Goal: Contribute content: Contribute content

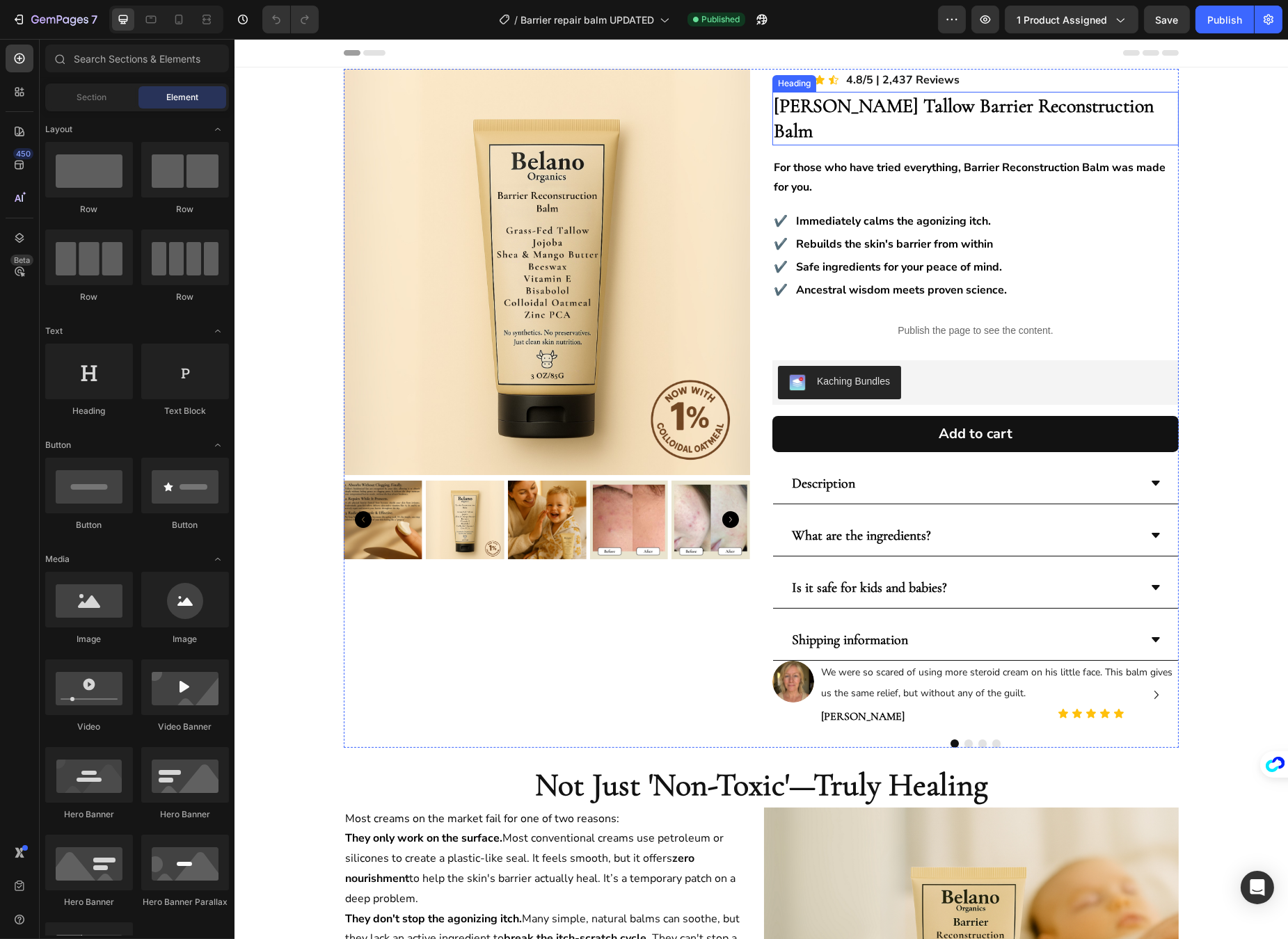
click at [866, 105] on strong "Belano's Tallow Barrier Reconstruction Balm" at bounding box center [962, 118] width 380 height 49
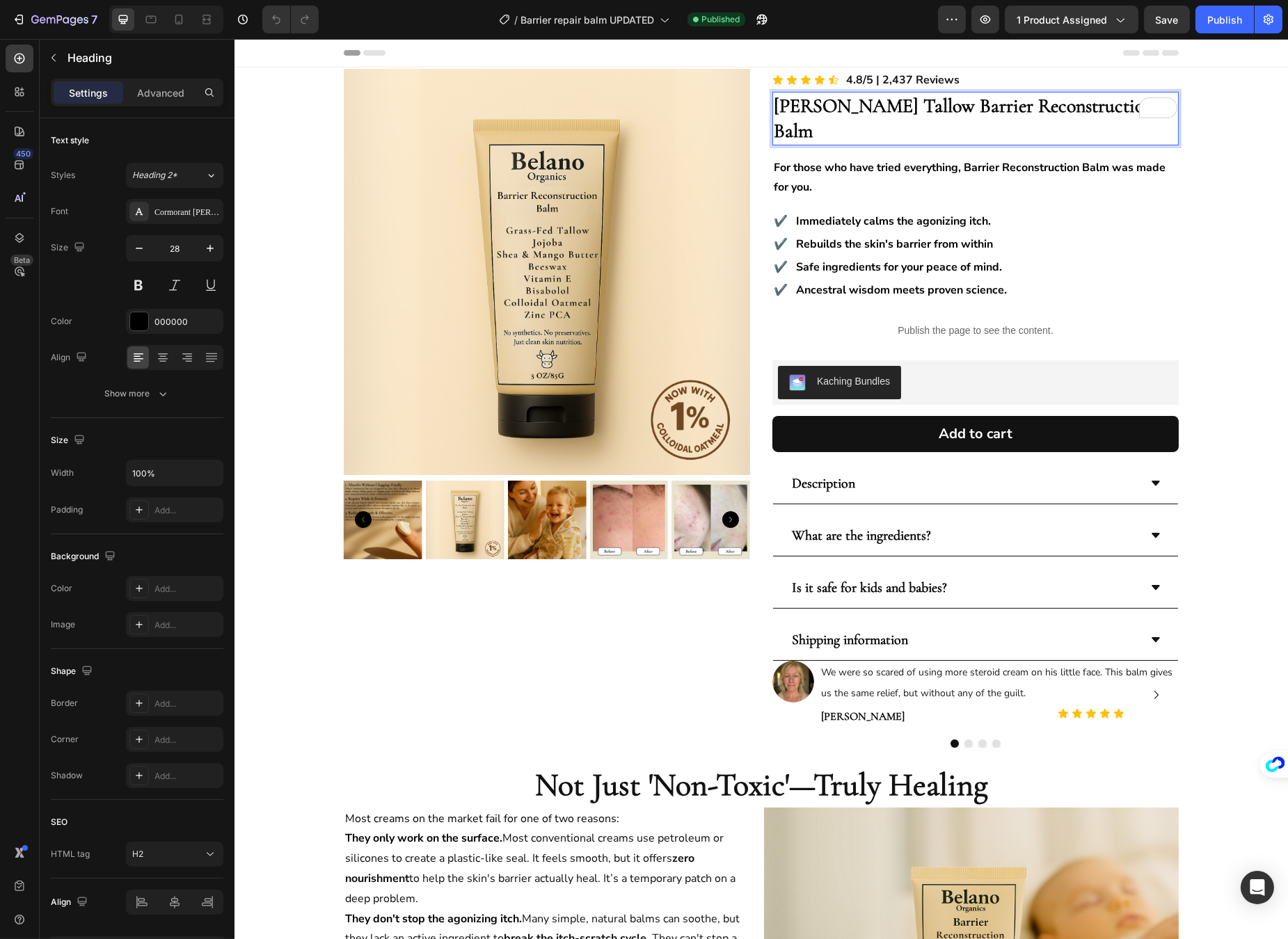
click at [867, 112] on strong "Belano's Tallow Barrier Reconstruction Balm" at bounding box center [962, 118] width 380 height 49
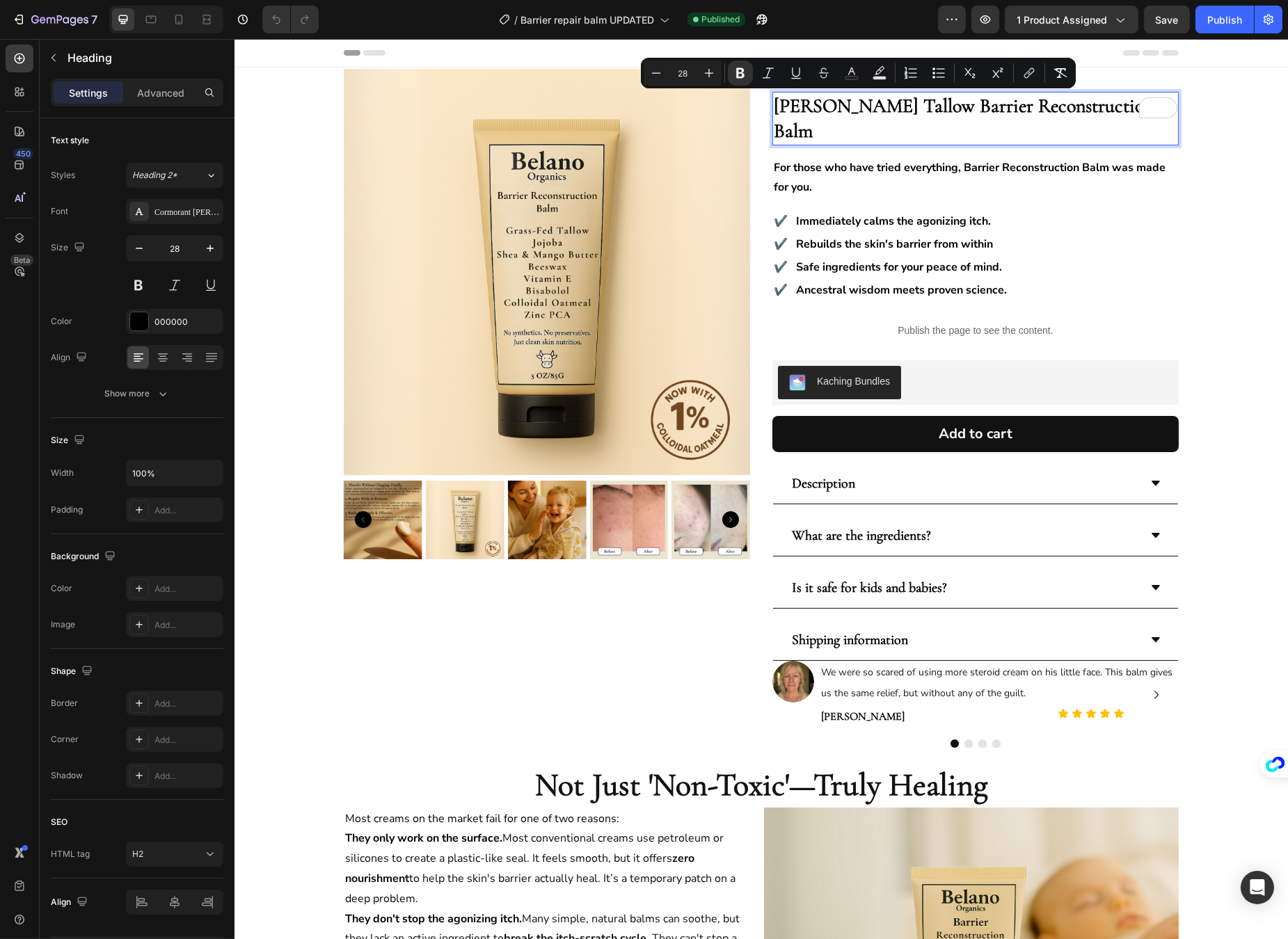
click at [991, 110] on strong "Belano's Tallow Barrier Reconstruction Balm" at bounding box center [962, 118] width 380 height 49
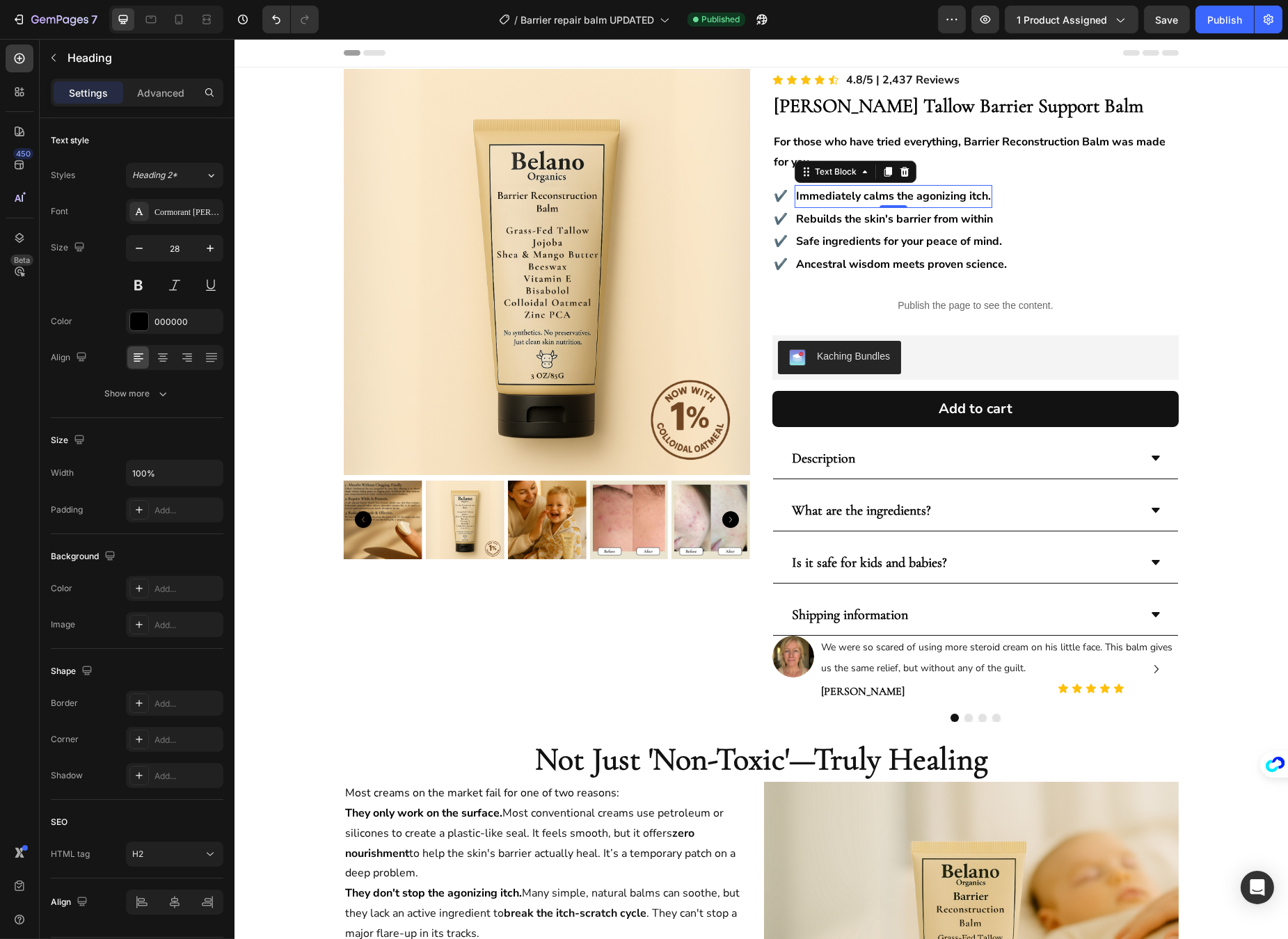
click at [899, 196] on strong "Immediately calms the agonizing itch." at bounding box center [893, 196] width 194 height 15
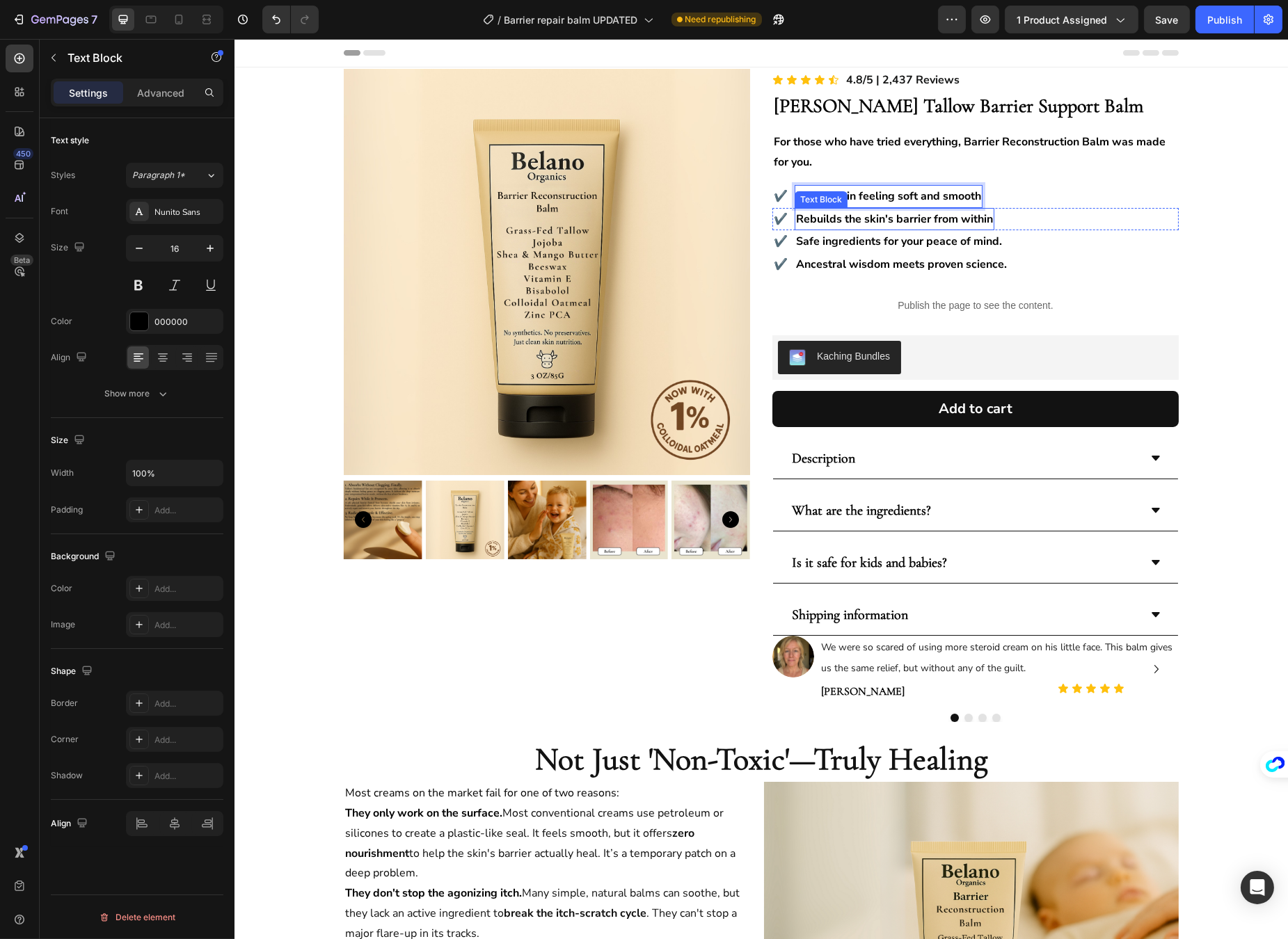
click at [899, 211] on strong "Rebuilds the skin's barrier from within" at bounding box center [893, 218] width 197 height 15
click at [949, 245] on strong "Safe ingredients for your peace of mind." at bounding box center [898, 241] width 206 height 15
click at [985, 245] on strong "Safe ingredients for your peace of mind." at bounding box center [898, 241] width 206 height 15
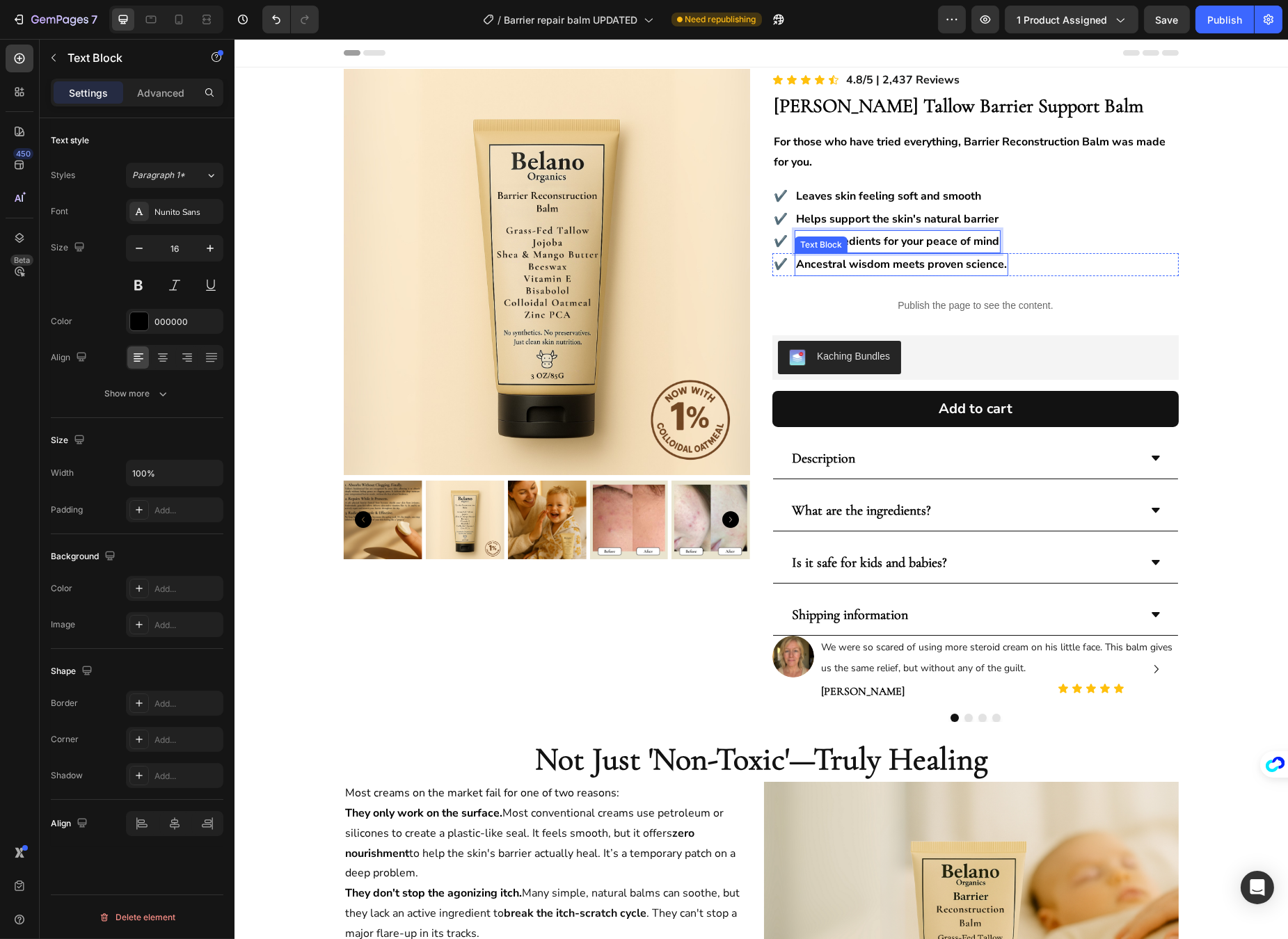
click at [986, 266] on strong "Ancestral wisdom meets proven science." at bounding box center [901, 264] width 210 height 15
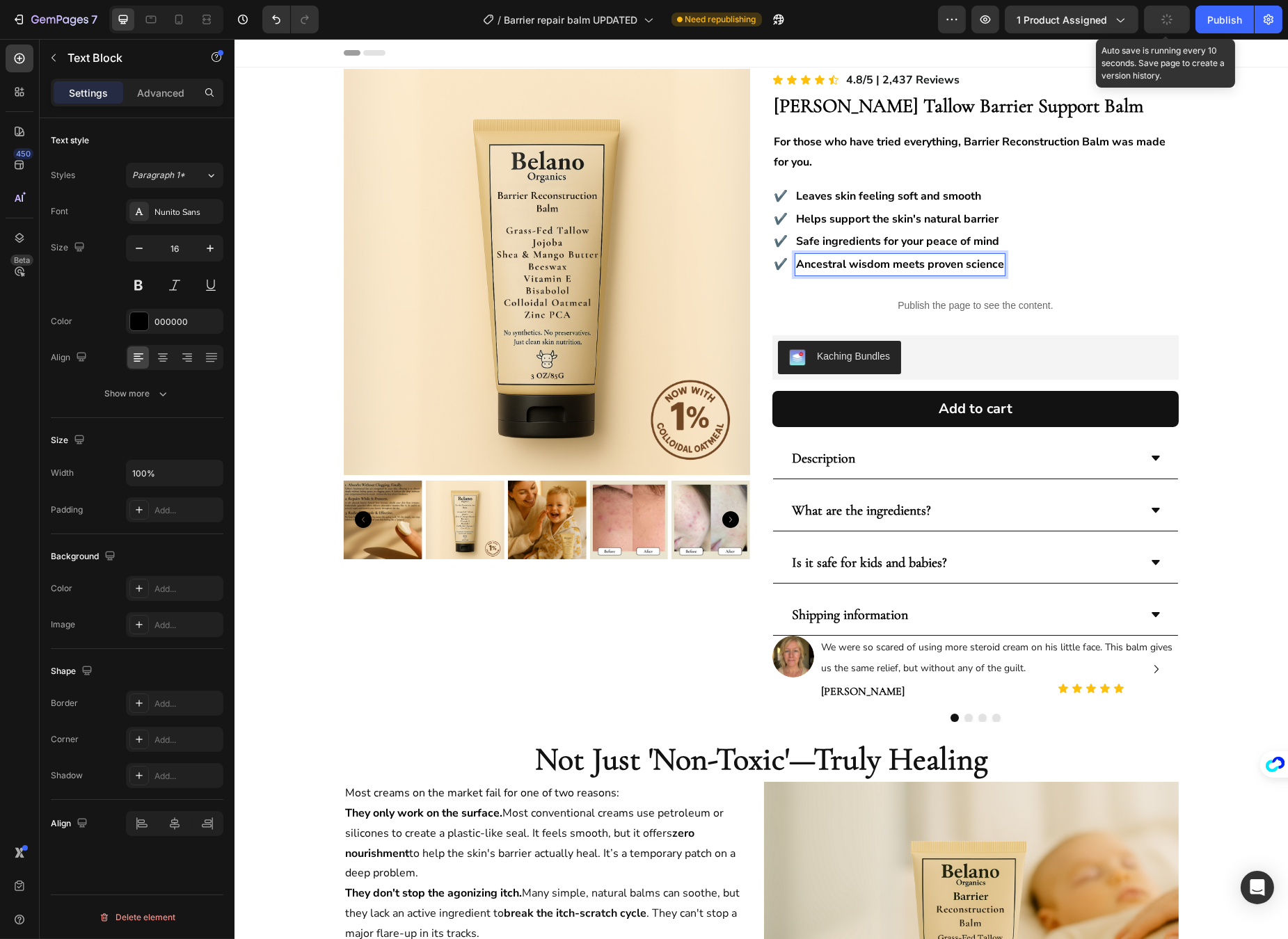
click at [1174, 15] on button "button" at bounding box center [1166, 20] width 46 height 28
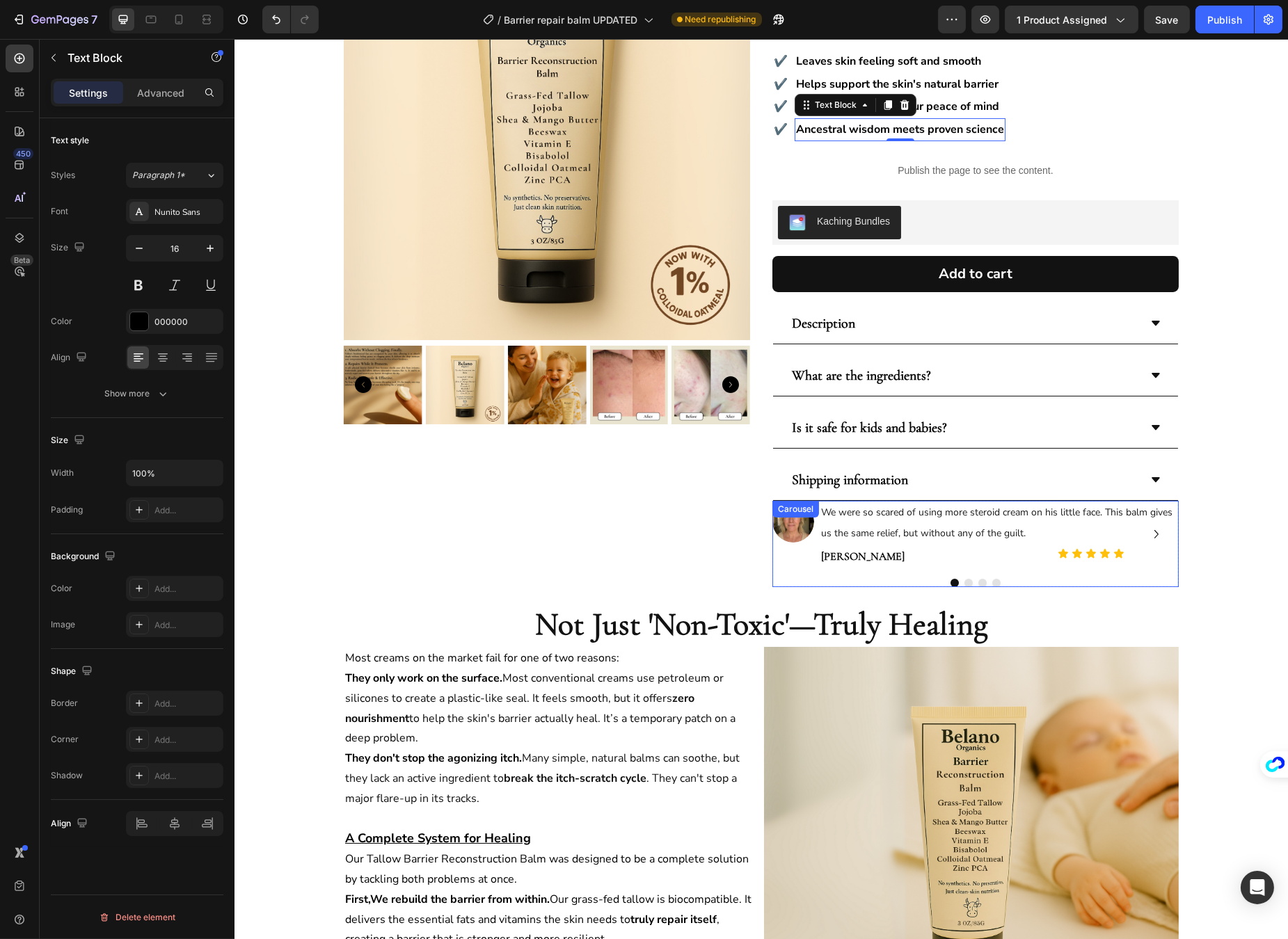
scroll to position [479, 0]
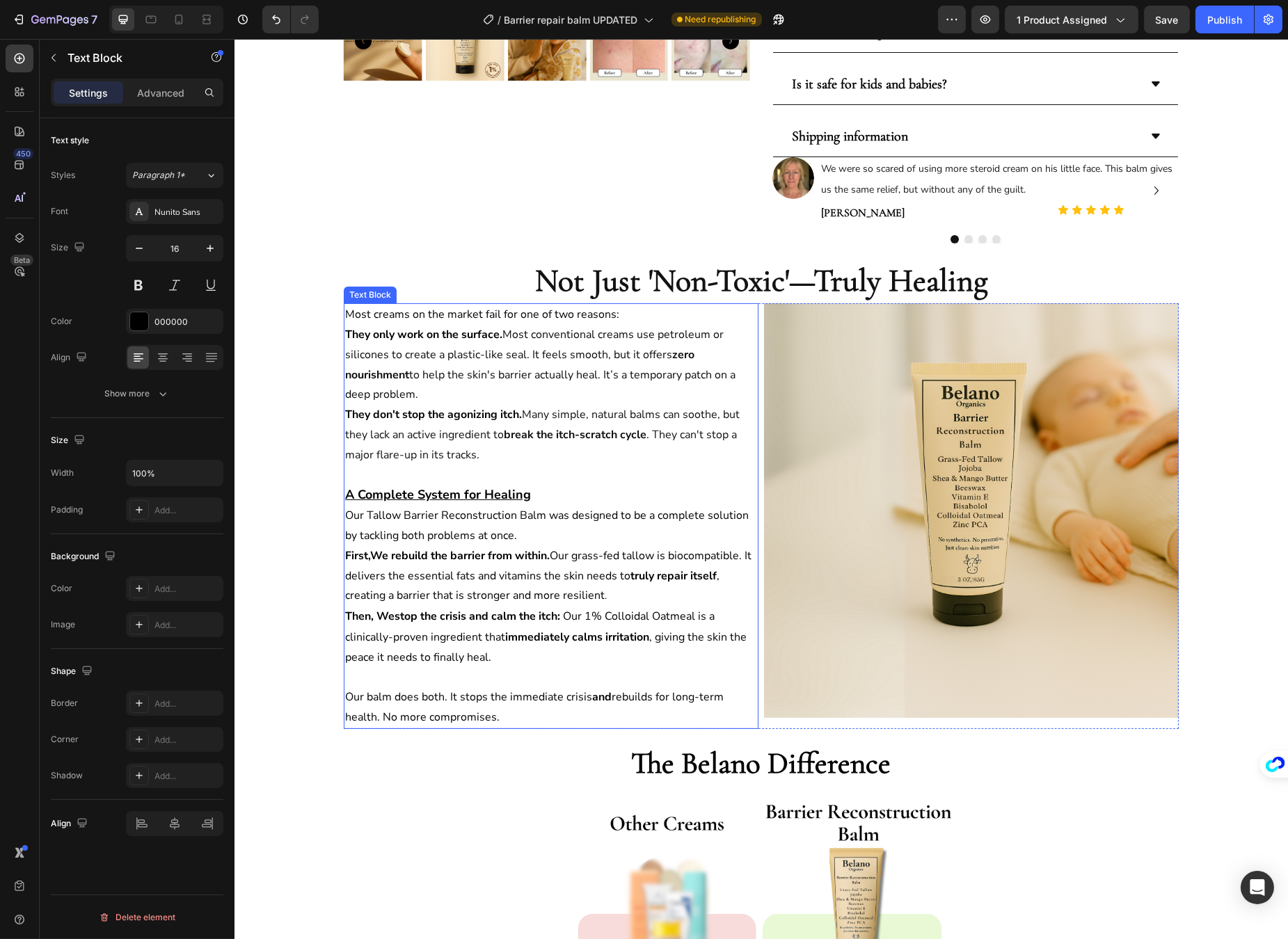
click at [630, 430] on strong "break the itch-scratch cycle" at bounding box center [574, 435] width 143 height 15
click at [629, 430] on strong "break the itch-scratch cycle" at bounding box center [574, 435] width 143 height 15
click at [345, 319] on span "Most creams on the market fail for one of two reasons:" at bounding box center [482, 314] width 274 height 15
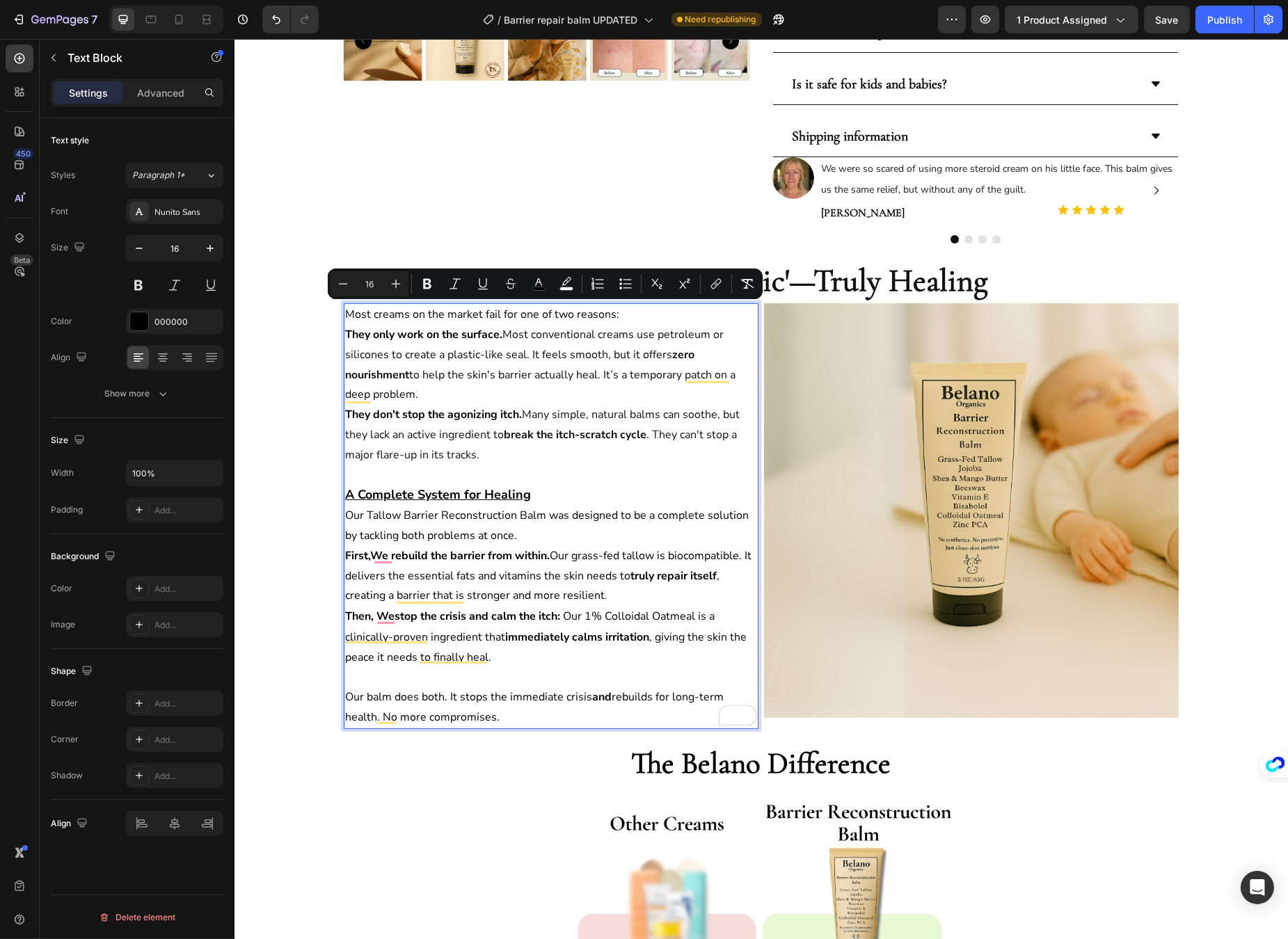
drag, startPoint x: 340, startPoint y: 311, endPoint x: 620, endPoint y: 715, distance: 491.5
click at [620, 715] on div "Most creams on the market fail for one of two reasons: They only work on the su…" at bounding box center [550, 516] width 414 height 426
copy div "Most creams on the market fail for one of two reasons: They only work on the su…"
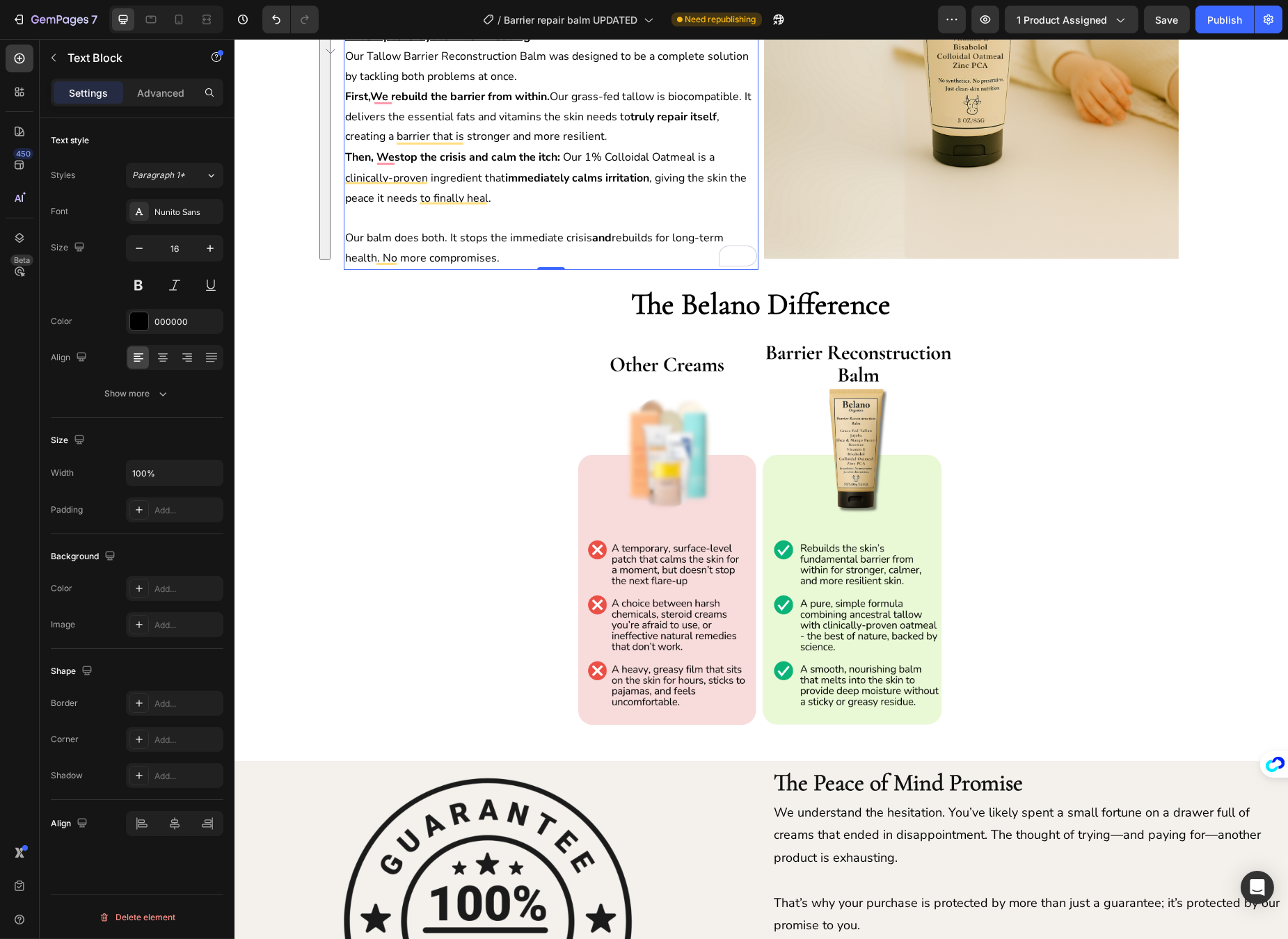
scroll to position [1319, 0]
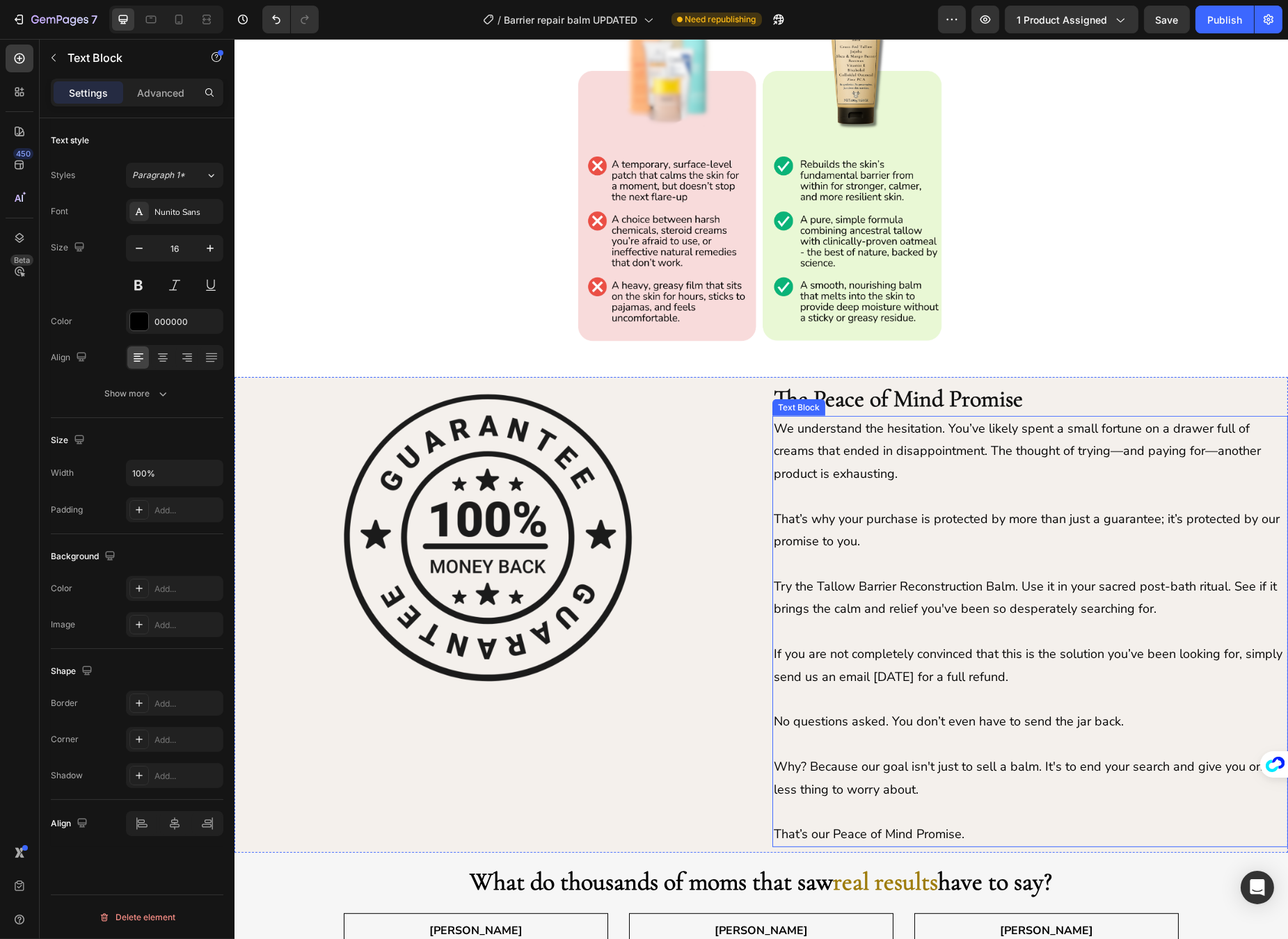
click at [892, 530] on p "That’s why your purchase is protected by more than just a guarantee; it’s prote…" at bounding box center [1029, 530] width 513 height 45
click at [920, 533] on p "That’s why your purchase is protected by more than just a guarantee; it’s prote…" at bounding box center [1029, 530] width 513 height 45
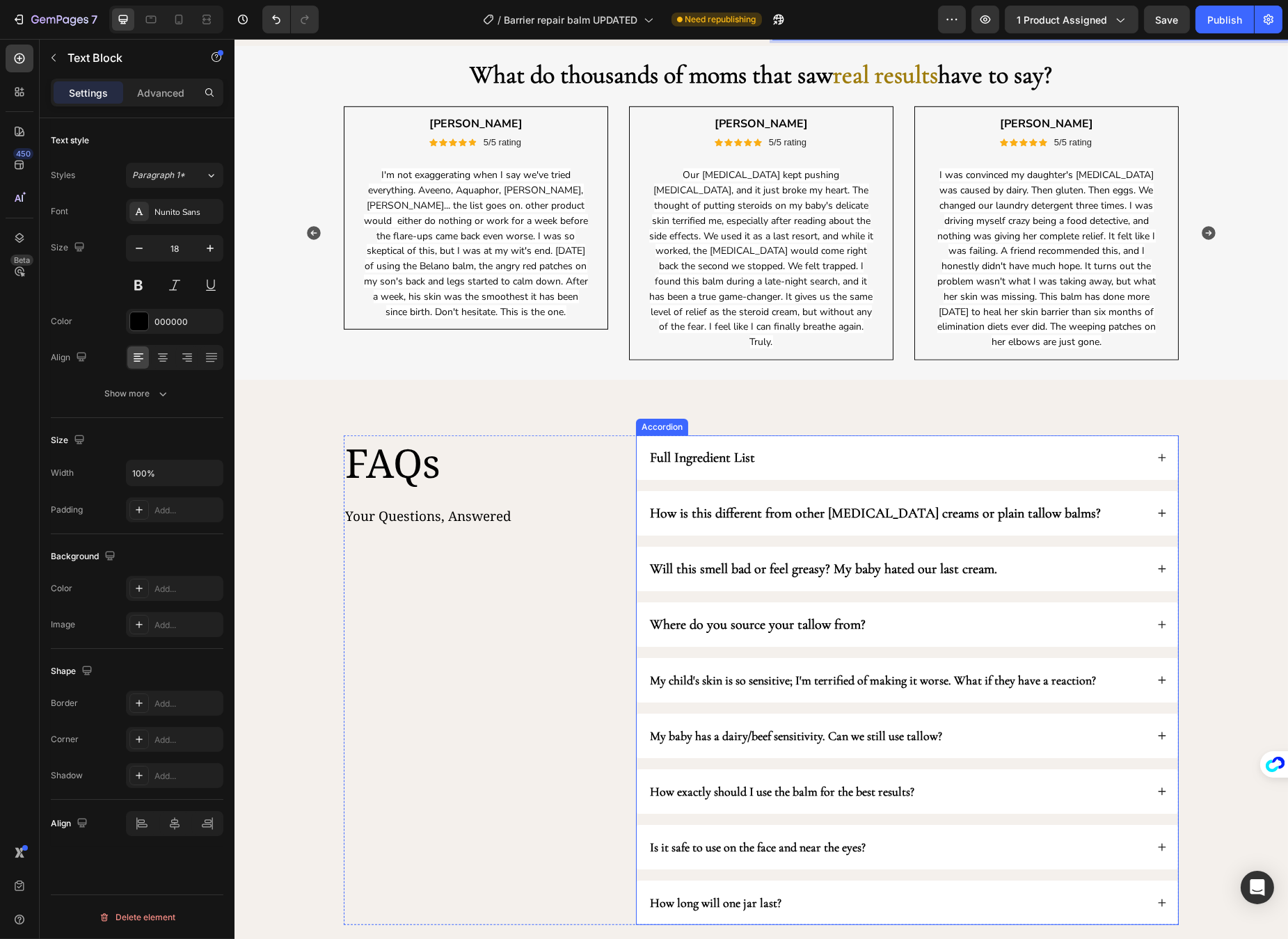
type input "16"
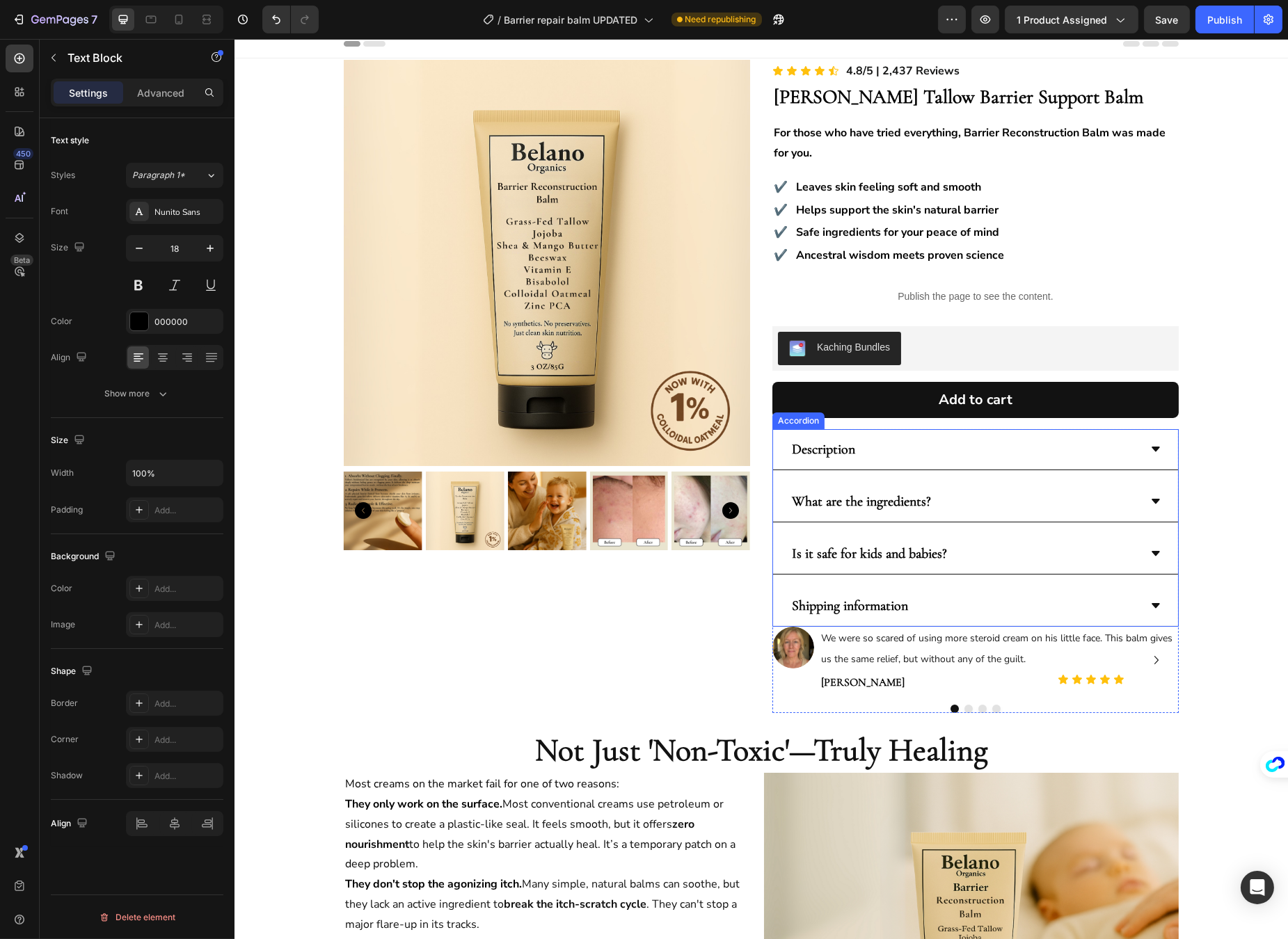
scroll to position [0, 0]
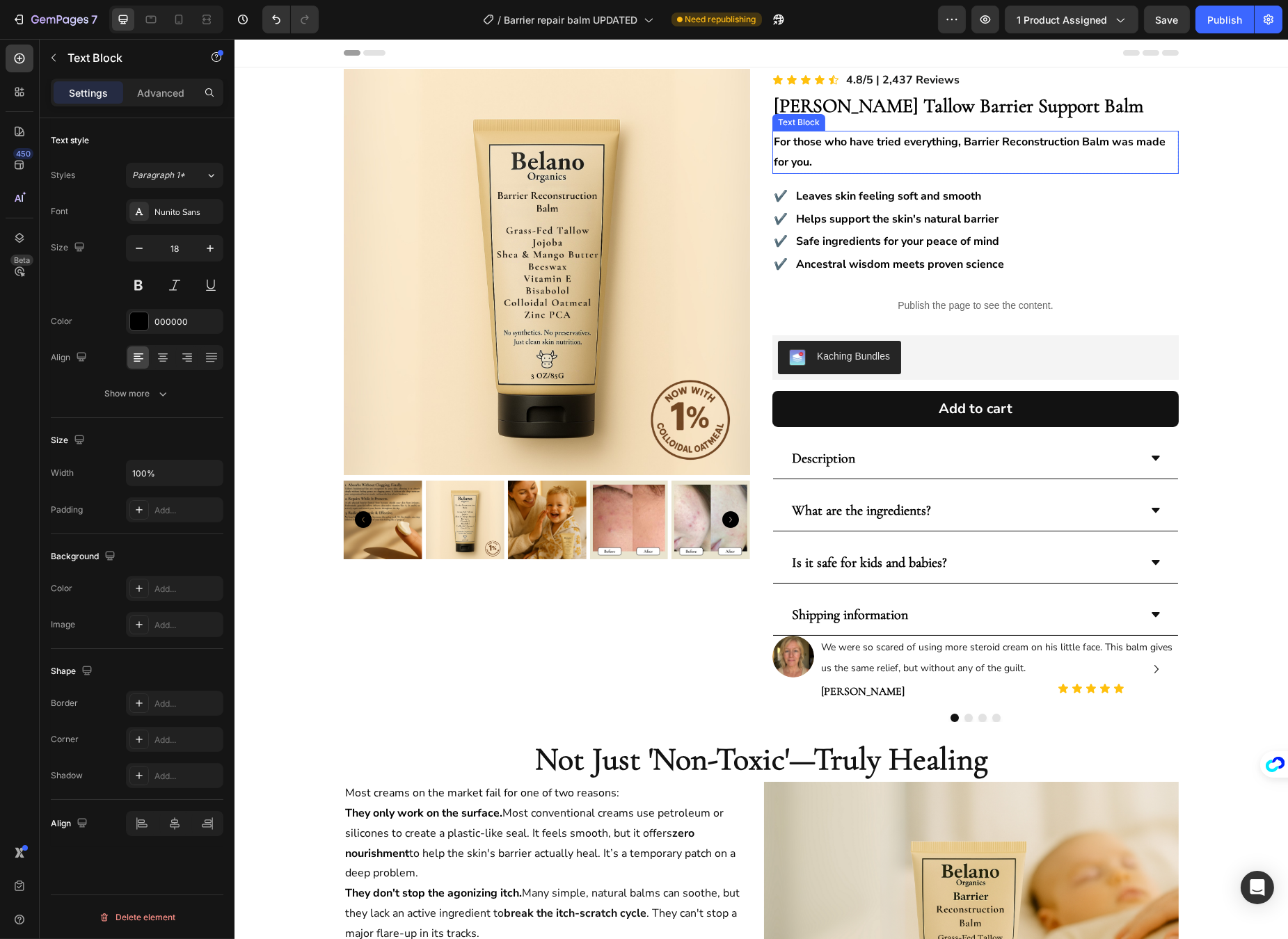
click at [1049, 151] on p "For those who have tried everything, Barrier Reconstruction Balm was made for y…" at bounding box center [975, 152] width 403 height 41
click at [1032, 136] on p "For those who have tried everything, Barrier Reconstruction Balm was made for y…" at bounding box center [975, 152] width 403 height 41
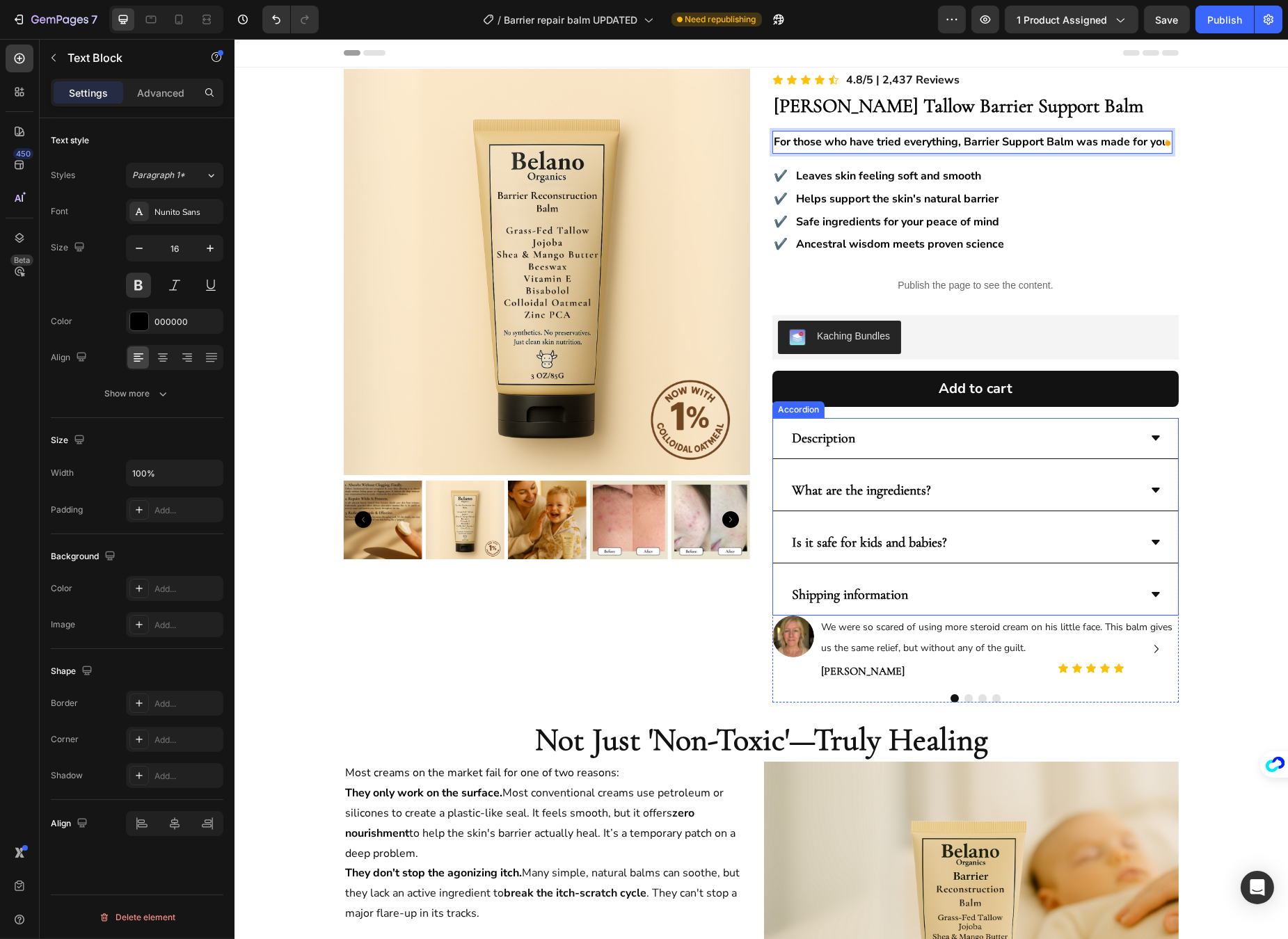
click at [953, 456] on div "Description" at bounding box center [975, 438] width 405 height 41
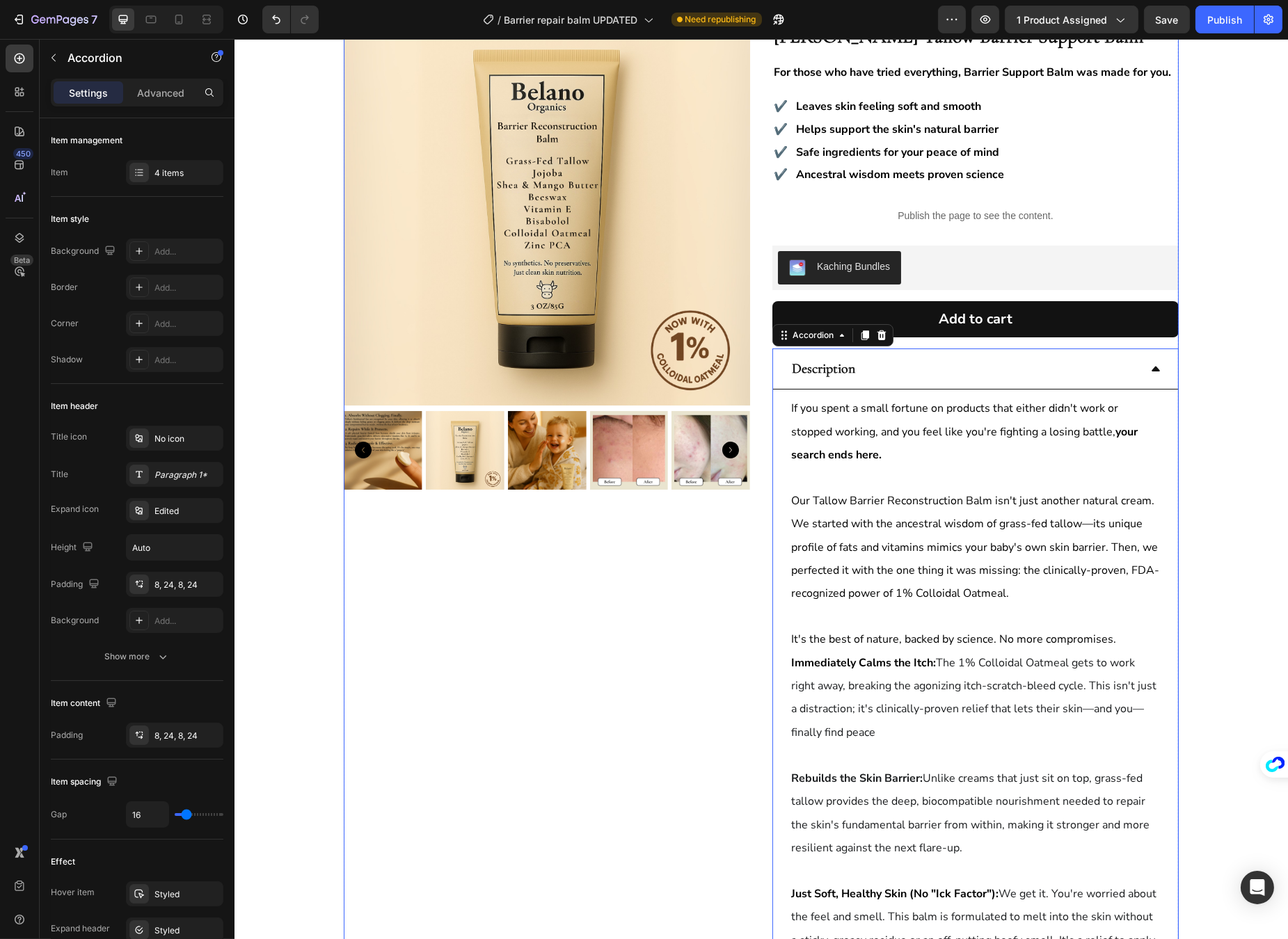
scroll to position [79, 0]
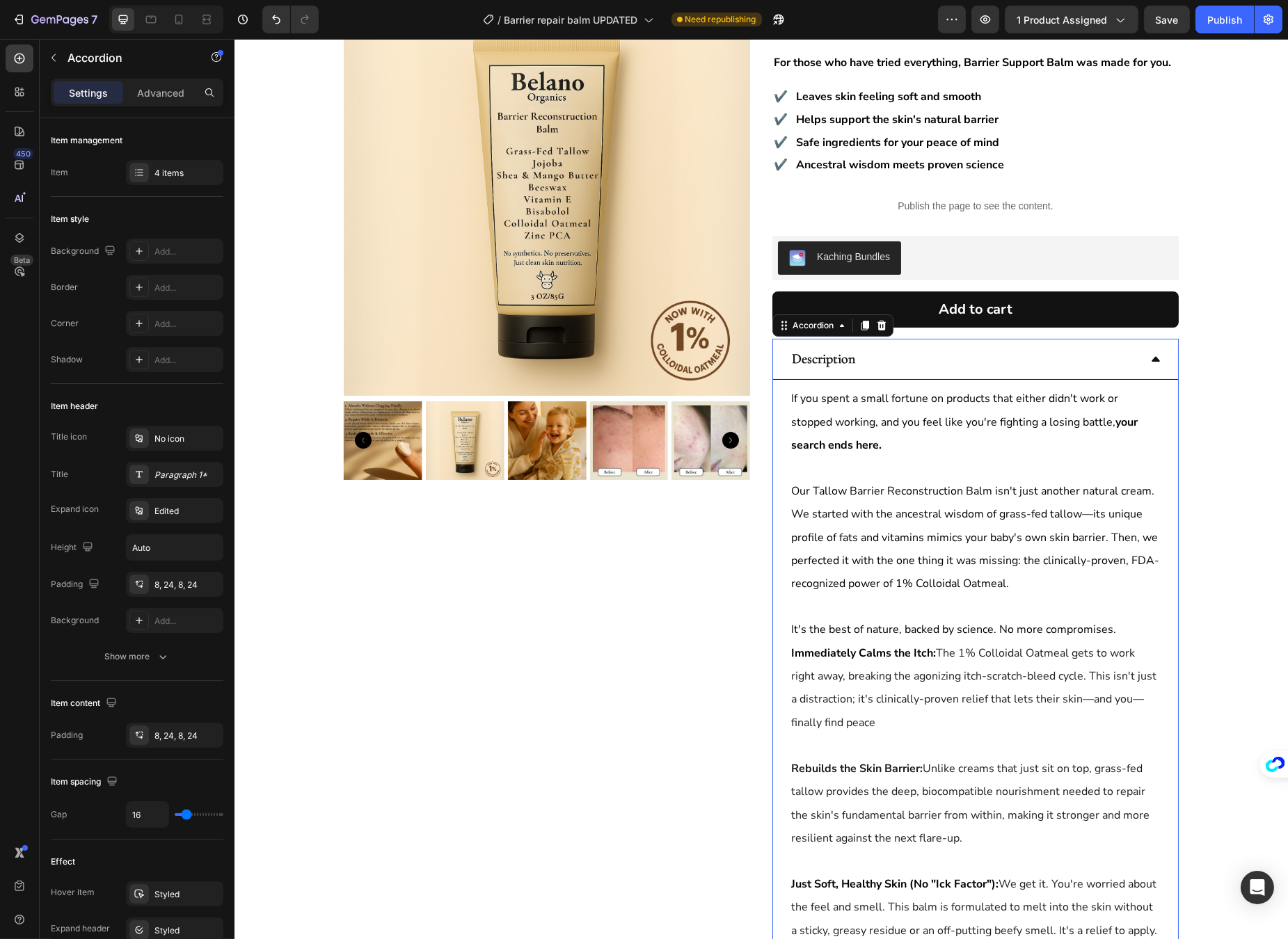
click at [1120, 366] on div "Description" at bounding box center [963, 359] width 349 height 29
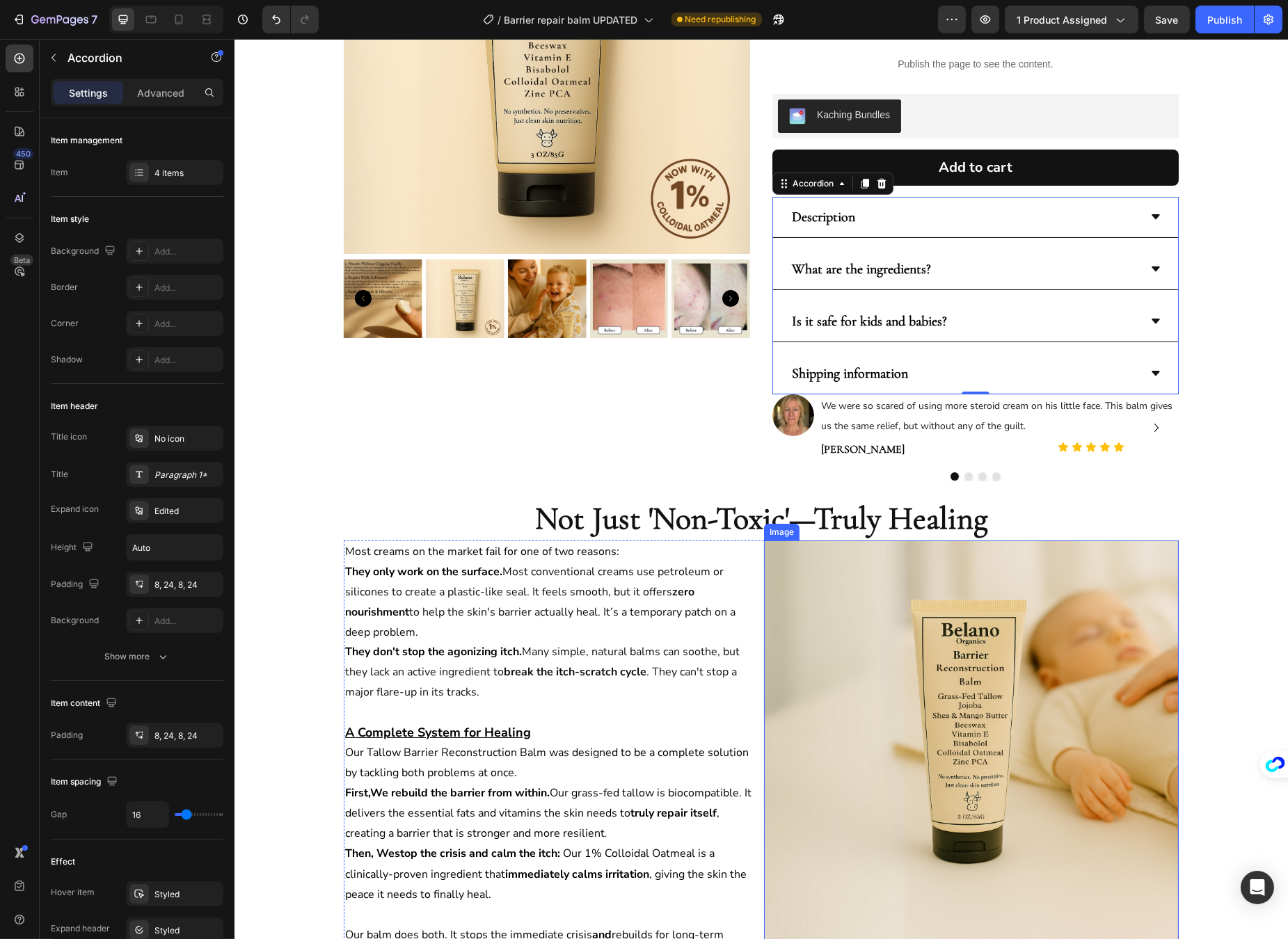
scroll to position [460, 0]
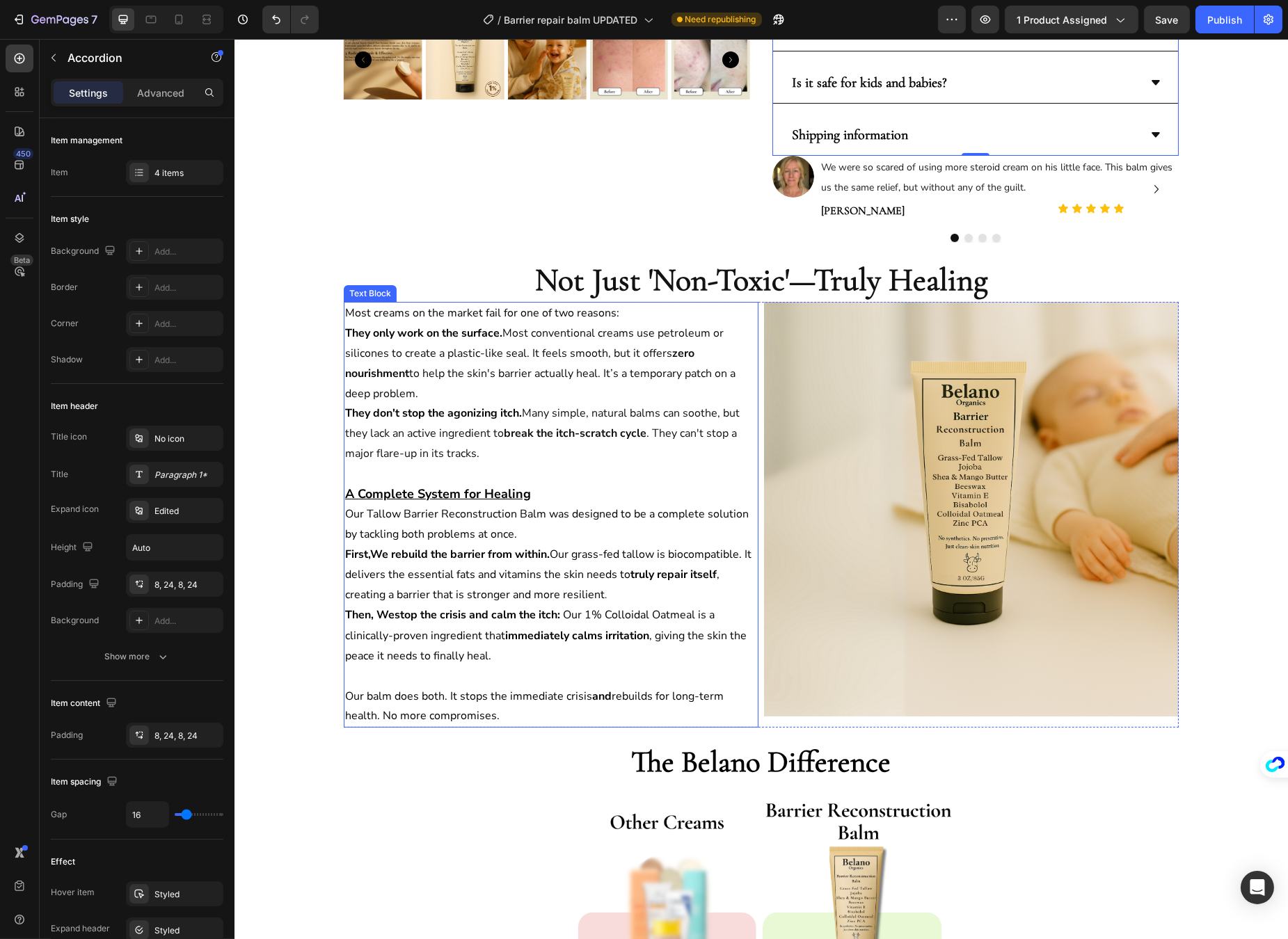
click at [479, 390] on p "They only work on the surface. Most conventional creams use petroleum or silico…" at bounding box center [551, 364] width 412 height 80
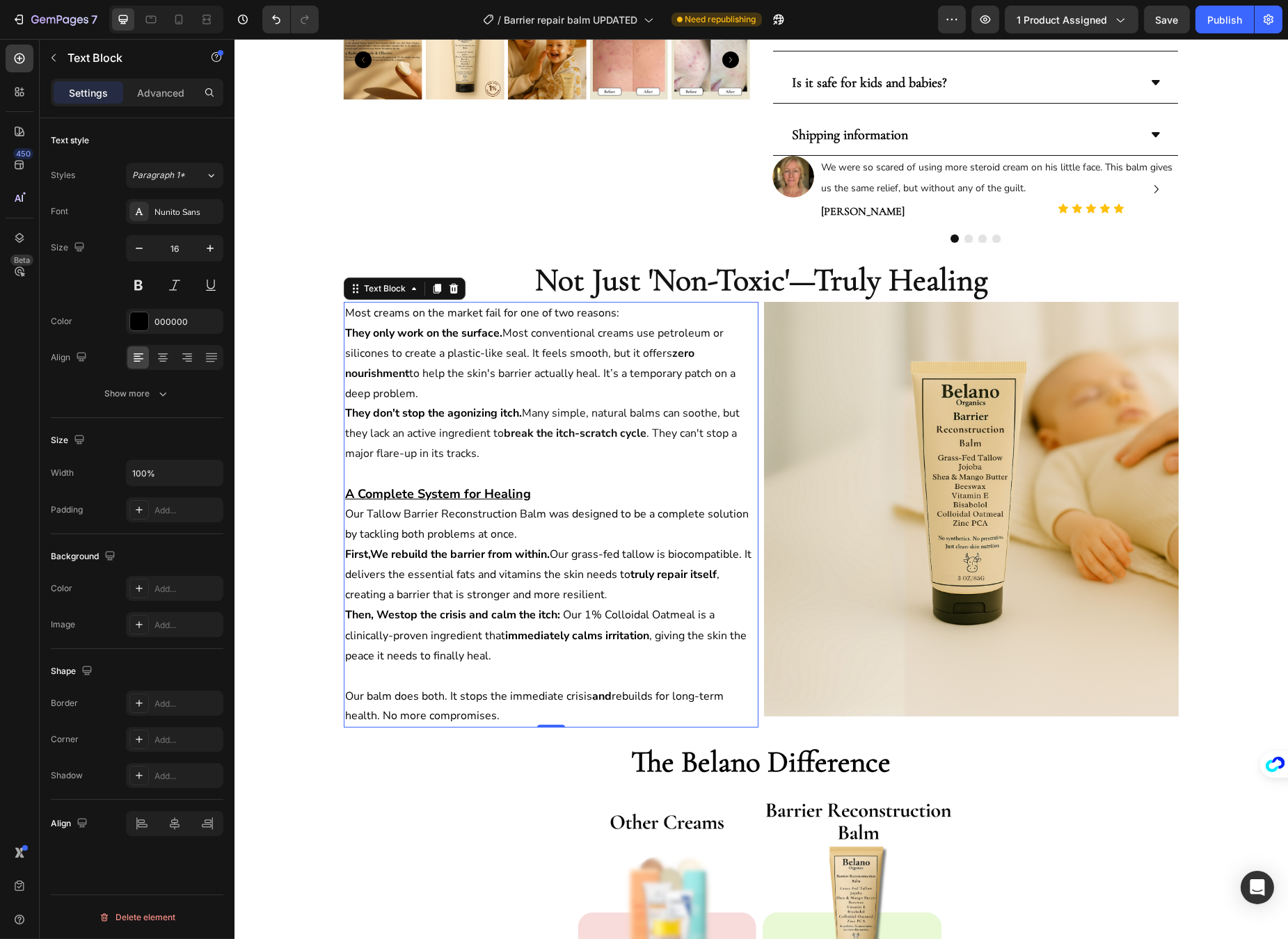
click at [472, 338] on strong "They only work on the surface." at bounding box center [423, 333] width 157 height 15
click at [504, 490] on u "A Complete System for Healing" at bounding box center [438, 493] width 186 height 17
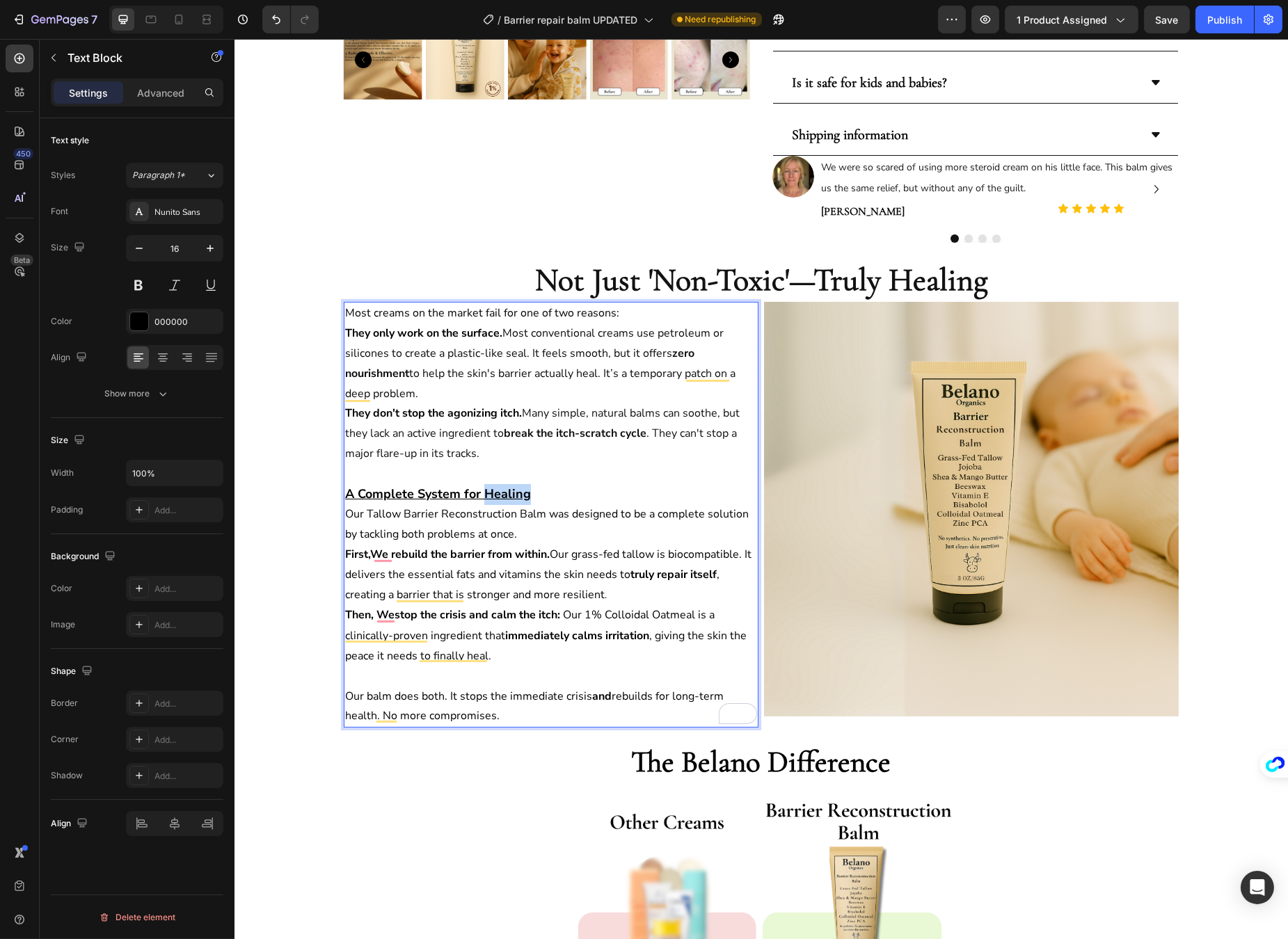
click at [504, 490] on u "A Complete System for Healing" at bounding box center [438, 493] width 186 height 17
click at [569, 562] on p "First, We rebuild the barrier from within. Our grass-fed tallow is biocompatibl…" at bounding box center [551, 575] width 412 height 60
click at [383, 573] on span "Fix capitalization" at bounding box center [402, 578] width 67 height 14
drag, startPoint x: 385, startPoint y: 552, endPoint x: 541, endPoint y: 557, distance: 156.1
click at [541, 557] on strong "rebuild the barrier from within." at bounding box center [468, 554] width 159 height 15
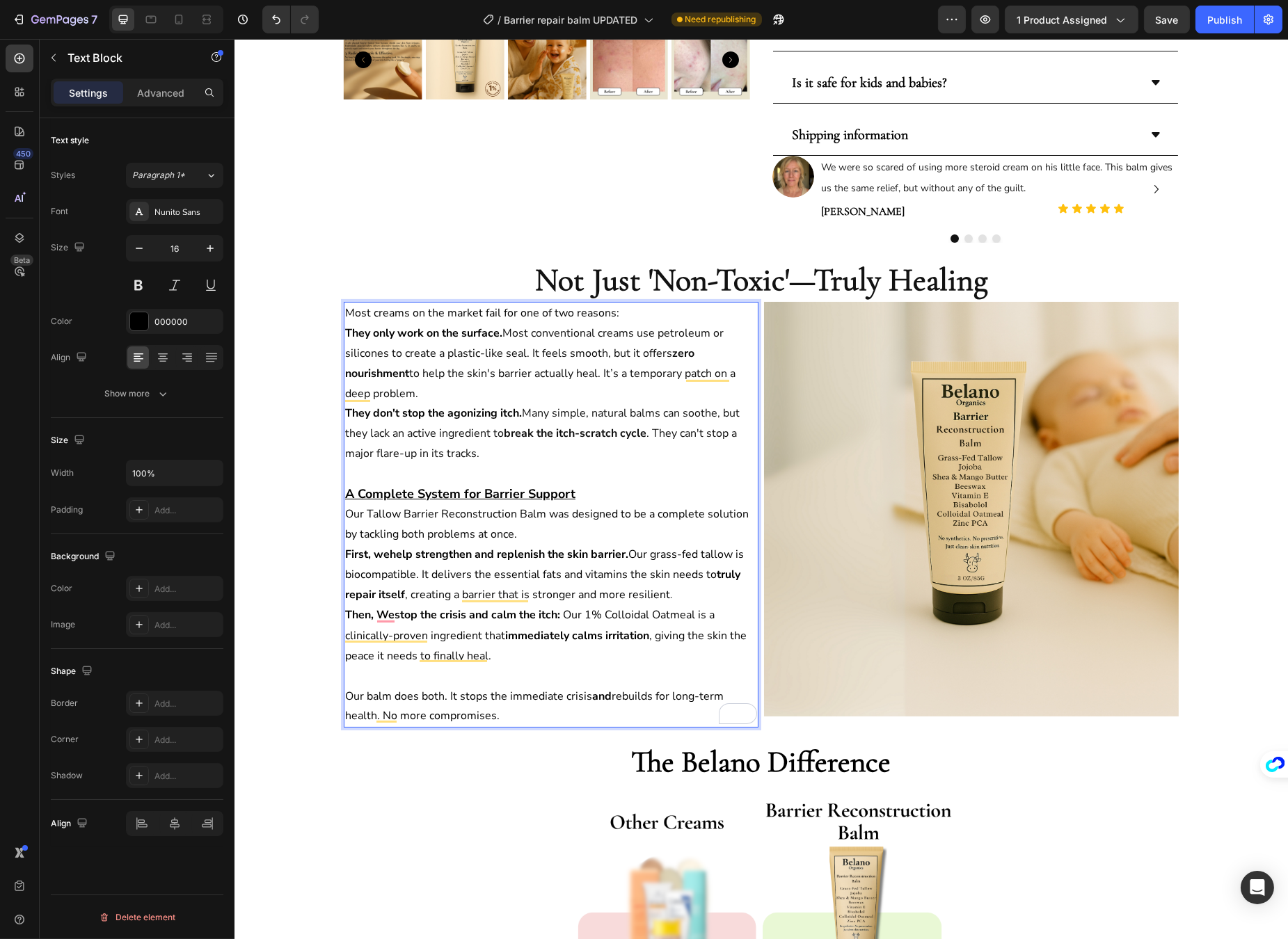
click at [475, 413] on strong "They don't stop the agonizing itch." at bounding box center [433, 413] width 177 height 15
click at [414, 416] on strong "They don't stop the itch." at bounding box center [408, 413] width 126 height 15
click at [620, 409] on strong "They don't provide lasting comfort for dryness the itch." at bounding box center [514, 413] width 340 height 15
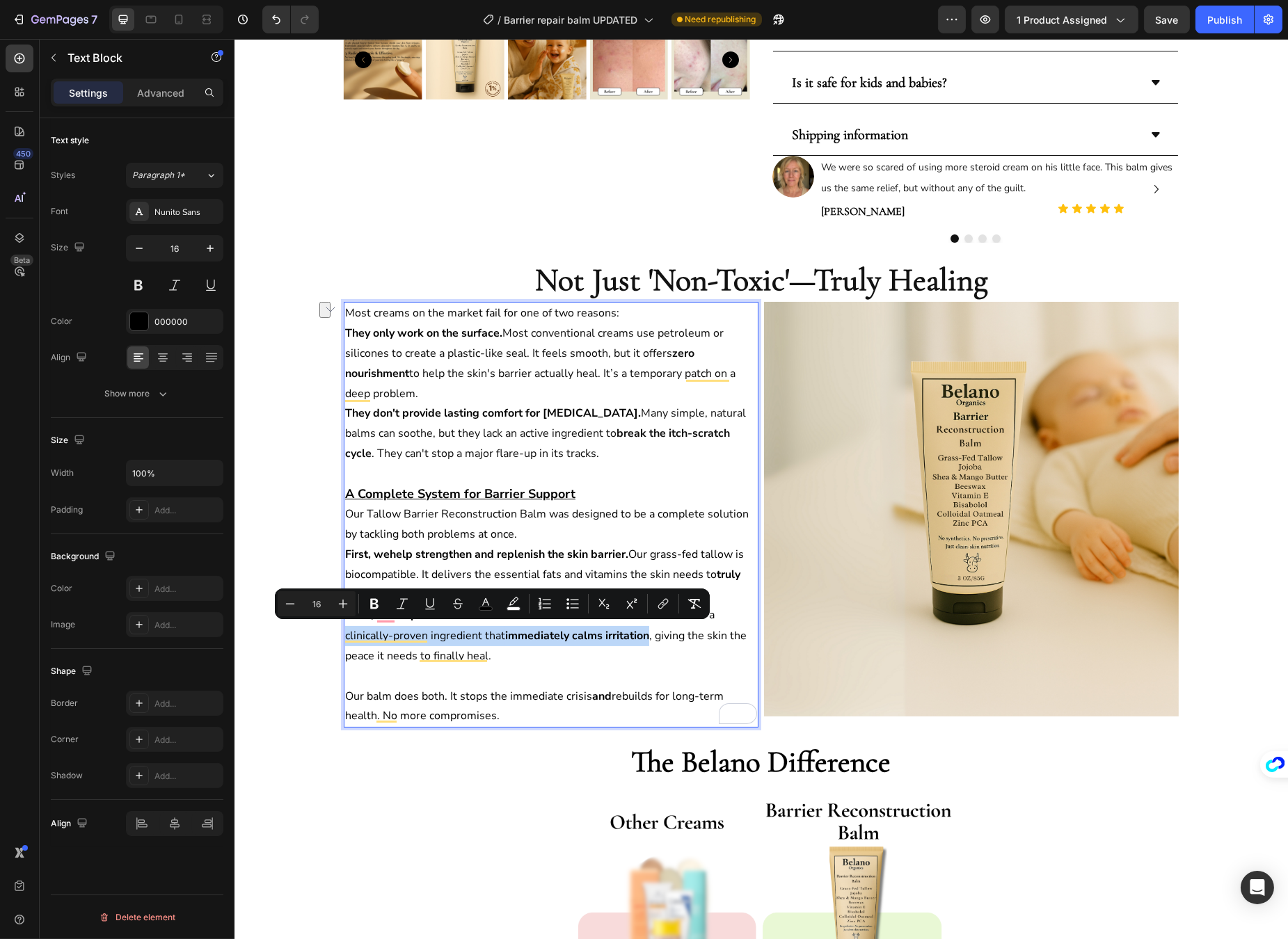
drag, startPoint x: 337, startPoint y: 632, endPoint x: 646, endPoint y: 632, distance: 309.0
click at [646, 632] on p "Then, We stop the crisis and calm the itch : Our 1% Colloidal Oatmeal is a clin…" at bounding box center [551, 635] width 412 height 60
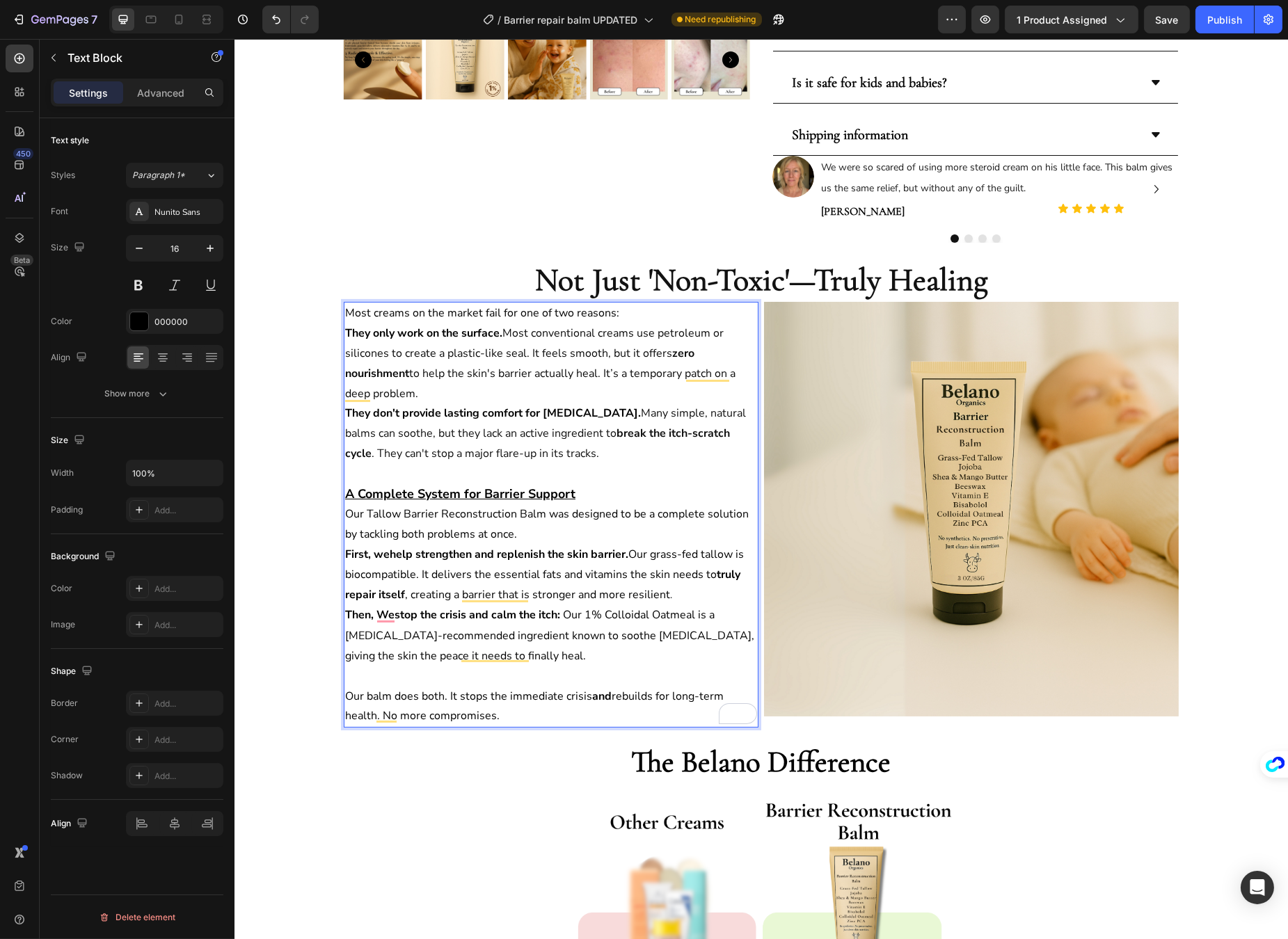
click at [559, 681] on p "Rich Text Editor. Editing area: main" at bounding box center [551, 676] width 412 height 20
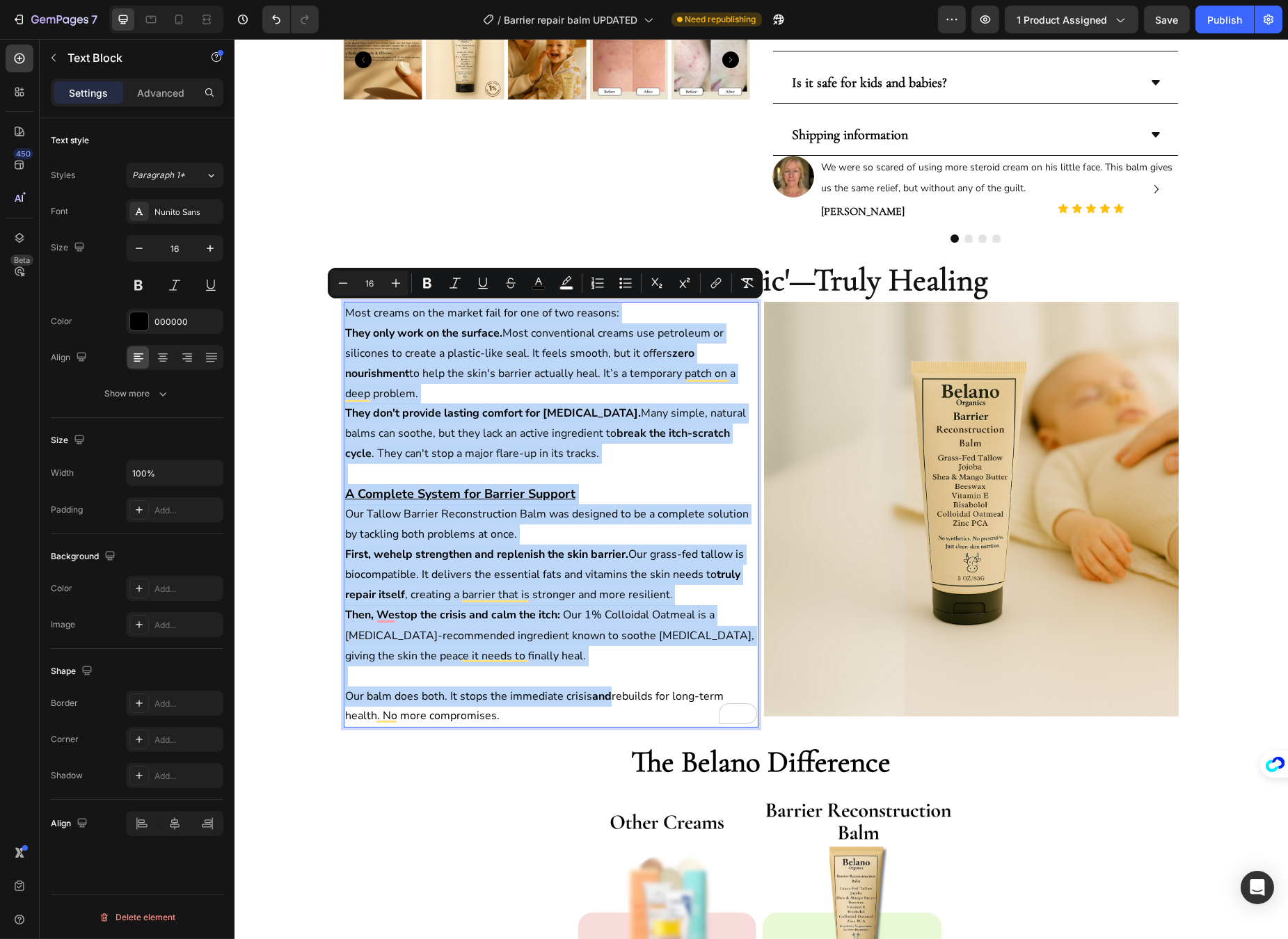
copy div "Most creams on the market fail for one of two reasons: They only work on the su…"
click at [515, 432] on span "Many simple, natural balms can soothe, but they lack an active ingredient to" at bounding box center [545, 423] width 401 height 36
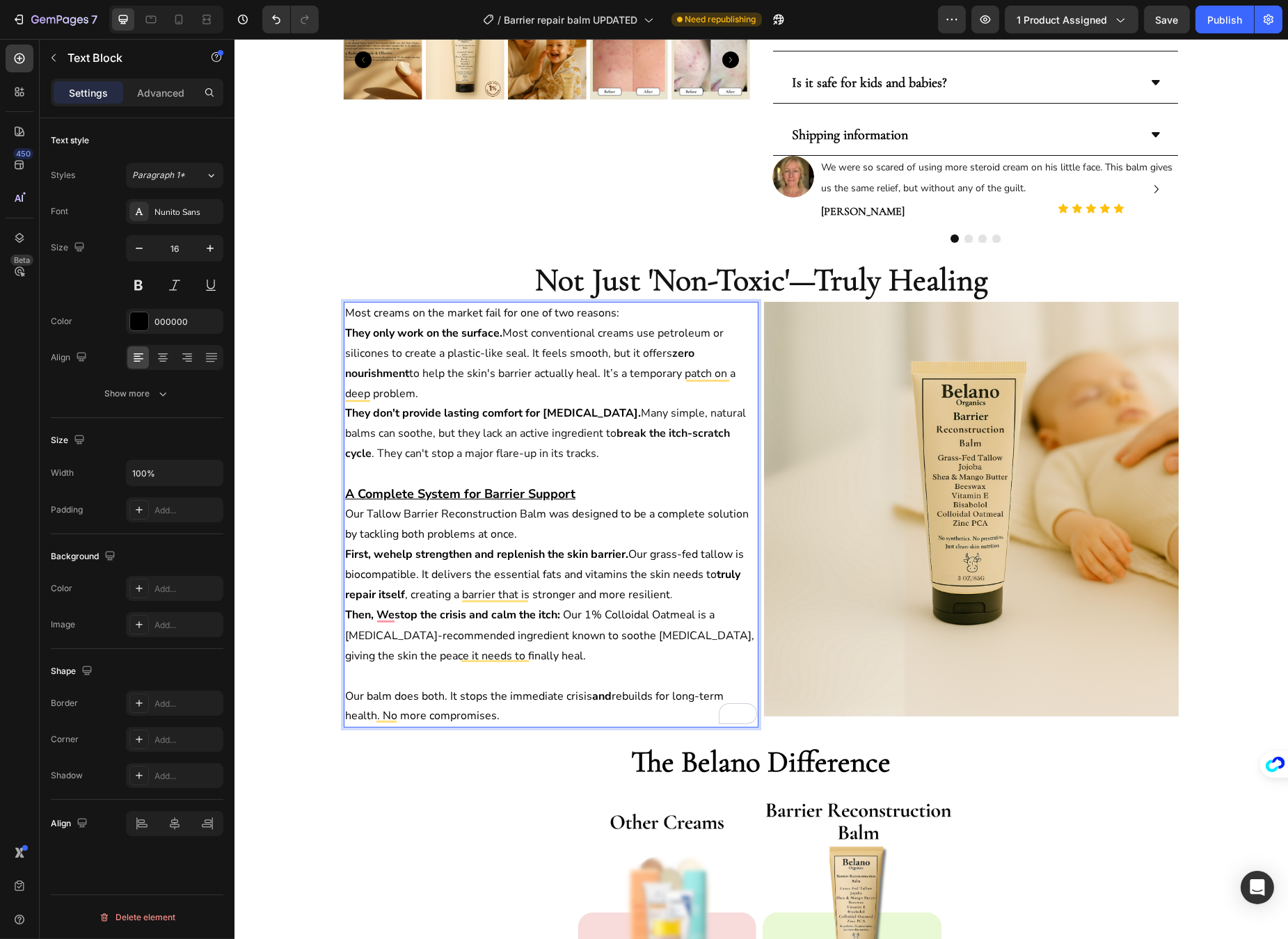
click at [565, 373] on span "to help the skin's barrier actually heal. It’s a temporary patch on a deep prob…" at bounding box center [540, 383] width 390 height 36
click at [541, 375] on span "to help the skin's barrier actually heal. It’s a temporary patch on a deep prob…" at bounding box center [540, 383] width 390 height 36
click at [623, 372] on span "to help the skin's barrier recover properly heal. It’s a temporary patch on a d…" at bounding box center [550, 383] width 411 height 36
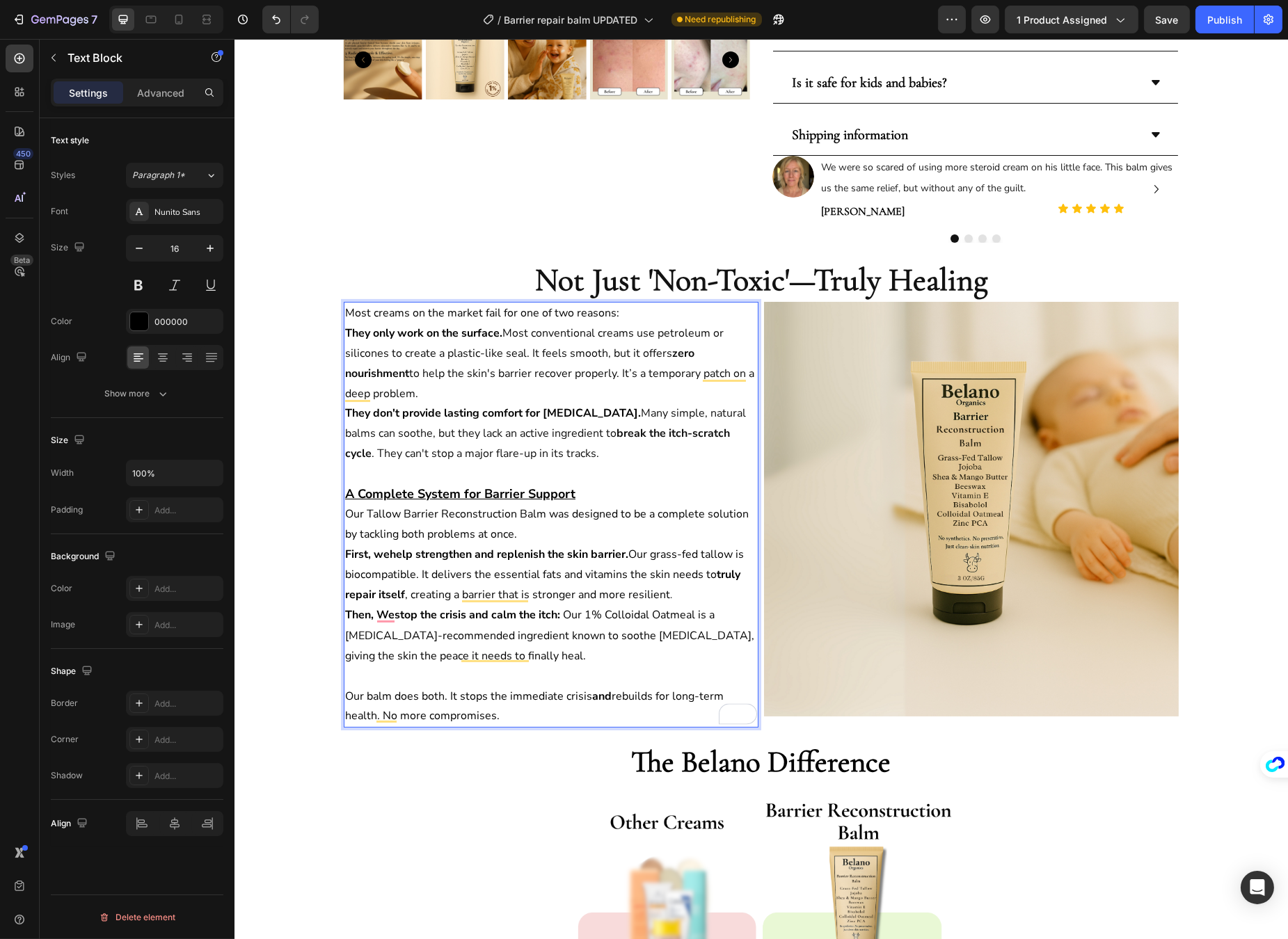
click at [597, 390] on p "They only work on the surface. Most conventional creams use petroleum or silico…" at bounding box center [551, 364] width 412 height 80
click at [477, 435] on span "Many simple, natural balms can soothe, but they lack an active ingredient to" at bounding box center [545, 423] width 401 height 36
click at [555, 432] on span "Many simple, natural balms can soothe, but they lack an soothing ingredient to" at bounding box center [545, 423] width 401 height 36
click at [582, 432] on strong "break the itch-scratch cycle" at bounding box center [547, 443] width 405 height 36
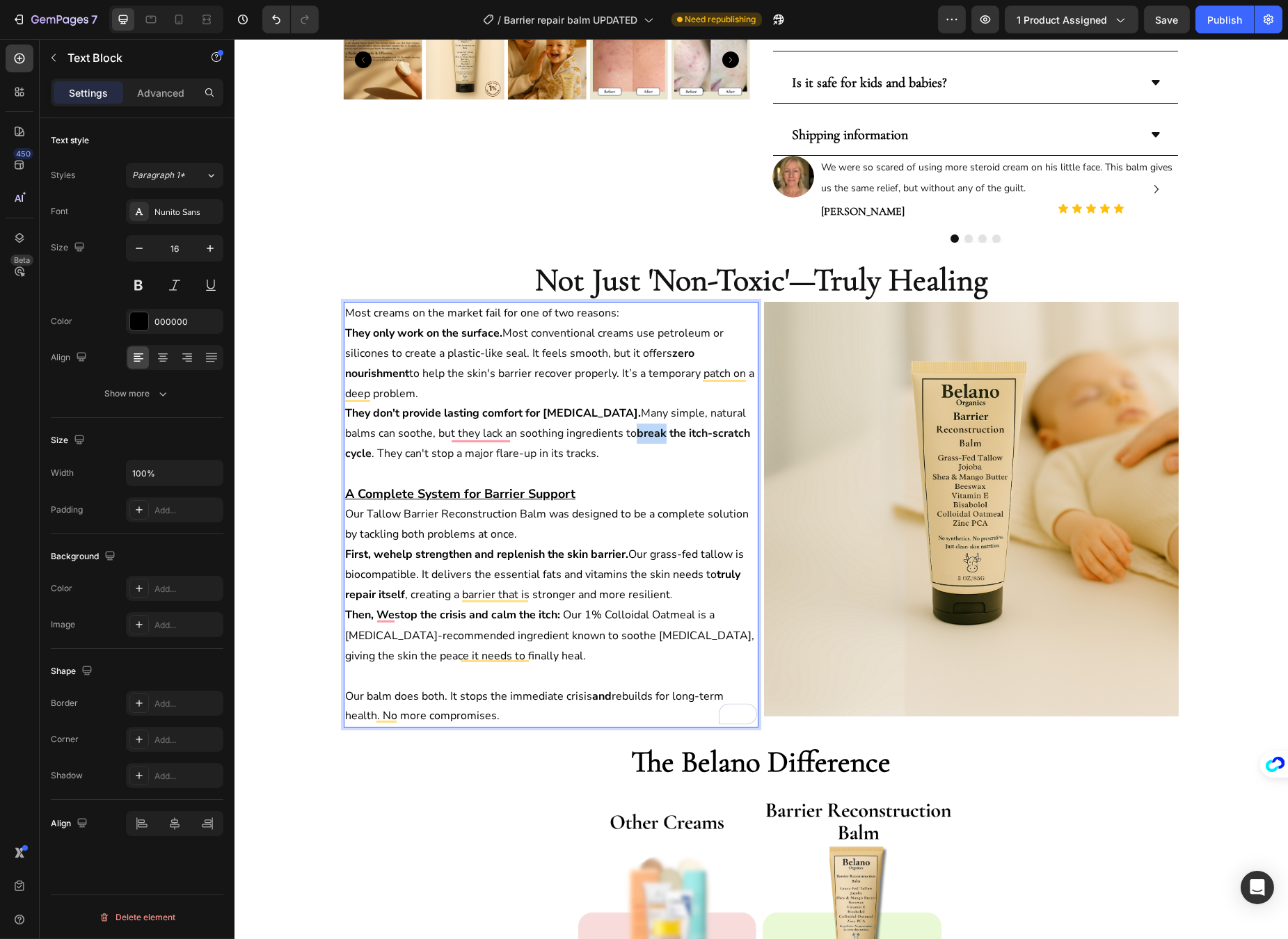
click at [582, 432] on strong "break the itch-scratch cycle" at bounding box center [547, 443] width 405 height 36
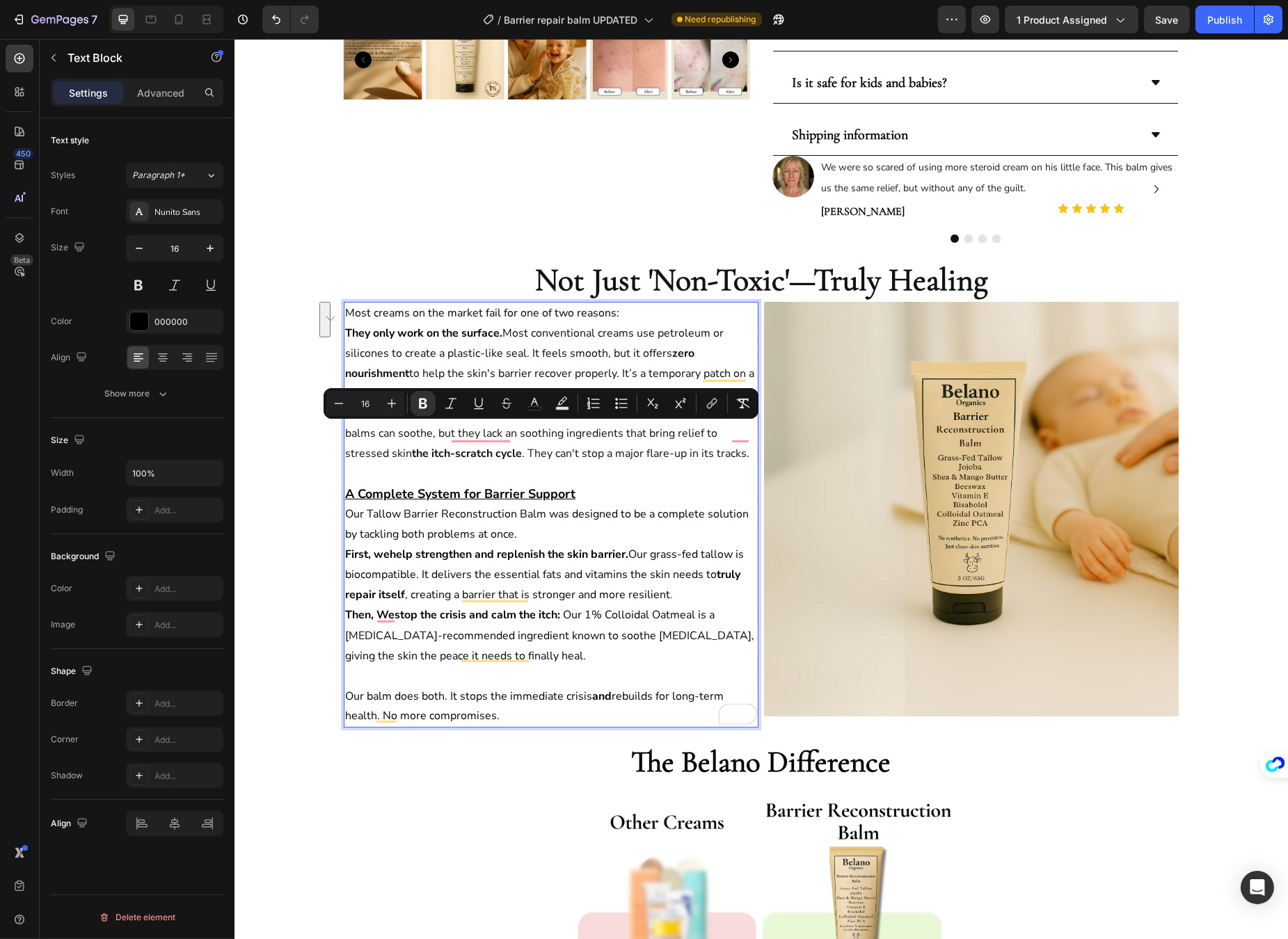
drag, startPoint x: 674, startPoint y: 437, endPoint x: 427, endPoint y: 453, distance: 247.5
click at [427, 453] on p "They don't provide lasting comfort for dryness. Many simple, natural balms can …" at bounding box center [551, 433] width 412 height 60
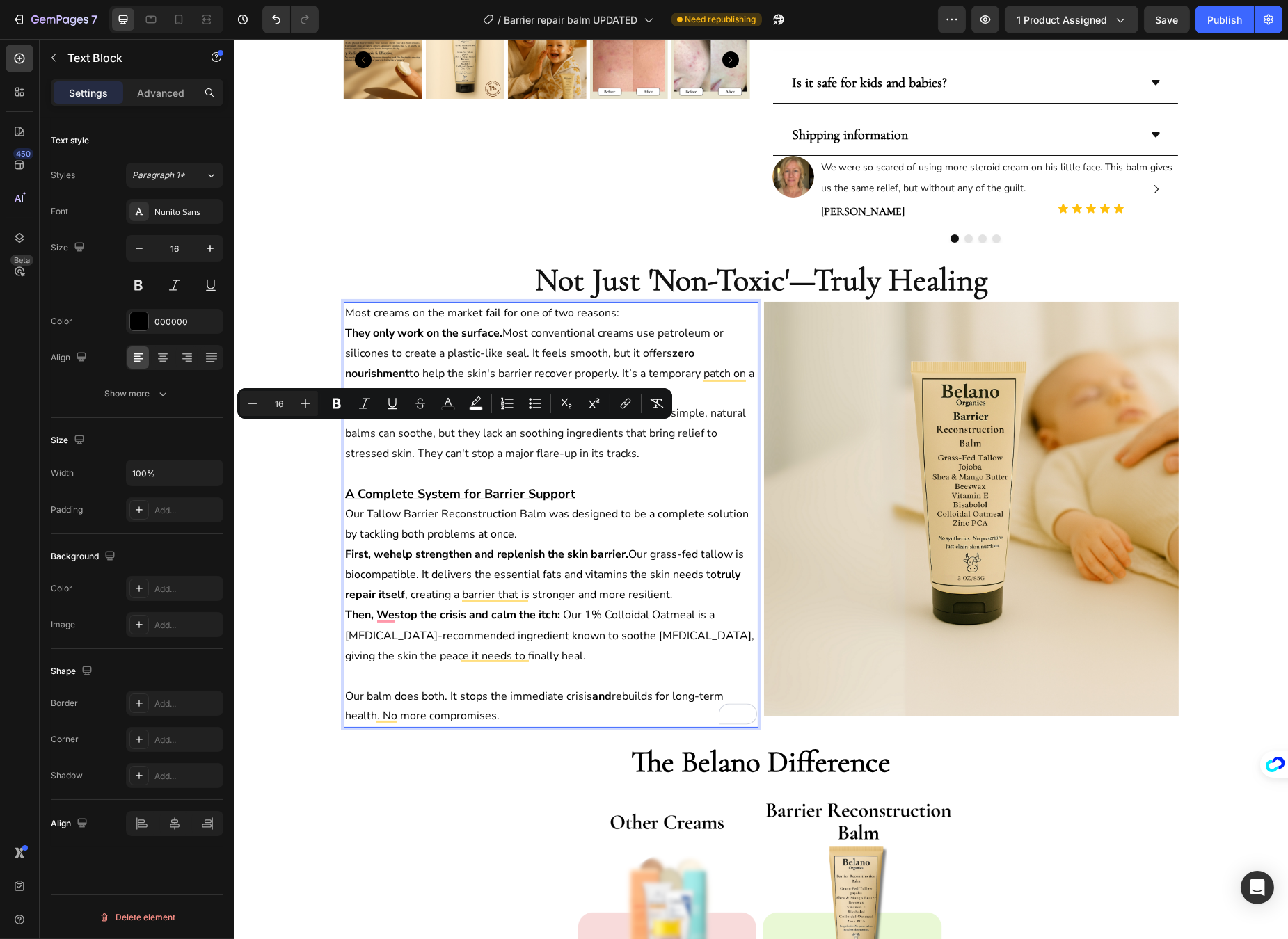
click at [468, 438] on span "Many simple, natural balms can soothe, but they lack an soothing ingredients th…" at bounding box center [545, 433] width 401 height 56
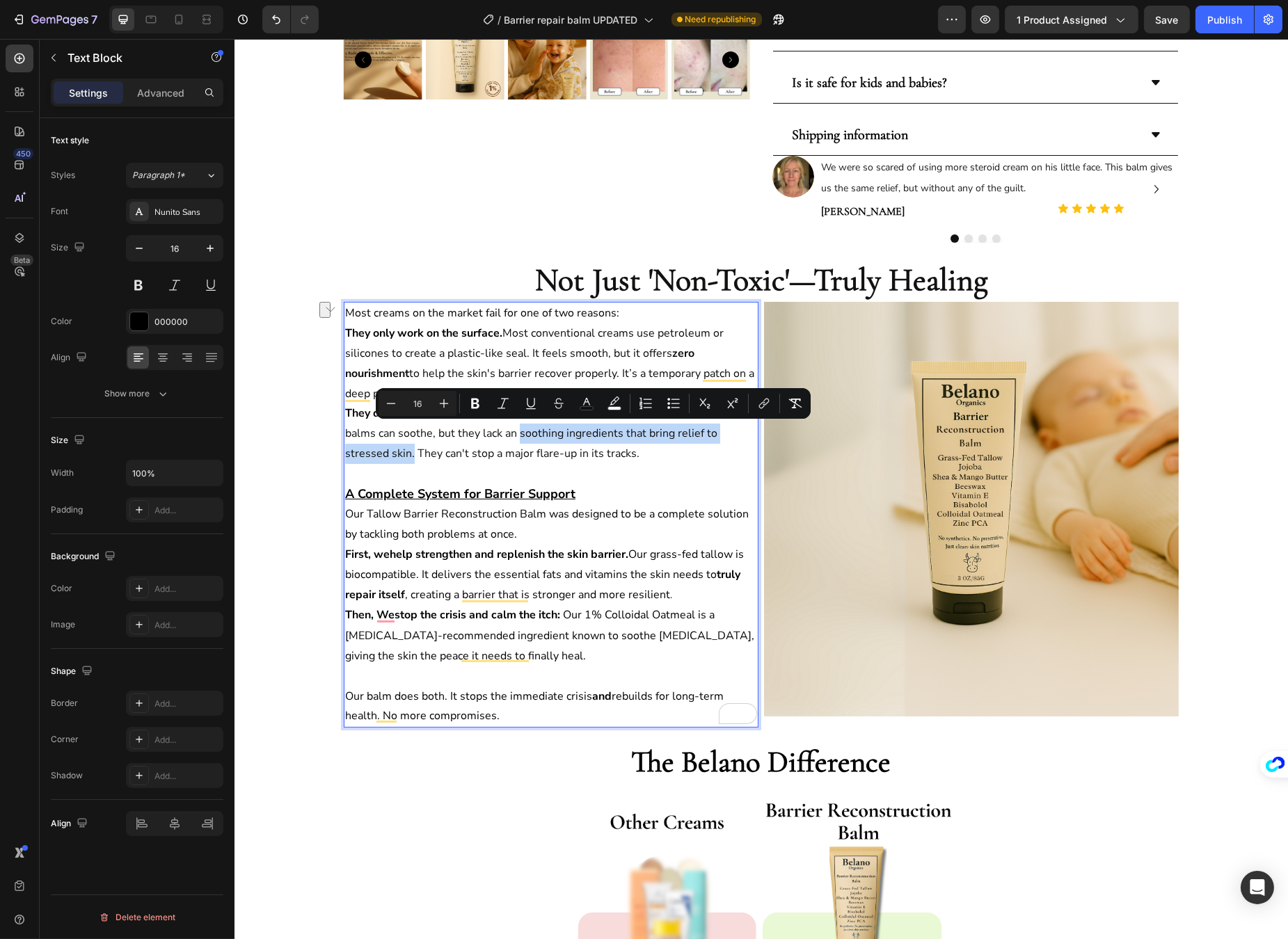
click at [726, 435] on p "They don't provide lasting comfort for [MEDICAL_DATA]. Many simple, natural bal…" at bounding box center [551, 433] width 412 height 60
click at [666, 455] on p "They don't provide lasting comfort for [MEDICAL_DATA]. Many simple, natural bal…" at bounding box center [551, 433] width 412 height 60
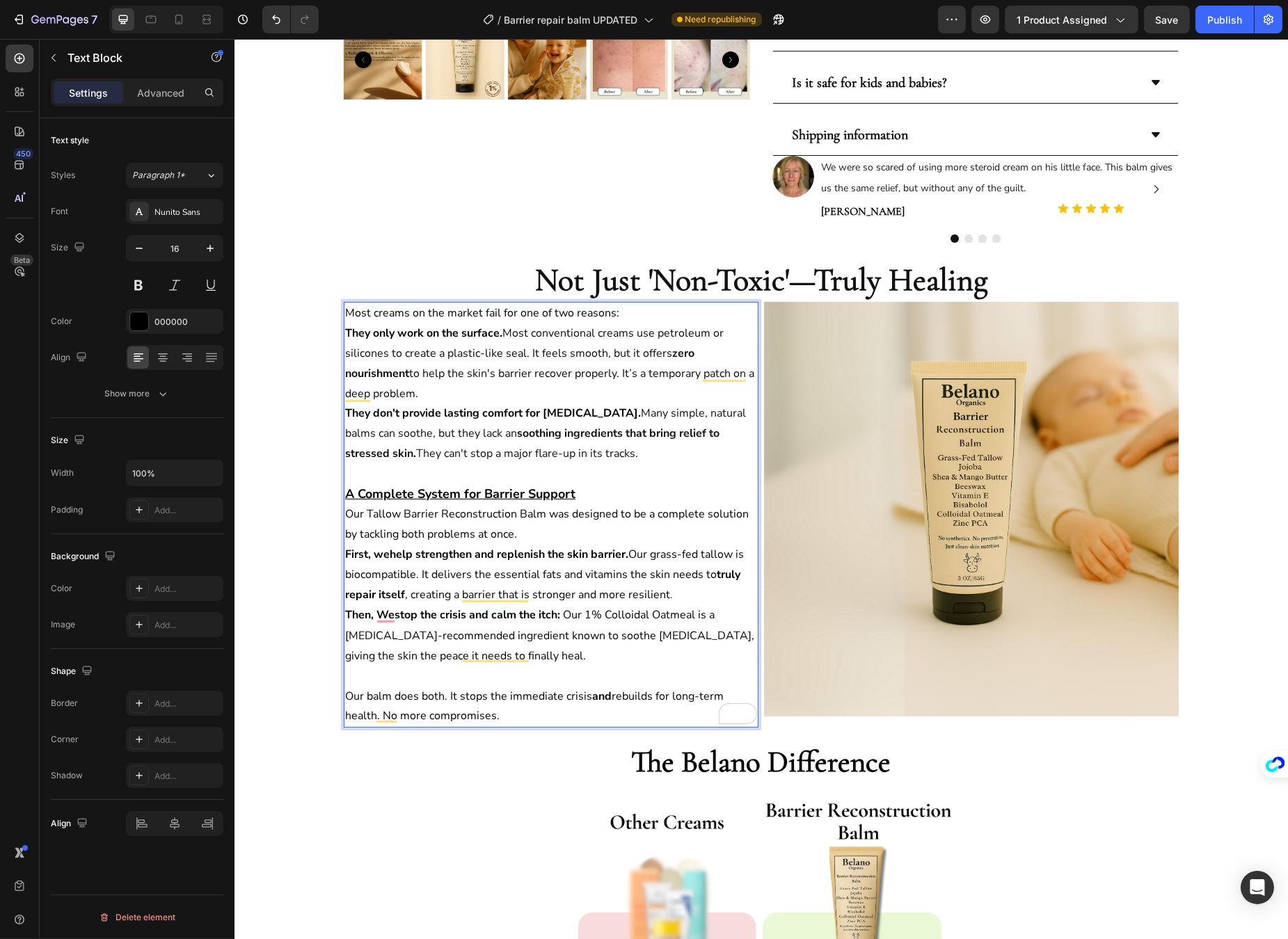
scroll to position [480, 0]
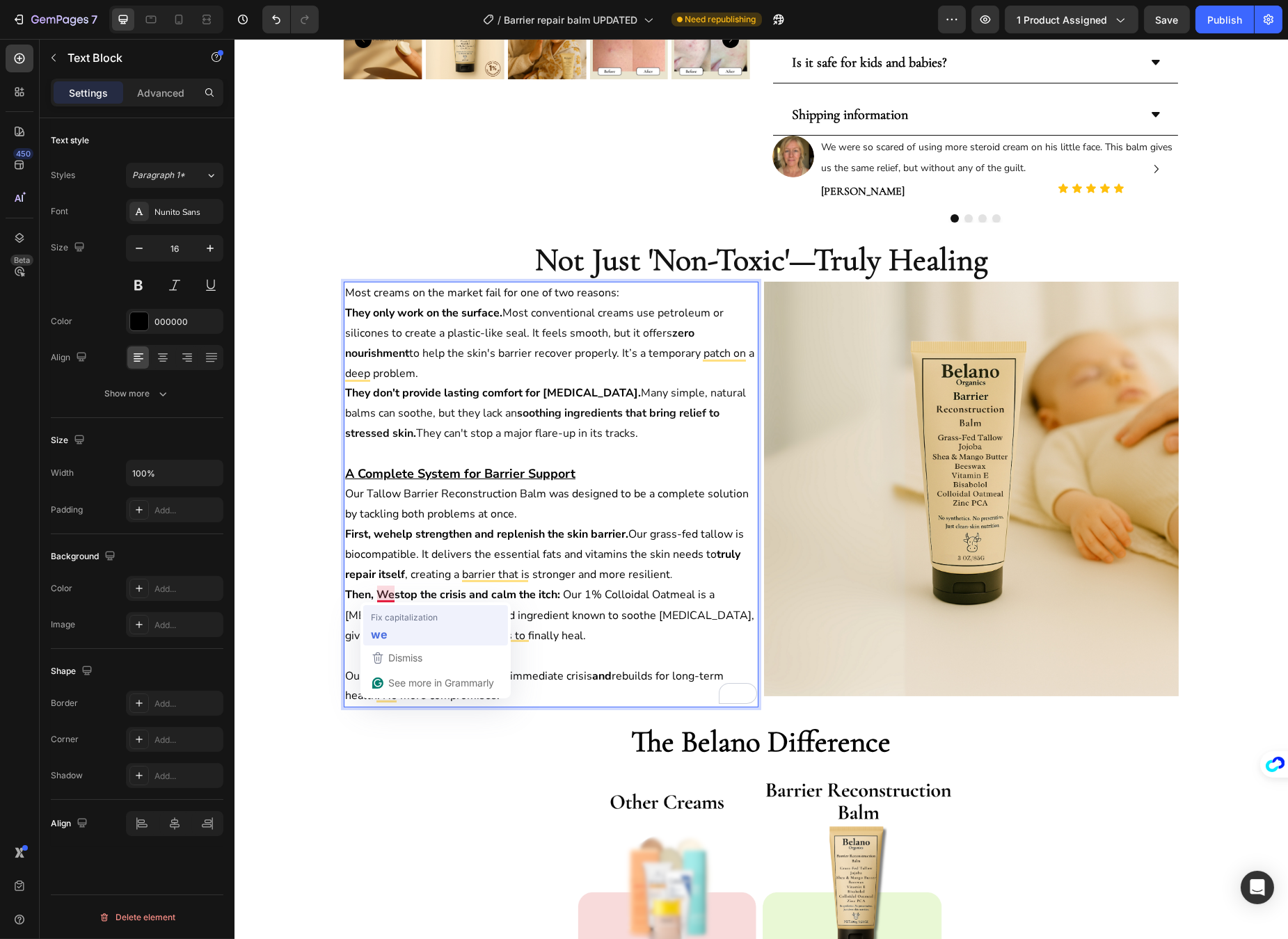
click at [390, 611] on div "Fix capitalization" at bounding box center [405, 617] width 67 height 12
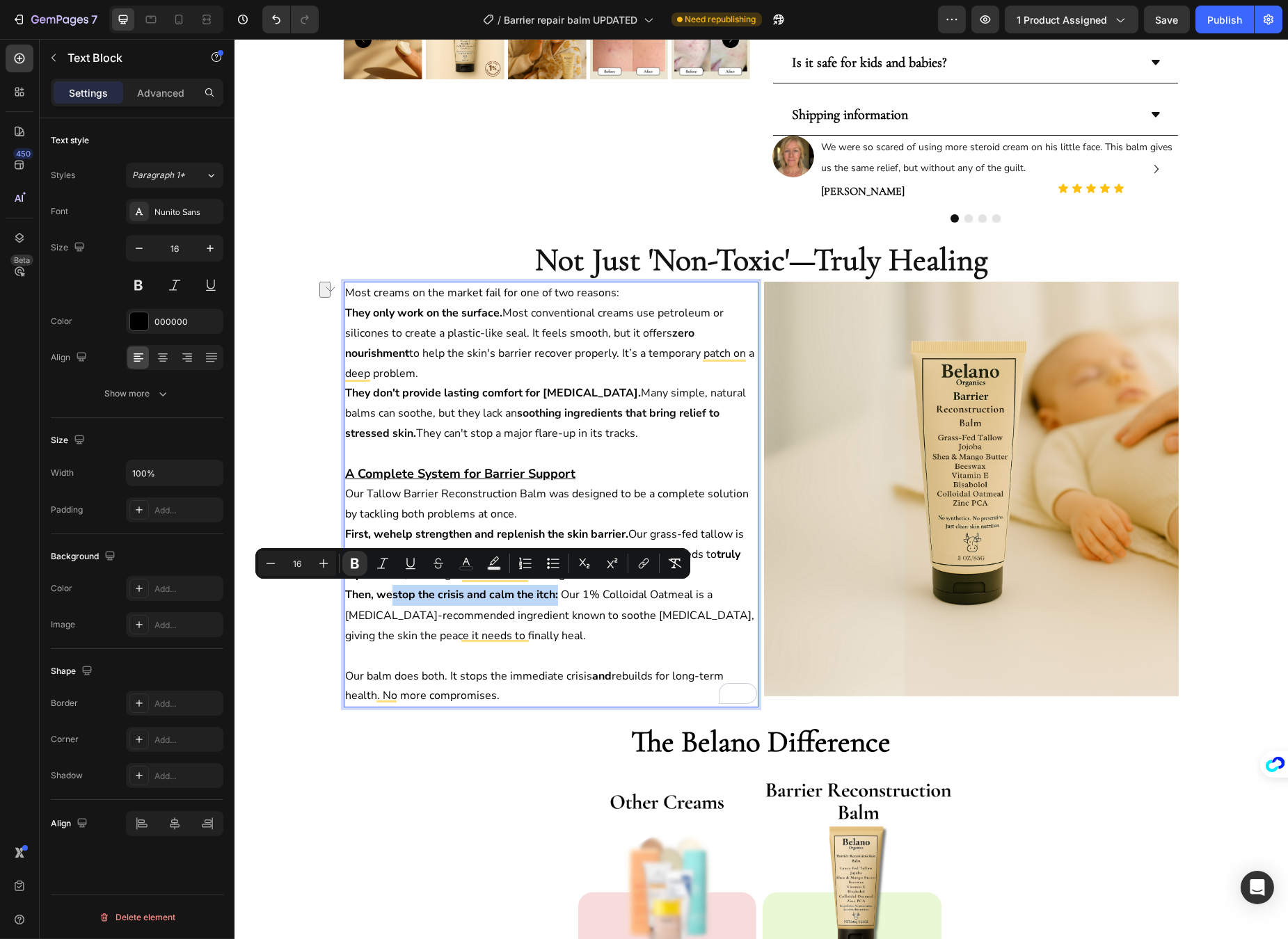
drag, startPoint x: 387, startPoint y: 591, endPoint x: 554, endPoint y: 591, distance: 167.0
click at [554, 591] on p "Then, we stop the crisis and calm the itch : Our 1% Colloidal Oatmeal is a [MED…" at bounding box center [551, 615] width 412 height 60
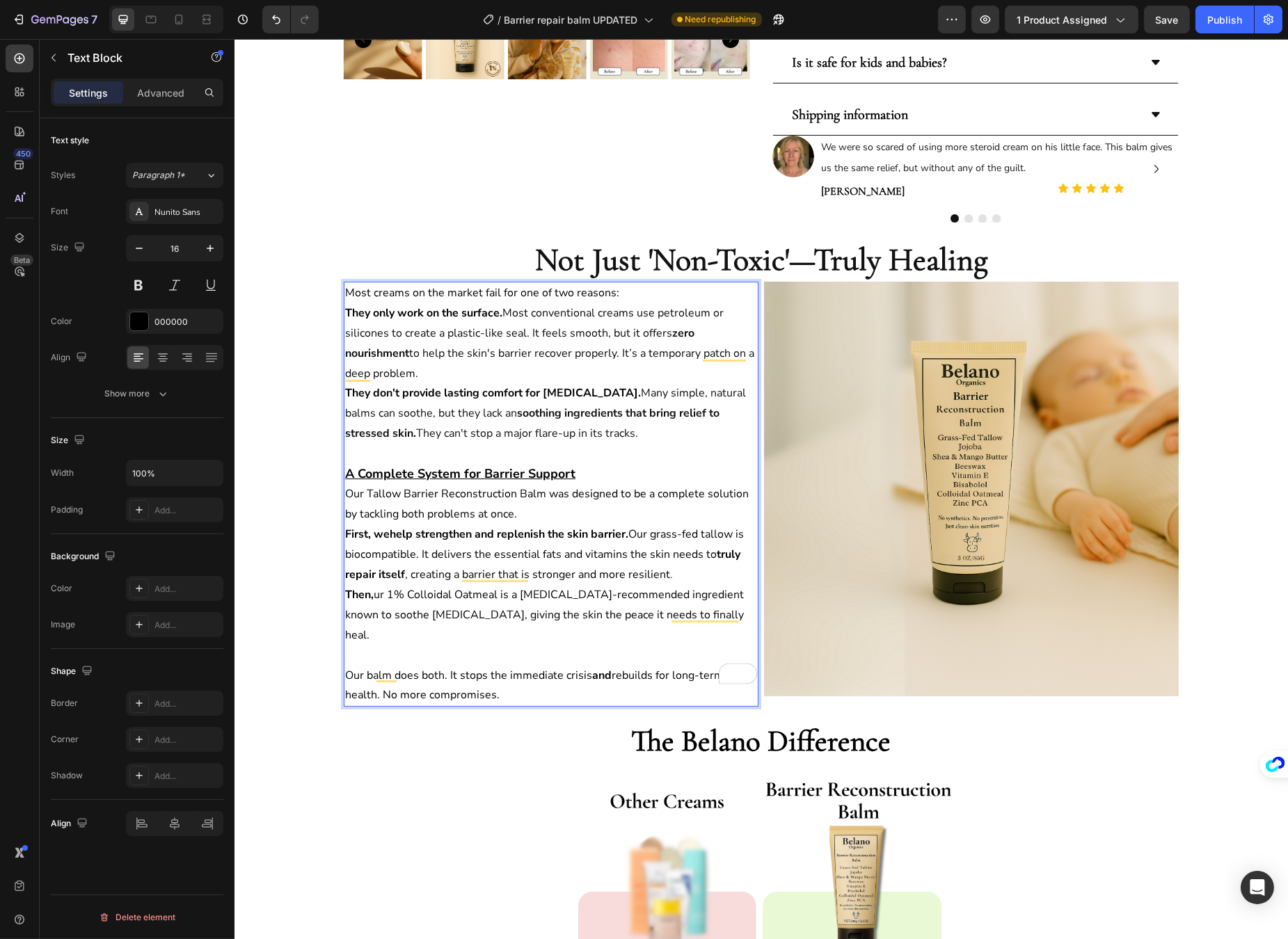
click at [452, 594] on span "ur 1% Colloidal Oatmeal is a [MEDICAL_DATA]-recommended ingredient known to soo…" at bounding box center [543, 615] width 398 height 56
click at [415, 596] on span "ur 1% Colloidal Oatmeal is a [MEDICAL_DATA]-recommended ingredient known to soo…" at bounding box center [543, 615] width 398 height 56
click at [392, 599] on span "ur 1% Colloidal Oatmeal is a [MEDICAL_DATA]-recommended ingredient known to soo…" at bounding box center [543, 615] width 398 height 56
click at [374, 595] on span "ur 1% Colloidal Oatmeal is a [MEDICAL_DATA]-recommended ingredient known to soo…" at bounding box center [543, 615] width 398 height 56
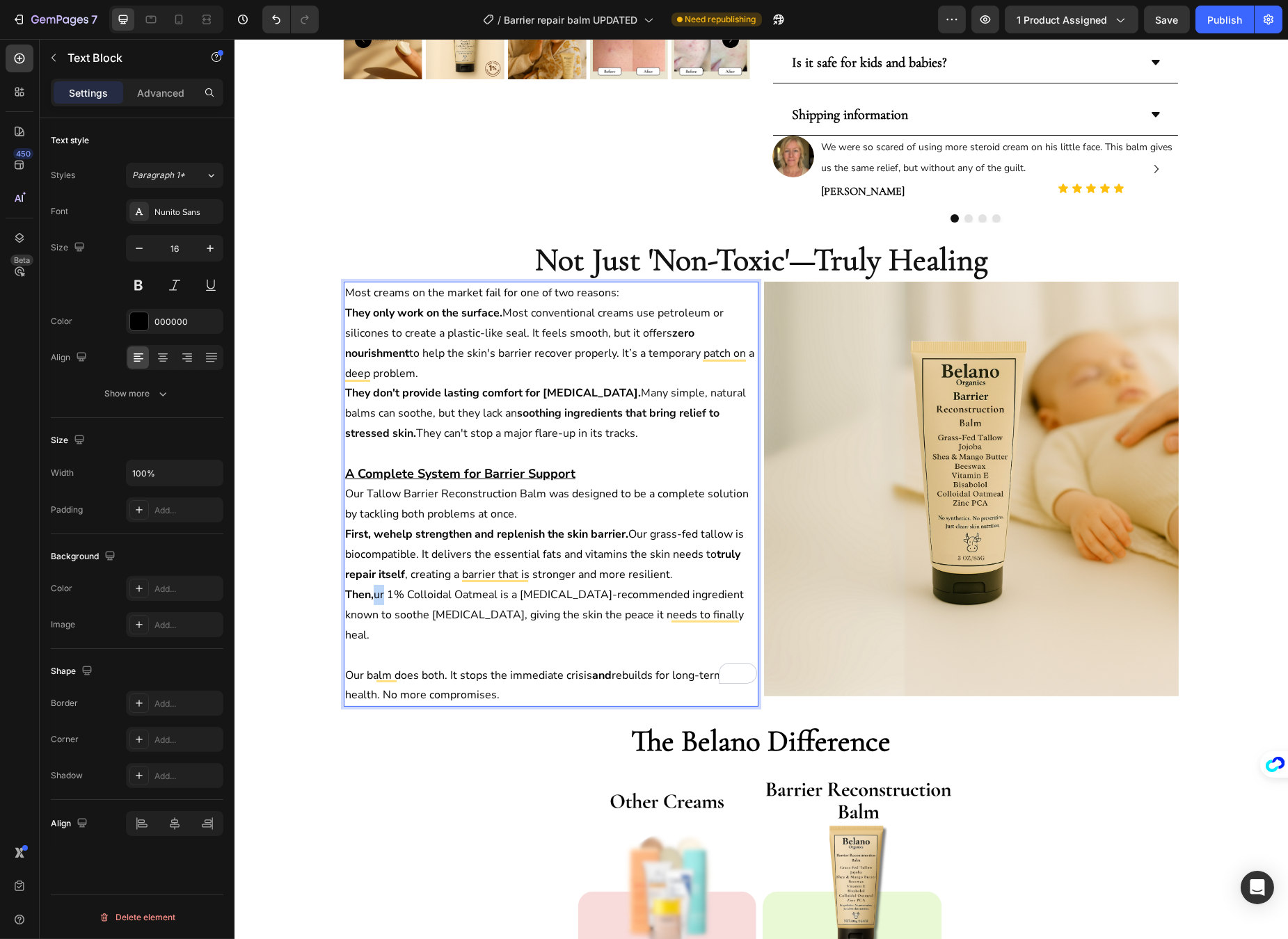
click at [374, 595] on span "ur 1% Colloidal Oatmeal is a [MEDICAL_DATA]-recommended ingredient known to soo…" at bounding box center [543, 615] width 398 height 56
click at [382, 591] on strong "Then, our" at bounding box center [369, 594] width 48 height 15
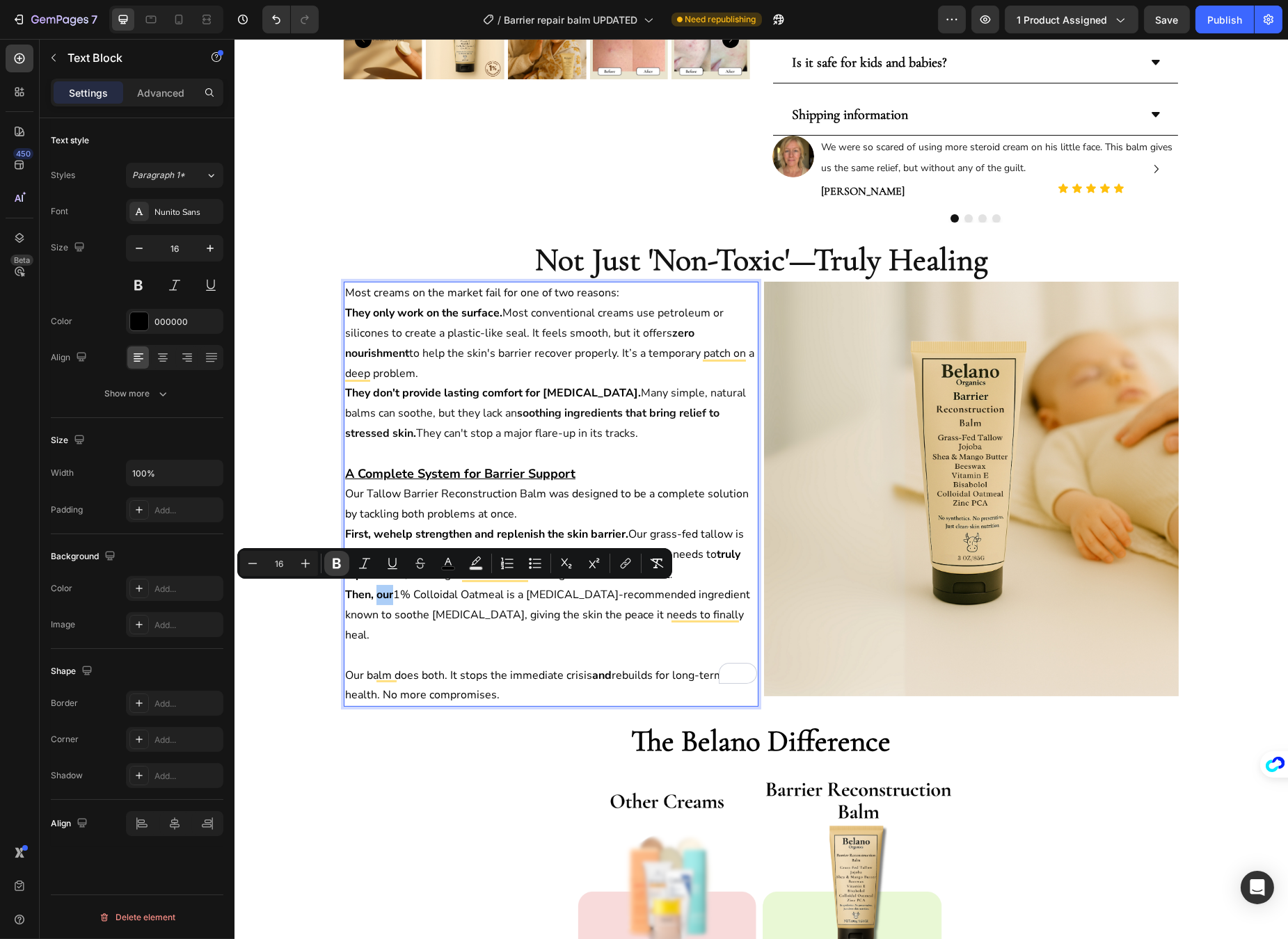
click at [340, 562] on icon "Editor contextual toolbar" at bounding box center [337, 564] width 9 height 10
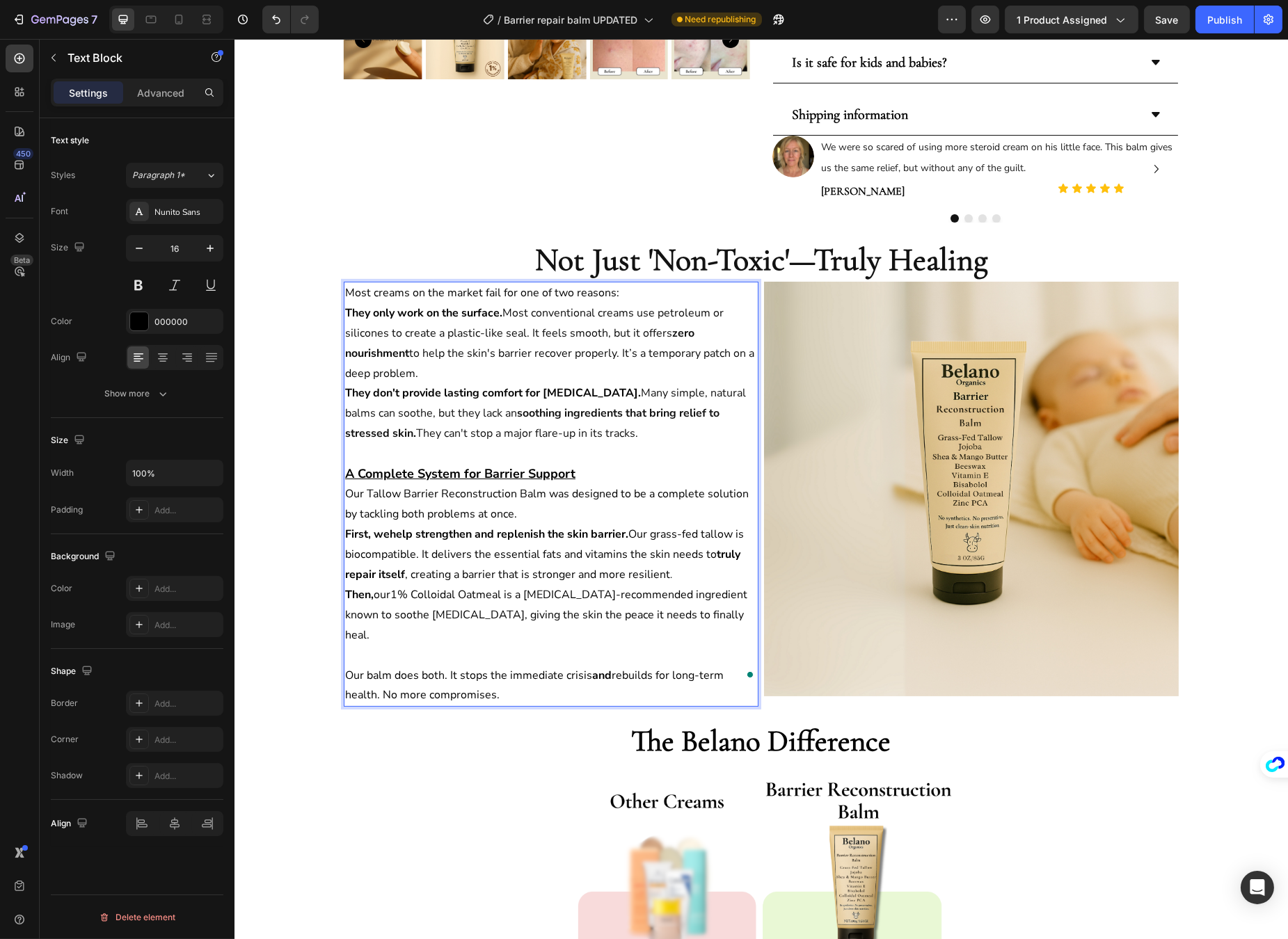
click at [465, 622] on p "Then, our 1% Colloidal Oatmeal is a [MEDICAL_DATA]-recommended ingredient known…" at bounding box center [551, 615] width 412 height 60
click at [600, 615] on span "1% Colloidal Oatmeal is a [MEDICAL_DATA]-recommended ingredient known to soothe…" at bounding box center [546, 615] width 402 height 56
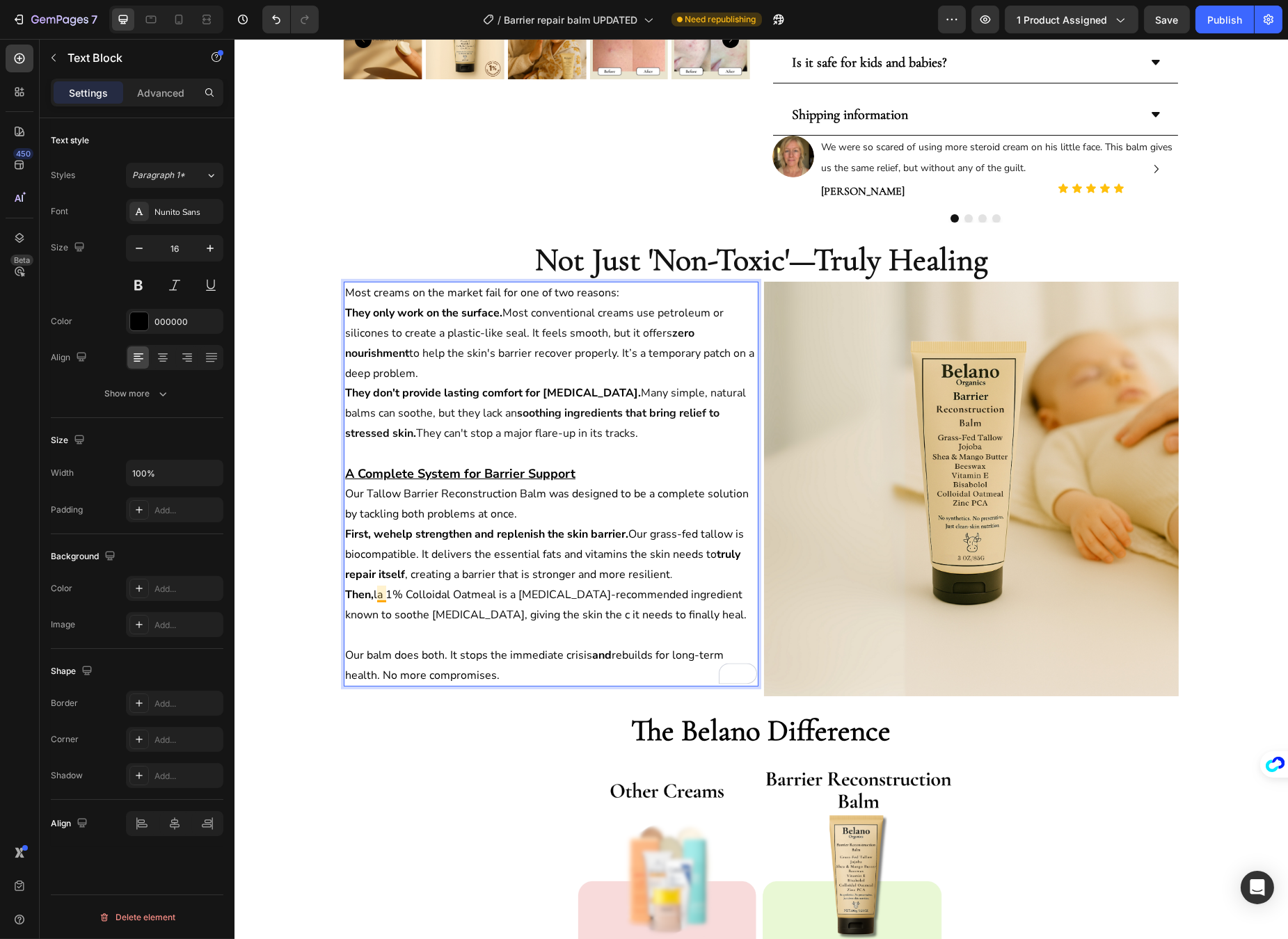
click at [374, 594] on span "la 1% Colloidal Oatmeal is a [MEDICAL_DATA]-recommended ingredient known to soo…" at bounding box center [545, 604] width 401 height 36
click at [377, 593] on span "ruo 1% Colloidal Oatmeal is a [MEDICAL_DATA]-recommended ingredient known to so…" at bounding box center [547, 604] width 405 height 36
click at [350, 292] on span "Most creams on the market fail for one of two reasons:" at bounding box center [487, 292] width 274 height 15
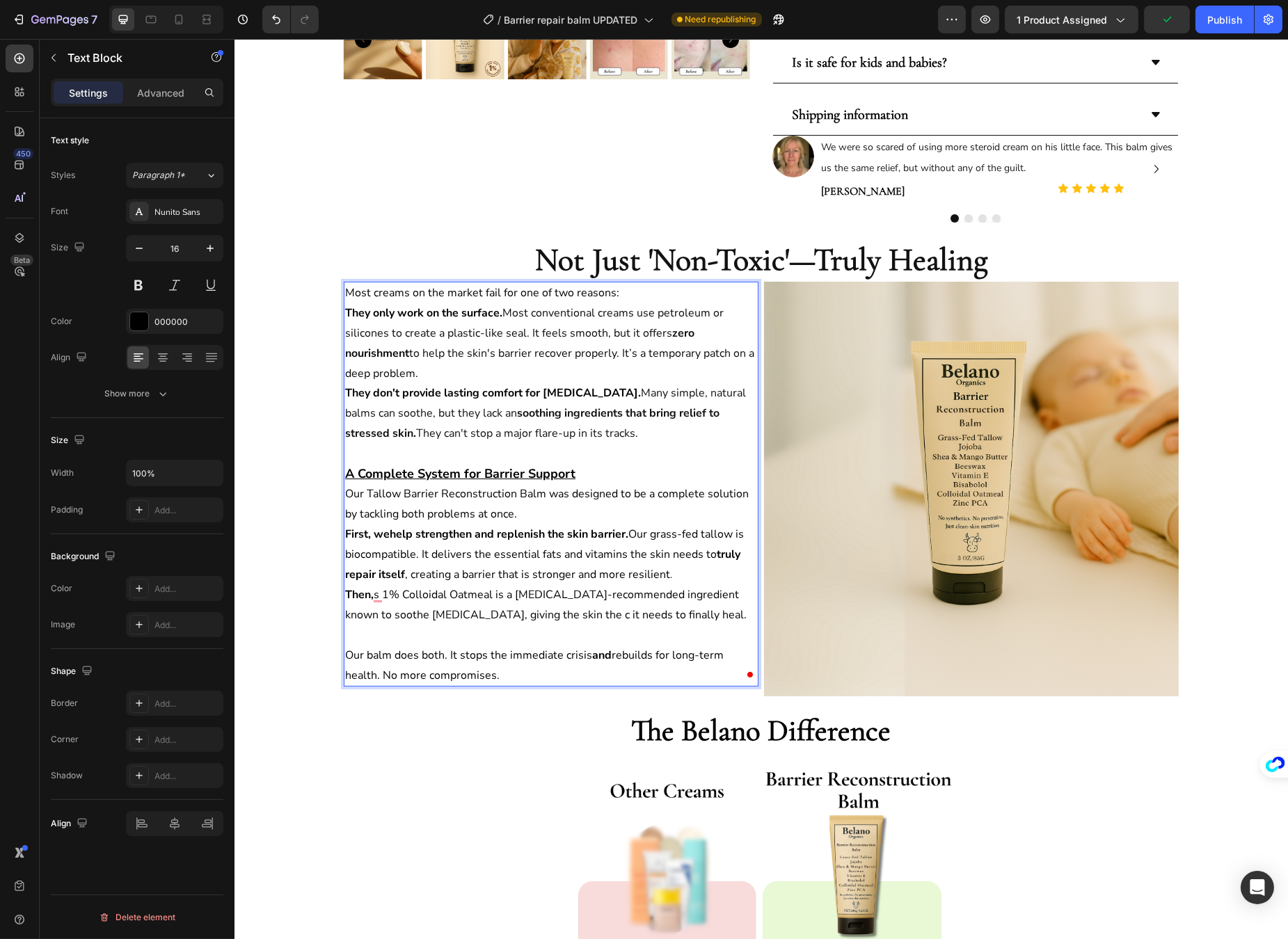
click at [377, 593] on span "s 1% Colloidal Oatmeal is a [MEDICAL_DATA]-recommended ingredient known to soot…" at bounding box center [545, 604] width 401 height 36
click at [365, 590] on strong "Then," at bounding box center [358, 594] width 28 height 15
click at [369, 593] on span "1% Colloidal Oatmeal is a [MEDICAL_DATA]-recommended ingredient known to soothe…" at bounding box center [545, 604] width 401 height 36
click at [372, 591] on span "1% Colloidal Oatmeal is a [MEDICAL_DATA]-recommended ingredient known to soothe…" at bounding box center [545, 604] width 401 height 36
click at [370, 591] on span "1% Colloidal Oatmeal is a [MEDICAL_DATA]-recommended ingredient known to soothe…" at bounding box center [545, 604] width 401 height 36
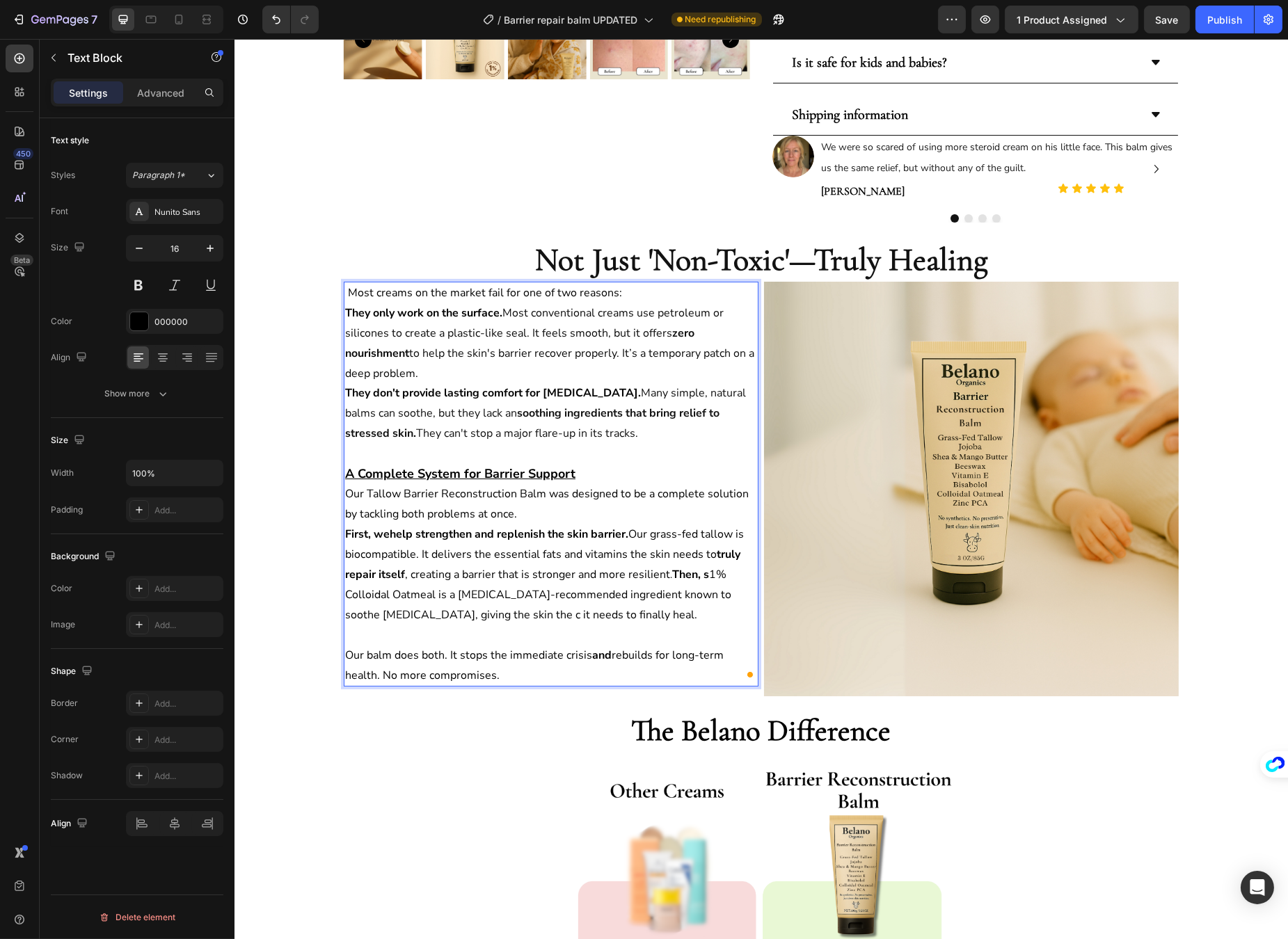
click at [701, 574] on span "1% Colloidal Oatmeal is a [MEDICAL_DATA]-recommended ingredient known to soothe…" at bounding box center [538, 595] width 386 height 57
click at [701, 571] on strong "Then, our" at bounding box center [695, 574] width 48 height 15
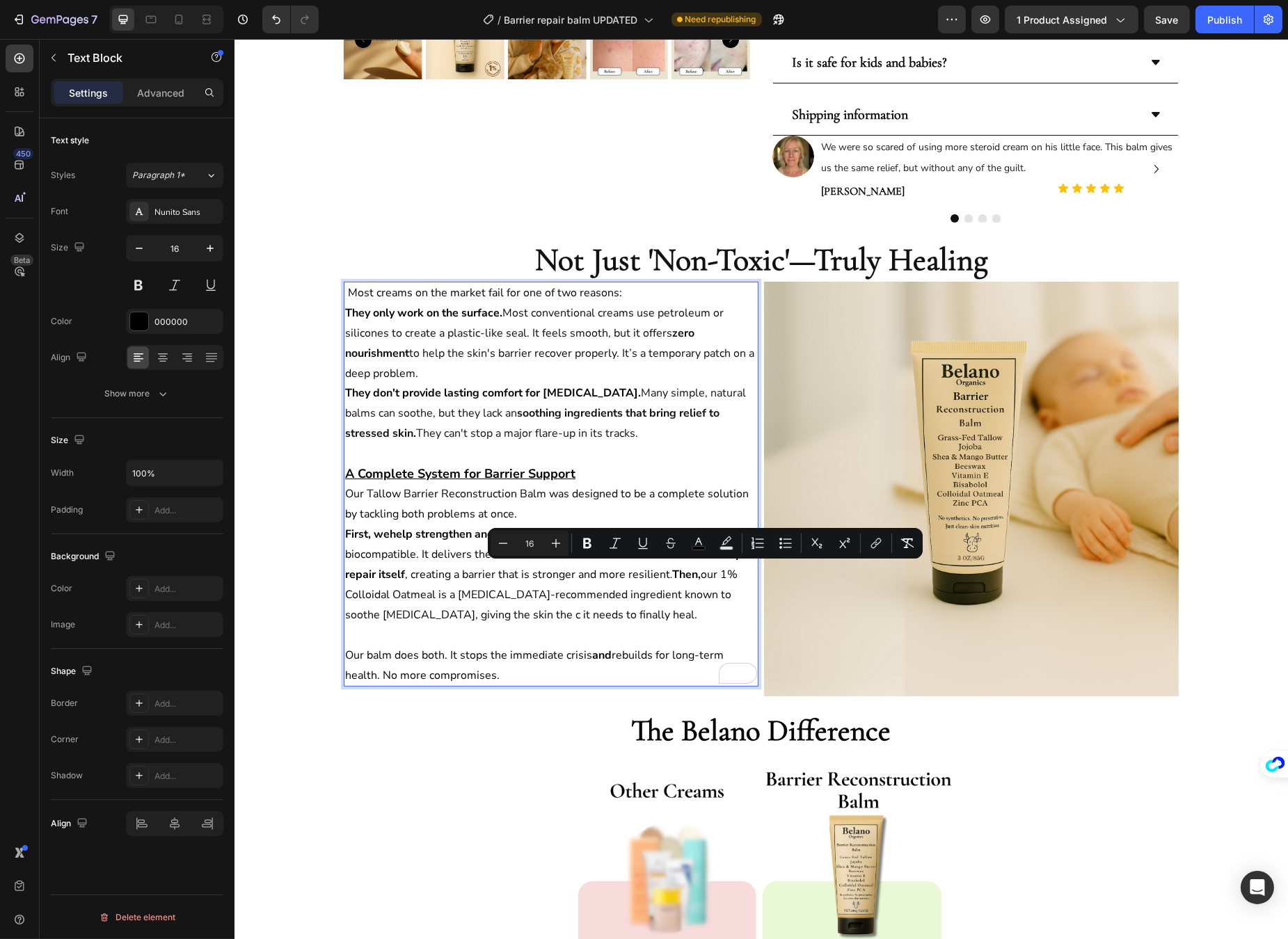
click at [726, 569] on span "1% Colloidal Oatmeal is a [MEDICAL_DATA]-recommended ingredient known to soothe…" at bounding box center [541, 595] width 393 height 57
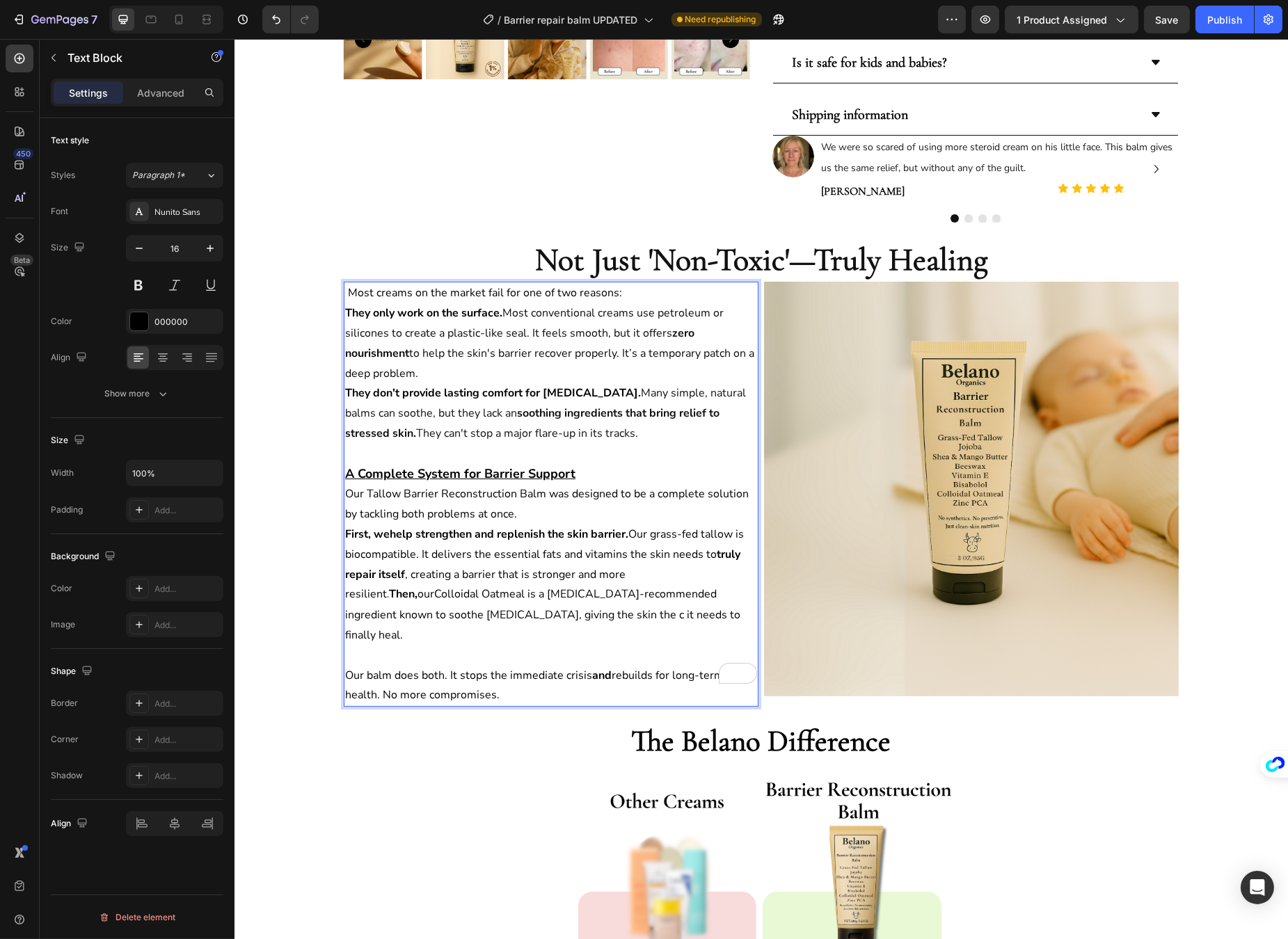
click at [514, 615] on span "Colloidal Oatmeal is a [MEDICAL_DATA]-recommended ingredient known to soothe [M…" at bounding box center [542, 615] width 395 height 57
click at [506, 612] on span "Colloidal Oatmeal is a [MEDICAL_DATA]-recommended ingredient known to soothe [M…" at bounding box center [542, 615] width 395 height 57
click at [555, 614] on span "Colloidal Oatmeal is a [MEDICAL_DATA]-recommended ingredient known to soothe [M…" at bounding box center [545, 615] width 401 height 57
click at [573, 509] on p "Our Tallow Barrier Reconstruction Balm was designed to be a complete solution b…" at bounding box center [551, 504] width 412 height 41
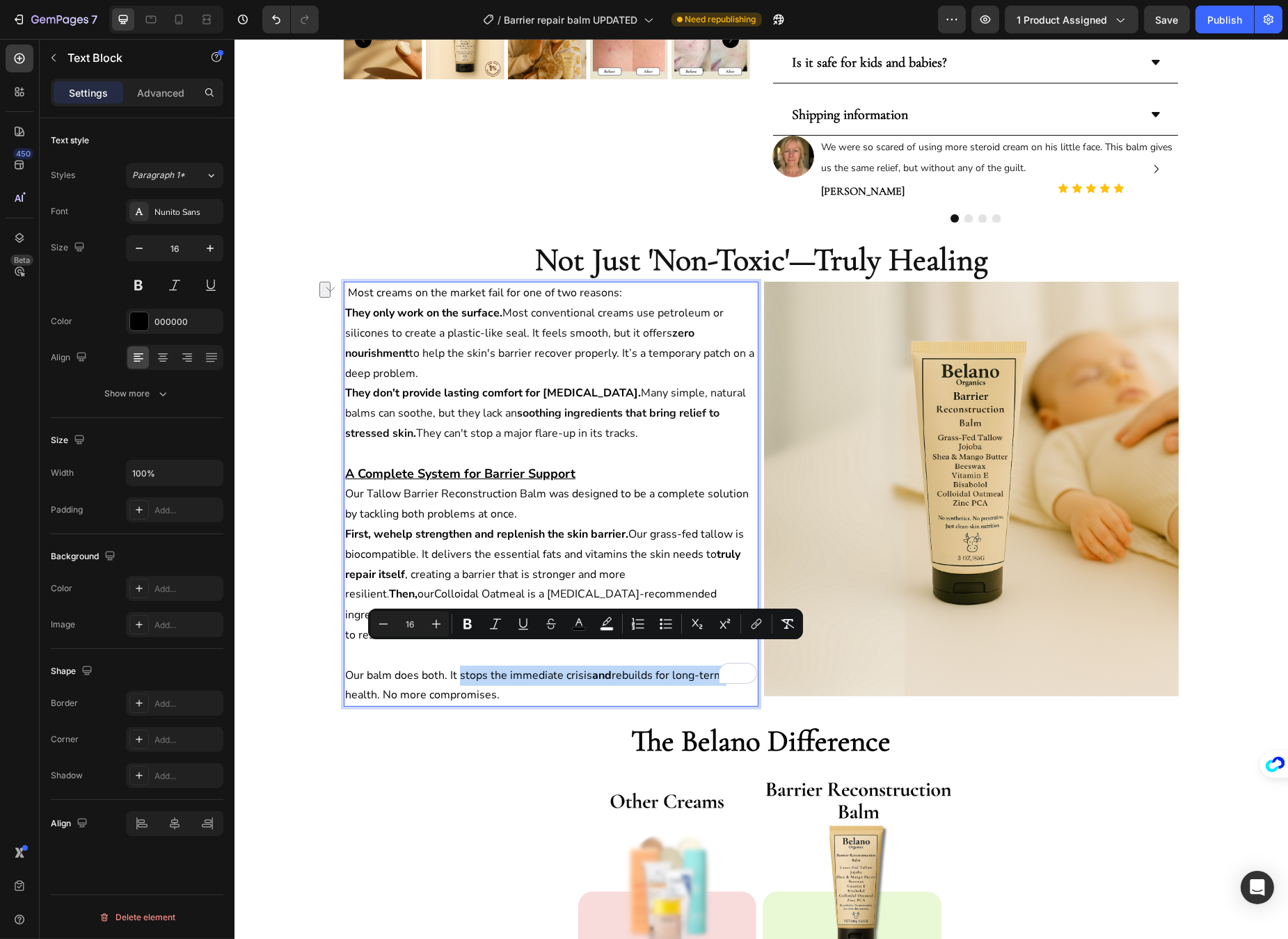
drag, startPoint x: 454, startPoint y: 652, endPoint x: 714, endPoint y: 652, distance: 260.0
click at [714, 666] on p "Our balm does both. It stops the immediate crisis and rebuilds for long-term he…" at bounding box center [551, 686] width 412 height 41
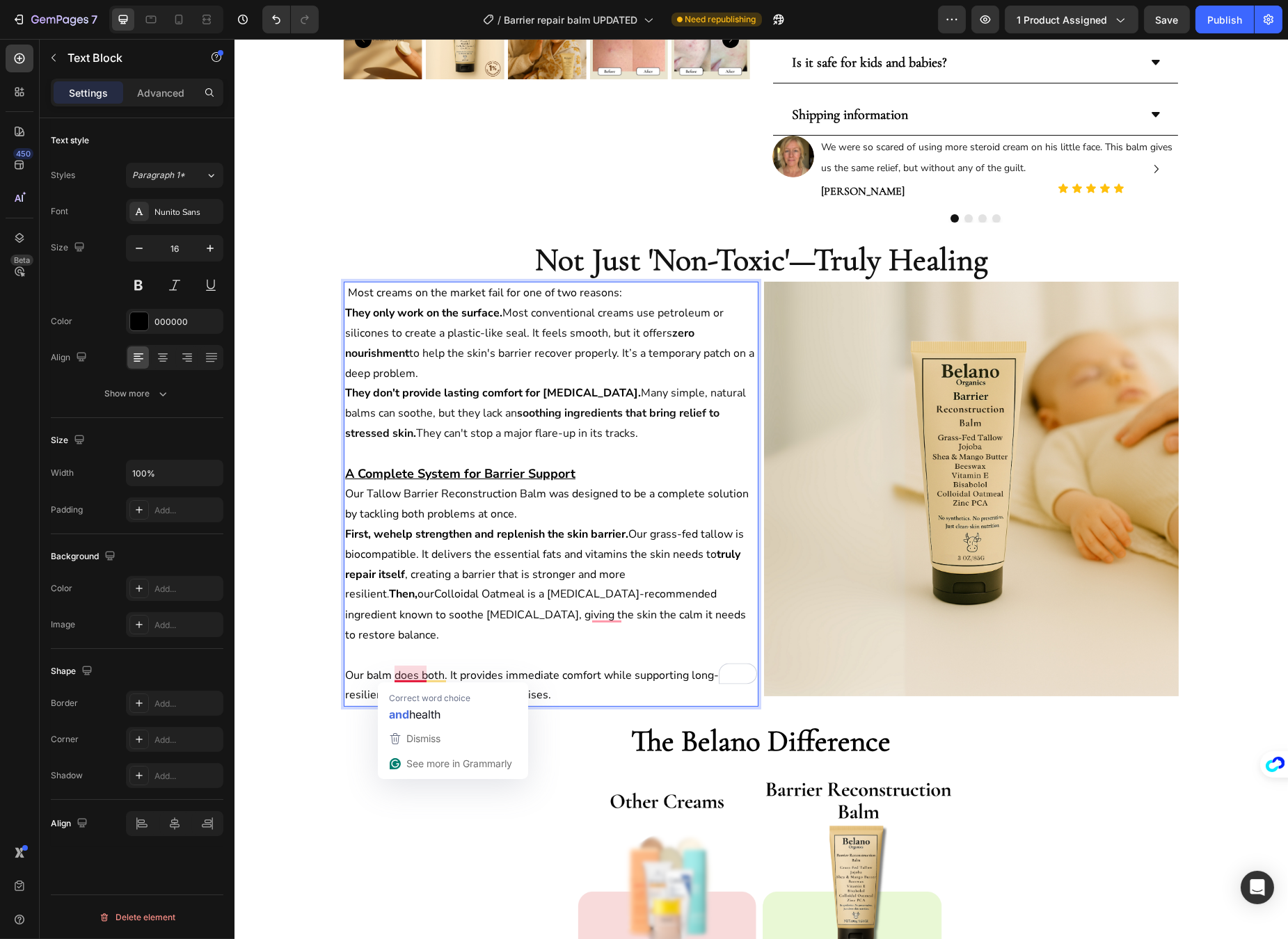
click at [398, 673] on span "Our balm does both. It provides immediate comfort while supporting long-term re…" at bounding box center [543, 685] width 398 height 36
click at [591, 559] on span "Our grass-fed tallow is biocompatible. It delivers the essential fats and vitam…" at bounding box center [543, 544] width 398 height 36
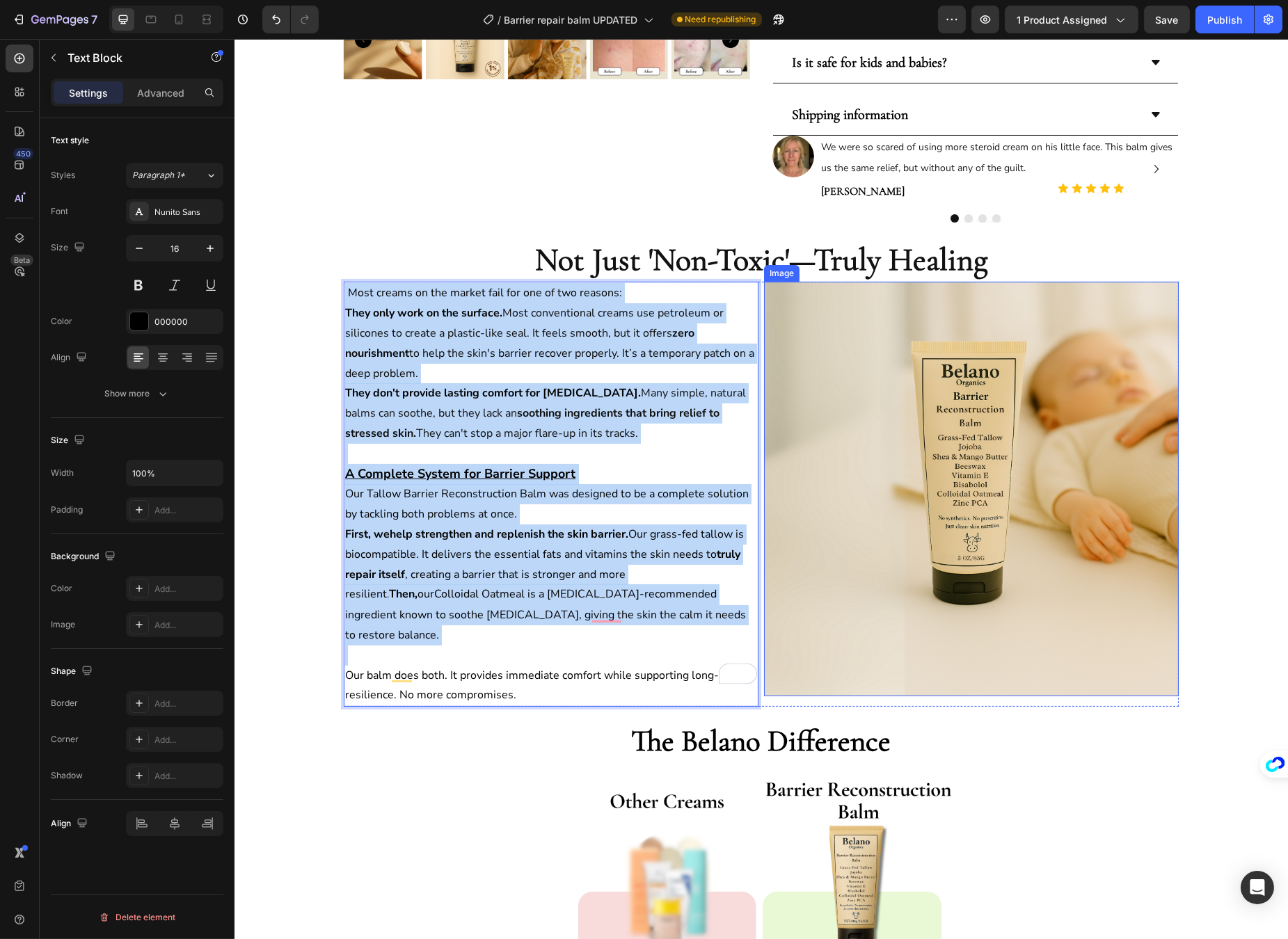
copy div "Most creams on the market fail for one of two reasons: They only work on the su…"
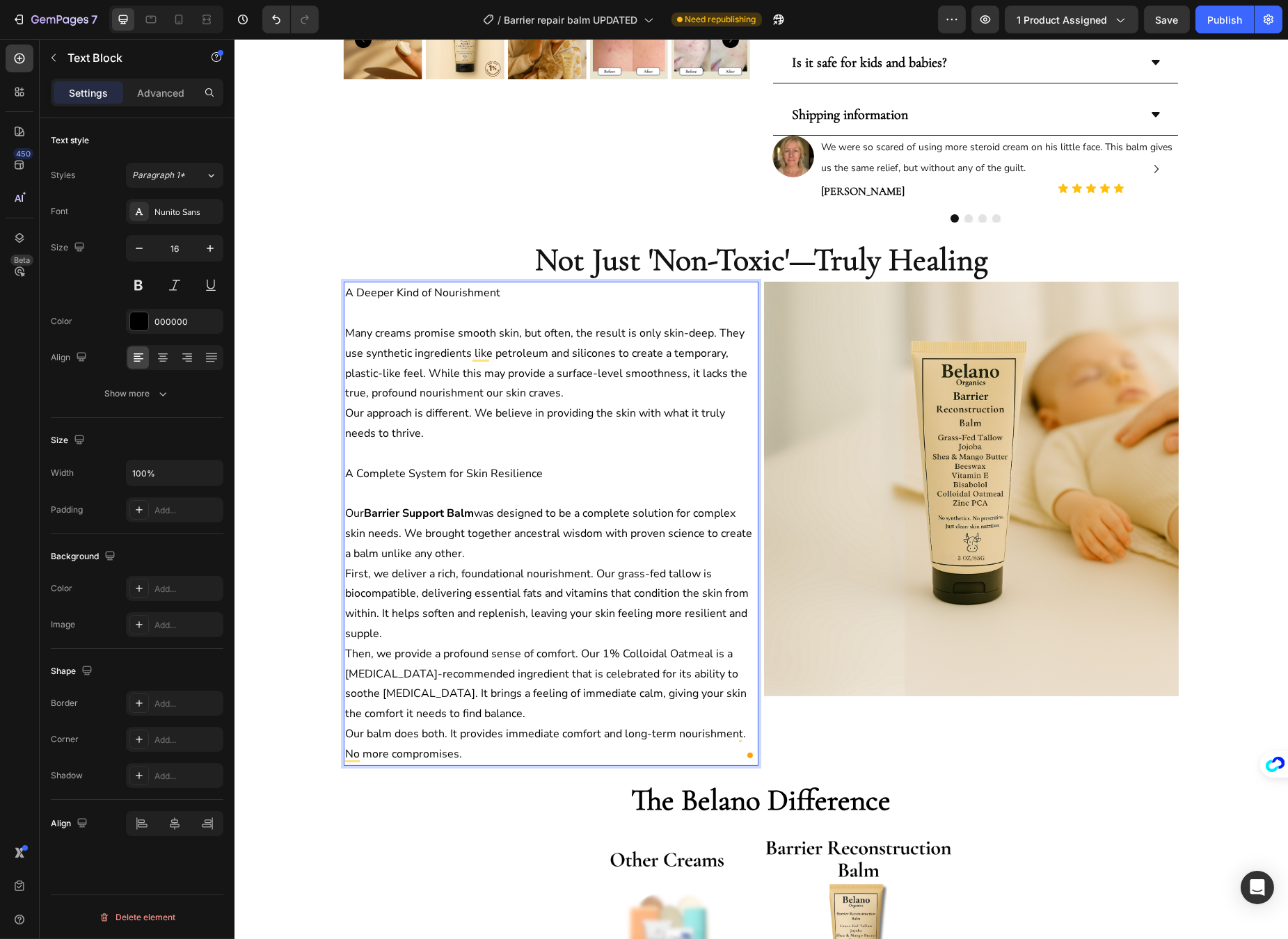
click at [454, 297] on p "A Deeper Kind of Nourishment" at bounding box center [551, 293] width 412 height 20
click at [446, 295] on p "A Deeper Kind of Nourishment" at bounding box center [551, 293] width 412 height 20
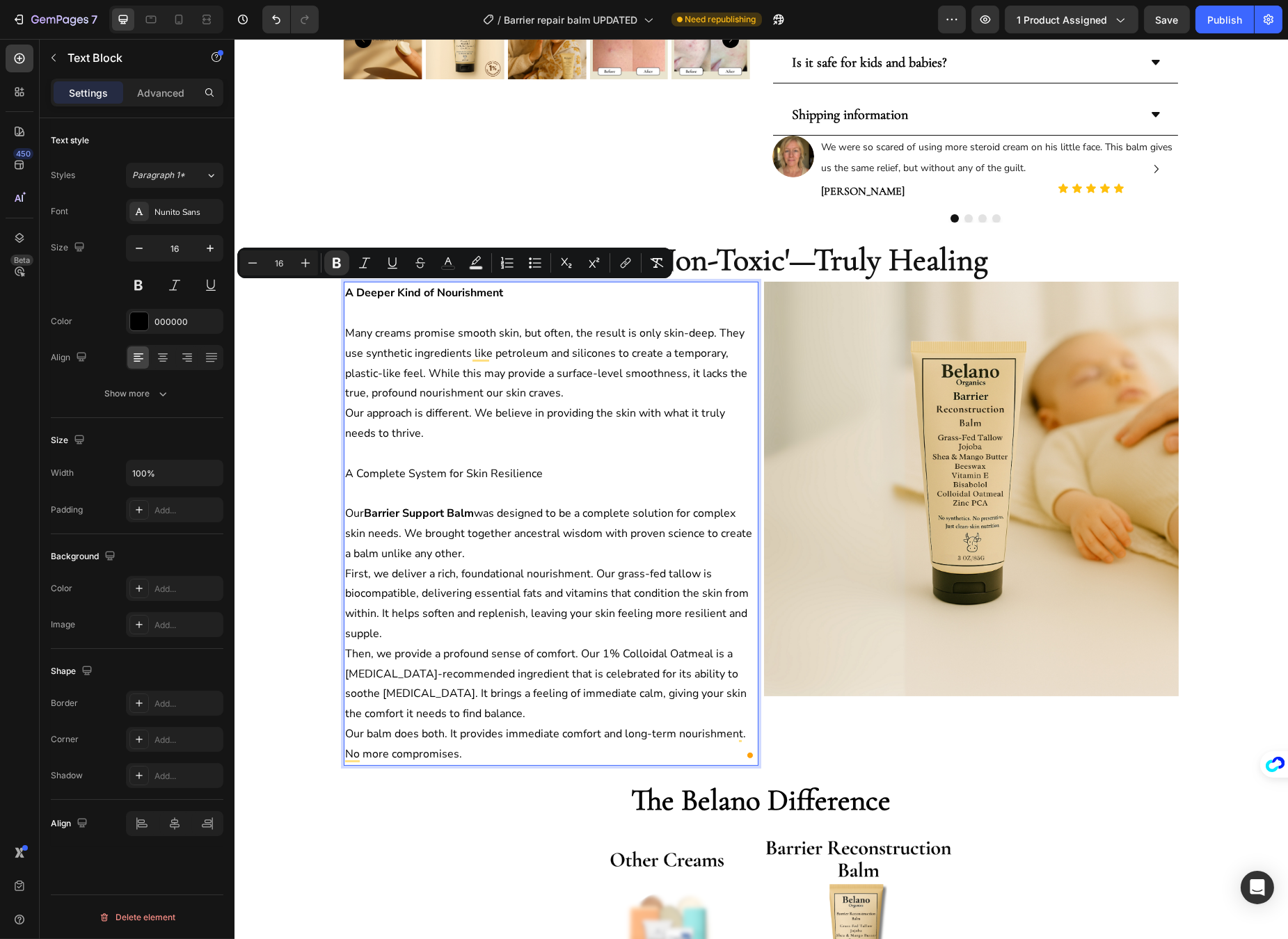
click at [378, 316] on p "Rich Text Editor. Editing area: main" at bounding box center [551, 313] width 412 height 20
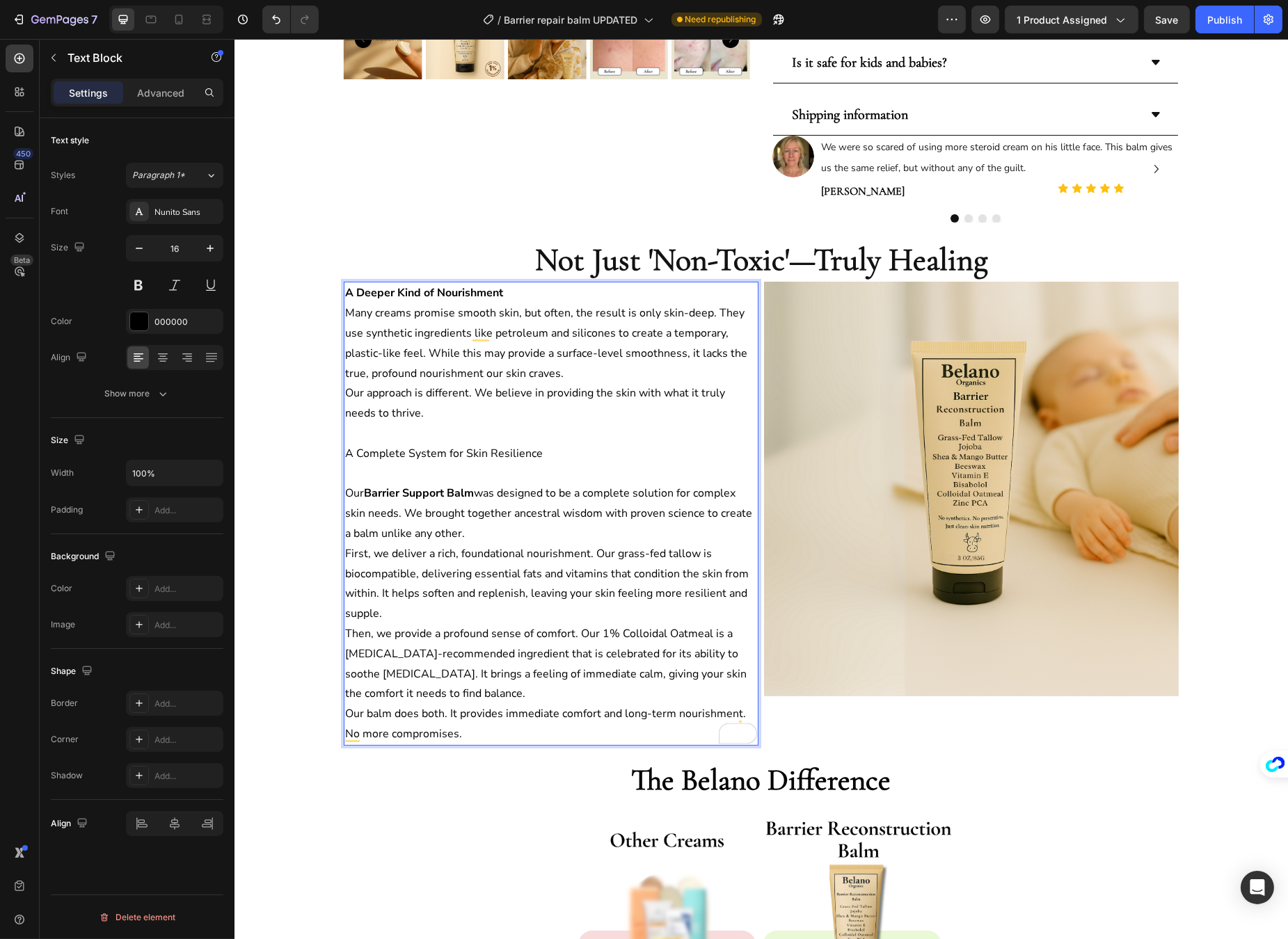
click at [409, 453] on p "A Complete System for Skin Resilience" at bounding box center [551, 454] width 412 height 20
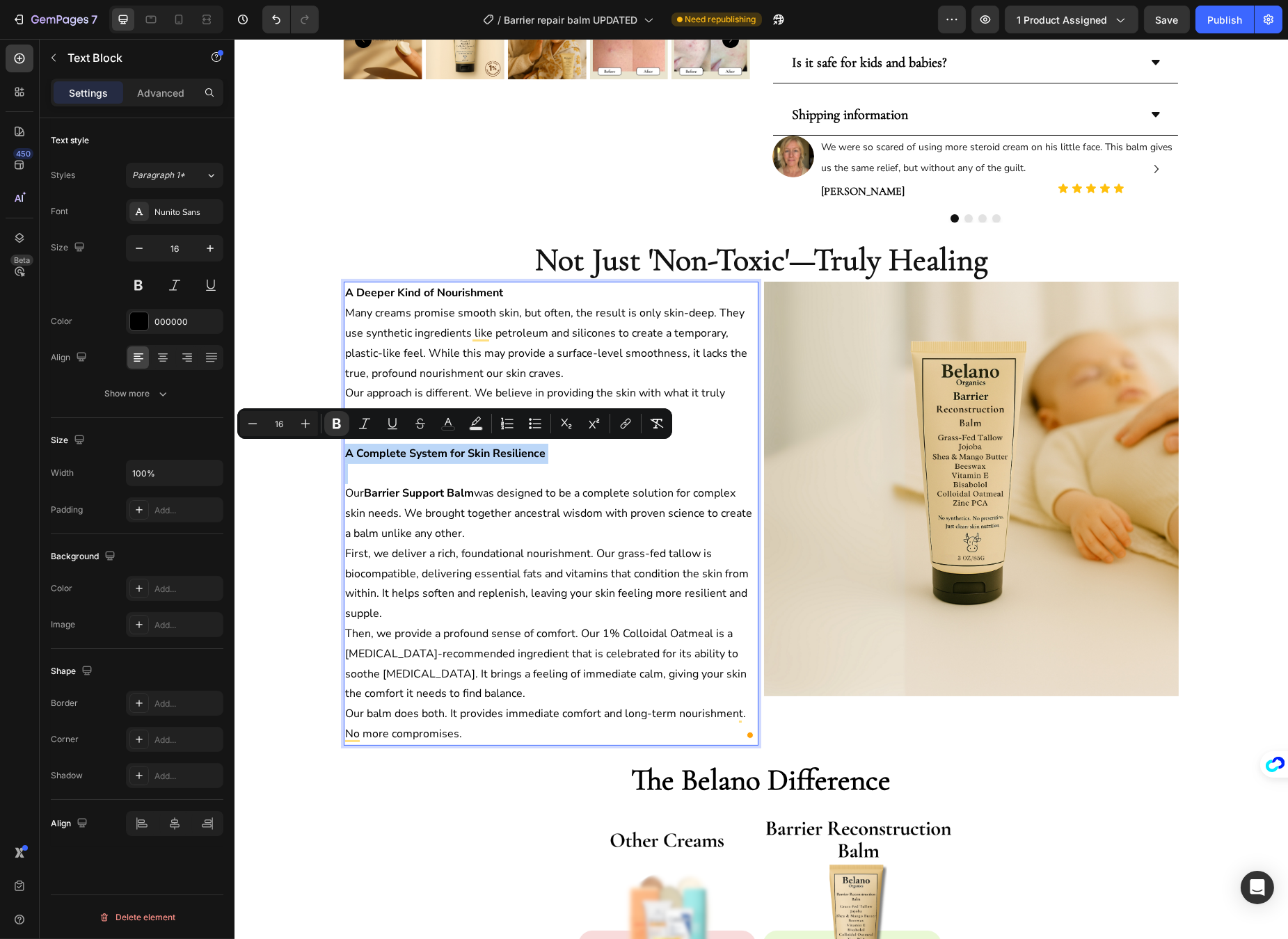
click at [397, 473] on p "Rich Text Editor. Editing area: main" at bounding box center [551, 474] width 412 height 20
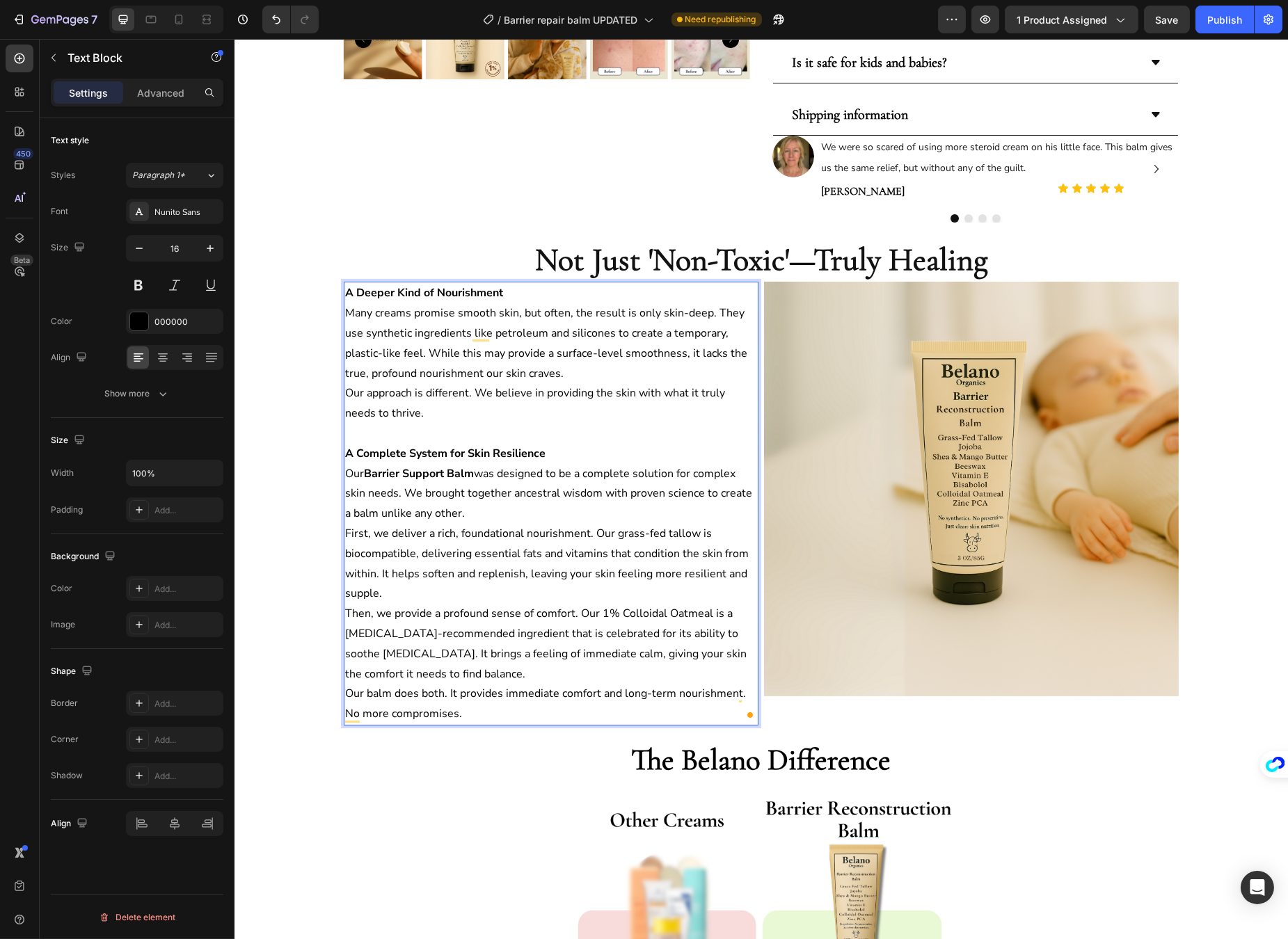
click at [533, 451] on strong "A Complete System for Skin Resilience" at bounding box center [445, 454] width 200 height 15
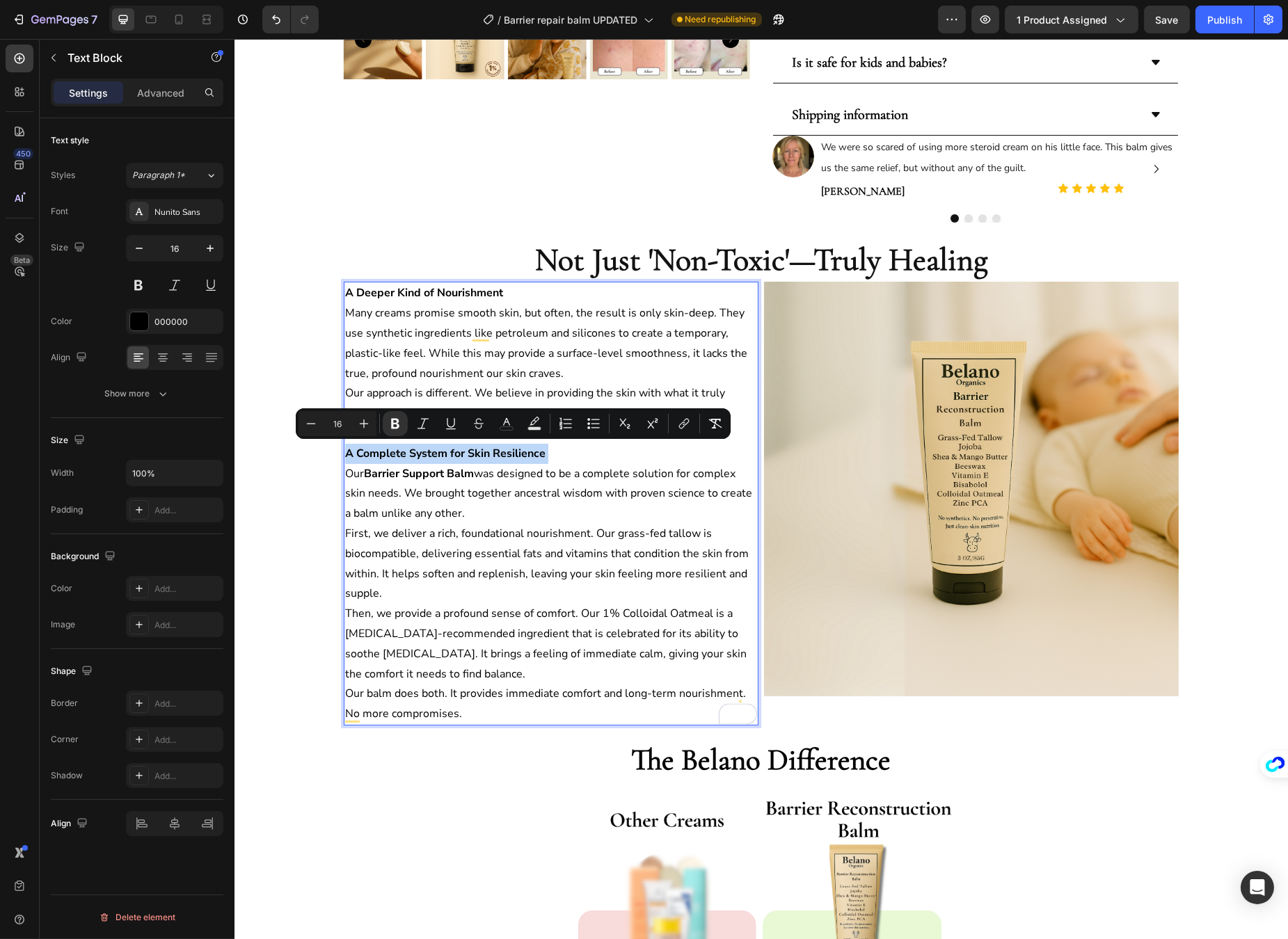
click at [533, 451] on strong "A Complete System for Skin Resilience" at bounding box center [445, 454] width 200 height 15
click at [414, 295] on strong "A Deeper Kind of Nourishment" at bounding box center [424, 292] width 158 height 15
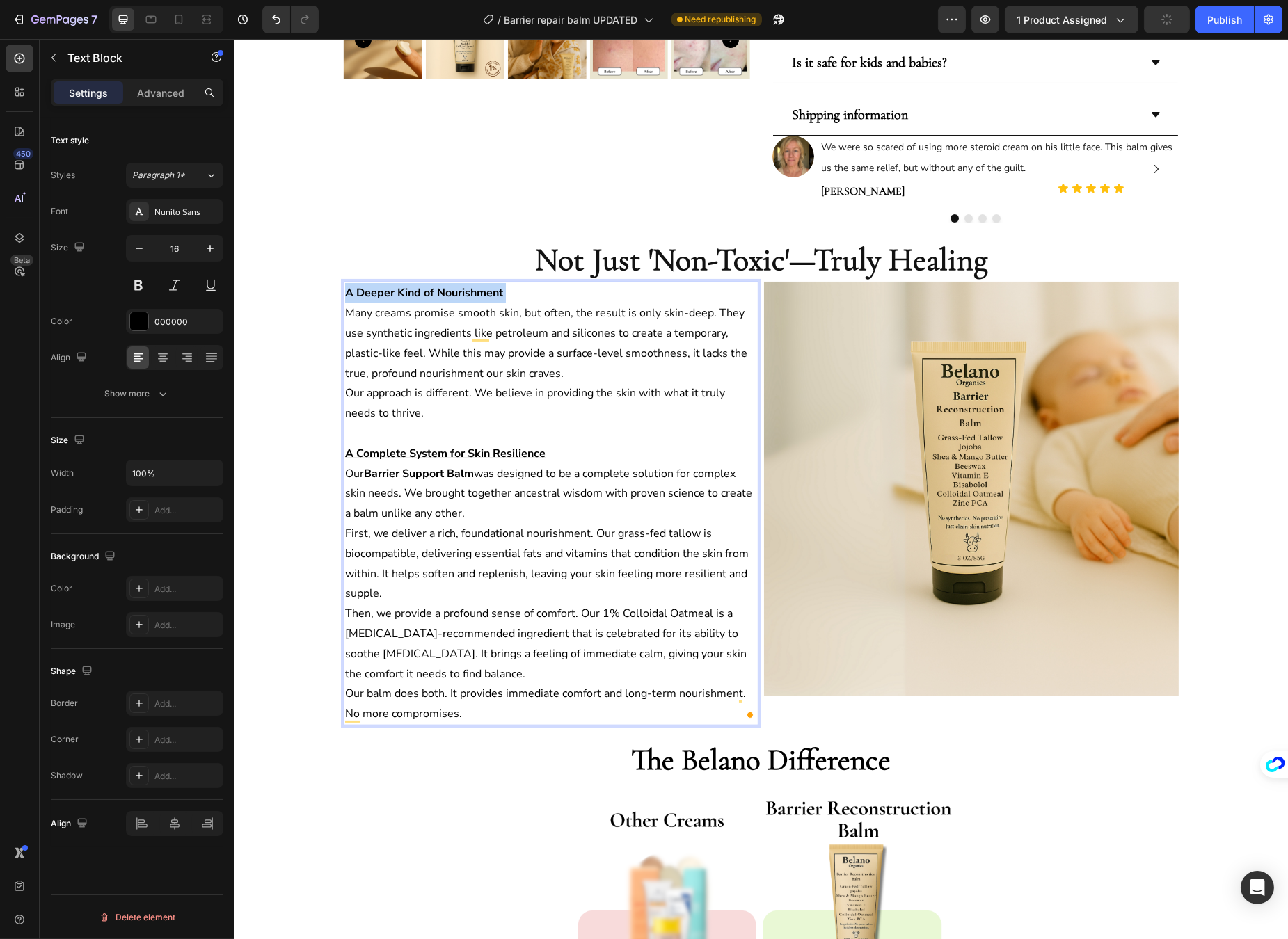
click at [414, 295] on strong "A Deeper Kind of Nourishment" at bounding box center [424, 292] width 158 height 15
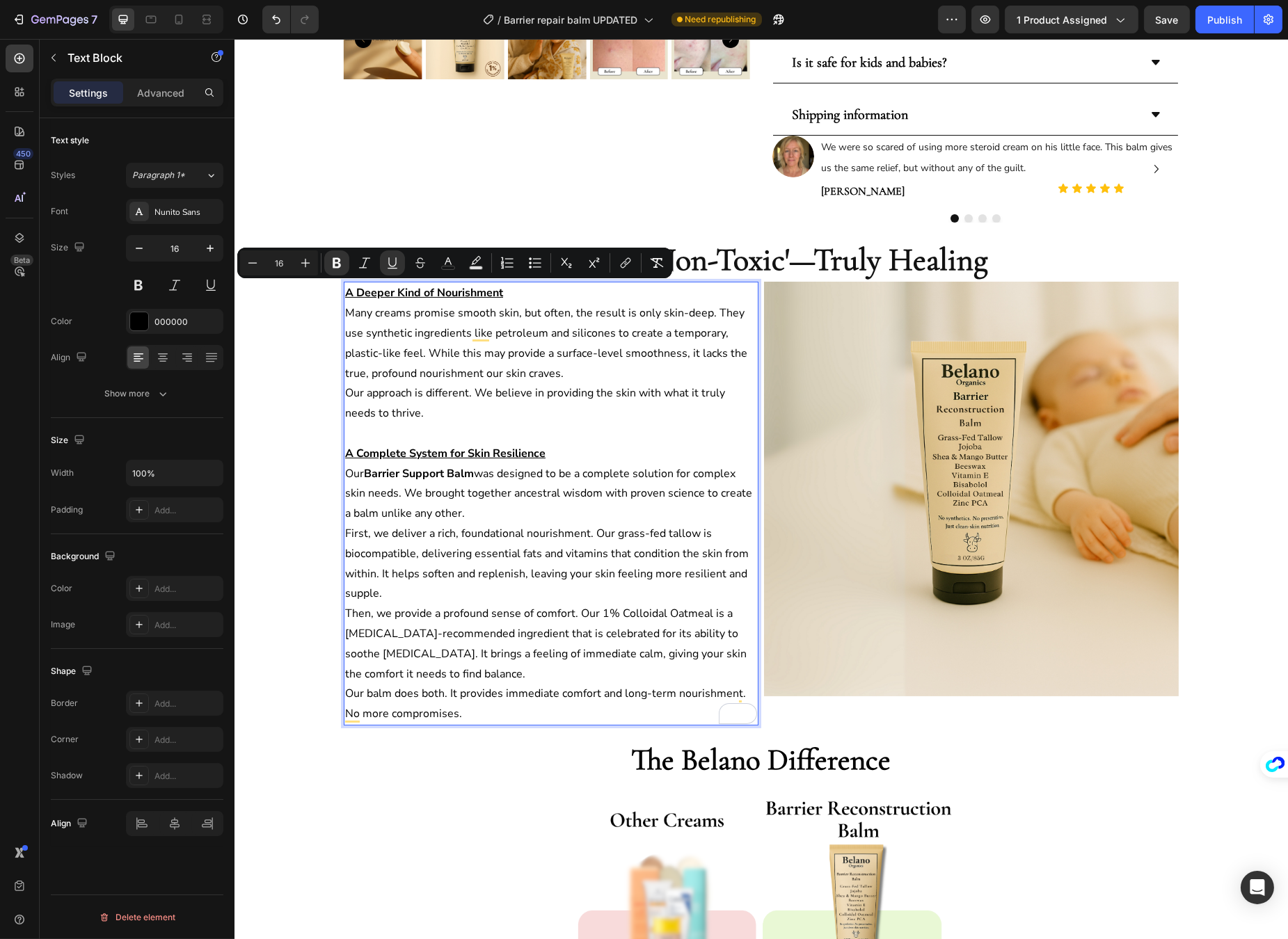
click at [586, 377] on p "Many creams promise smooth skin, but often, the result is only skin-deep. They …" at bounding box center [551, 343] width 412 height 80
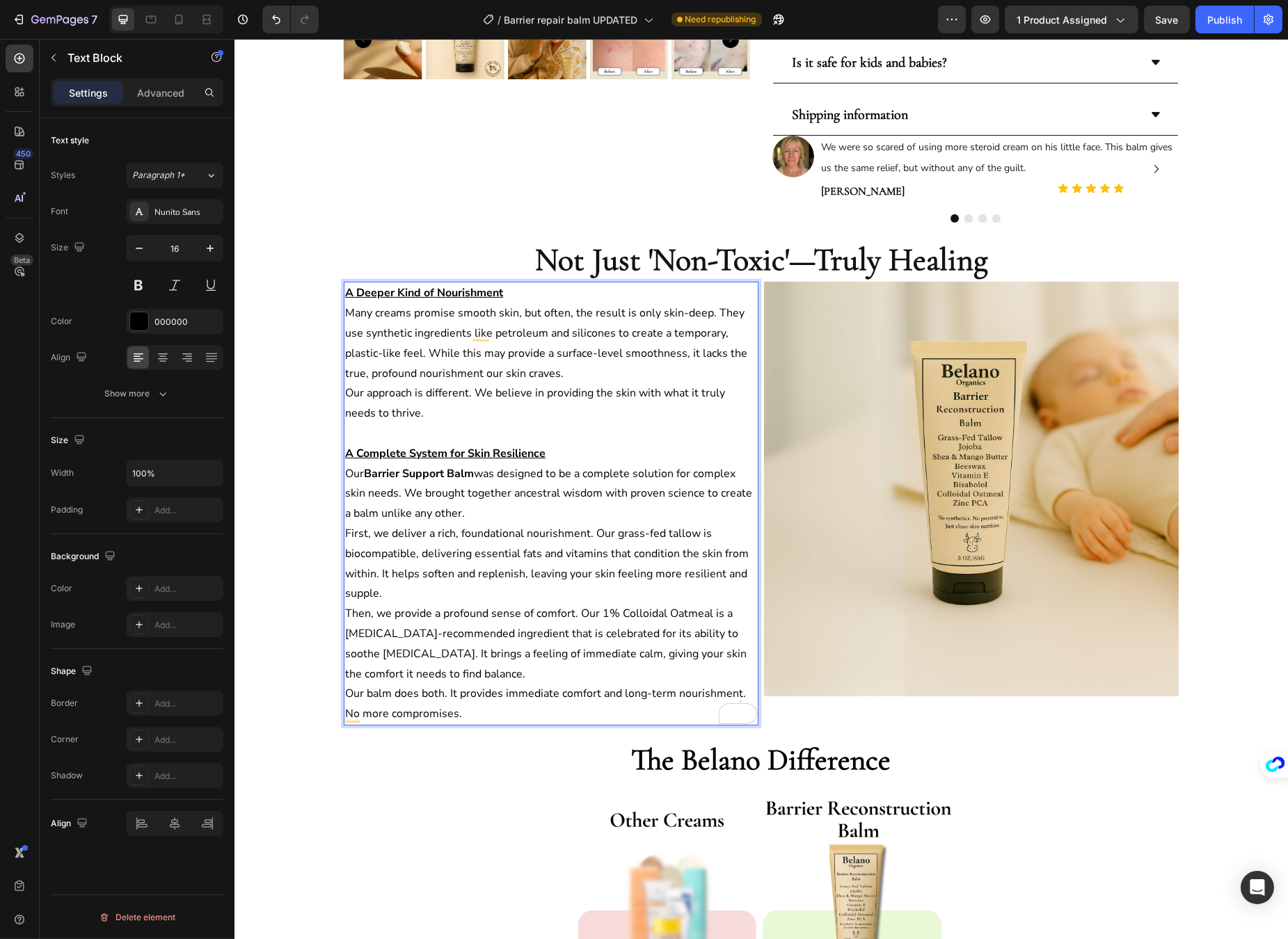
click at [625, 546] on p "First, we deliver a rich, foundational nourishment. Our grass-fed tallow is bio…" at bounding box center [551, 564] width 412 height 80
click at [636, 551] on p "First, we deliver a rich, foundational nourishment. Our grass-fed tallow is bio…" at bounding box center [551, 564] width 412 height 80
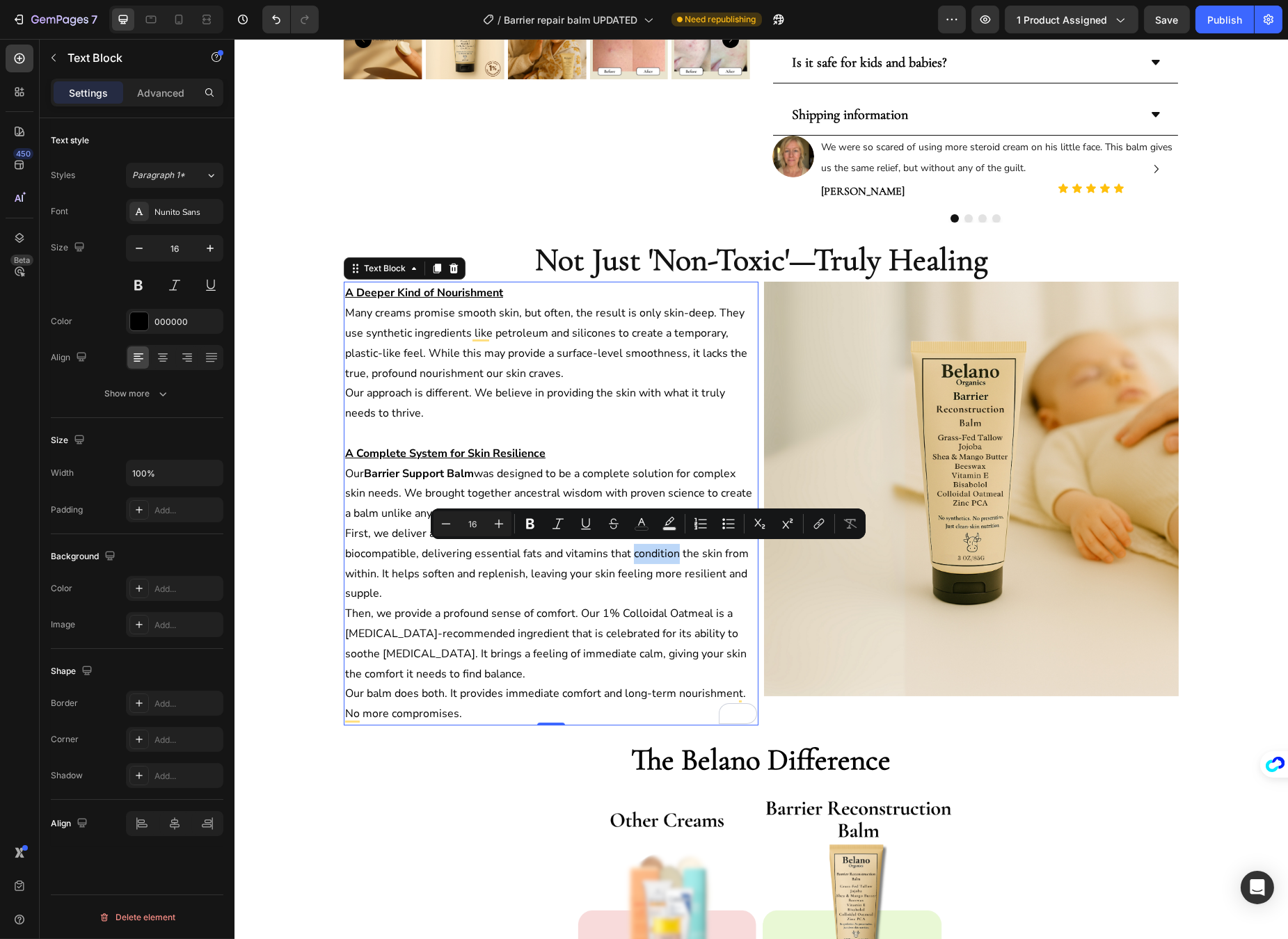
click at [597, 551] on p "First, we deliver a rich, foundational nourishment. Our grass-fed tallow is bio…" at bounding box center [551, 564] width 412 height 80
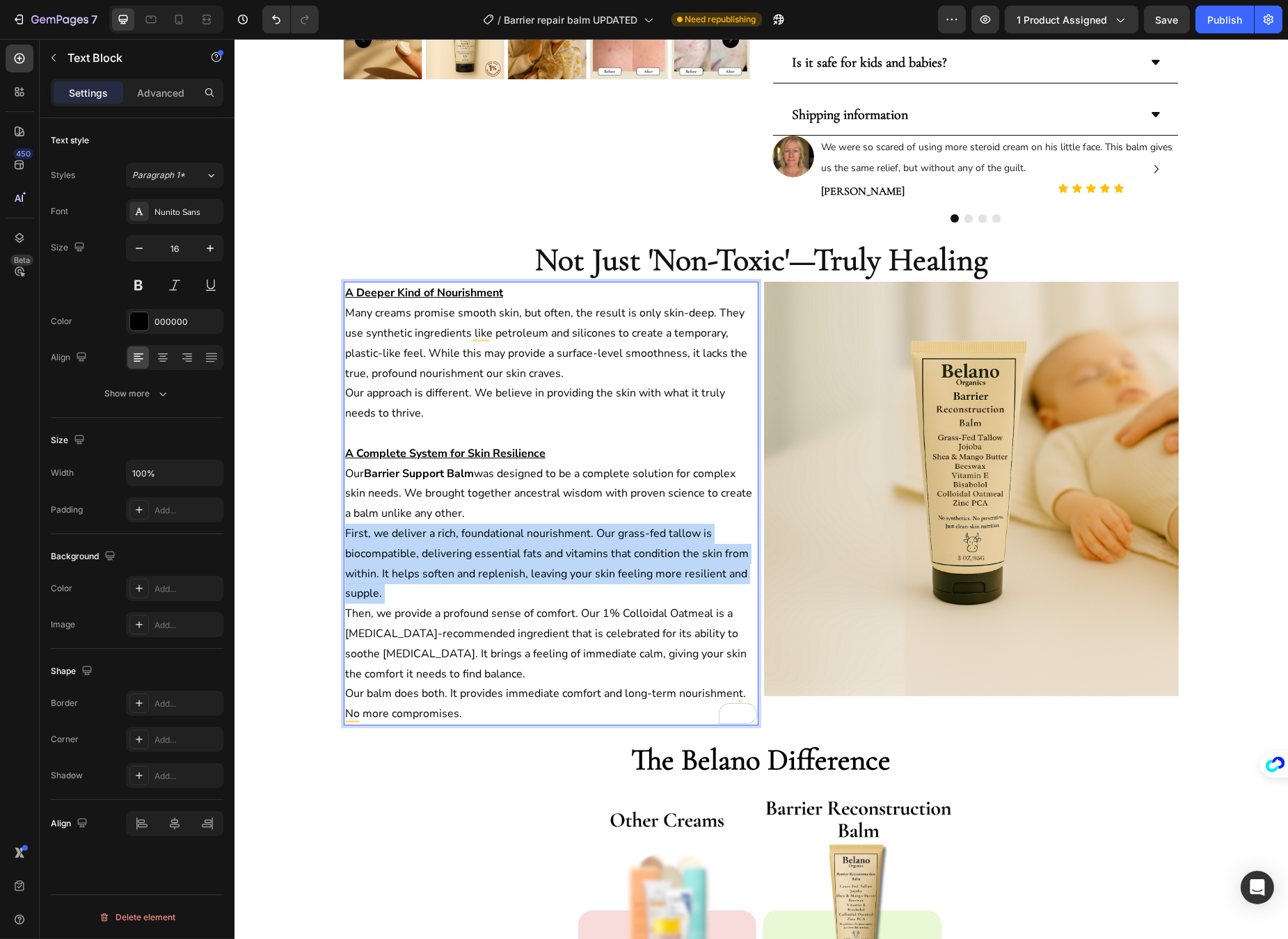
click at [597, 551] on p "First, we deliver a rich, foundational nourishment. Our grass-fed tallow is bio…" at bounding box center [551, 564] width 412 height 80
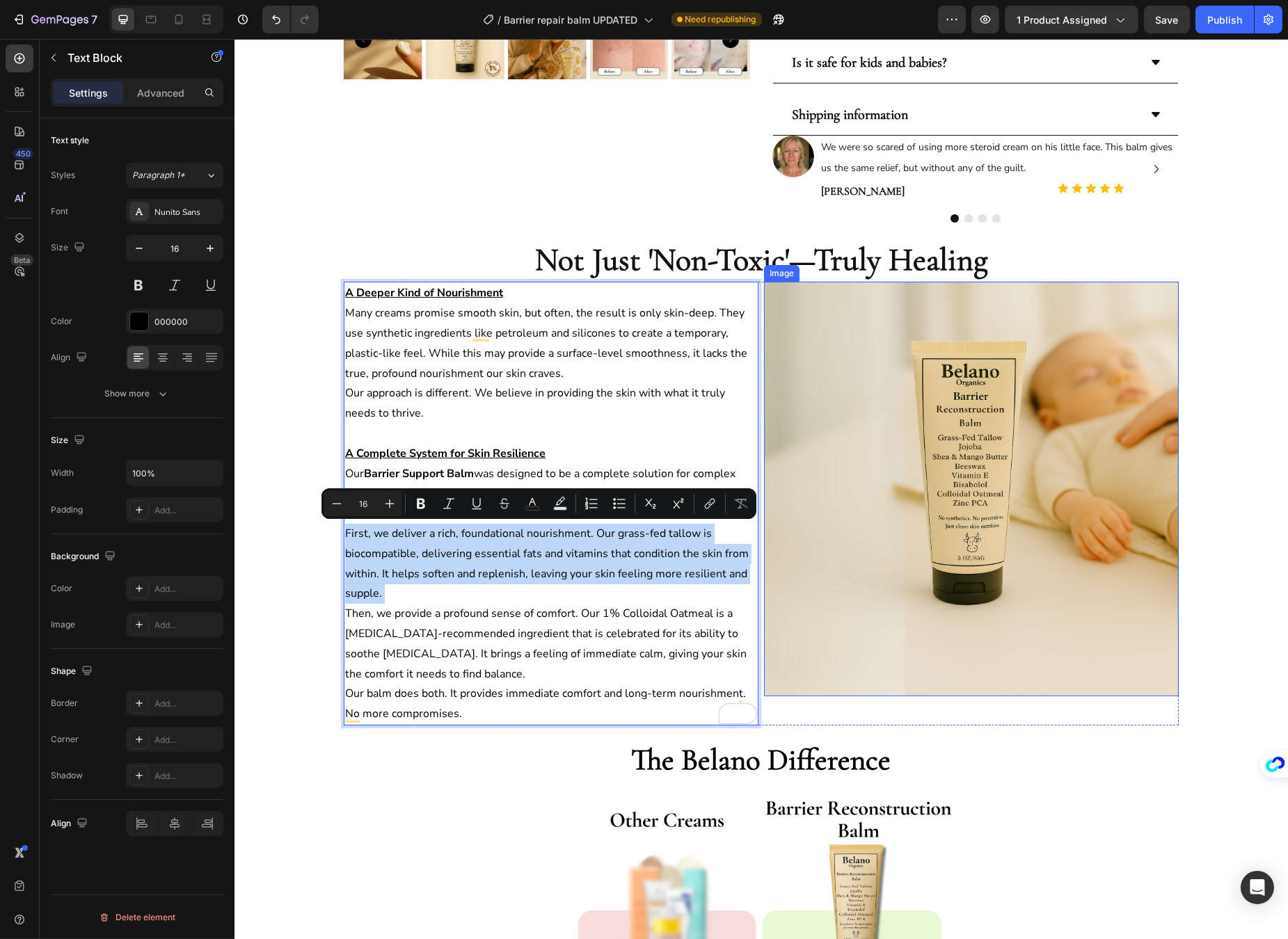
copy p "First, we deliver a rich, foundational nourishment. Our grass-fed tallow is bio…"
click at [591, 557] on p "First, we deliver a rich, foundational nourishment. Our grass-fed tallow is bio…" at bounding box center [551, 564] width 412 height 80
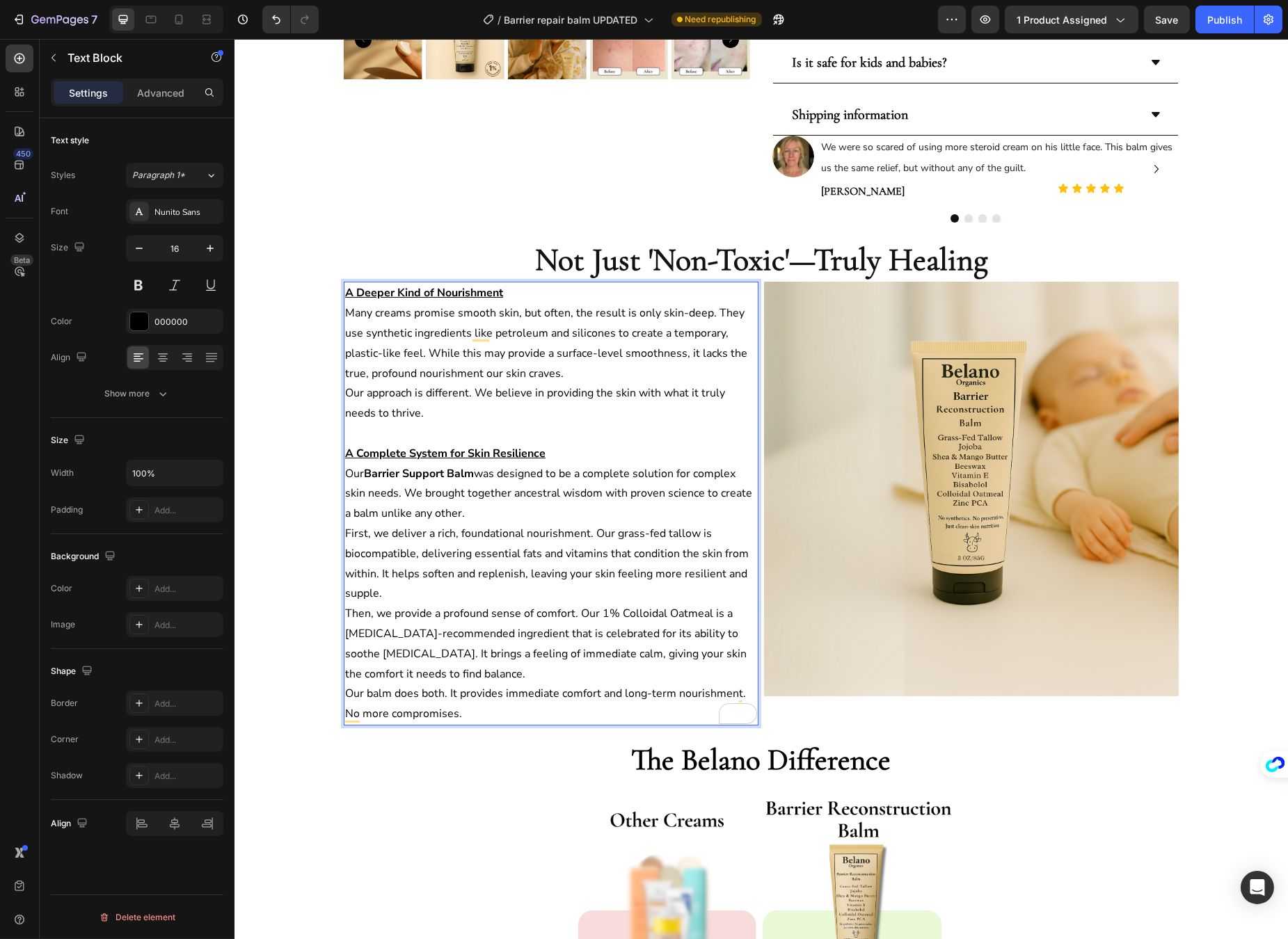
click at [636, 558] on p "First, we deliver a rich, foundational nourishment. Our grass-fed tallow is bio…" at bounding box center [551, 564] width 412 height 80
click at [438, 591] on p "First, we deliver a rich, foundational nourishment. Our grass-fed tallow is bio…" at bounding box center [551, 564] width 412 height 80
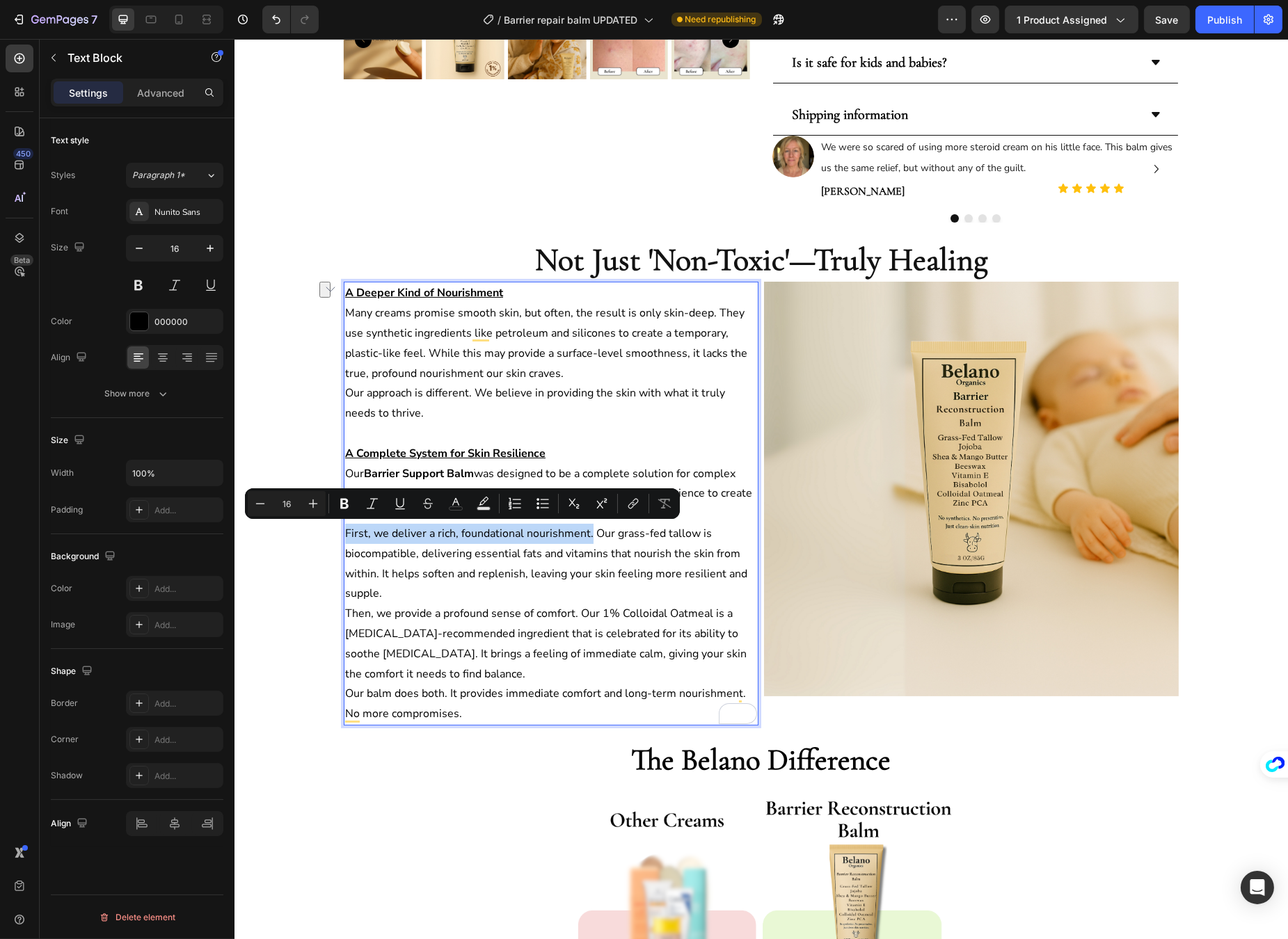
drag, startPoint x: 583, startPoint y: 531, endPoint x: 341, endPoint y: 530, distance: 242.0
click at [345, 530] on p "First, we deliver a rich, foundational nourishment. Our grass-fed tallow is bio…" at bounding box center [551, 564] width 412 height 80
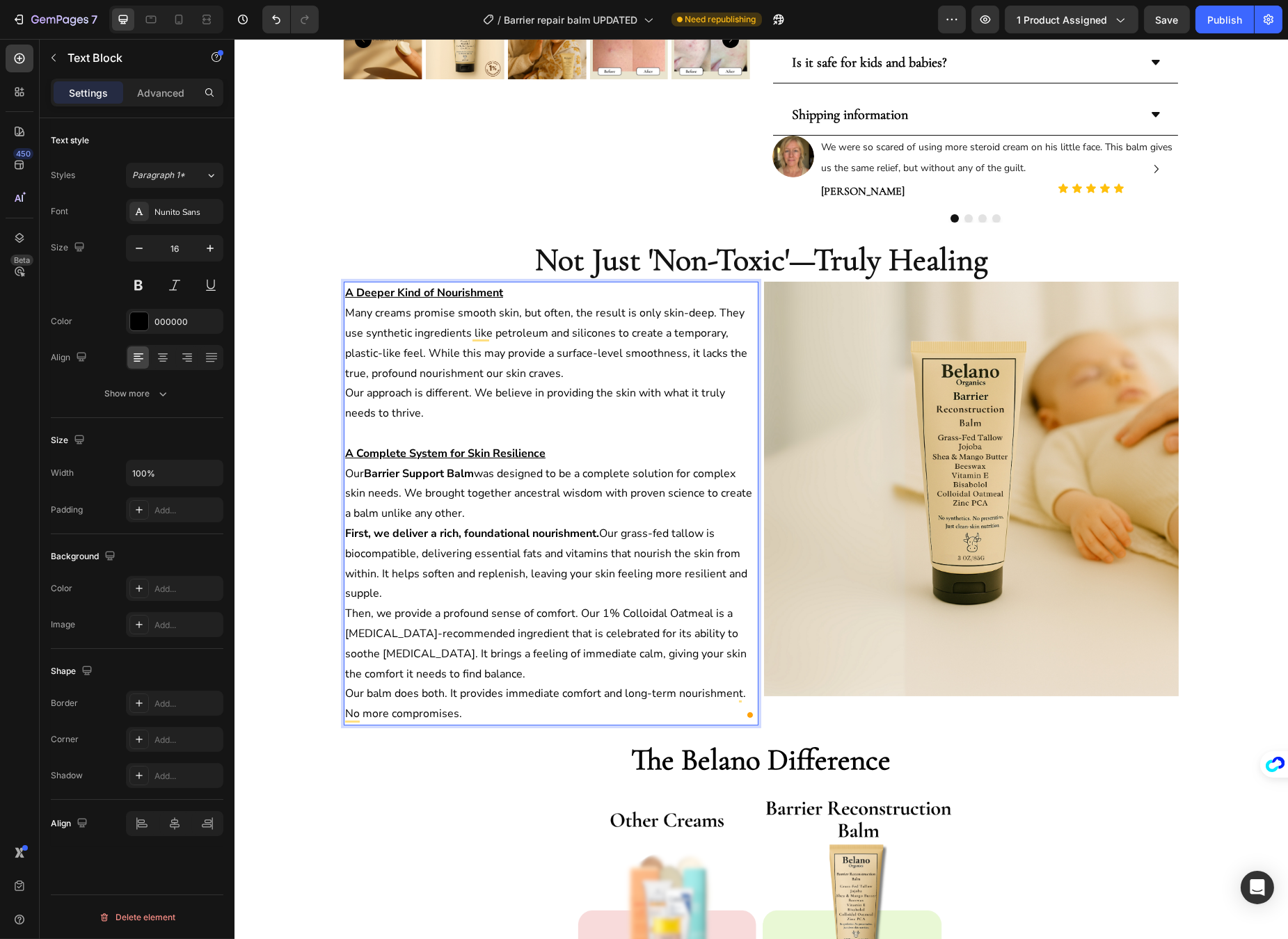
click at [575, 615] on p "Then, we provide a profound sense of comfort. Our 1% Colloidal Oatmeal is a [ME…" at bounding box center [551, 644] width 412 height 80
click at [567, 613] on p "Then, we provide a profound sense of comfort. Our 1% Colloidal Oatmeal is a [ME…" at bounding box center [551, 644] width 412 height 80
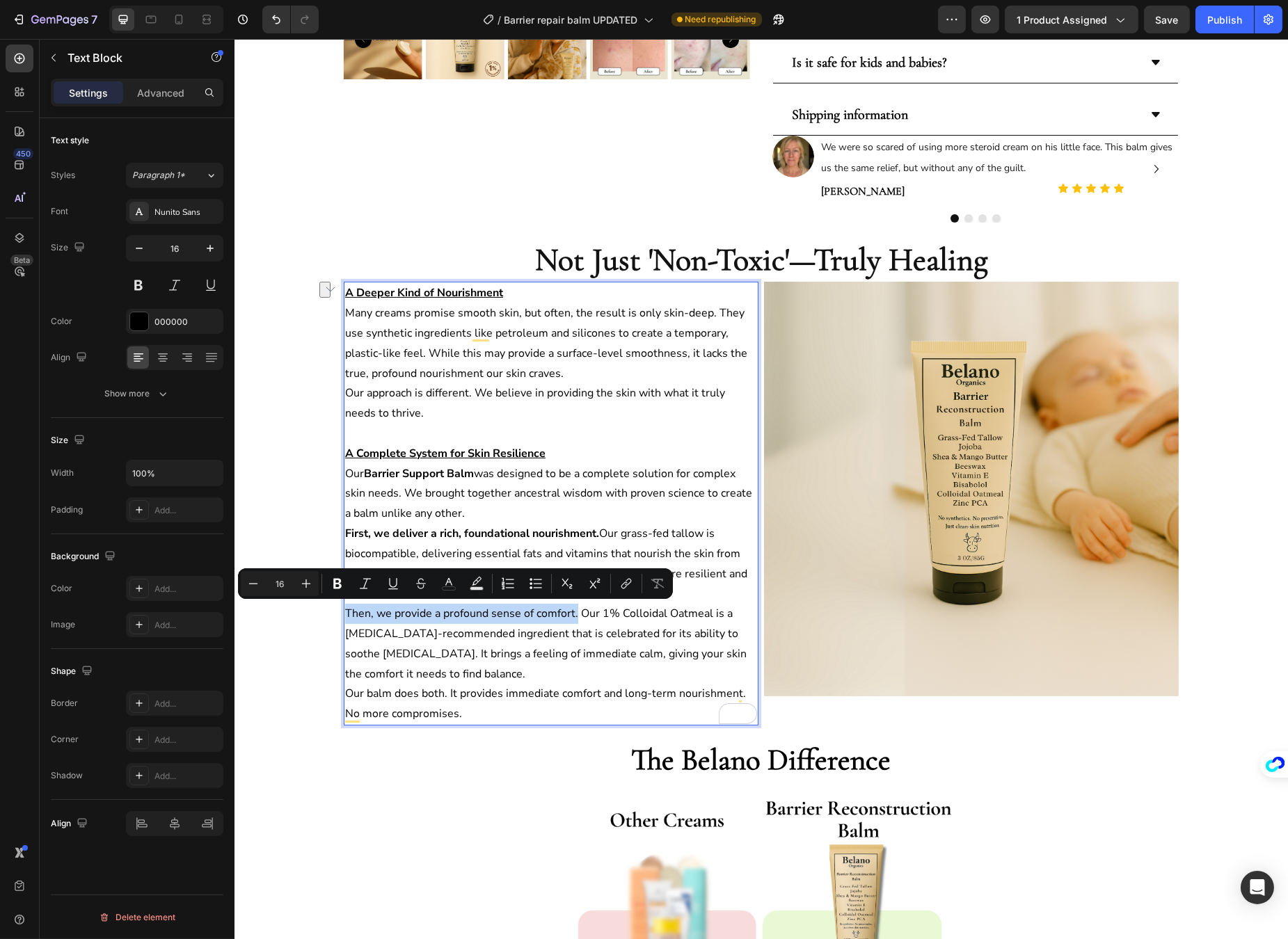
drag, startPoint x: 570, startPoint y: 613, endPoint x: 342, endPoint y: 619, distance: 228.1
click at [345, 619] on p "Then, we provide a profound sense of comfort. Our 1% Colloidal Oatmeal is a [ME…" at bounding box center [551, 644] width 412 height 80
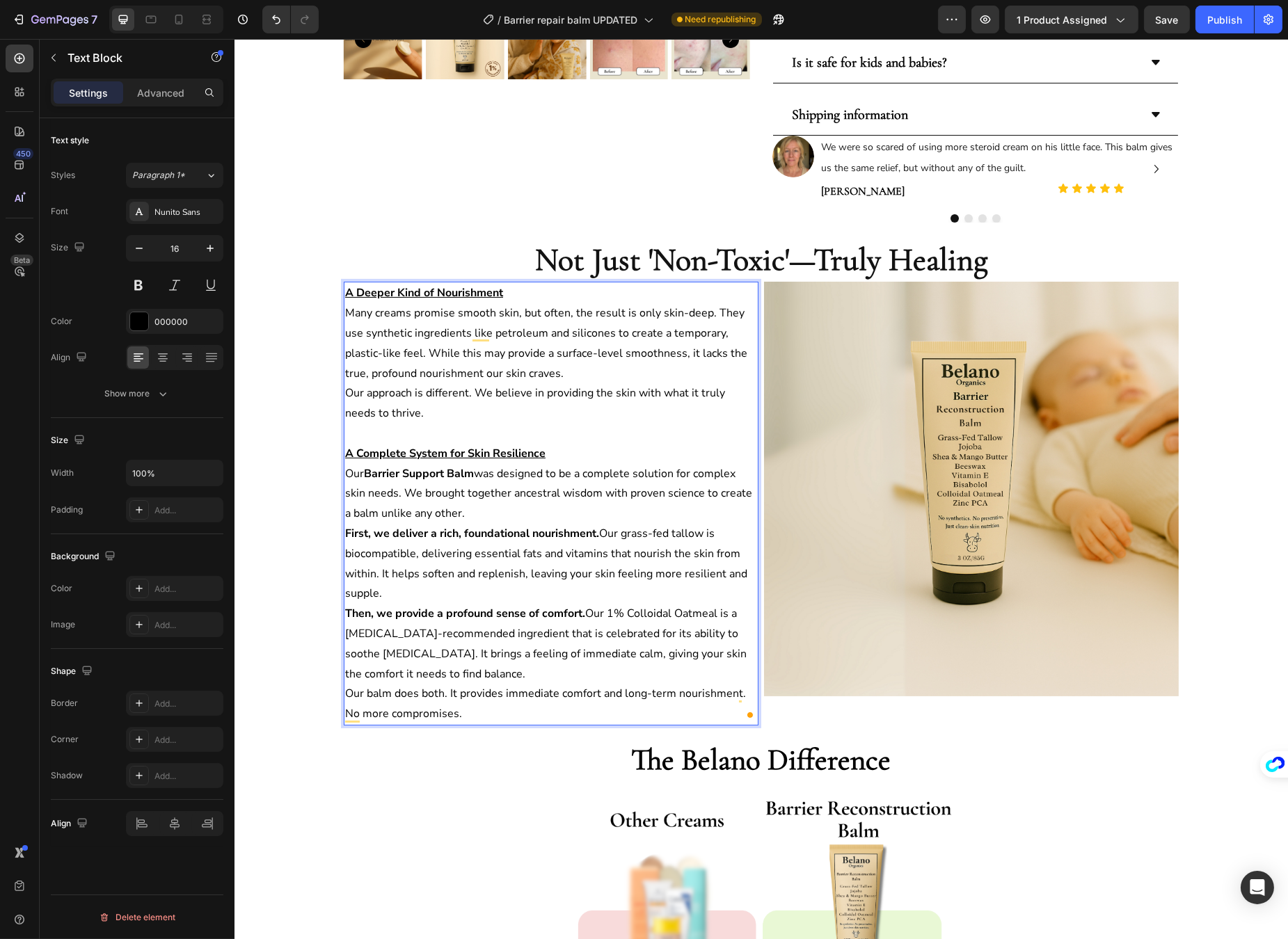
click at [559, 649] on p "Then, we provide a profound sense of comfort. Our 1% Colloidal Oatmeal is a [ME…" at bounding box center [551, 644] width 412 height 80
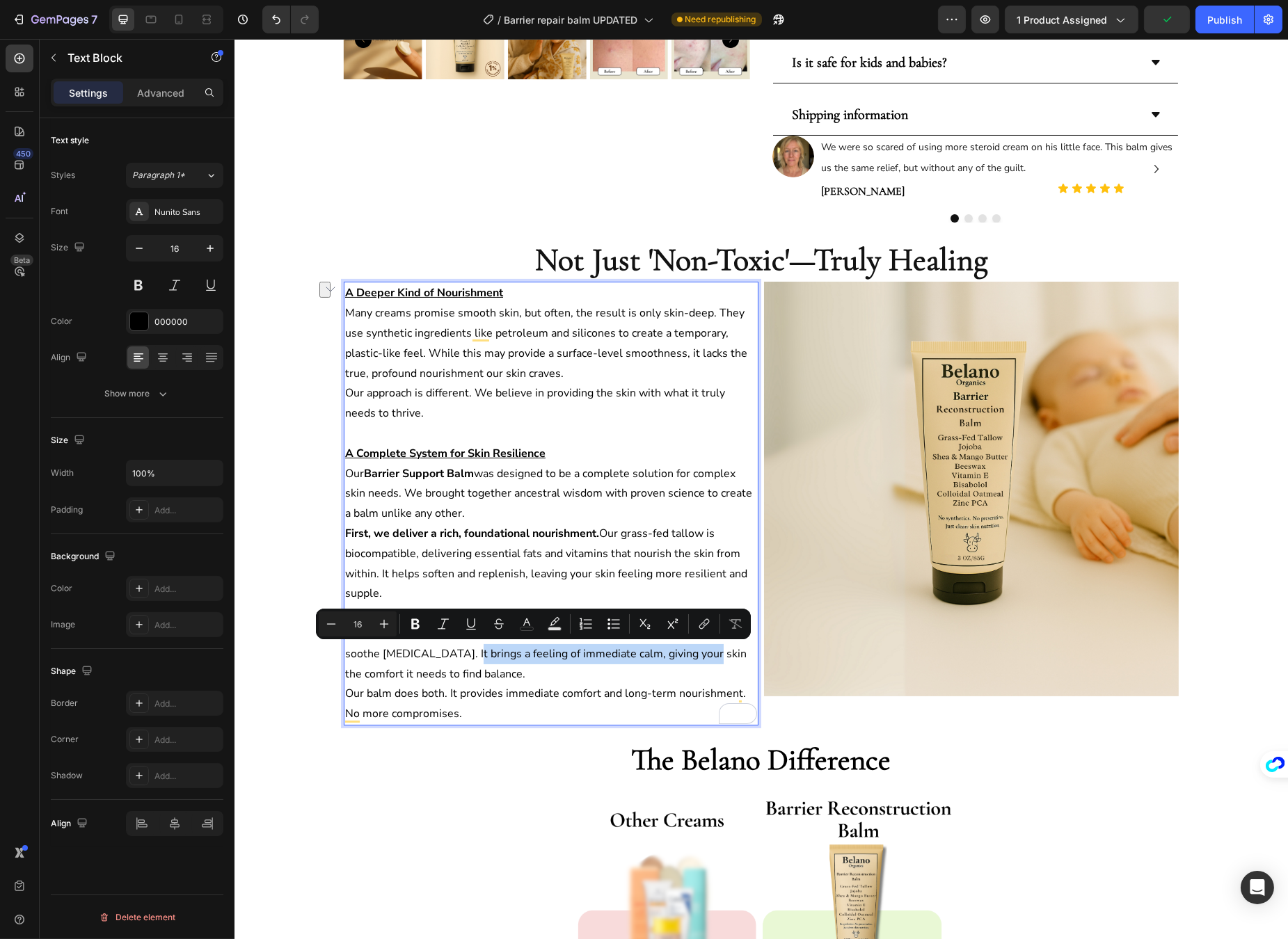
drag, startPoint x: 412, startPoint y: 652, endPoint x: 652, endPoint y: 652, distance: 240.0
click at [652, 652] on p "Then, we provide a profound sense of comfort. Our 1% Colloidal Oatmeal is a [ME…" at bounding box center [551, 644] width 412 height 80
click at [647, 652] on strong "t brings a feeling of immediate calm, giving your" at bounding box center [607, 654] width 248 height 15
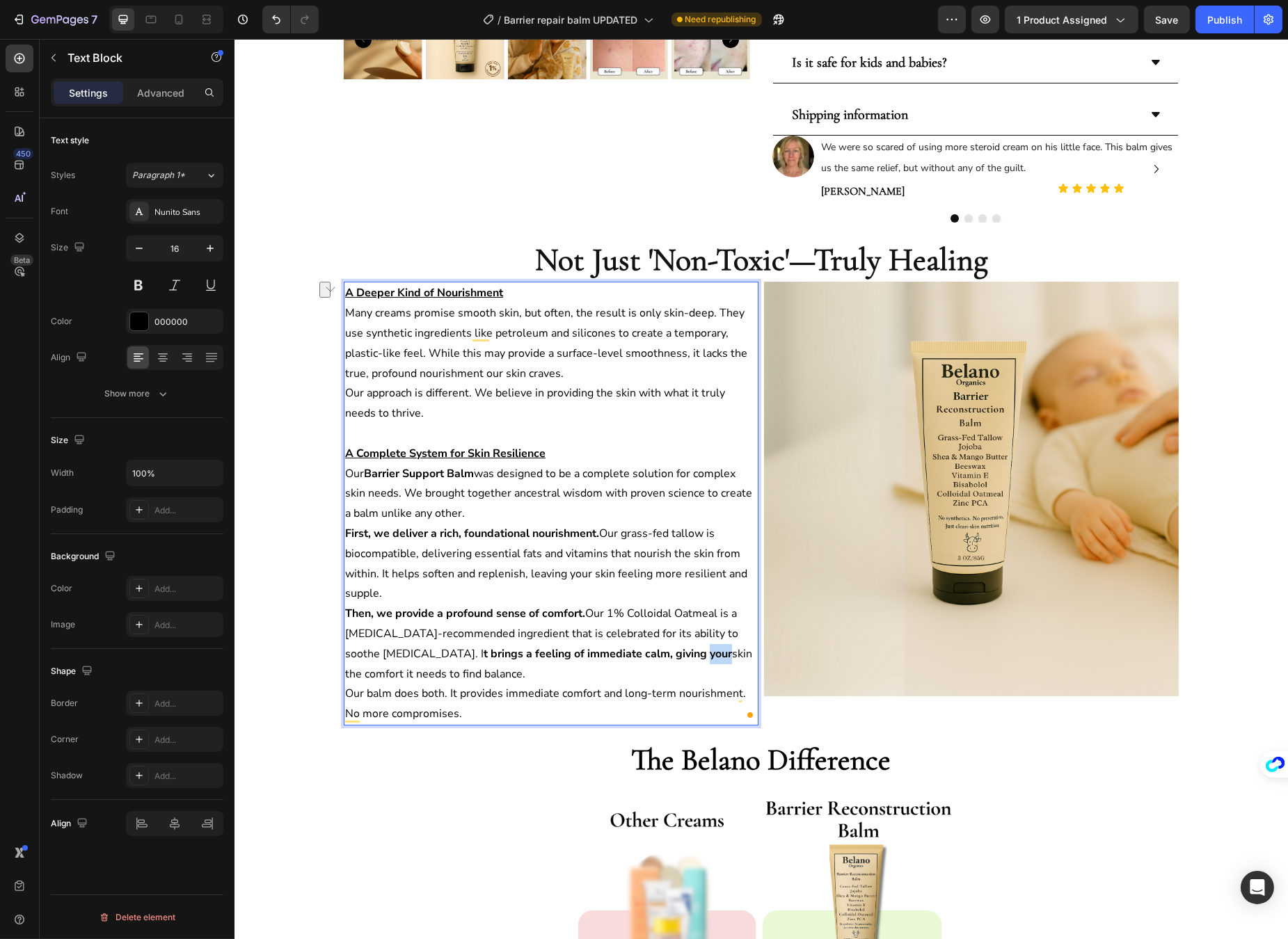
click at [647, 652] on strong "t brings a feeling of immediate calm, giving your" at bounding box center [607, 654] width 248 height 15
click at [708, 648] on p "Then, we provide a profound sense of comfort. Our 1% Colloidal Oatmeal is a [ME…" at bounding box center [551, 644] width 412 height 80
click at [590, 663] on p "Then, we provide a profound sense of comfort. Our 1% Colloidal Oatmeal is a [ME…" at bounding box center [551, 644] width 412 height 80
click at [473, 659] on strong "t brings a feeling of immediate calm, giving your baby's" at bounding box center [538, 664] width 387 height 36
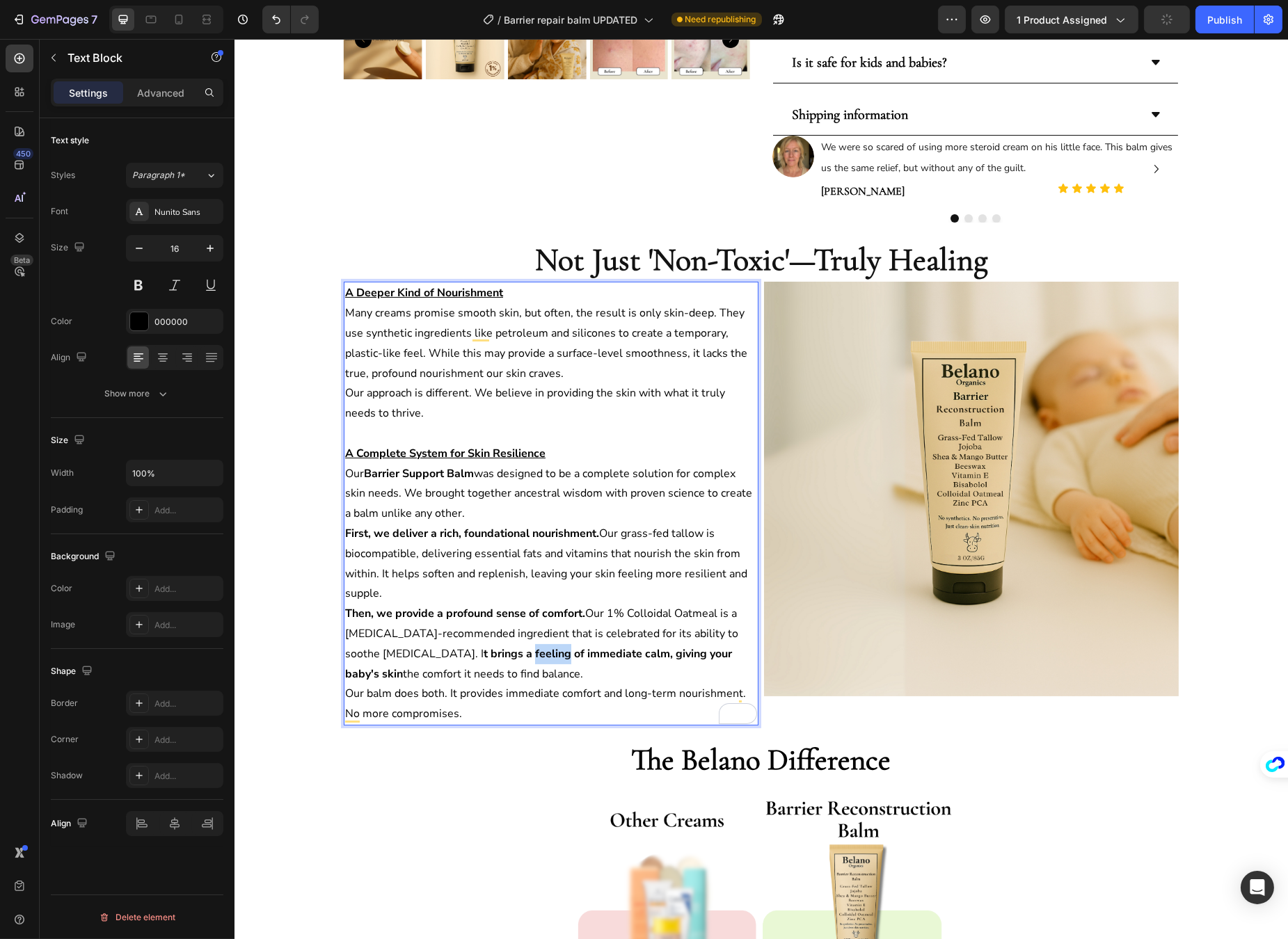
click at [473, 659] on strong "t brings a feeling of immediate calm, giving your baby's" at bounding box center [538, 664] width 387 height 36
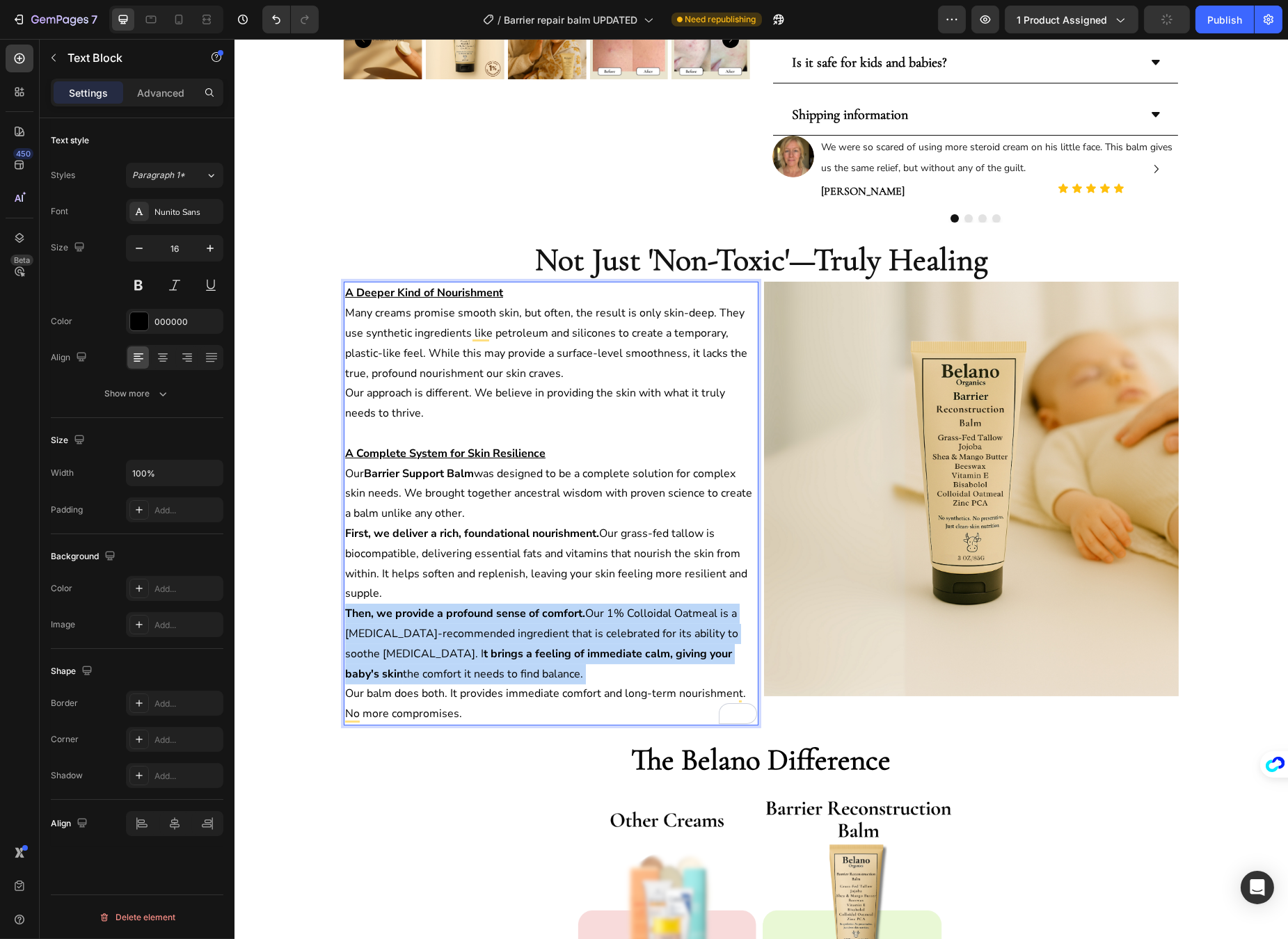
click at [473, 659] on strong "t brings a feeling of immediate calm, giving your baby's" at bounding box center [538, 664] width 387 height 36
copy p "Then, we provide a profound sense of comfort. Our 1% Colloidal Oatmeal is a [ME…"
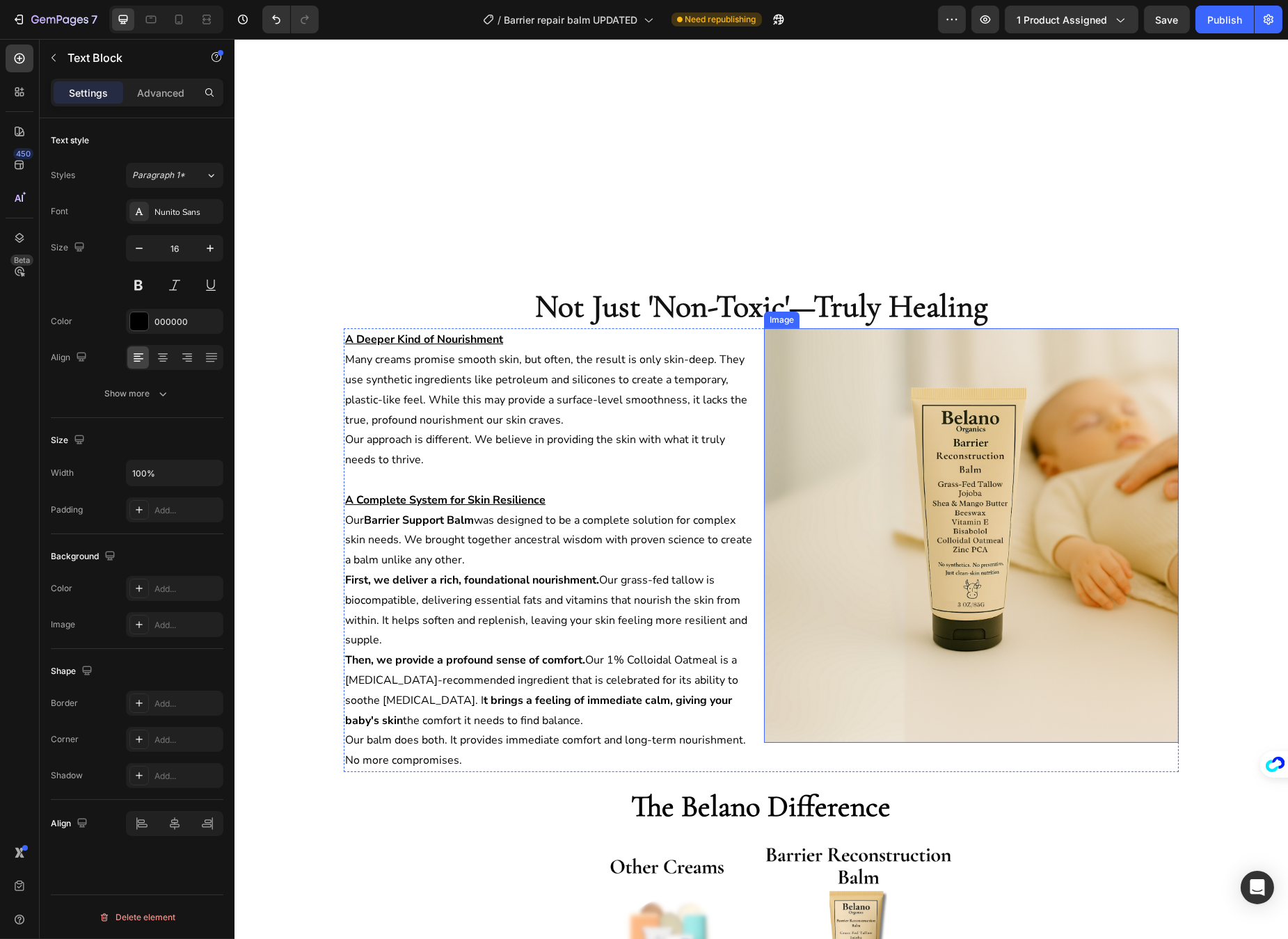
scroll to position [750, 0]
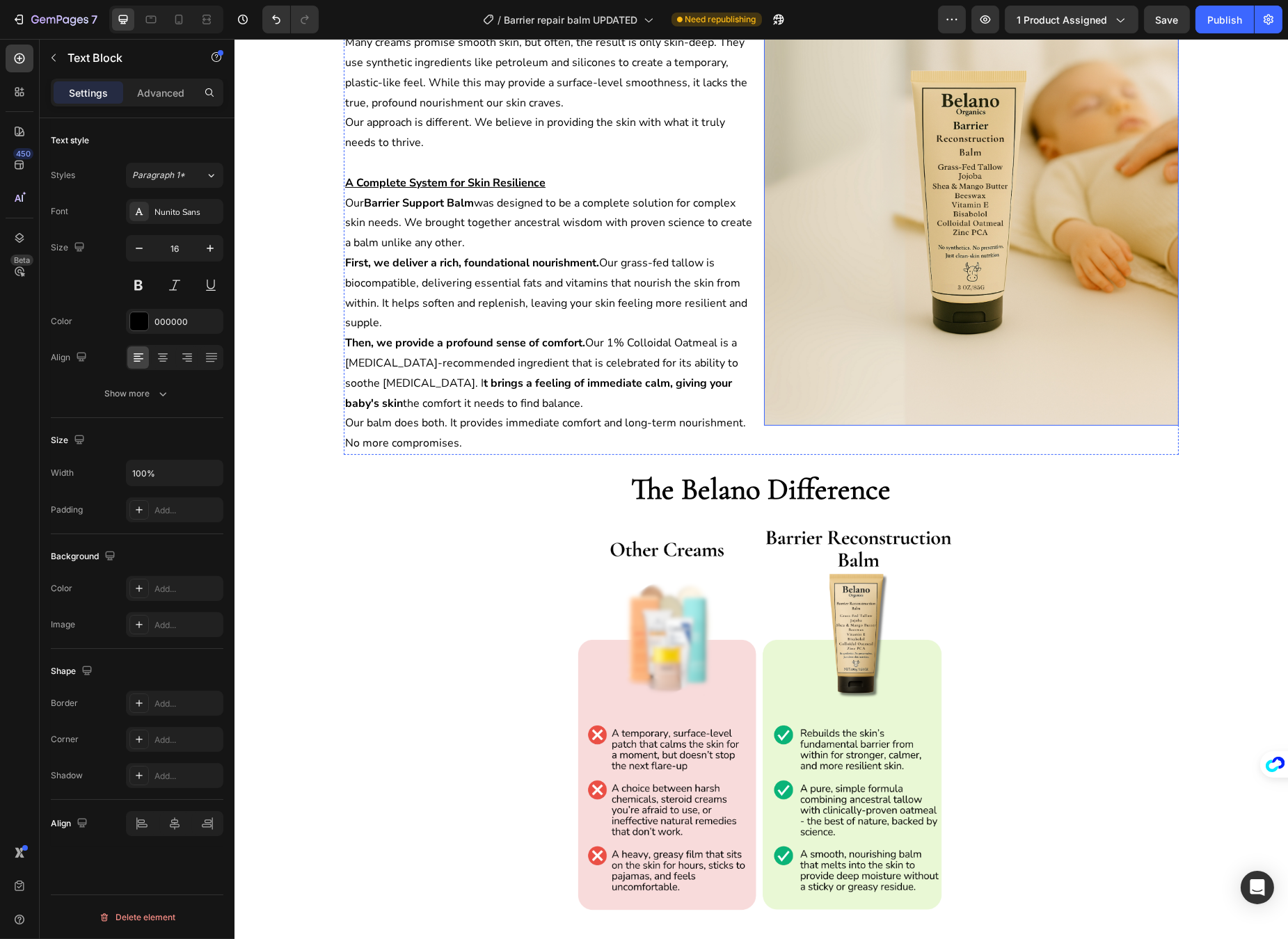
click at [890, 261] on img at bounding box center [970, 218] width 414 height 414
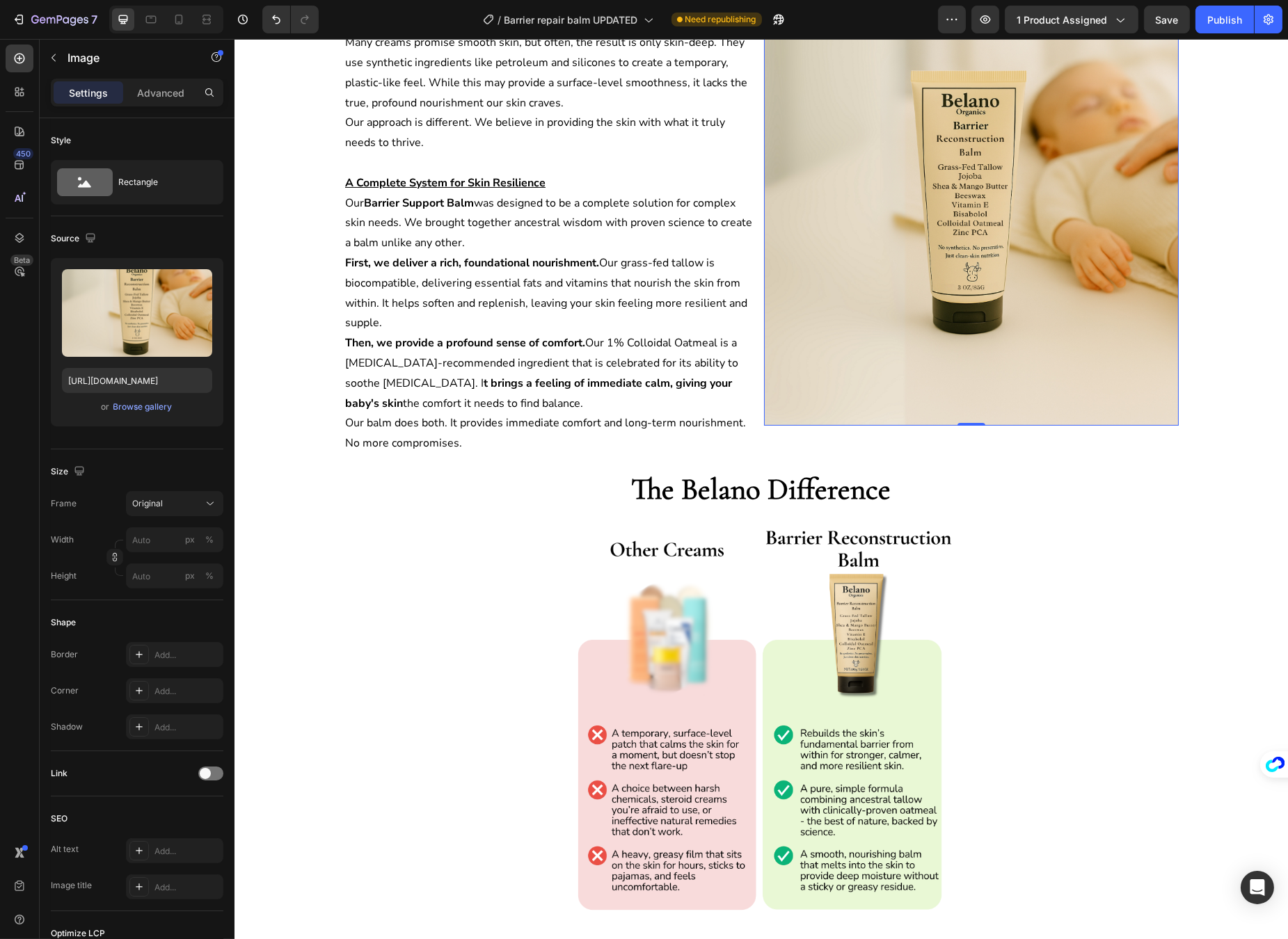
click at [905, 326] on img at bounding box center [970, 218] width 414 height 414
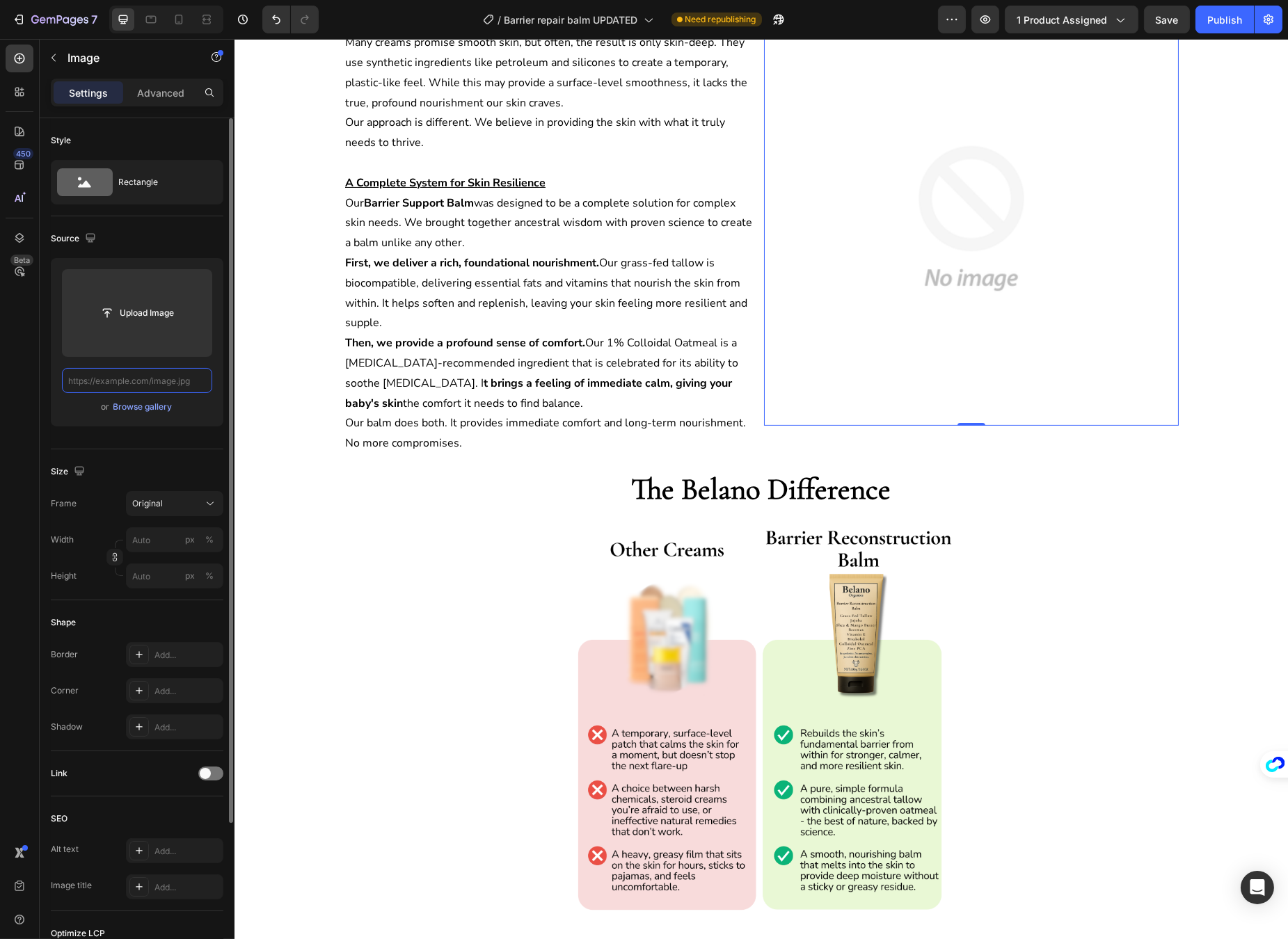
scroll to position [0, 0]
click at [147, 380] on input "text" at bounding box center [136, 380] width 150 height 25
paste input "[URL][DOMAIN_NAME]"
type input "[URL][DOMAIN_NAME]"
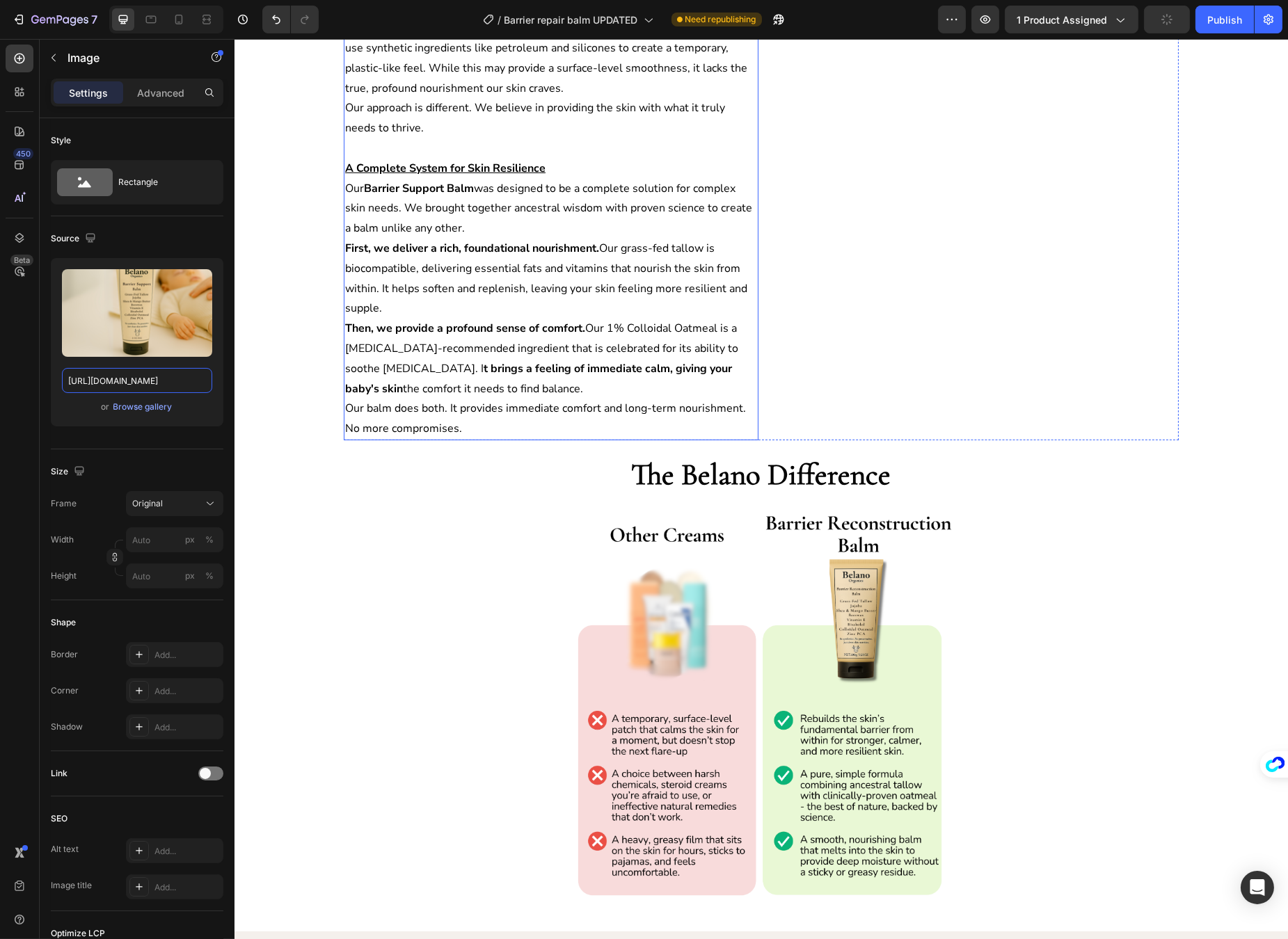
scroll to position [37, 0]
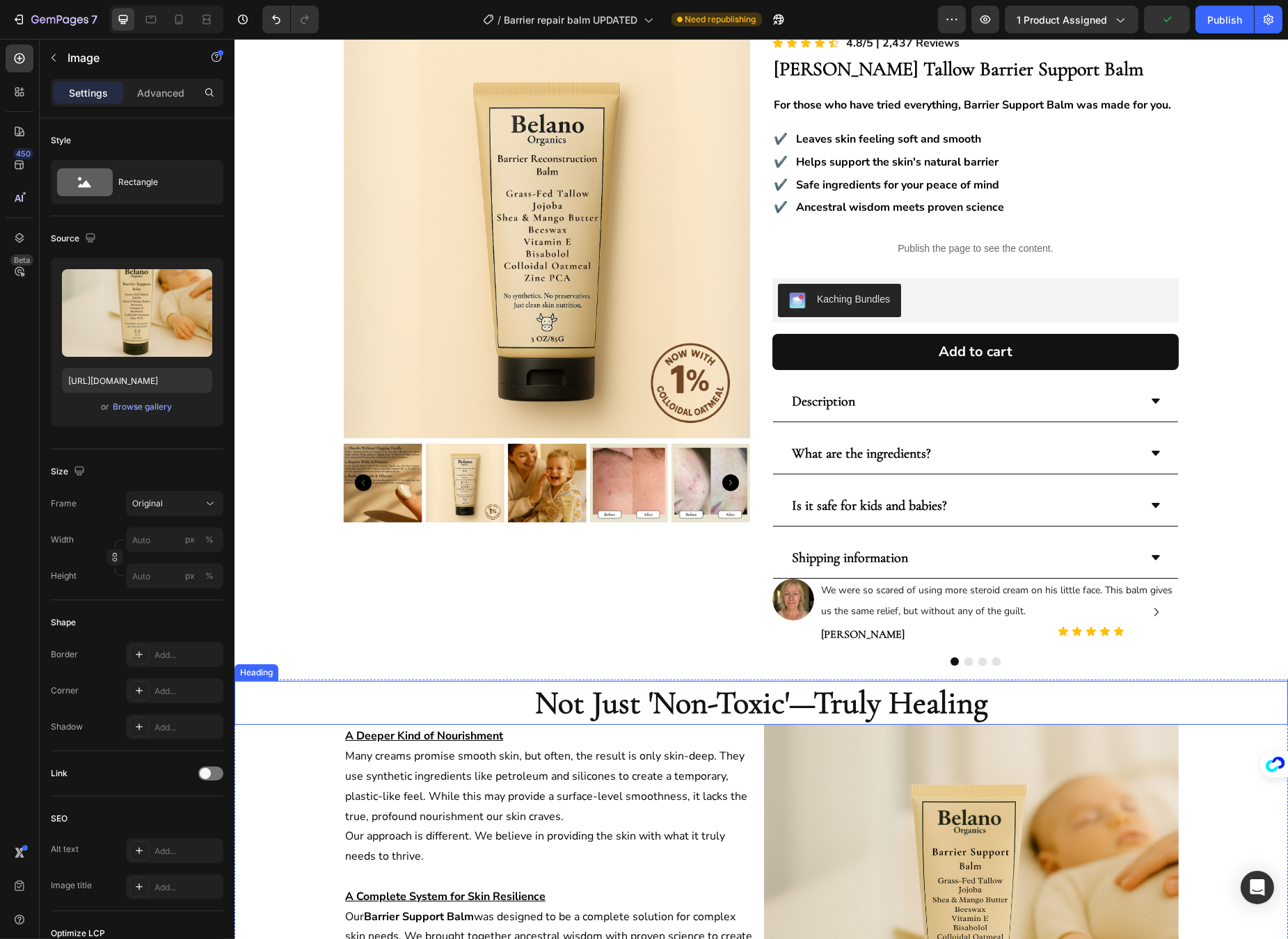
click at [923, 701] on strong "Not Just 'Non-Toxic'—Truly Healing" at bounding box center [760, 702] width 452 height 39
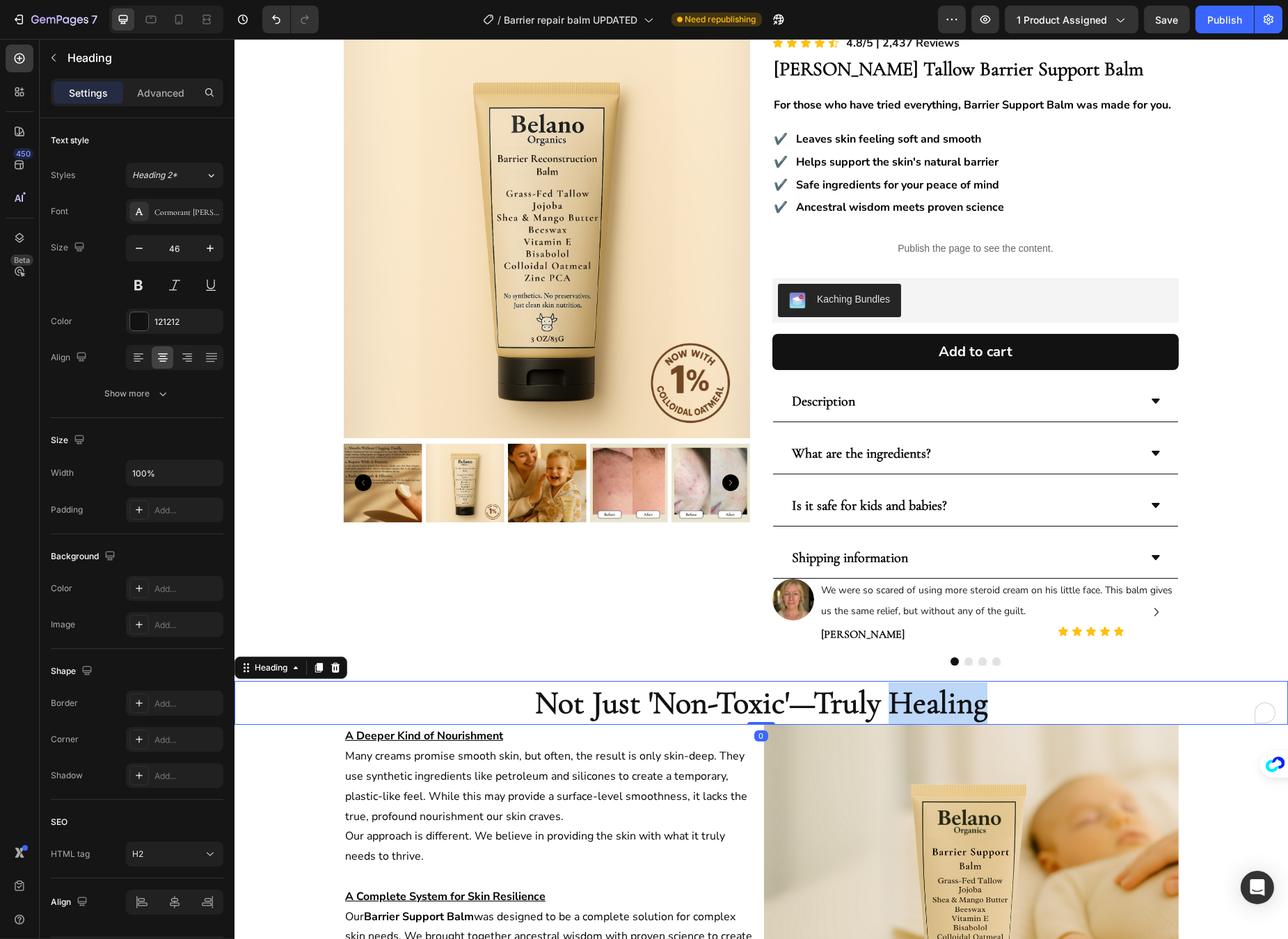
click at [924, 700] on strong "Not Just 'Non-Toxic'—Truly Healing" at bounding box center [760, 702] width 452 height 39
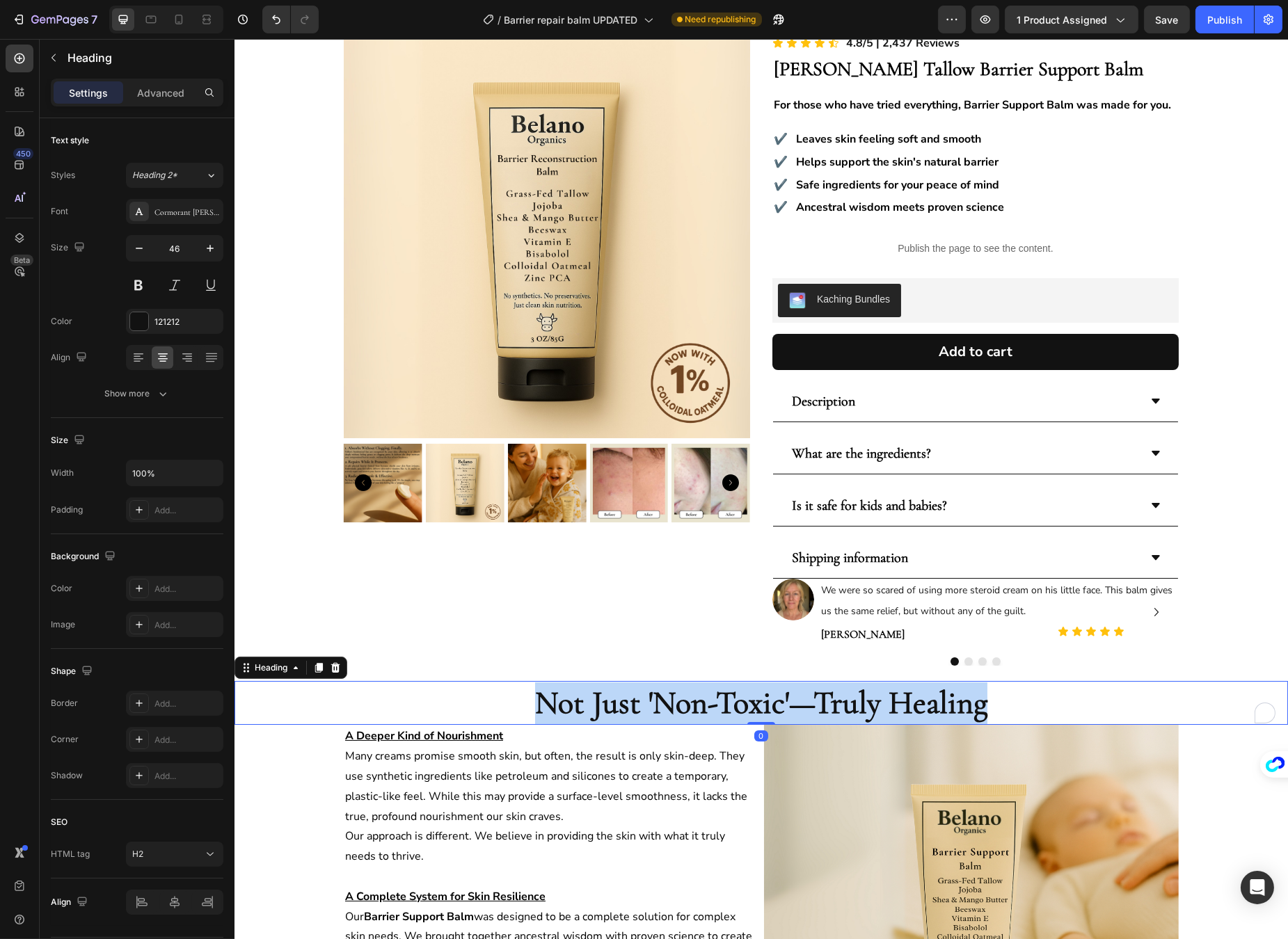
click at [924, 700] on strong "Not Just 'Non-Toxic'—Truly Healing" at bounding box center [760, 702] width 452 height 39
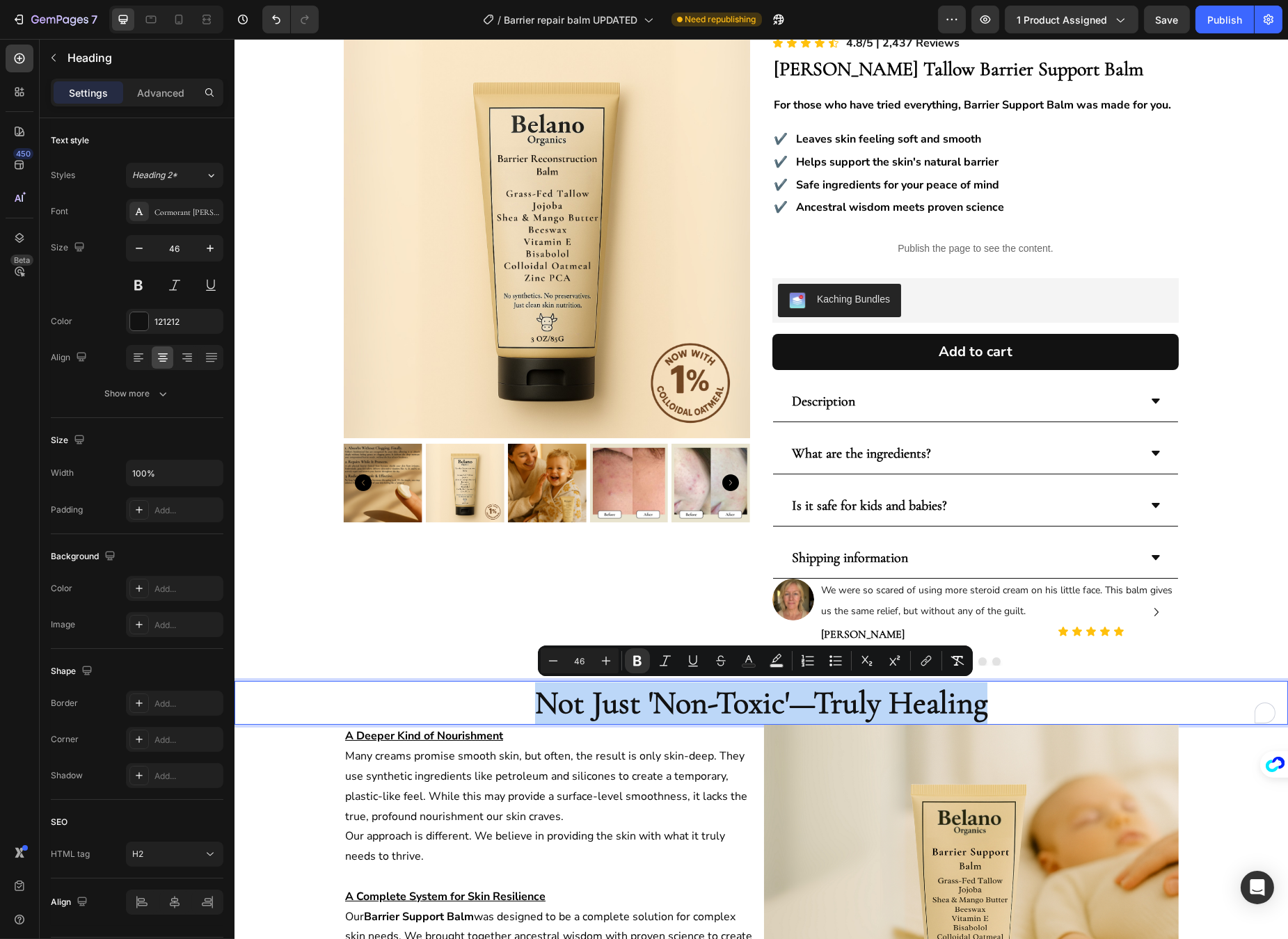
copy strong "Not Just 'Non-Toxic'—Truly Healing"
click at [948, 700] on strong "Not Just 'Non-Toxic'—Truly Healing" at bounding box center [760, 702] width 452 height 39
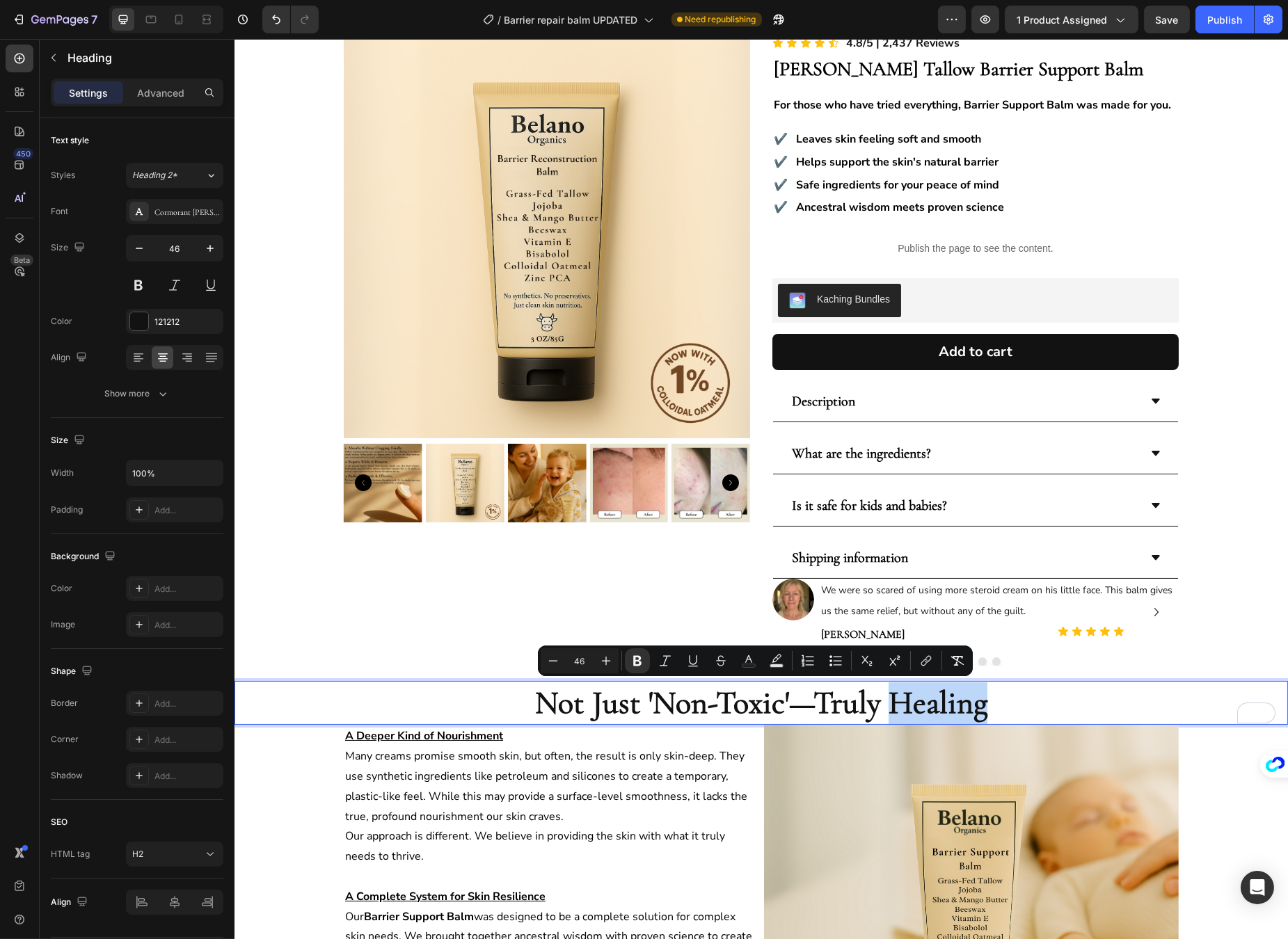
click at [948, 700] on strong "Not Just 'Non-Toxic'—Truly Healing" at bounding box center [760, 702] width 452 height 39
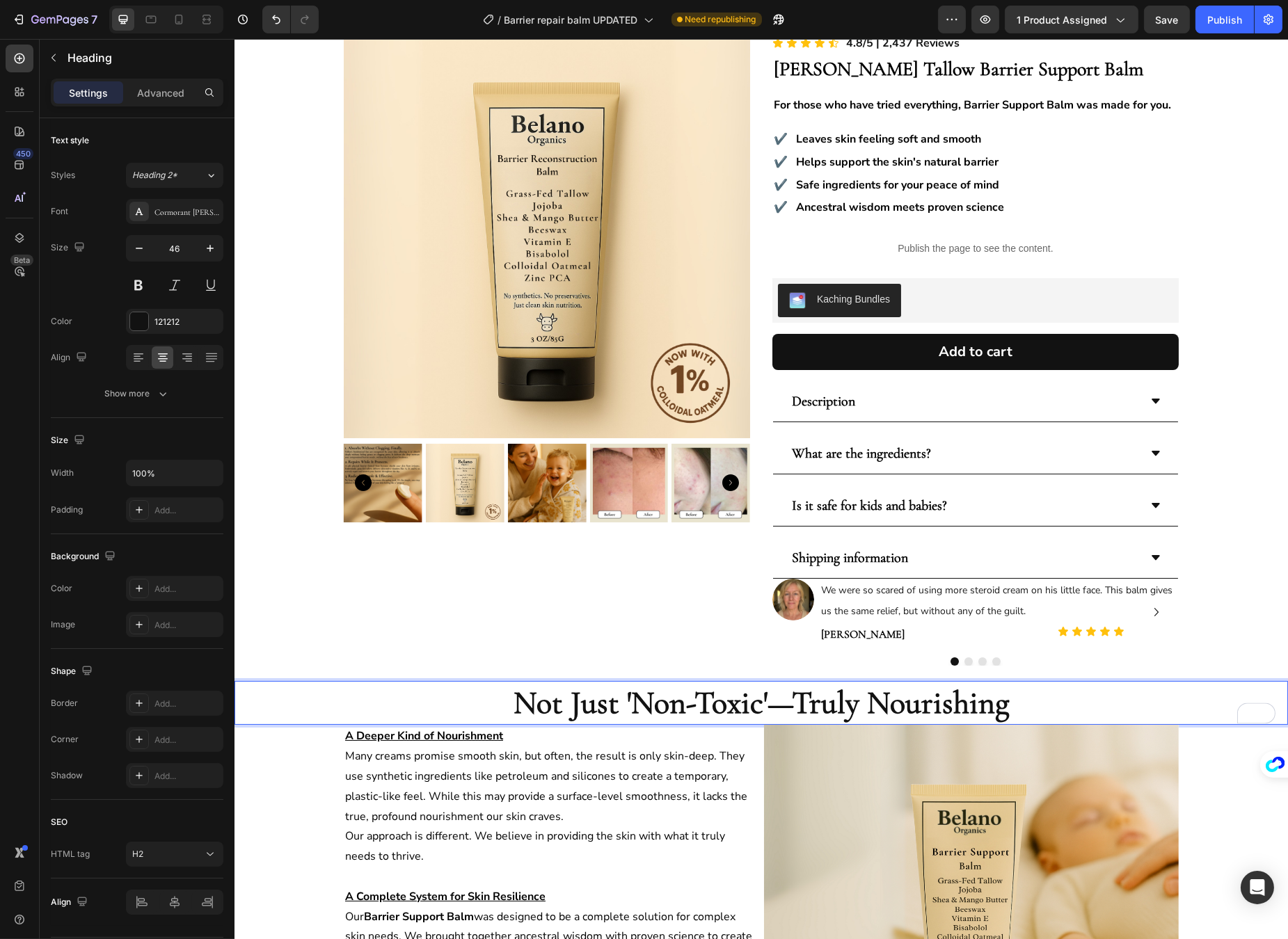
click at [863, 697] on strong "Not Just 'Non-Toxic'—Truly Nourishing" at bounding box center [760, 702] width 496 height 39
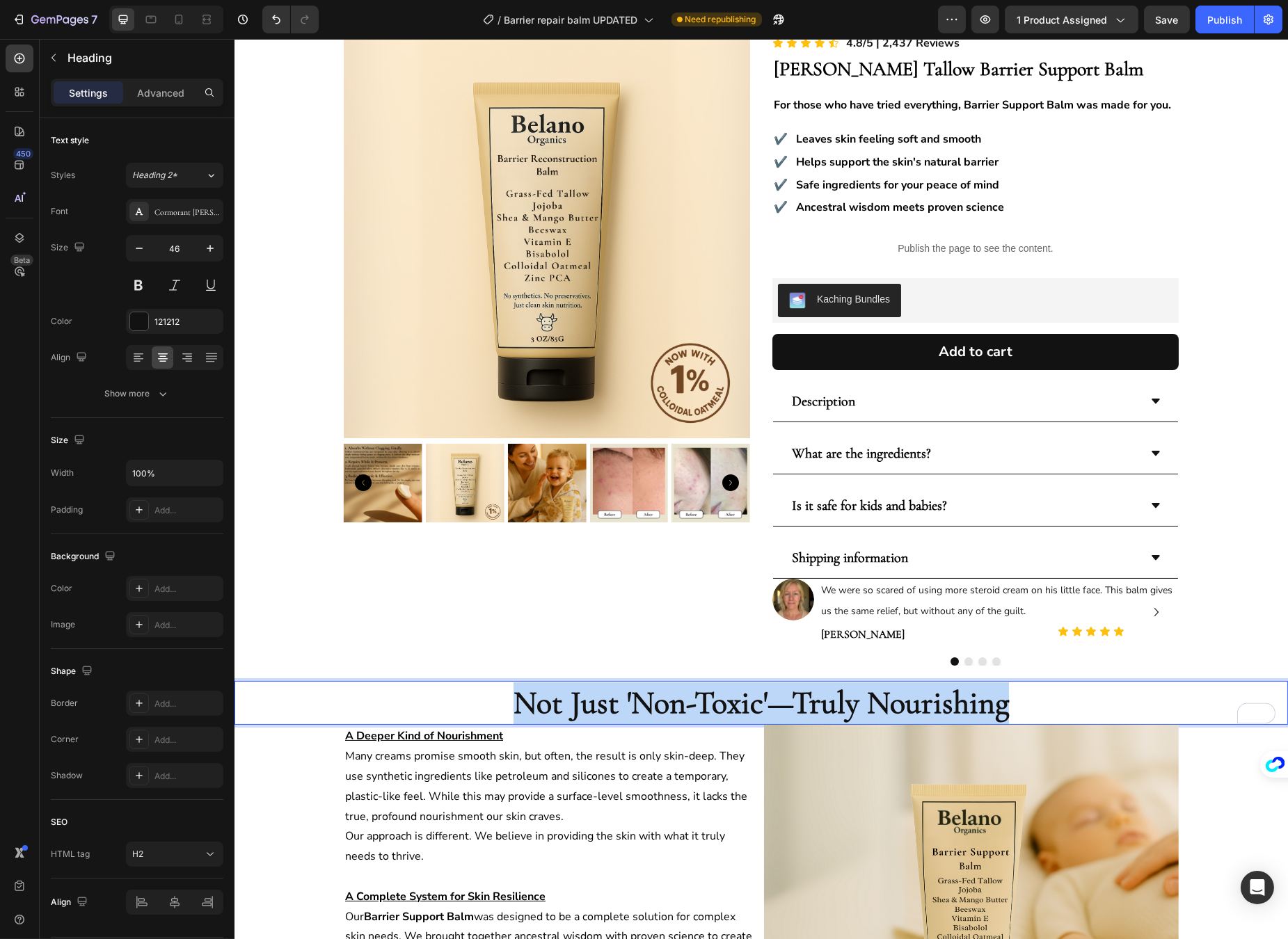
click at [863, 697] on strong "Not Just 'Non-Toxic'—Truly Nourishing" at bounding box center [760, 702] width 496 height 39
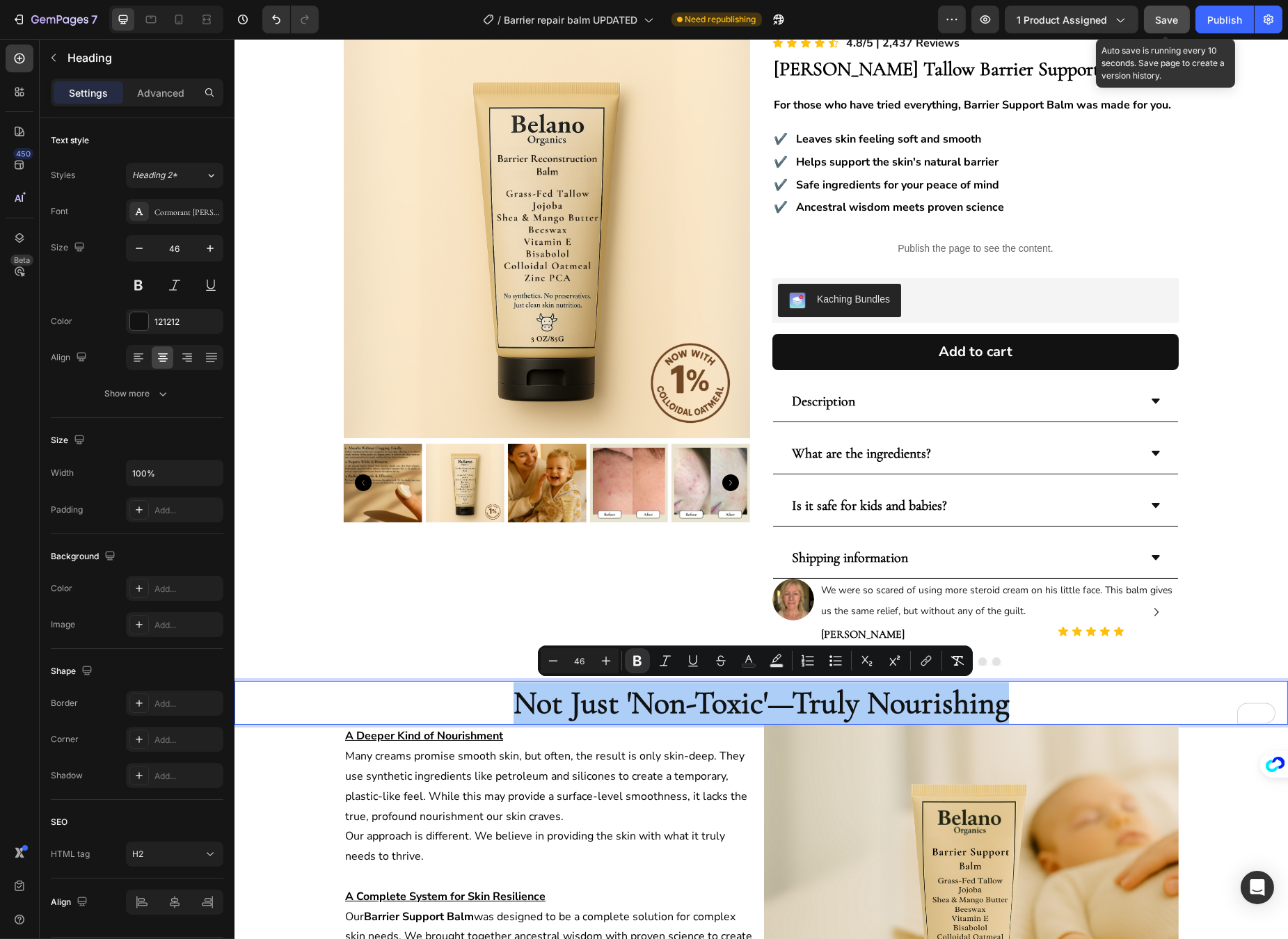
click at [1163, 28] on button "Save" at bounding box center [1166, 20] width 46 height 28
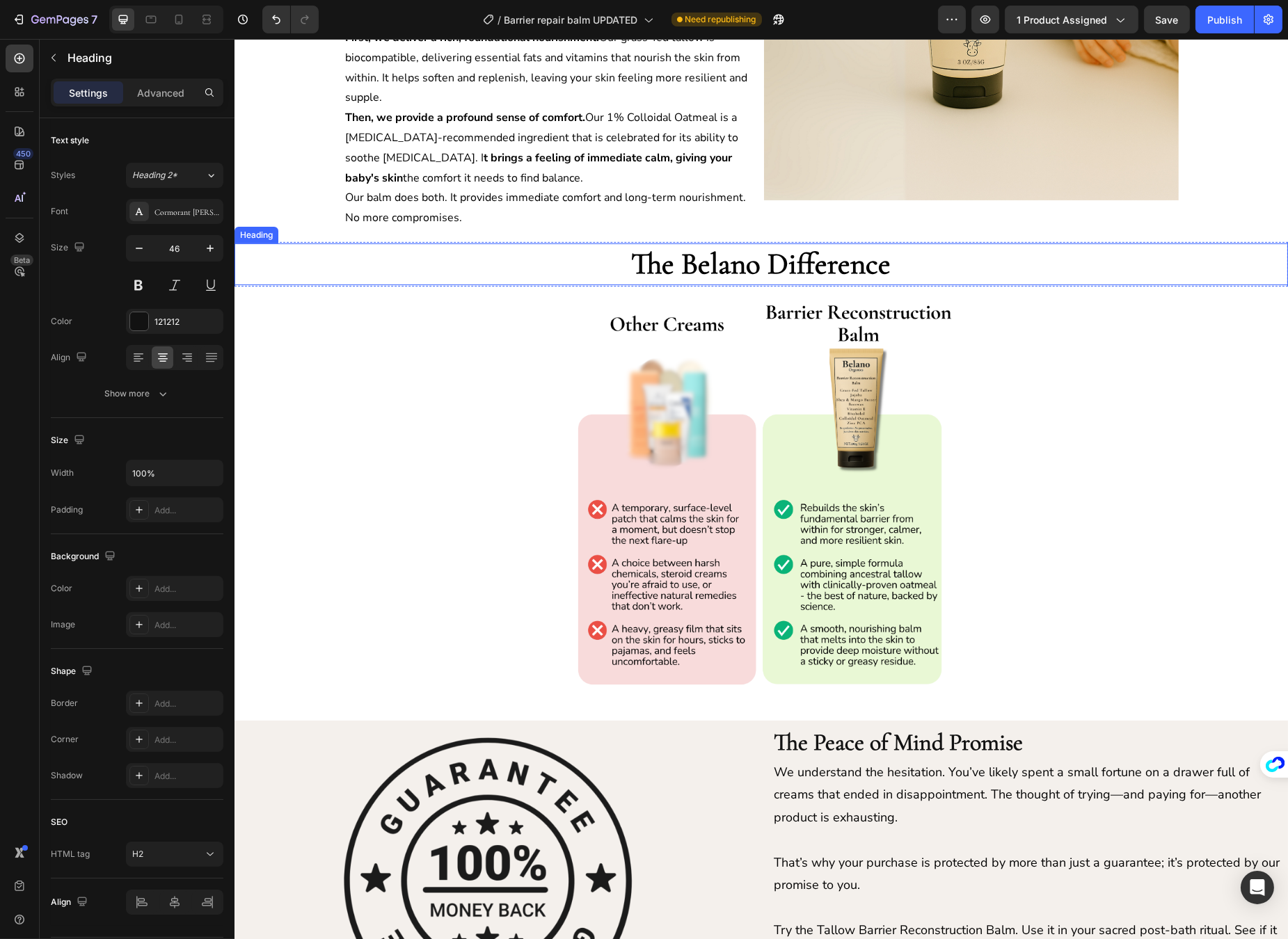
scroll to position [1054, 0]
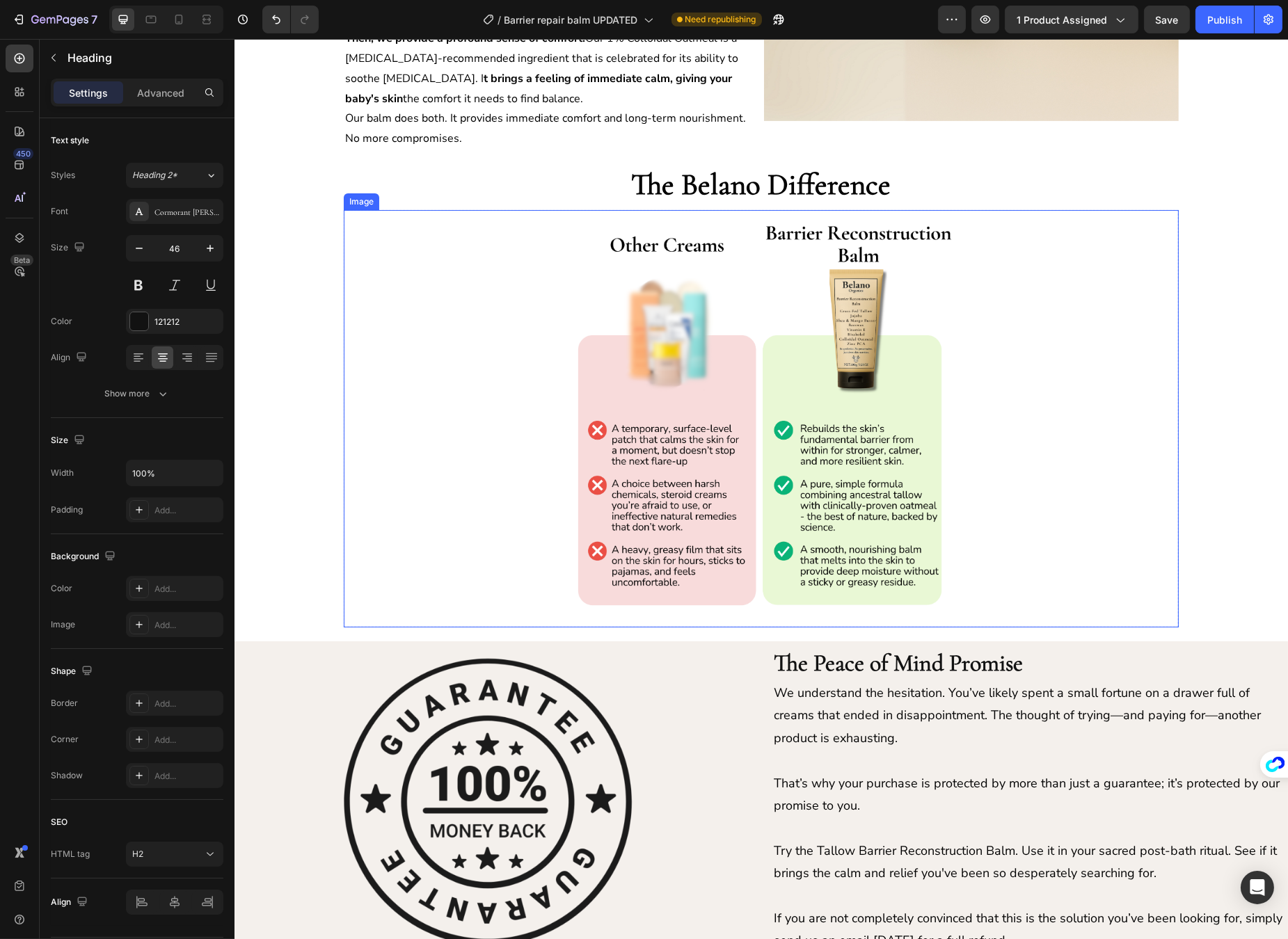
click at [834, 306] on img at bounding box center [760, 419] width 417 height 417
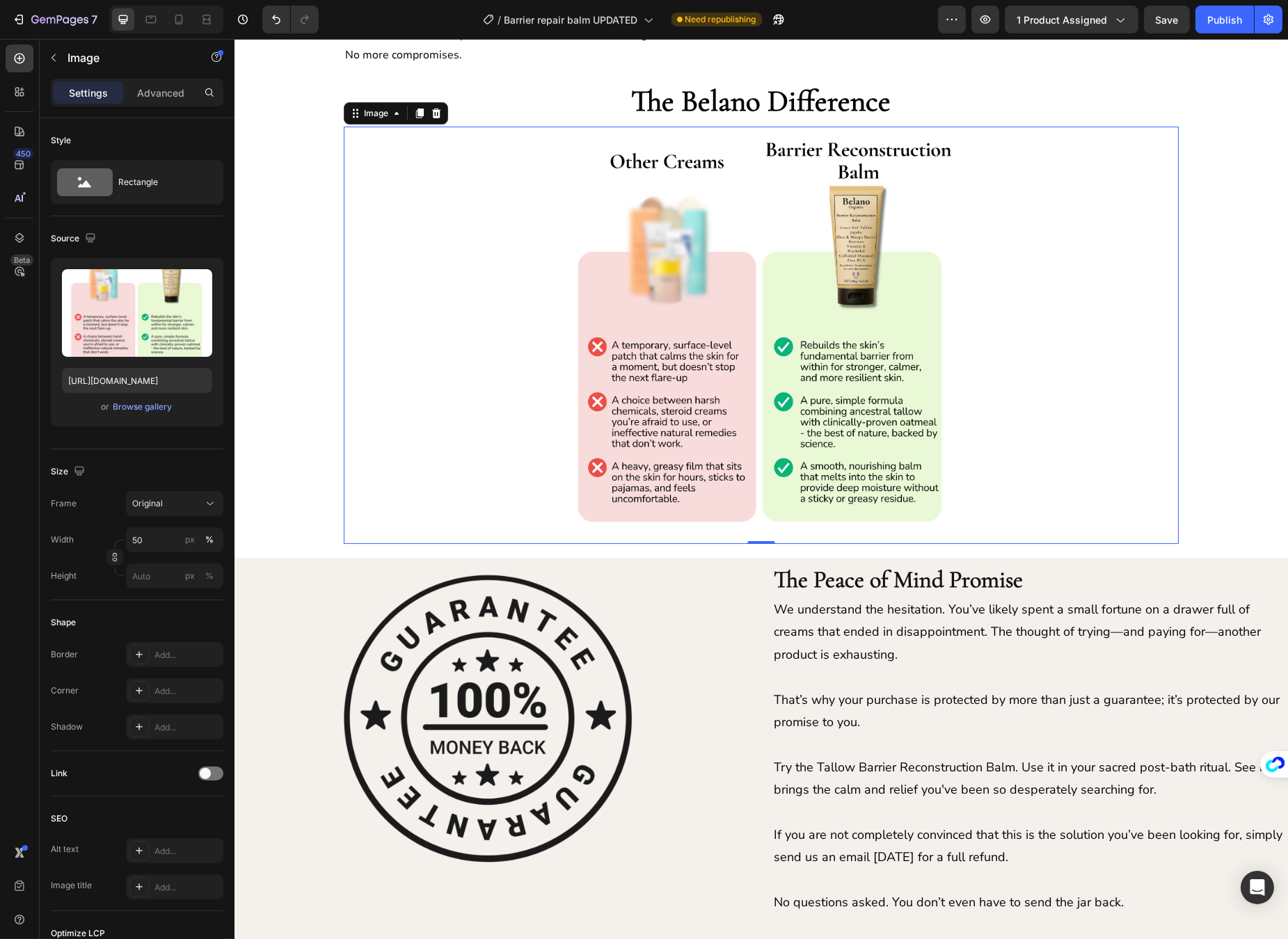
scroll to position [1149, 0]
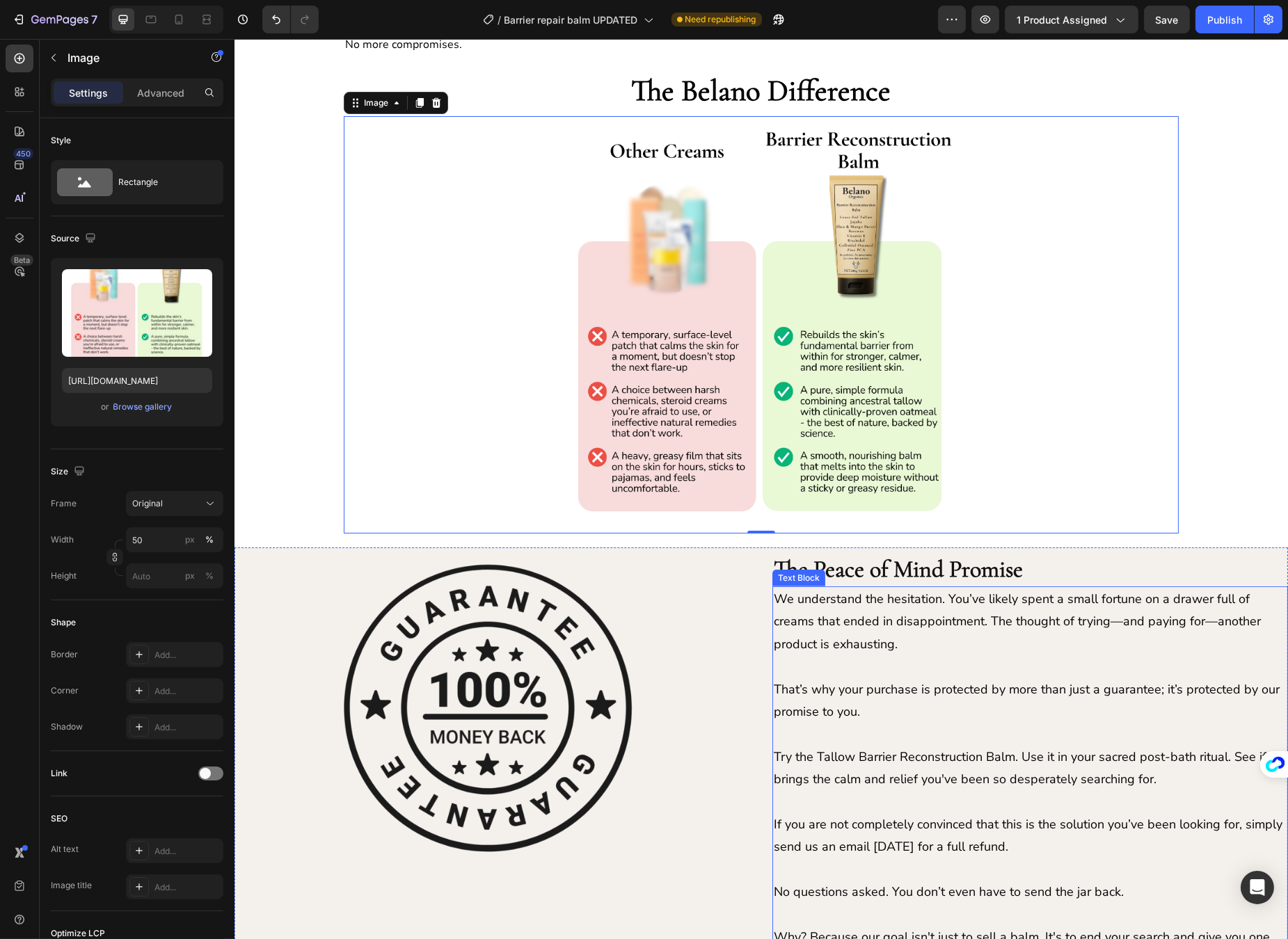
click at [932, 774] on p "Try the Tallow Barrier Reconstruction Balm. Use it in your sacred post-bath rit…" at bounding box center [1029, 768] width 513 height 45
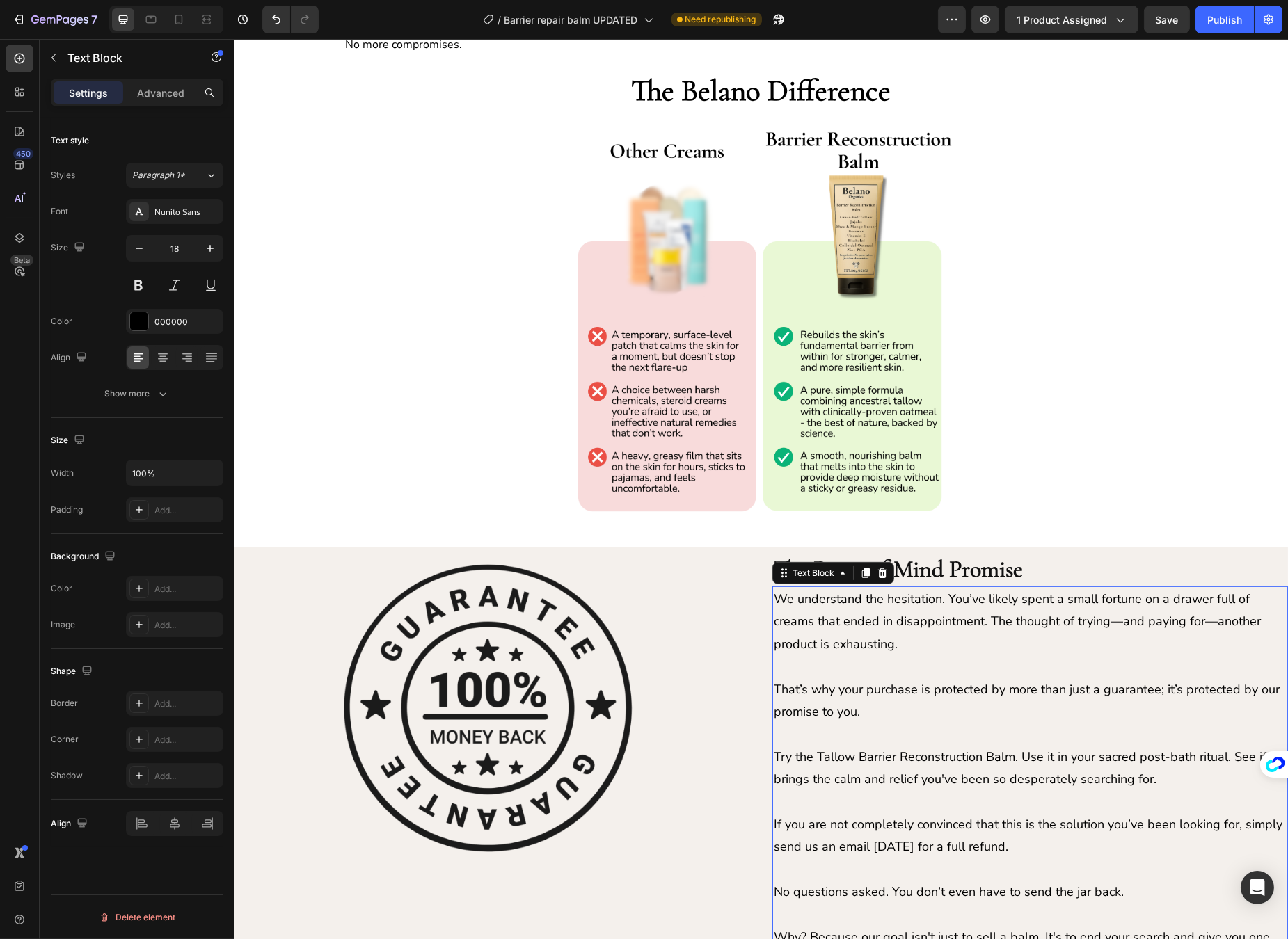
click at [916, 756] on p "Try the Tallow Barrier Reconstruction Balm. Use it in your sacred post-bath rit…" at bounding box center [1029, 768] width 513 height 45
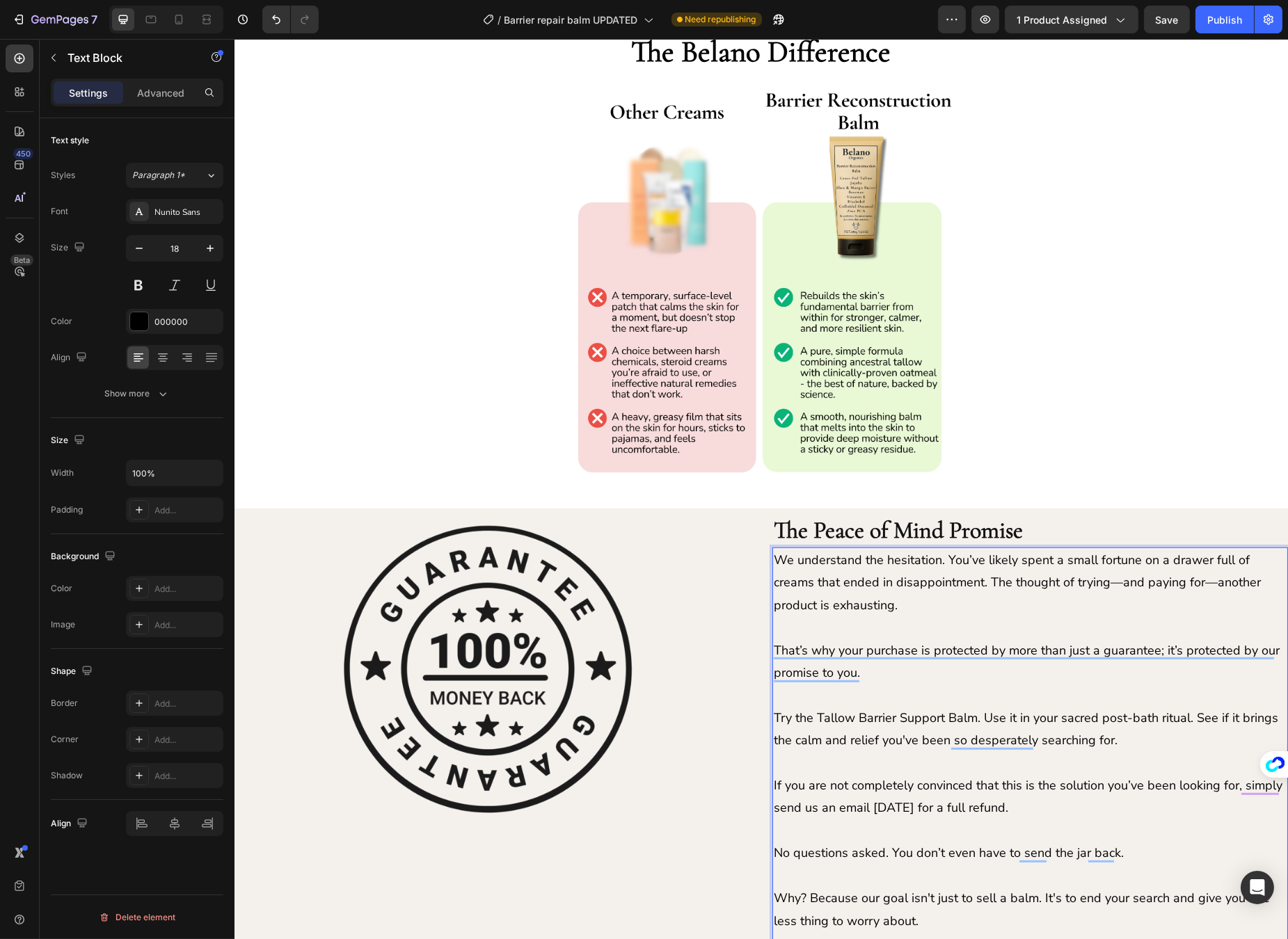
scroll to position [1226, 0]
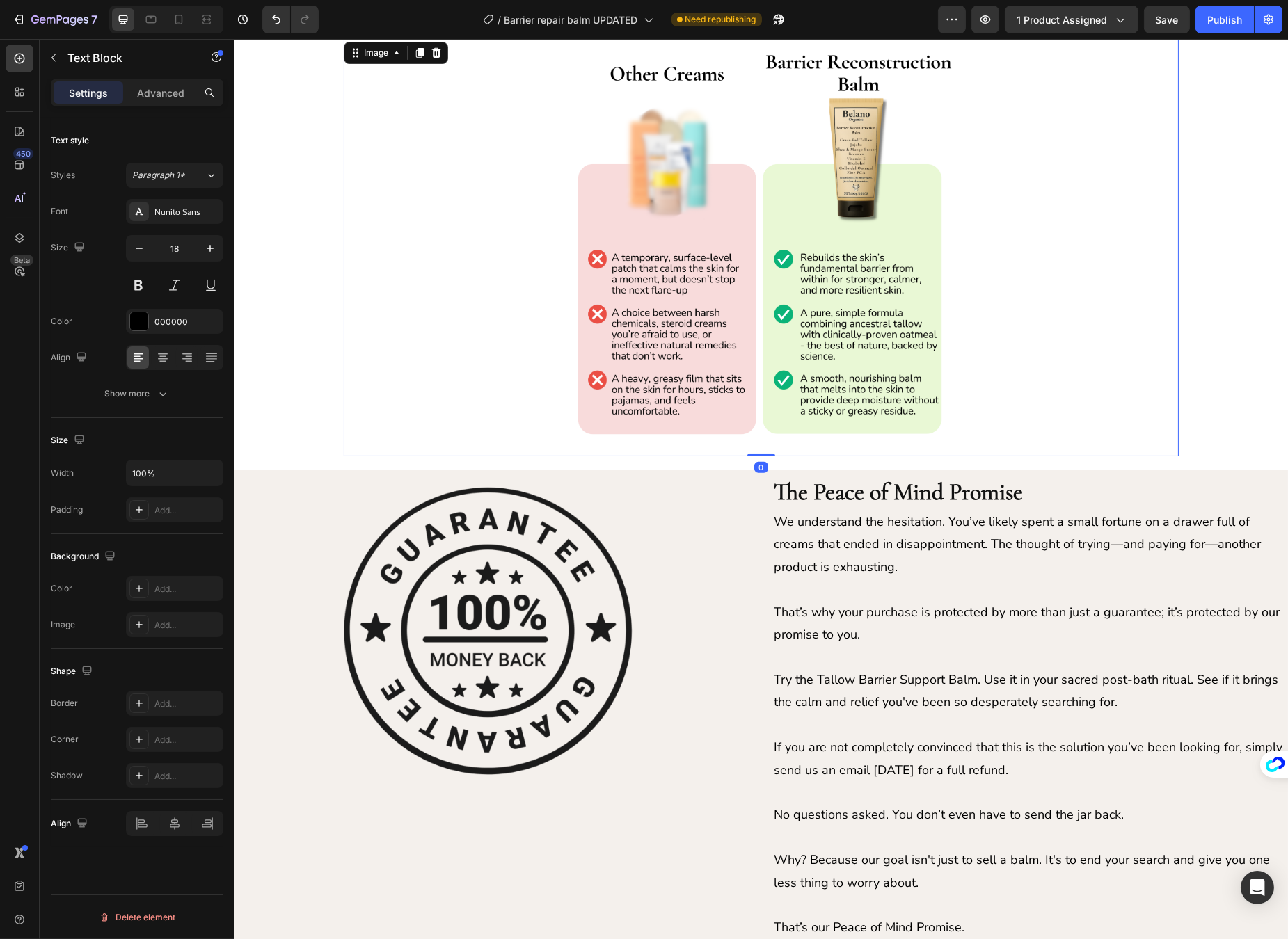
click at [792, 282] on img at bounding box center [760, 247] width 417 height 417
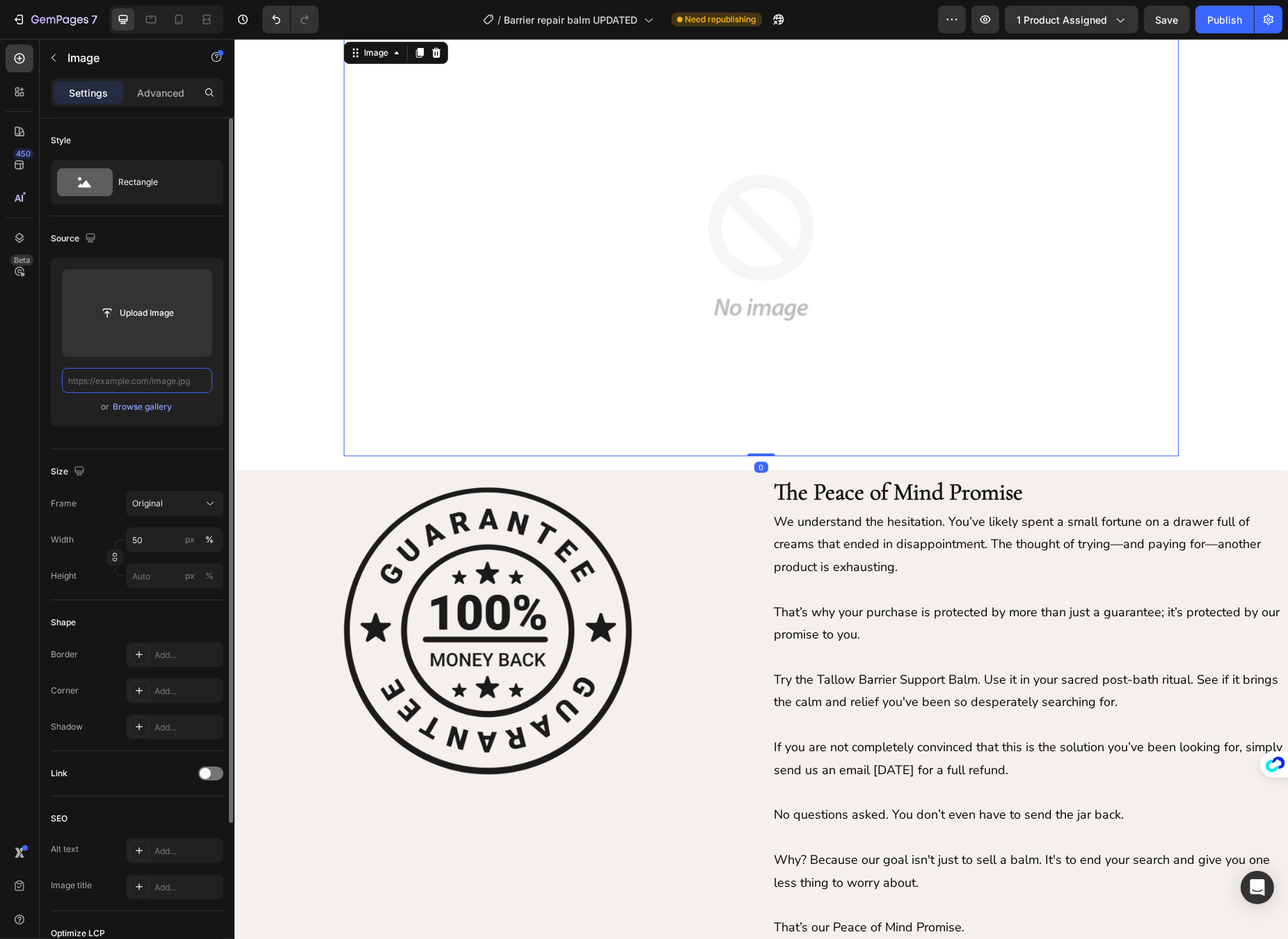
scroll to position [0, 0]
click at [148, 382] on input "text" at bounding box center [136, 380] width 150 height 25
paste input "[URL][DOMAIN_NAME]"
type input "[URL][DOMAIN_NAME]"
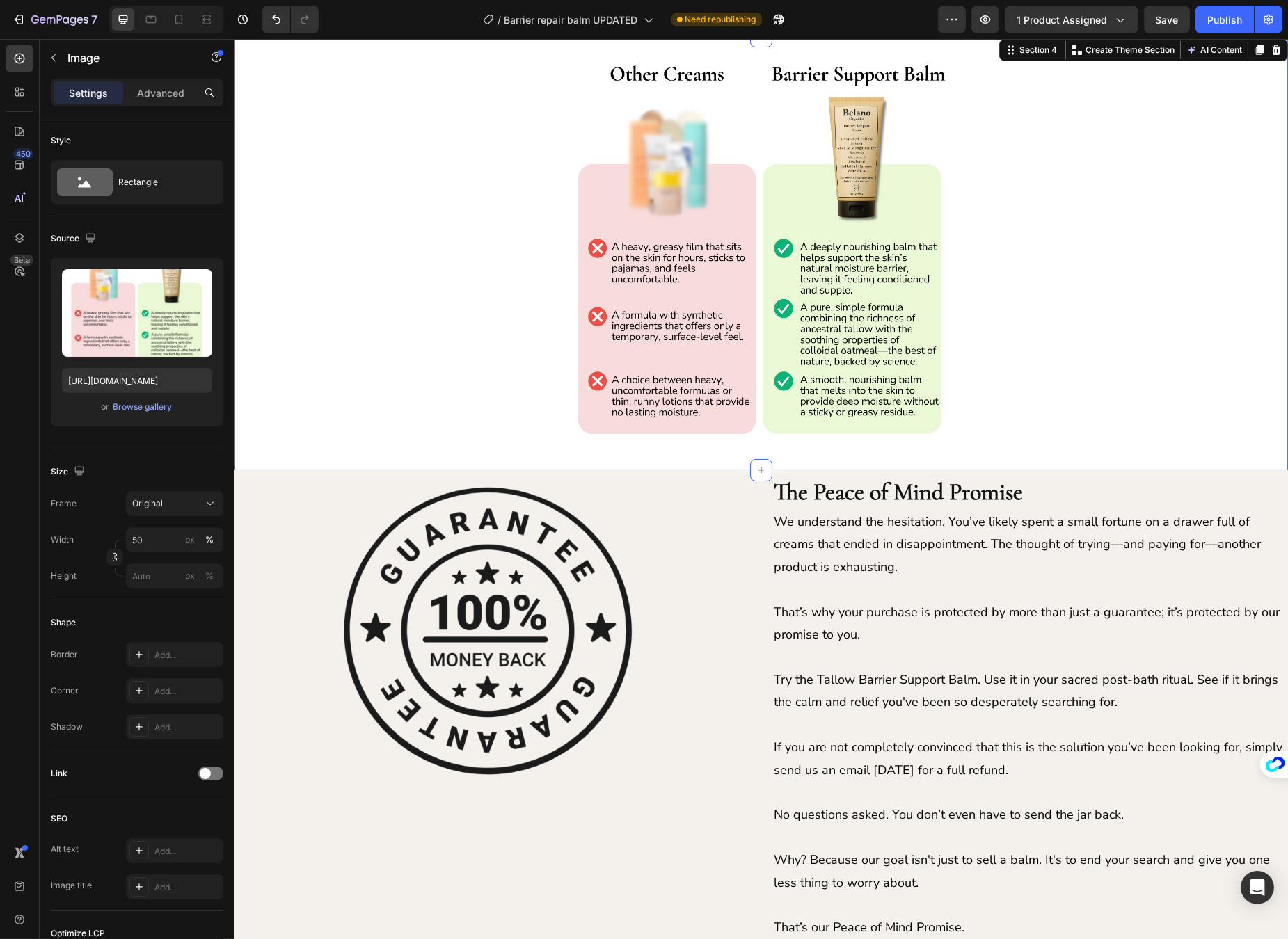
click at [292, 253] on div "Image Row" at bounding box center [760, 253] width 1054 height 429
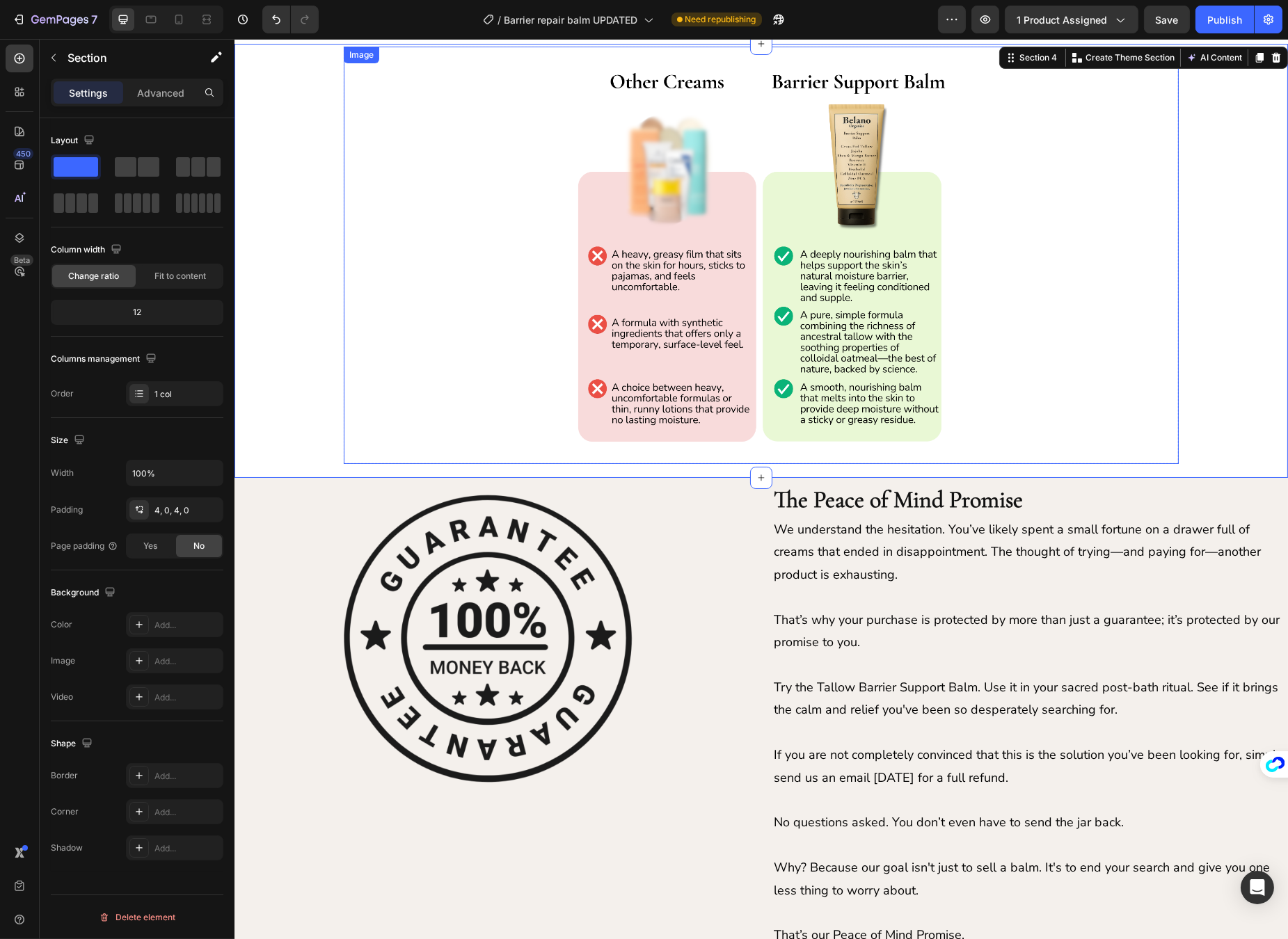
scroll to position [1549, 0]
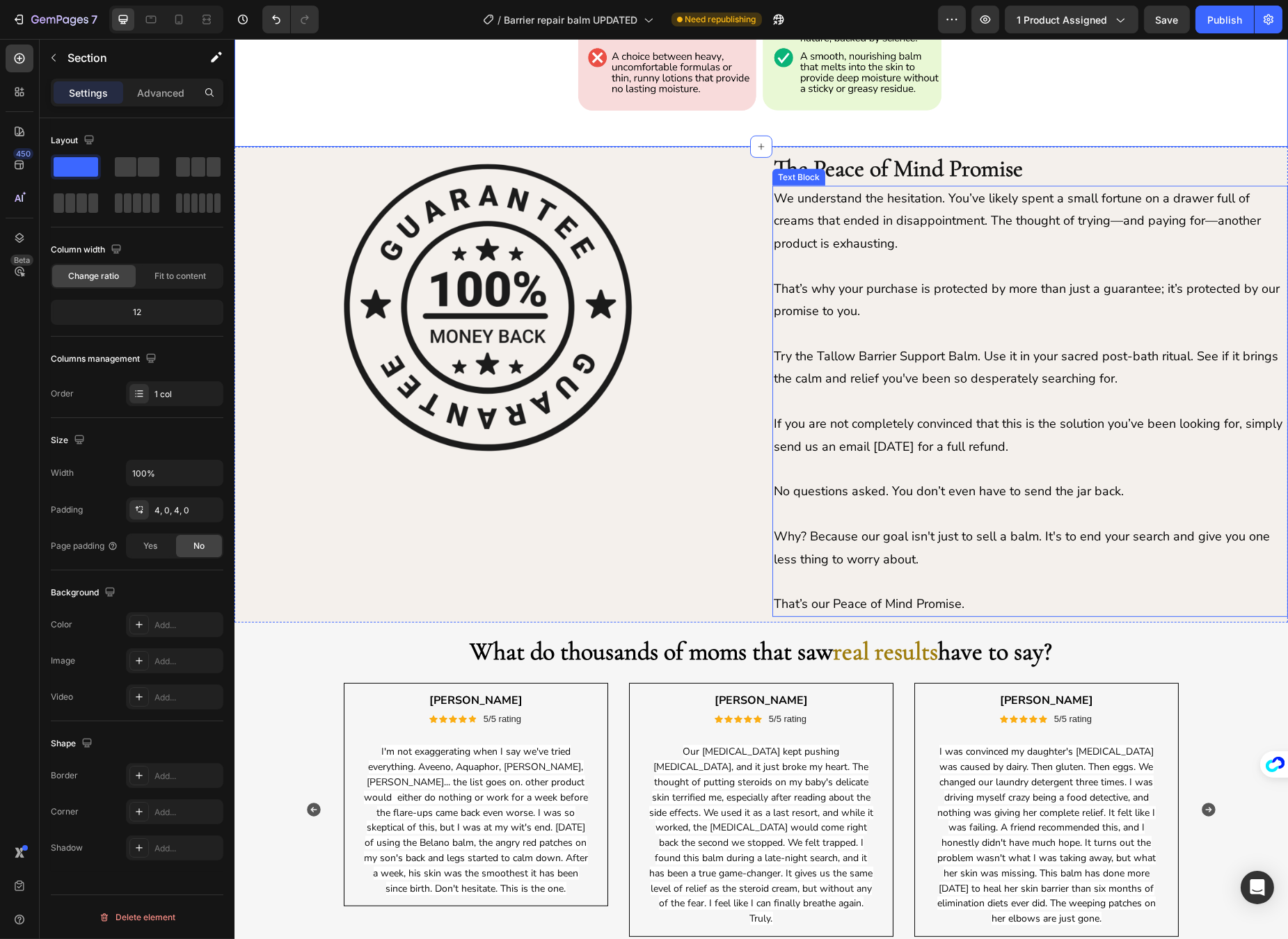
click at [887, 406] on p "Rich Text Editor. Editing area: main" at bounding box center [1029, 401] width 513 height 22
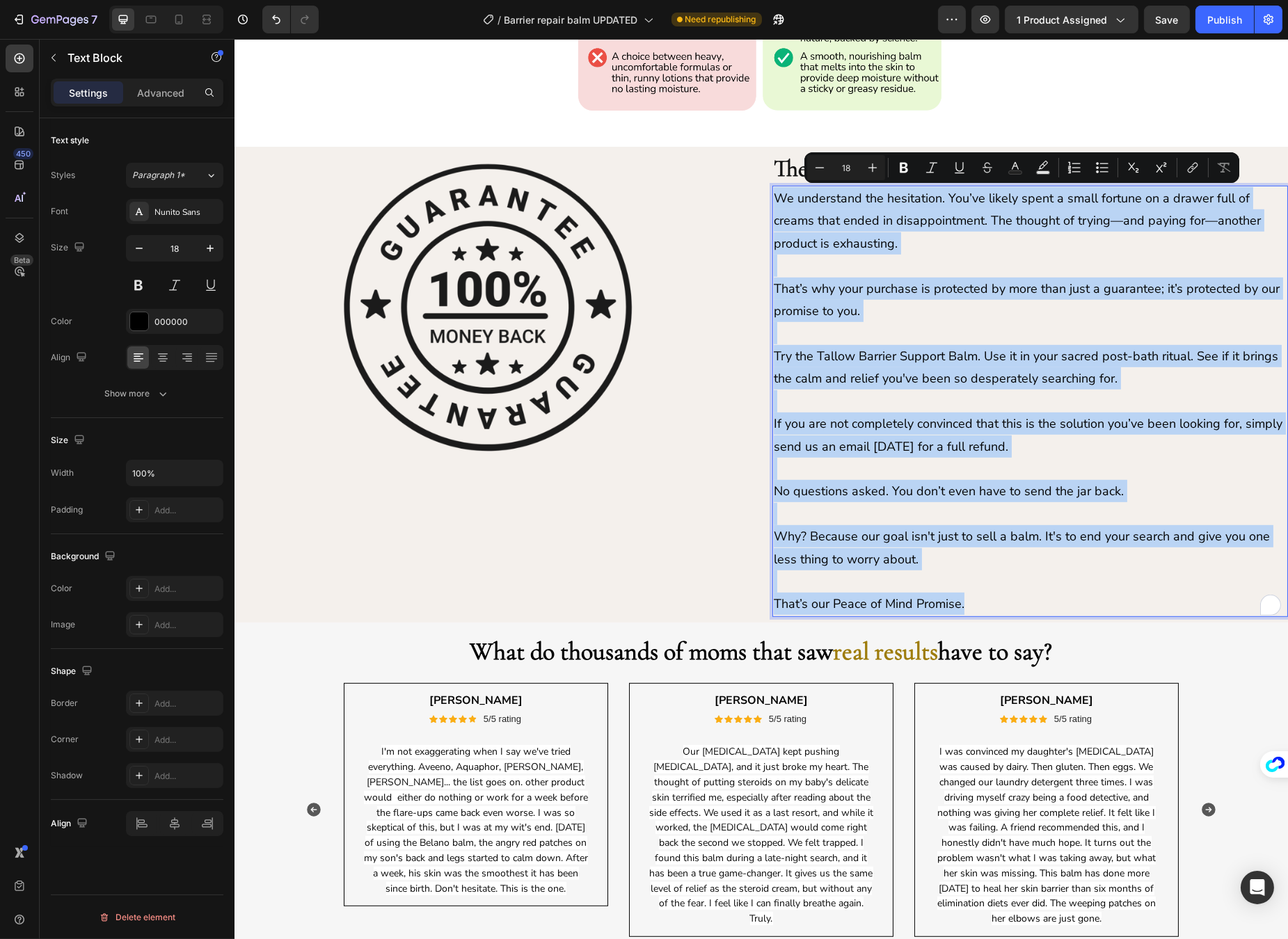
copy div "We understand the hesitation. You’ve likely spent a small fortune on a drawer f…"
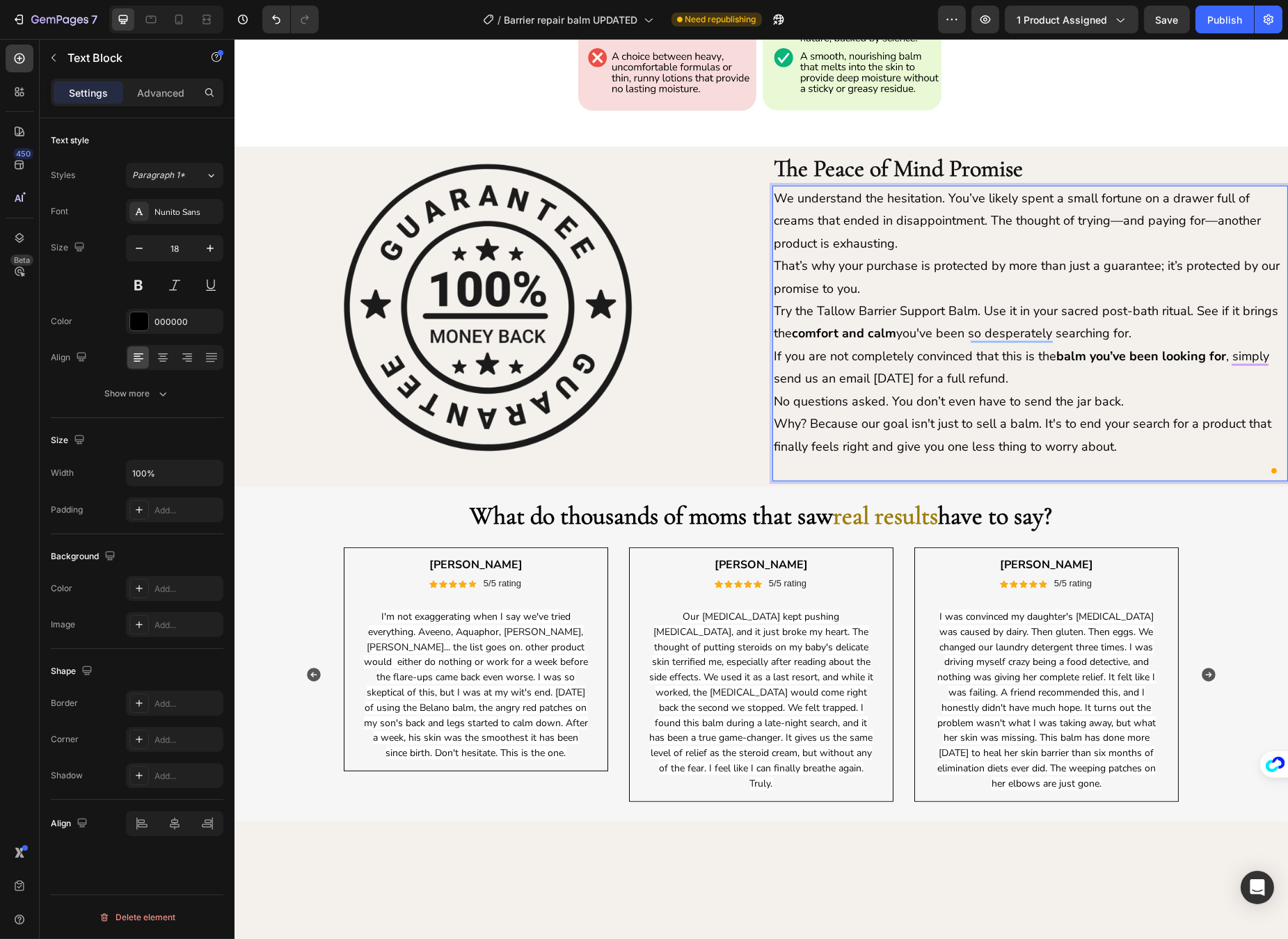
click at [975, 241] on p "We understand the hesitation. You’ve likely spent a small fortune on a drawer f…" at bounding box center [1029, 221] width 513 height 67
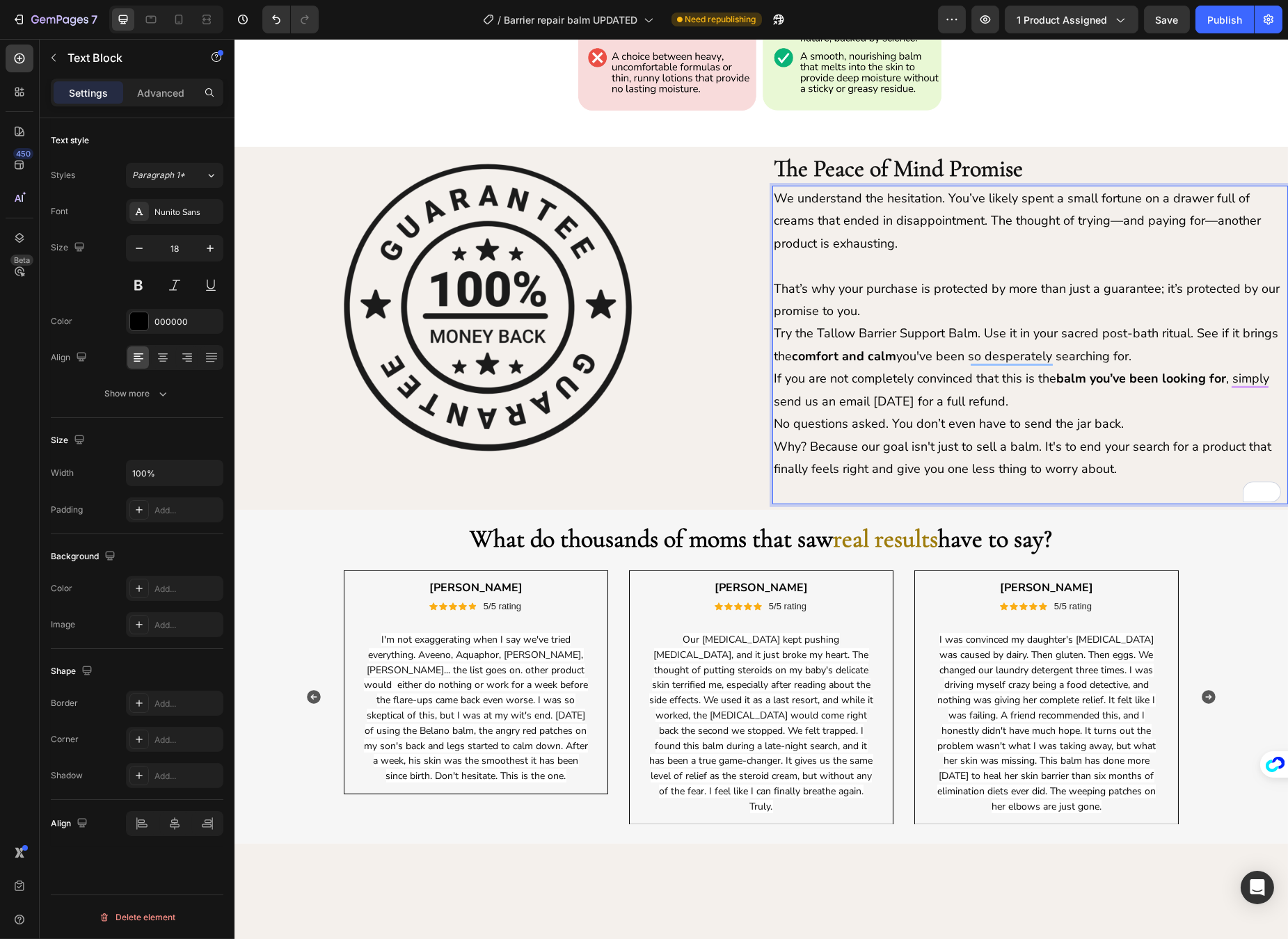
click at [891, 302] on p "That’s why your purchase is protected by more than just a guarantee; it’s prote…" at bounding box center [1029, 300] width 513 height 45
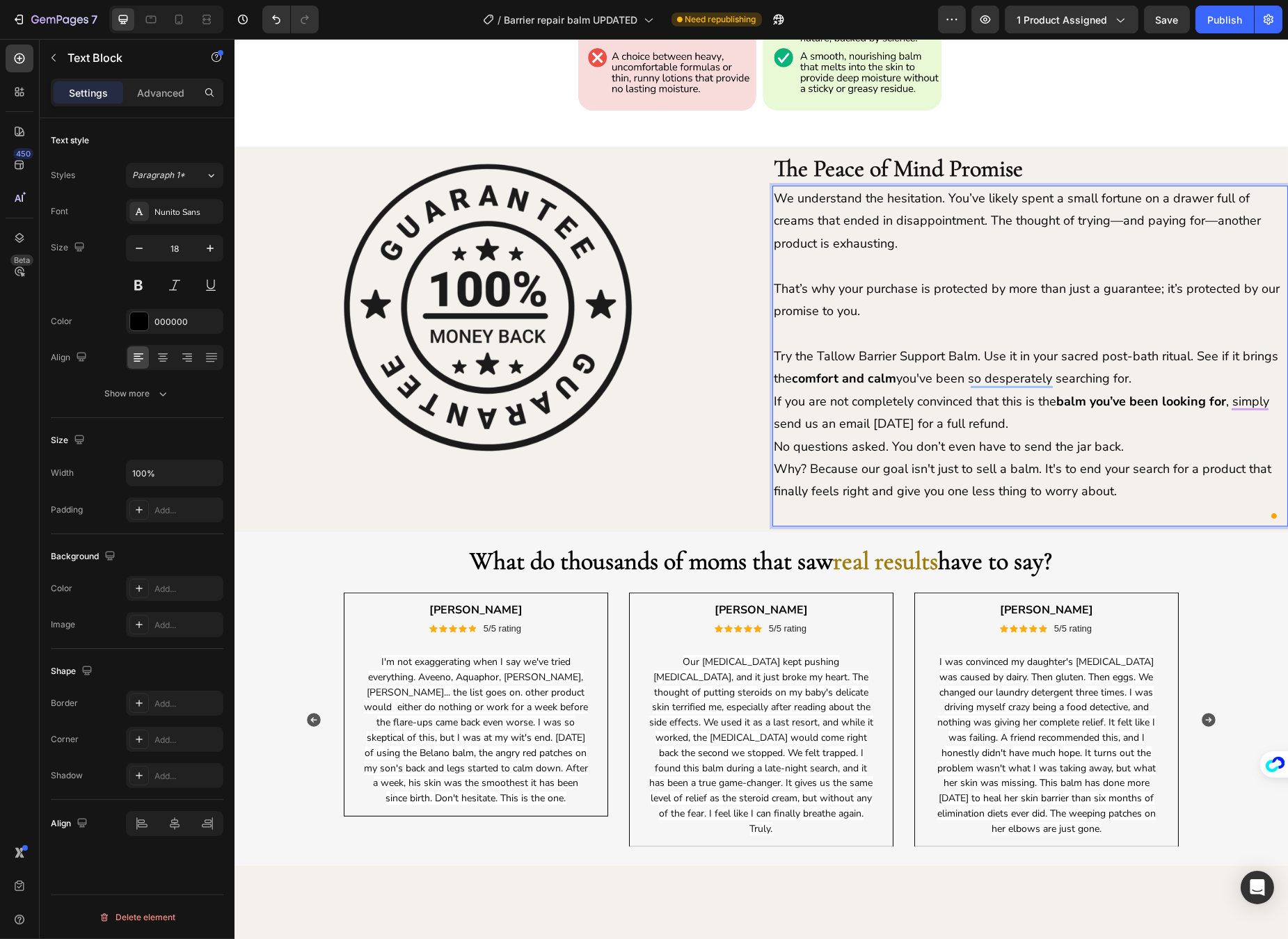
click at [1154, 380] on p "Try the Tallow Barrier Support Balm. Use it in your sacred post-bath ritual. Se…" at bounding box center [1029, 368] width 513 height 45
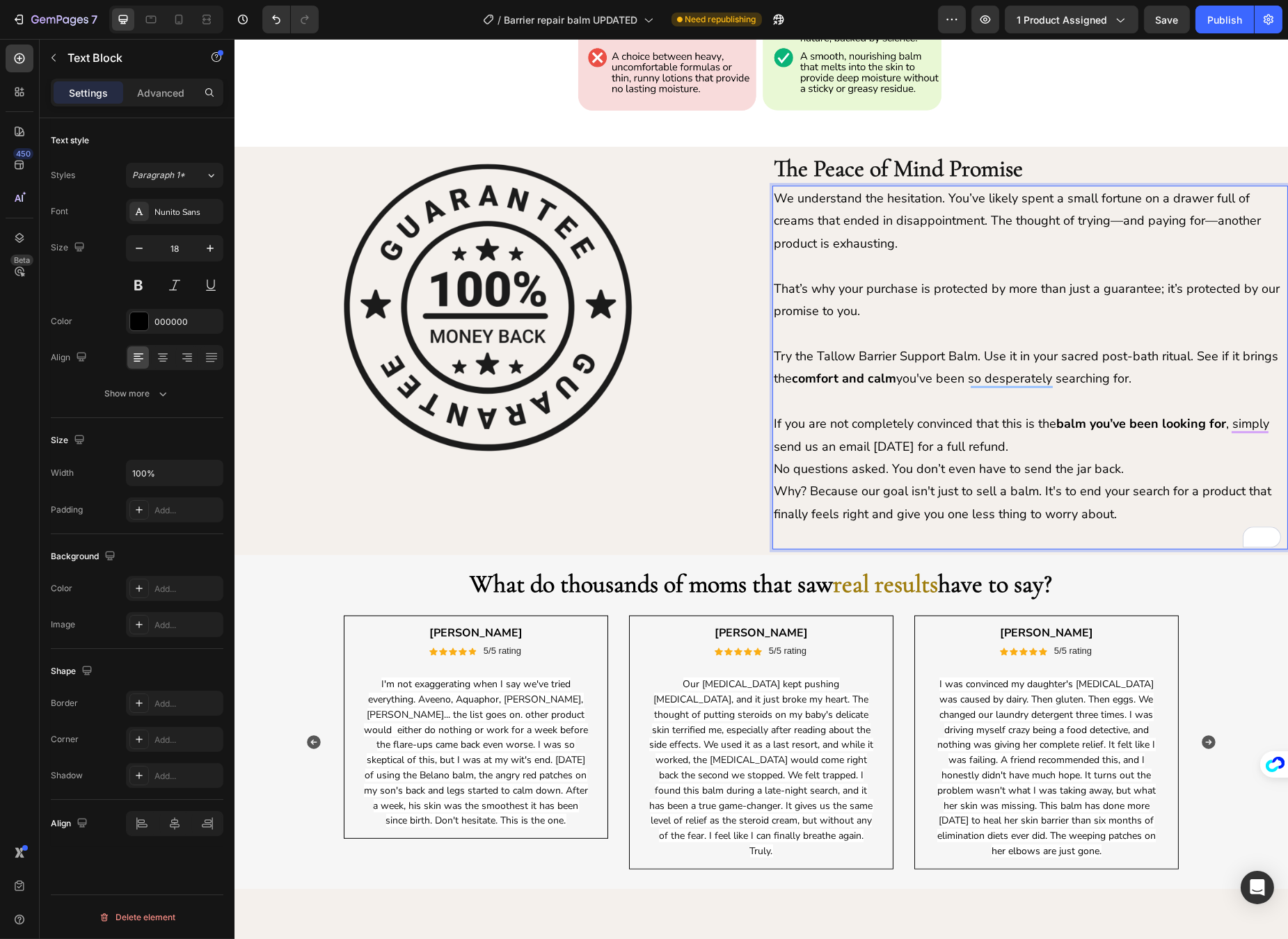
click at [1118, 446] on p "If you are not completely convinced that this is the balm you’ve been looking f…" at bounding box center [1029, 435] width 513 height 45
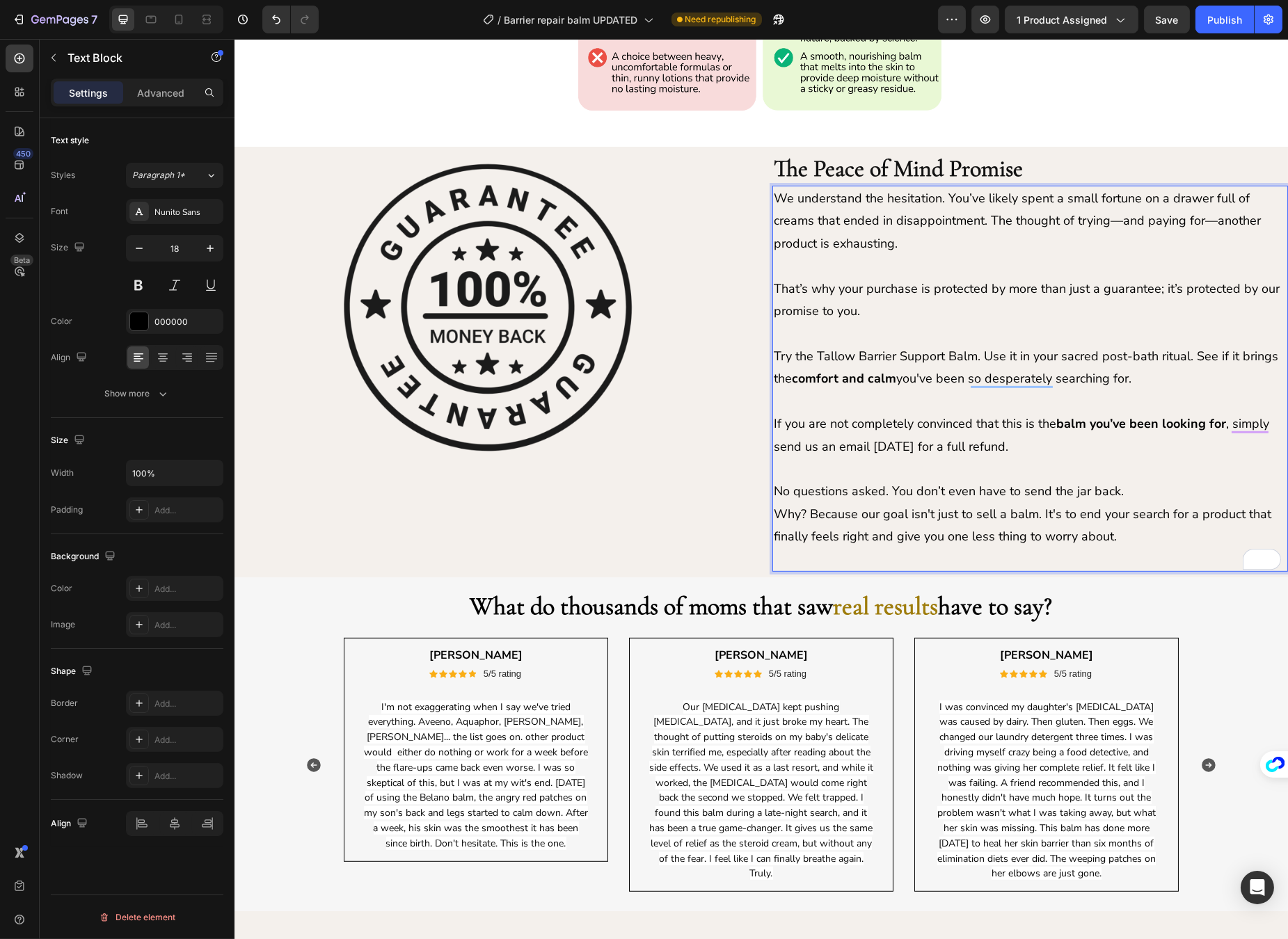
click at [1131, 489] on p "No questions asked. You don’t even have to send the jar back." at bounding box center [1029, 491] width 513 height 22
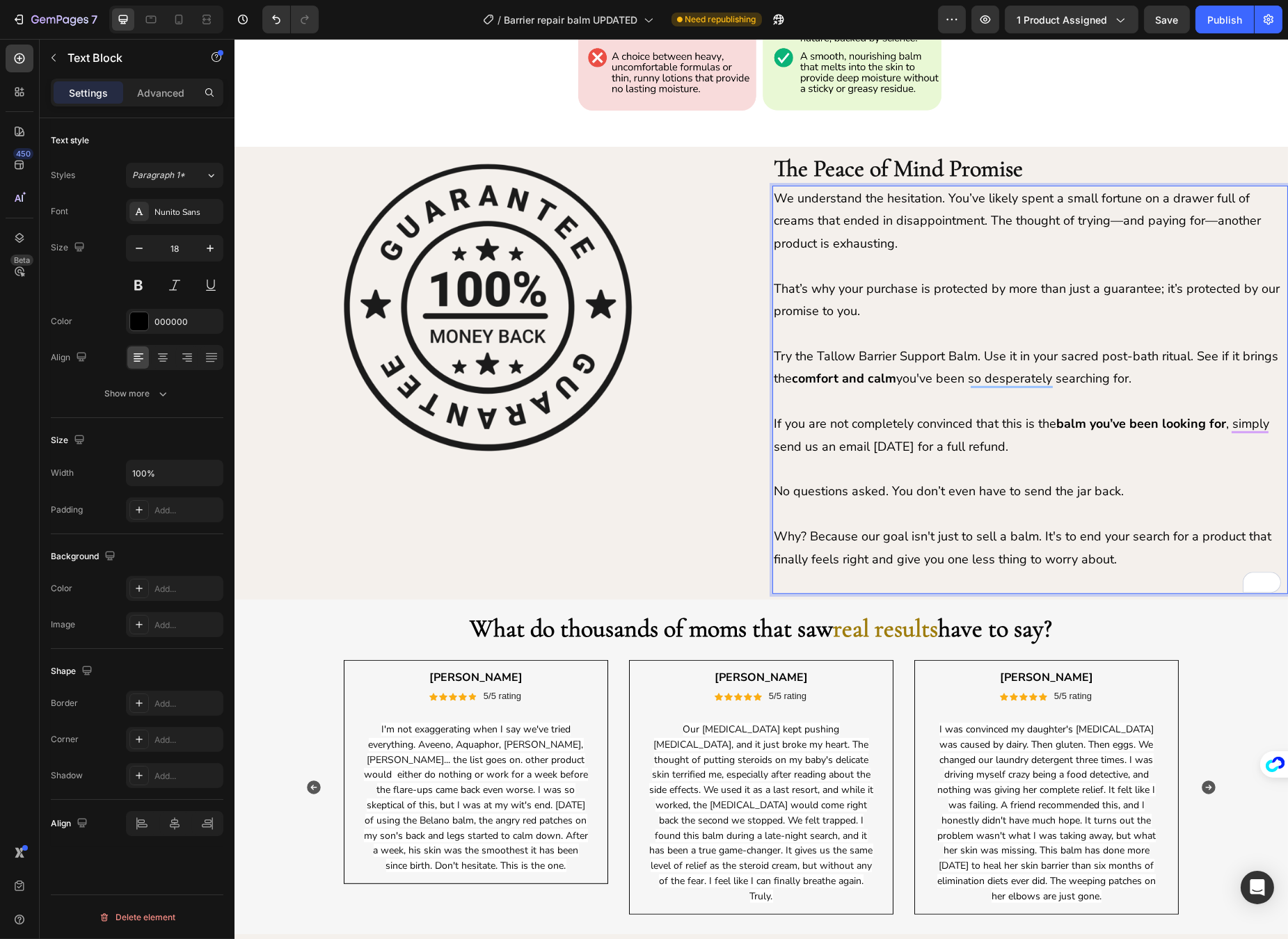
click at [927, 580] on p "Rich Text Editor. Editing area: main" at bounding box center [1029, 581] width 513 height 22
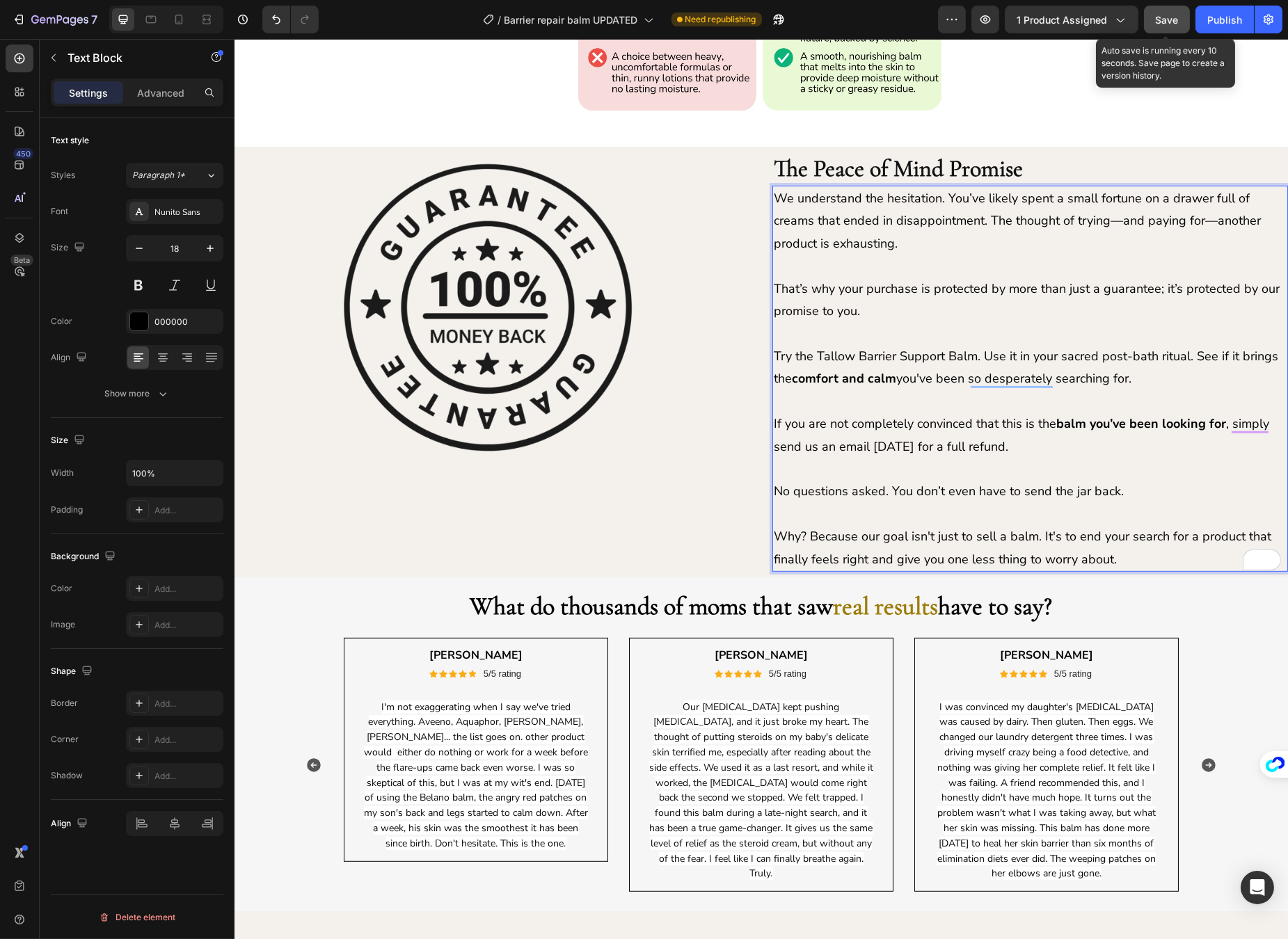
click at [1165, 19] on span "Save" at bounding box center [1167, 20] width 23 height 12
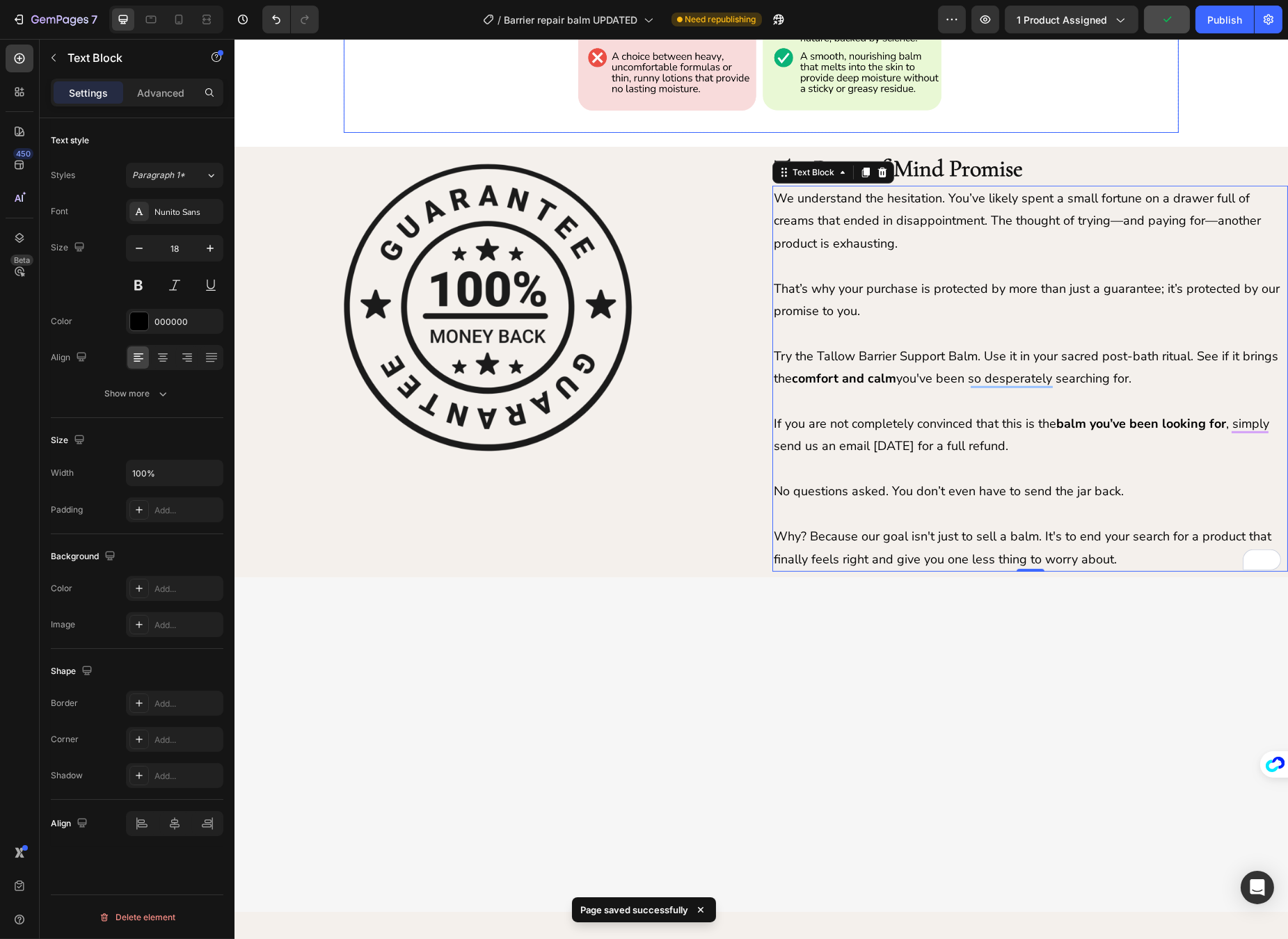
scroll to position [965, 0]
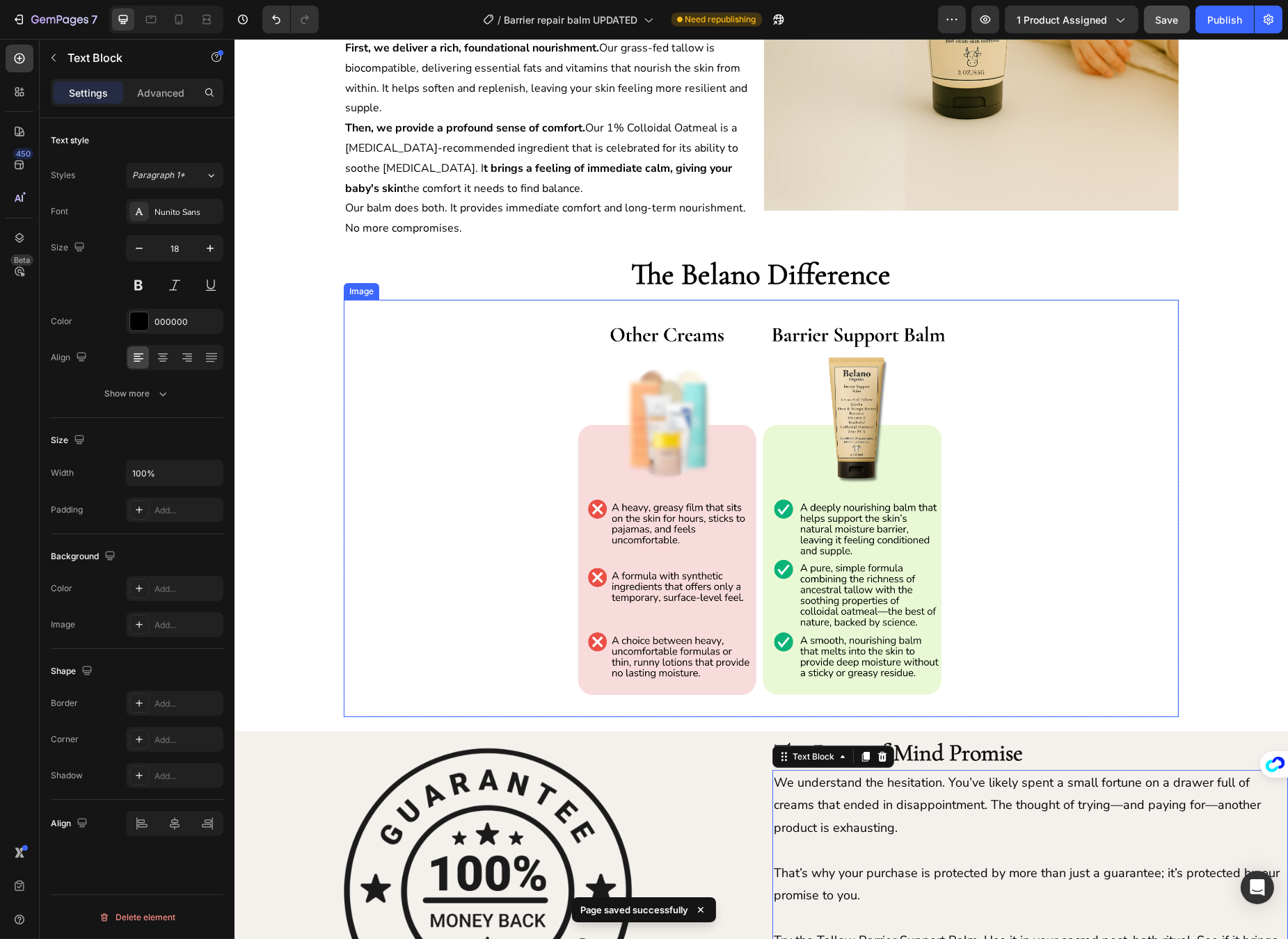
click at [594, 448] on img at bounding box center [760, 508] width 417 height 417
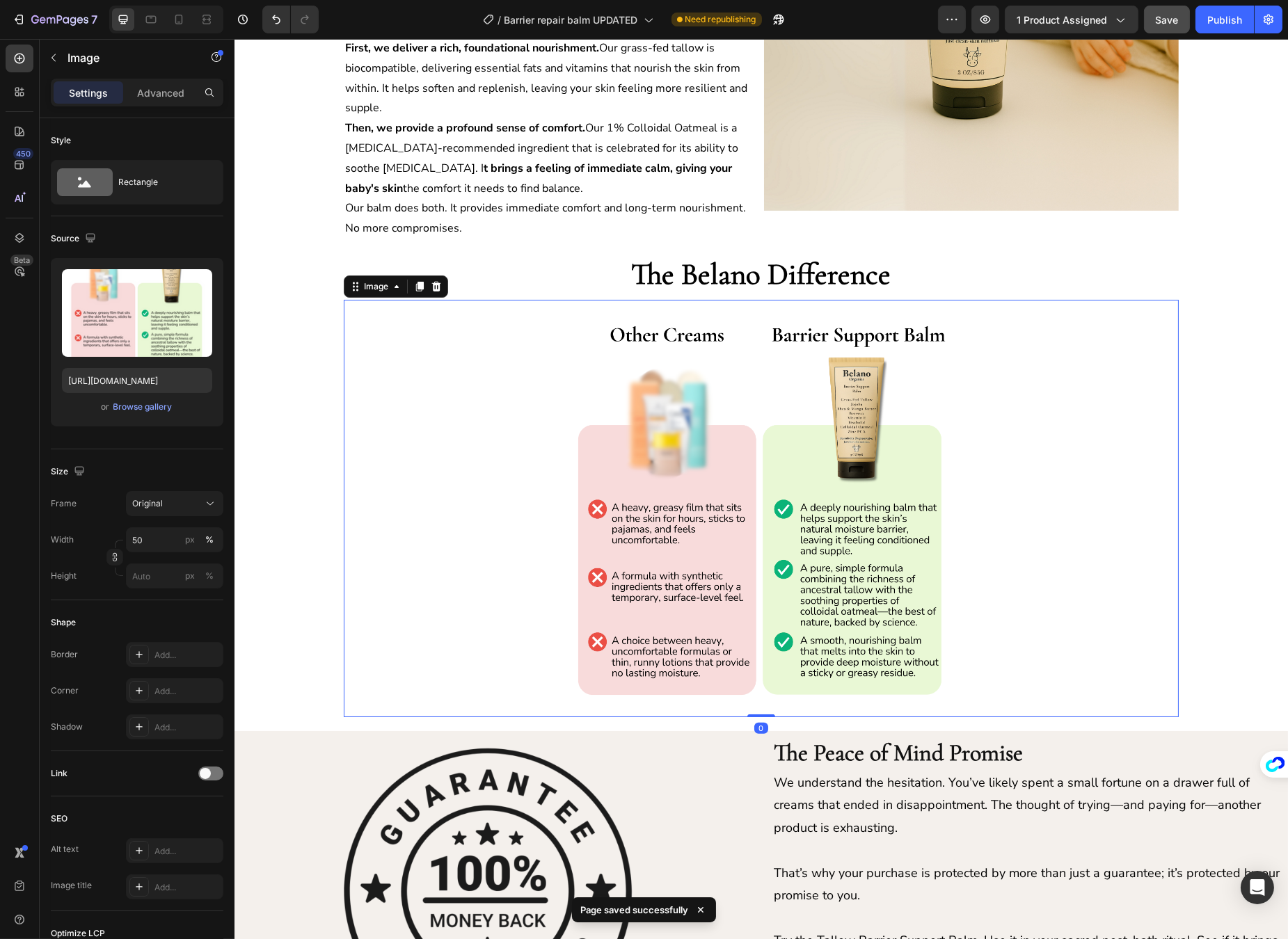
click at [743, 422] on img at bounding box center [760, 508] width 417 height 417
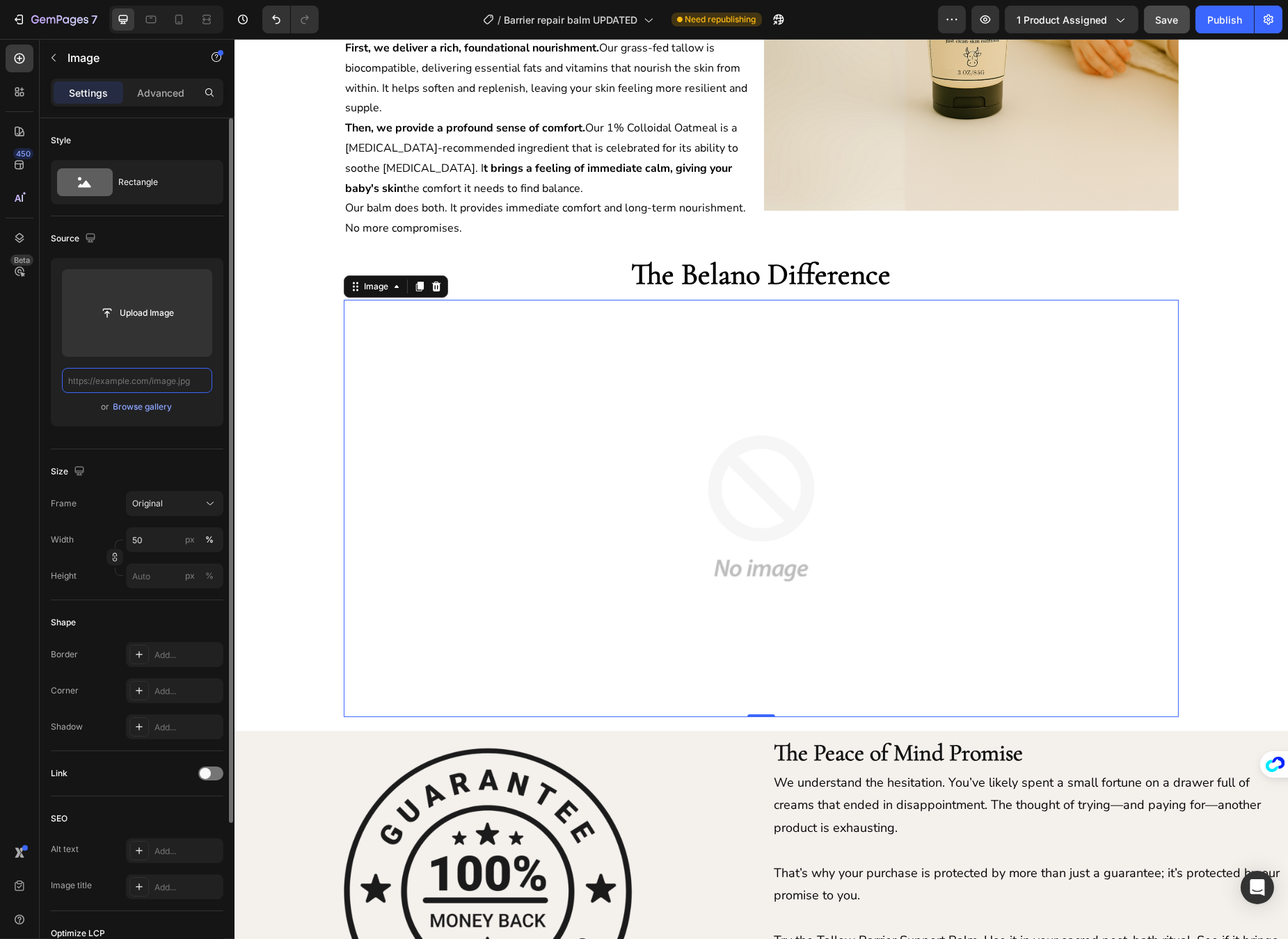
scroll to position [0, 0]
click at [141, 380] on input "text" at bounding box center [136, 380] width 150 height 25
paste input "[URL][DOMAIN_NAME]"
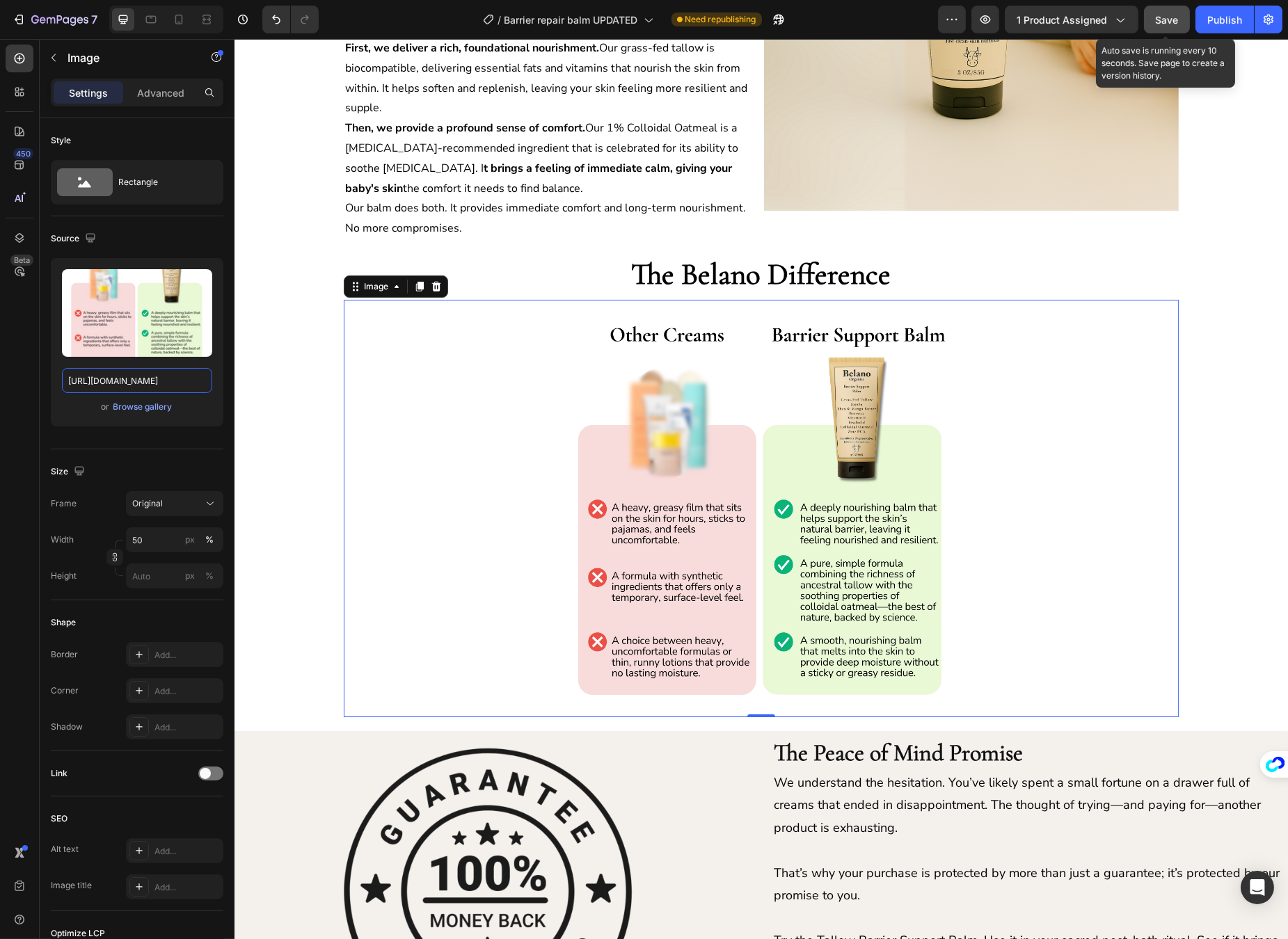
type input "[URL][DOMAIN_NAME]"
click at [1165, 30] on button "Save" at bounding box center [1166, 20] width 46 height 28
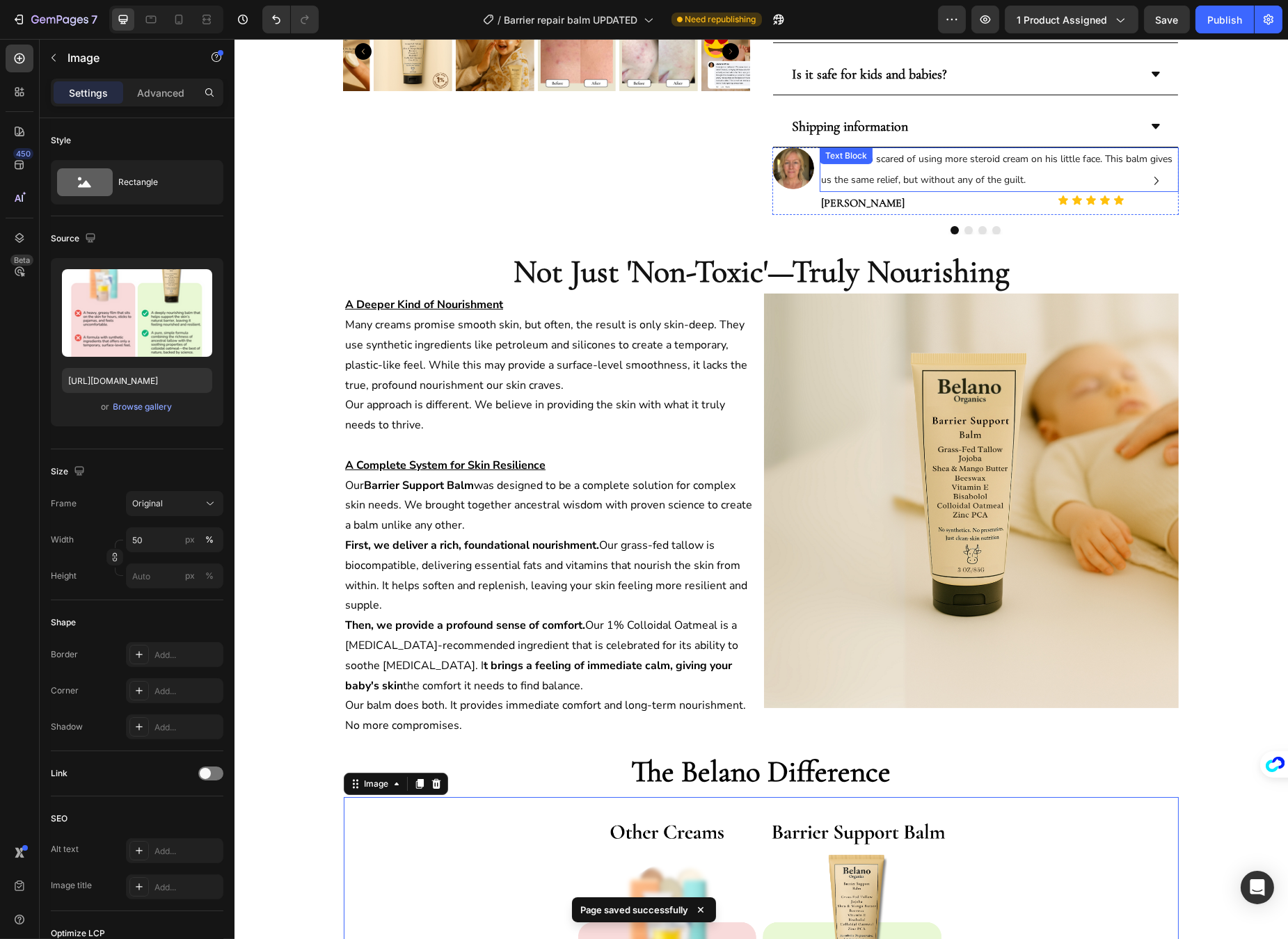
scroll to position [0, 0]
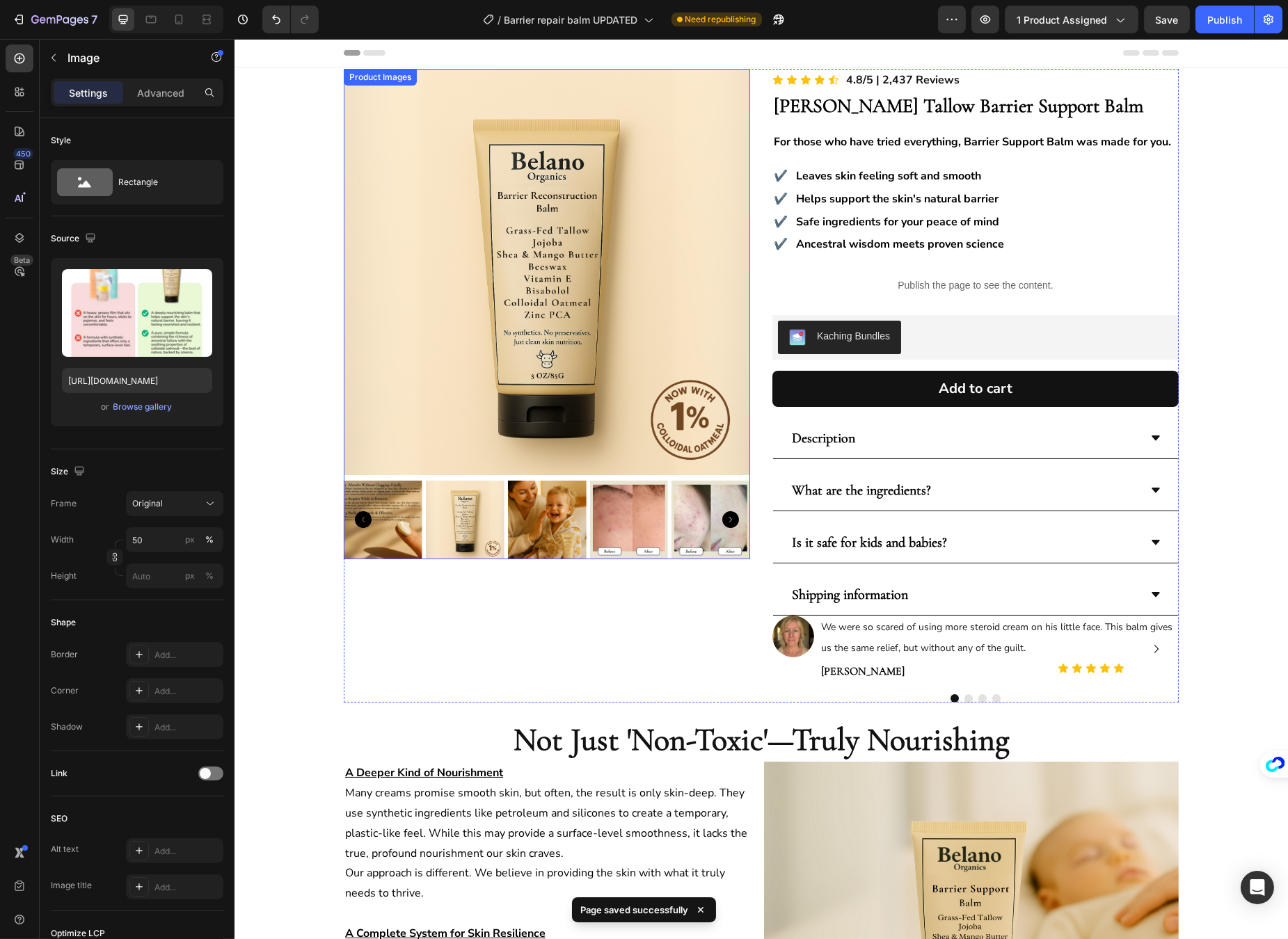
click at [454, 509] on img at bounding box center [464, 520] width 78 height 78
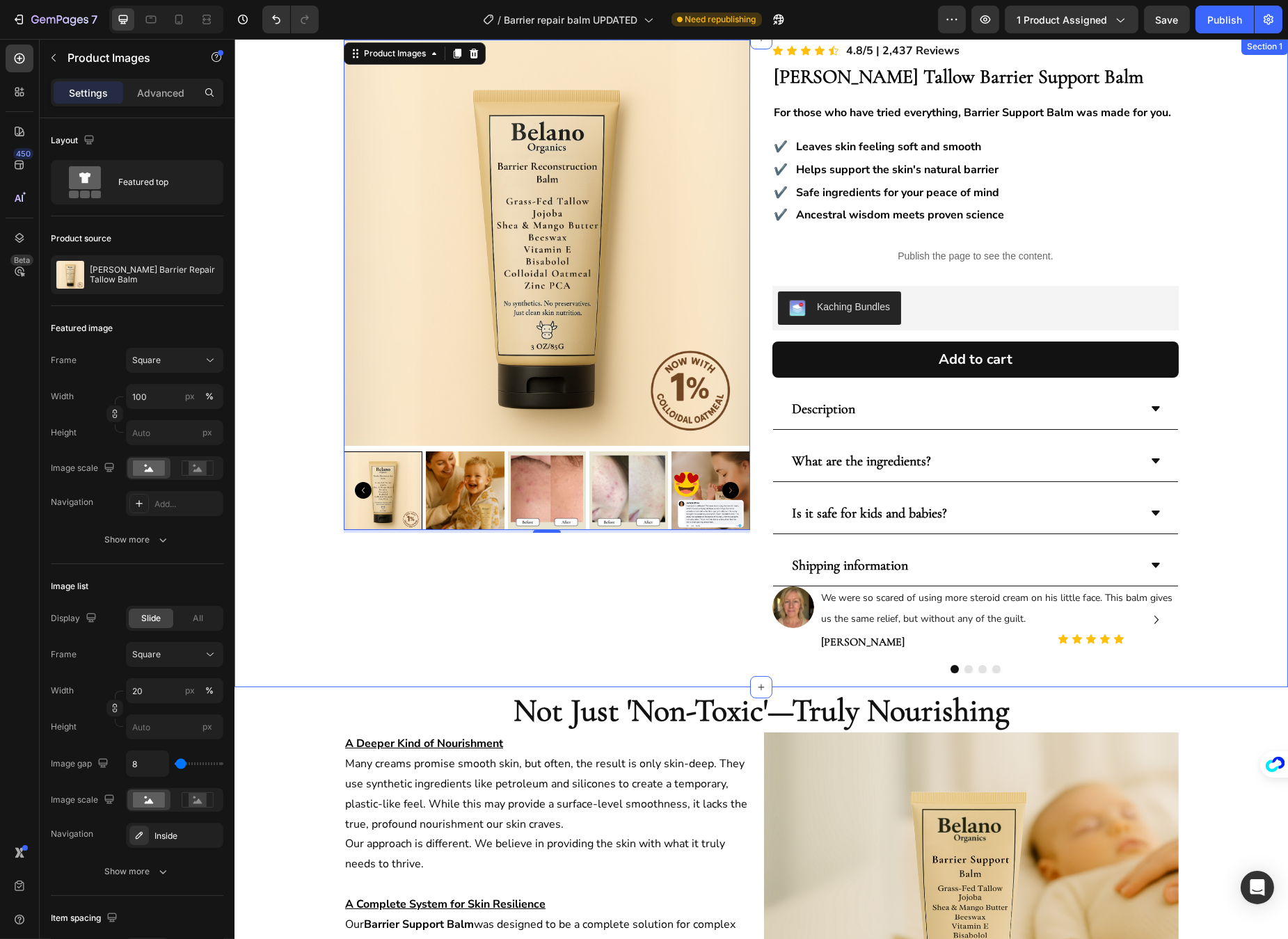
scroll to position [235, 0]
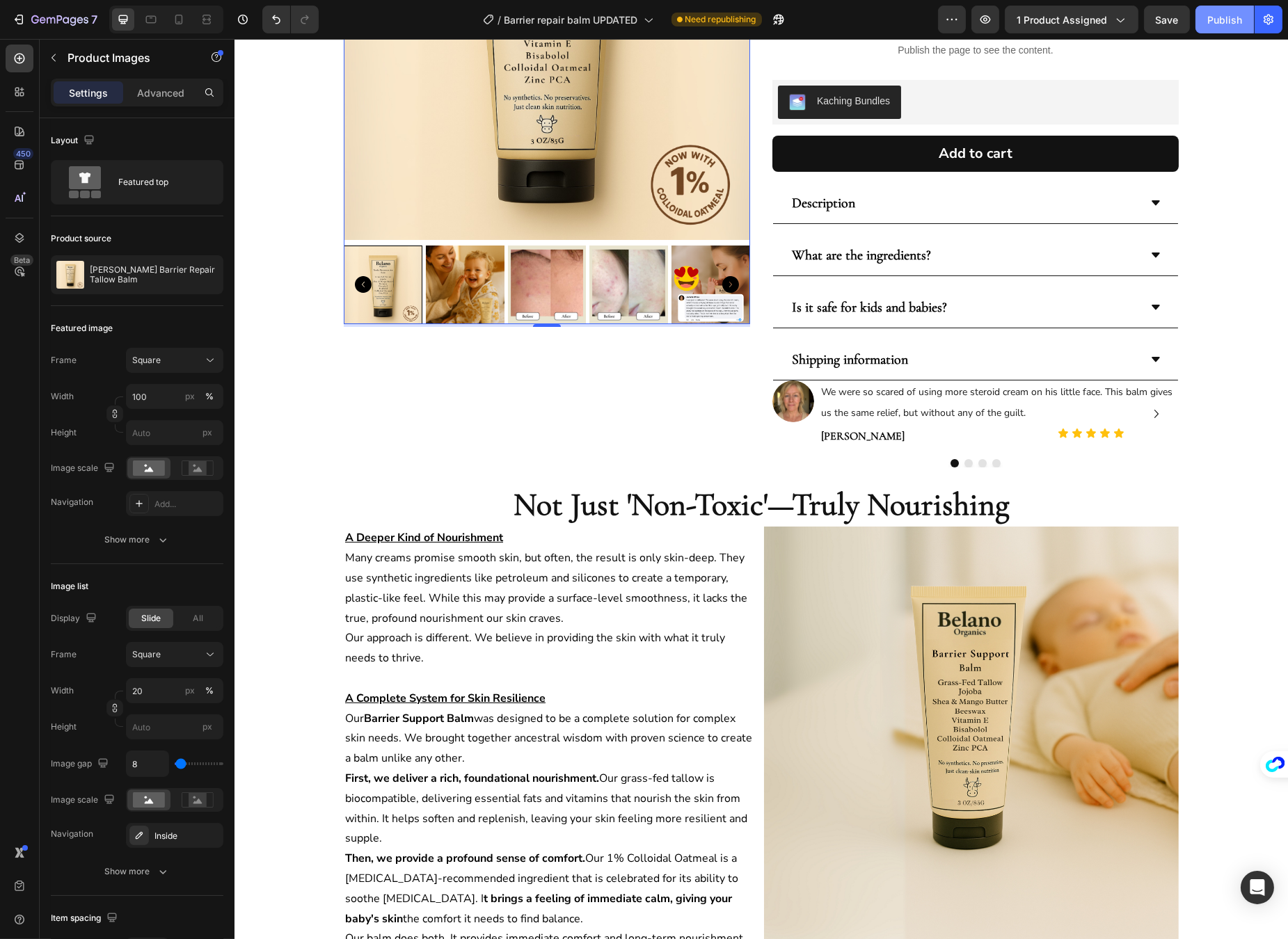
click at [1238, 13] on div "Publish" at bounding box center [1224, 20] width 35 height 15
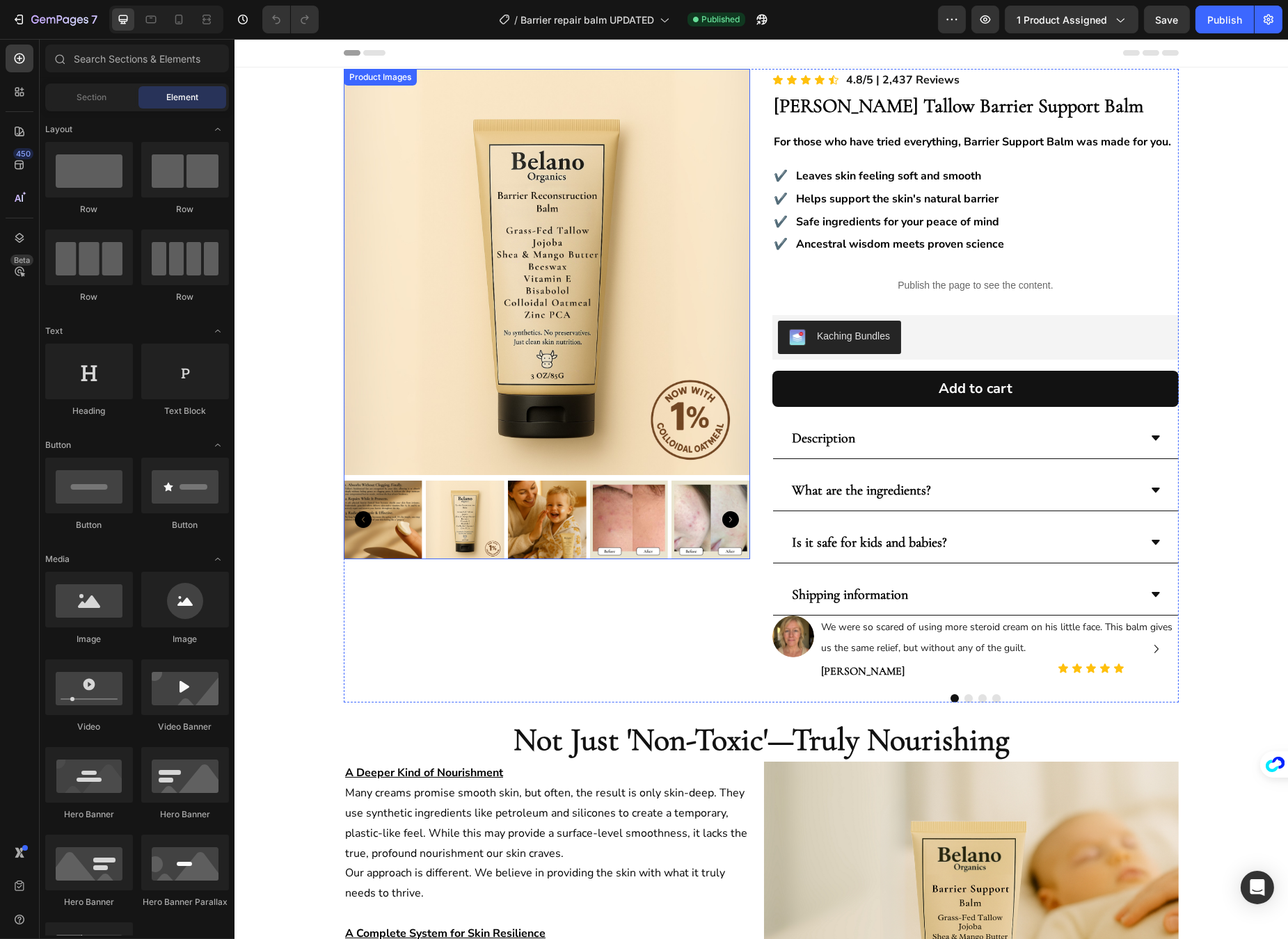
click at [436, 546] on img at bounding box center [464, 520] width 78 height 78
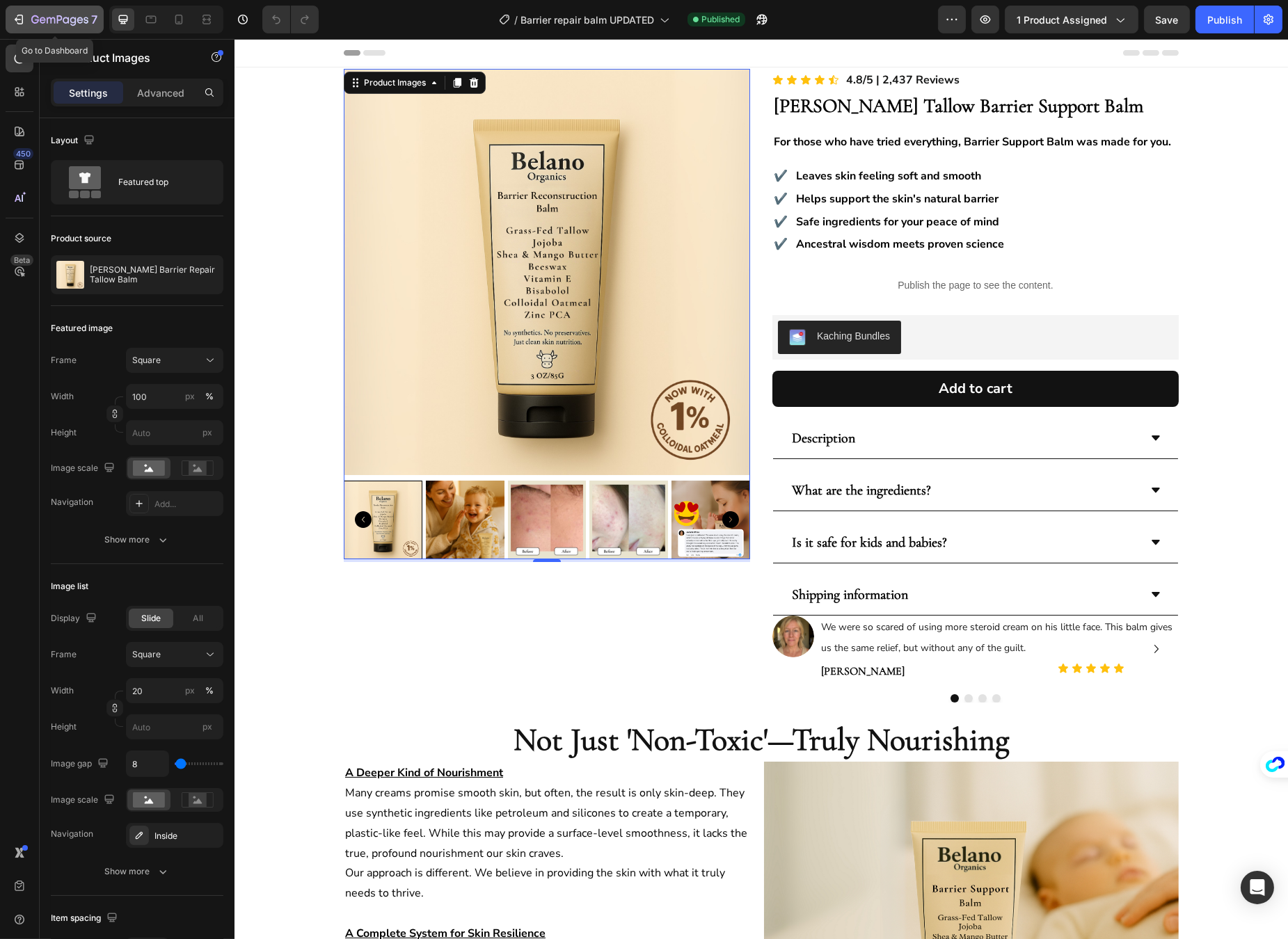
click at [46, 19] on icon "button" at bounding box center [51, 20] width 9 height 7
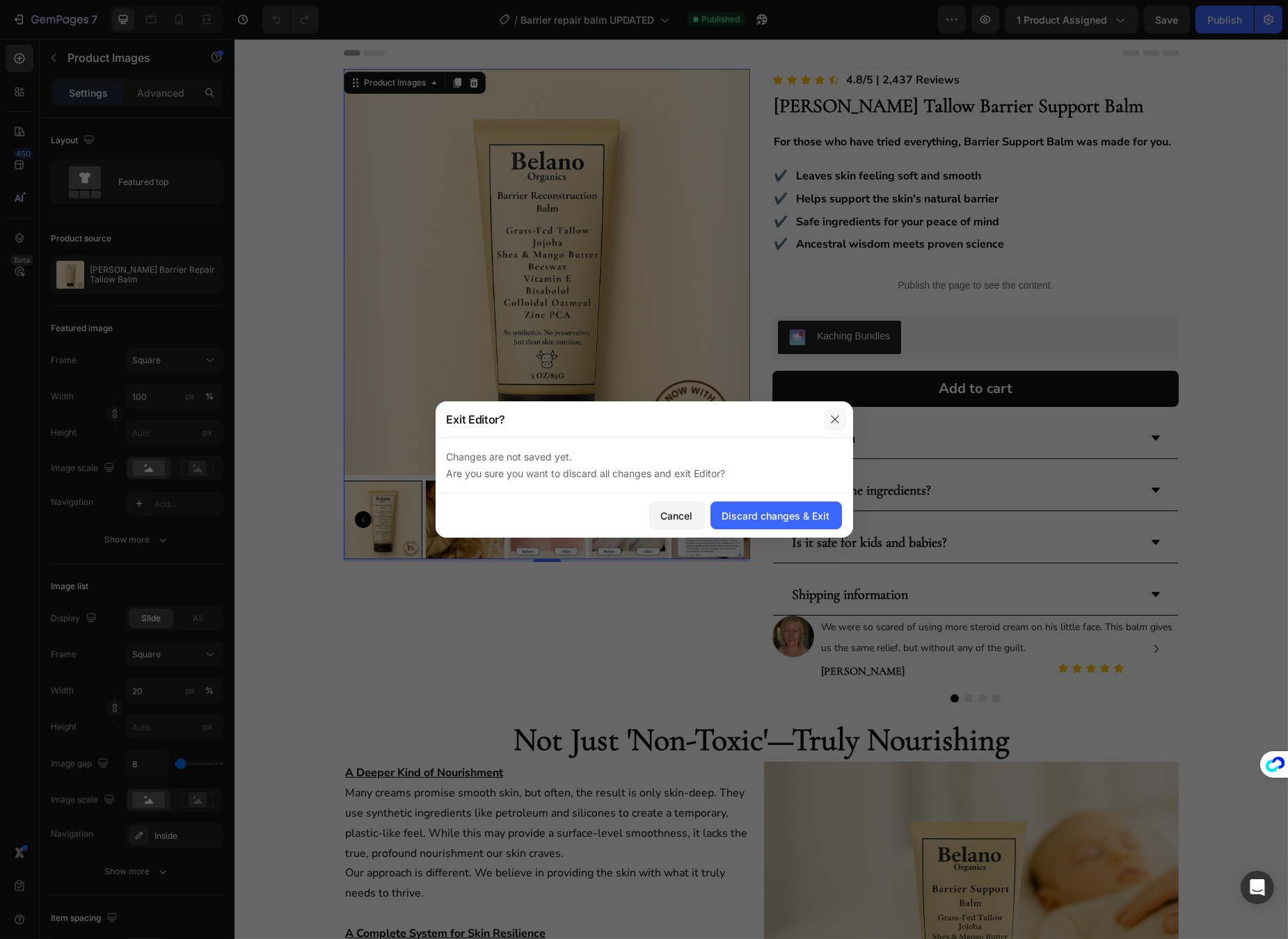
drag, startPoint x: 836, startPoint y: 417, endPoint x: 604, endPoint y: 375, distance: 235.8
click at [836, 417] on icon "button" at bounding box center [834, 419] width 8 height 8
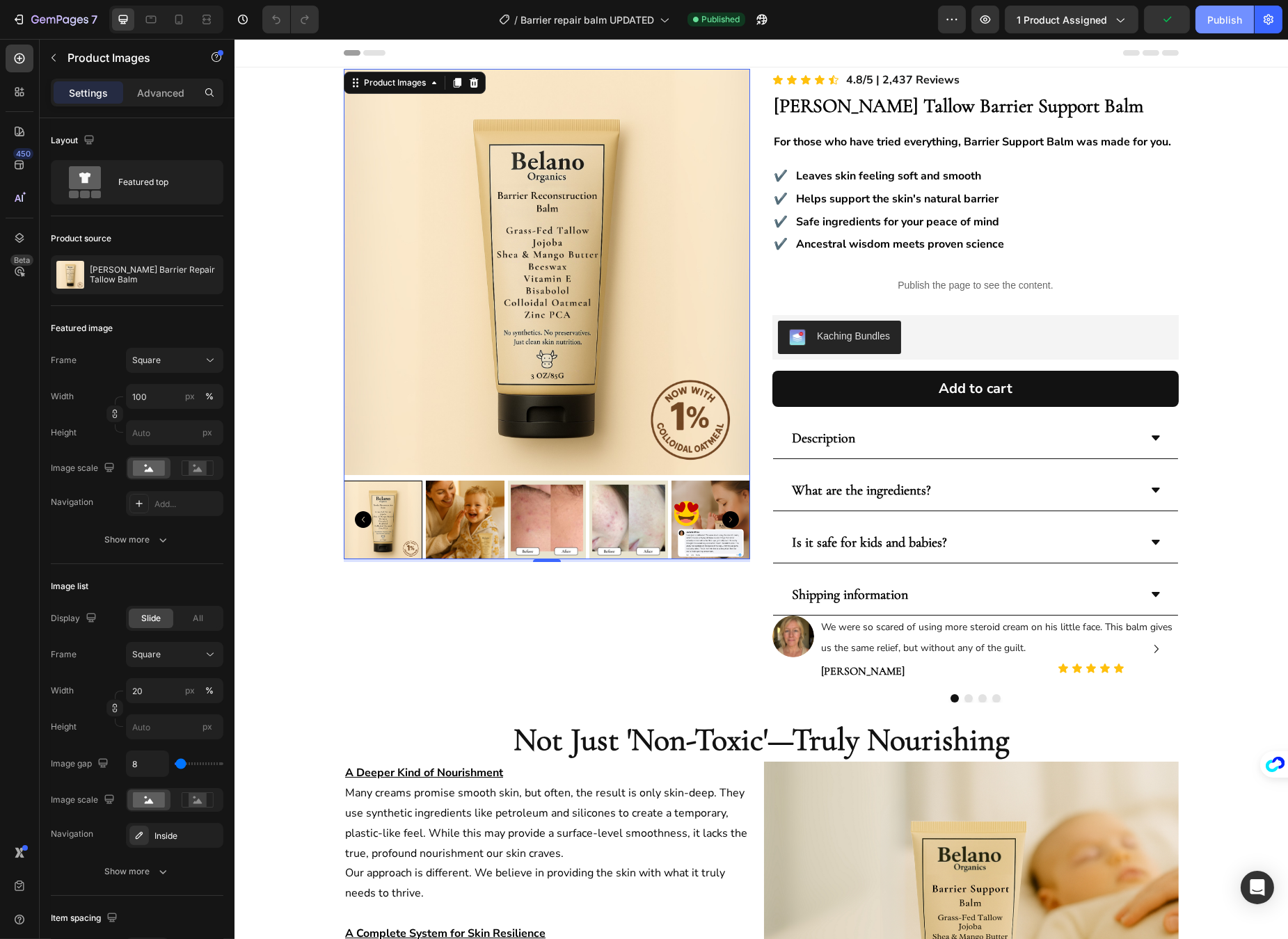
click at [1215, 25] on div "Publish" at bounding box center [1224, 20] width 35 height 15
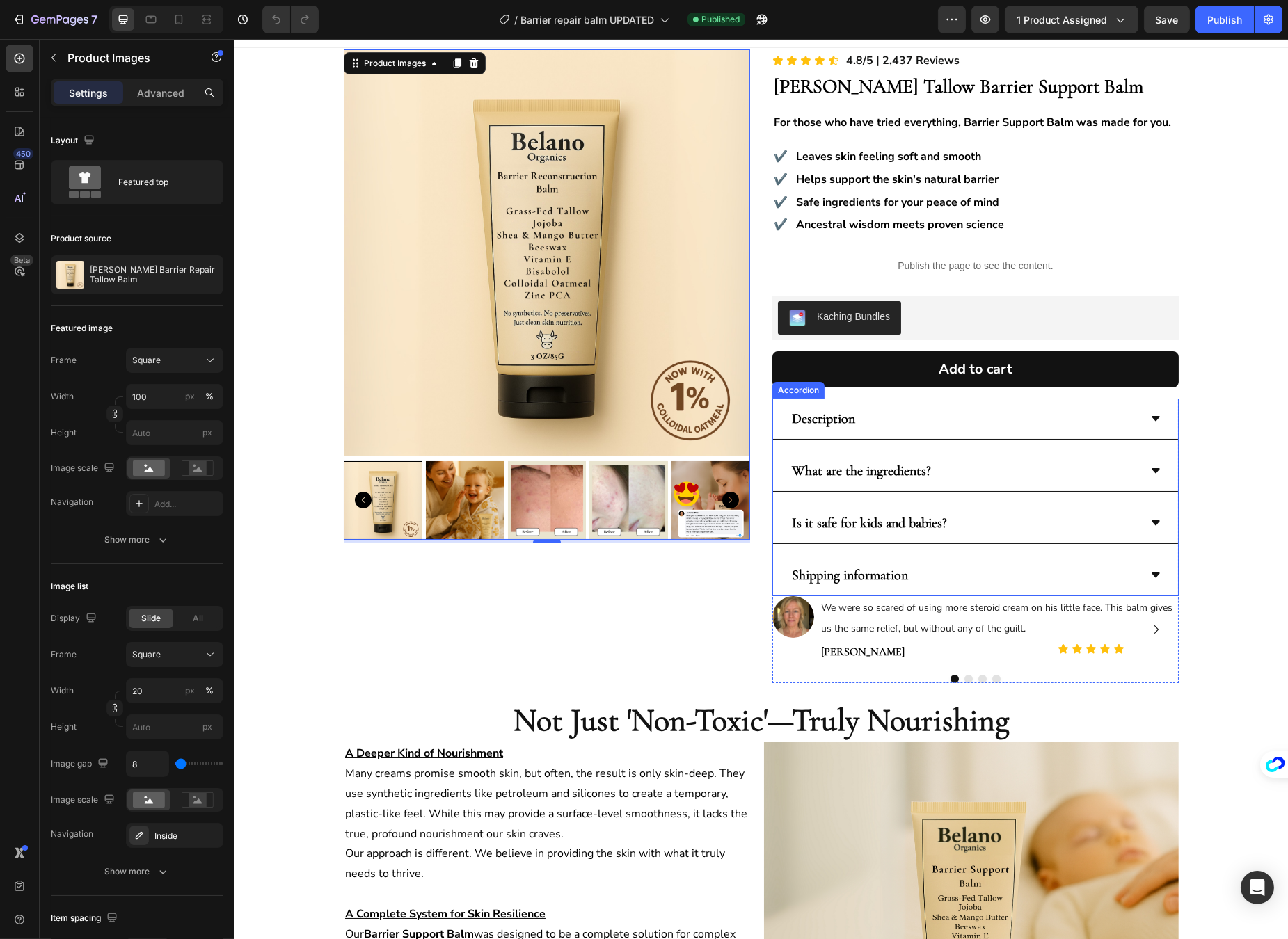
click at [1016, 435] on div "Description" at bounding box center [975, 419] width 405 height 41
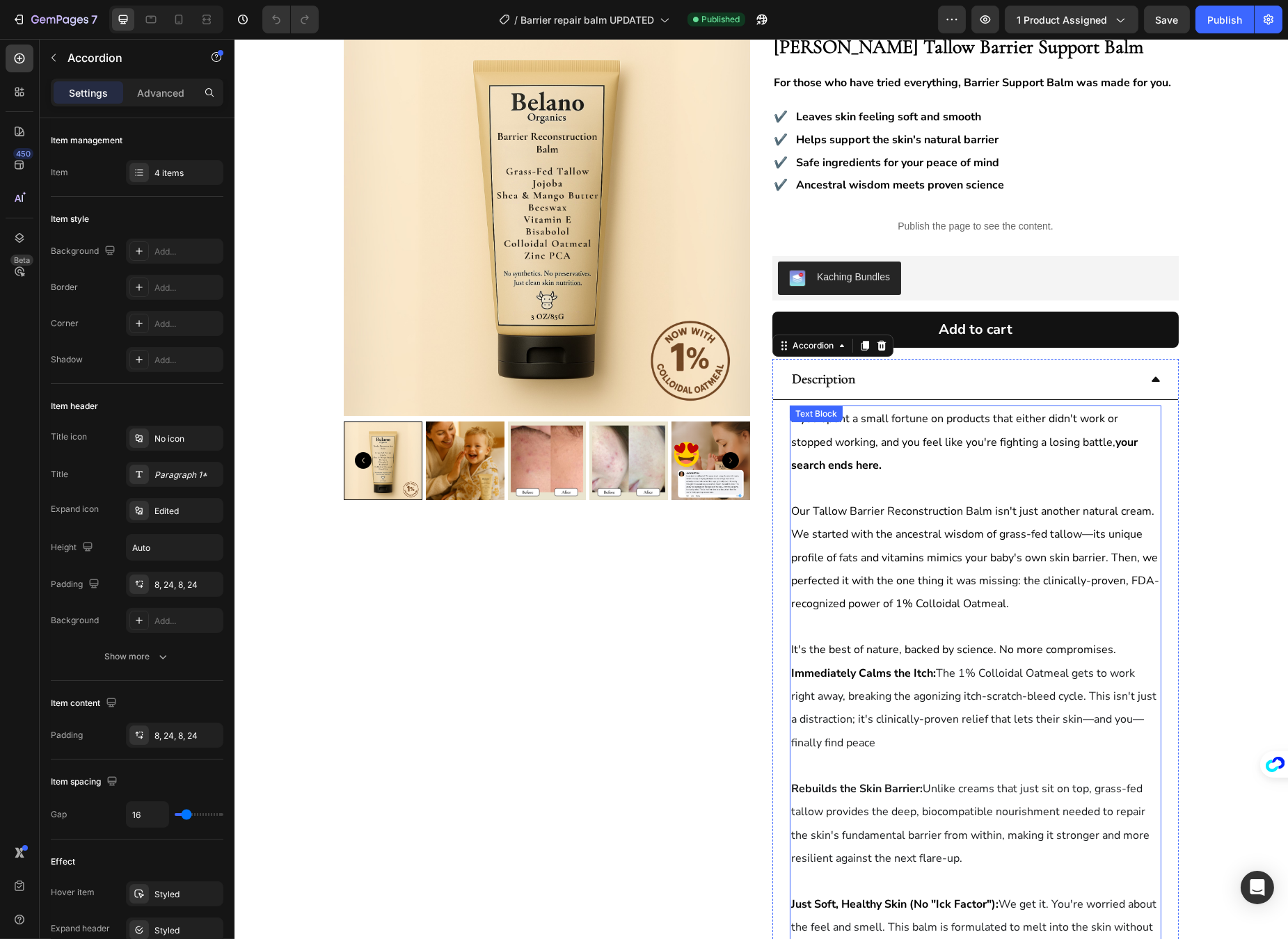
scroll to position [70, 0]
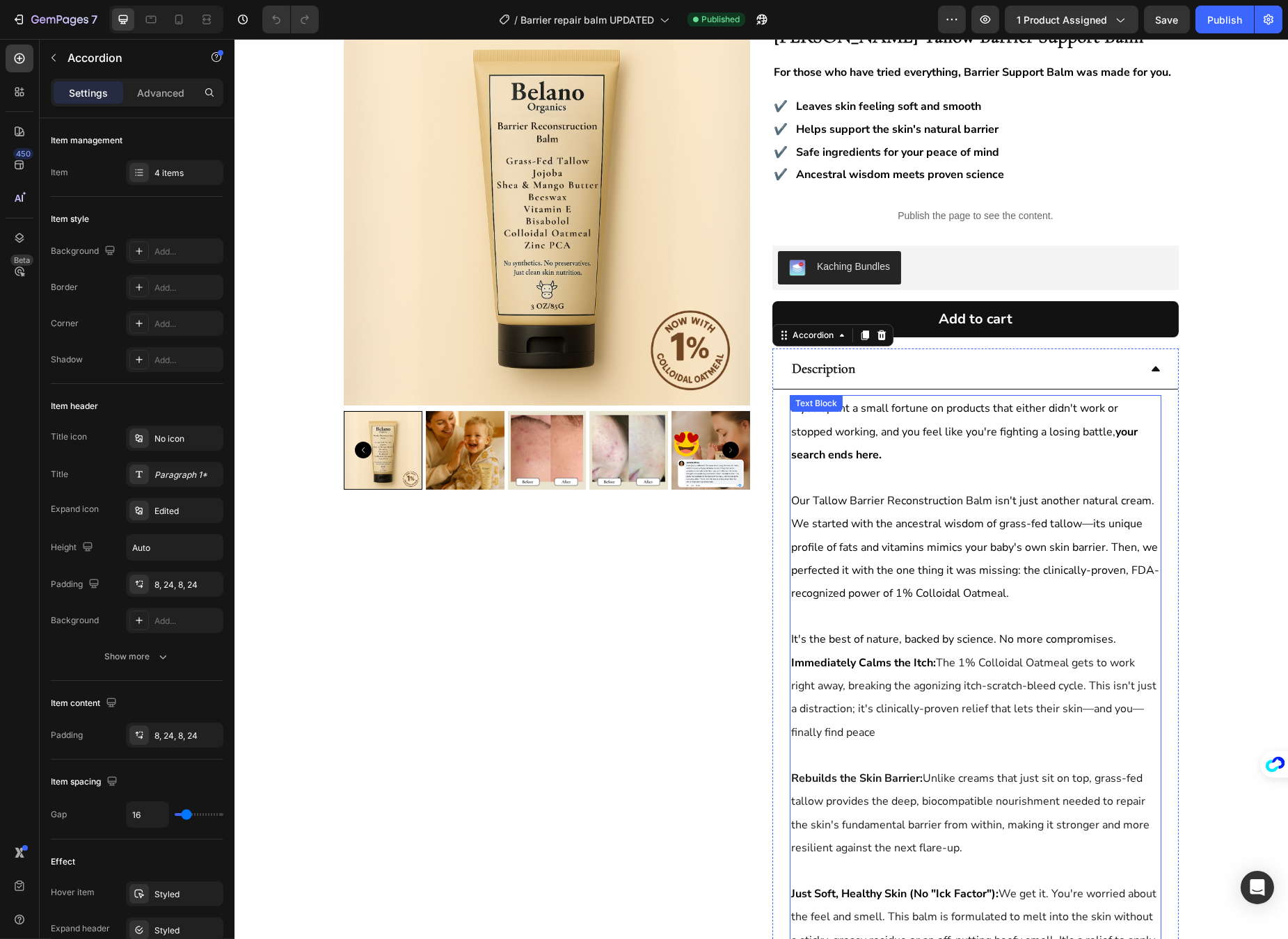
click at [1011, 436] on span "If you spent a small fortune on products that either didn't work or stopped wor…" at bounding box center [963, 431] width 346 height 62
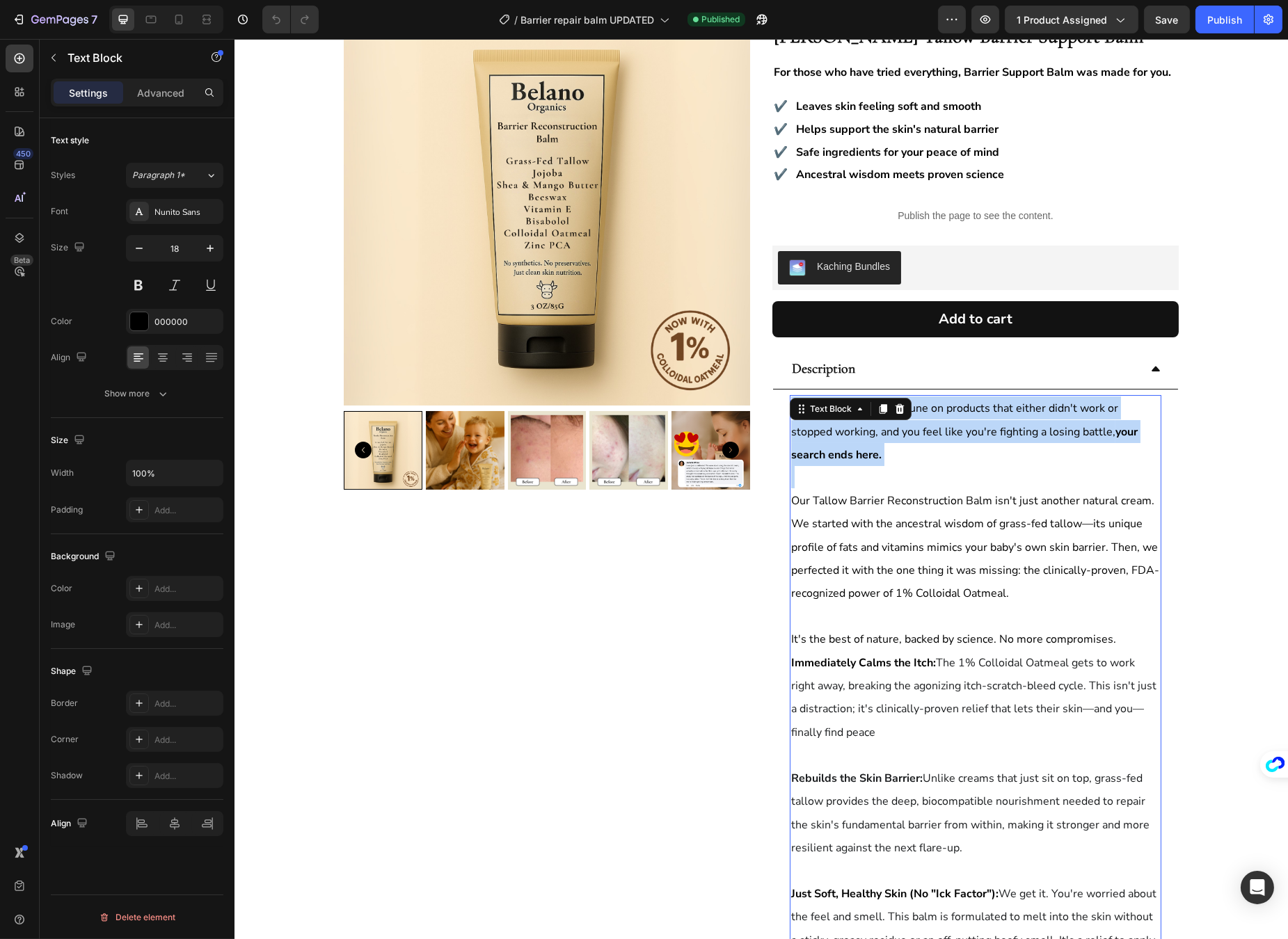
click at [1011, 436] on span "If you spent a small fortune on products that either didn't work or stopped wor…" at bounding box center [963, 431] width 346 height 62
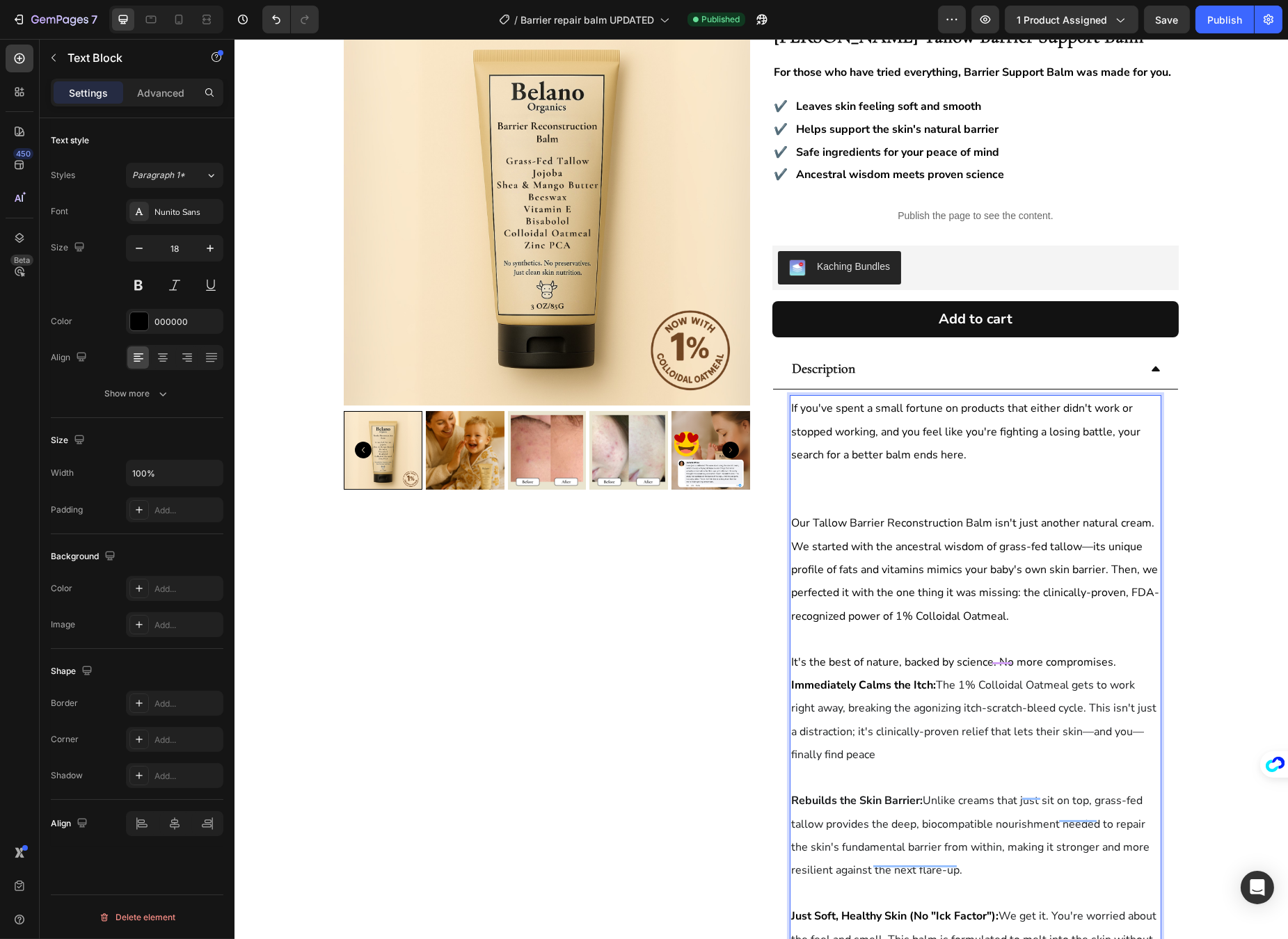
click at [969, 489] on p "Rich Text Editor. Editing area: main" at bounding box center [975, 500] width 369 height 22
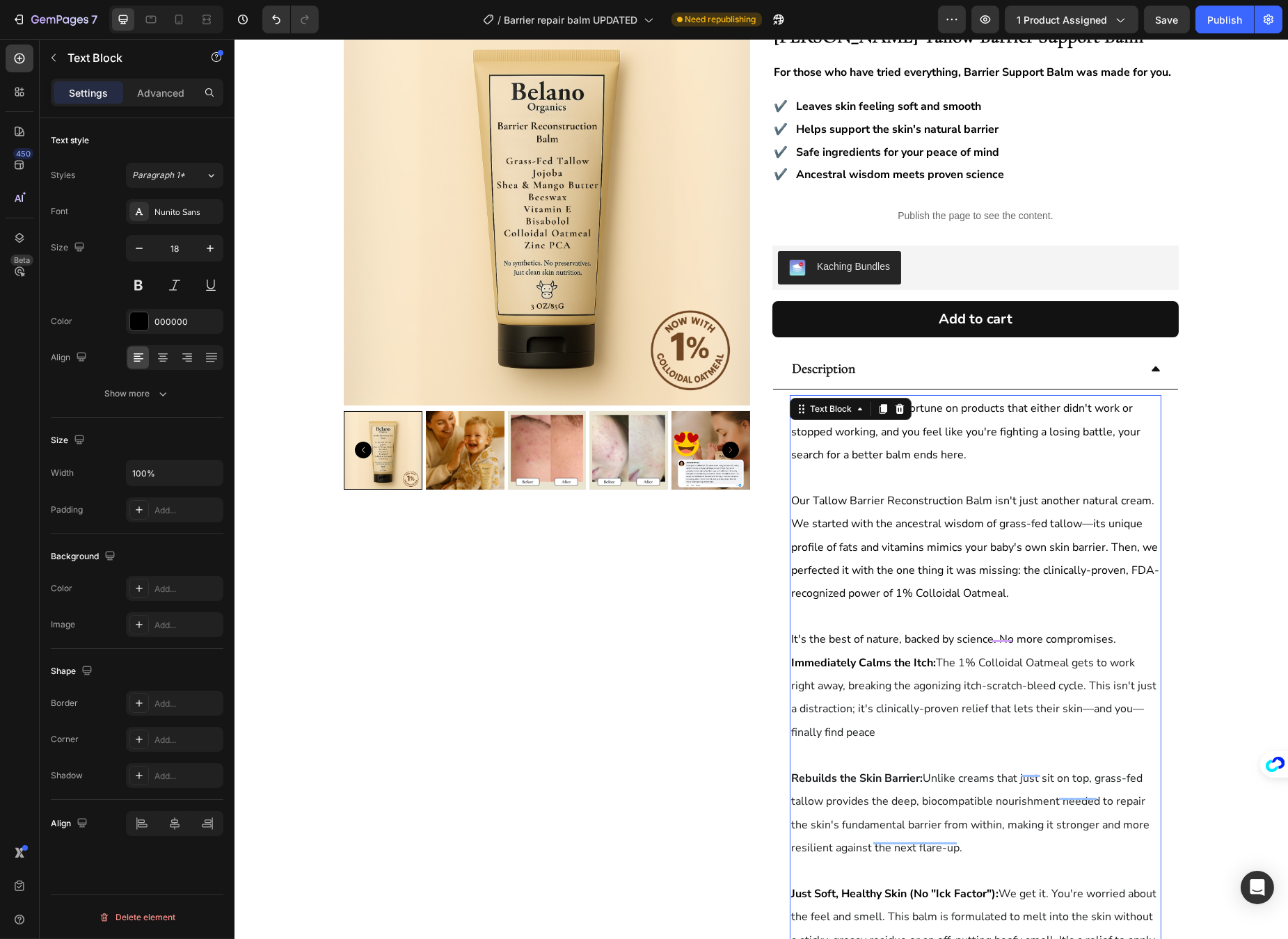
click at [930, 525] on span "Our Tallow Barrier Reconstruction Balm isn't just another natural cream. We sta…" at bounding box center [974, 548] width 368 height 109
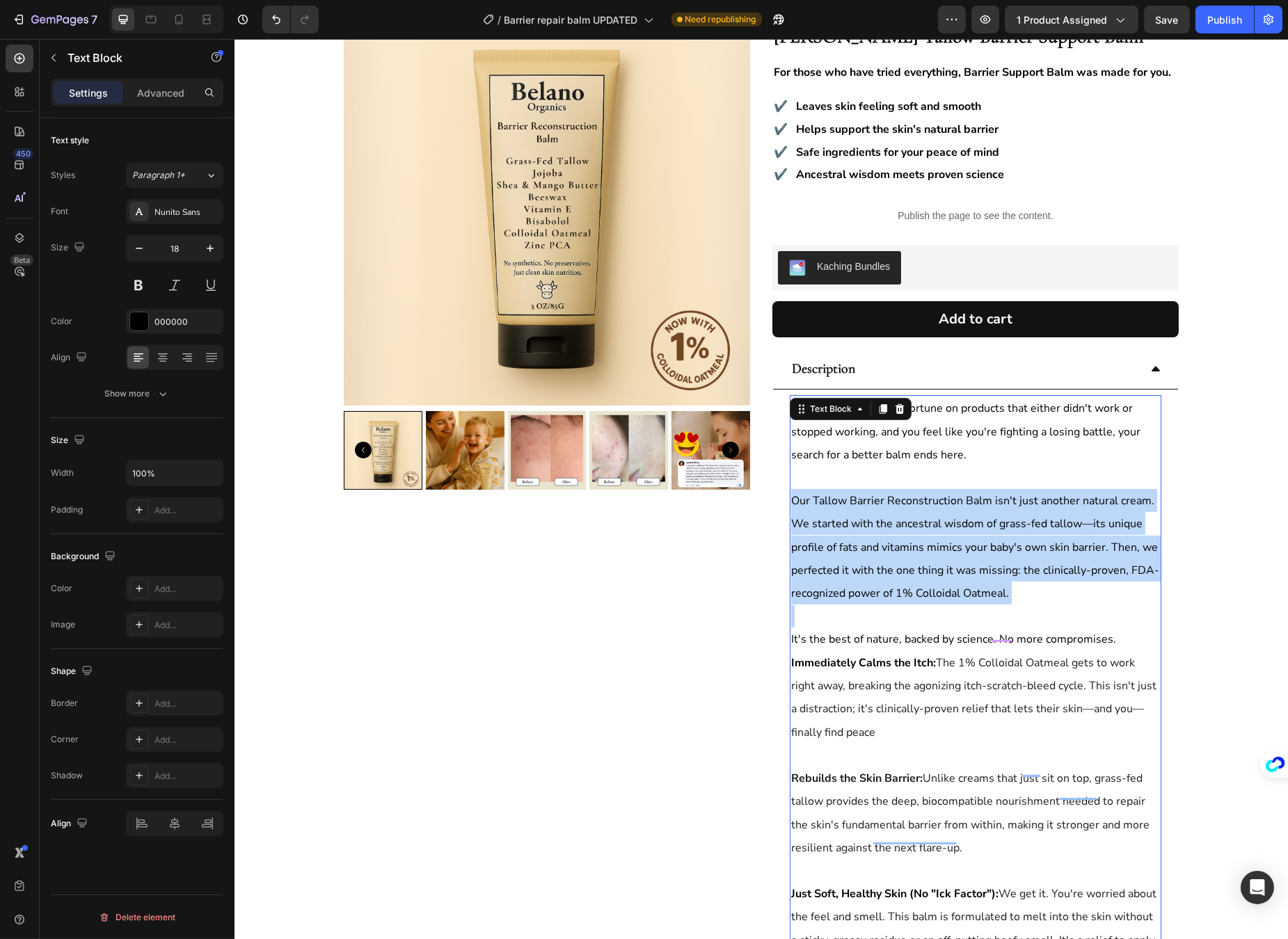
click at [930, 525] on span "Our Tallow Barrier Reconstruction Balm isn't just another natural cream. We sta…" at bounding box center [974, 548] width 368 height 109
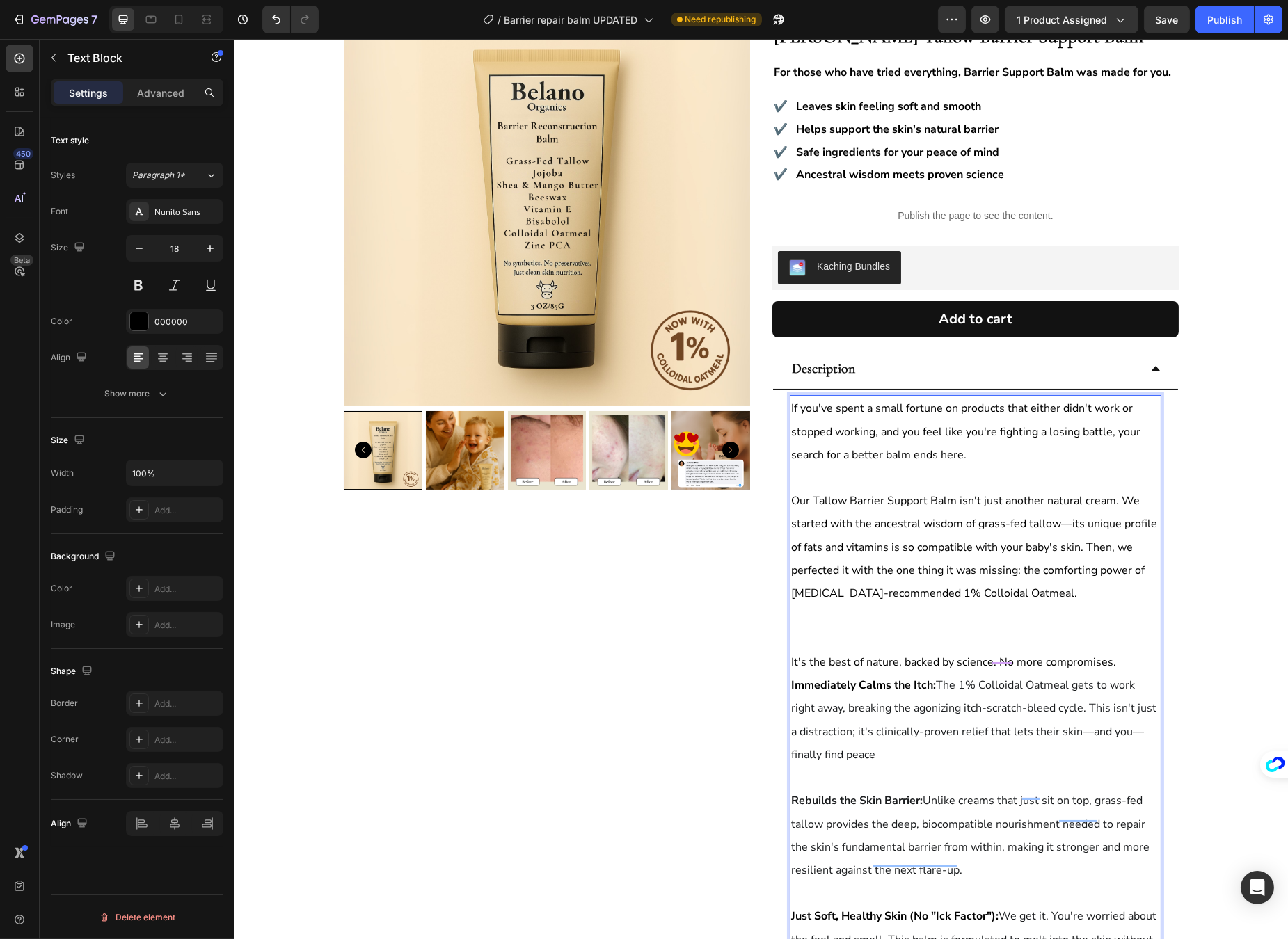
click at [824, 480] on p "Rich Text Editor. Editing area: main" at bounding box center [975, 477] width 369 height 22
click at [977, 650] on p "It's the best of nature, backed by science. No more compromises." at bounding box center [975, 662] width 369 height 23
click at [967, 639] on p "Rich Text Editor. Editing area: main" at bounding box center [975, 639] width 369 height 22
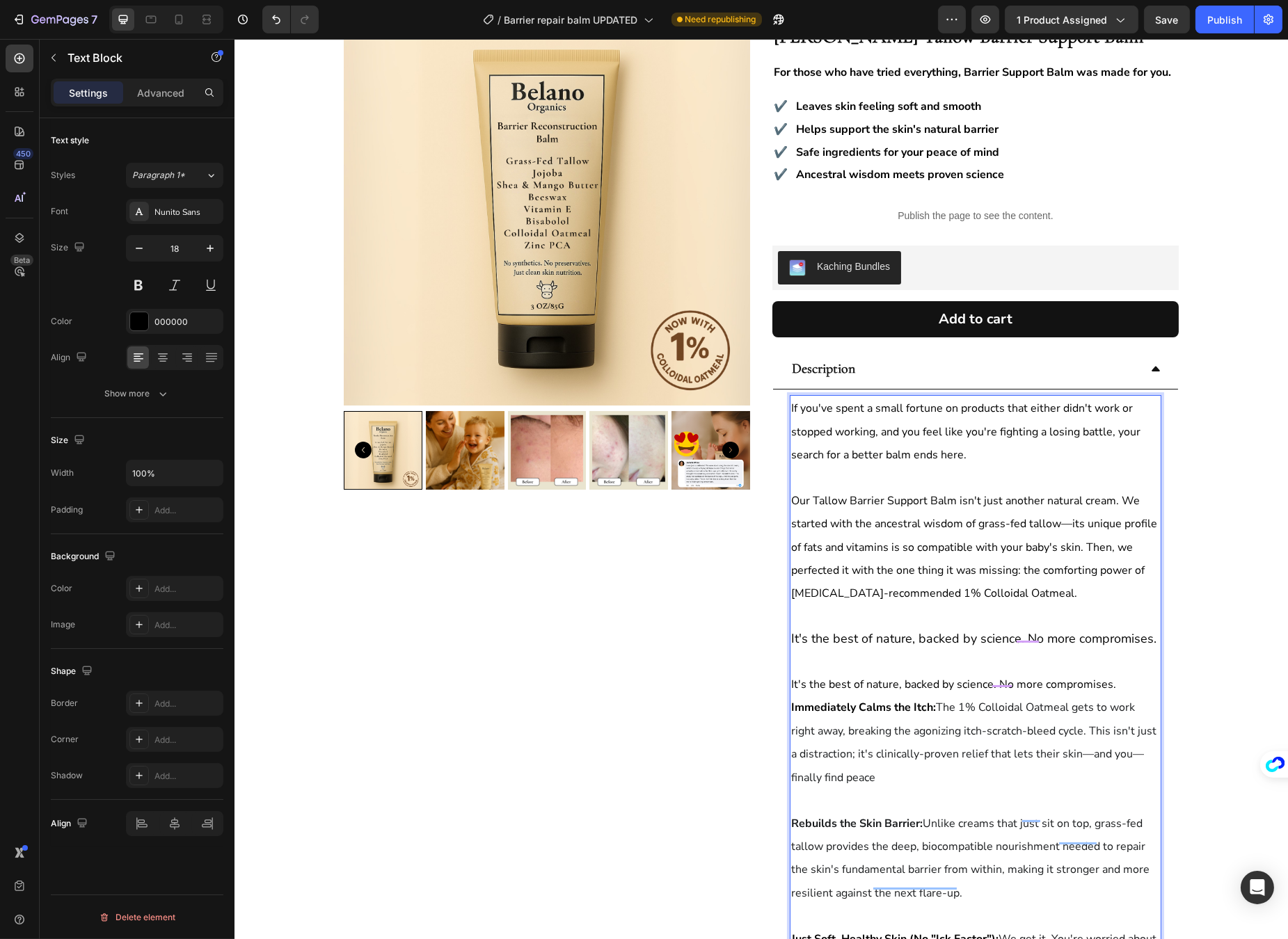
click at [880, 642] on p "It's the best of nature, backed by science. No more compromises." at bounding box center [975, 639] width 369 height 22
click at [879, 639] on p "It's the best of nature, backed by science. No more compromises." at bounding box center [975, 639] width 369 height 22
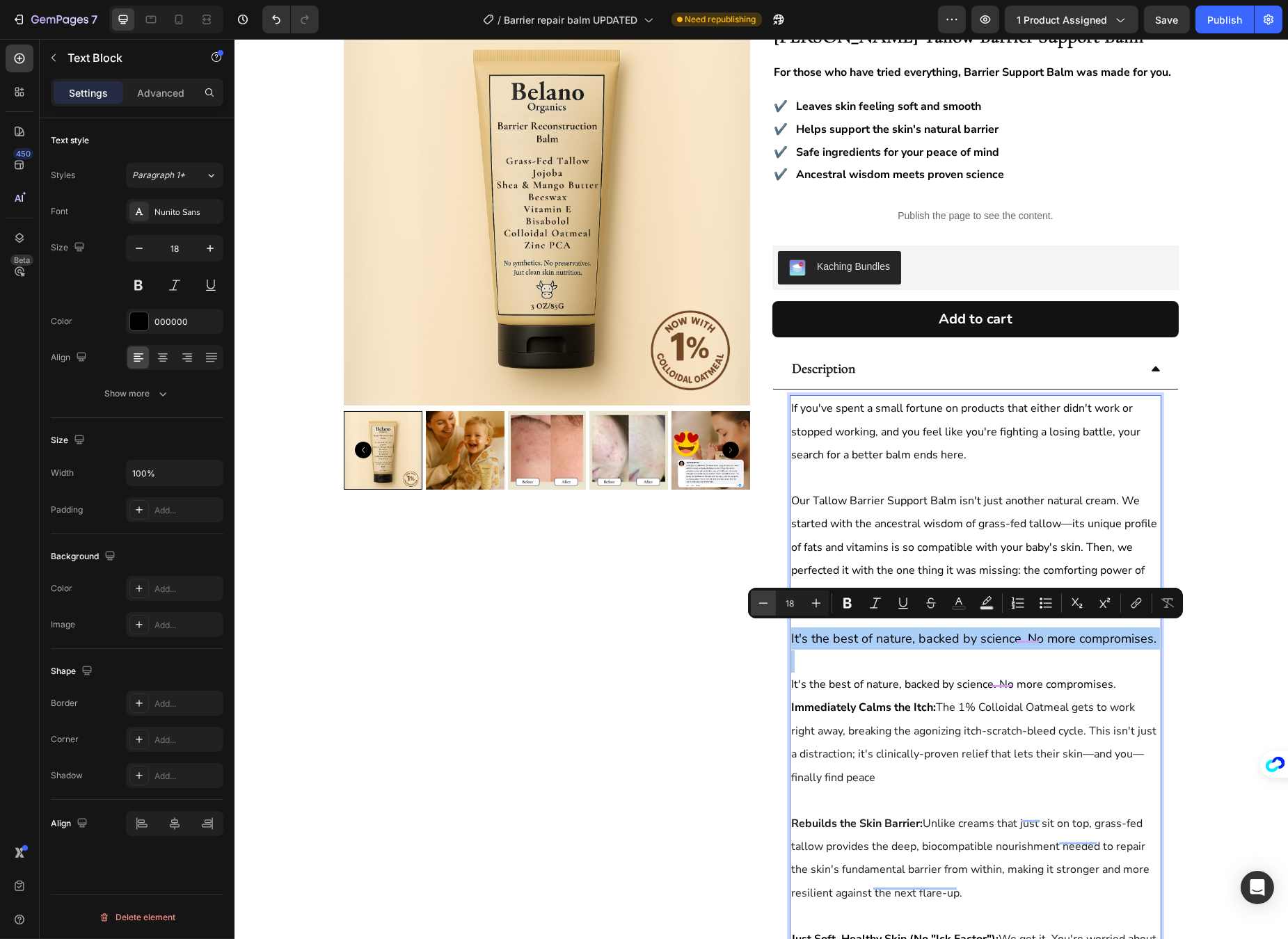
click at [766, 604] on icon "Editor contextual toolbar" at bounding box center [763, 603] width 14 height 14
type input "16"
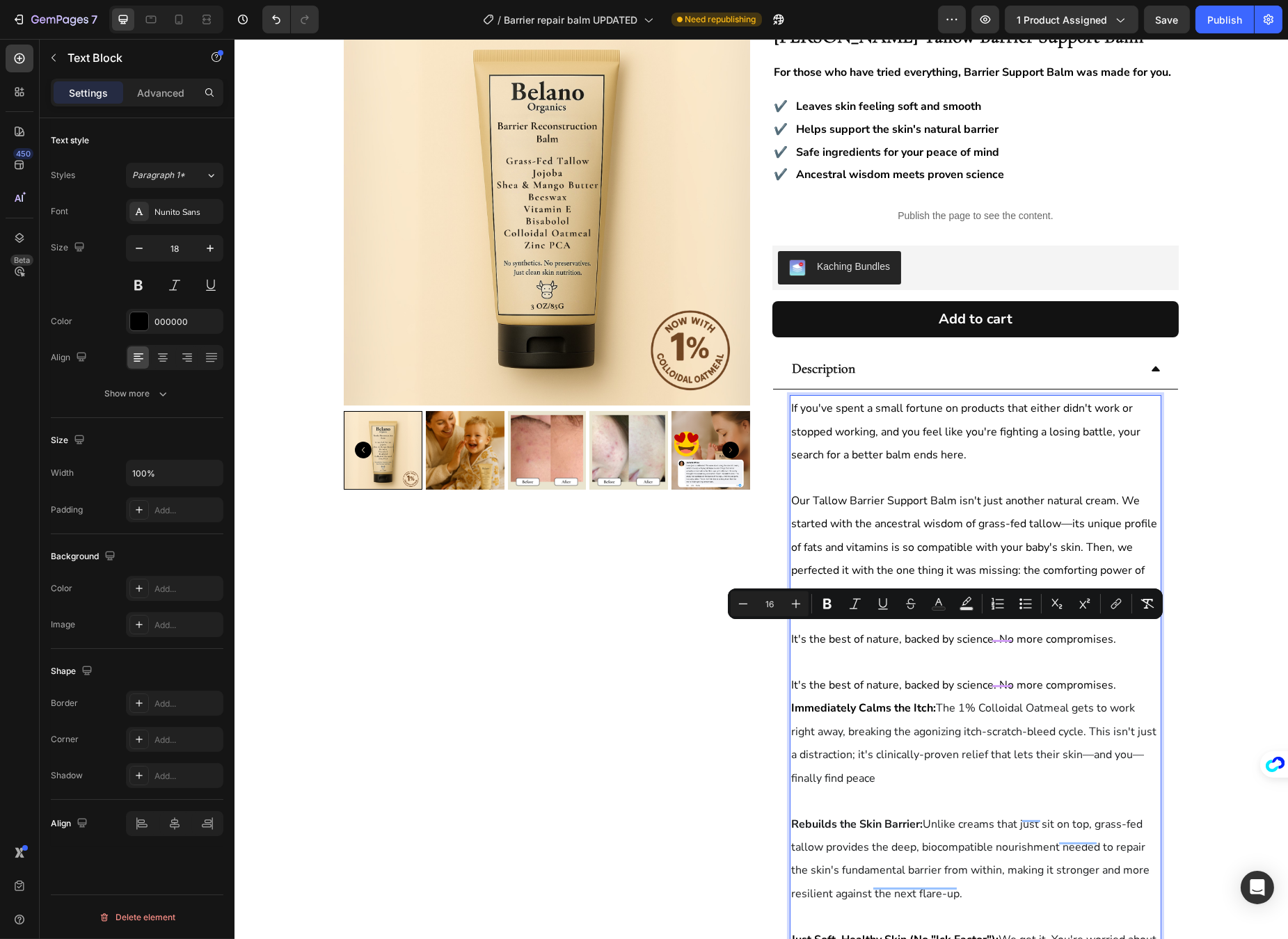
click at [874, 678] on span "It's the best of nature, backed by science. No more compromises." at bounding box center [953, 685] width 325 height 15
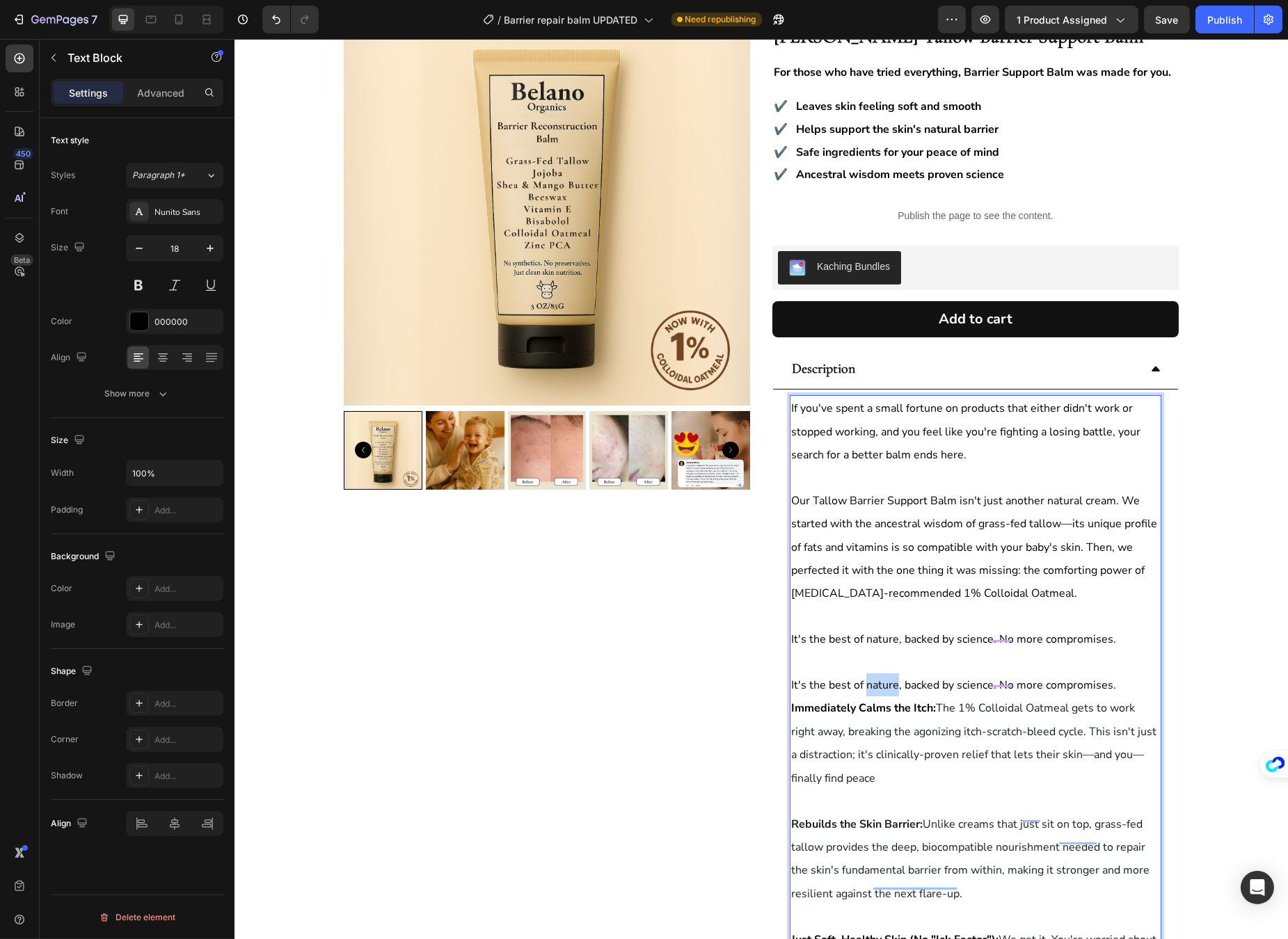
click at [874, 678] on span "It's the best of nature, backed by science. No more compromises." at bounding box center [953, 685] width 325 height 15
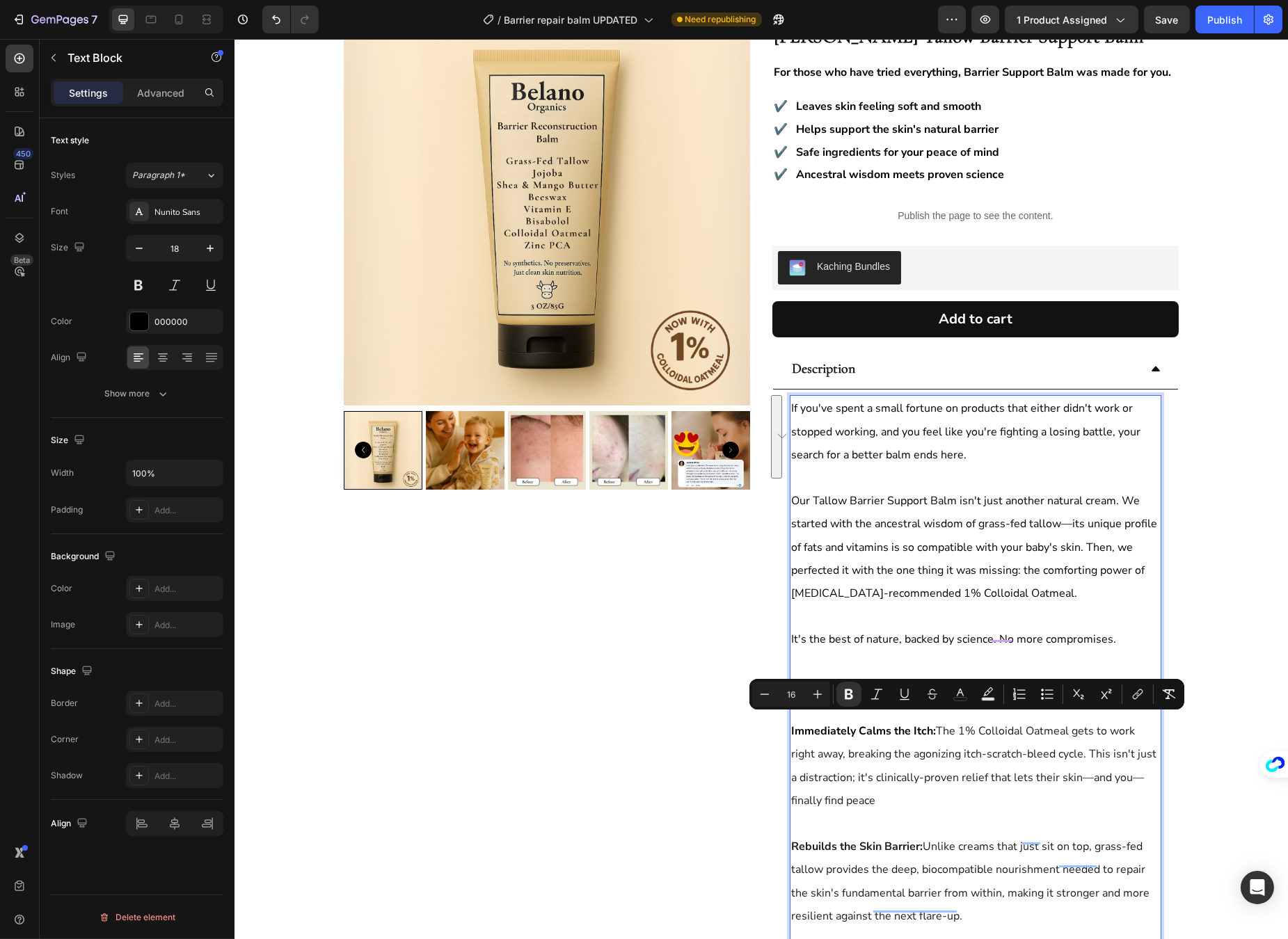
drag, startPoint x: 879, startPoint y: 789, endPoint x: 788, endPoint y: 704, distance: 124.5
click at [789, 704] on div "If you've spent a small fortune on products that either didn't work or stopped …" at bounding box center [975, 812] width 372 height 834
type input "18"
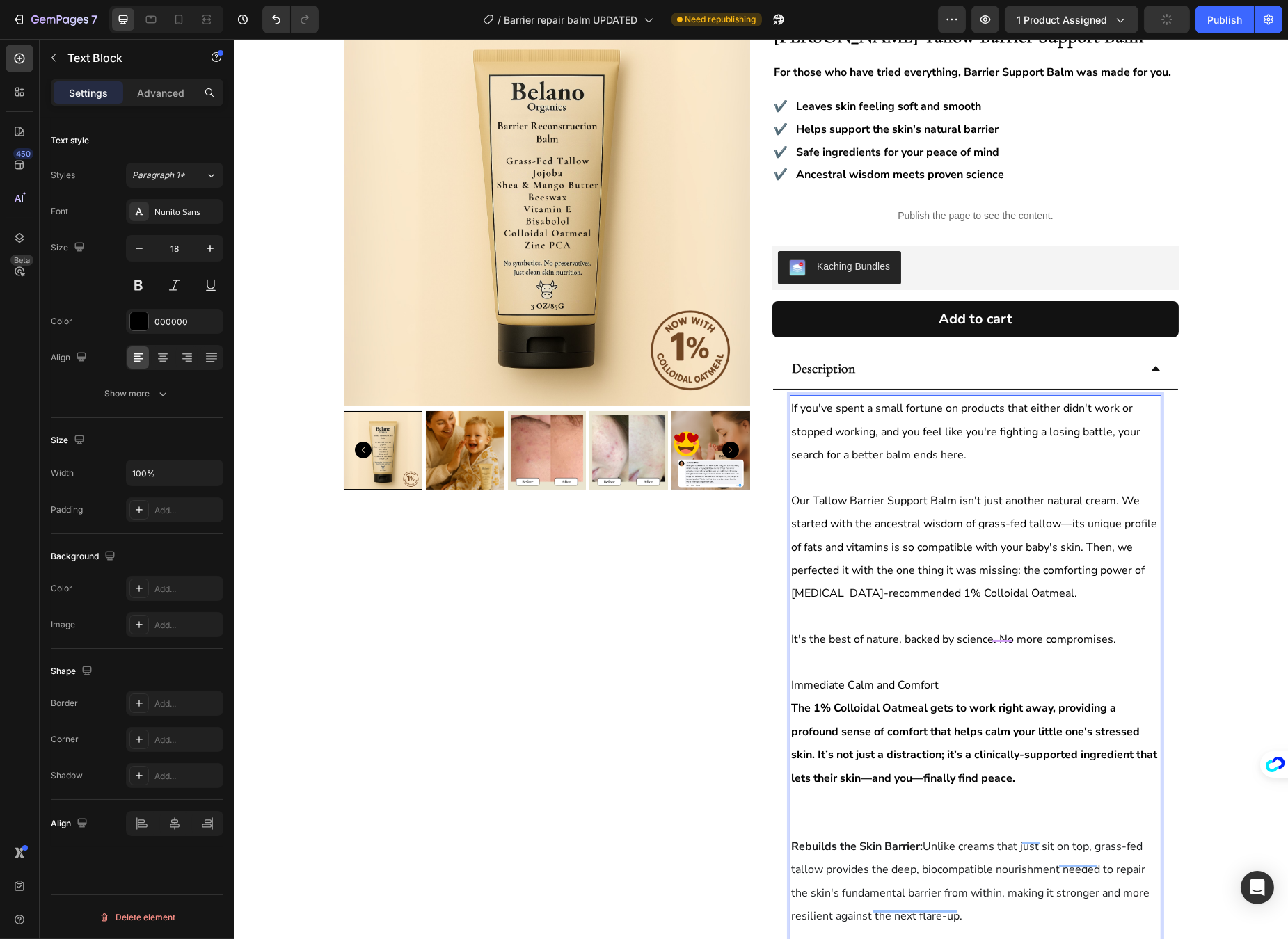
click at [790, 700] on strong "The 1% Colloidal Oatmeal gets to work right away, providing a profound sense of…" at bounding box center [973, 742] width 366 height 85
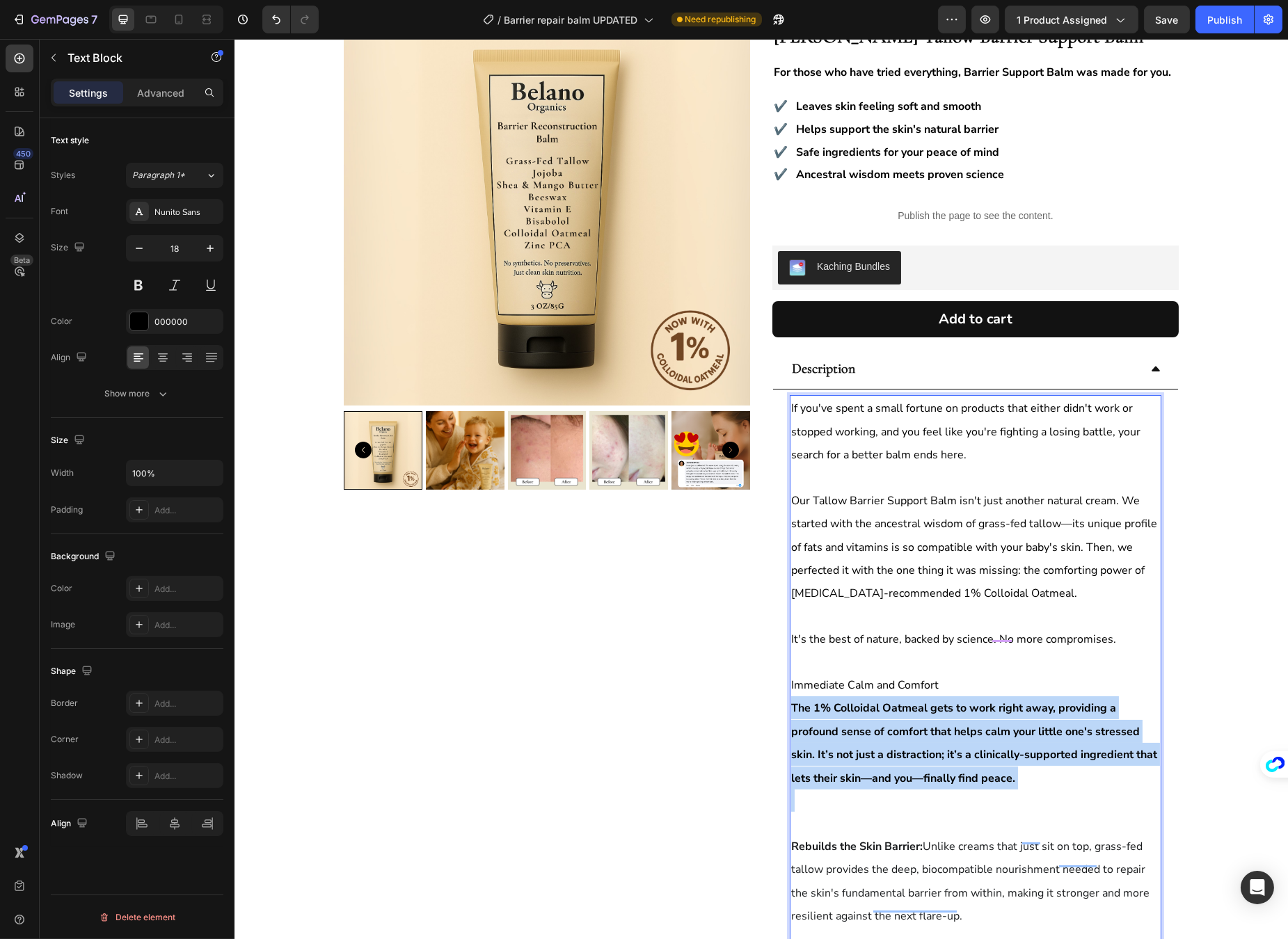
click at [790, 700] on strong "The 1% Colloidal Oatmeal gets to work right away, providing a profound sense of…" at bounding box center [973, 742] width 366 height 85
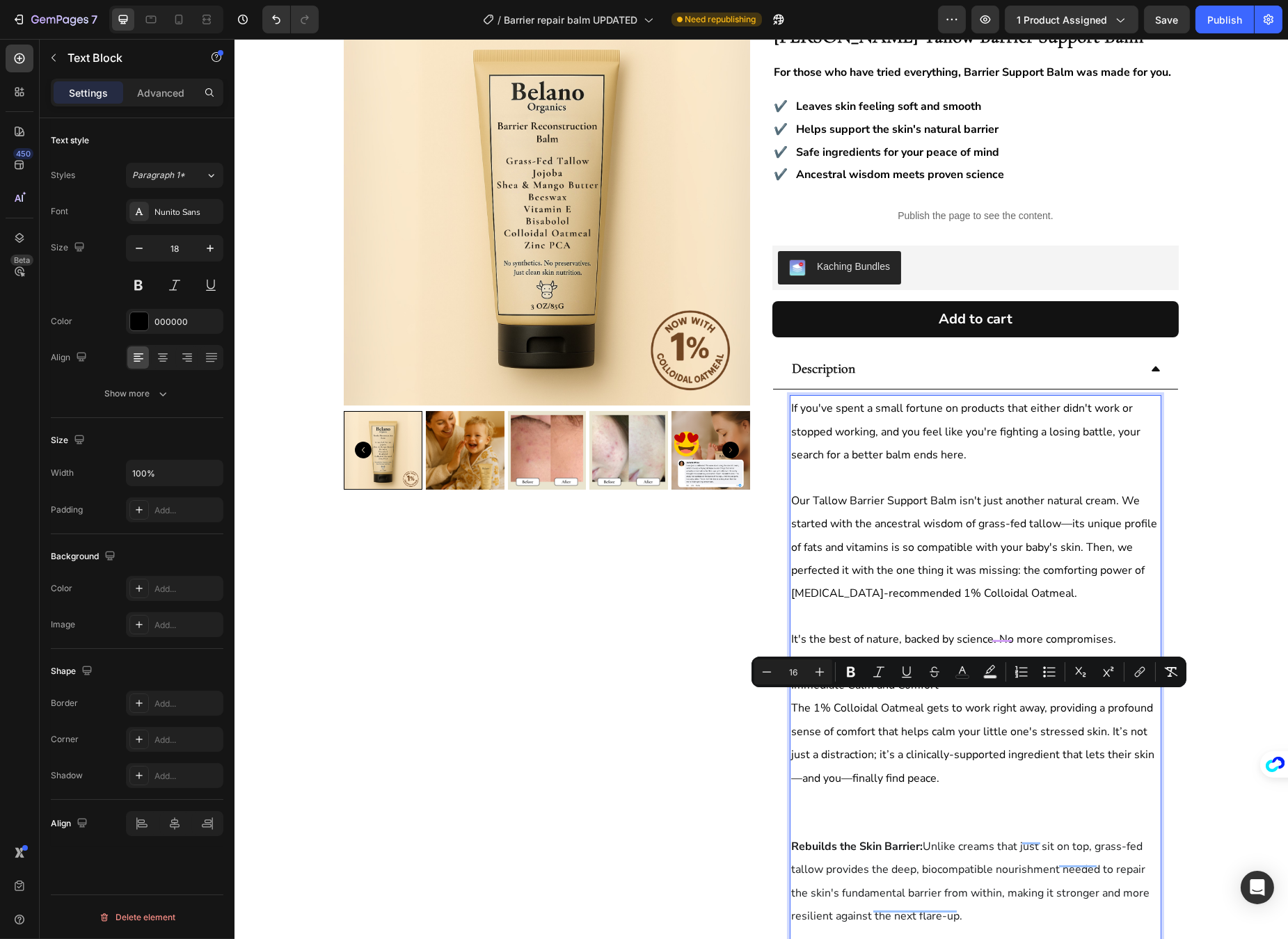
click at [849, 746] on span "The 1% Colloidal Oatmeal gets to work right away, providing a profound sense of…" at bounding box center [972, 742] width 363 height 85
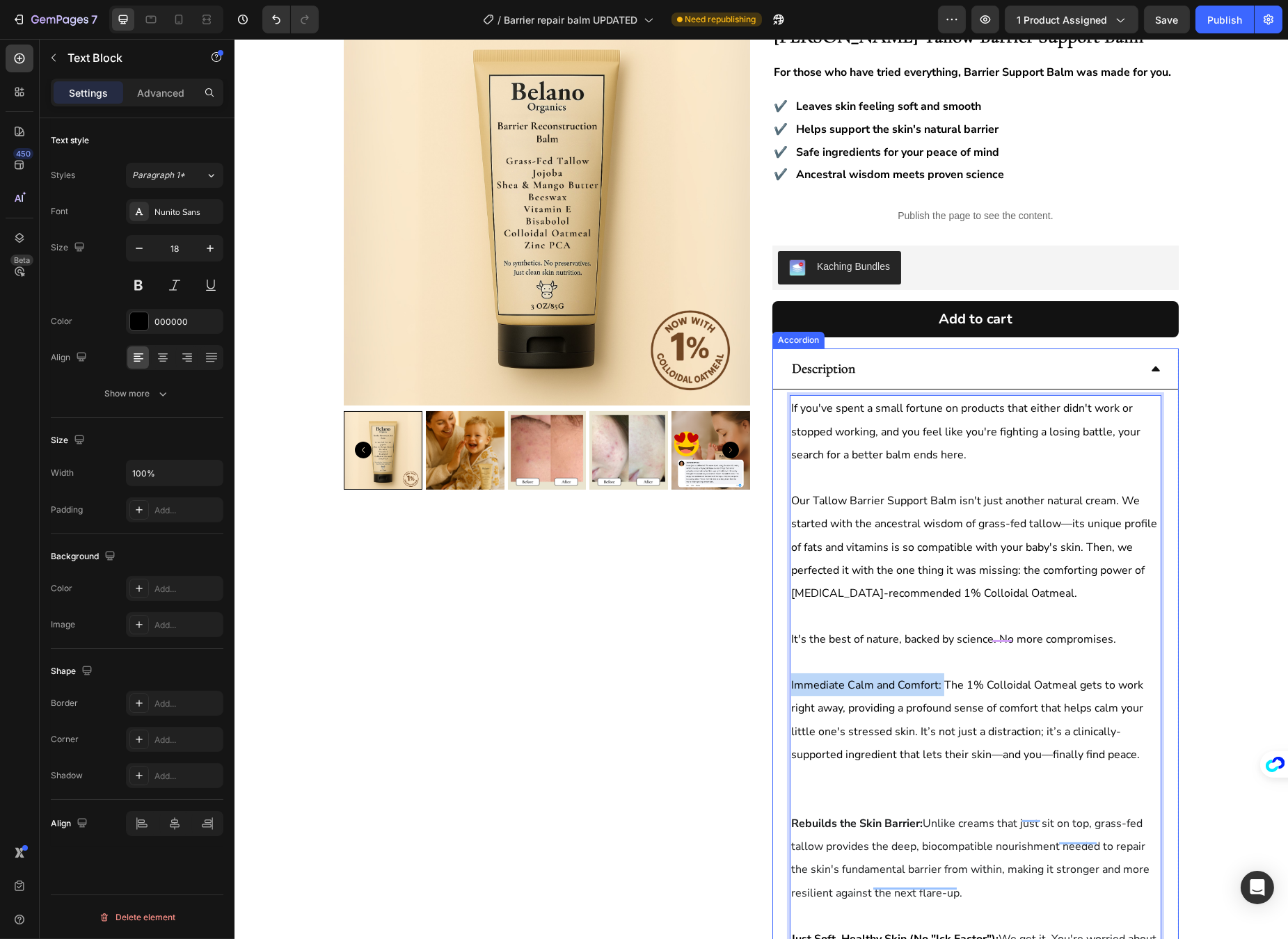
drag, startPoint x: 936, startPoint y: 678, endPoint x: 763, endPoint y: 678, distance: 173.0
click at [763, 678] on div "Product Images Icon Icon Icon Icon Icon Icon List 4.8/5 | 2,437 Reviews Text Bl…" at bounding box center [760, 726] width 834 height 1455
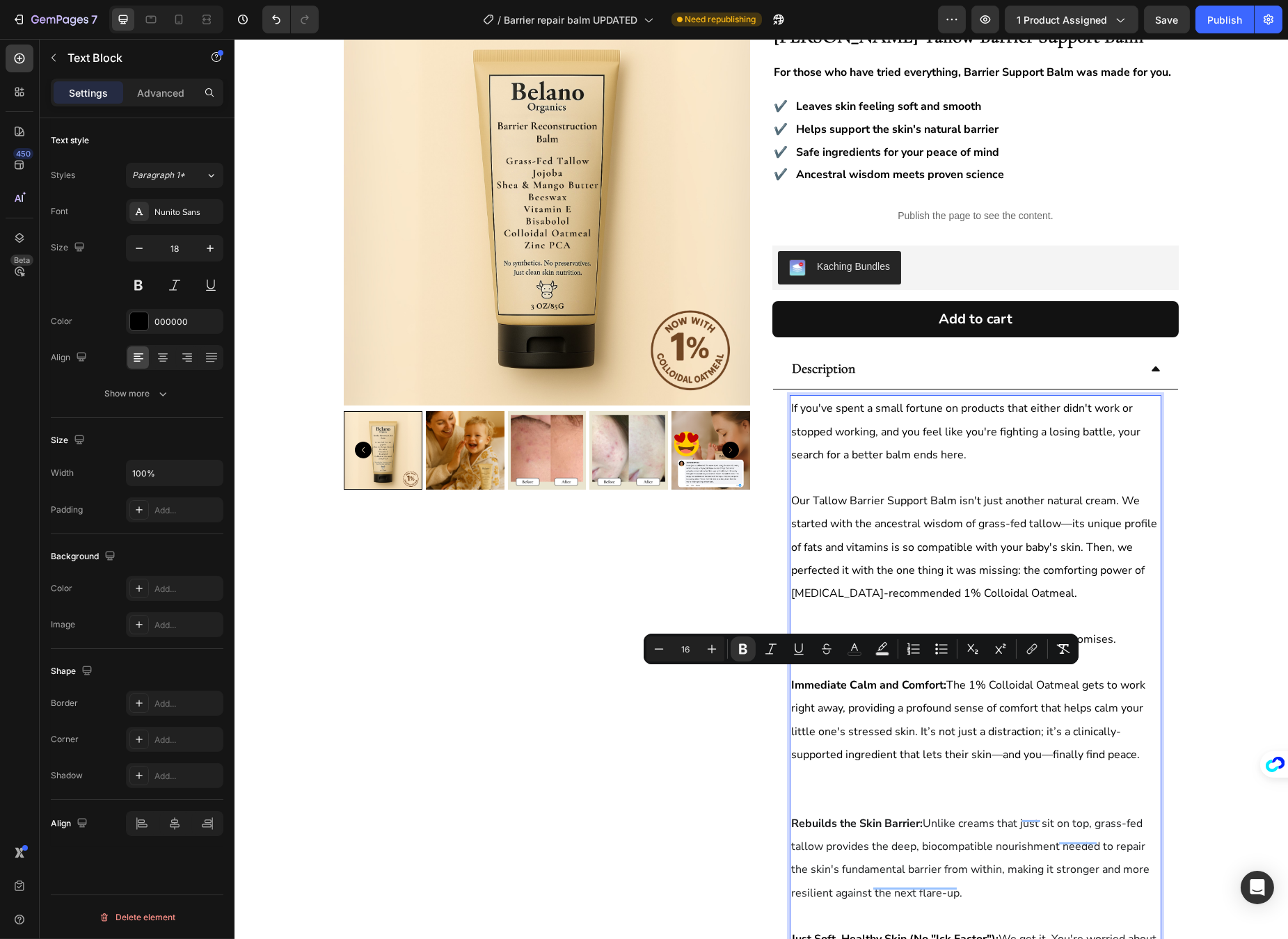
click at [920, 722] on span "Immediate Calm and Comfort: The 1% Colloidal Oatmeal gets to work right away, p…" at bounding box center [967, 720] width 354 height 85
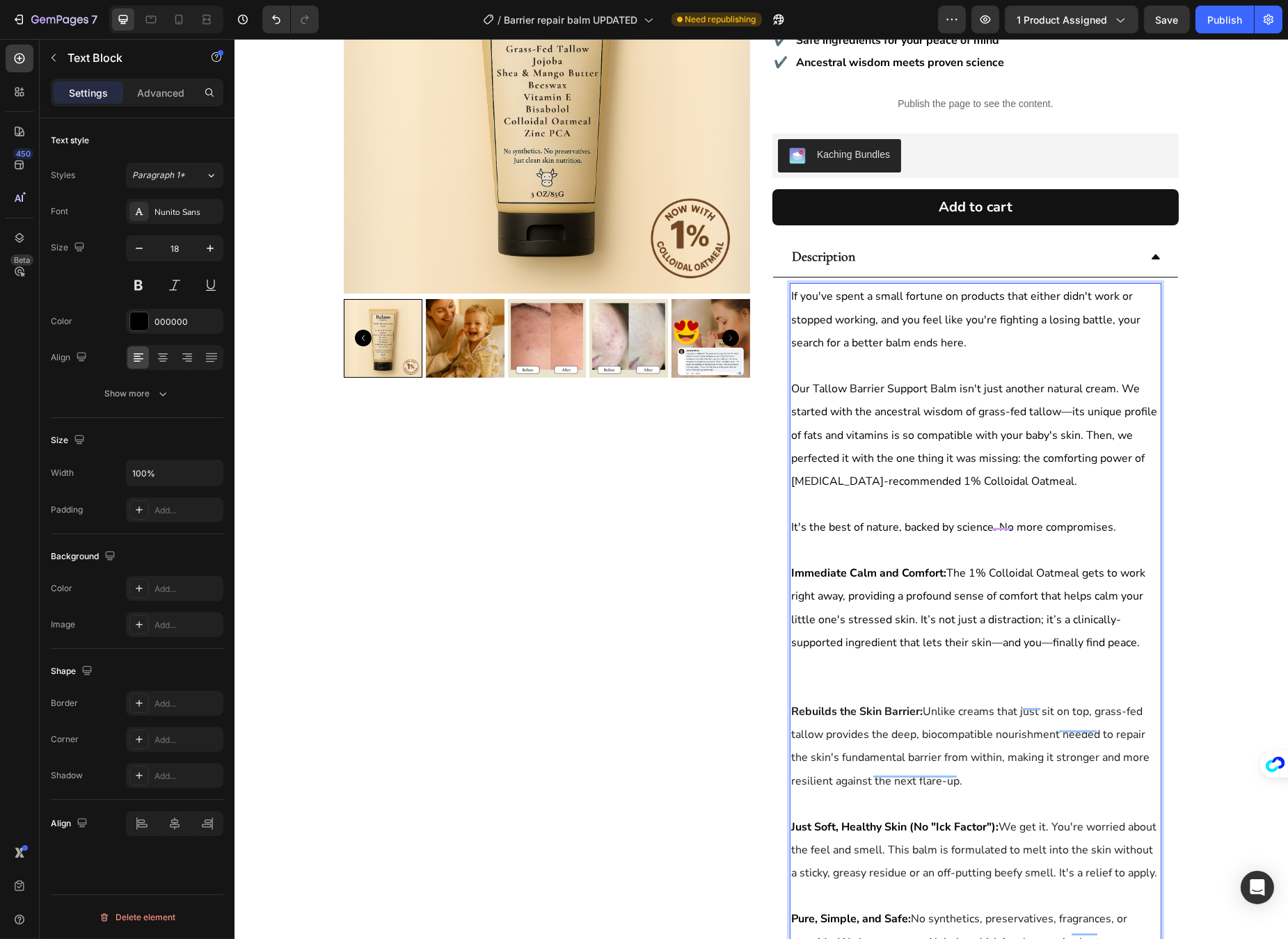
scroll to position [261, 0]
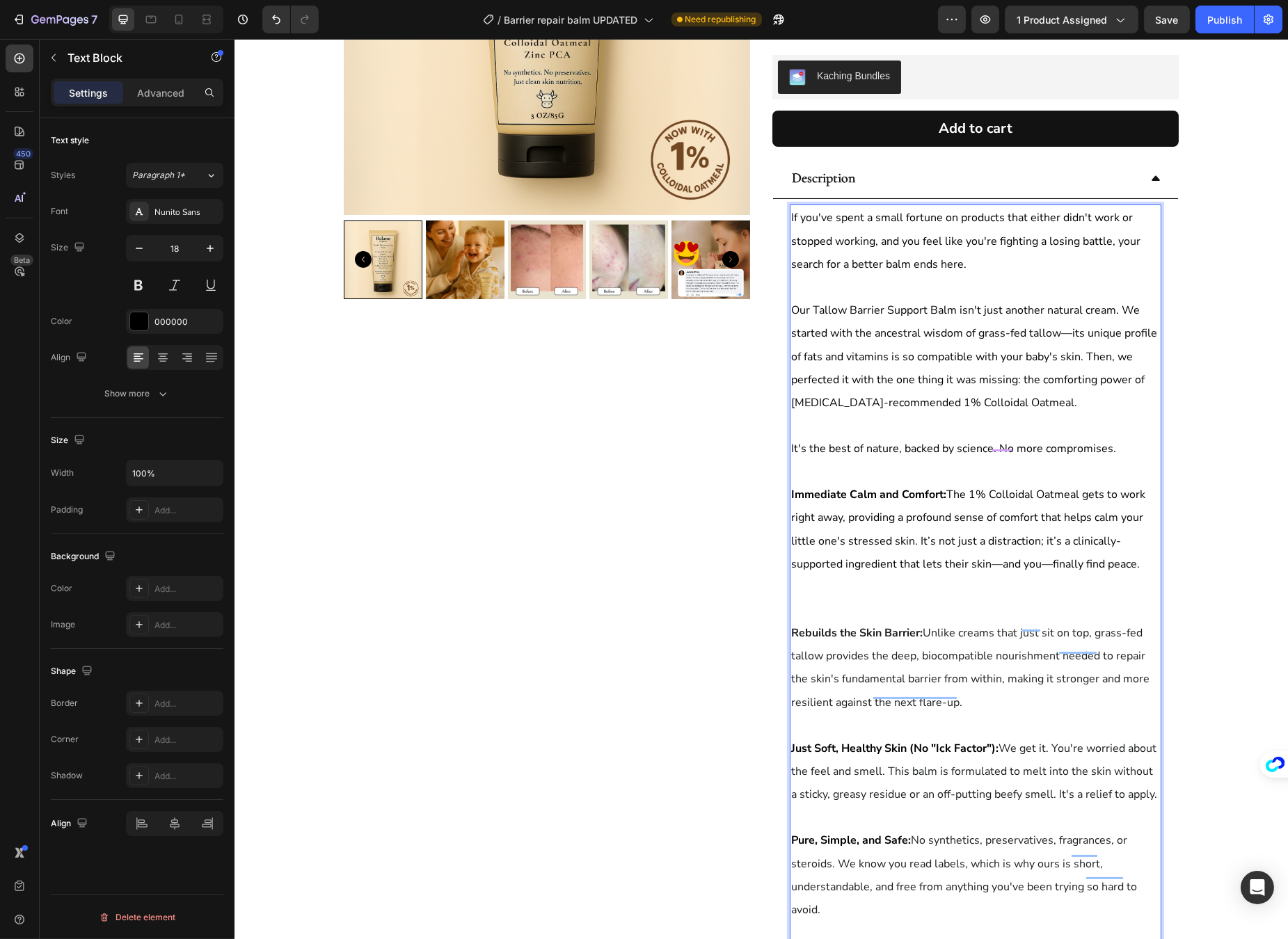
click at [837, 602] on p "Rich Text Editor. Editing area: main" at bounding box center [975, 610] width 369 height 22
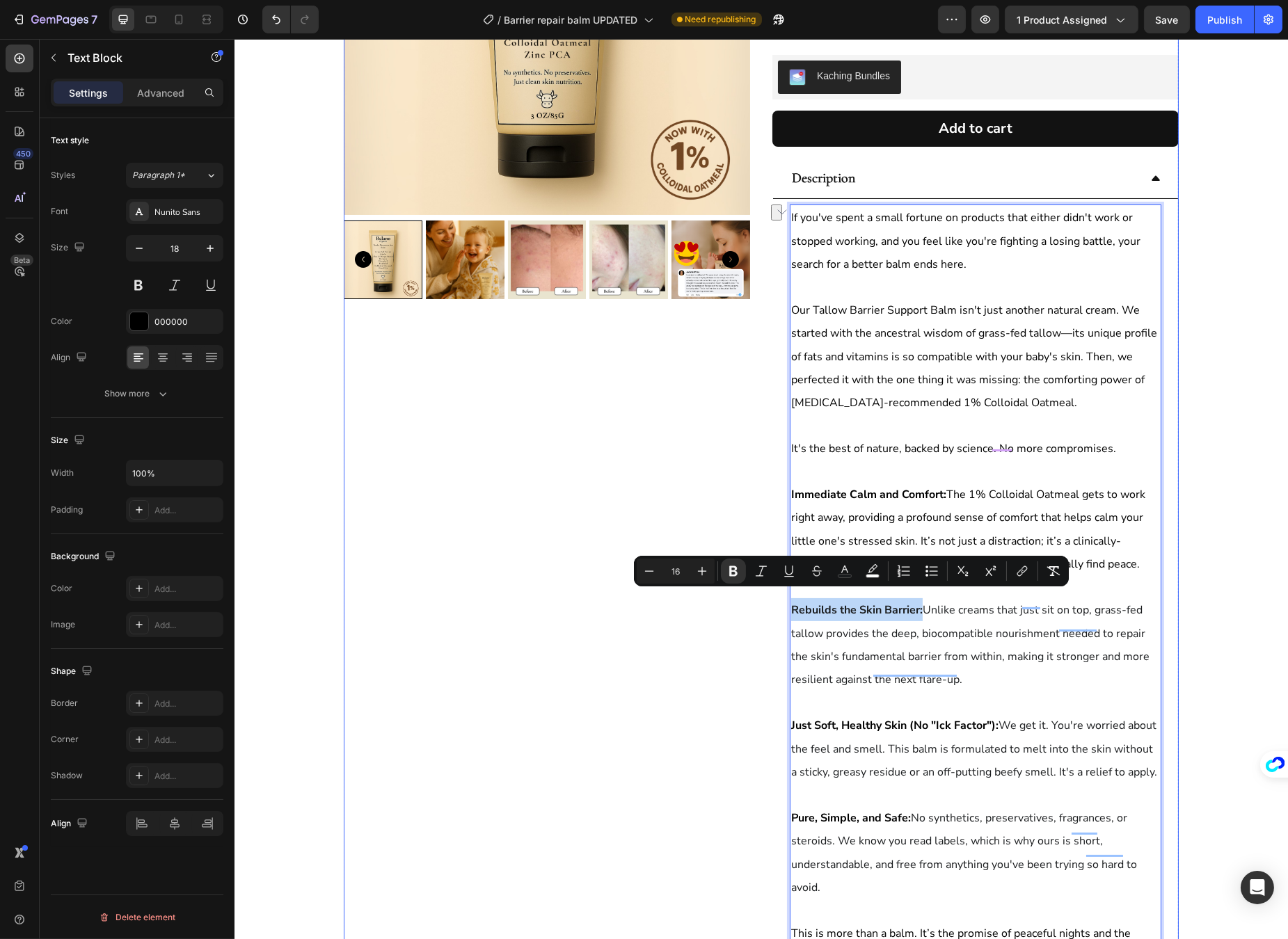
drag, startPoint x: 916, startPoint y: 599, endPoint x: 738, endPoint y: 606, distance: 178.1
click at [738, 606] on div "Product Images Icon Icon Icon Icon Icon Icon List 4.8/5 | 2,437 Reviews Text Bl…" at bounding box center [760, 524] width 834 height 1432
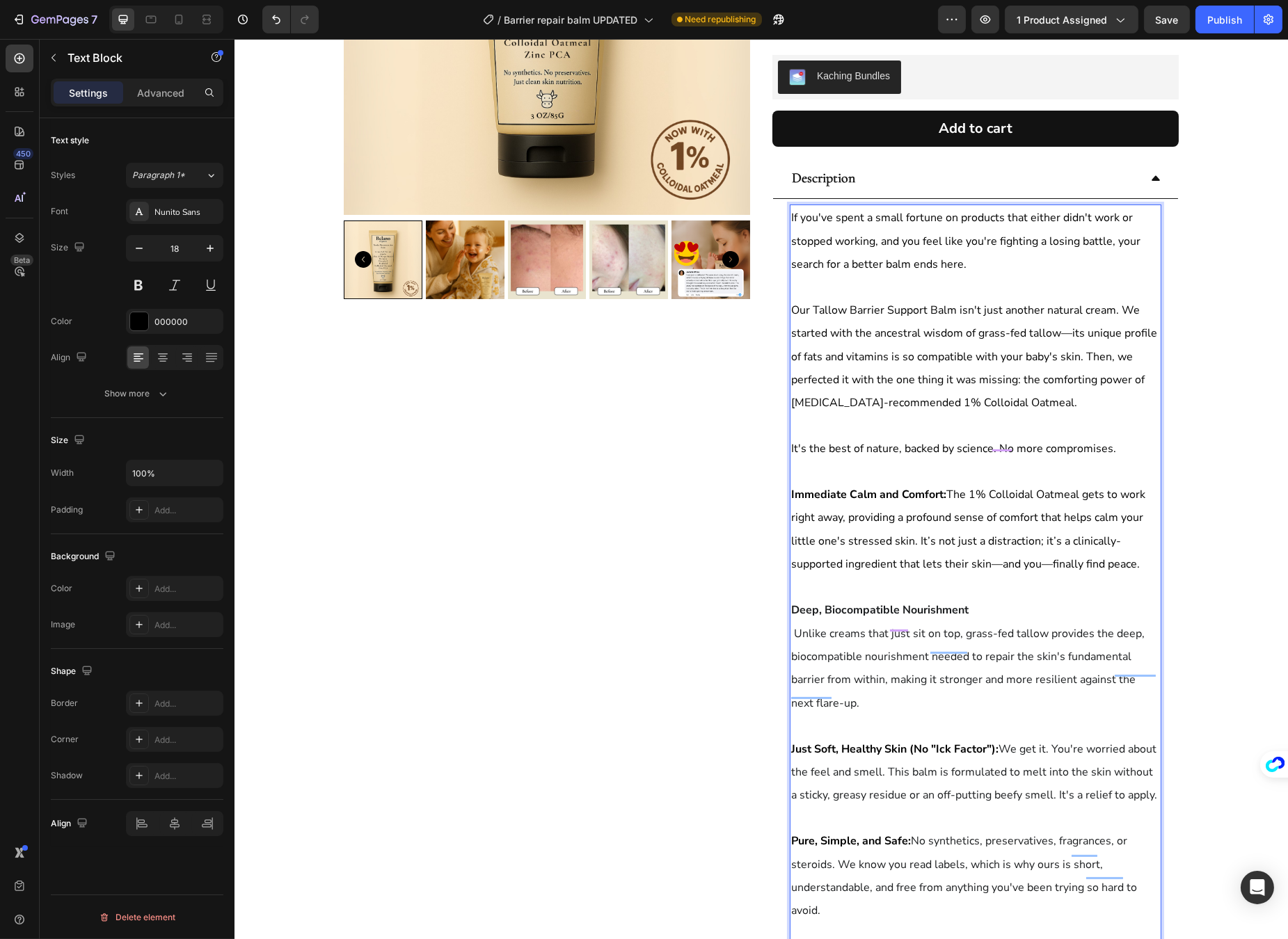
click at [983, 599] on p "Deep, Biocompatible Nourishment Unlike creams that just sit on top, grass-fed t…" at bounding box center [975, 657] width 369 height 116
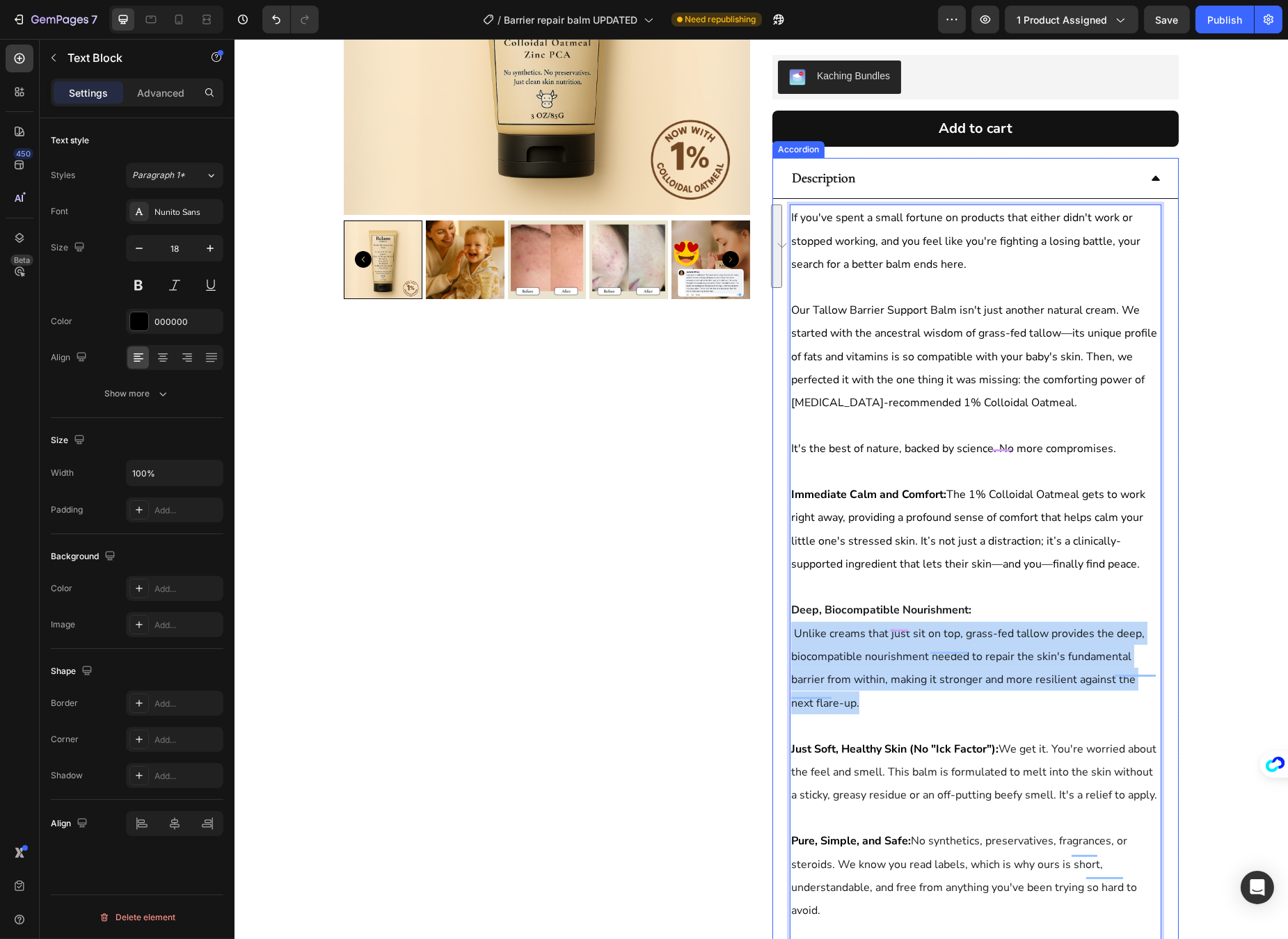
drag, startPoint x: 872, startPoint y: 679, endPoint x: 781, endPoint y: 618, distance: 109.6
click at [781, 618] on div "If you've spent a small fortune on products that either didn't work or stopped …" at bounding box center [975, 610] width 405 height 821
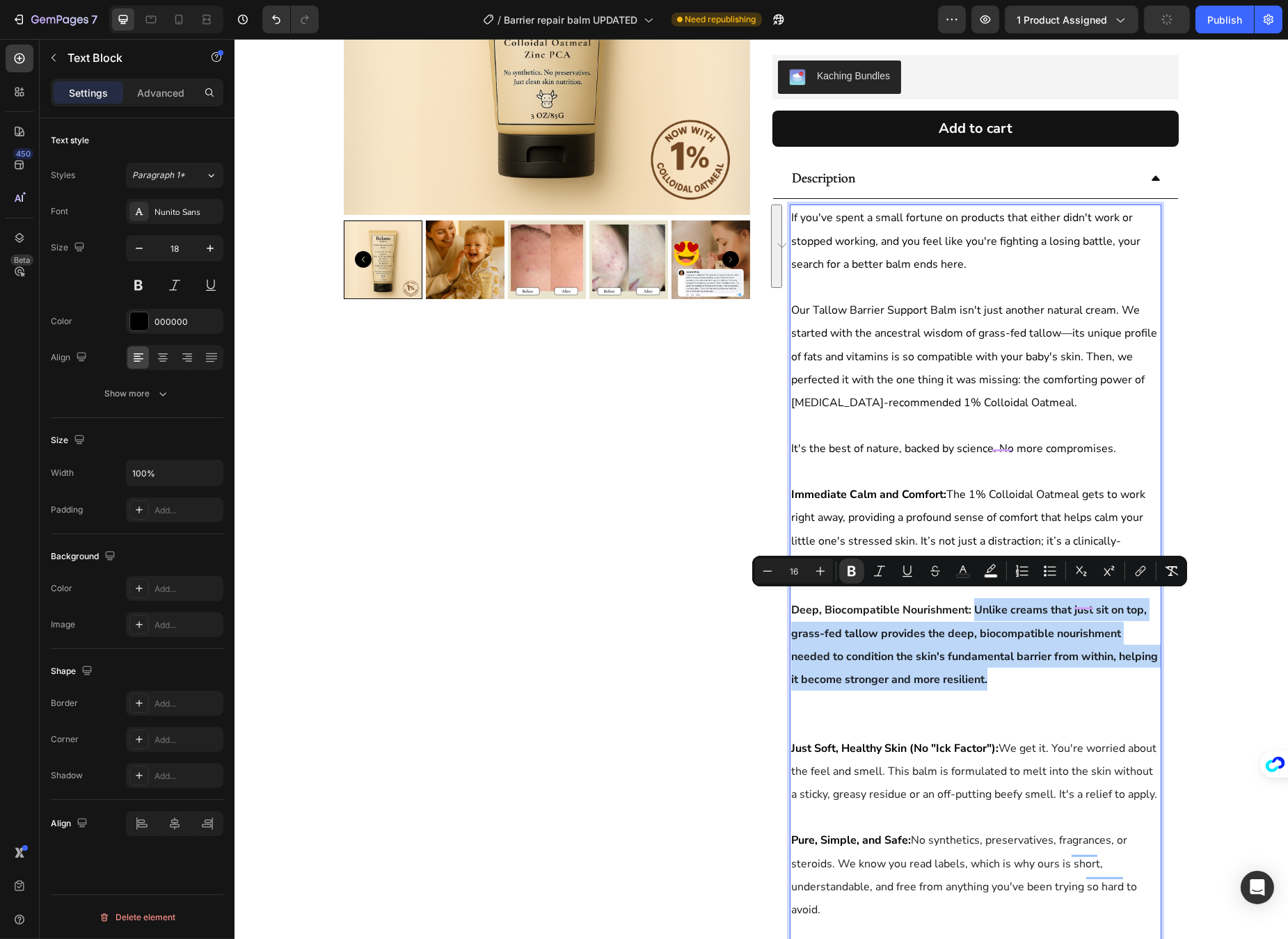
drag, startPoint x: 996, startPoint y: 666, endPoint x: 969, endPoint y: 602, distance: 69.5
click at [969, 602] on p "Deep, Biocompatible Nourishment: Unlike creams that just sit on top, grass-fed …" at bounding box center [975, 645] width 369 height 93
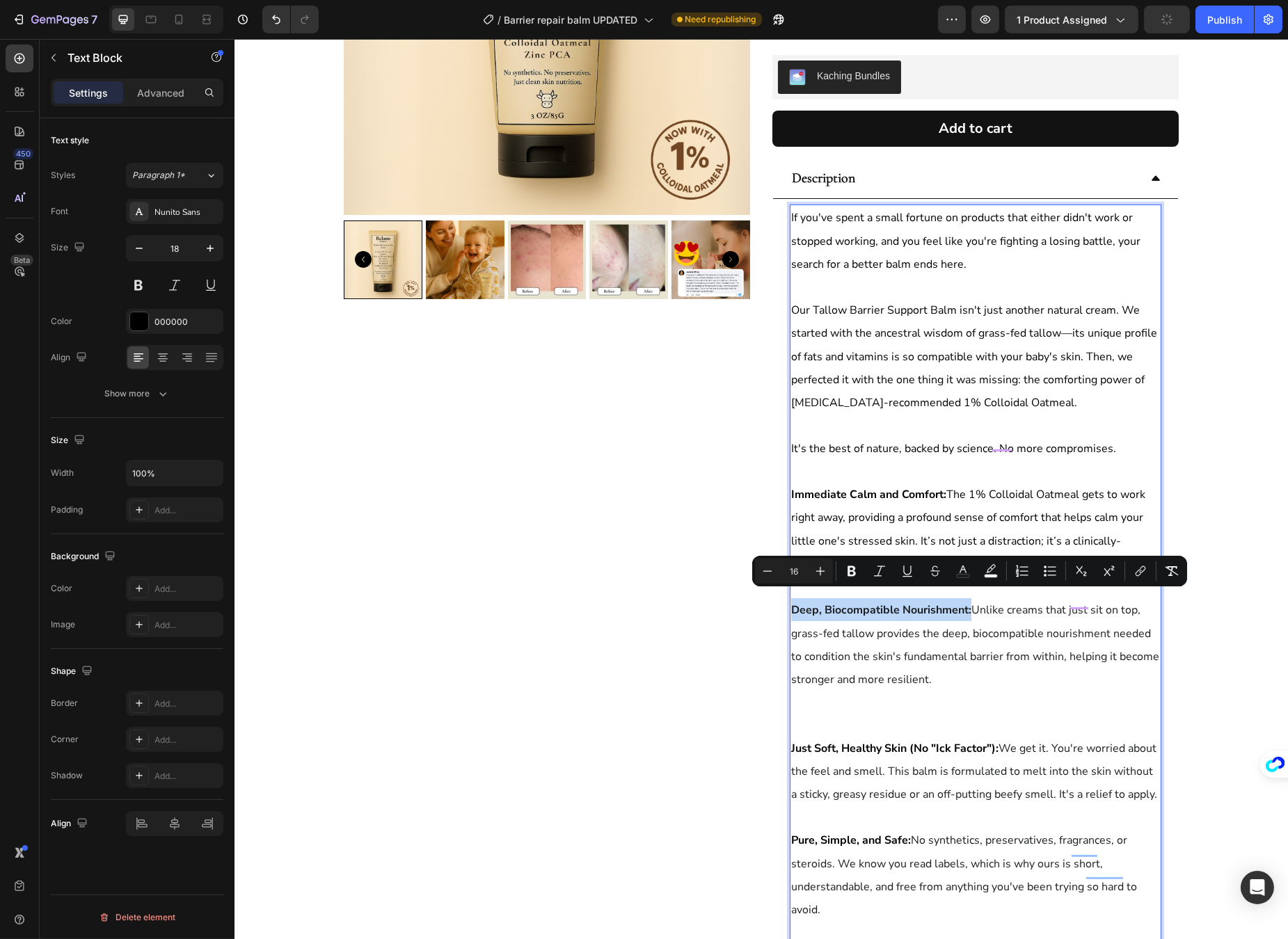
click at [1007, 660] on p "Deep, Biocompatible Nourishment: Unlike creams that just sit on top, grass-fed …" at bounding box center [975, 645] width 369 height 93
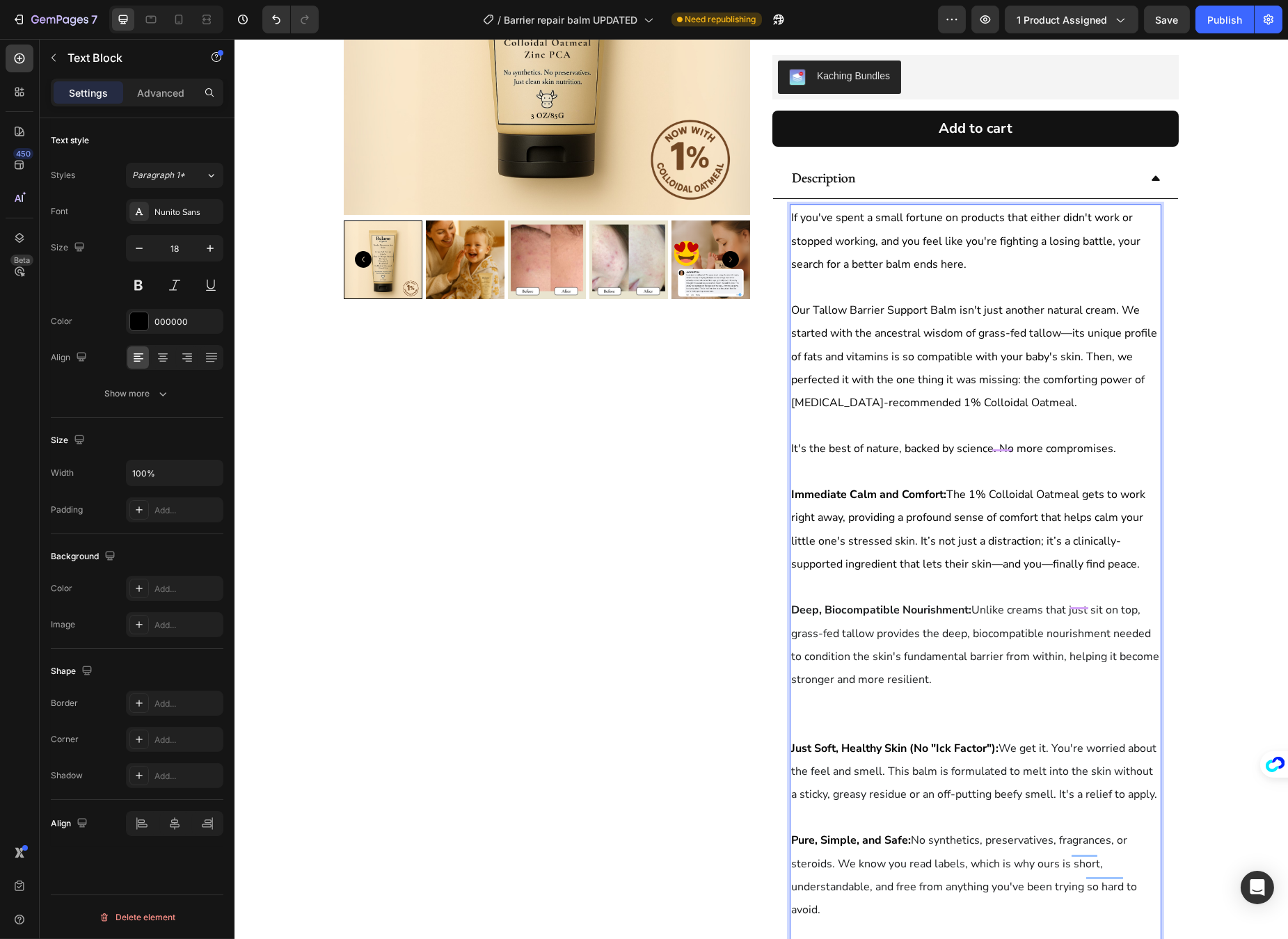
scroll to position [280, 0]
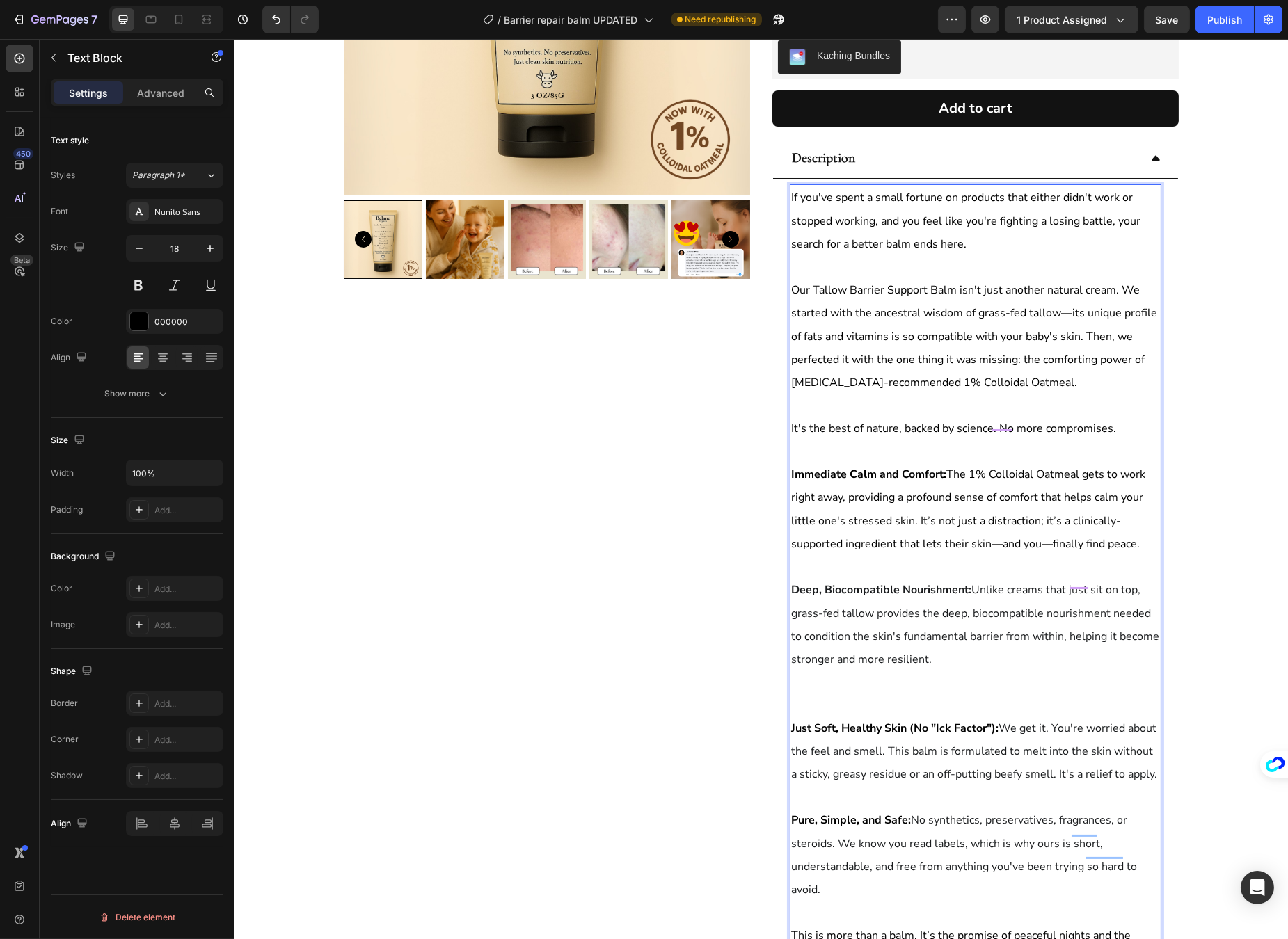
click at [953, 694] on p "Rich Text Editor. Editing area: main" at bounding box center [975, 705] width 369 height 22
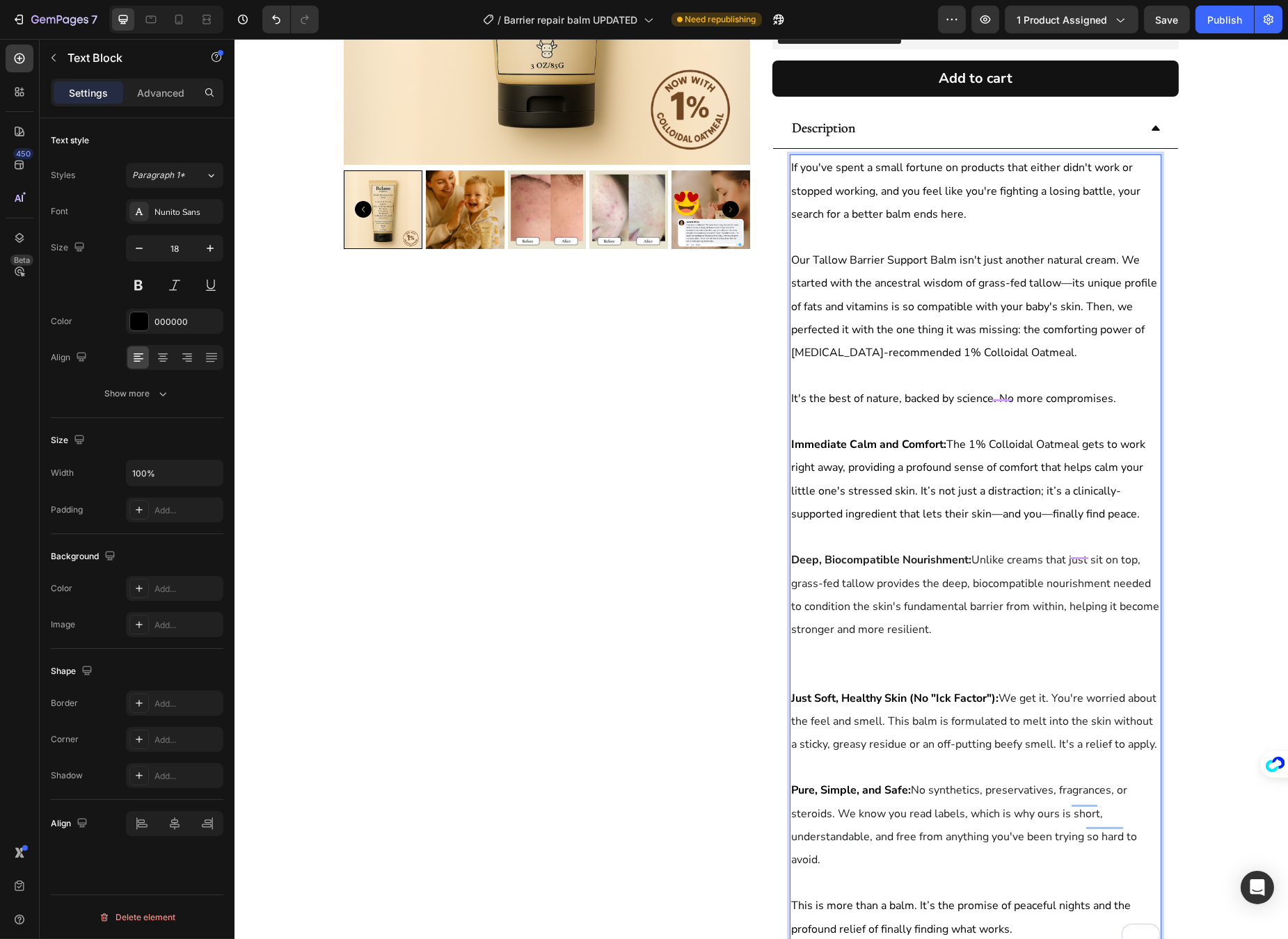
scroll to position [330, 0]
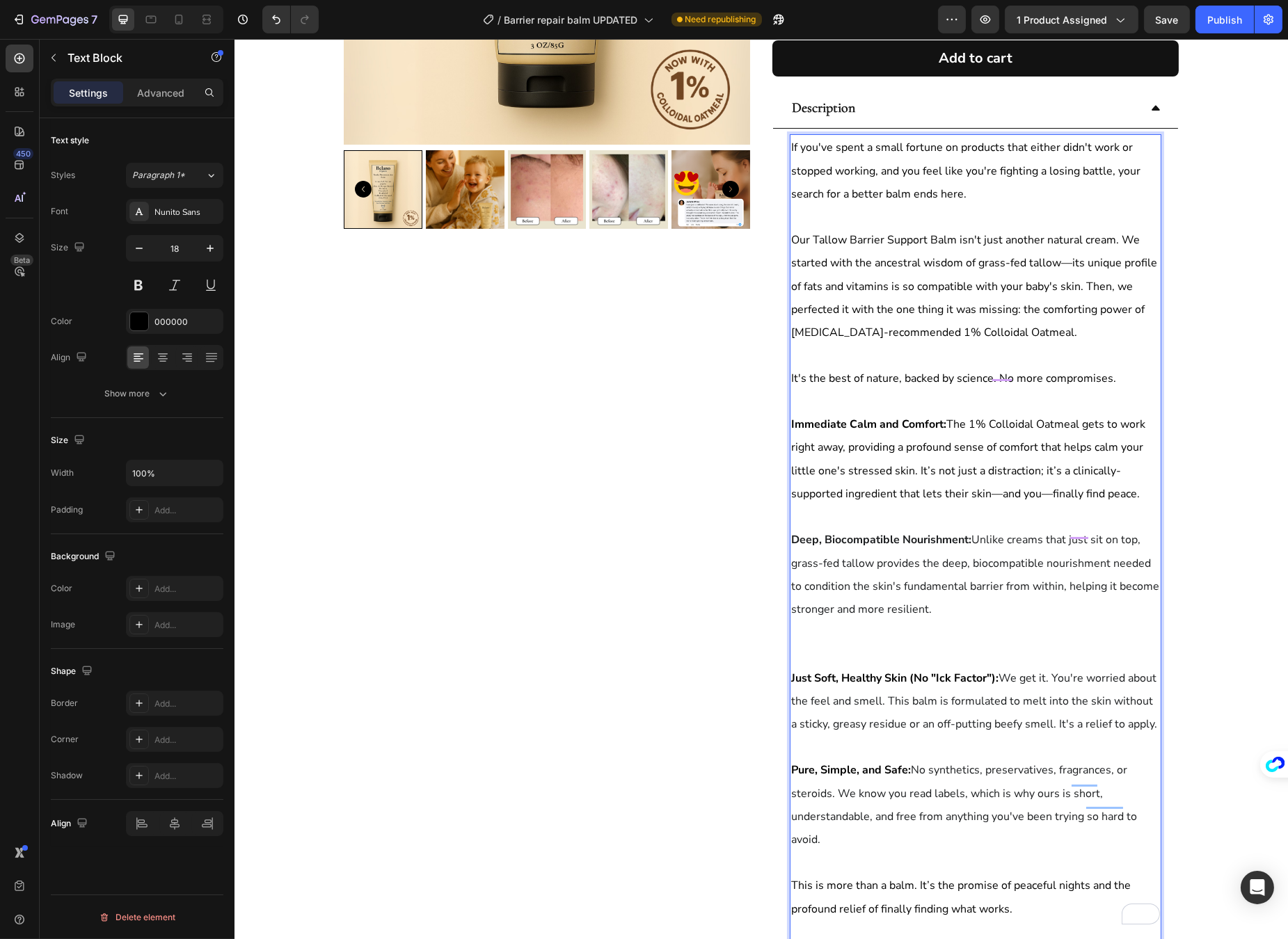
click at [800, 575] on span "Deep, Biocompatible Nourishment: Unlike creams that just sit on top, grass-fed …" at bounding box center [974, 574] width 368 height 85
click at [902, 644] on p "Rich Text Editor. Editing area: main" at bounding box center [975, 655] width 369 height 22
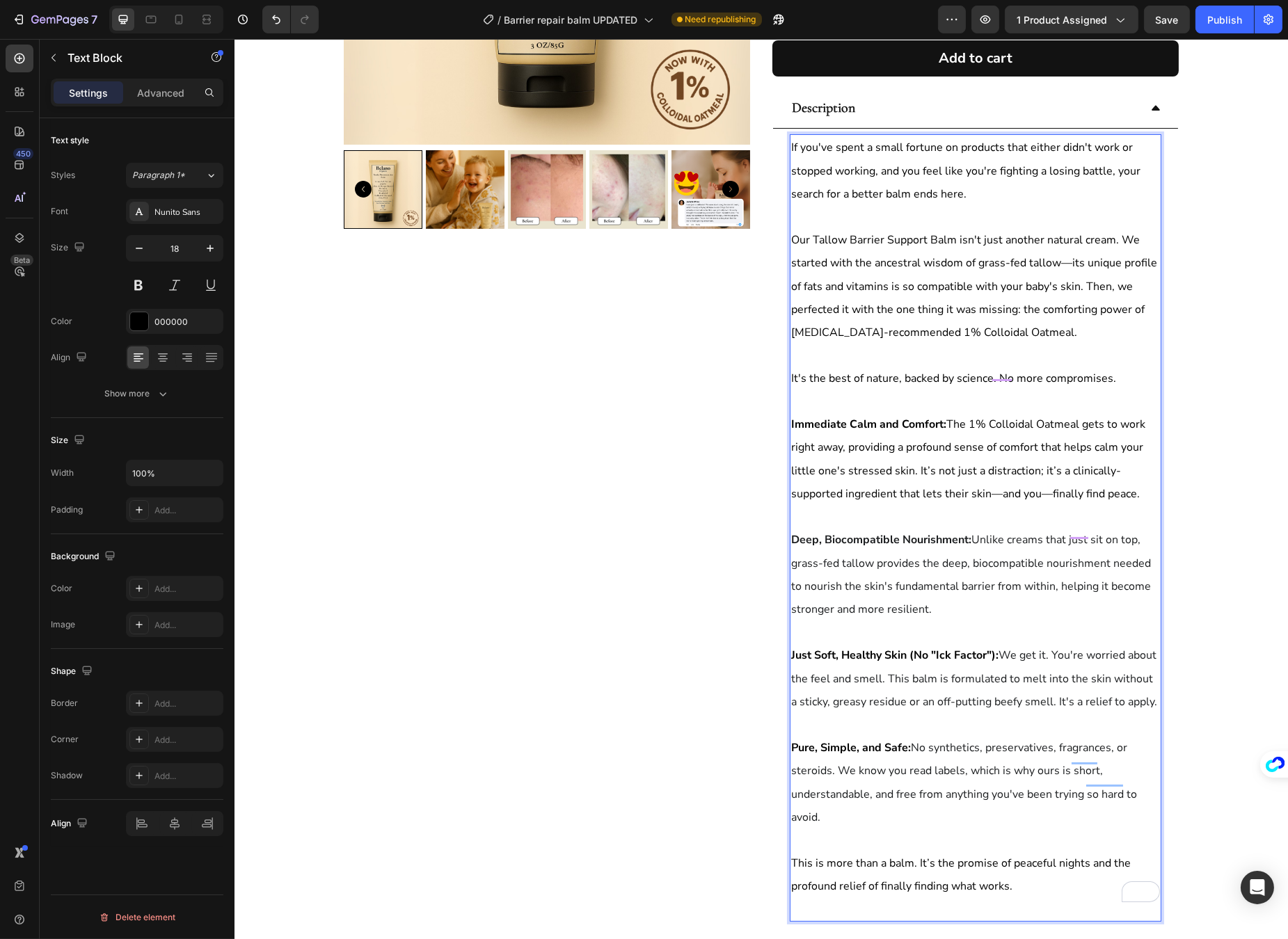
click at [997, 648] on span "We get it. You're worried about the feel and smell. This balm is formulated to …" at bounding box center [973, 678] width 366 height 62
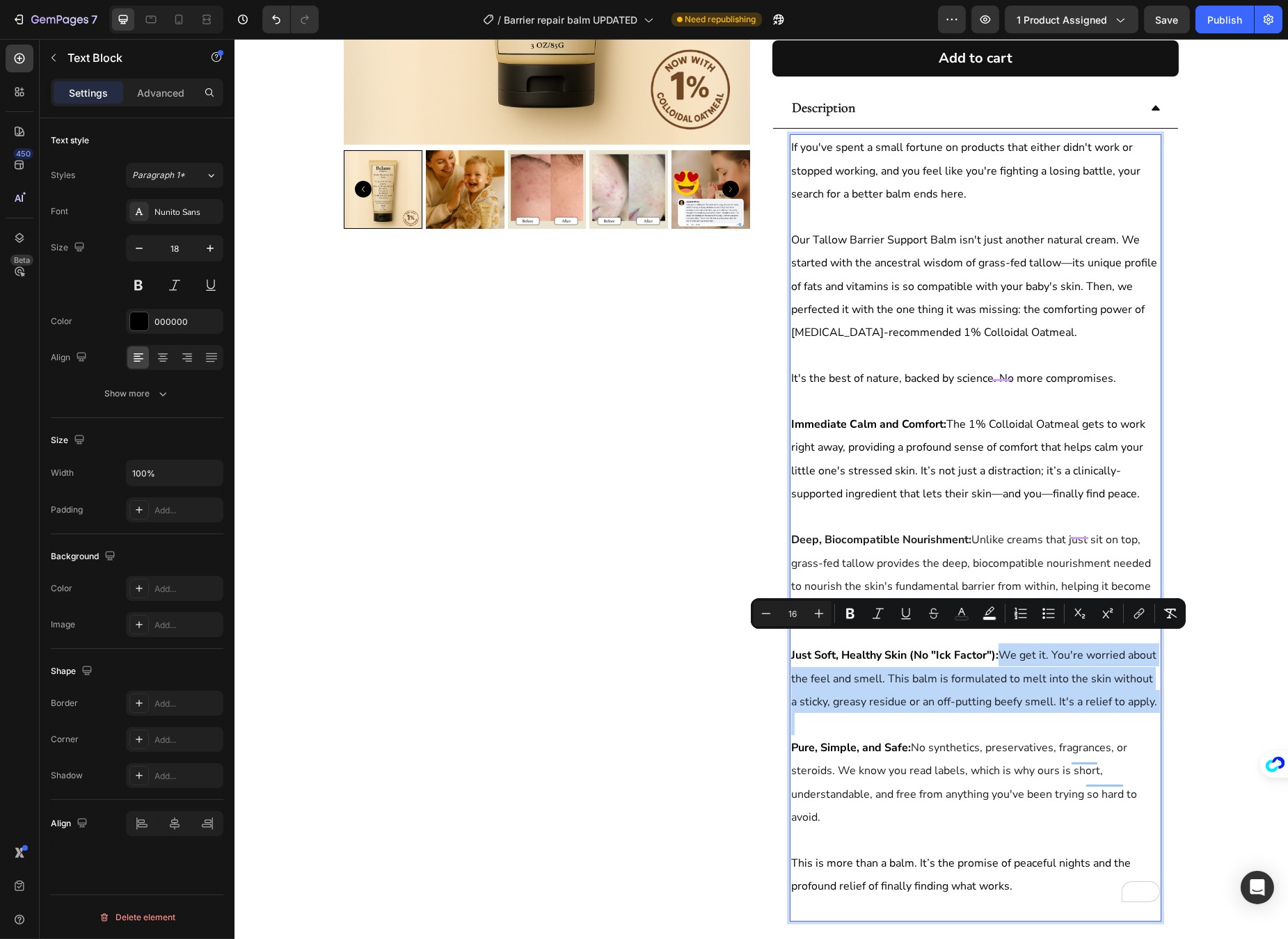
drag, startPoint x: 997, startPoint y: 639, endPoint x: 1139, endPoint y: 689, distance: 150.5
click at [1139, 689] on p "Just Soft, Healthy Skin (No "Ick Factor"): We get it. You're worried about the …" at bounding box center [975, 678] width 369 height 70
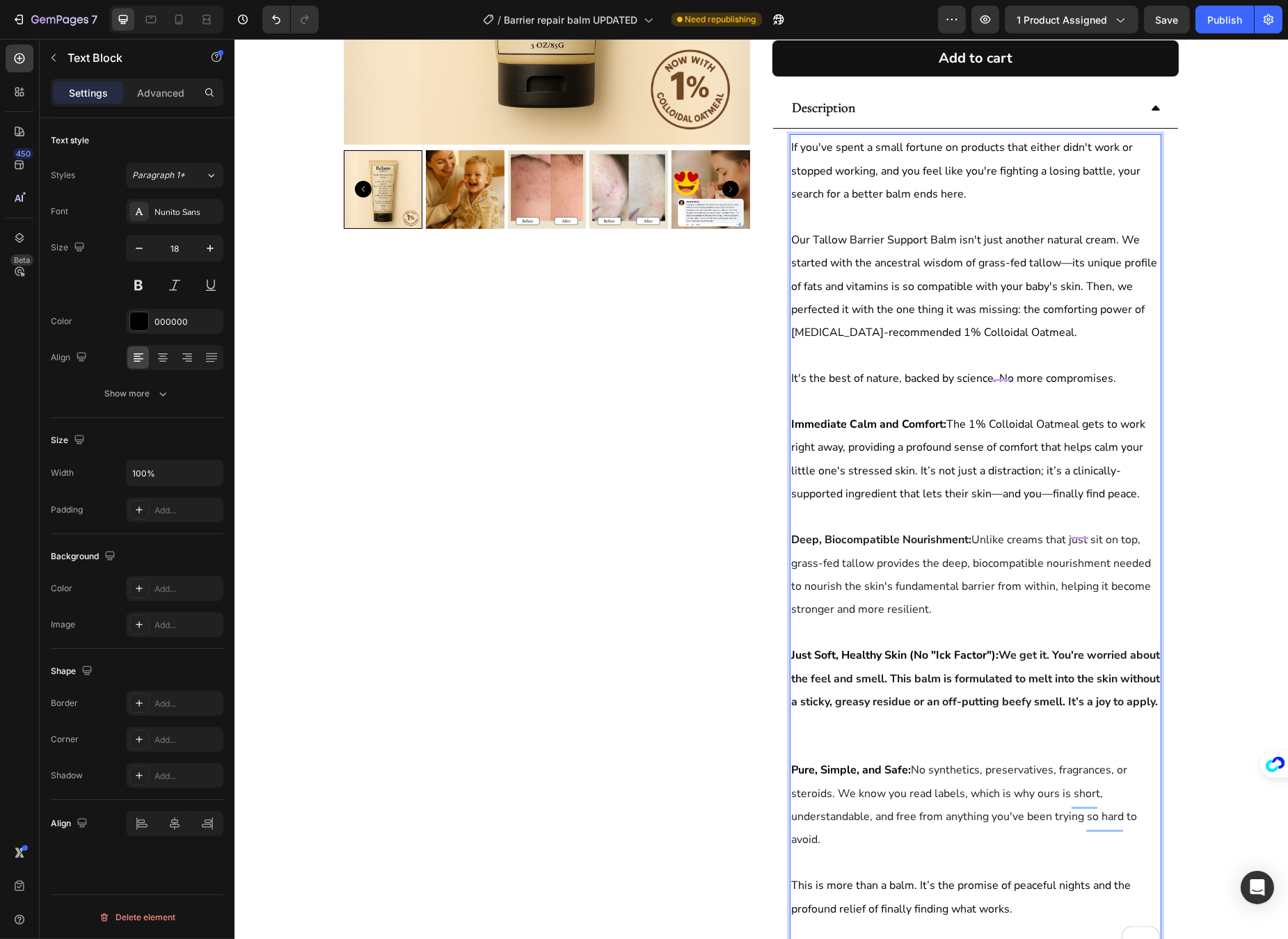
click at [980, 700] on p "Just Soft, Healthy Skin (No "Ick Factor"): We get it. You're worried about the …" at bounding box center [975, 678] width 369 height 70
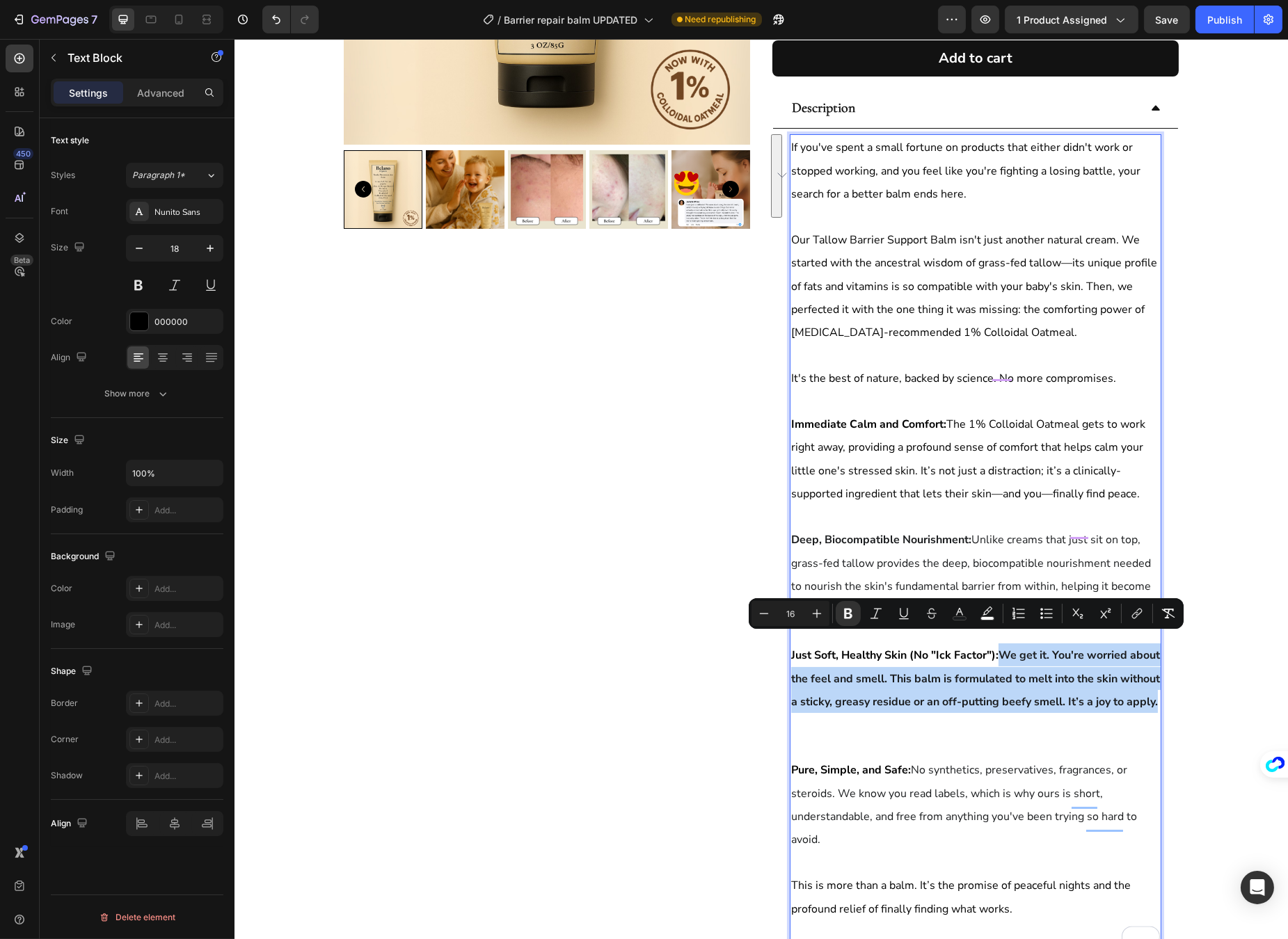
drag, startPoint x: 985, startPoint y: 705, endPoint x: 1000, endPoint y: 641, distance: 65.7
click at [1000, 644] on p "Just Soft, Healthy Skin (No "Ick Factor"): We get it. You're worried about the …" at bounding box center [975, 678] width 369 height 70
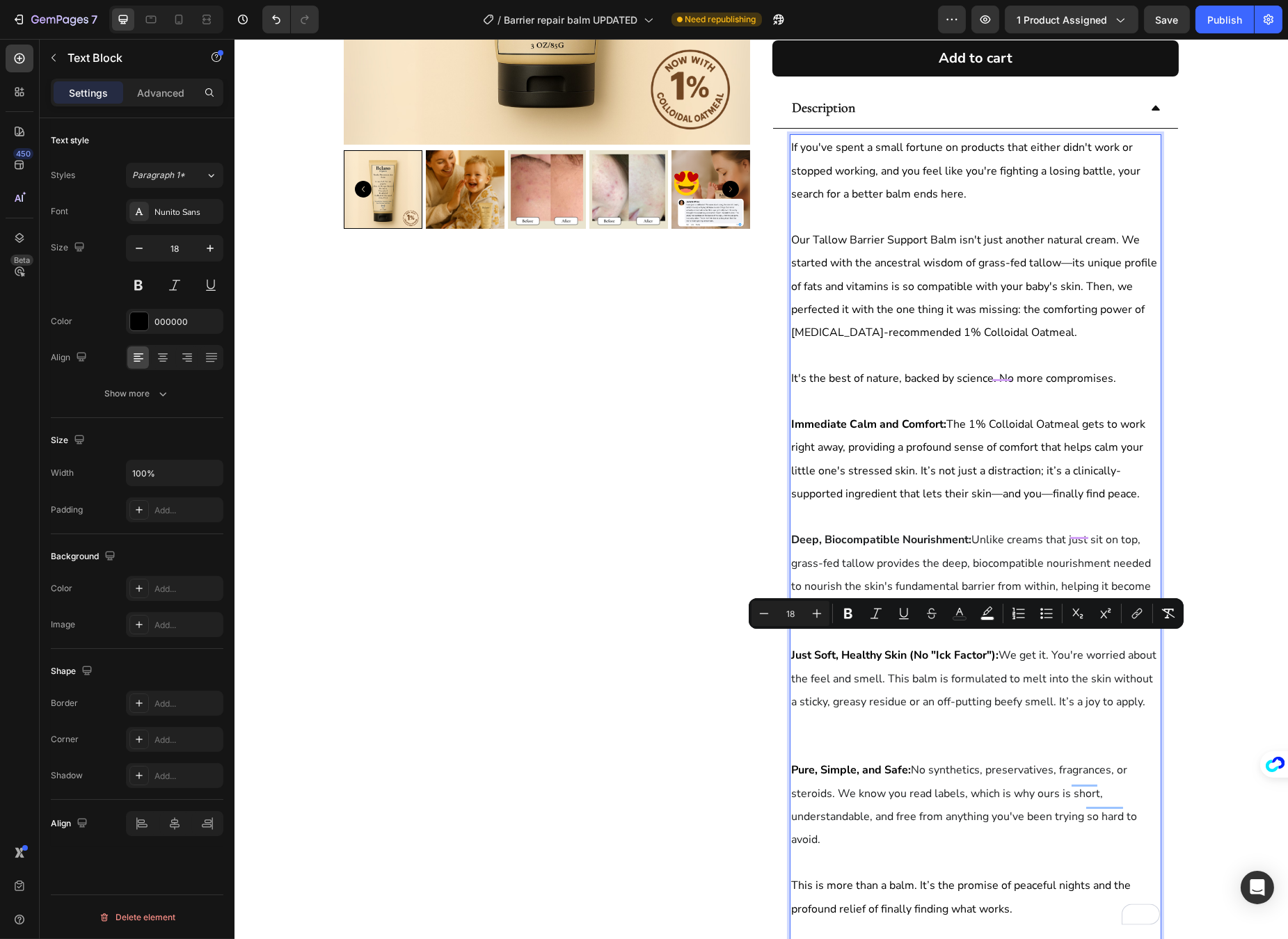
click at [992, 713] on p "Rich Text Editor. Editing area: main" at bounding box center [975, 724] width 369 height 22
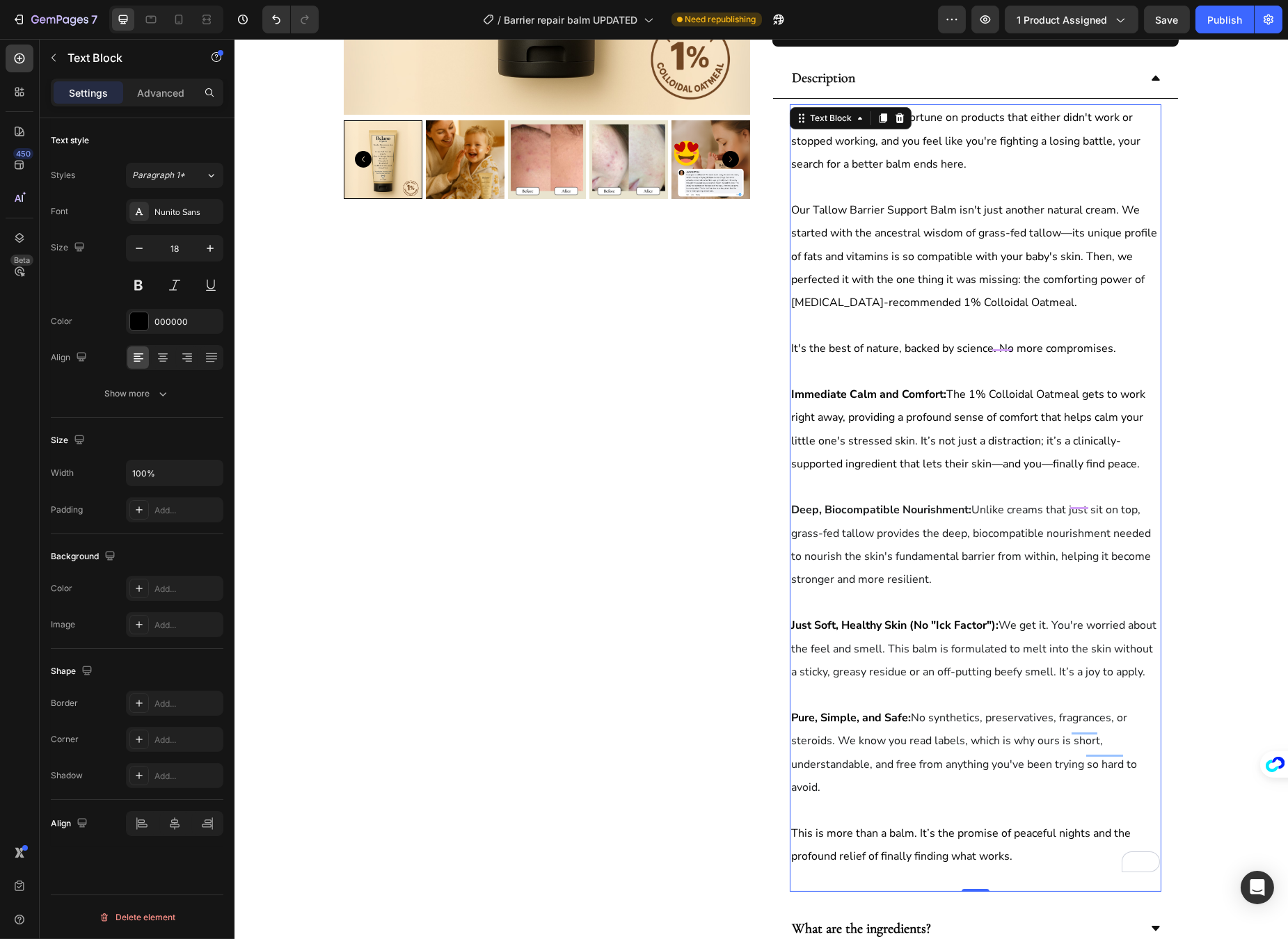
scroll to position [380, 0]
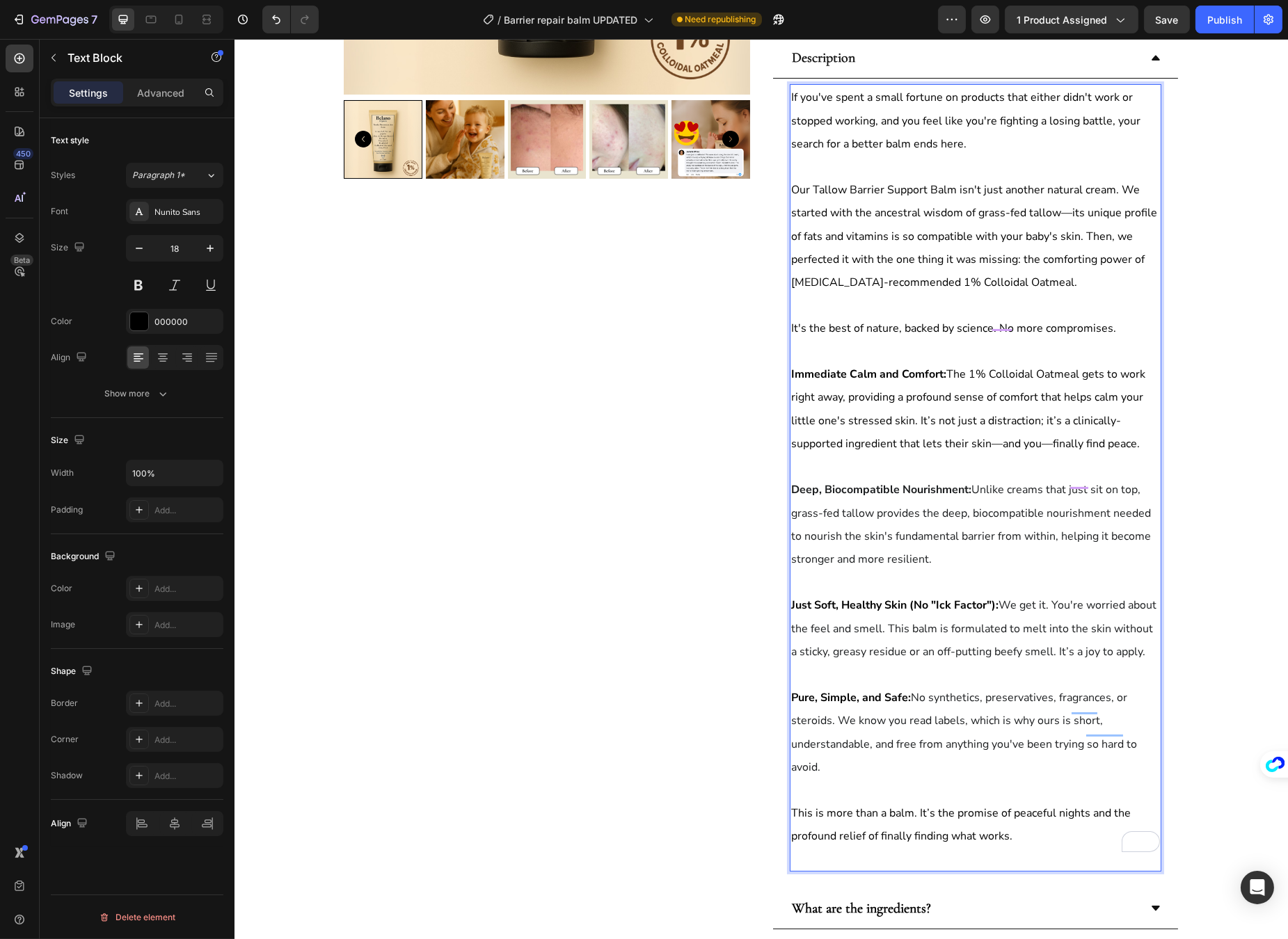
click at [871, 848] on p "Rich Text Editor. Editing area: main" at bounding box center [975, 859] width 369 height 22
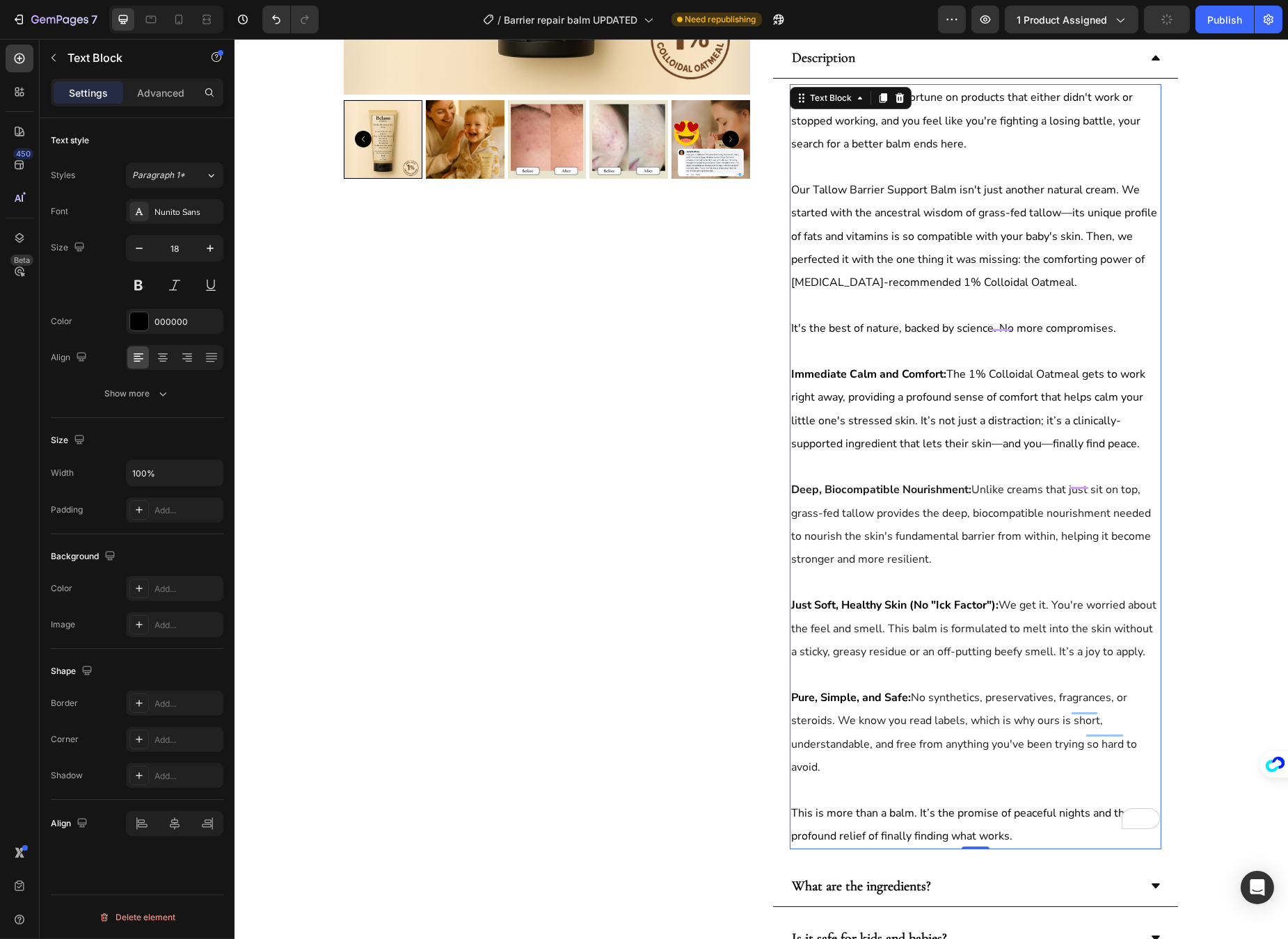
click at [932, 805] on span "This is more than a balm. It’s the promise of peaceful nights and the profound …" at bounding box center [960, 824] width 340 height 38
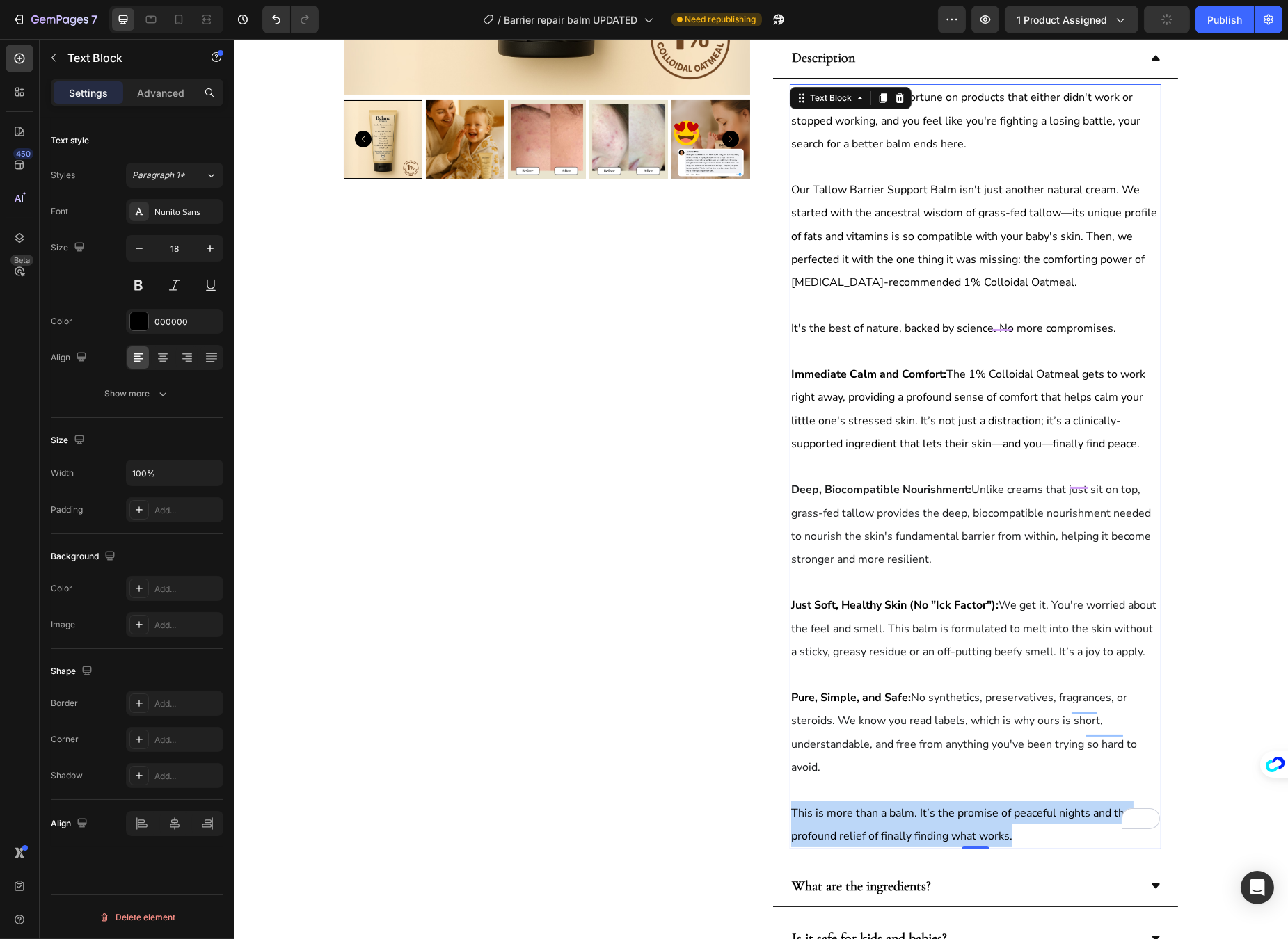
click at [932, 805] on span "This is more than a balm. It’s the promise of peaceful nights and the profound …" at bounding box center [960, 824] width 340 height 38
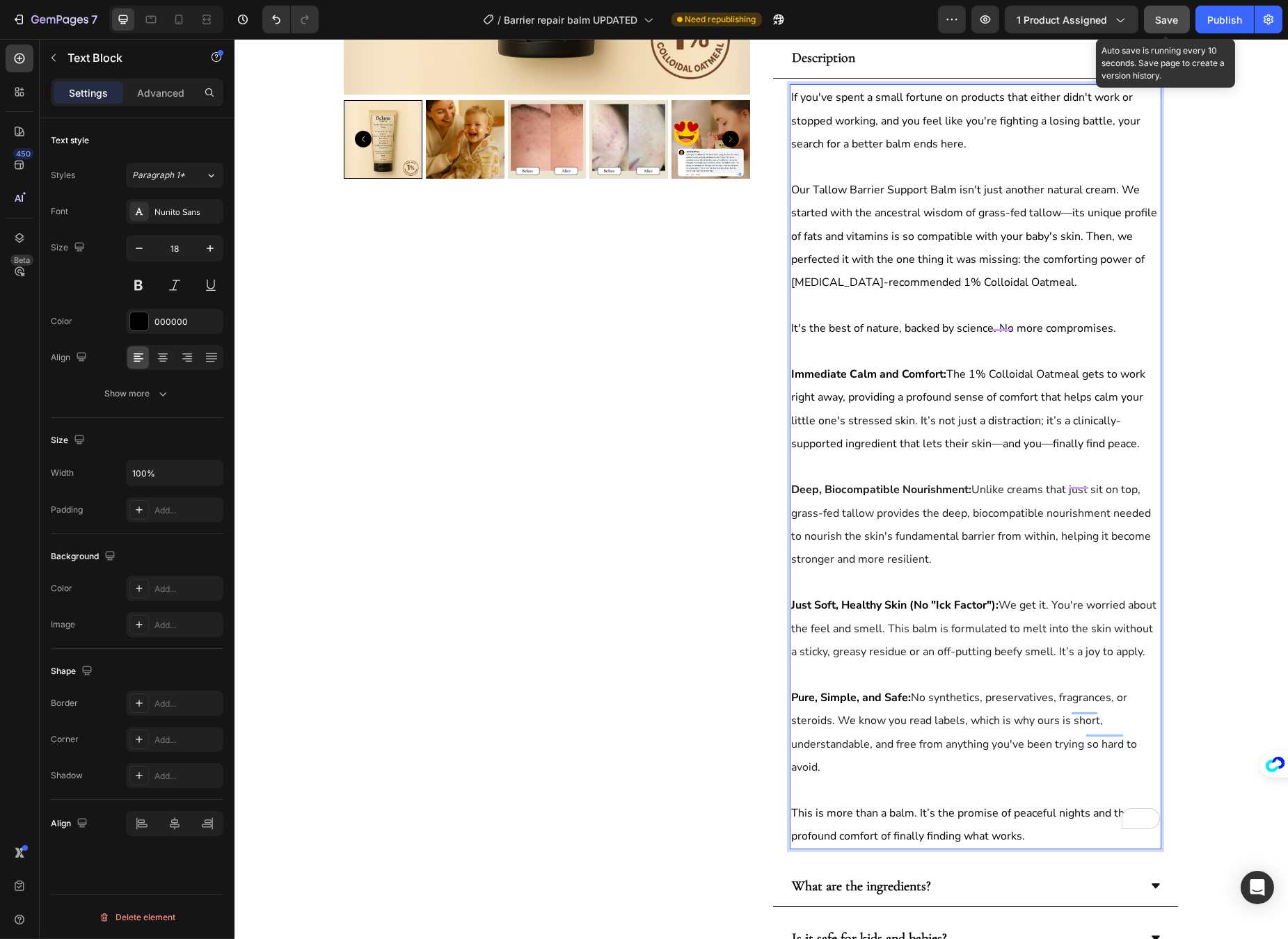
click at [1155, 18] on span "Save" at bounding box center [1167, 20] width 23 height 12
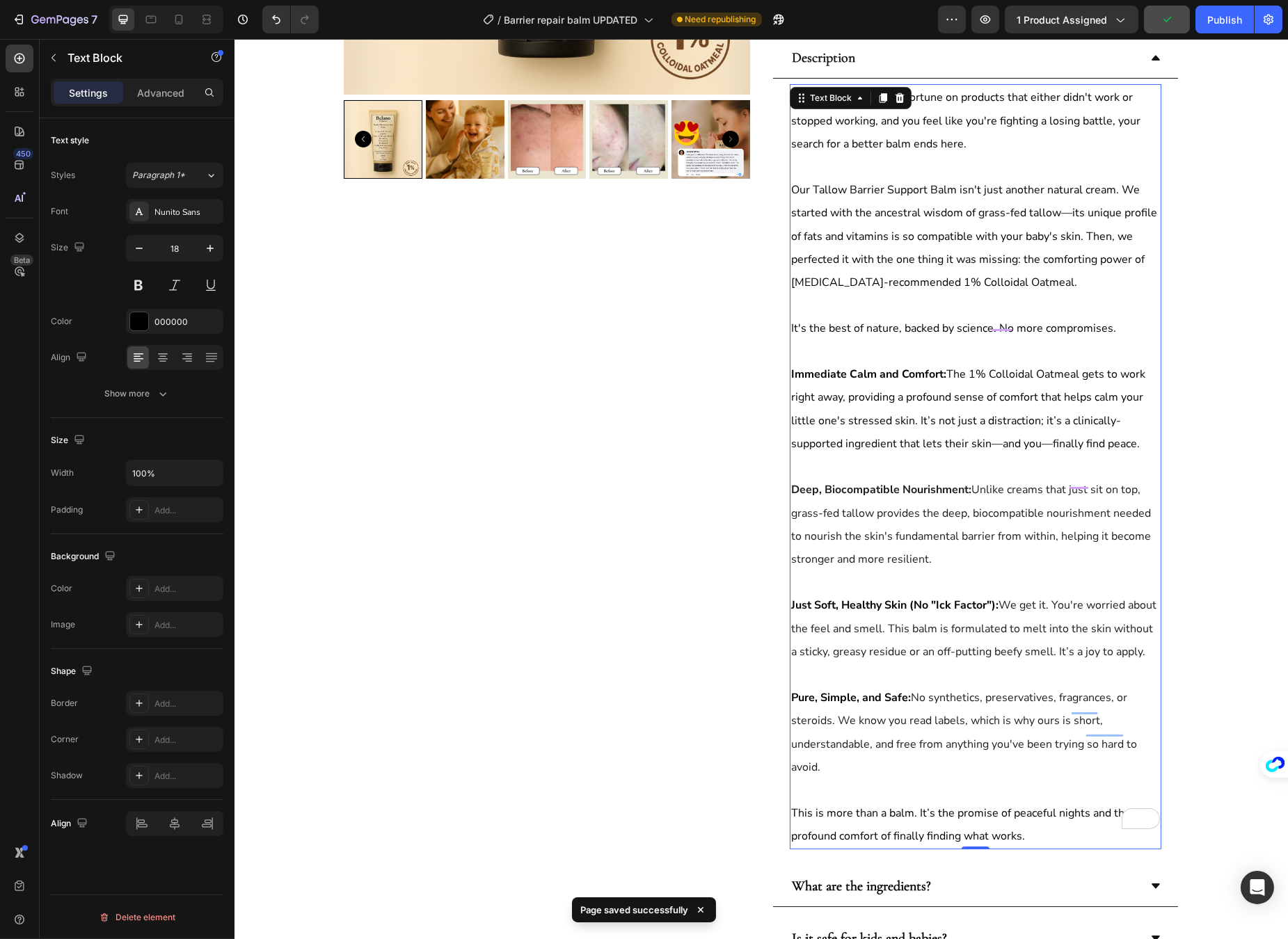
click at [905, 340] on p "Rich Text Editor. Editing area: main" at bounding box center [975, 351] width 369 height 22
click at [856, 307] on p "Rich Text Editor. Editing area: main" at bounding box center [975, 306] width 369 height 22
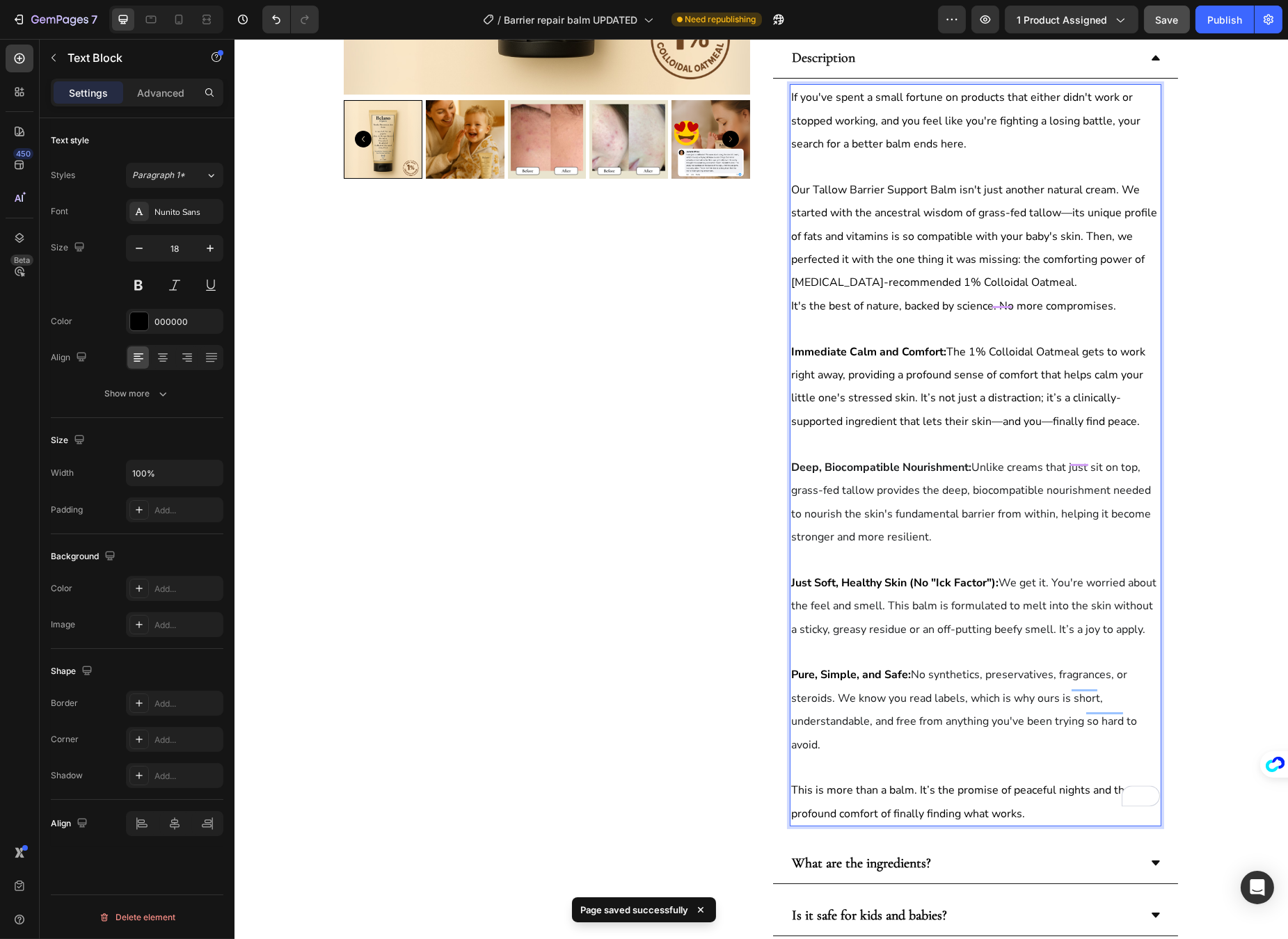
click at [845, 298] on span "It's the best of nature, backed by science. No more compromises." at bounding box center [953, 306] width 325 height 15
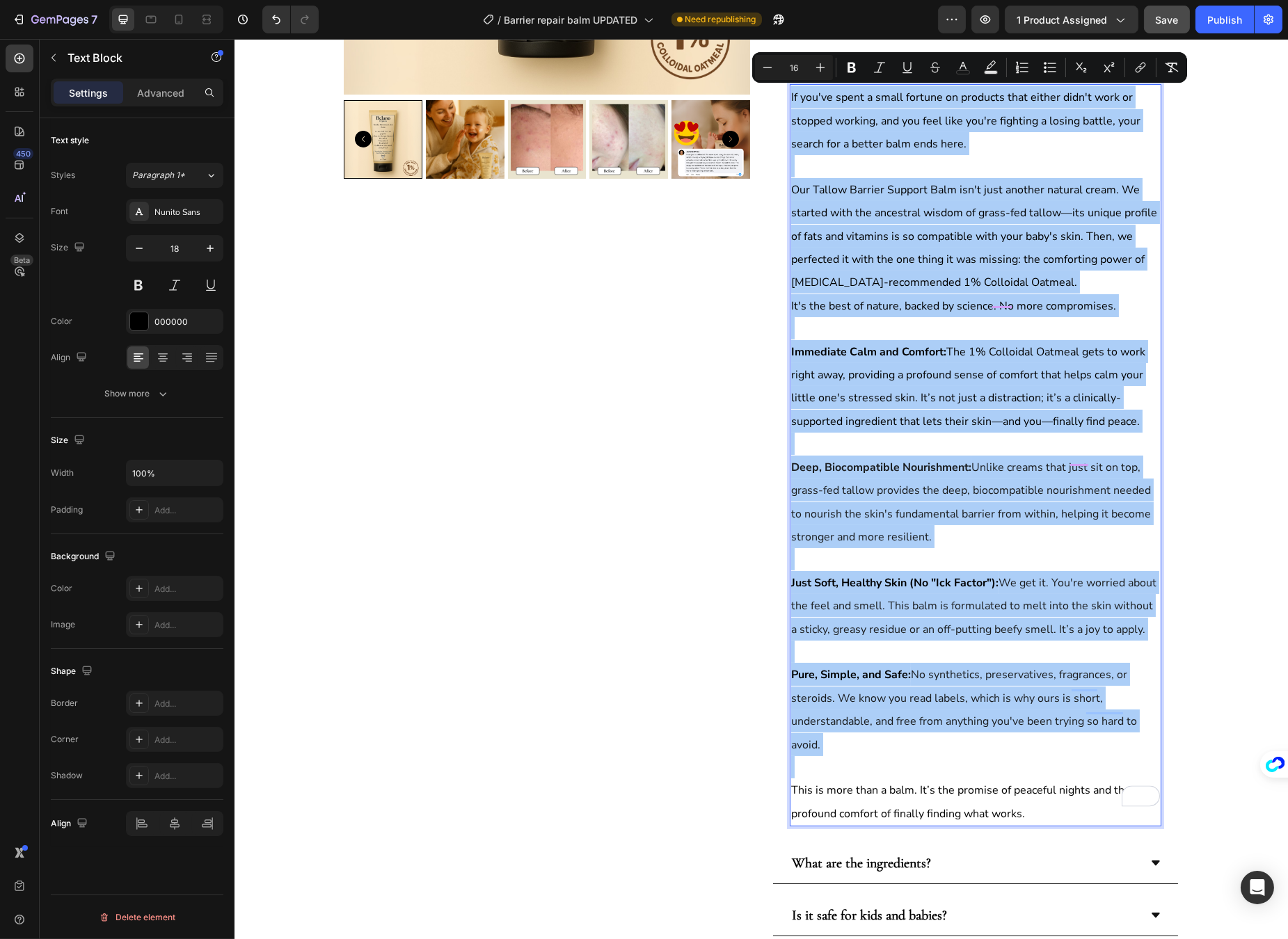
click at [796, 65] on input "16" at bounding box center [794, 67] width 28 height 17
click at [794, 65] on input "16" at bounding box center [794, 67] width 28 height 17
type input "16"
click at [686, 279] on div "Product Images" at bounding box center [546, 382] width 406 height 1387
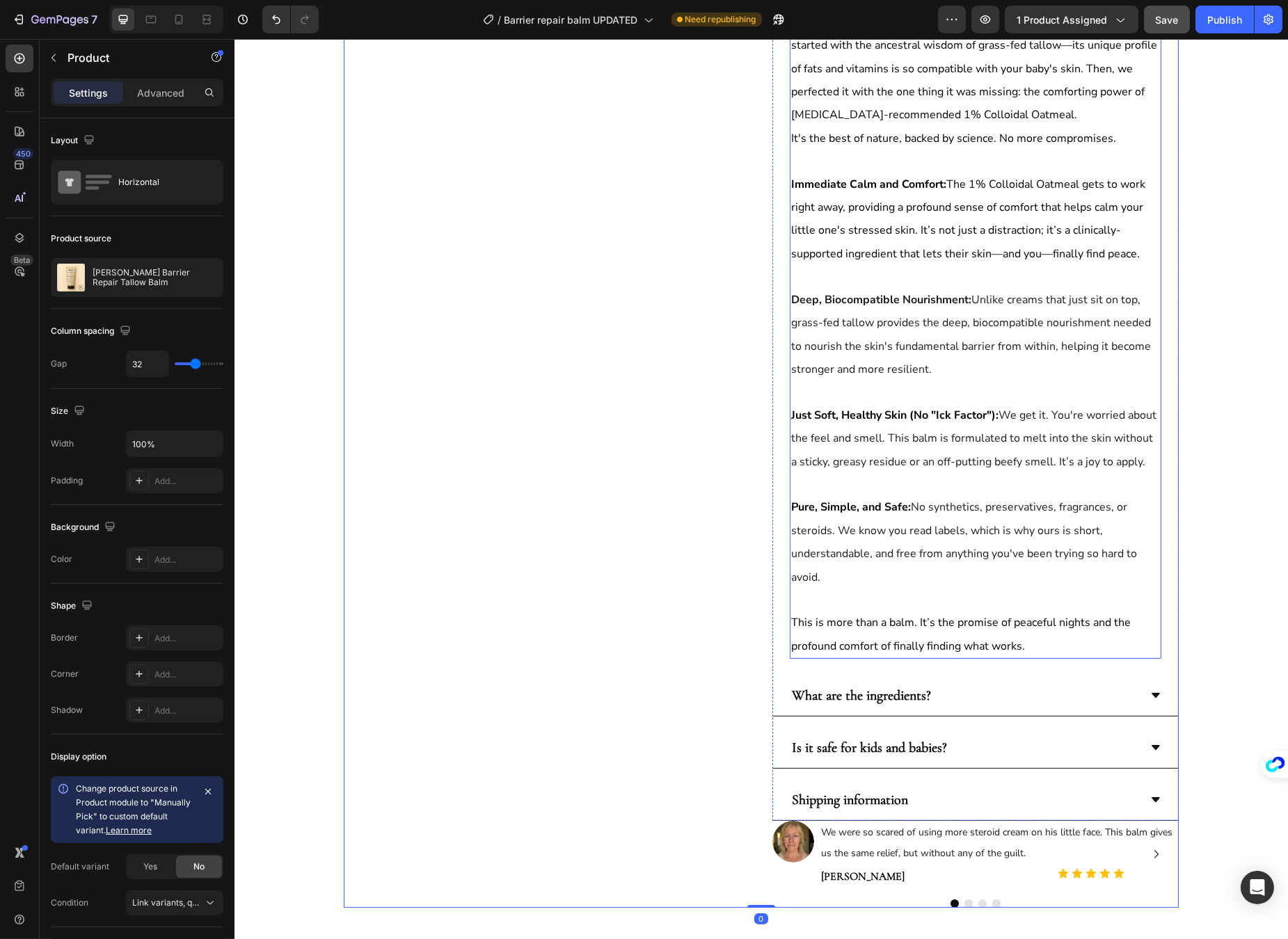
scroll to position [8, 0]
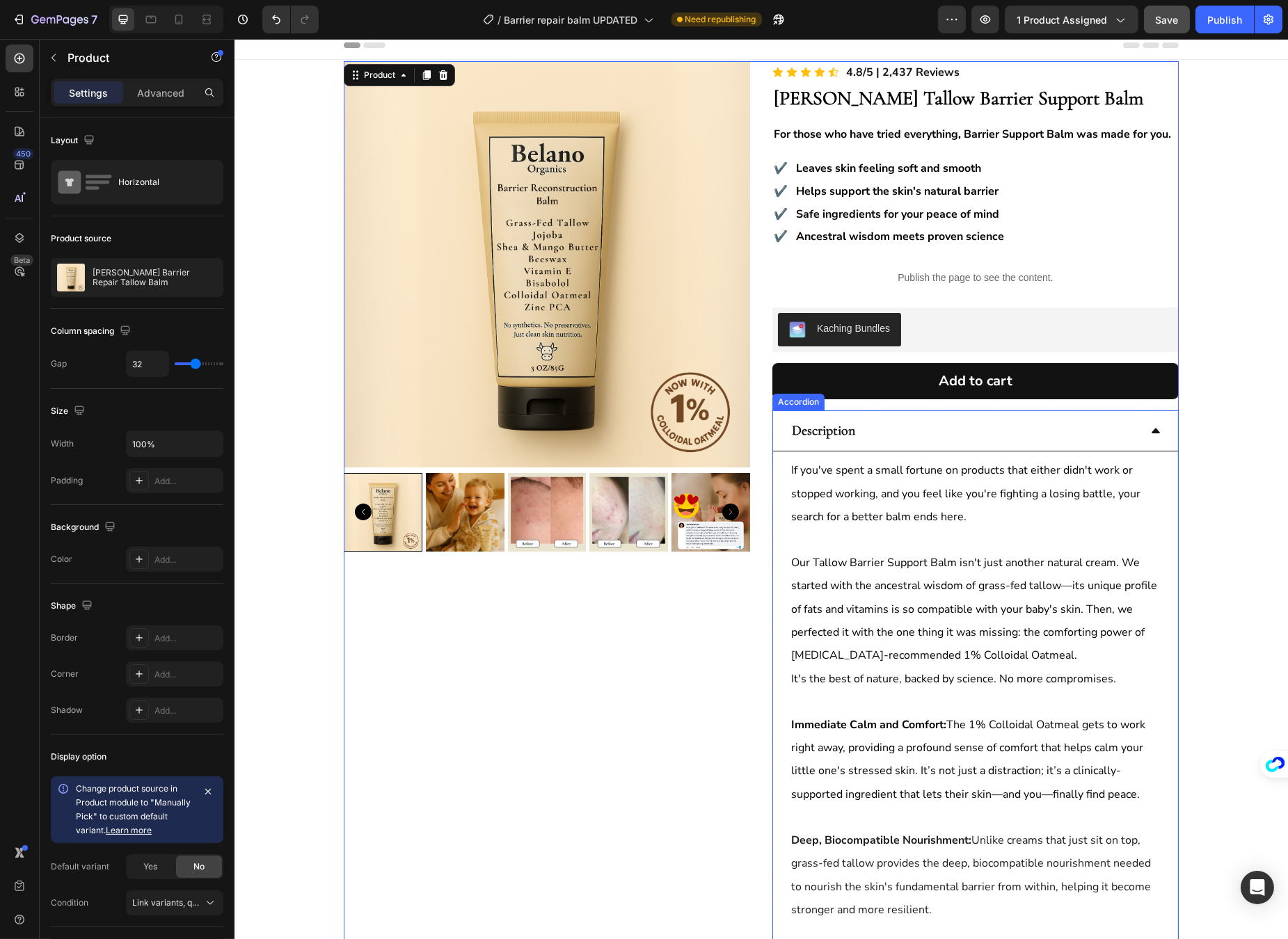
click at [1144, 440] on div "Description" at bounding box center [975, 431] width 405 height 41
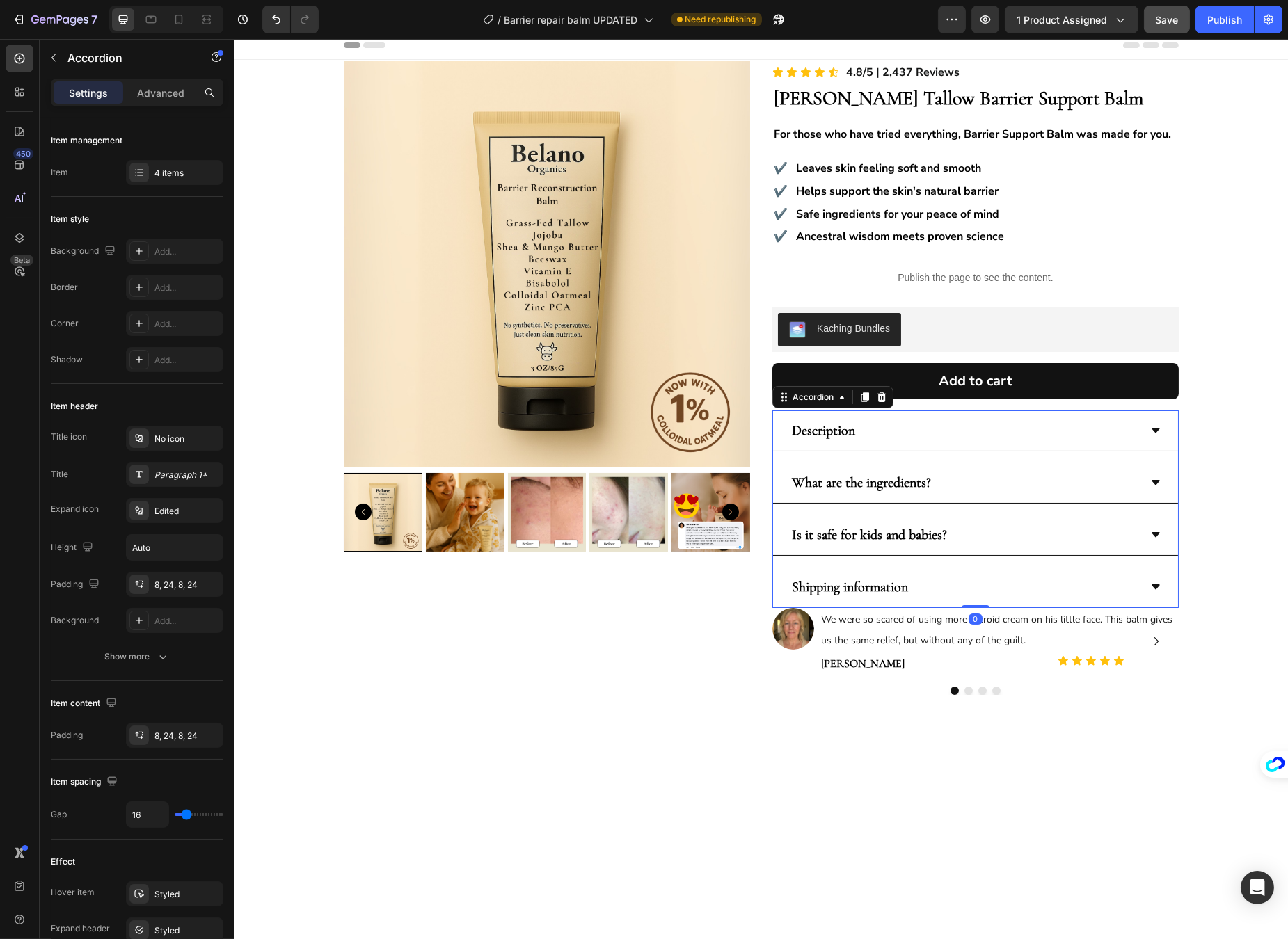
scroll to position [68, 0]
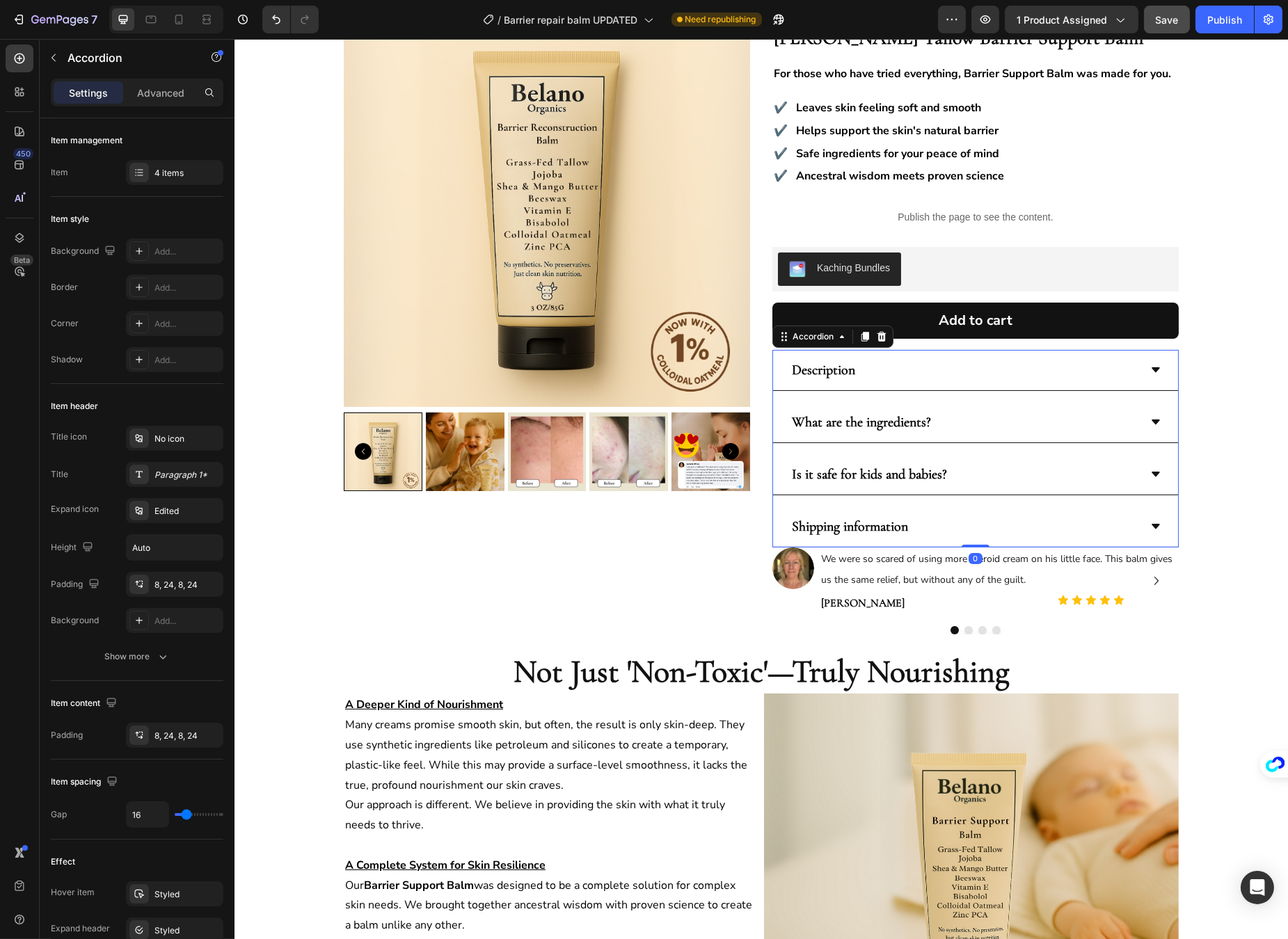
click at [1150, 427] on icon at bounding box center [1154, 422] width 11 height 11
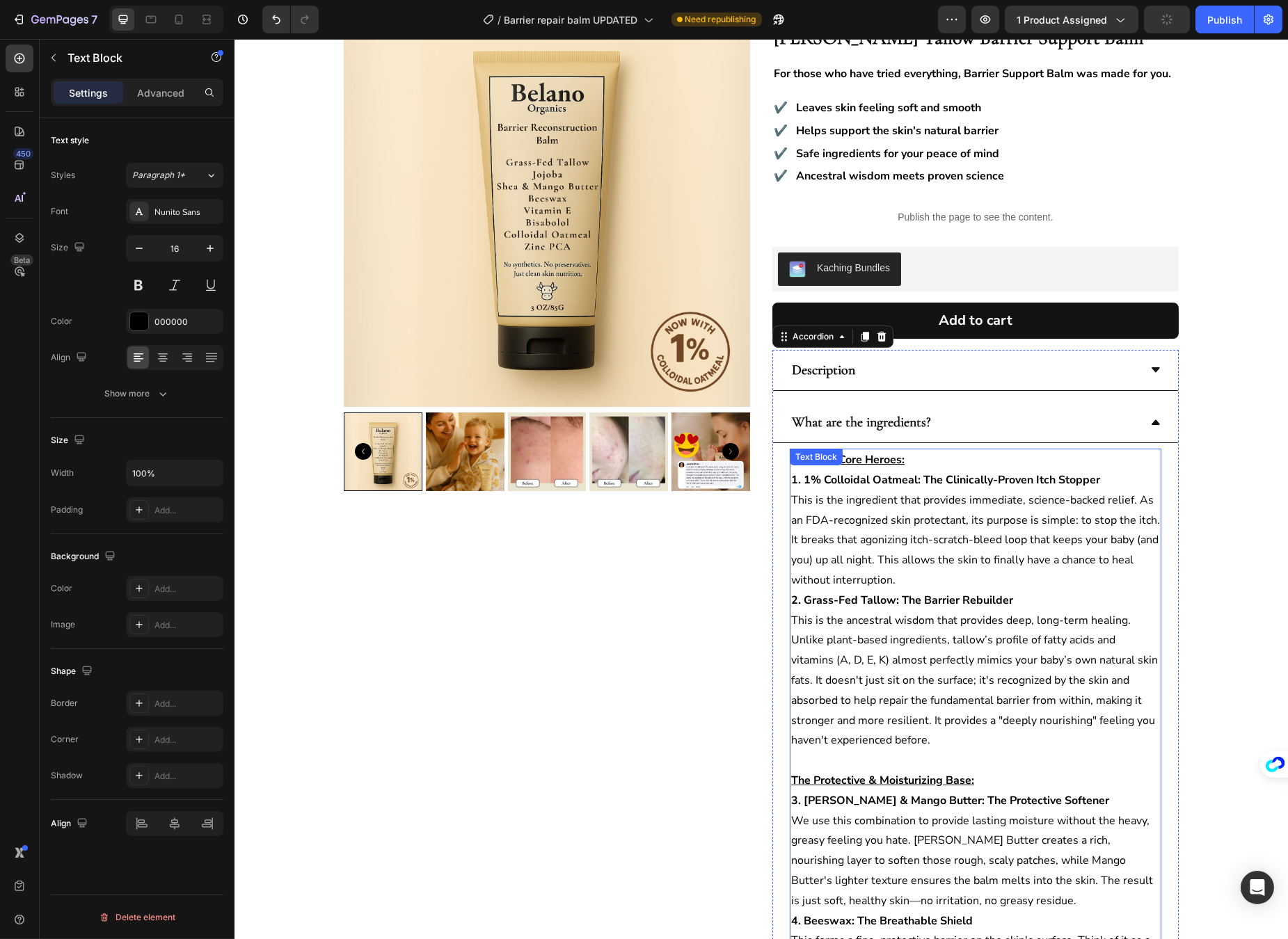
click at [851, 505] on p "1. 1% Colloidal Oatmeal: The Clinically-Proven Itch Stopper This is the ingredi…" at bounding box center [975, 530] width 369 height 120
click at [850, 503] on p "1. 1% Colloidal Oatmeal: The Clinically-Proven Itch Stopper This is the ingredi…" at bounding box center [975, 530] width 369 height 120
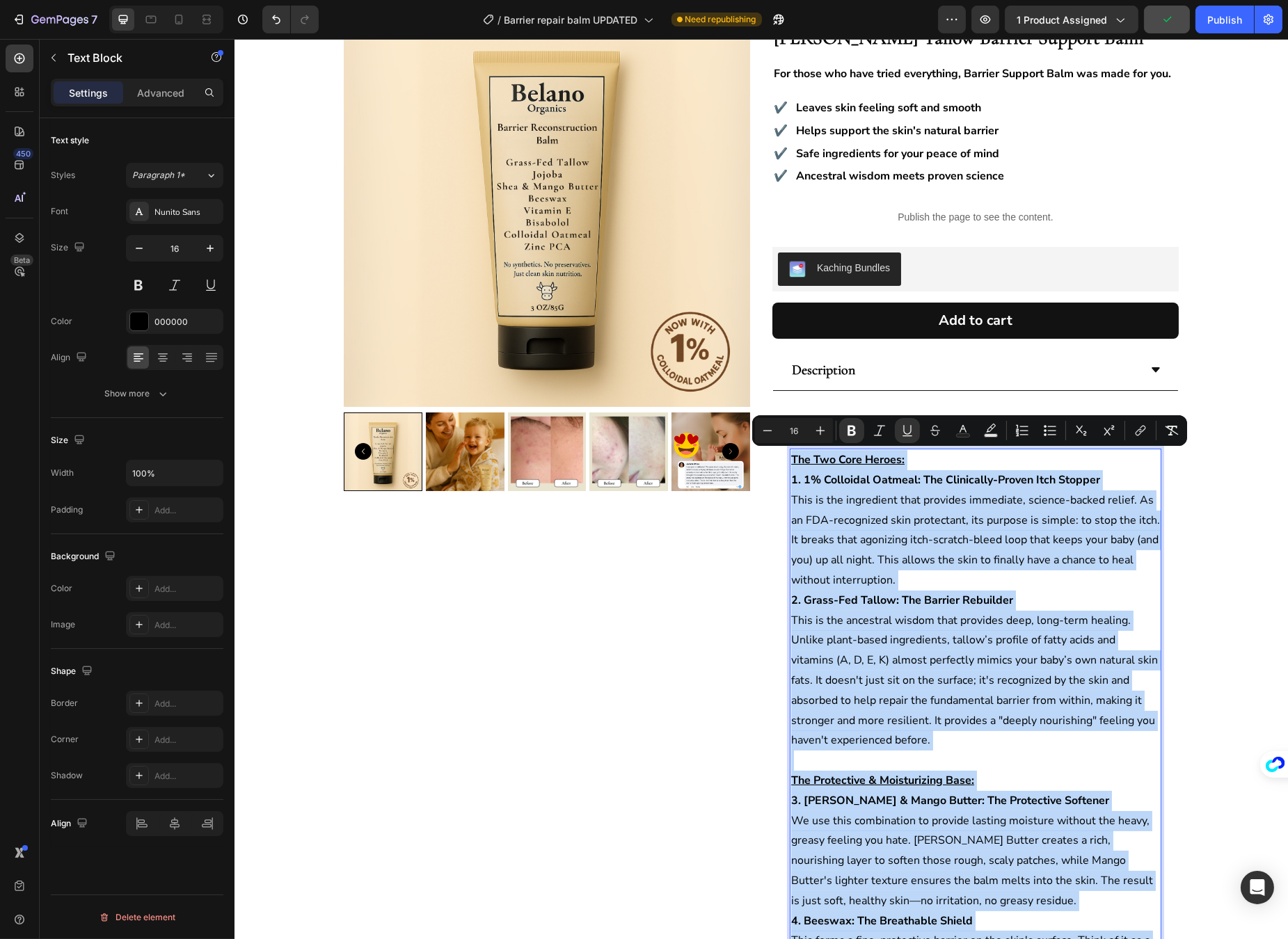
copy div "The Two Core Heroes: 1. 1% Colloidal Oatmeal: The Clinically-Proven Itch Stoppe…"
click at [972, 521] on p "1. 1% Colloidal Oatmeal: The Clinically-Proven Itch Stopper This is the ingredi…" at bounding box center [975, 530] width 369 height 120
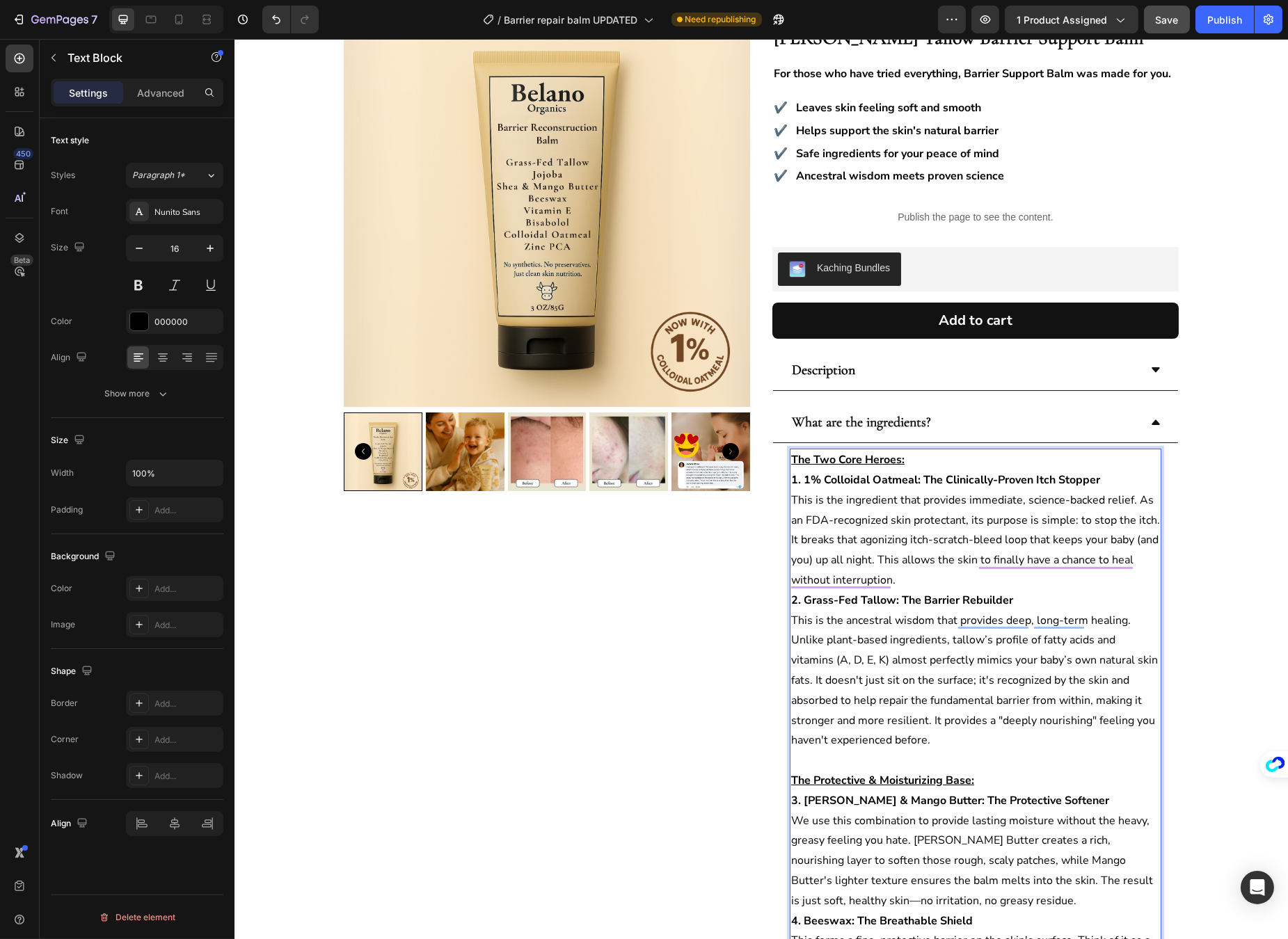
click at [993, 481] on strong "1. 1% Colloidal Oatmeal: The Clinically-Proven Itch Stopper" at bounding box center [945, 480] width 309 height 15
click at [1045, 519] on p "1% Colloidal Oatmeal: The Comforting Calmer This is the ingredient that provide…" at bounding box center [975, 530] width 369 height 120
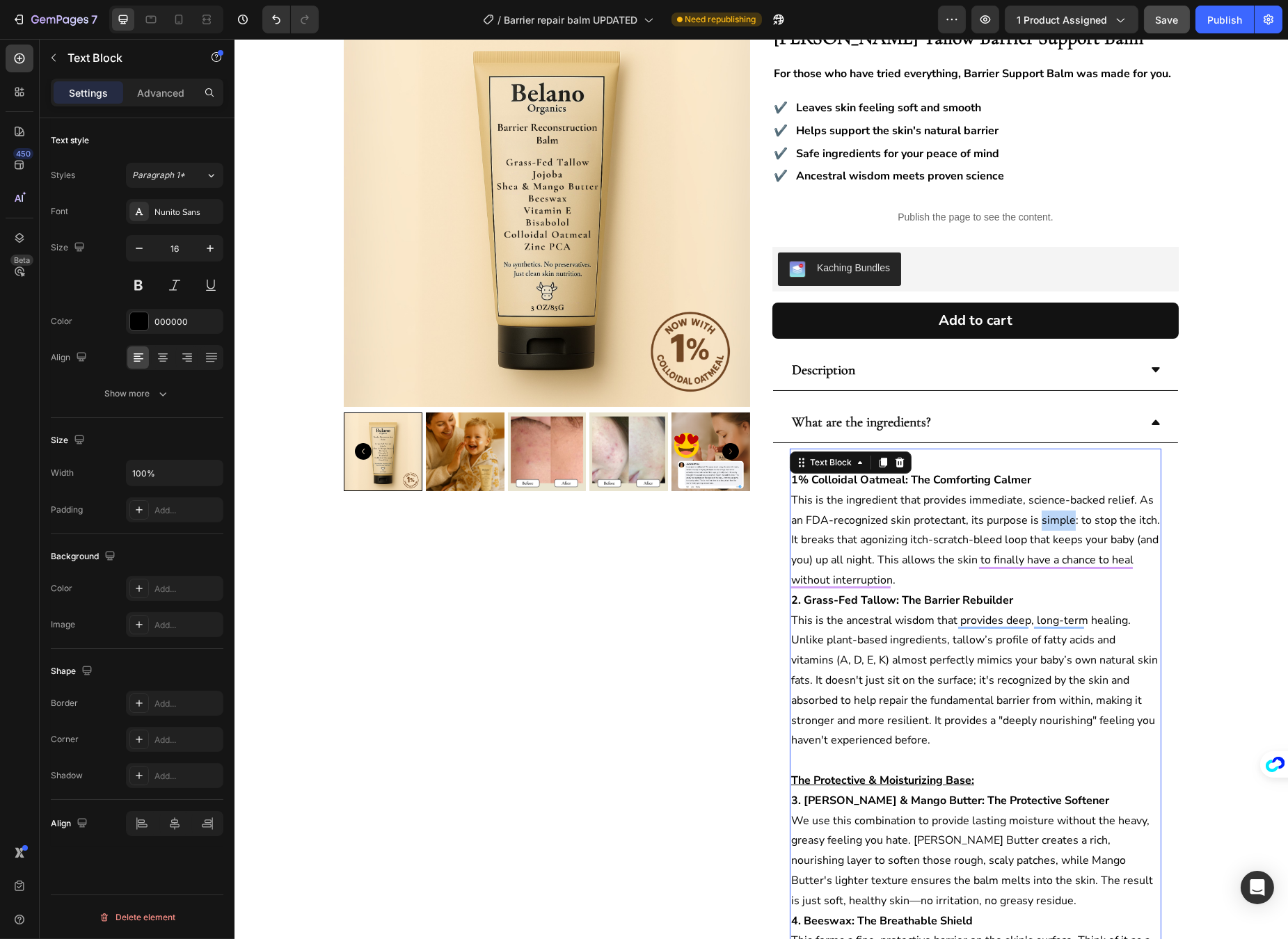
click at [1045, 519] on p "1% Colloidal Oatmeal: The Comforting Calmer This is the ingredient that provide…" at bounding box center [975, 530] width 369 height 120
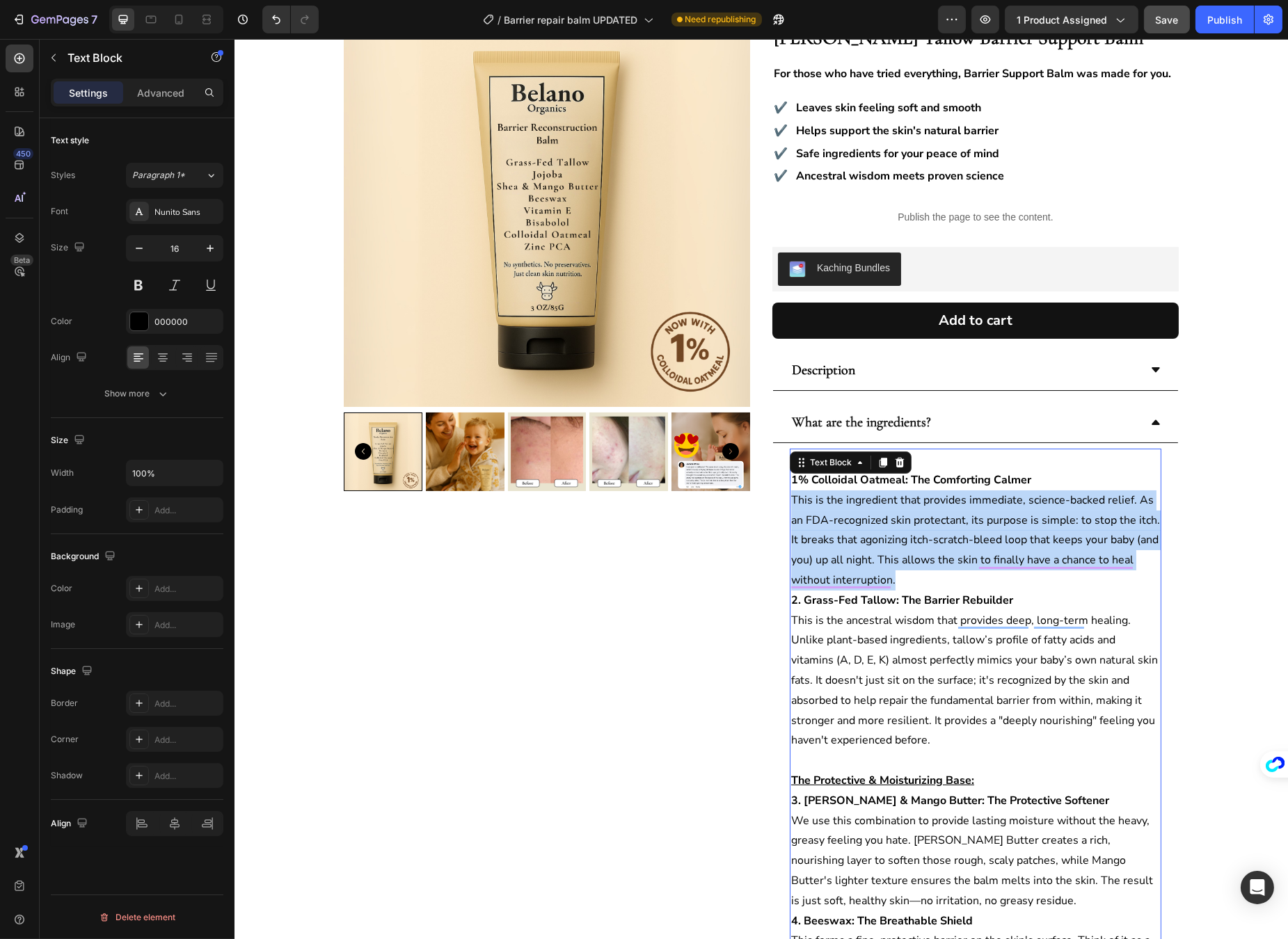
click at [1045, 519] on p "1% Colloidal Oatmeal: The Comforting Calmer This is the ingredient that provide…" at bounding box center [975, 530] width 369 height 120
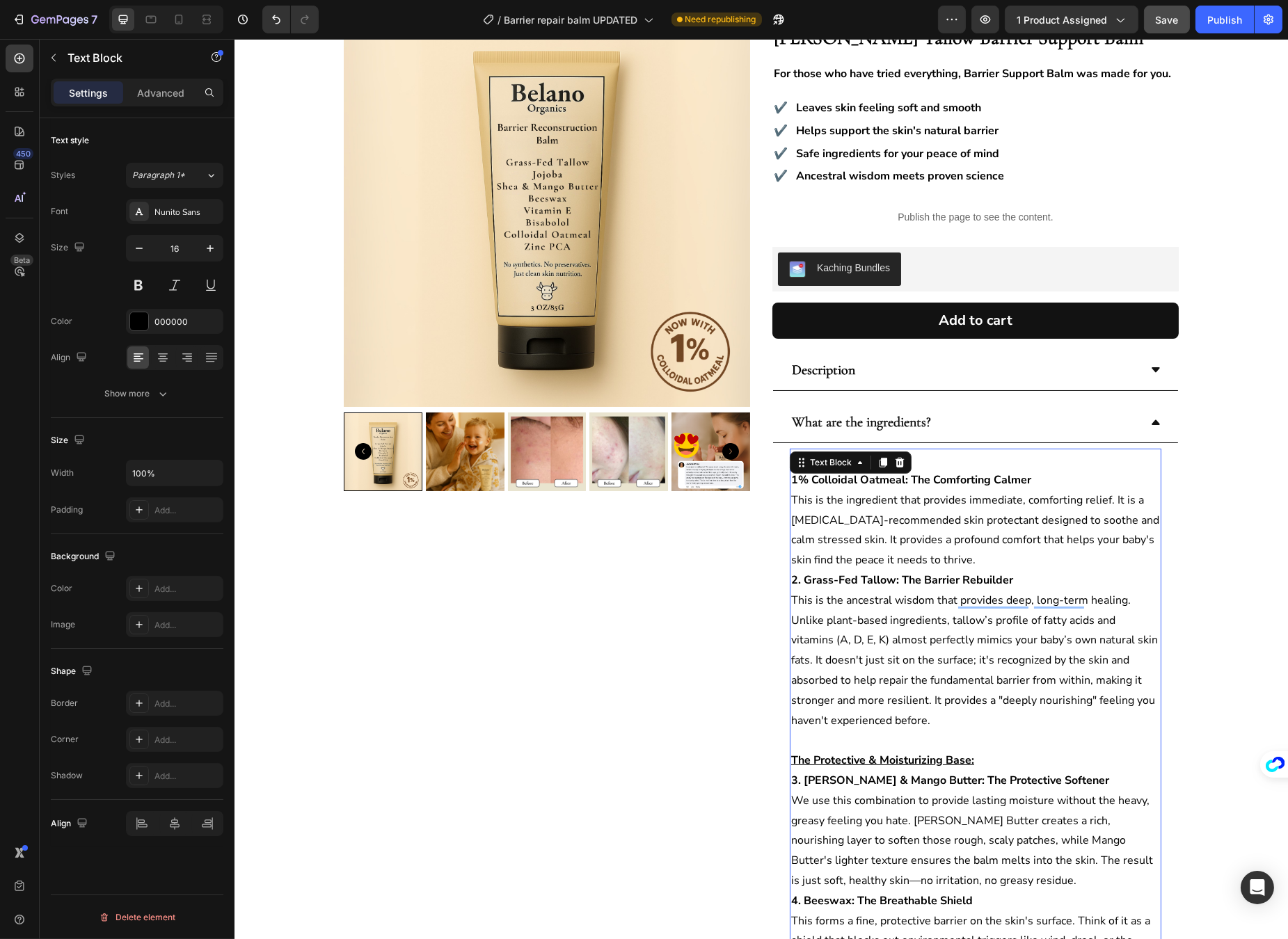
click at [901, 583] on strong "2. Grass-Fed Tallow: The Barrier Rebuilder" at bounding box center [901, 580] width 222 height 15
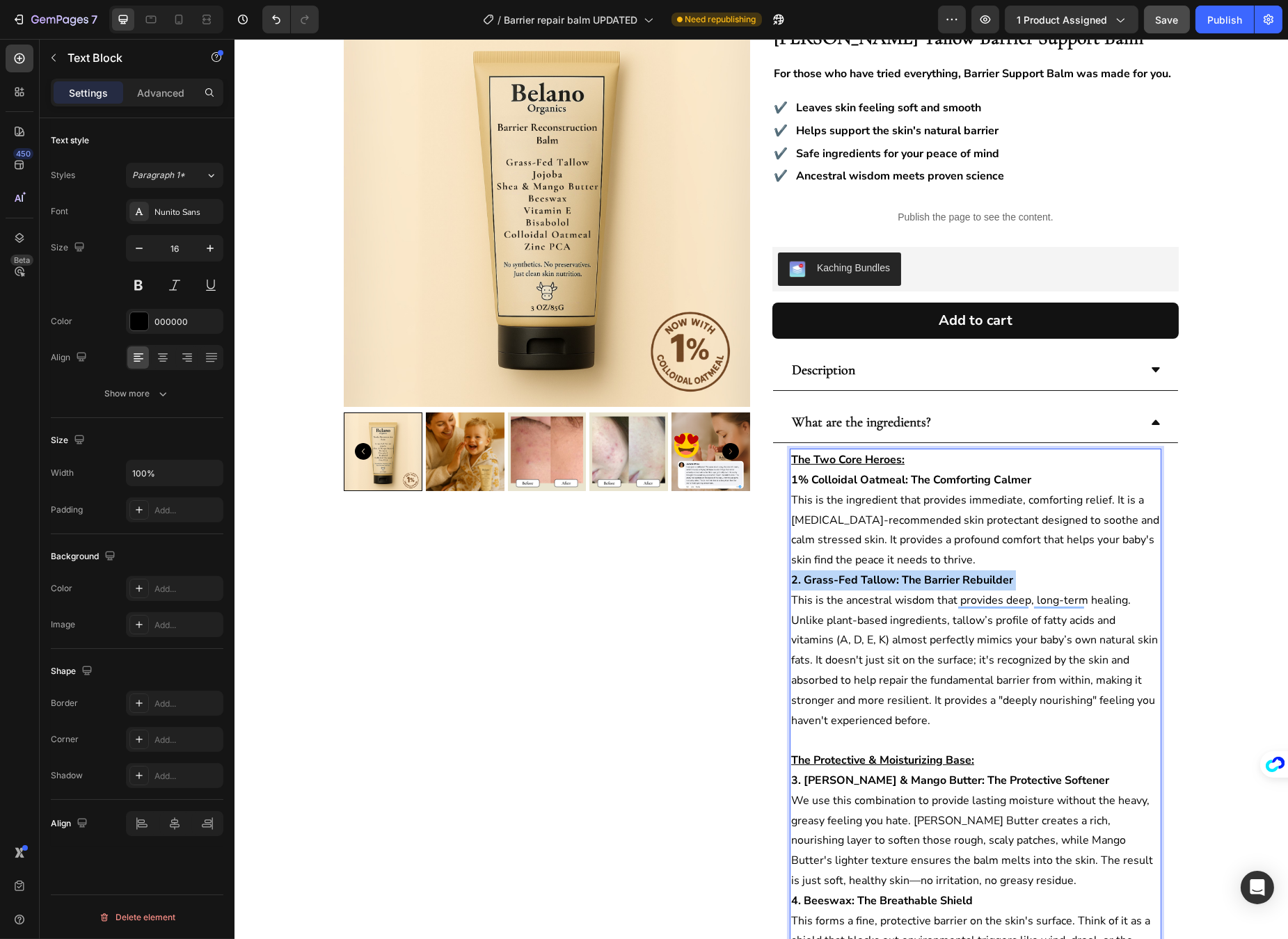
click at [901, 583] on strong "2. Grass-Fed Tallow: The Barrier Rebuilder" at bounding box center [901, 580] width 222 height 15
click at [1024, 581] on p "Grass-Fed Tallow: The Barrier Supporter This is the ancestral wisdom that provi…" at bounding box center [975, 650] width 369 height 160
click at [790, 581] on strong "Grass-Fed Tallow: The Barrier Supporter" at bounding box center [895, 580] width 210 height 15
click at [790, 580] on strong "Grass-Fed Tallow: The Barrier Supporter" at bounding box center [895, 580] width 210 height 15
click at [790, 578] on strong "Grass-Fed Tallow: The Barrier Supporter" at bounding box center [895, 580] width 210 height 15
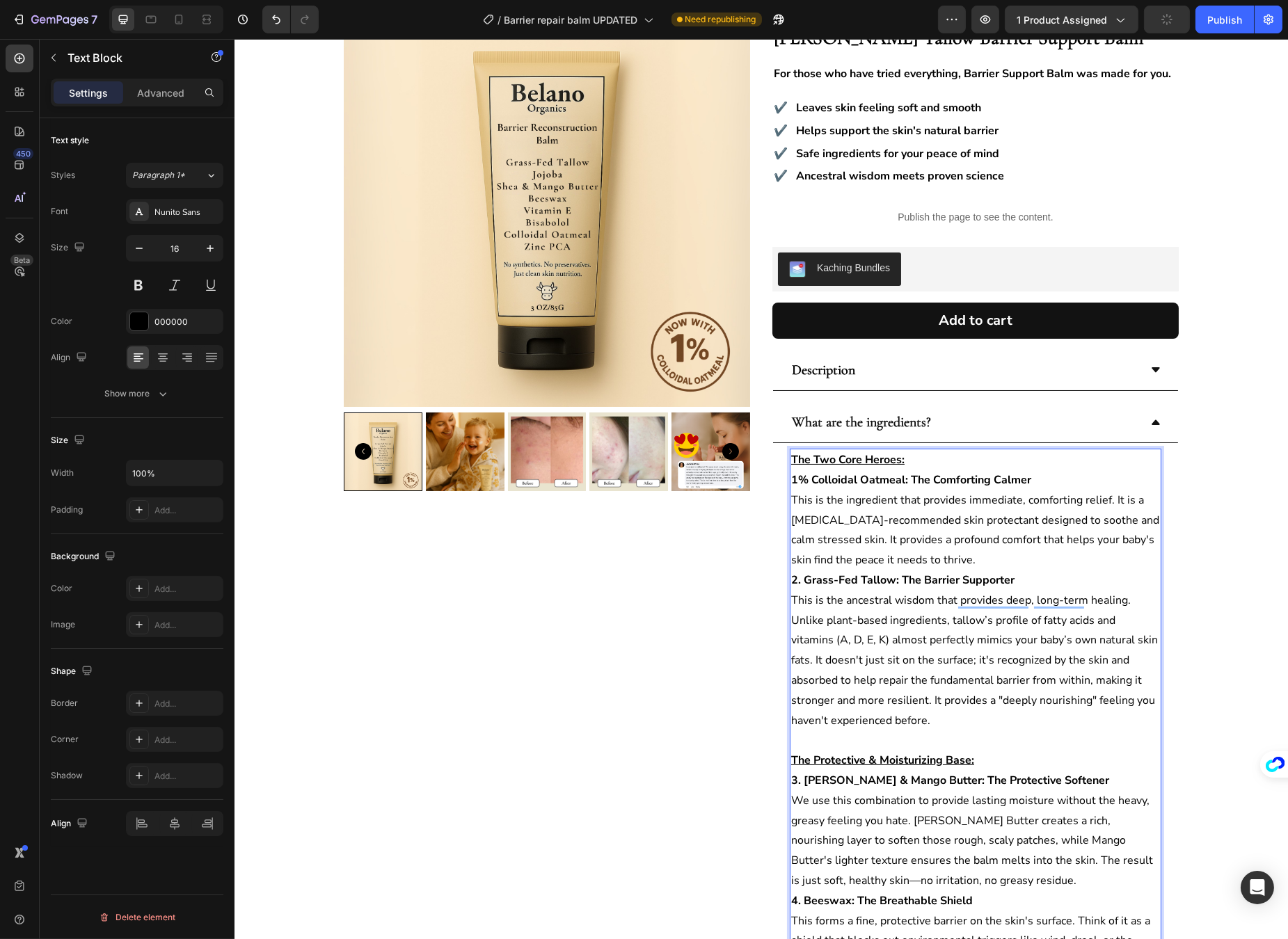
click at [790, 477] on strong "1% Colloidal Oatmeal: The Comforting Calmer" at bounding box center [910, 480] width 240 height 15
click at [946, 666] on p "2. Grass-Fed Tallow: The Barrier Supporter This is the ancestral wisdom that pr…" at bounding box center [975, 650] width 369 height 160
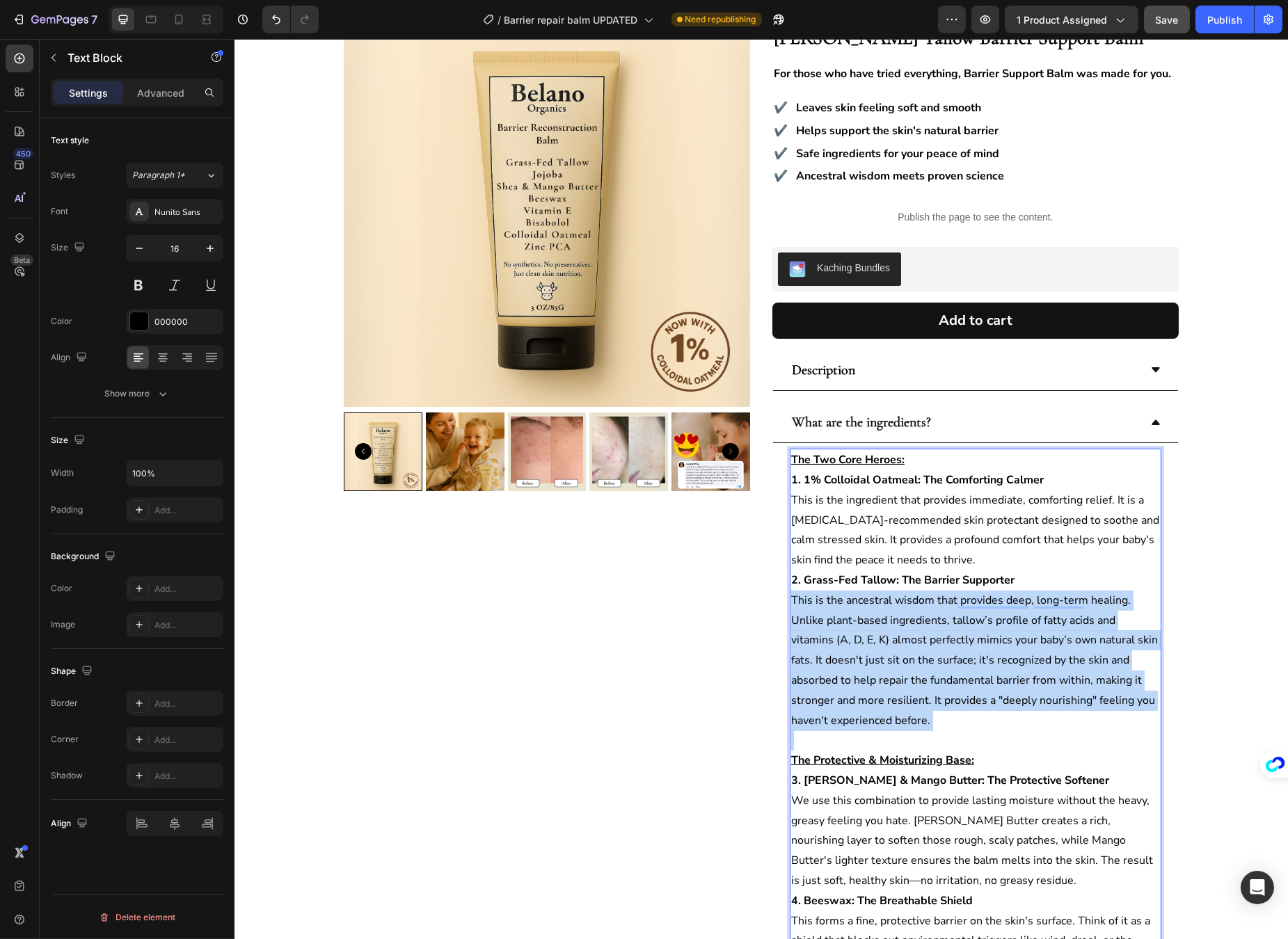
click at [946, 666] on p "2. Grass-Fed Tallow: The Barrier Supporter This is the ancestral wisdom that pr…" at bounding box center [975, 650] width 369 height 160
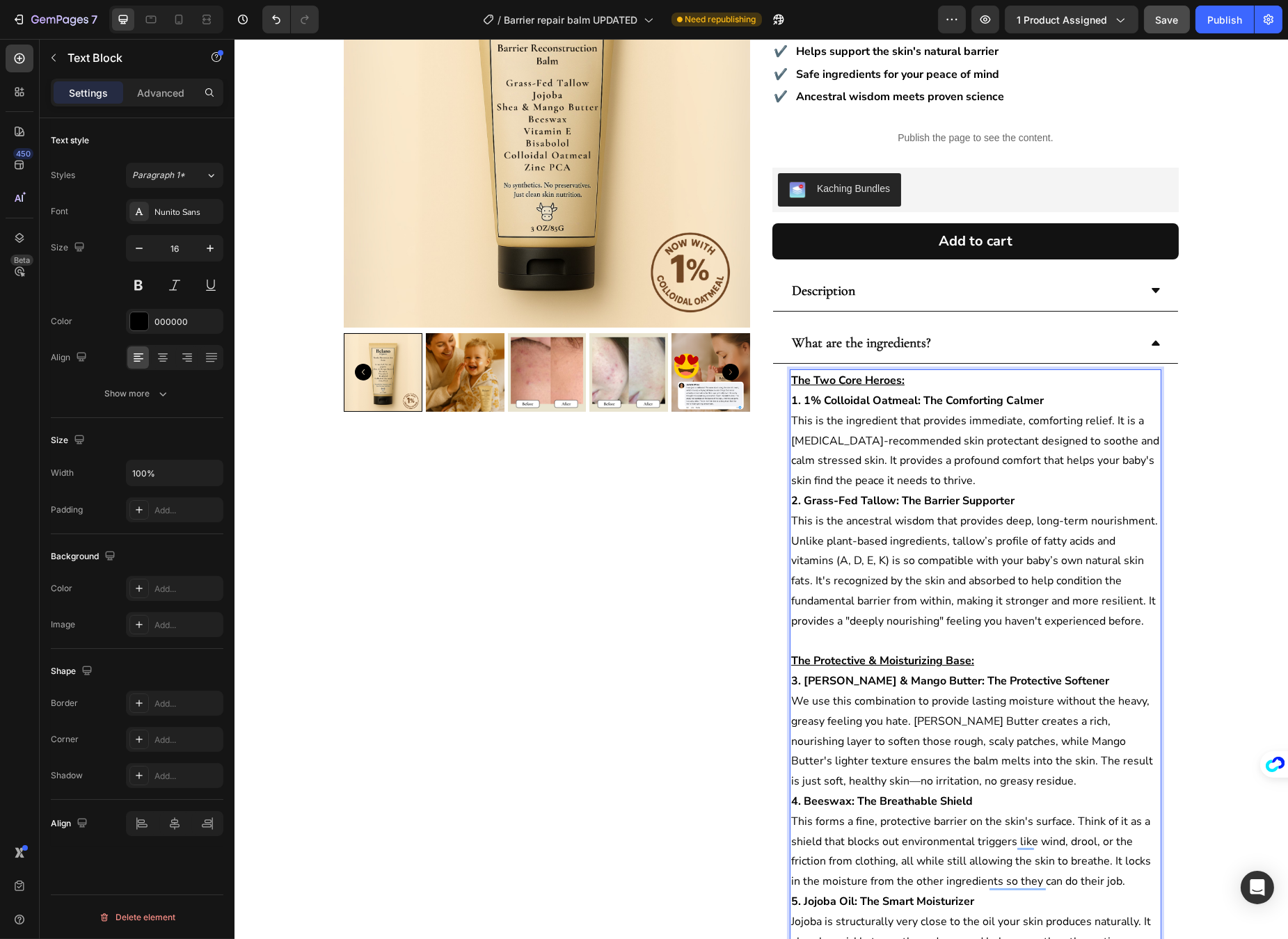
scroll to position [464, 0]
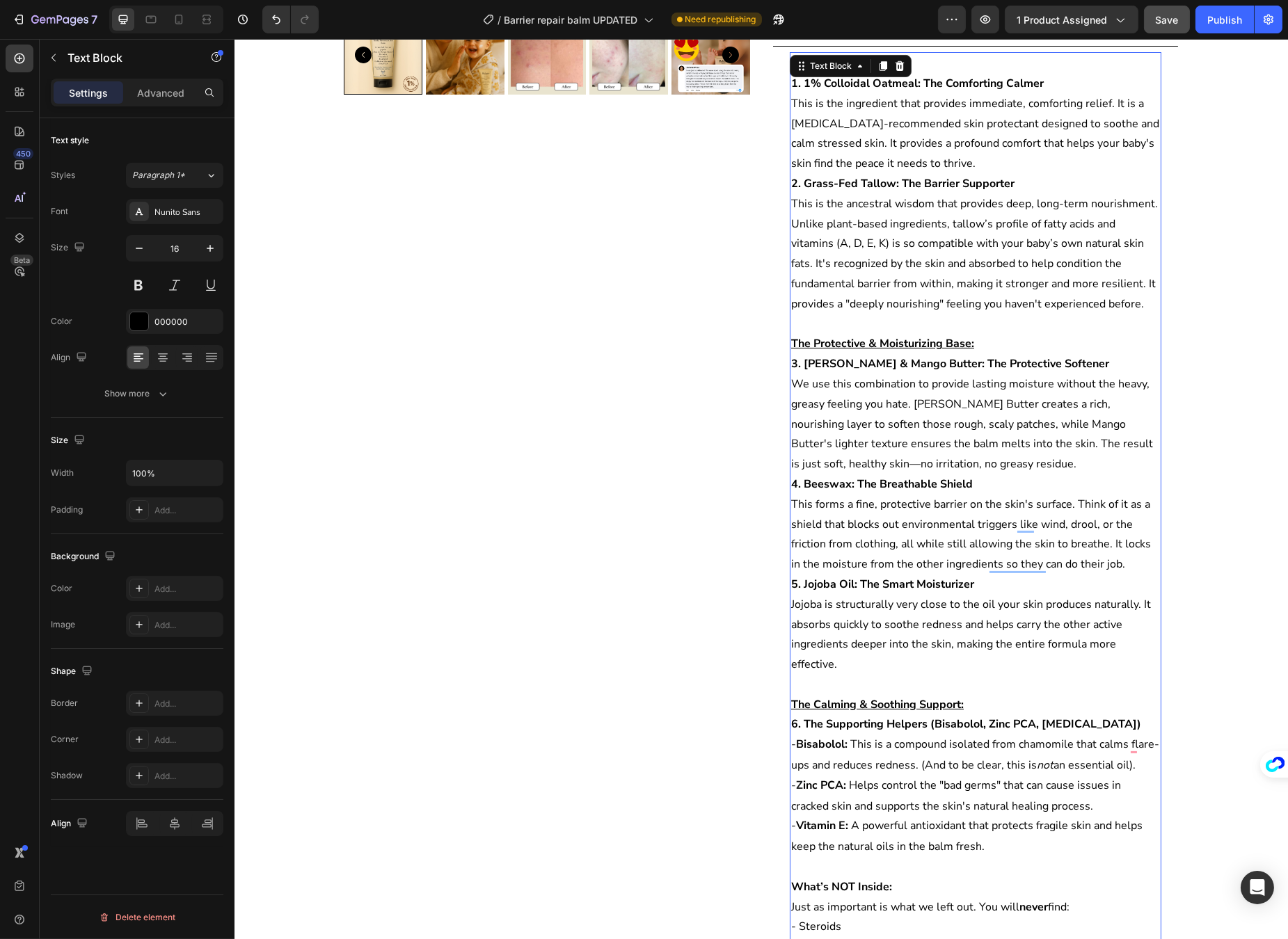
click at [874, 421] on p "3. Shea & Mango Butter: The Protective Softener We use this combination to prov…" at bounding box center [975, 414] width 369 height 120
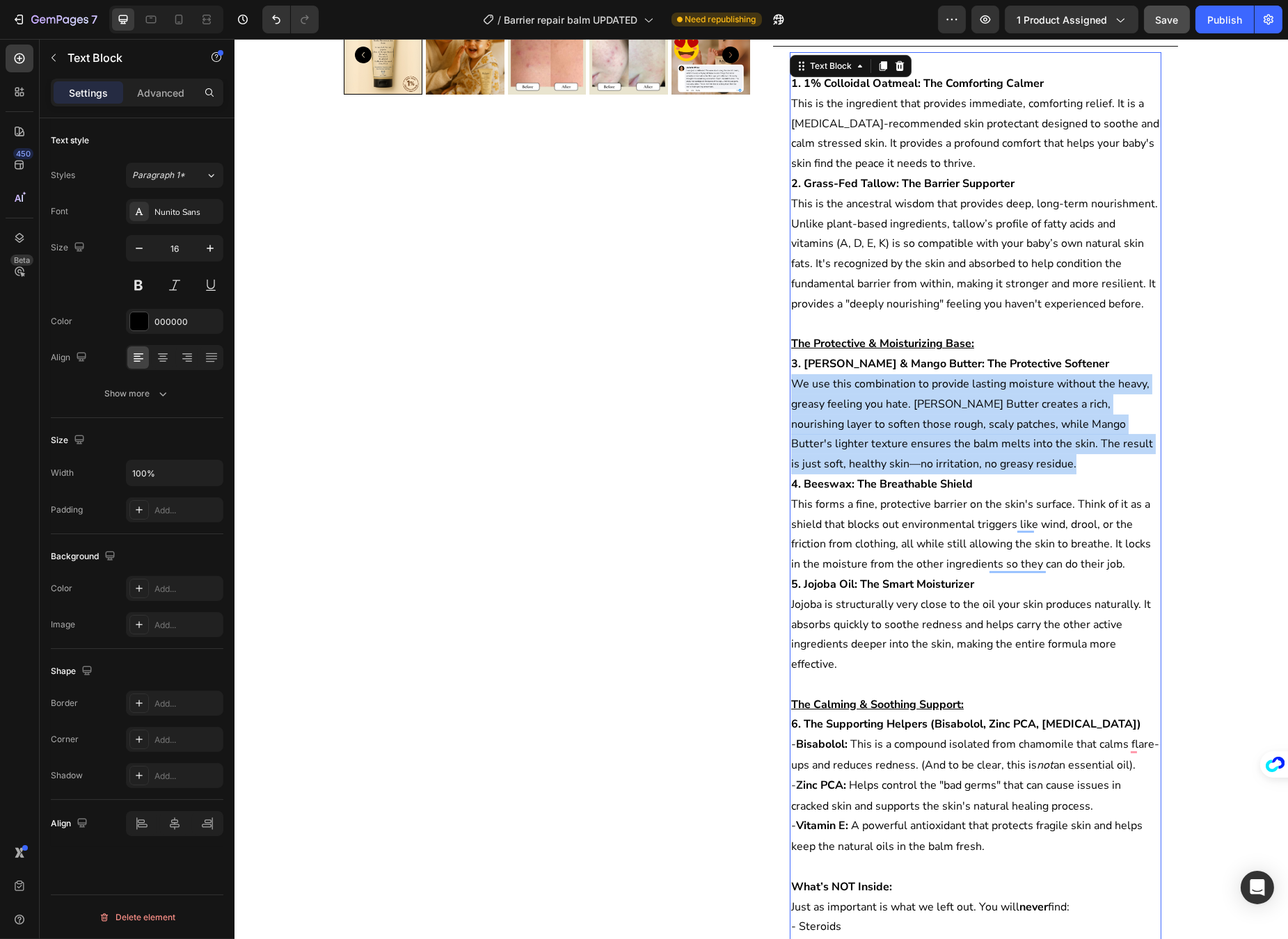
click at [874, 421] on p "3. Shea & Mango Butter: The Protective Softener We use this combination to prov…" at bounding box center [975, 414] width 369 height 120
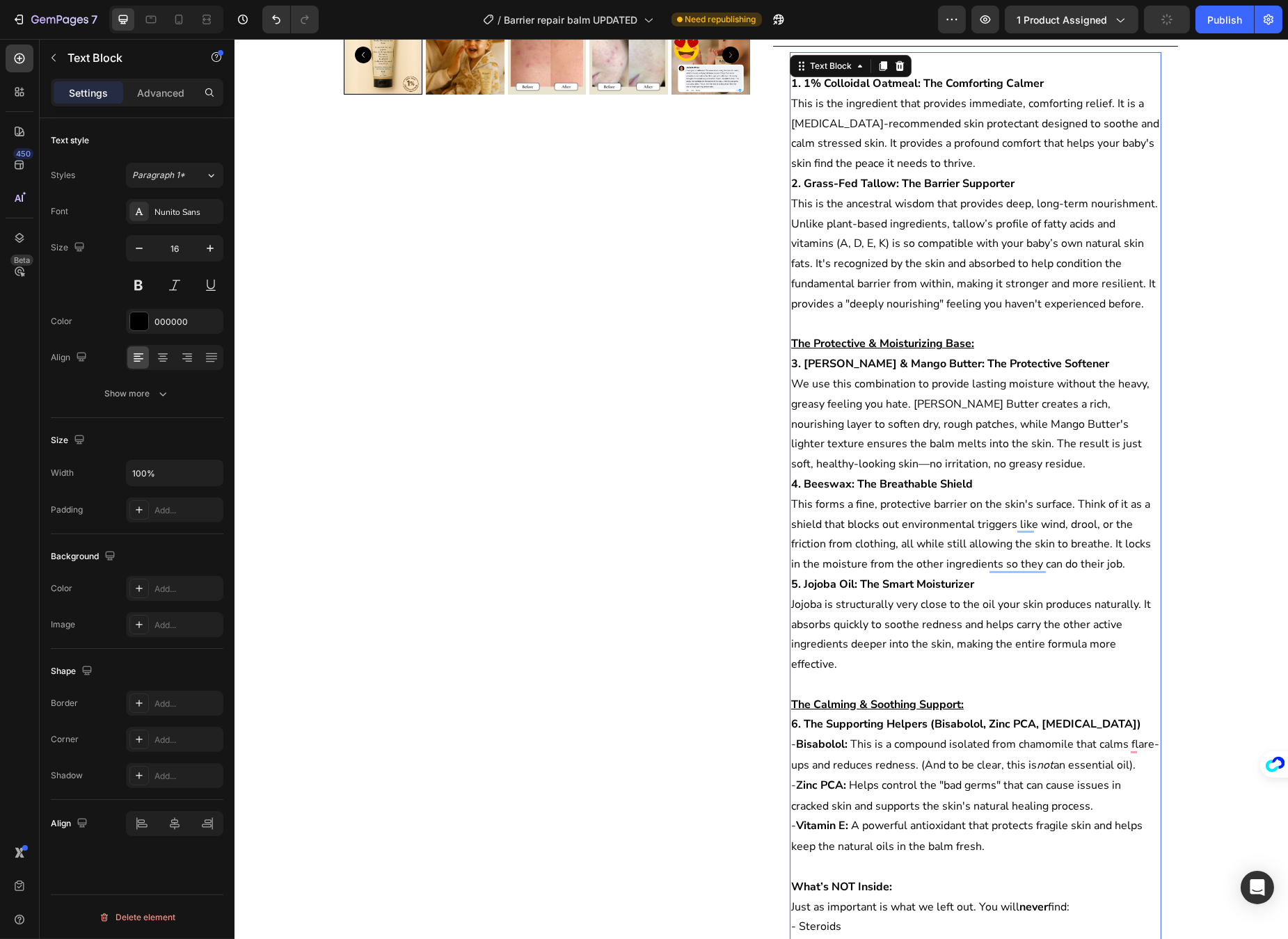
click at [853, 533] on p "4. Beeswax: The Breathable Shield This forms a fine, protective barrier on the …" at bounding box center [975, 525] width 369 height 100
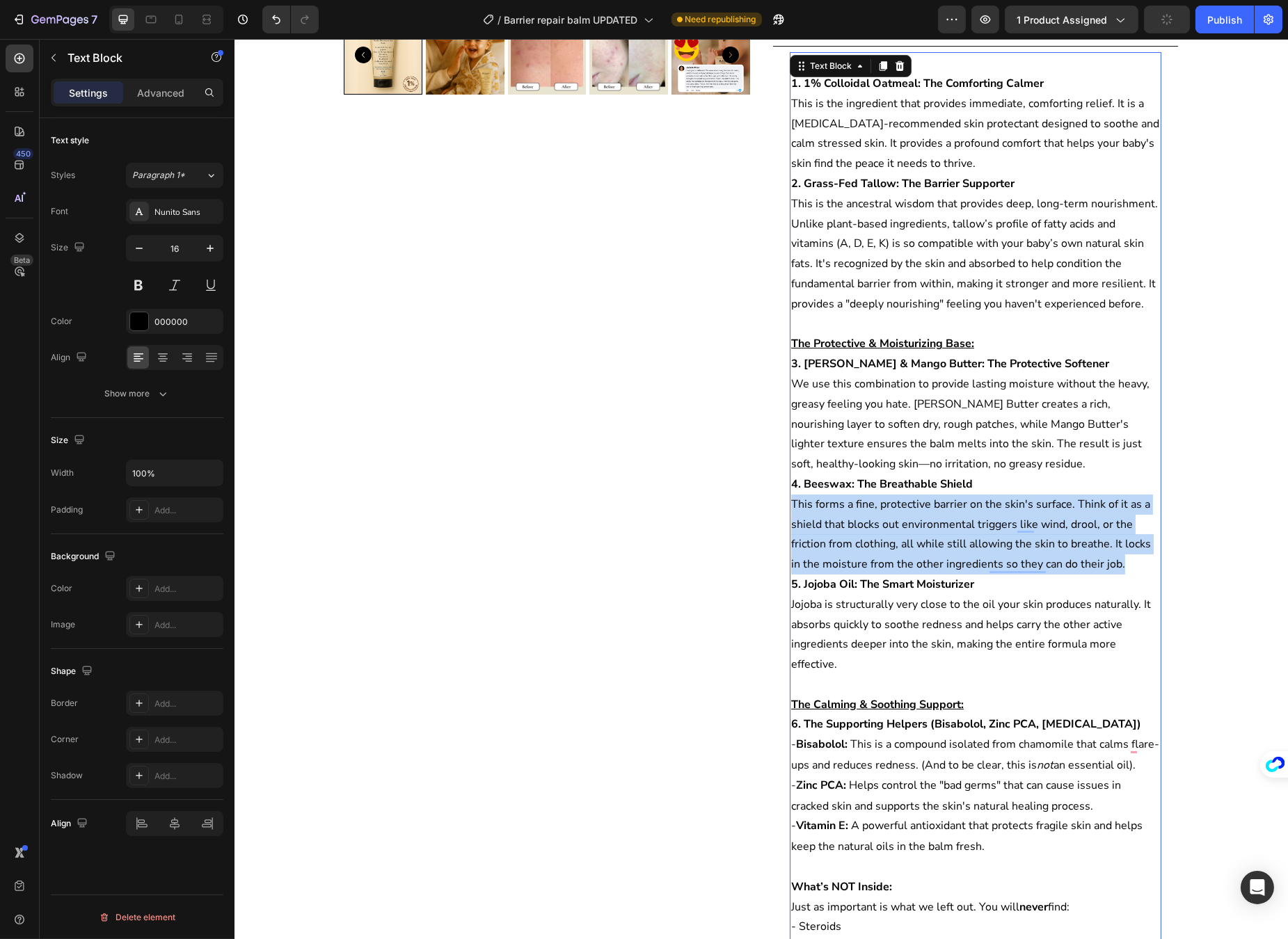
click at [853, 533] on p "4. Beeswax: The Breathable Shield This forms a fine, protective barrier on the …" at bounding box center [975, 525] width 369 height 100
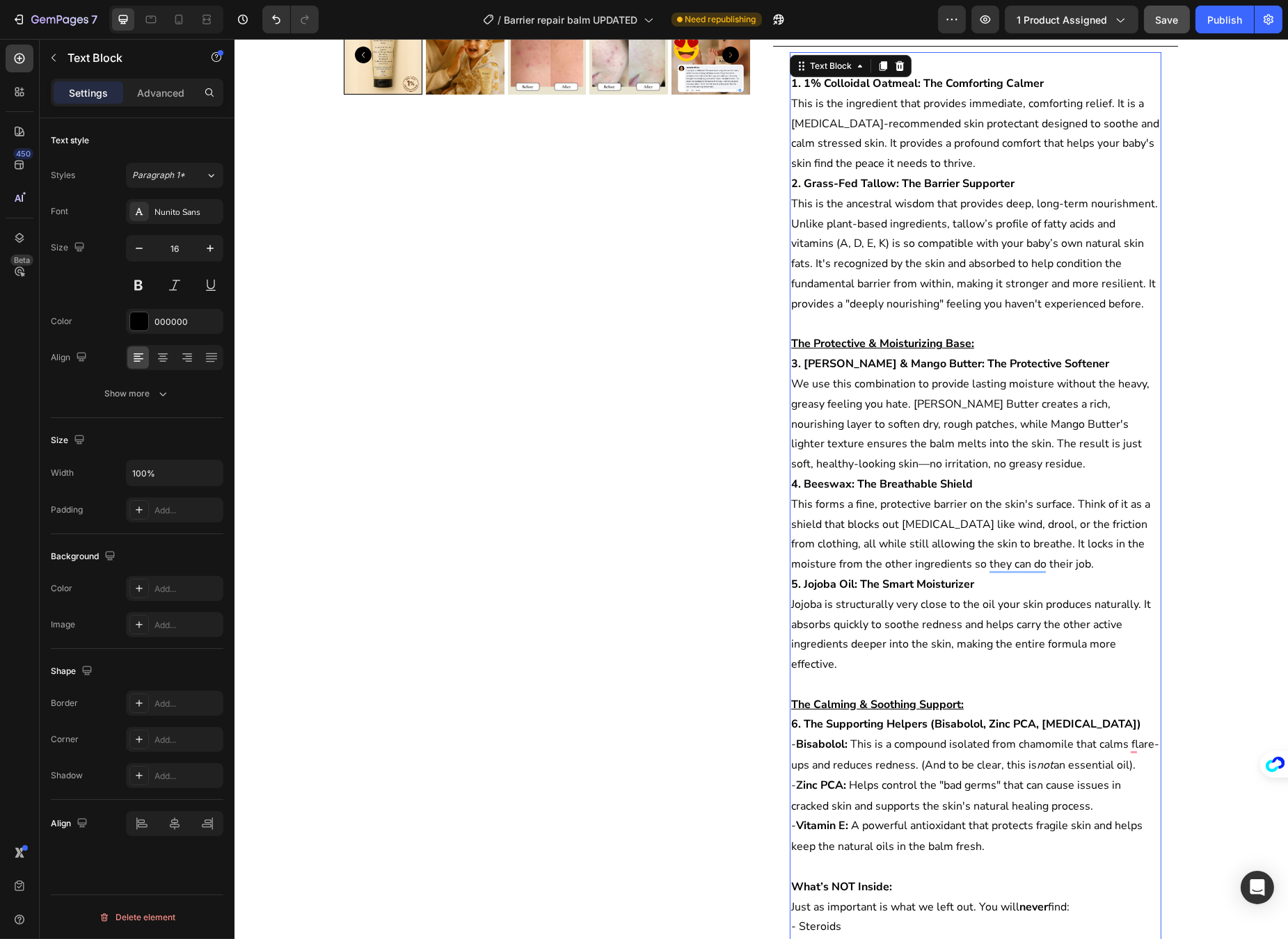
click at [935, 636] on p "5. Jojoba Oil: The Smart Moisturizer Jojoba is structurally very close to the o…" at bounding box center [975, 635] width 369 height 120
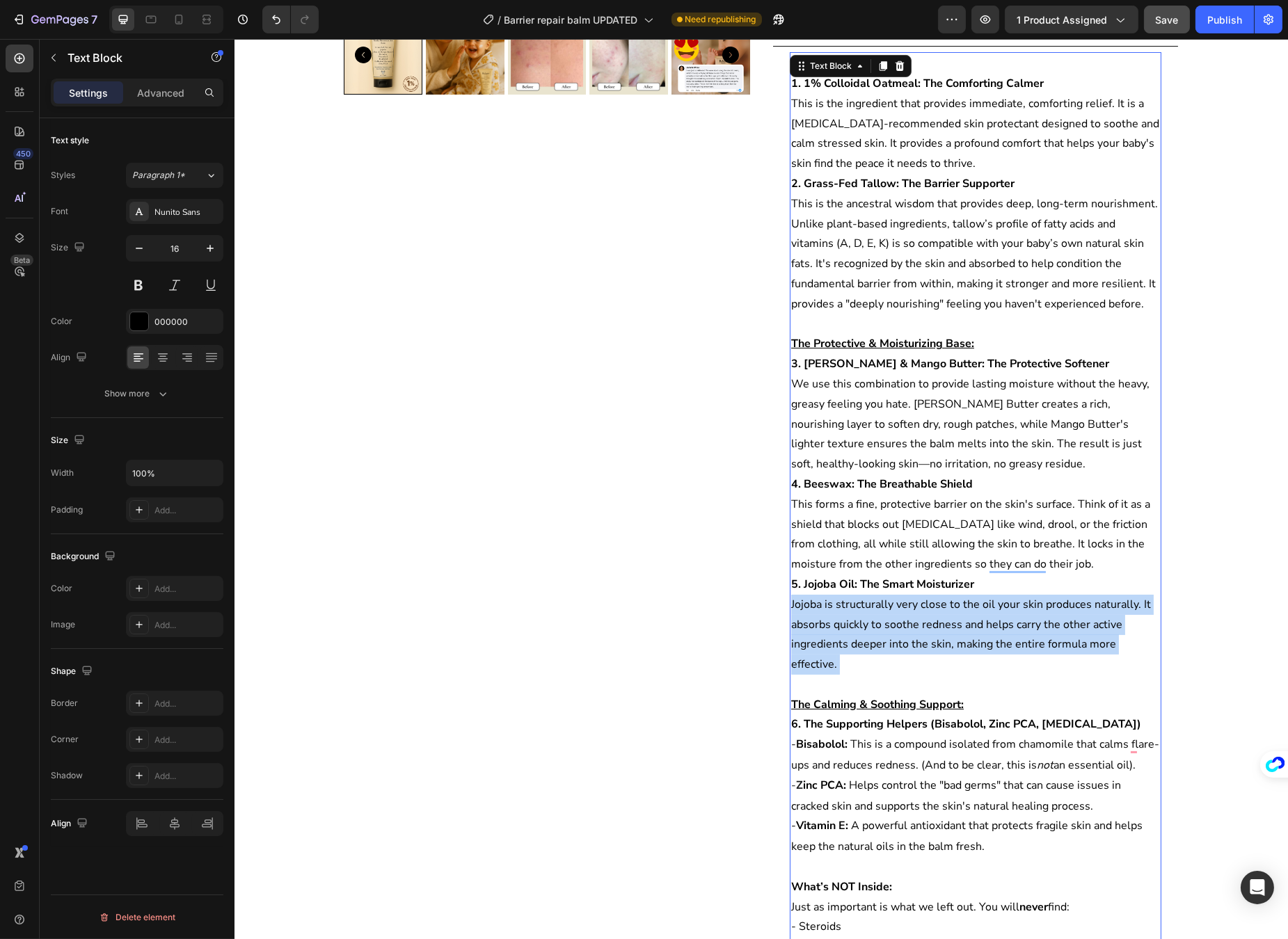
click at [935, 636] on p "5. Jojoba Oil: The Smart Moisturizer Jojoba is structurally very close to the o…" at bounding box center [975, 635] width 369 height 120
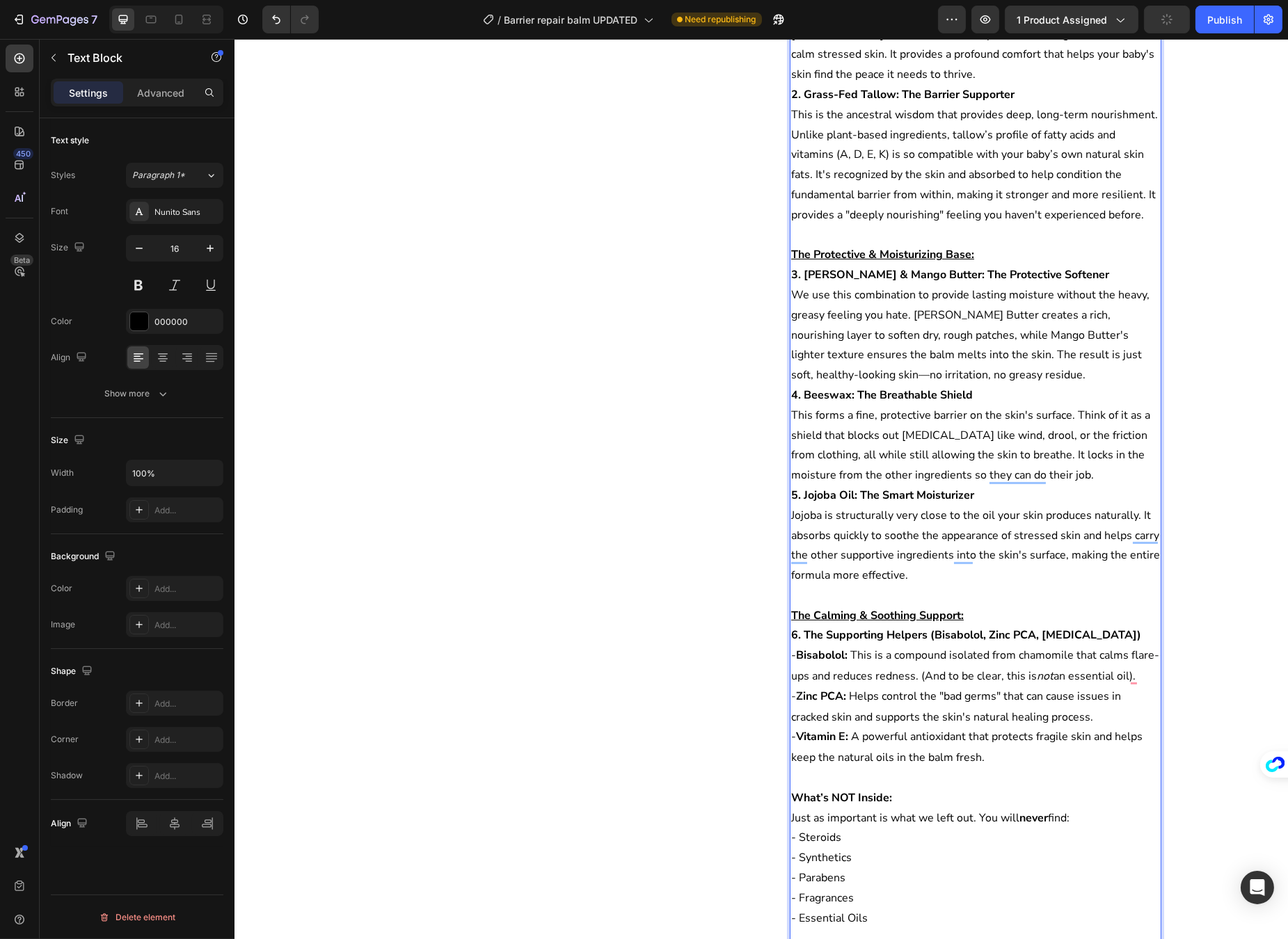
scroll to position [574, 0]
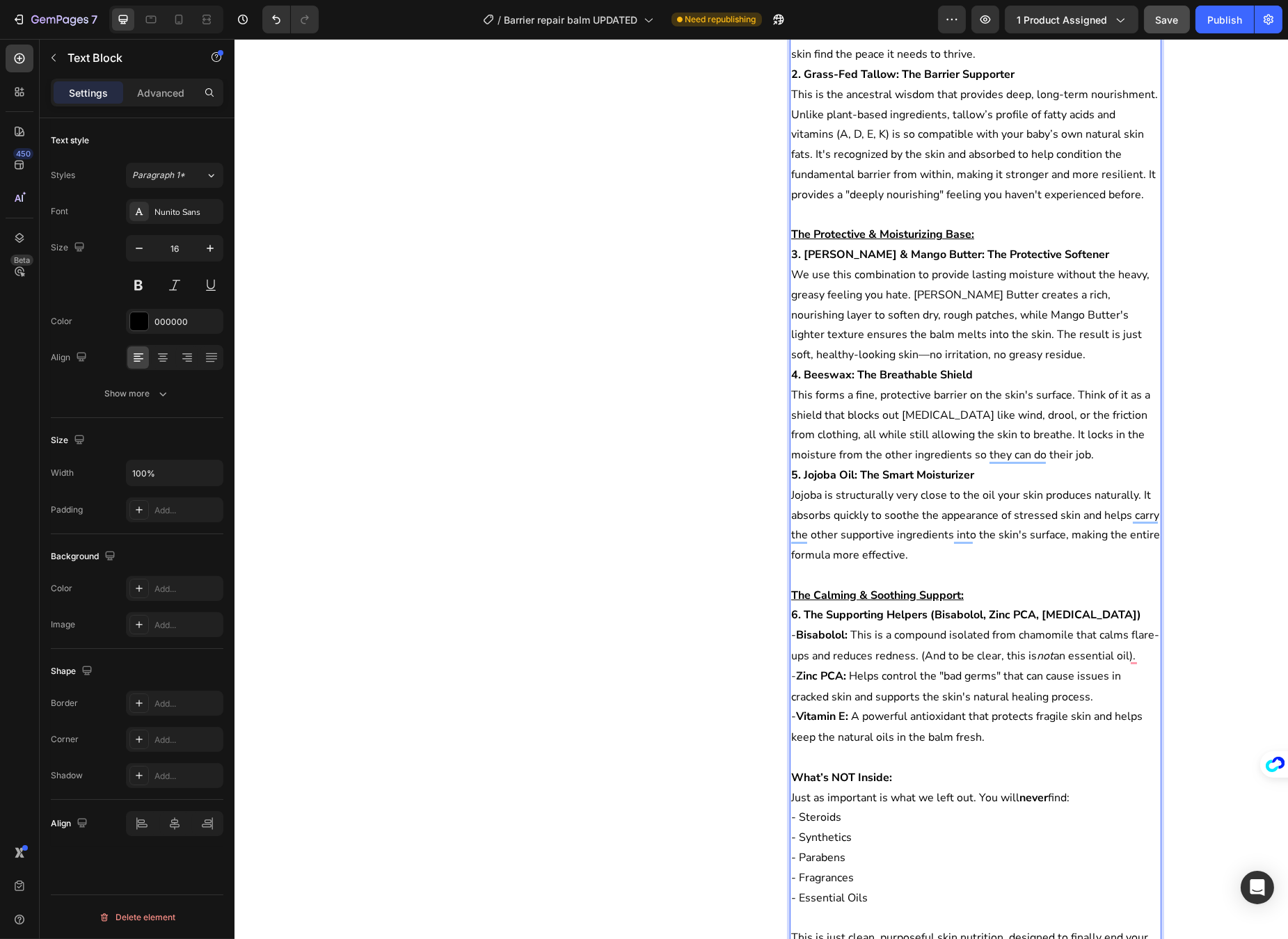
click at [851, 635] on span "This is a compound isolated from chamomile that calms flare-ups and reduces red…" at bounding box center [974, 646] width 368 height 36
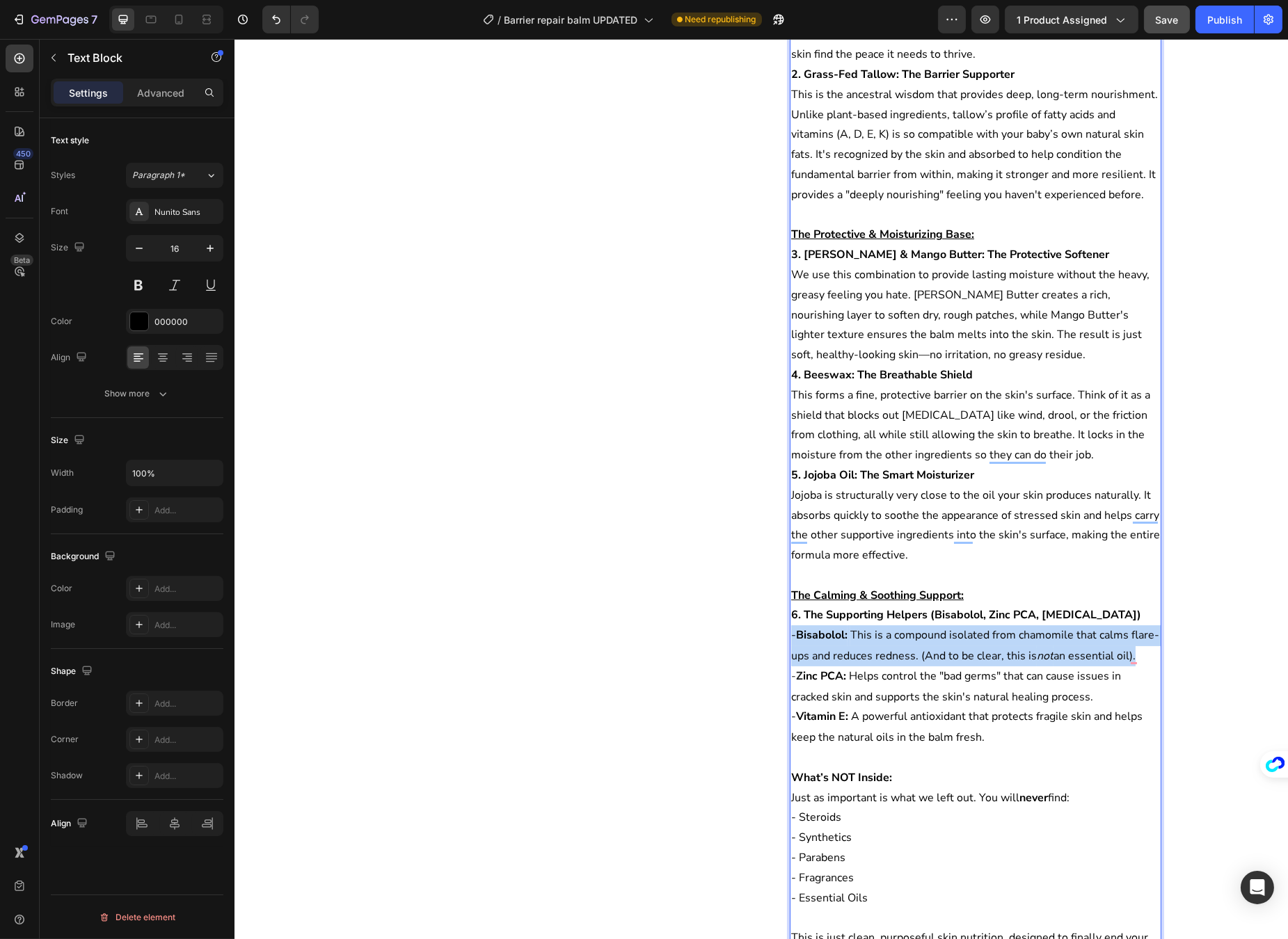
click at [851, 635] on span "This is a compound isolated from chamomile that calms flare-ups and reduces red…" at bounding box center [974, 646] width 368 height 36
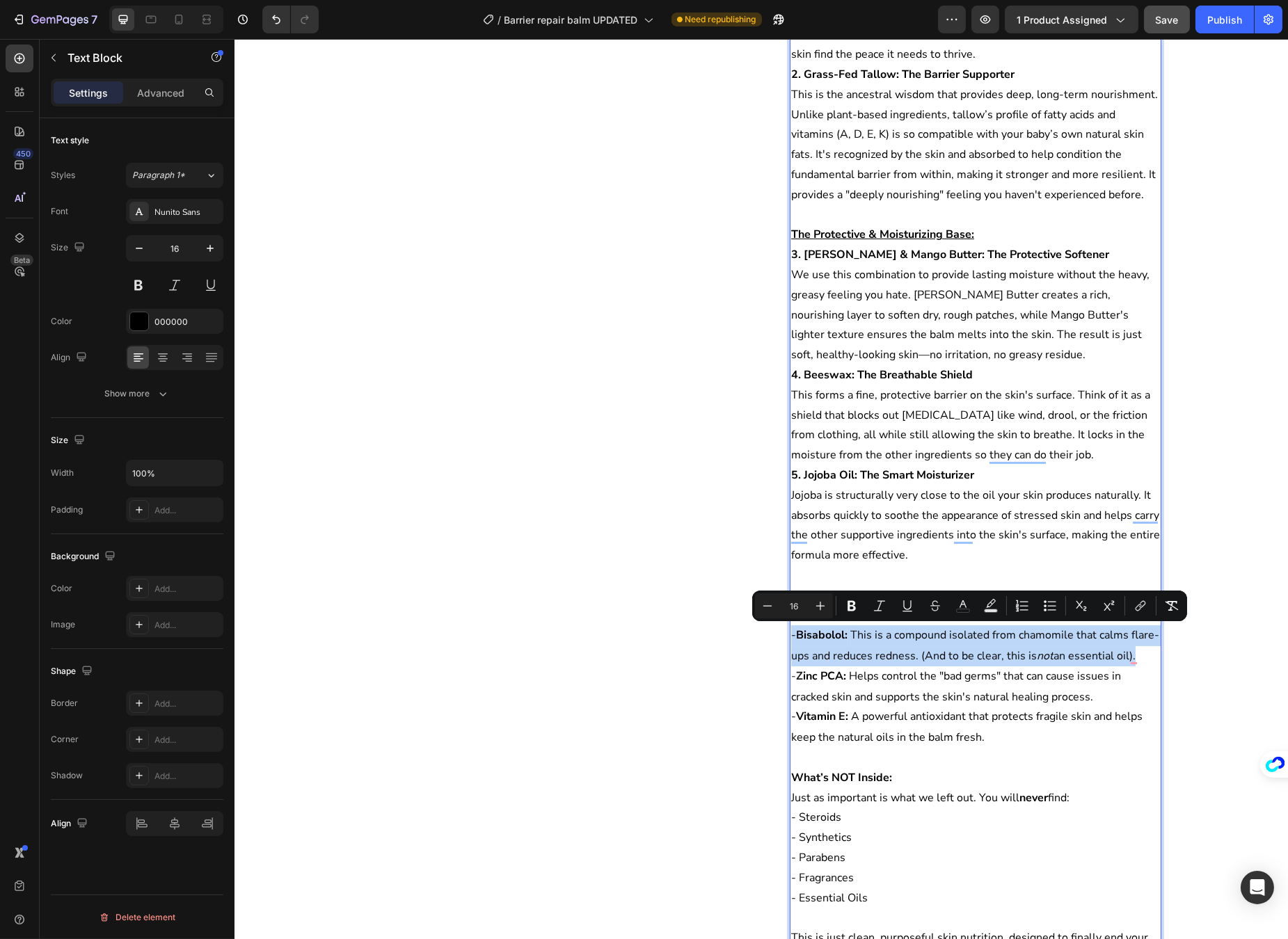
click at [847, 637] on span "Rich Text Editor. Editing area: main" at bounding box center [848, 636] width 3 height 13
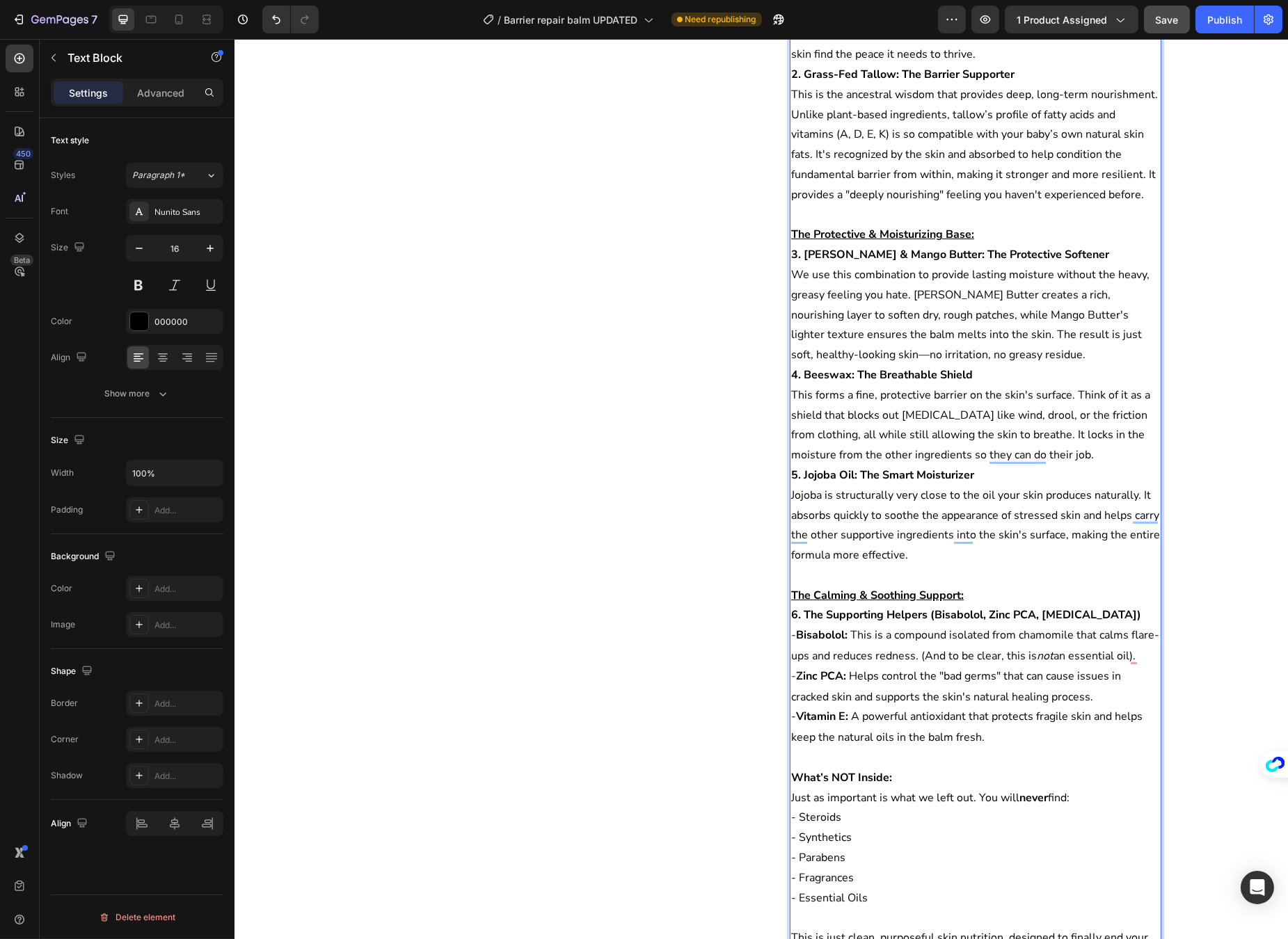
click at [846, 632] on span "This is a compound isolated from chamomile that calms flare-ups and reduces red…" at bounding box center [974, 646] width 368 height 36
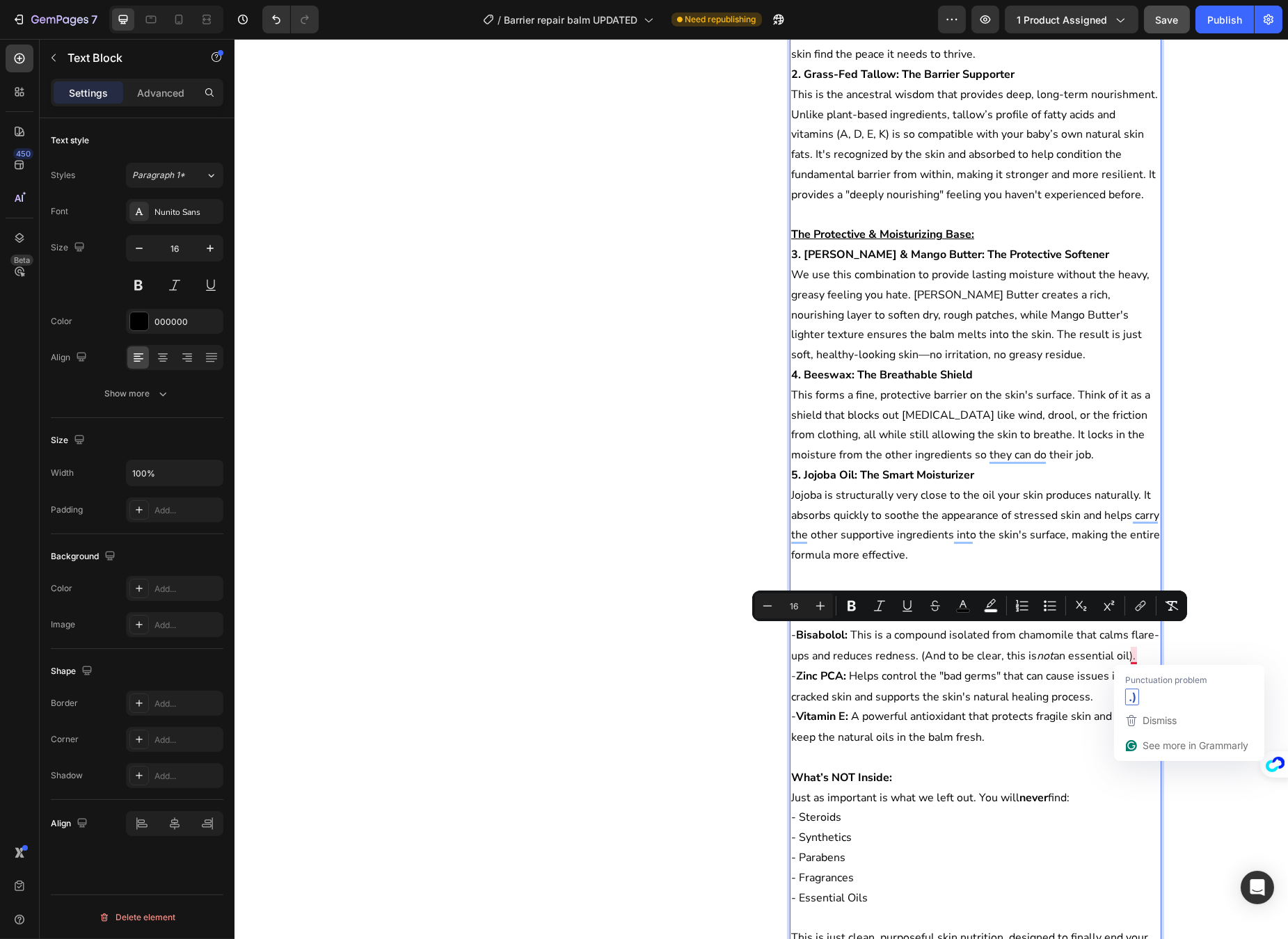
drag, startPoint x: 846, startPoint y: 632, endPoint x: 1133, endPoint y: 656, distance: 288.0
click at [1133, 656] on p "- Bisabolol: This is a compound isolated from chamomile that calms flare-ups an…" at bounding box center [975, 646] width 369 height 41
type input "14"
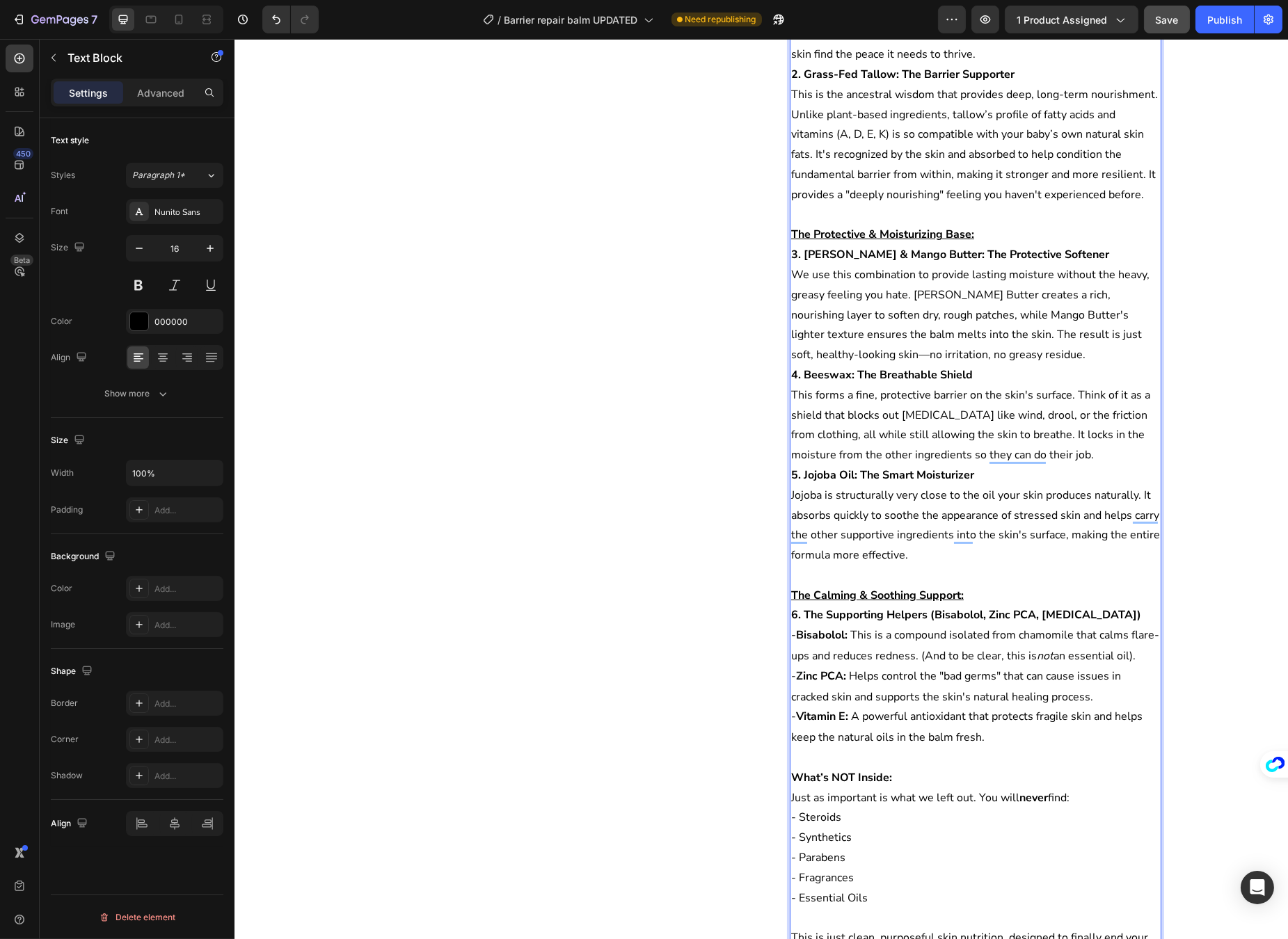
click at [1078, 709] on span "A powerful antioxidant that protects fragile skin and helps keep the natural oi…" at bounding box center [966, 727] width 351 height 36
click at [1089, 636] on span "This is a compound isolated from chamomile that calms flare-ups and reduces red…" at bounding box center [974, 646] width 368 height 36
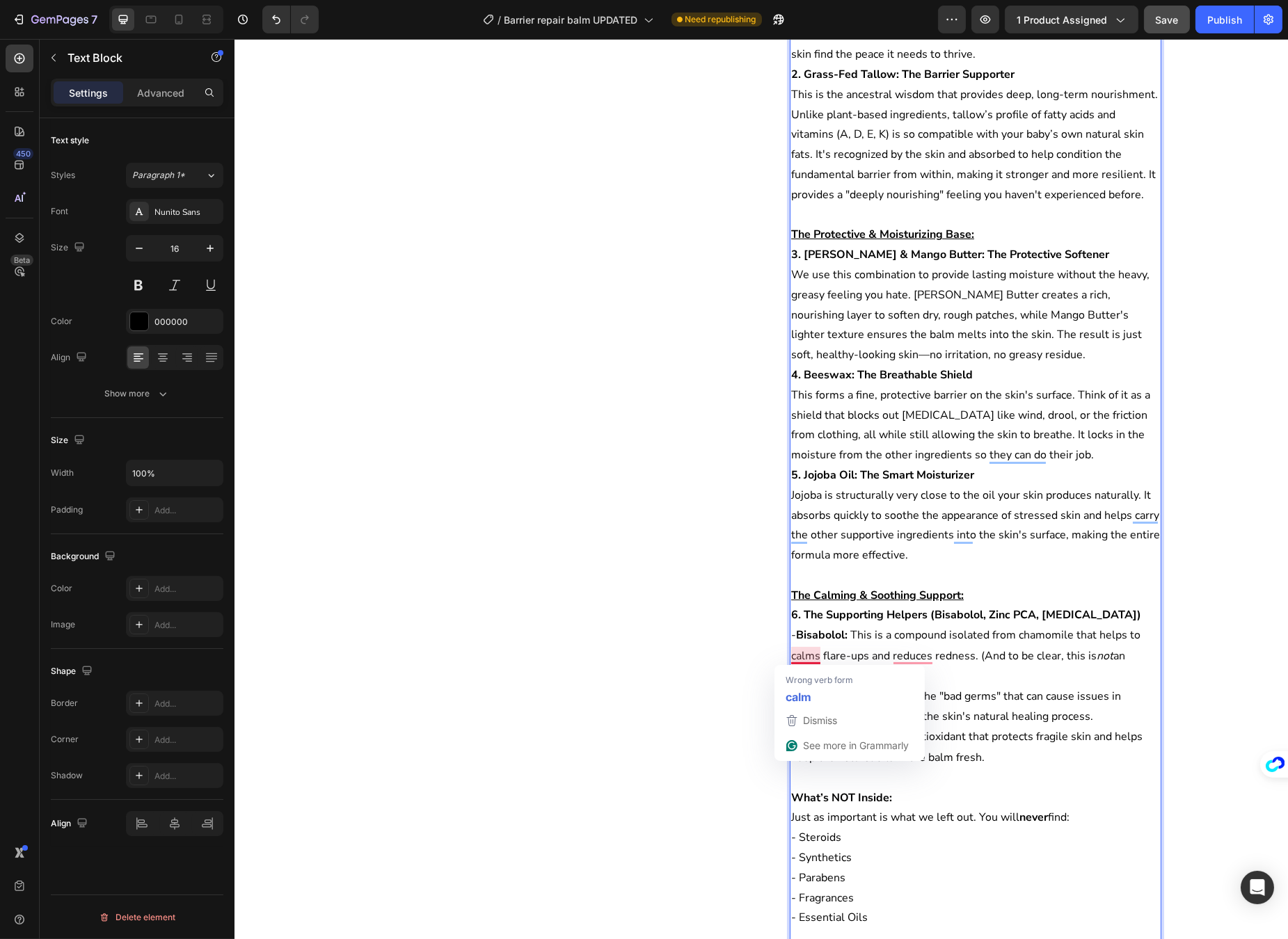
click at [811, 655] on span "This is a compound isolated from chamomile that helps to calms flare-ups and re…" at bounding box center [964, 656] width 349 height 57
click at [815, 696] on div "calm" at bounding box center [850, 697] width 134 height 22
click at [1131, 636] on span "This is a compound isolated from chamomile that helps to calm flare-ups and red…" at bounding box center [964, 656] width 349 height 57
click at [819, 659] on span "This is a compound isolated from chamomile that helps to calm flare-ups and red…" at bounding box center [964, 656] width 349 height 57
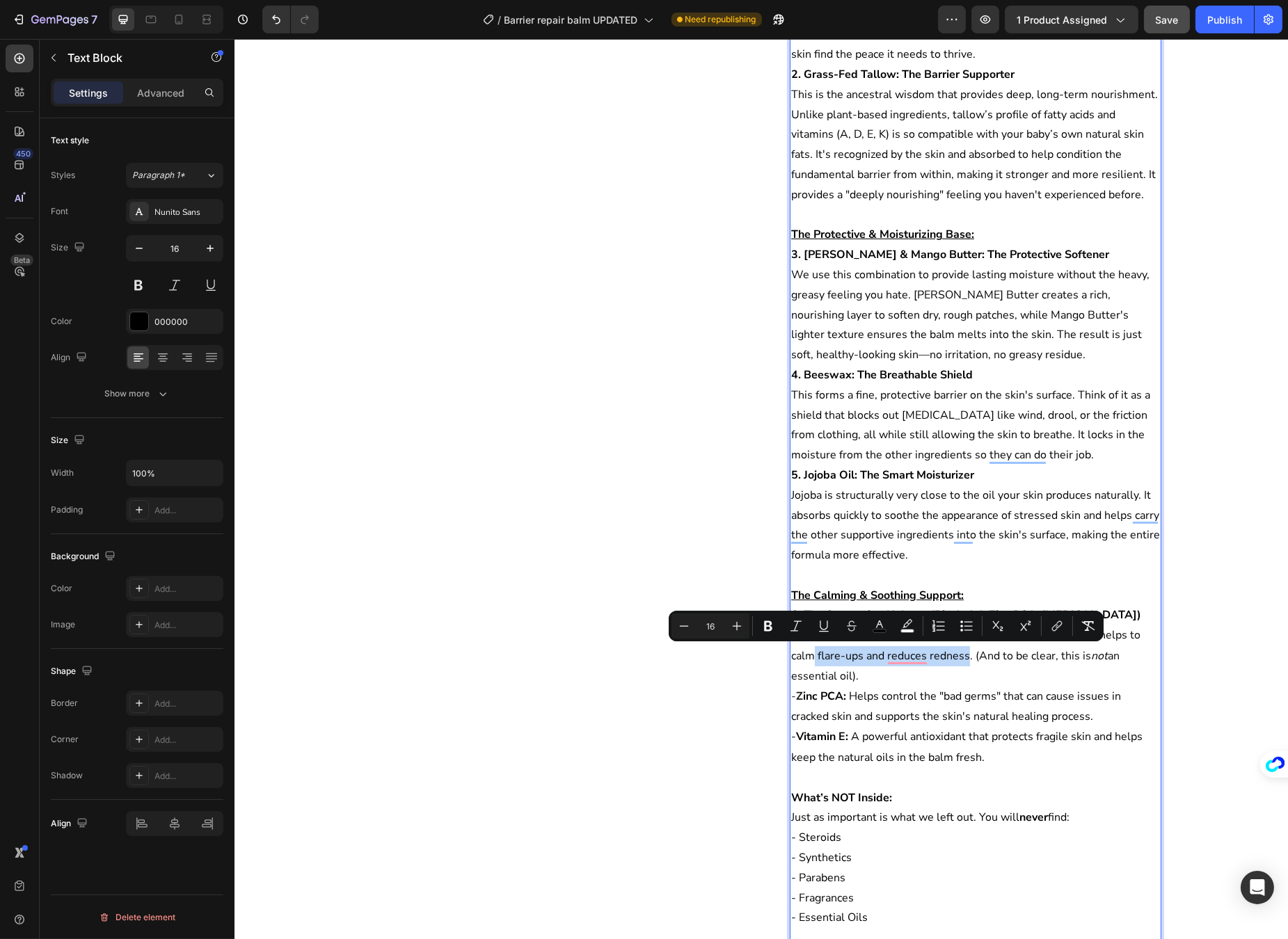
drag, startPoint x: 809, startPoint y: 657, endPoint x: 963, endPoint y: 663, distance: 154.1
click at [963, 663] on span "This is a compound isolated from chamomile that helps to calm flare-ups and red…" at bounding box center [964, 656] width 349 height 57
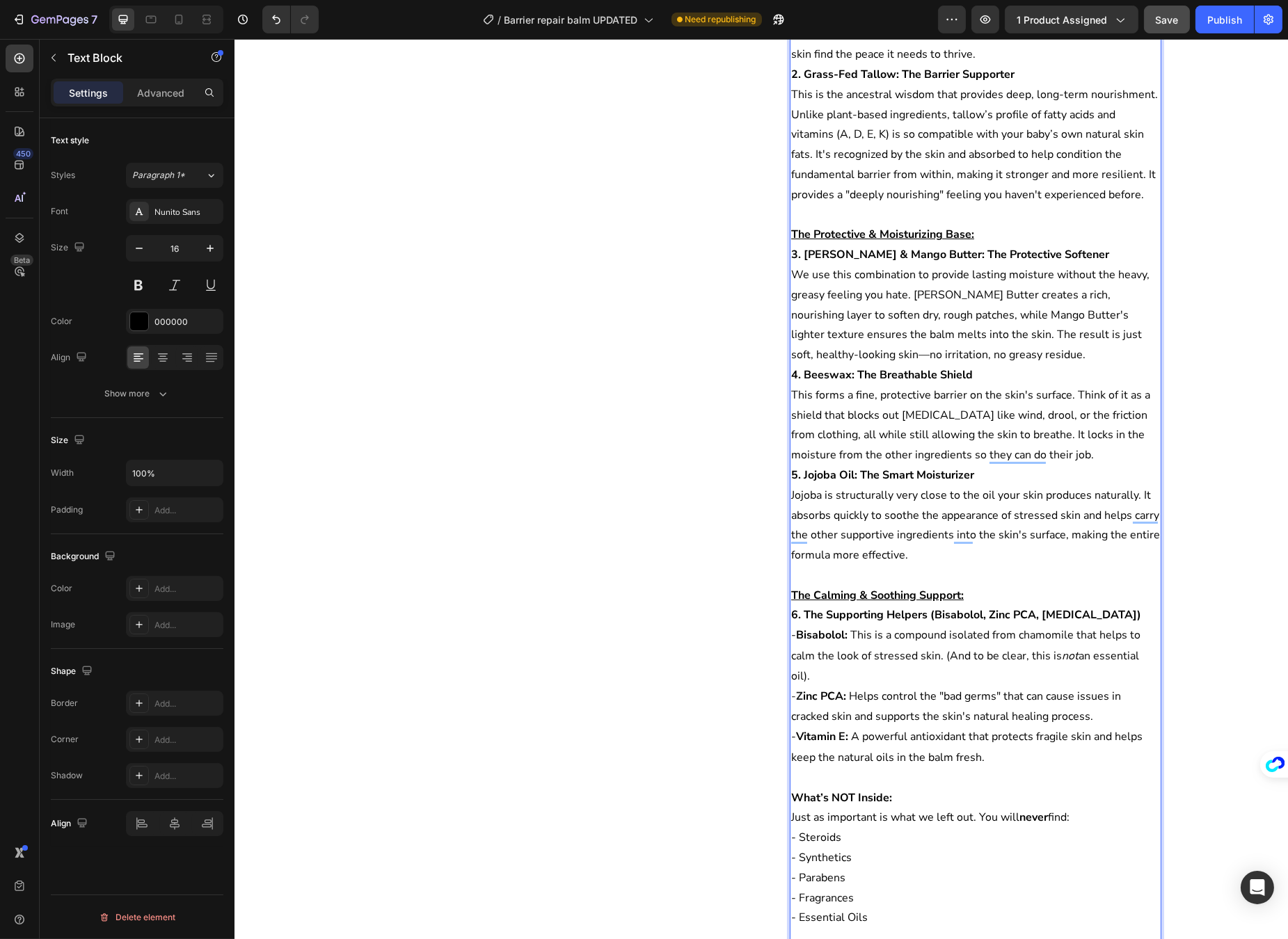
click at [881, 671] on p "- Bisabolol: This is a compound isolated from chamomile that helps to calm the …" at bounding box center [975, 655] width 369 height 60
drag, startPoint x: 1095, startPoint y: 718, endPoint x: 849, endPoint y: 696, distance: 247.0
click at [849, 696] on p "- Z inc PCA: Helps control the "bad germs" that can cause issues in cracked ski…" at bounding box center [975, 707] width 369 height 41
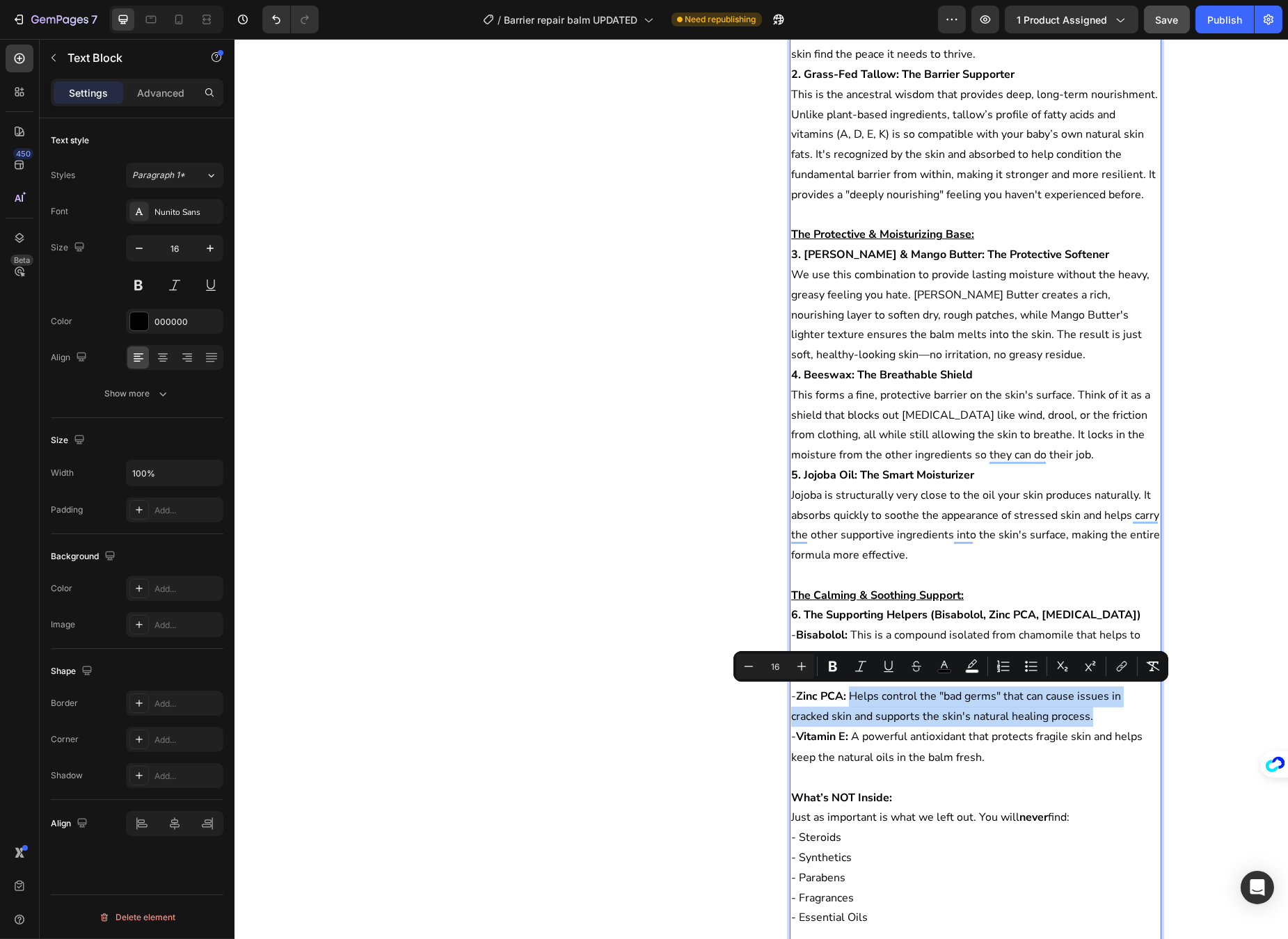
type input "14"
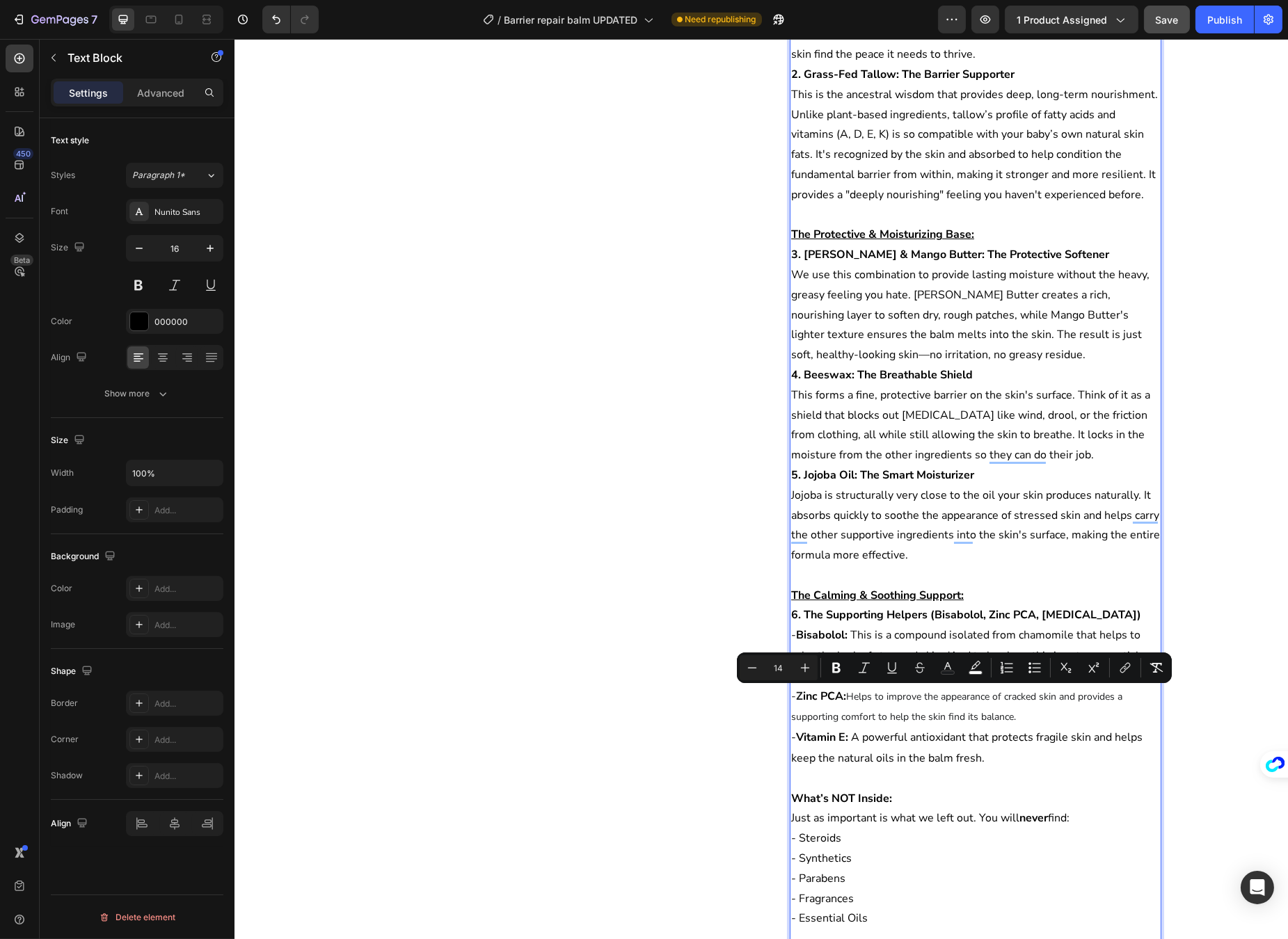
drag, startPoint x: 964, startPoint y: 710, endPoint x: 845, endPoint y: 700, distance: 119.4
click at [845, 700] on p "- Z inc PCA: Helps to improve the appearance of cracked skin and provides a sup…" at bounding box center [975, 708] width 369 height 42
click at [805, 661] on icon "Editor contextual toolbar" at bounding box center [805, 668] width 14 height 14
type input "16"
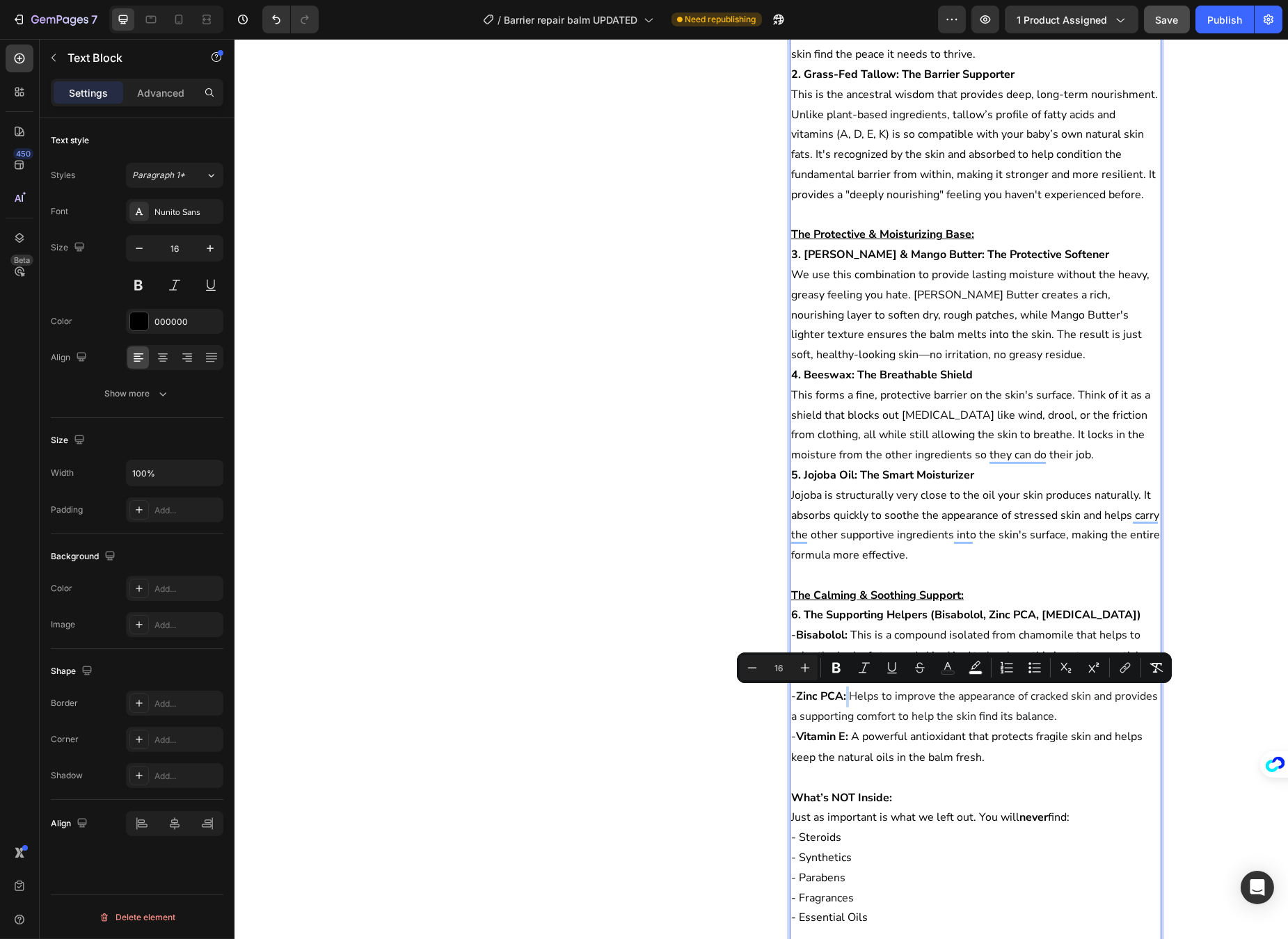
click at [1018, 716] on span "Helps to improve the appearance of cracked skin and provides a supporting comfo…" at bounding box center [973, 707] width 366 height 36
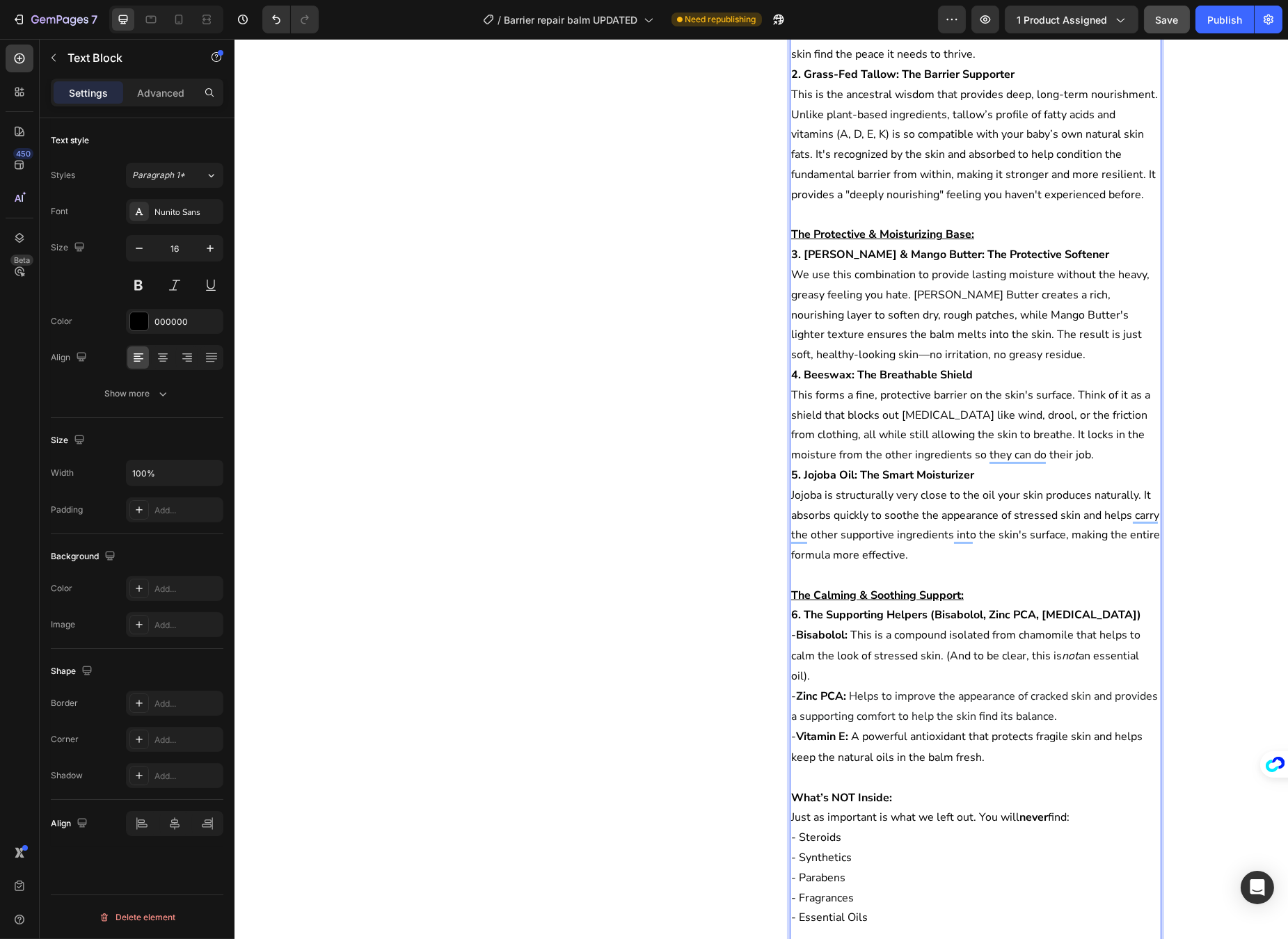
click at [995, 758] on p "- V itamin E: A powerful antioxidant that protects fragile skin and helps keep …" at bounding box center [975, 747] width 369 height 41
drag, startPoint x: 986, startPoint y: 758, endPoint x: 851, endPoint y: 738, distance: 136.5
click at [851, 738] on p "- V itamin E: A powerful antioxidant that protects fragile skin and helps keep …" at bounding box center [975, 747] width 369 height 41
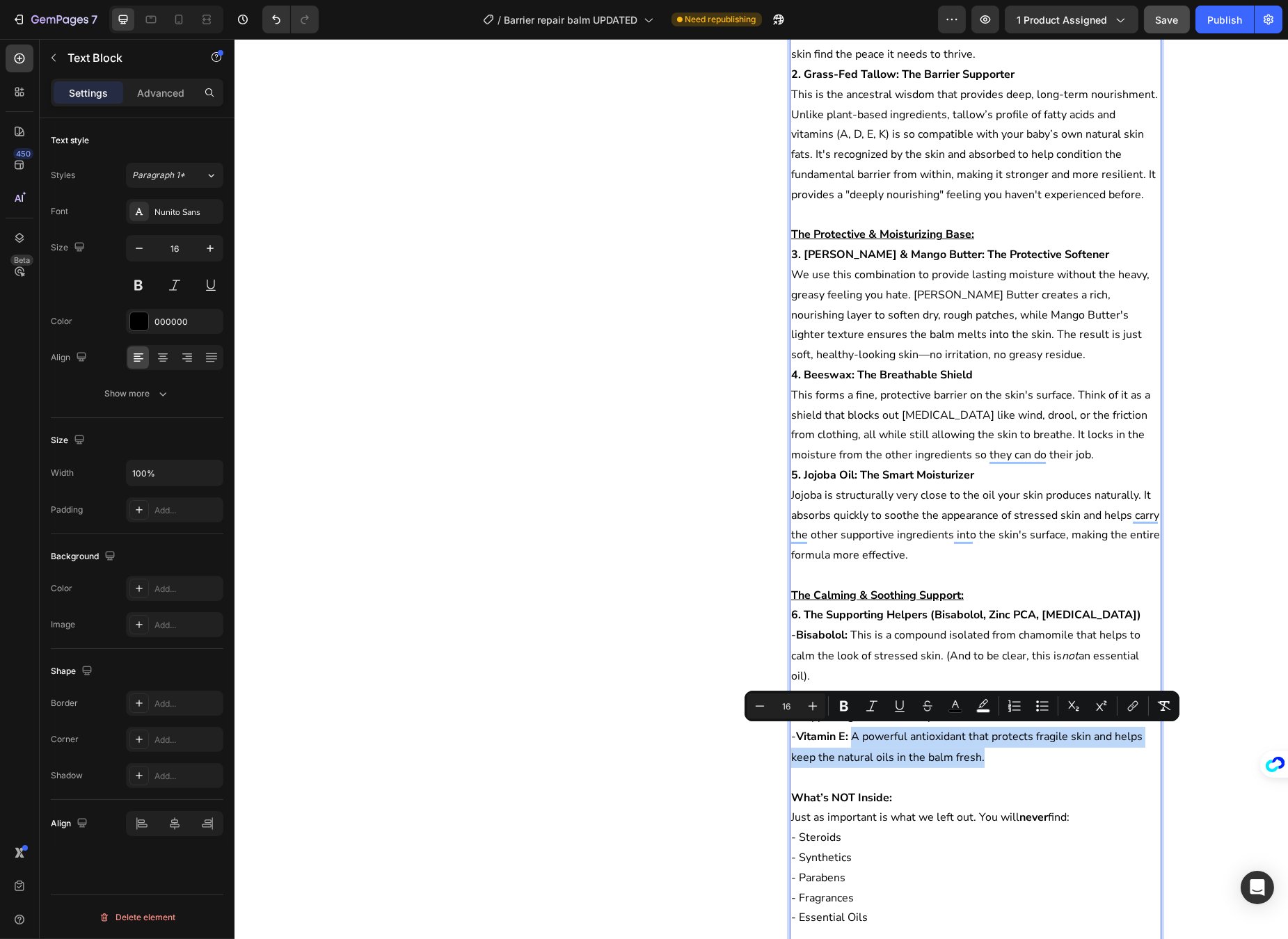
type input "14"
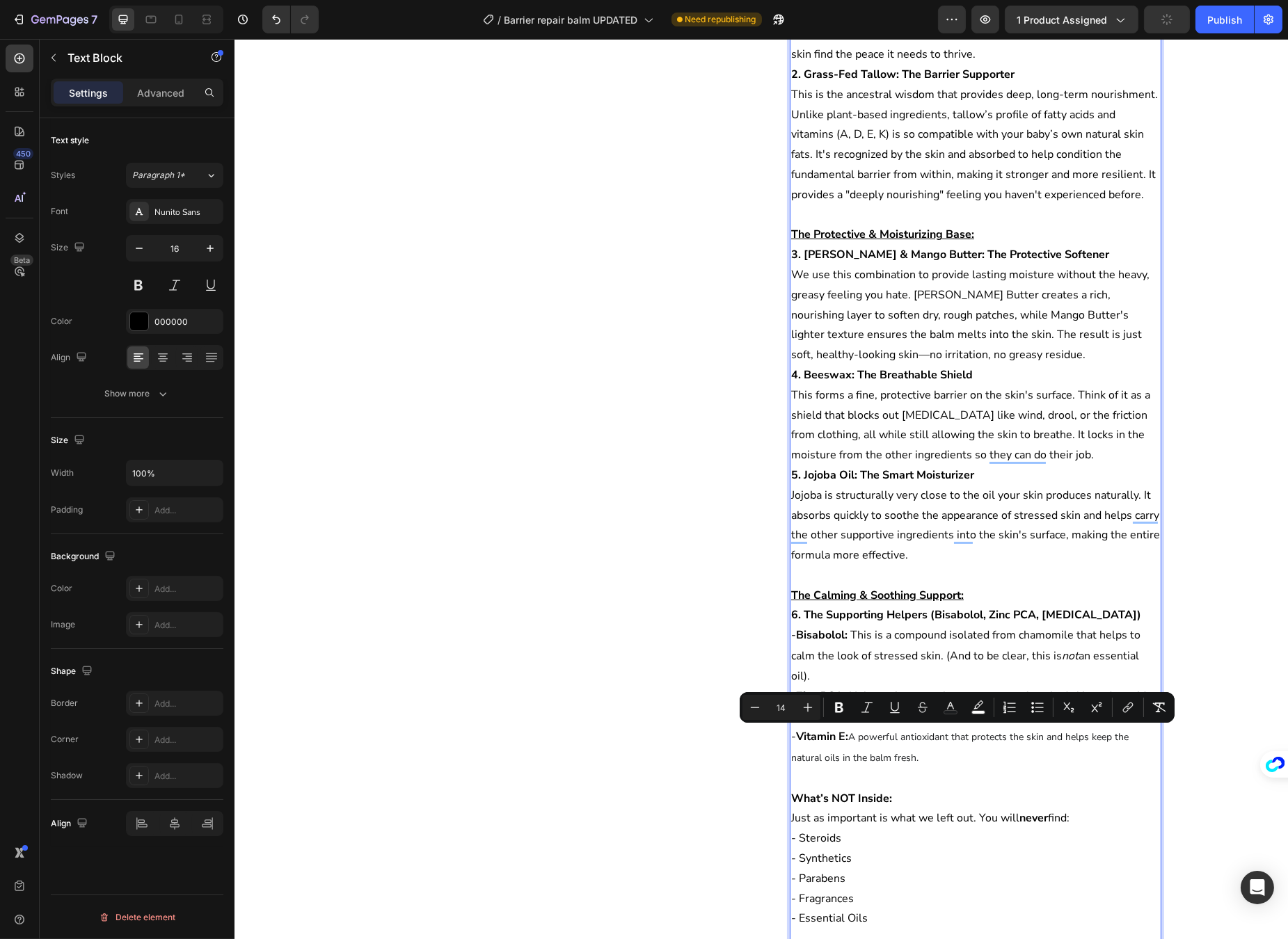
drag, startPoint x: 927, startPoint y: 756, endPoint x: 848, endPoint y: 742, distance: 80.2
click at [848, 742] on p "- V itamin E: A powerful antioxidant that protects the skin and helps keep the …" at bounding box center [975, 748] width 369 height 42
click at [804, 708] on icon "Editor contextual toolbar" at bounding box center [808, 707] width 14 height 14
type input "16"
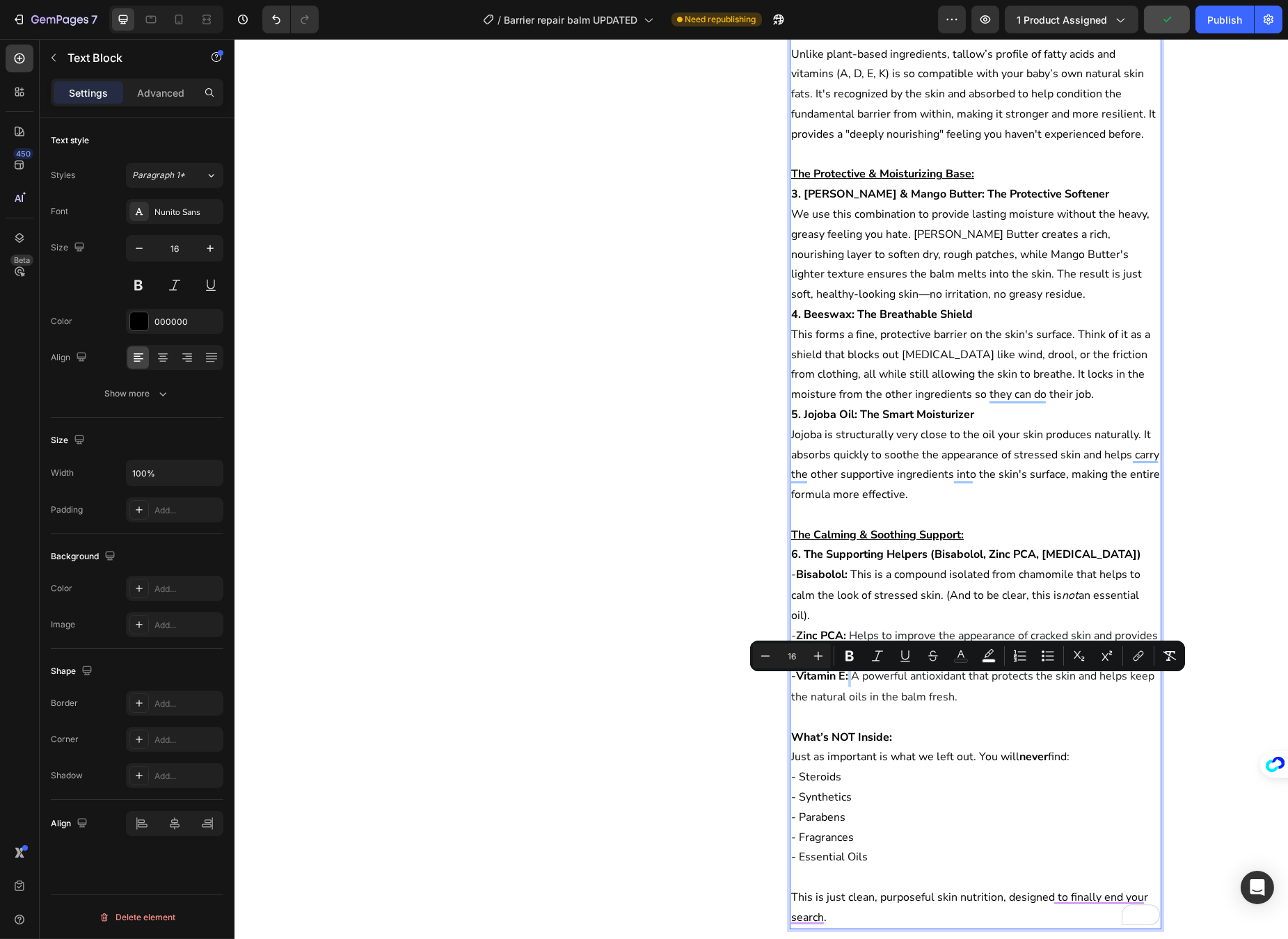
scroll to position [644, 0]
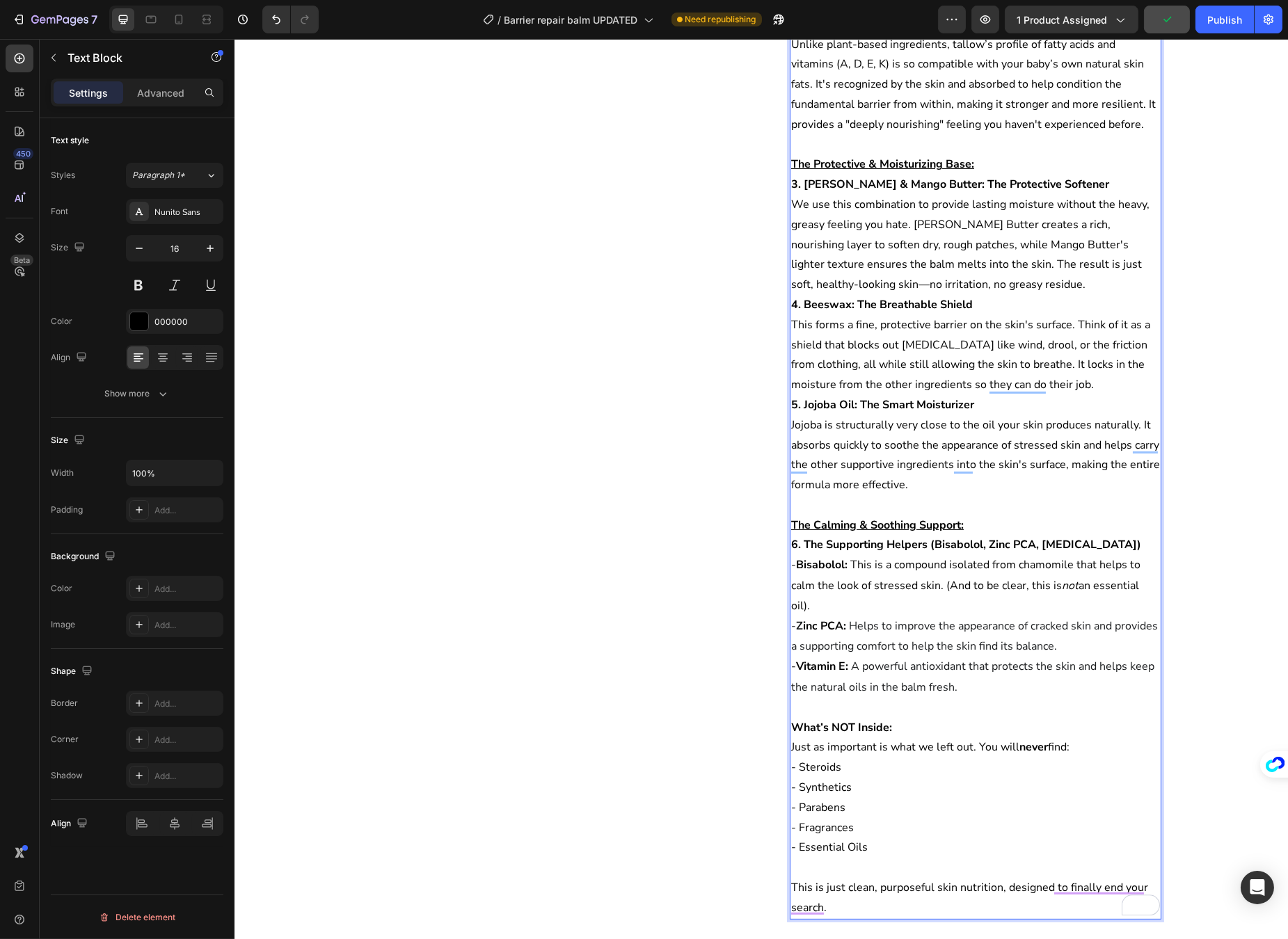
click at [1020, 789] on p "- Synthetics" at bounding box center [975, 788] width 369 height 20
click at [840, 766] on p "- Steroids" at bounding box center [975, 768] width 369 height 20
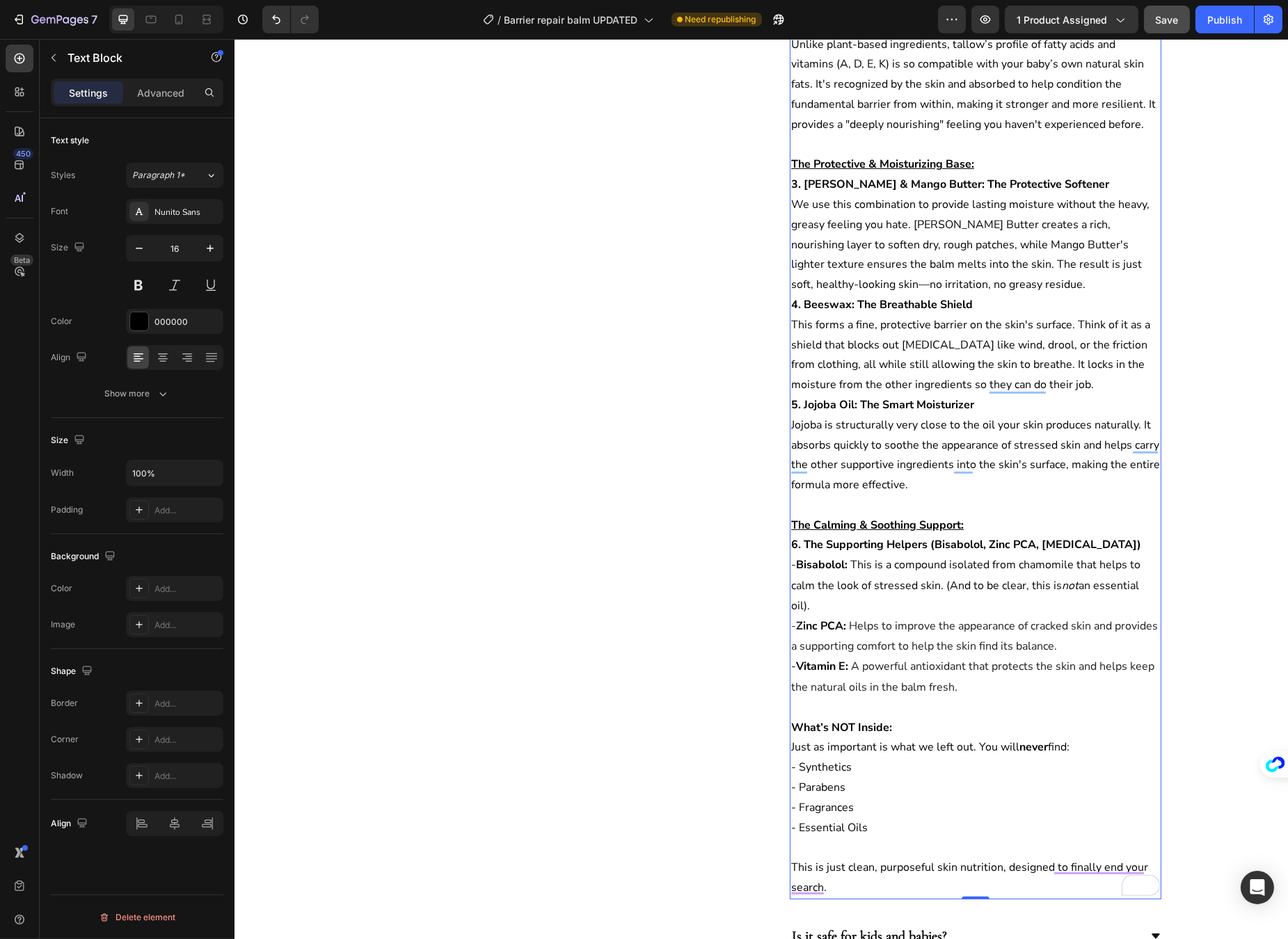
click at [836, 863] on p "This is just clean, purposeful skin nutrition, designed to finally end your sea…" at bounding box center [975, 878] width 369 height 41
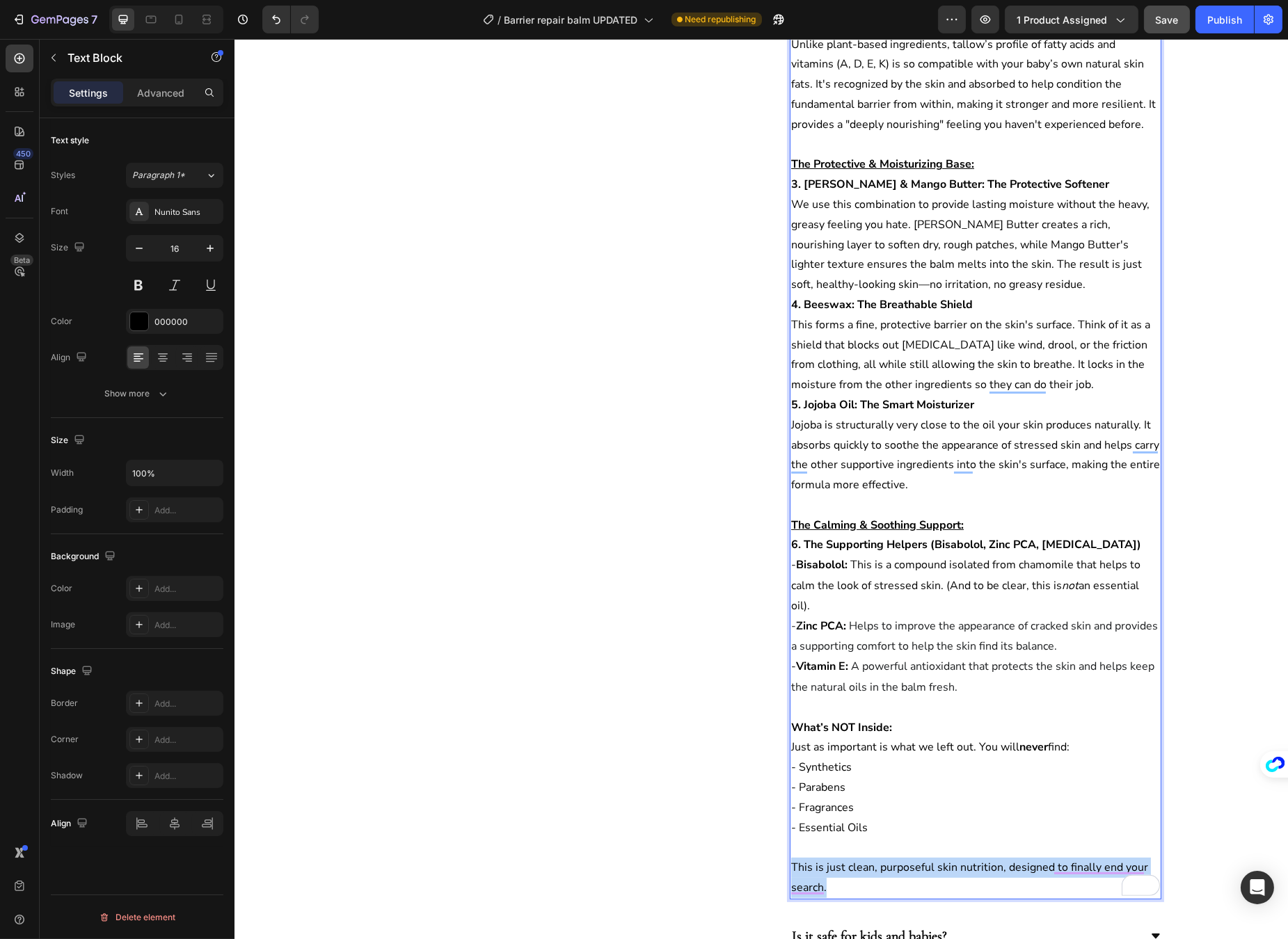
click at [836, 863] on p "This is just clean, purposeful skin nutrition, designed to finally end your sea…" at bounding box center [975, 878] width 369 height 41
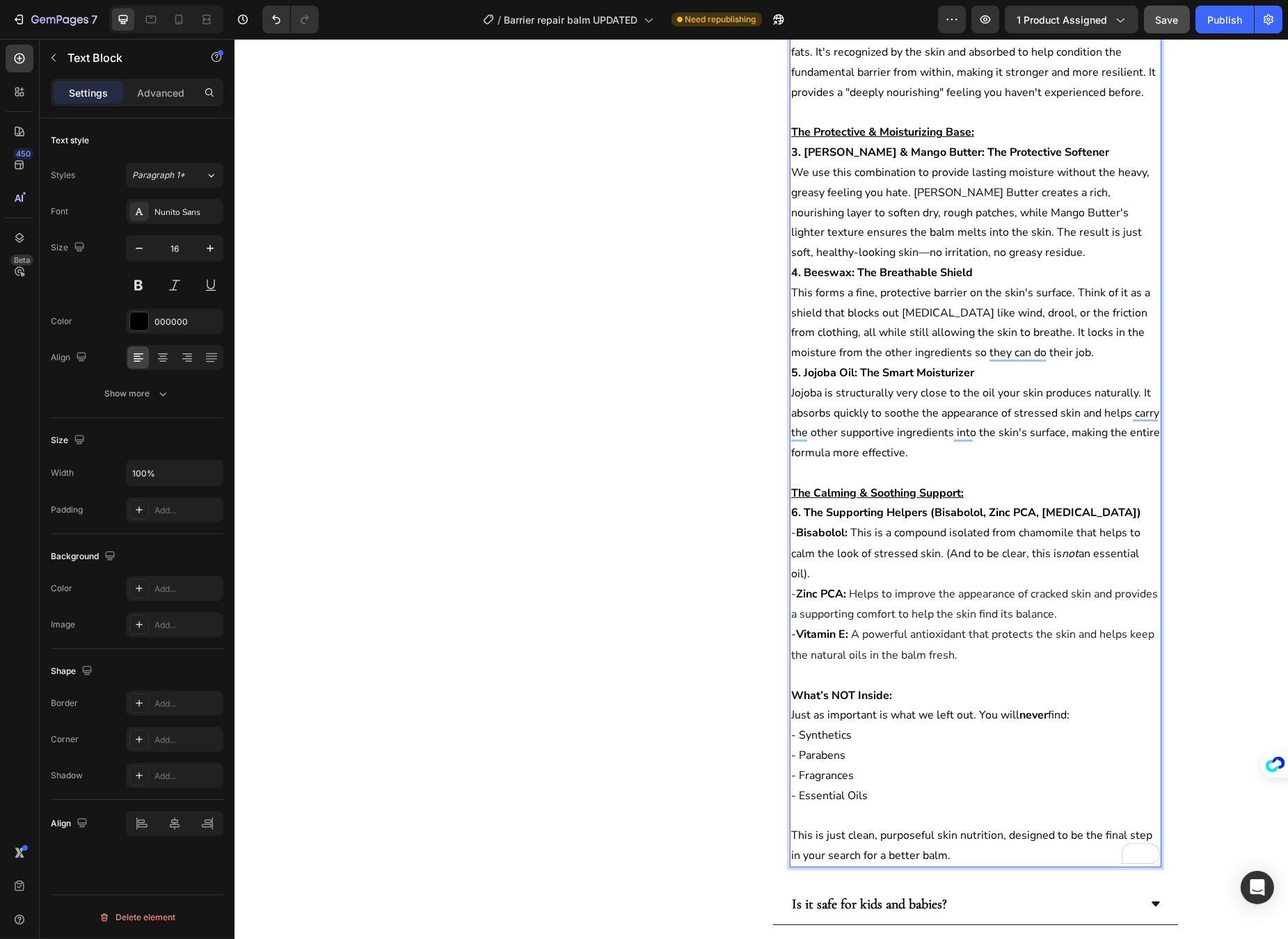
scroll to position [743, 0]
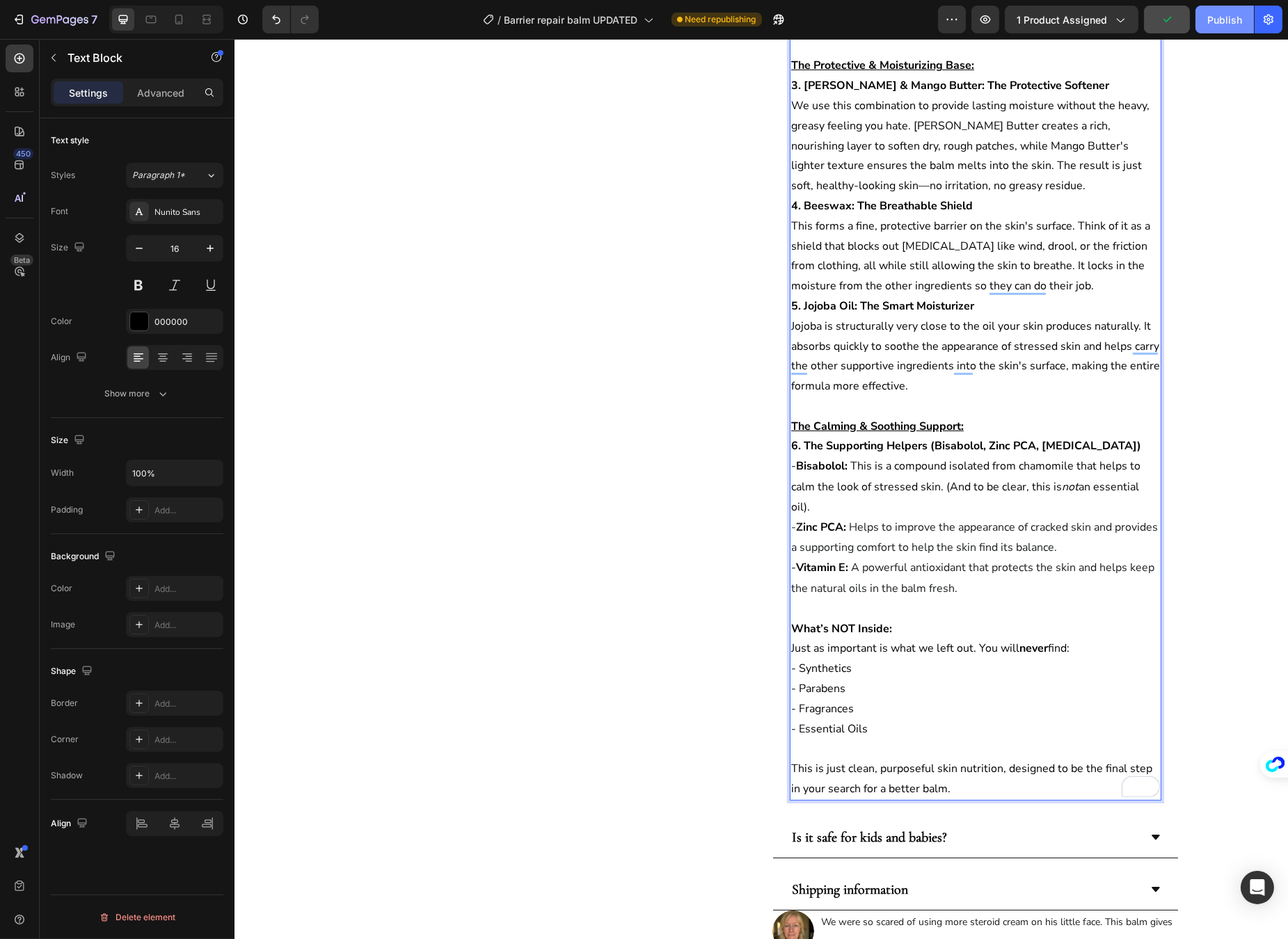
click at [1207, 27] on button "Publish" at bounding box center [1224, 20] width 59 height 28
click at [1149, 840] on icon at bounding box center [1154, 837] width 11 height 11
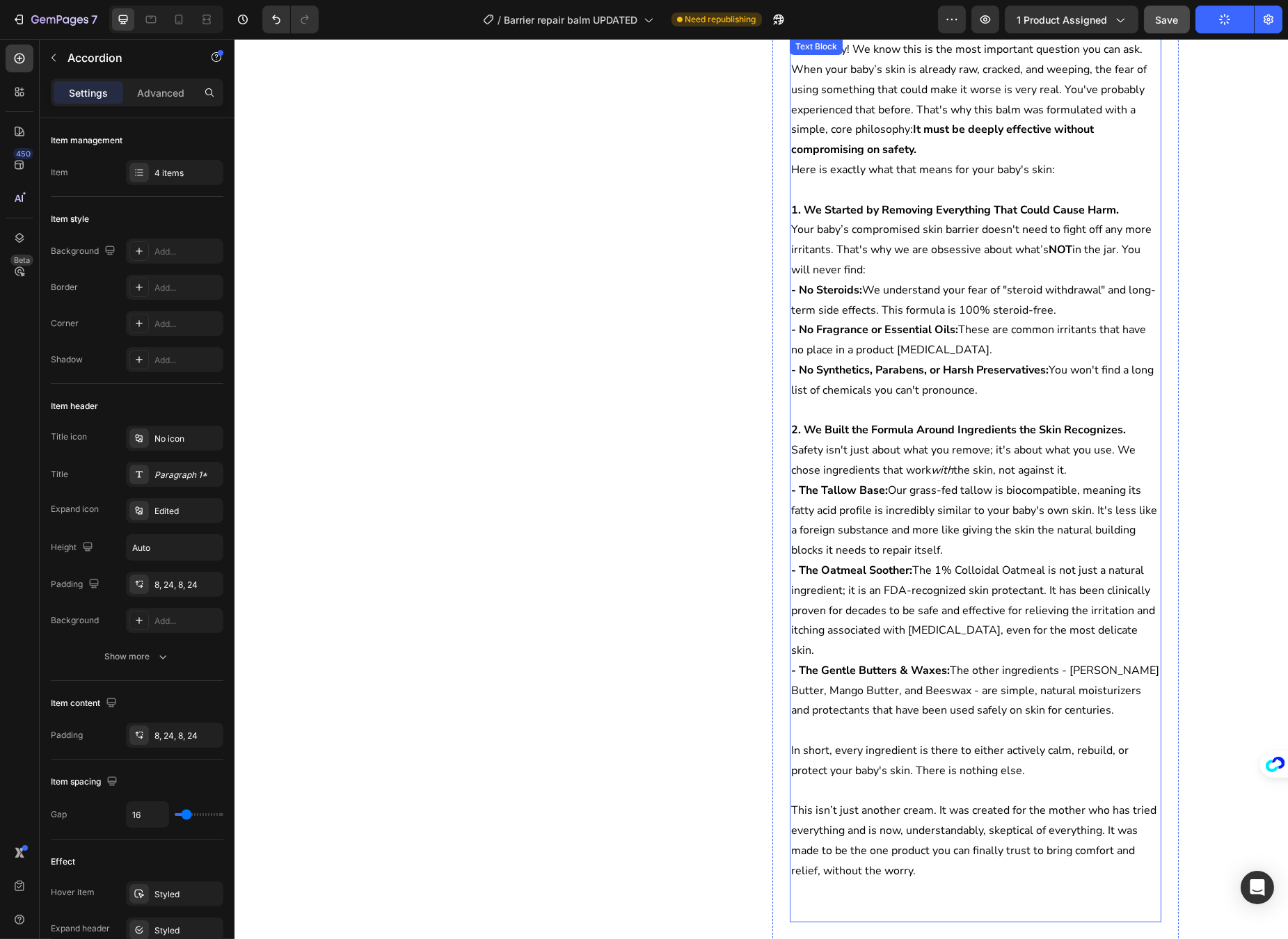
scroll to position [451, 0]
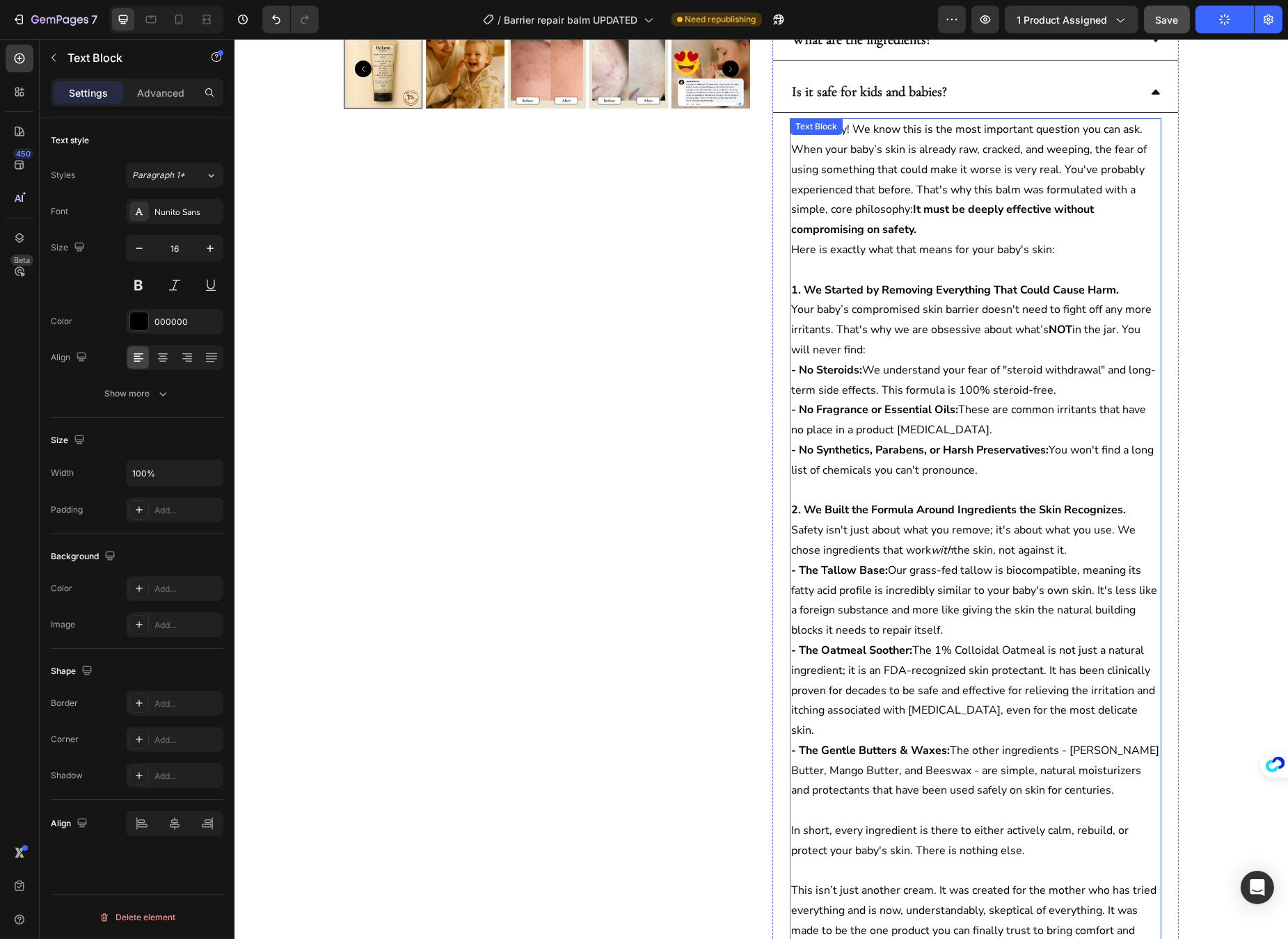
click at [951, 540] on p "2. We Built the Formula Around Ingredients the Skin Recognizes. Safety isn't ju…" at bounding box center [975, 530] width 369 height 60
click at [869, 240] on p "Here is exactly what that means for your baby's skin:" at bounding box center [975, 250] width 369 height 20
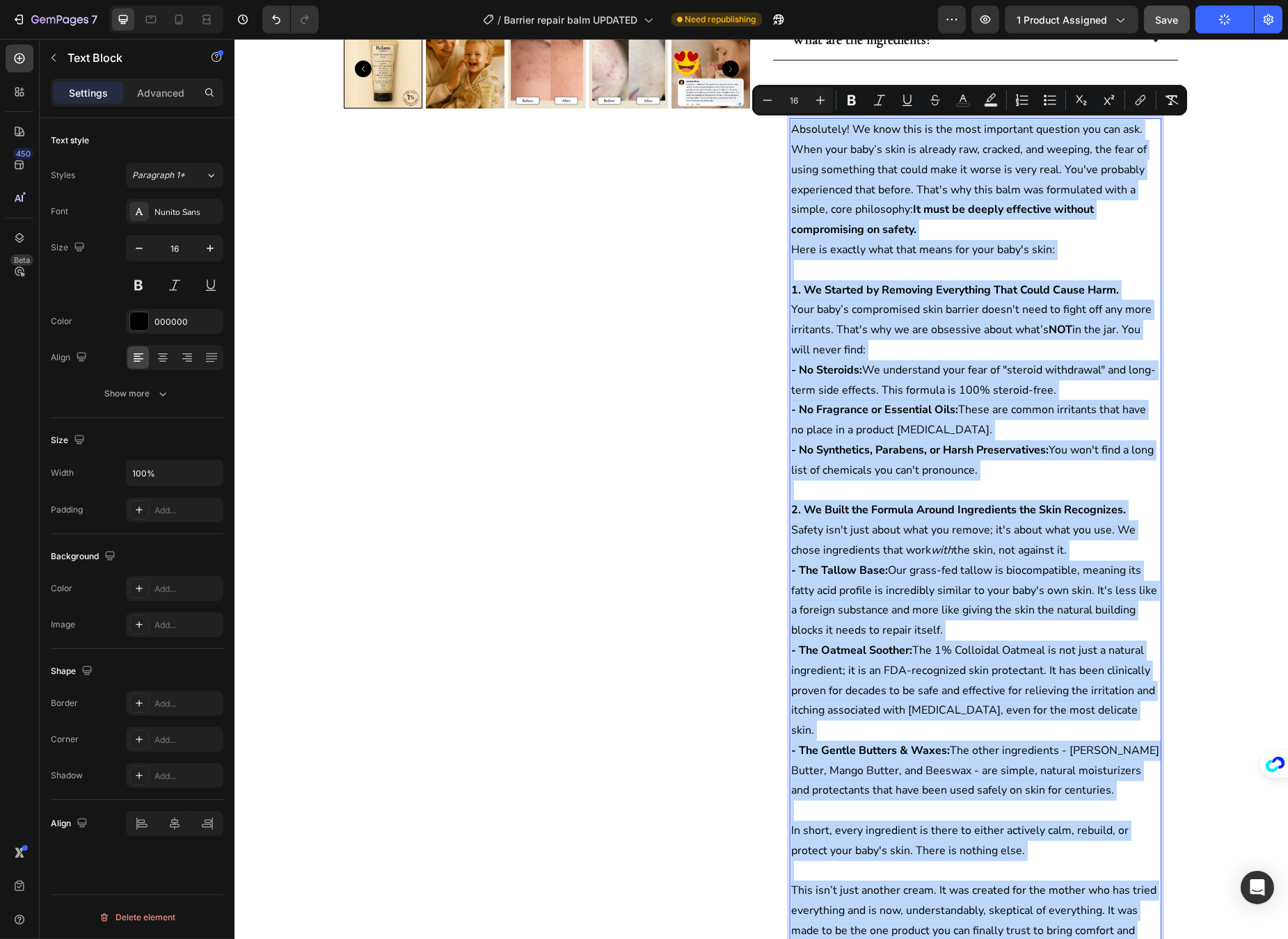
copy div "Absolutely! We know this is the most important question you can ask. When your …"
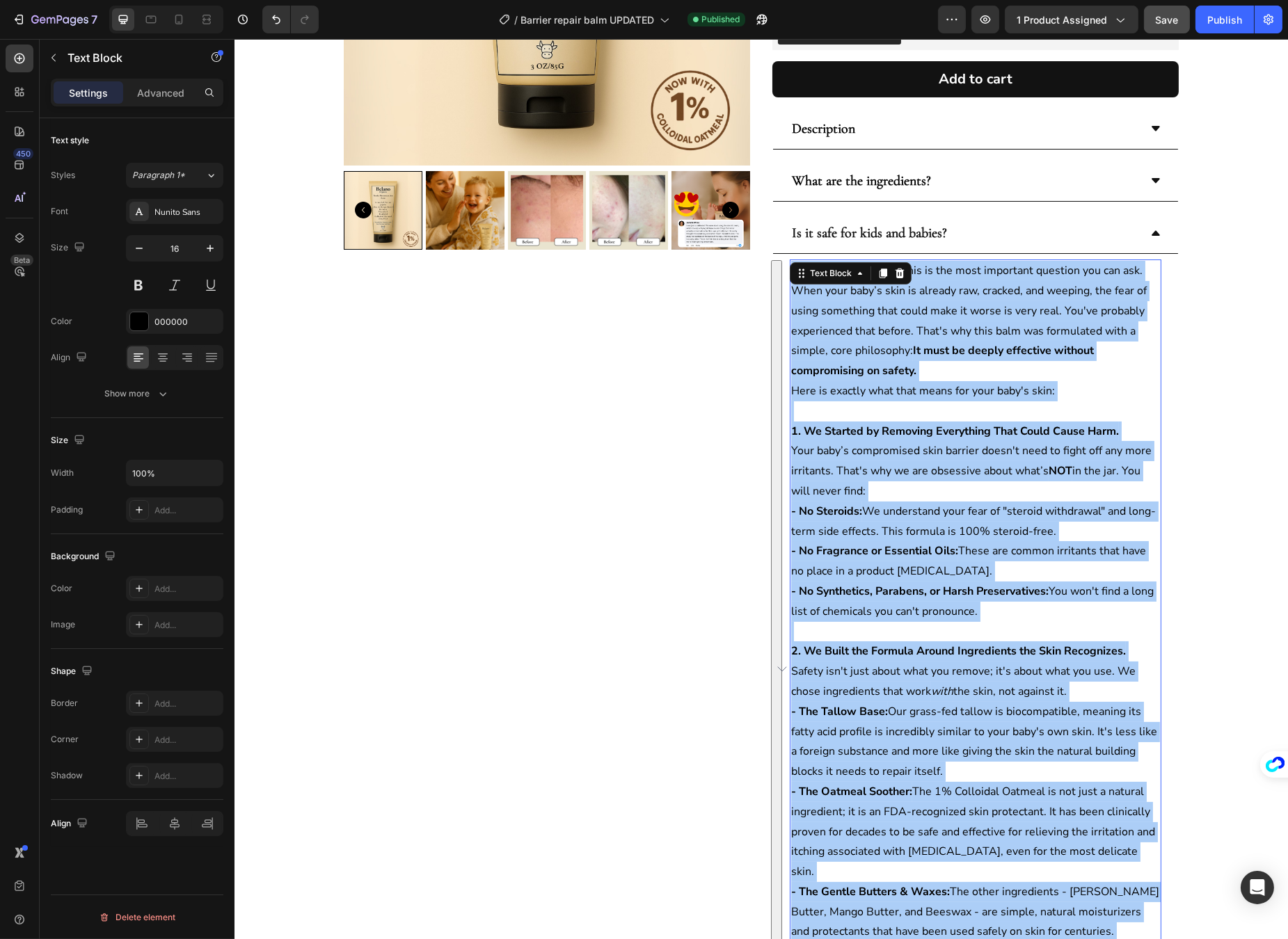
scroll to position [230, 0]
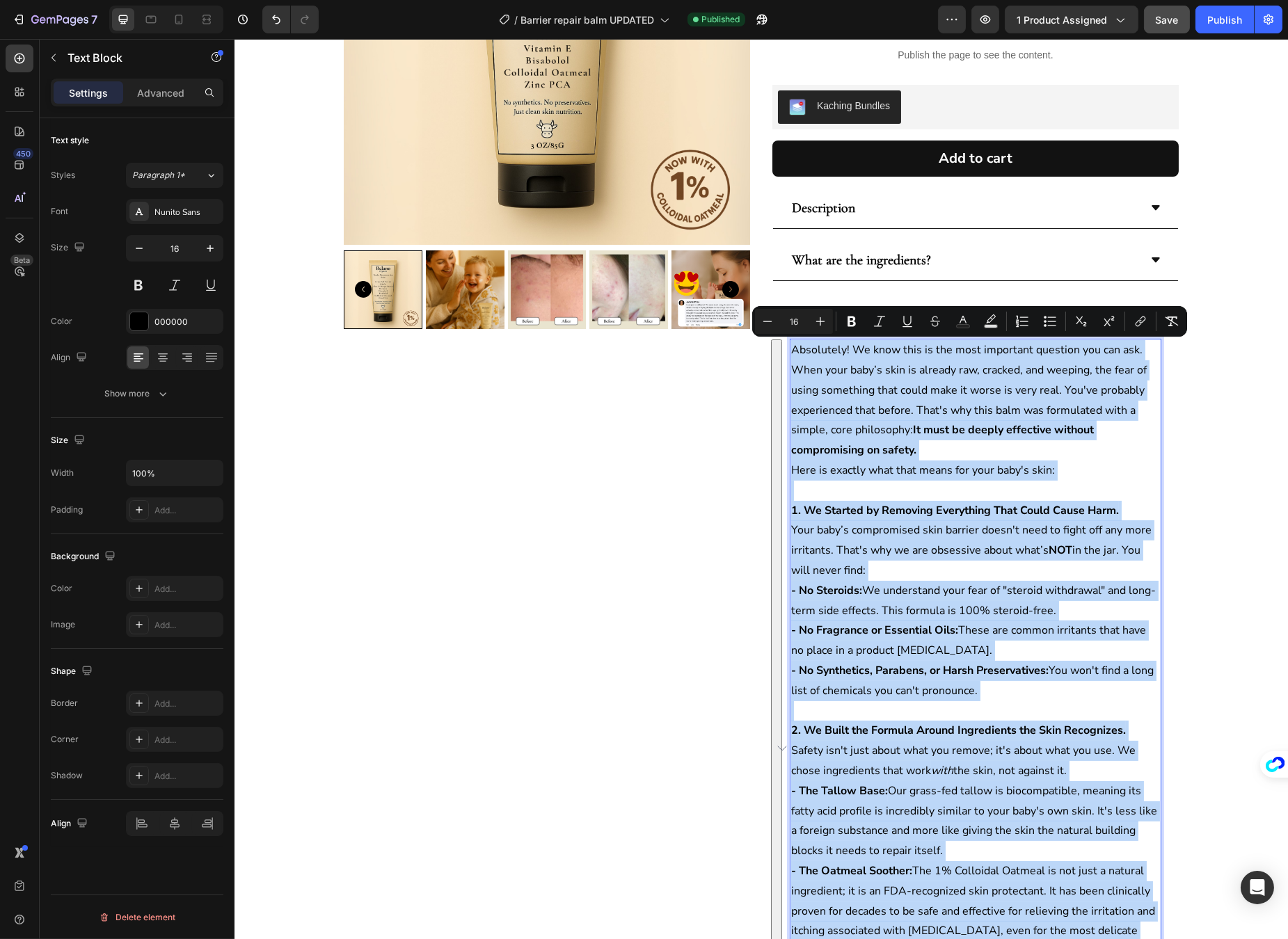
click at [987, 370] on p "When your baby’s skin is already raw, cracked, and weeping, the fear of using s…" at bounding box center [975, 411] width 369 height 100
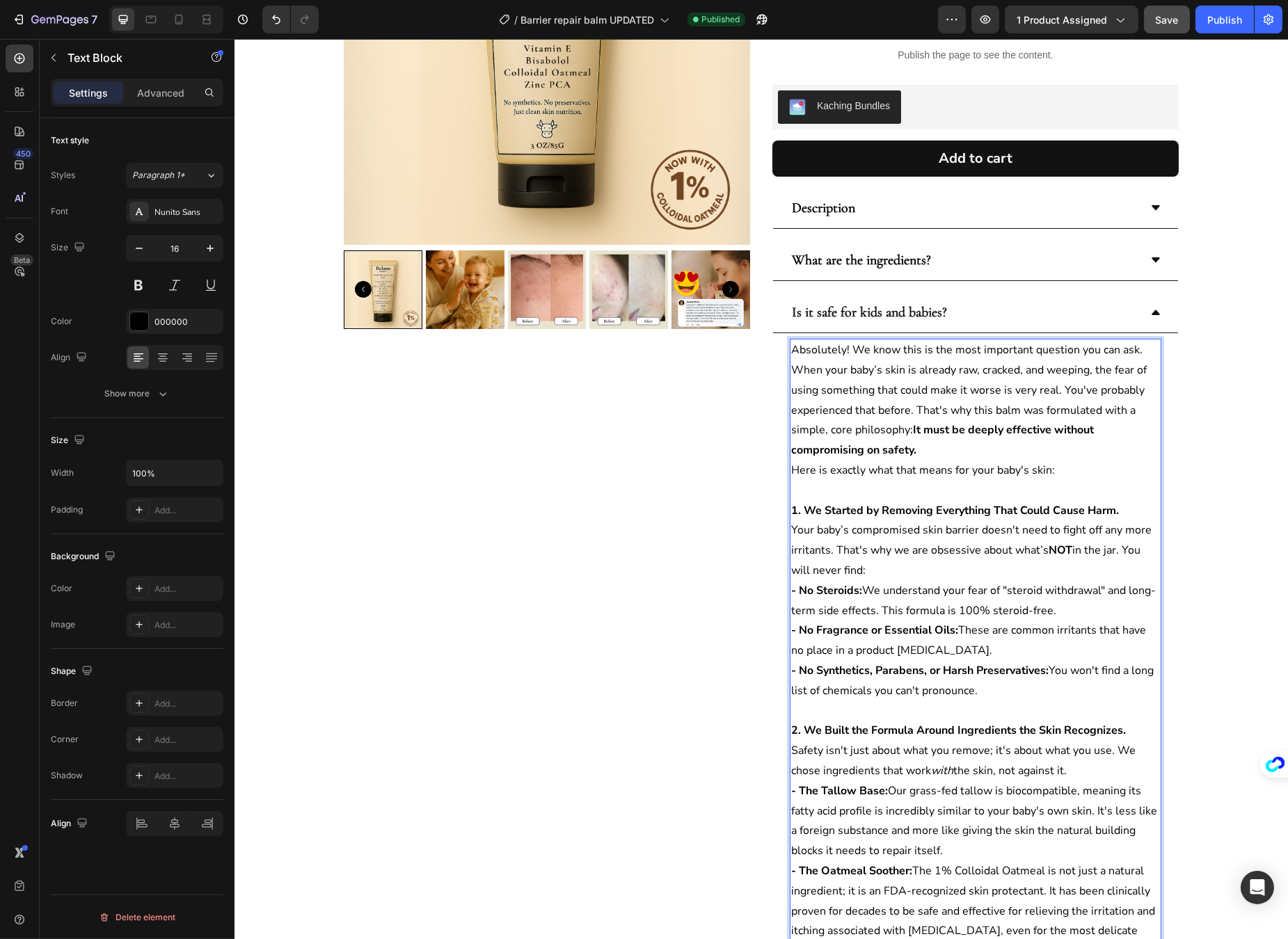
click at [1134, 352] on p "Absolutely! We know this is the most important question you can ask." at bounding box center [975, 350] width 369 height 20
click at [816, 393] on p "When your baby’s skin is already raw, cracked, and weeping, the fear of using s…" at bounding box center [975, 411] width 369 height 100
click at [816, 392] on p "When your baby’s skin is already raw, cracked, and weeping, the fear of using s…" at bounding box center [975, 411] width 369 height 100
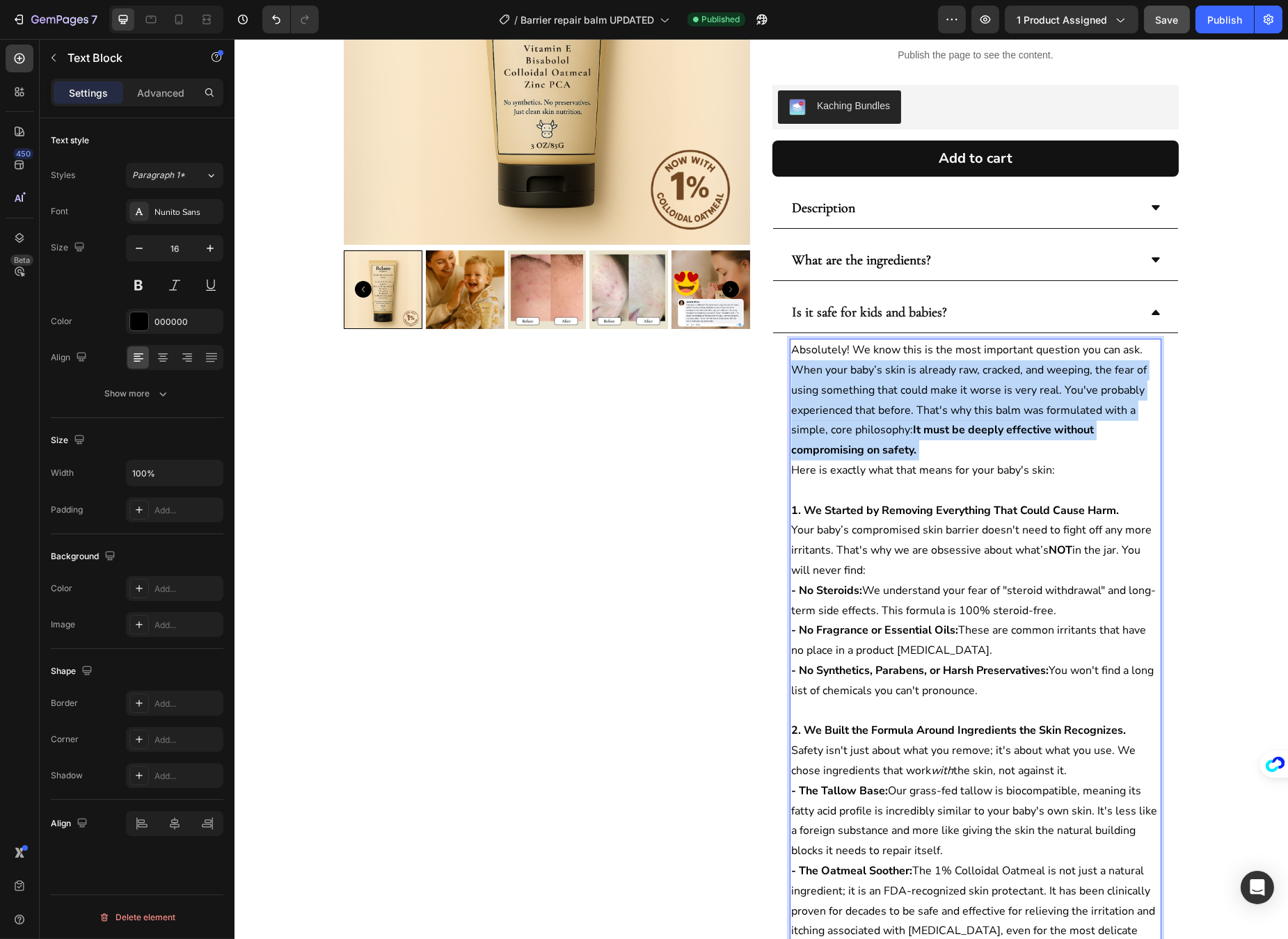
click at [816, 392] on p "When your baby’s skin is already raw, cracked, and weeping, the fear of using s…" at bounding box center [975, 411] width 369 height 100
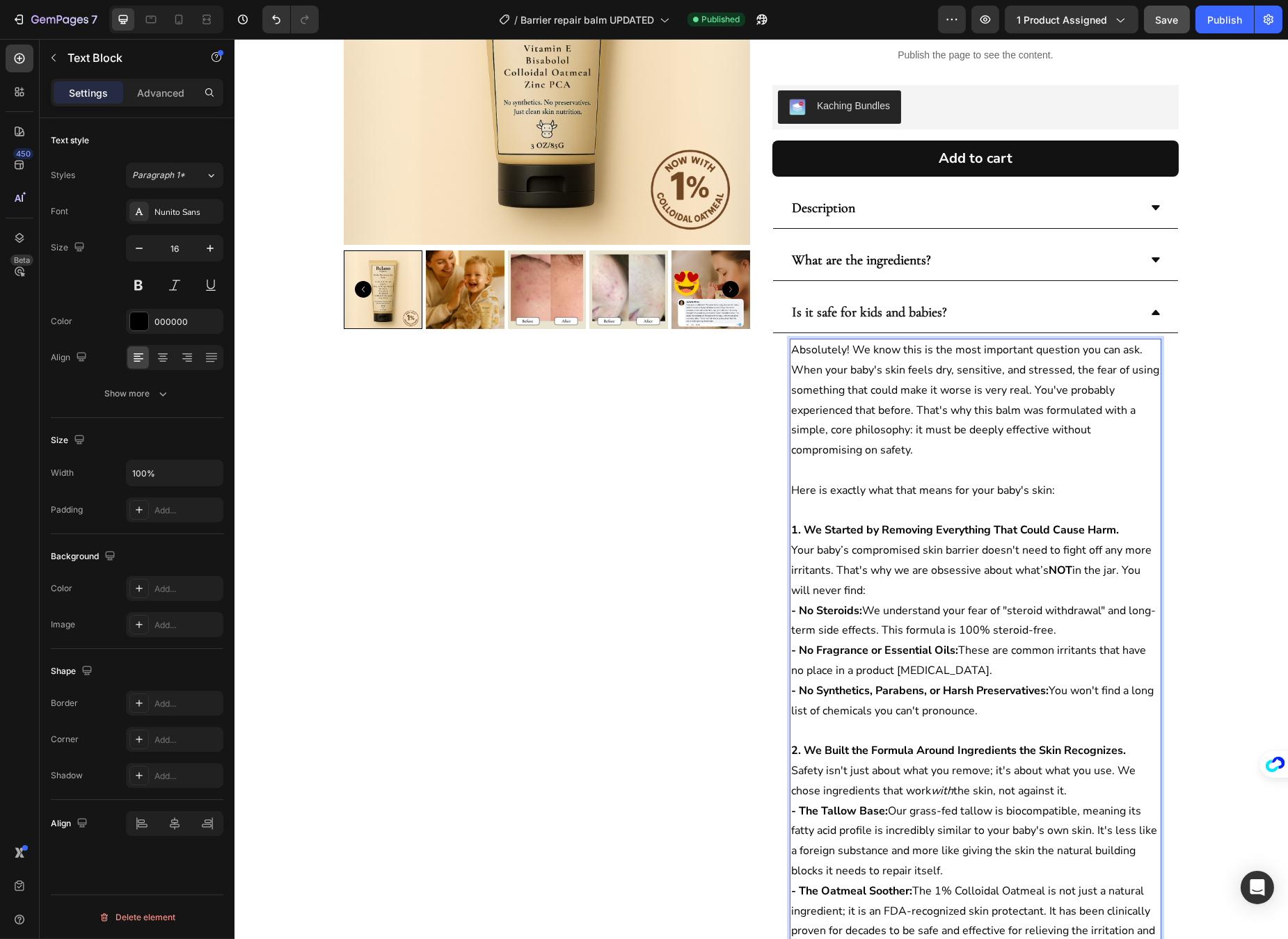
click at [1141, 354] on p "Absolutely! We know this is the most important question you can ask." at bounding box center [975, 350] width 369 height 20
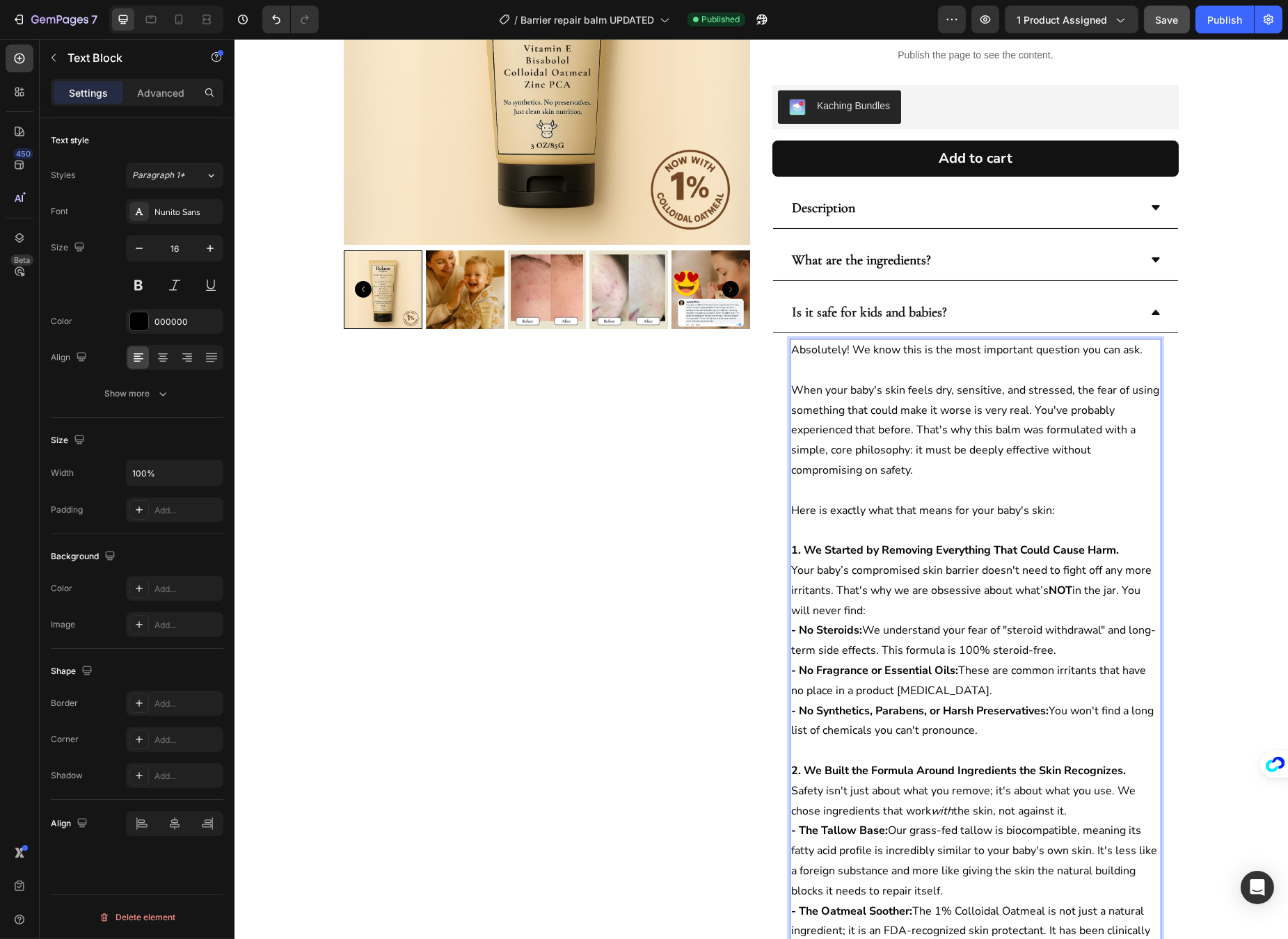
click at [946, 489] on p "Rich Text Editor. Editing area: main" at bounding box center [975, 491] width 369 height 20
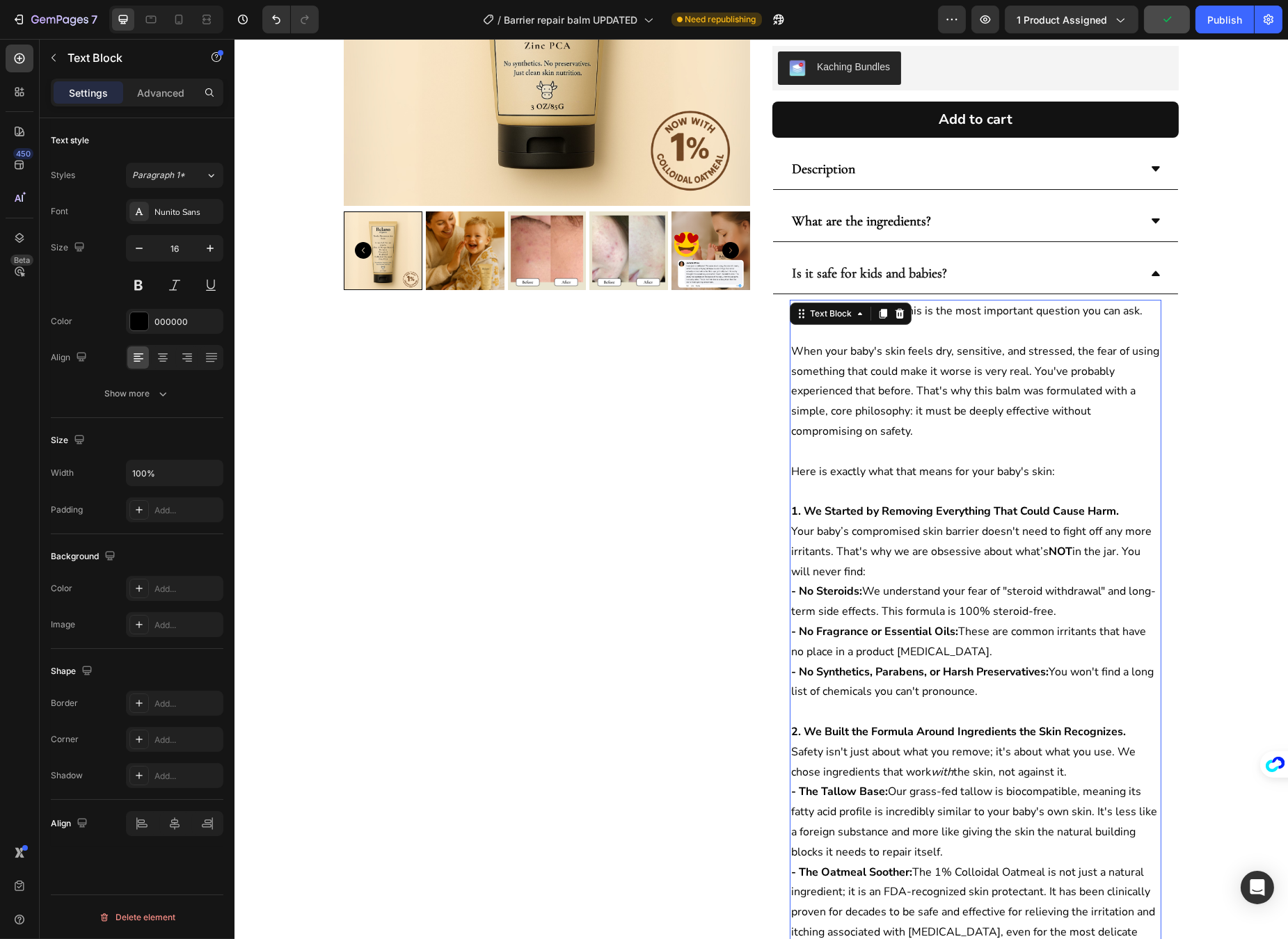
scroll to position [385, 0]
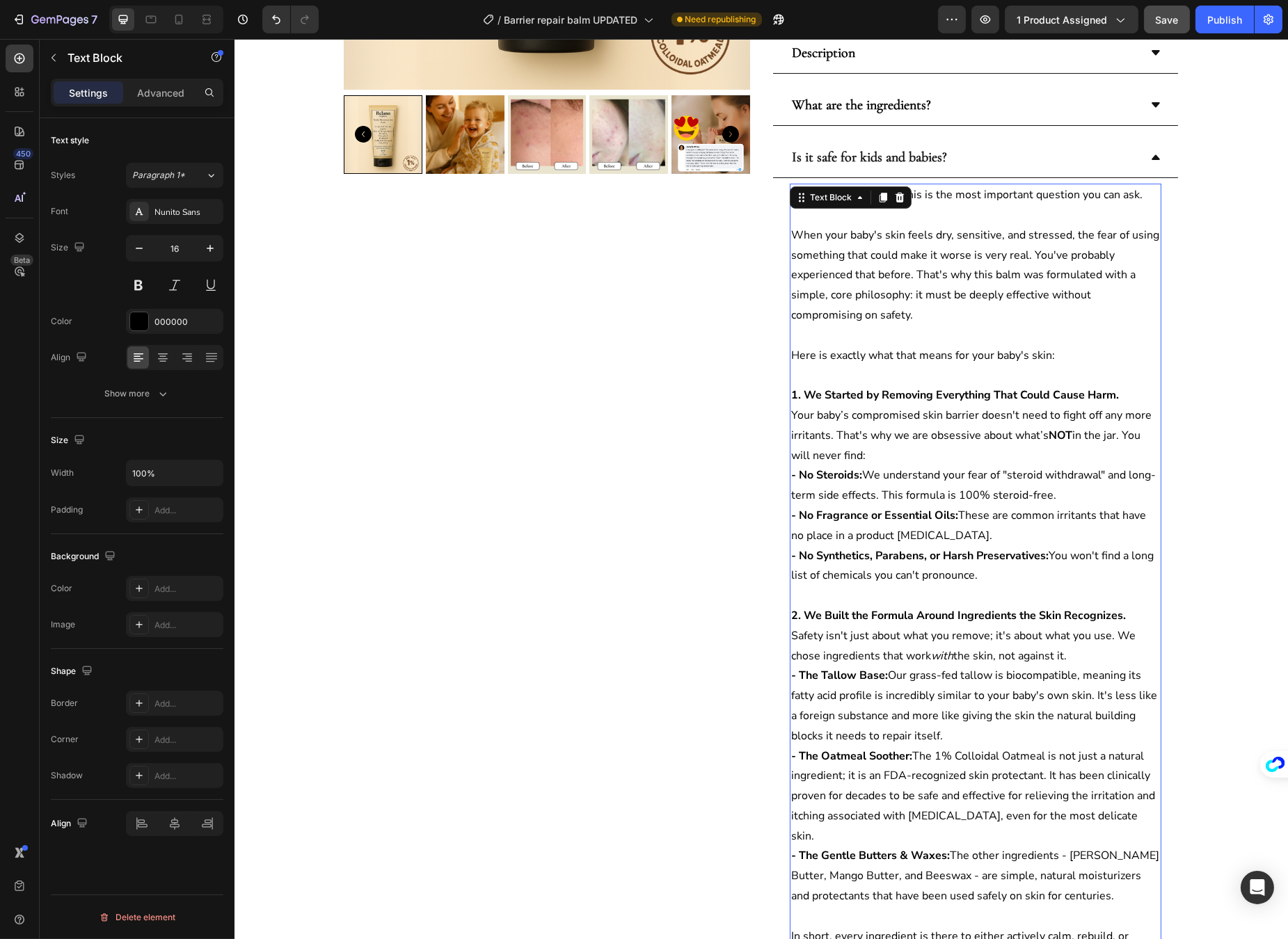
click at [849, 463] on p "1. We Started by Removing Everything That Could Cause Harm. Your baby’s comprom…" at bounding box center [975, 425] width 369 height 80
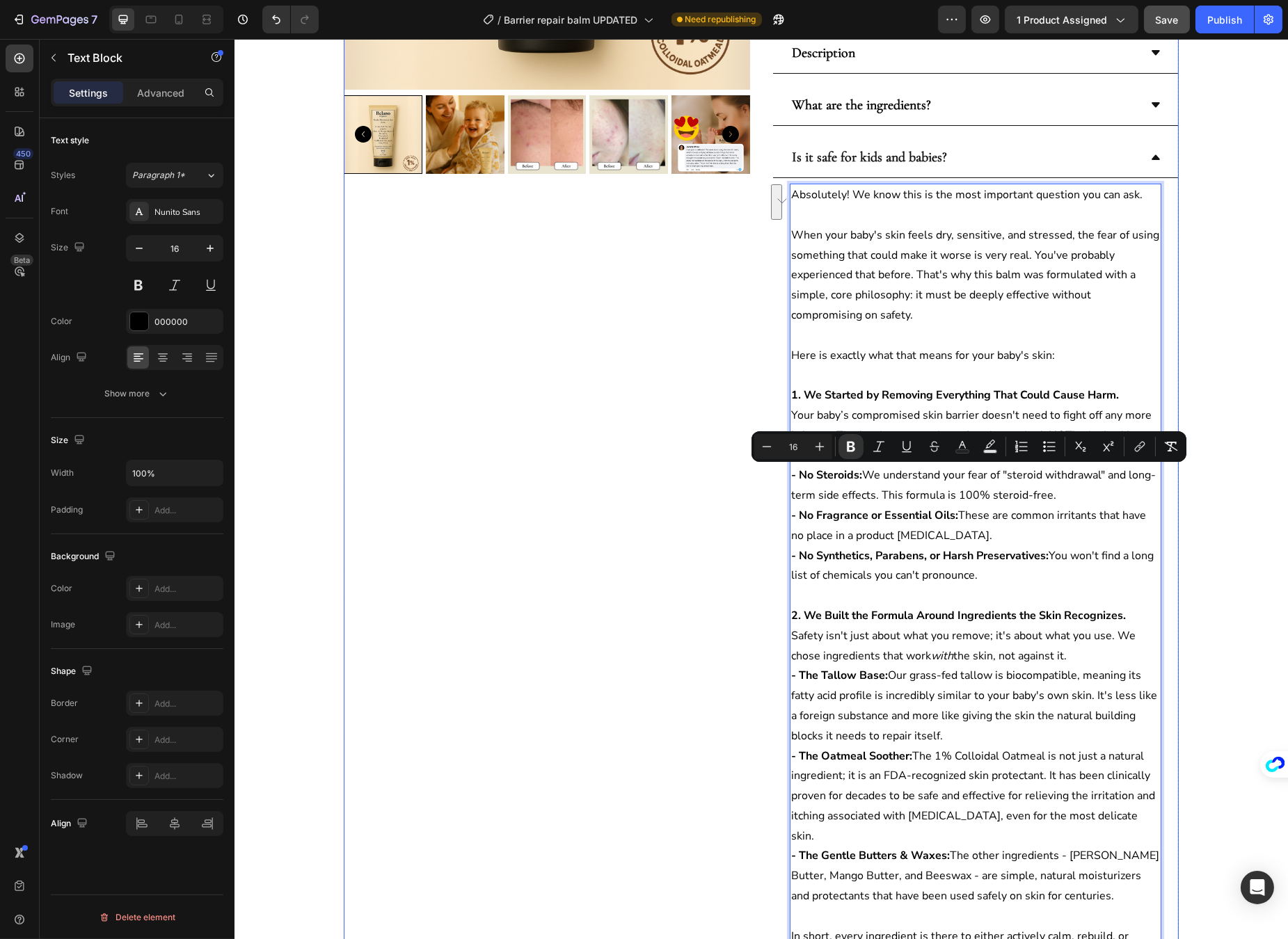
drag, startPoint x: 951, startPoint y: 489, endPoint x: 776, endPoint y: 479, distance: 175.3
click at [776, 479] on div "Product Images Icon Icon Icon Icon Icon Icon List 4.8/5 | 2,437 Reviews Text Bl…" at bounding box center [760, 468] width 834 height 1569
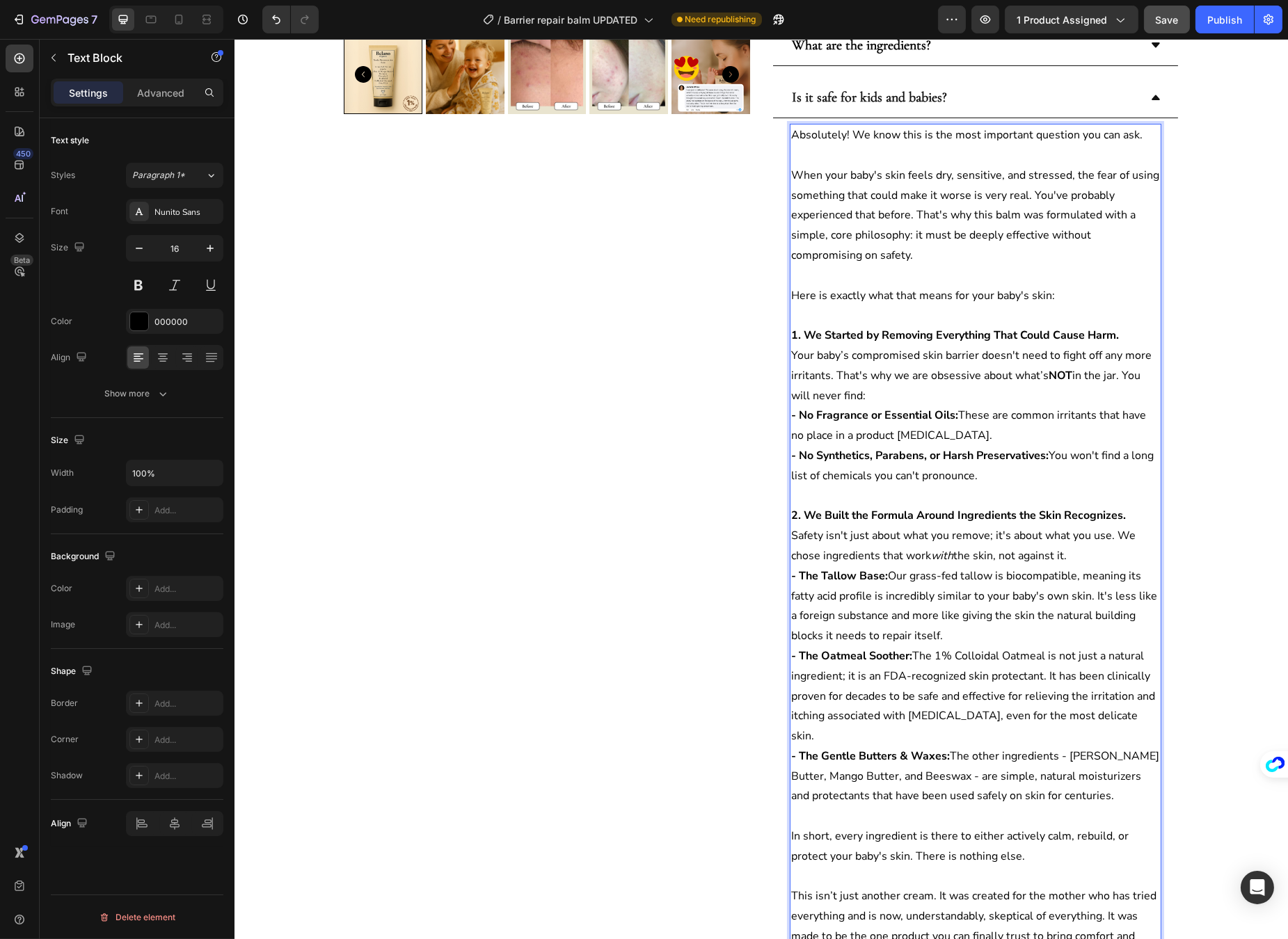
scroll to position [581, 0]
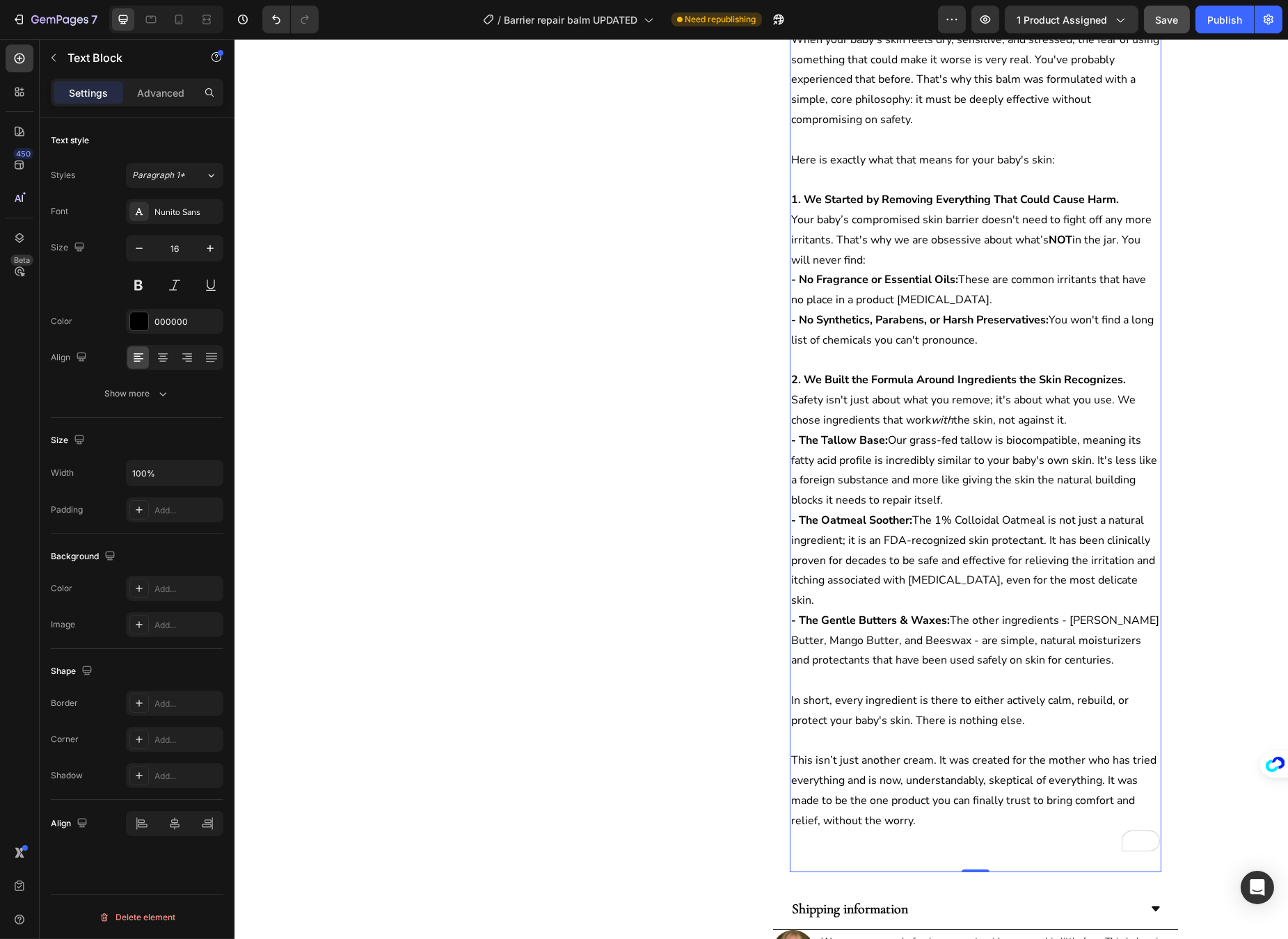
click at [887, 501] on p "- The Tallow Base: Our grass-fed tallow is biocompatible, meaning its fatty aci…" at bounding box center [975, 470] width 369 height 80
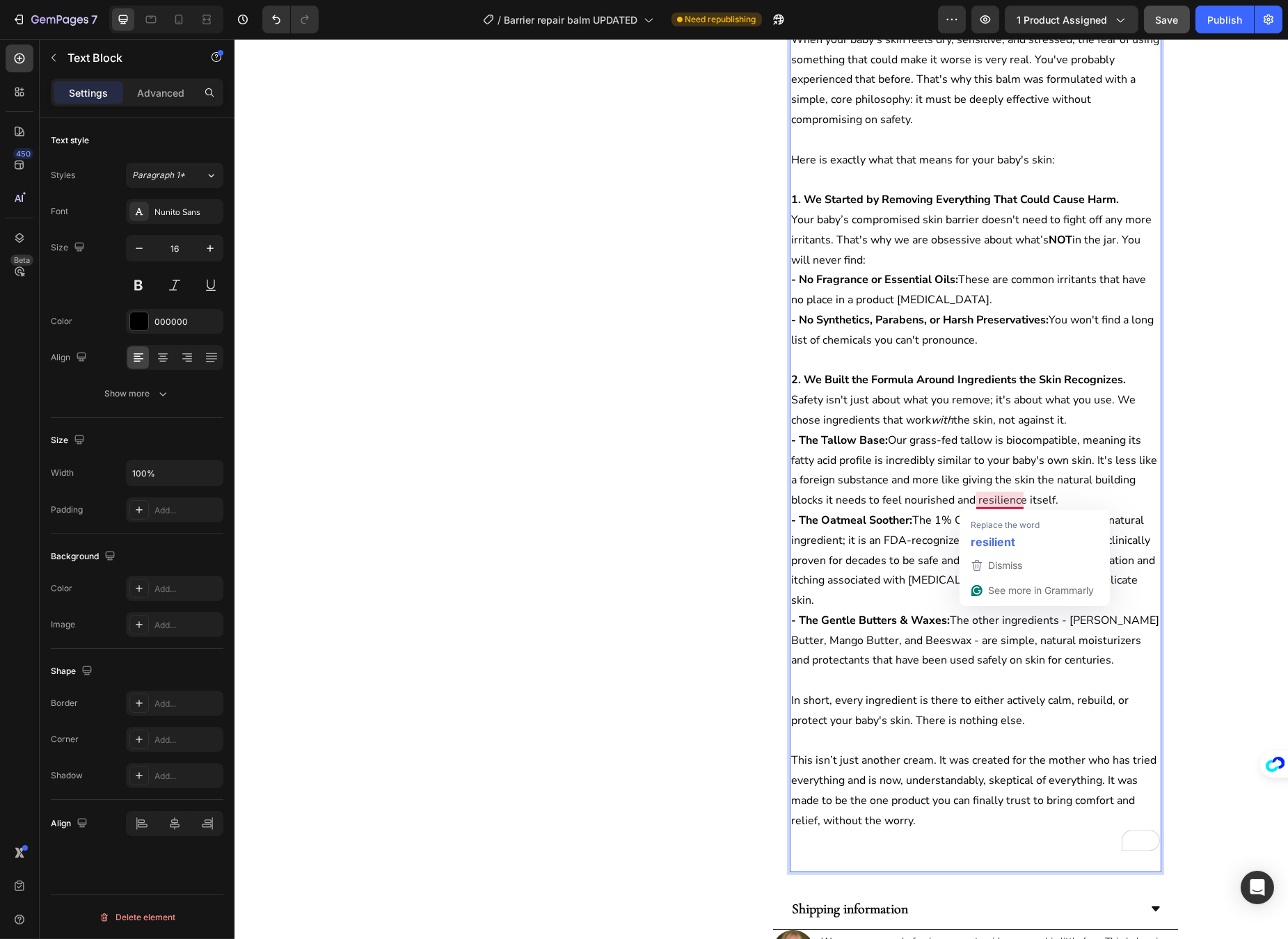
click at [1033, 503] on p "- The Tallow Base: Our grass-fed tallow is biocompatible, meaning its fatty aci…" at bounding box center [975, 470] width 369 height 80
click at [1022, 498] on p "- The Tallow Base: Our grass-fed tallow is biocompatible, meaning its fatty aci…" at bounding box center [975, 470] width 369 height 80
click at [880, 467] on p "- The Tallow Base: Our grass-fed tallow is biocompatible, meaning its fatty aci…" at bounding box center [975, 470] width 369 height 80
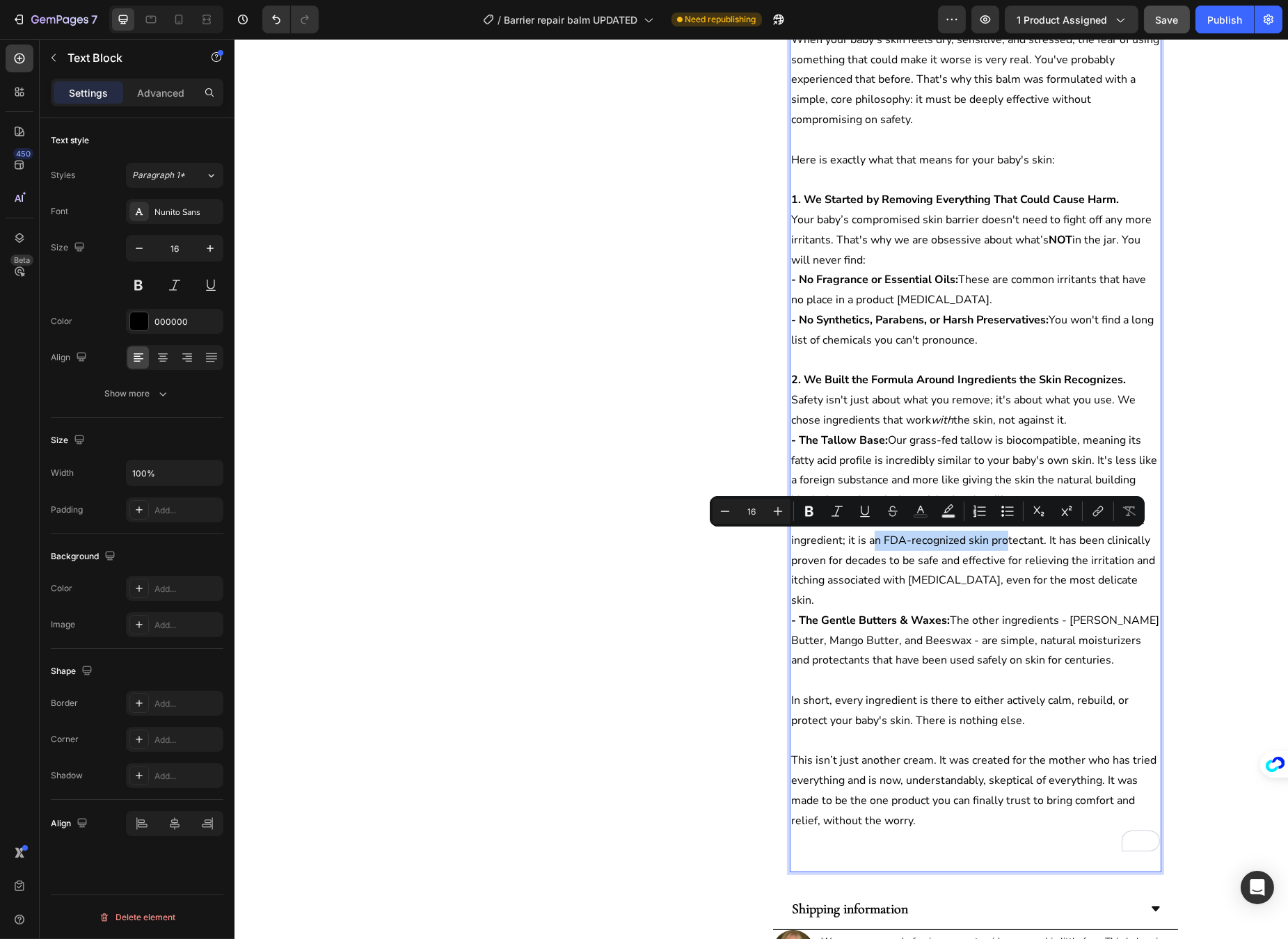
drag, startPoint x: 860, startPoint y: 541, endPoint x: 990, endPoint y: 543, distance: 130.0
click at [990, 543] on p "- The Oatmeal Soother: The 1% Colloidal Oatmeal is not just a natural ingredien…" at bounding box center [975, 561] width 369 height 100
click at [1053, 543] on p "- The Oatmeal Soother: The 1% Colloidal Oatmeal is not just a natural ingredien…" at bounding box center [975, 561] width 369 height 100
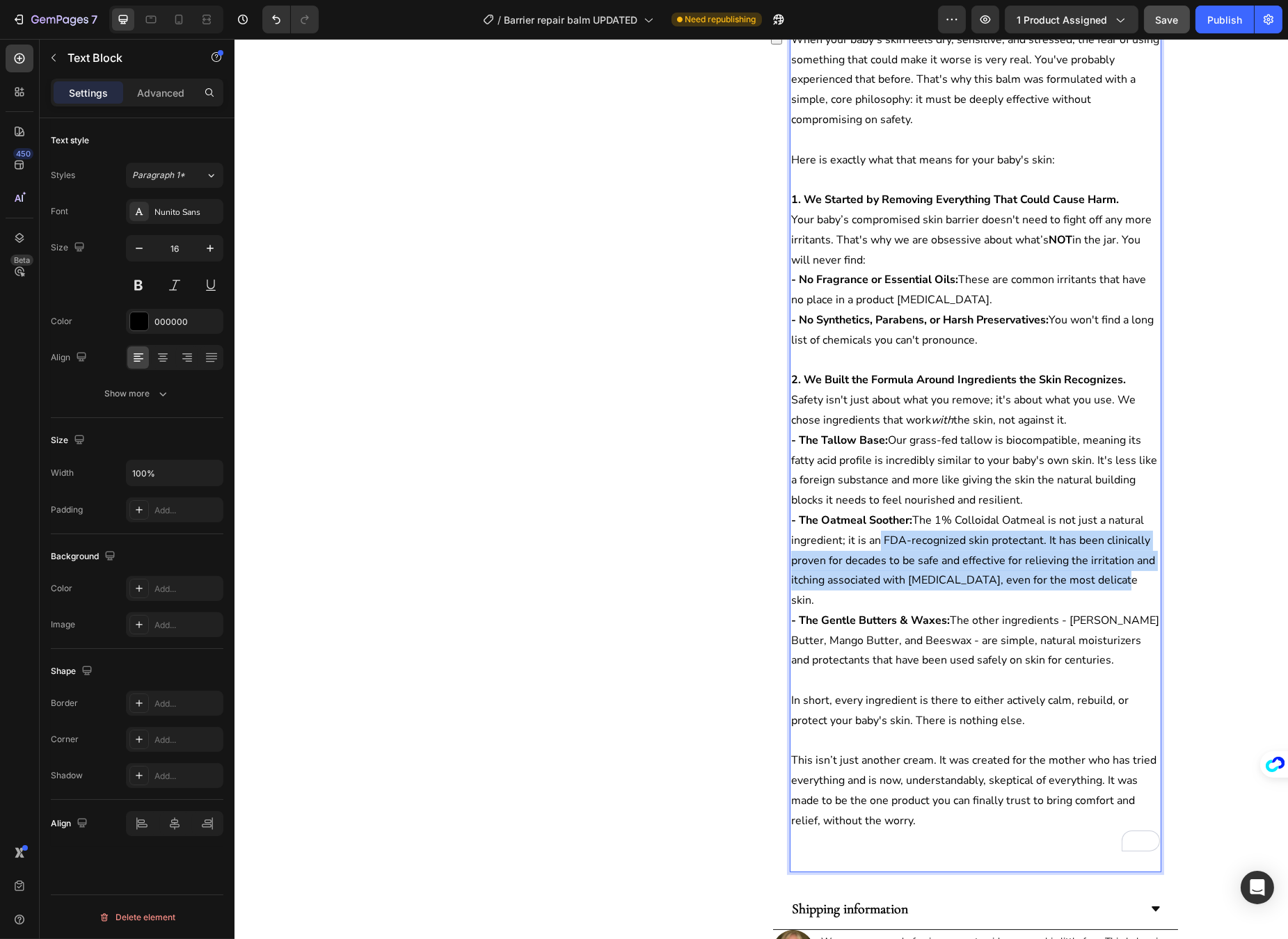
drag, startPoint x: 866, startPoint y: 541, endPoint x: 1138, endPoint y: 577, distance: 274.4
click at [1138, 577] on p "- The Oatmeal Soother: The 1% Colloidal Oatmeal is not just a natural ingredien…" at bounding box center [975, 561] width 369 height 100
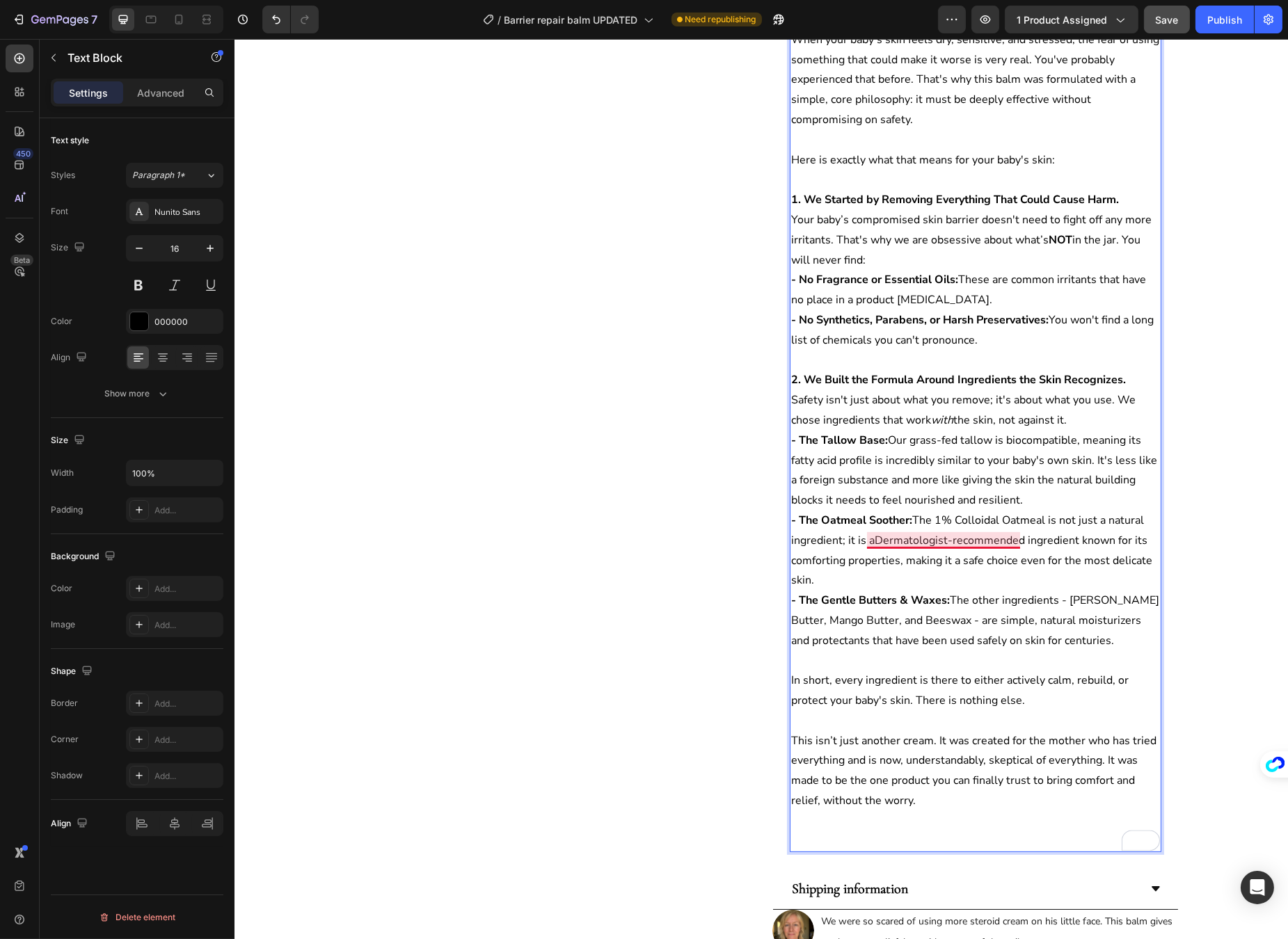
click at [869, 538] on p "- The Oatmeal Soother: The 1% Colloidal Oatmeal is not just a natural ingredien…" at bounding box center [975, 551] width 369 height 80
click at [944, 585] on p "- The Oatmeal Soother: The 1% Colloidal Oatmeal is not just a natural ingredien…" at bounding box center [975, 551] width 369 height 80
click at [861, 544] on p "- The Oatmeal Soother: The 1% Colloidal Oatmeal is not just a natural ingredien…" at bounding box center [975, 551] width 369 height 80
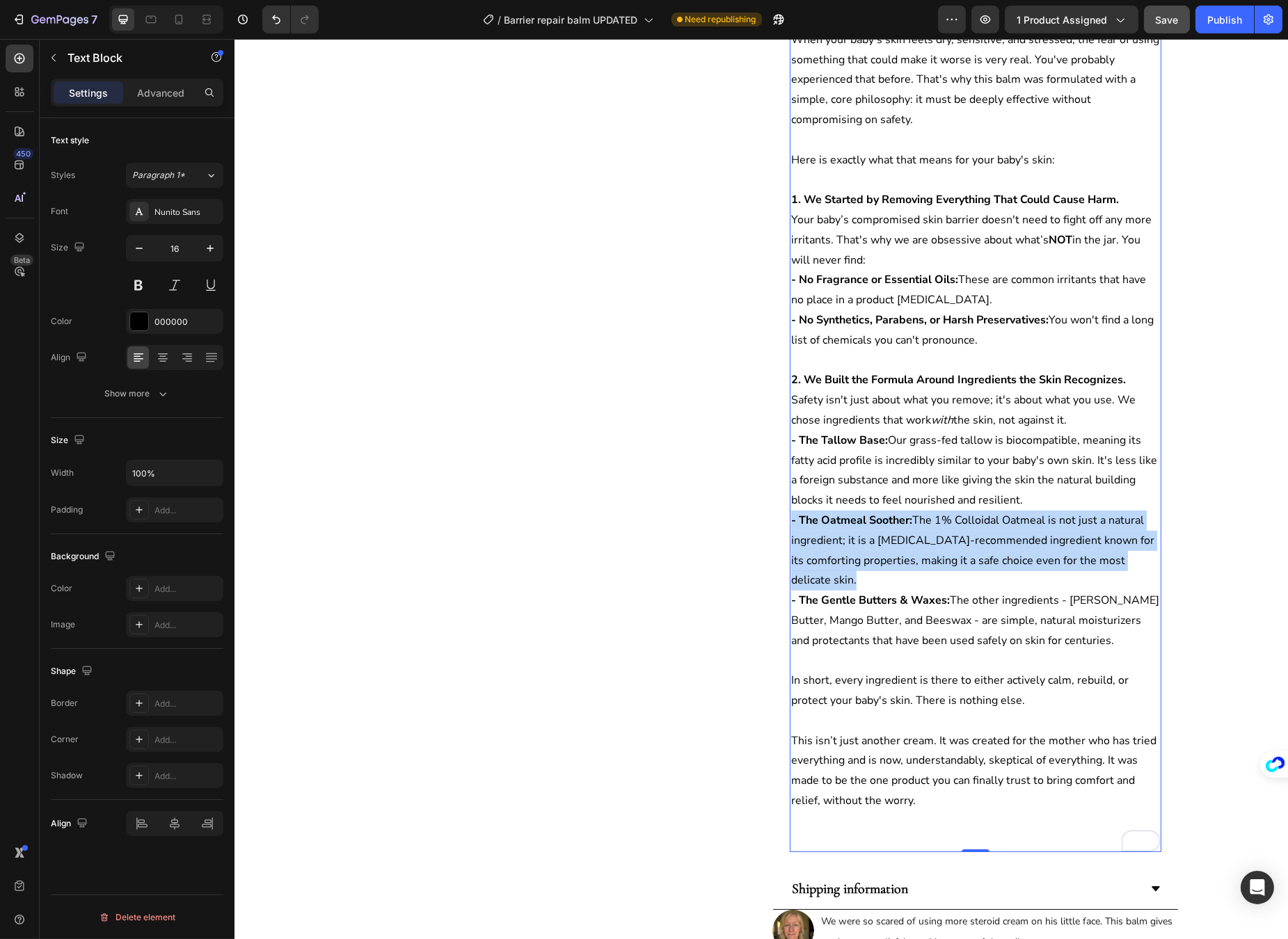
click at [861, 544] on p "- The Oatmeal Soother: The 1% Colloidal Oatmeal is not just a natural ingredien…" at bounding box center [975, 551] width 369 height 80
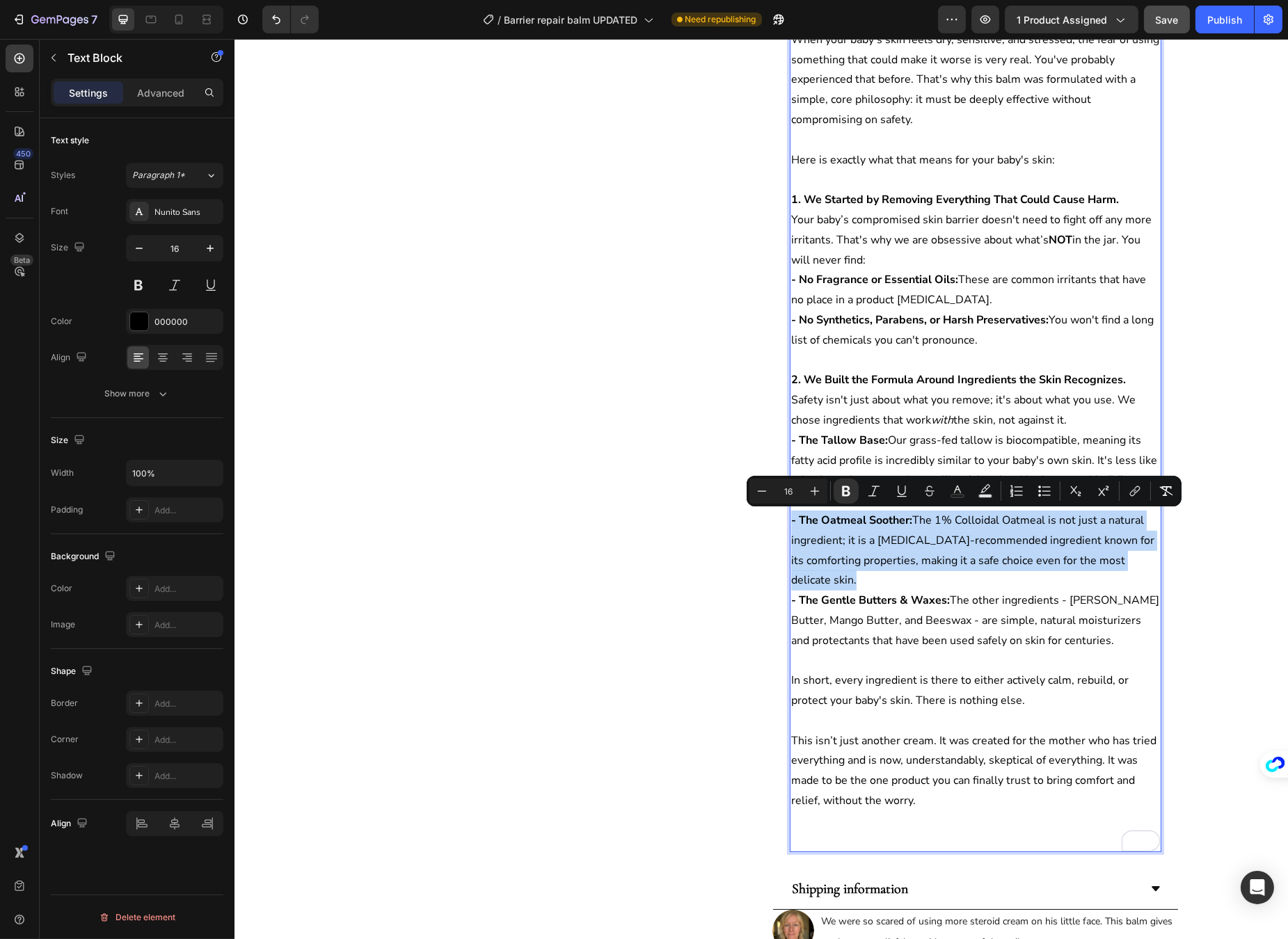
click at [894, 539] on p "- The Oatmeal Soother: The 1% Colloidal Oatmeal is not just a natural ingredien…" at bounding box center [975, 551] width 369 height 80
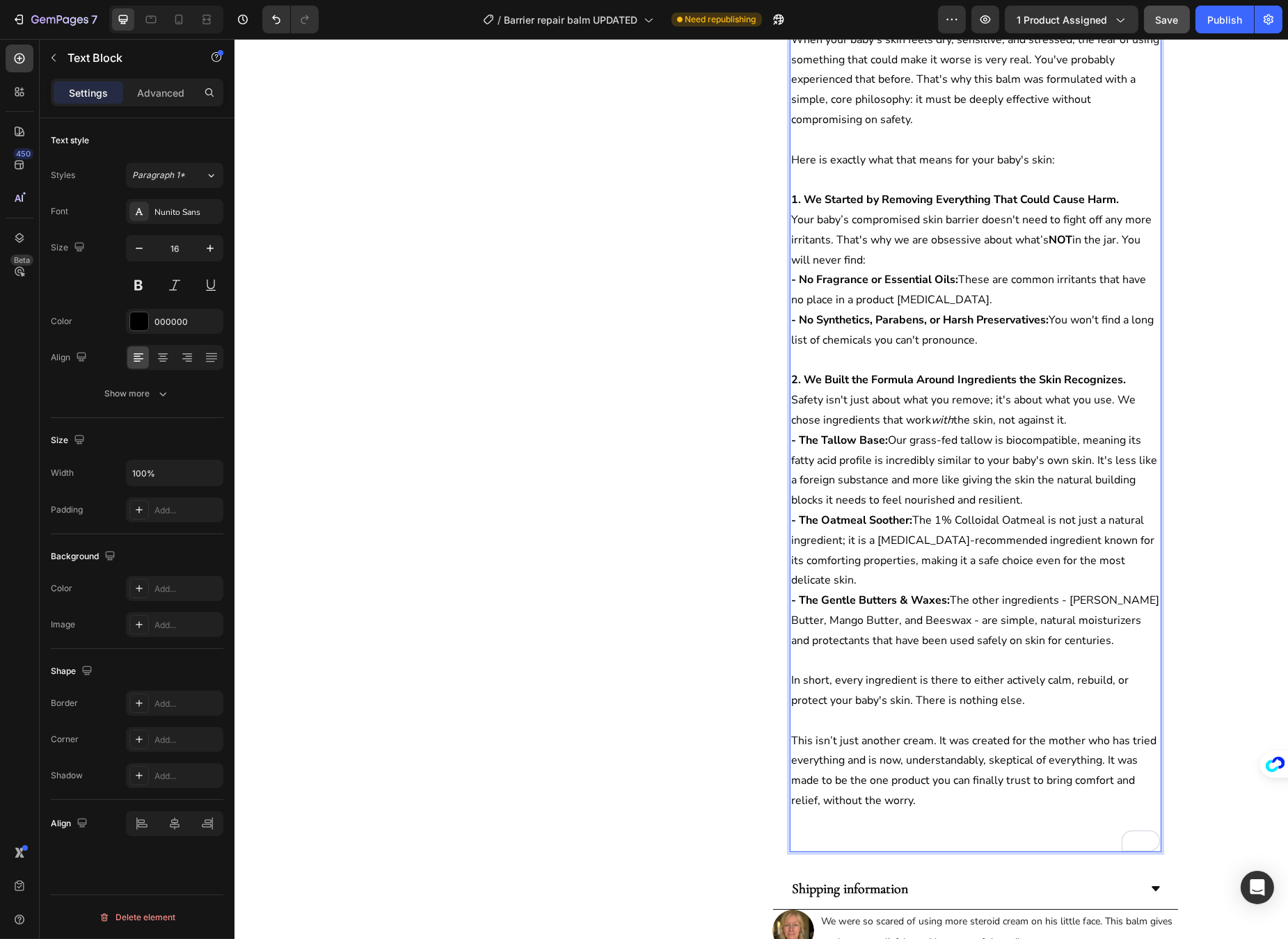
click at [913, 522] on p "- The Oatmeal Soother: The 1% Colloidal Oatmeal is not just a natural ingredien…" at bounding box center [975, 551] width 369 height 80
click at [953, 602] on p "- The Gentle Butters & Waxes: The other ingredients - Shea Butter, Mango Butter…" at bounding box center [975, 620] width 369 height 60
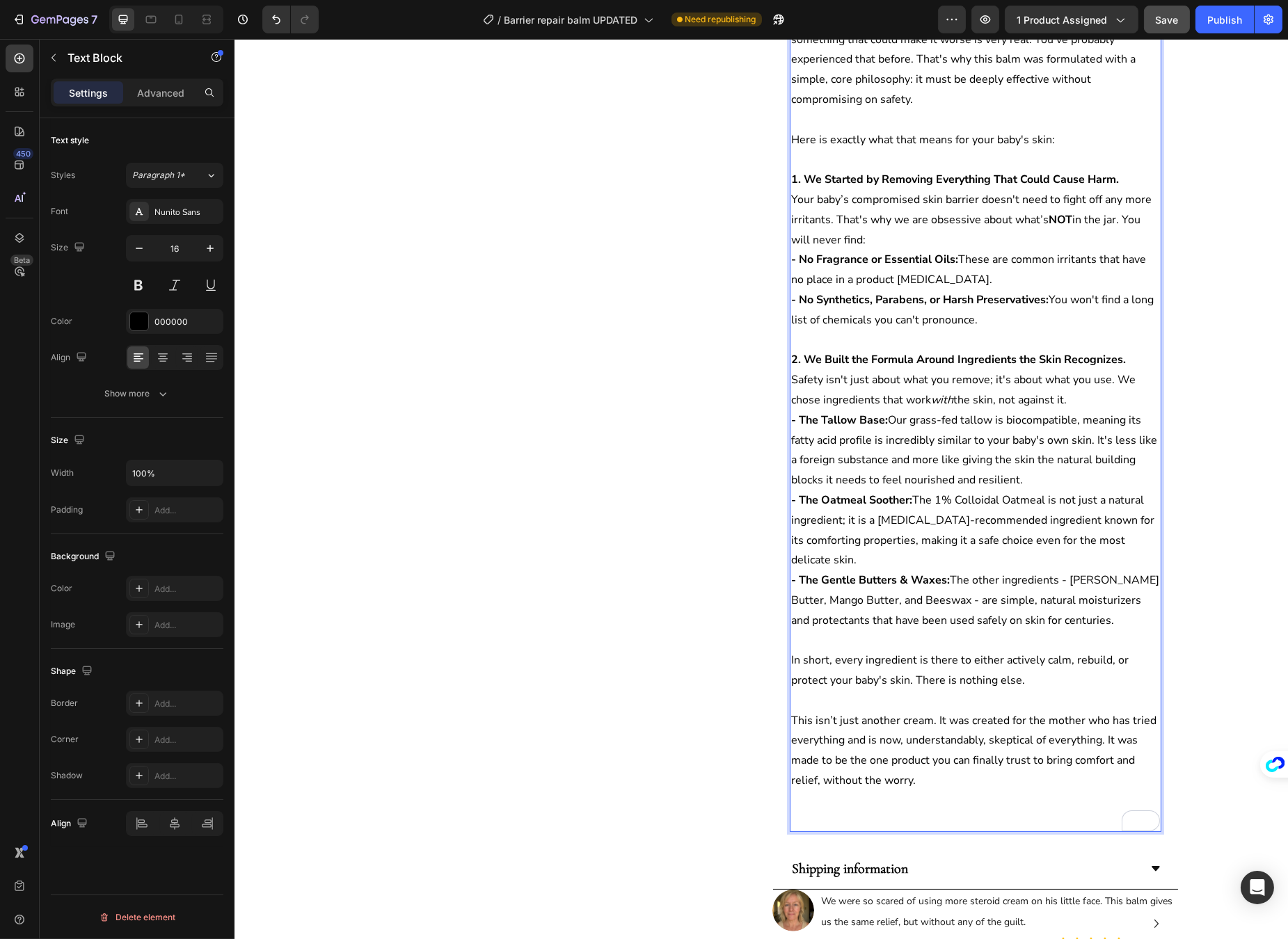
scroll to position [621, 0]
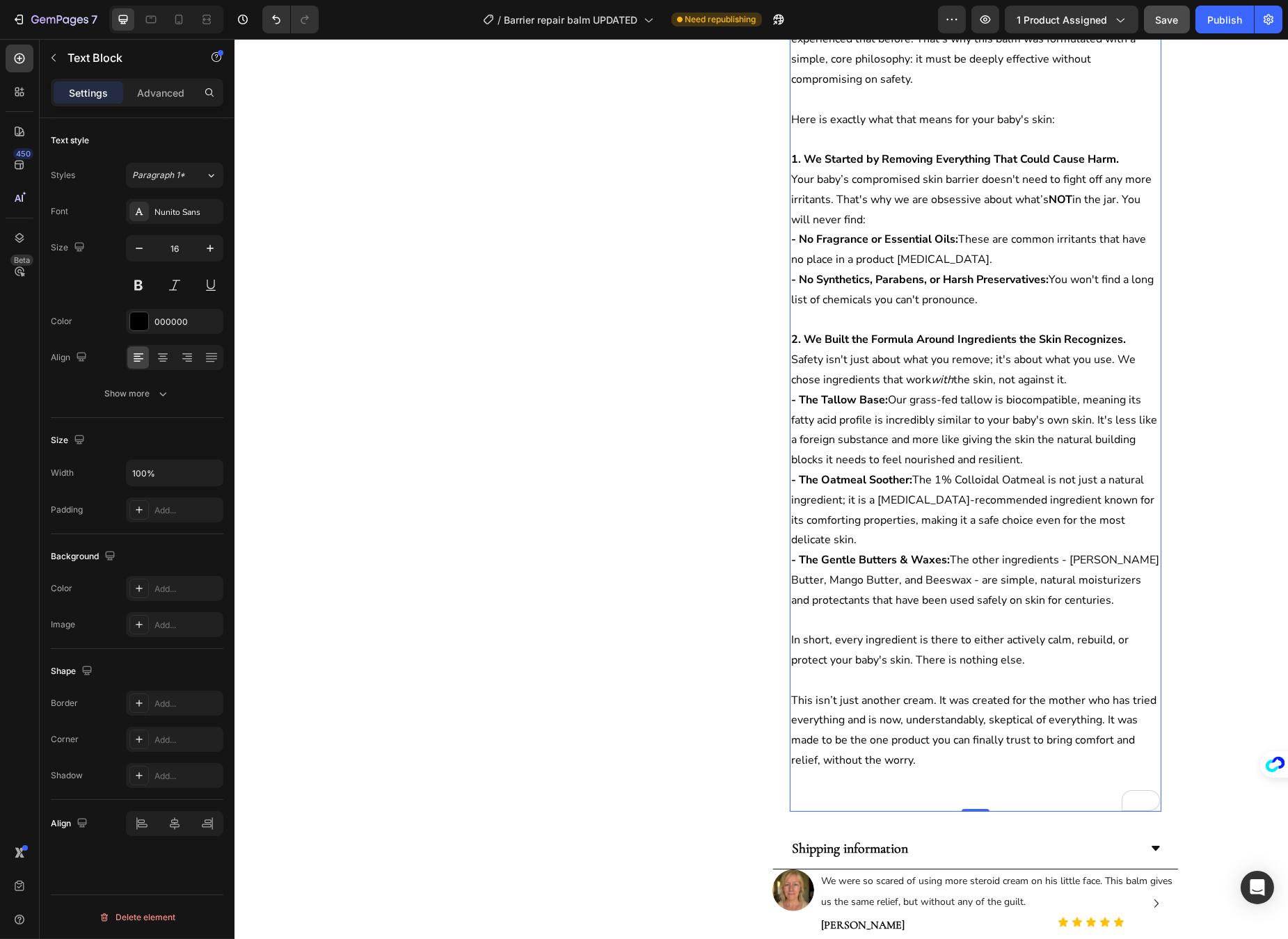
click at [903, 649] on p "In short, every ingredient is there to either actively calm, rebuild, or protec…" at bounding box center [975, 651] width 369 height 41
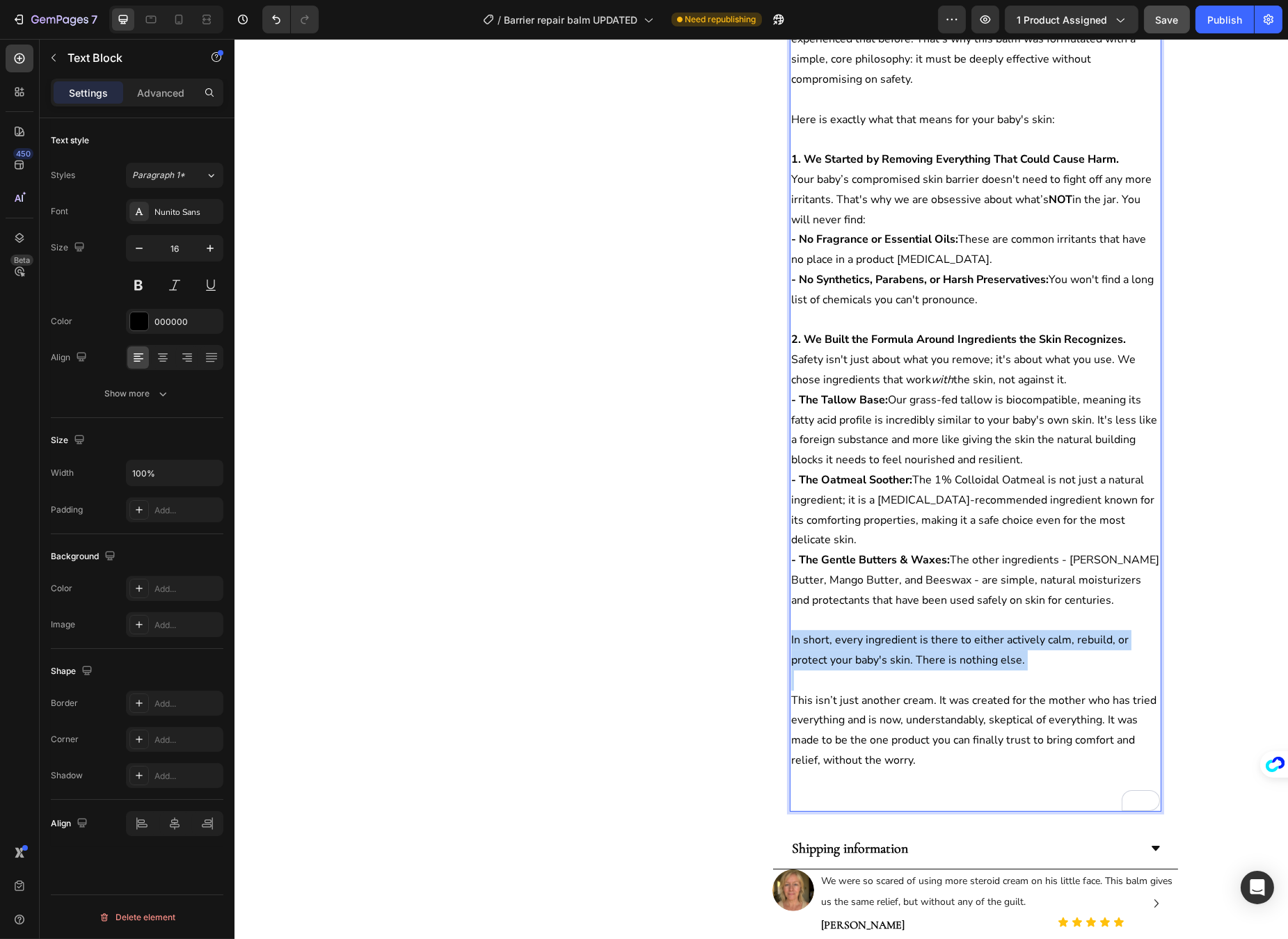
click at [903, 649] on p "In short, every ingredient is there to either actively calm, rebuild, or protec…" at bounding box center [975, 651] width 369 height 41
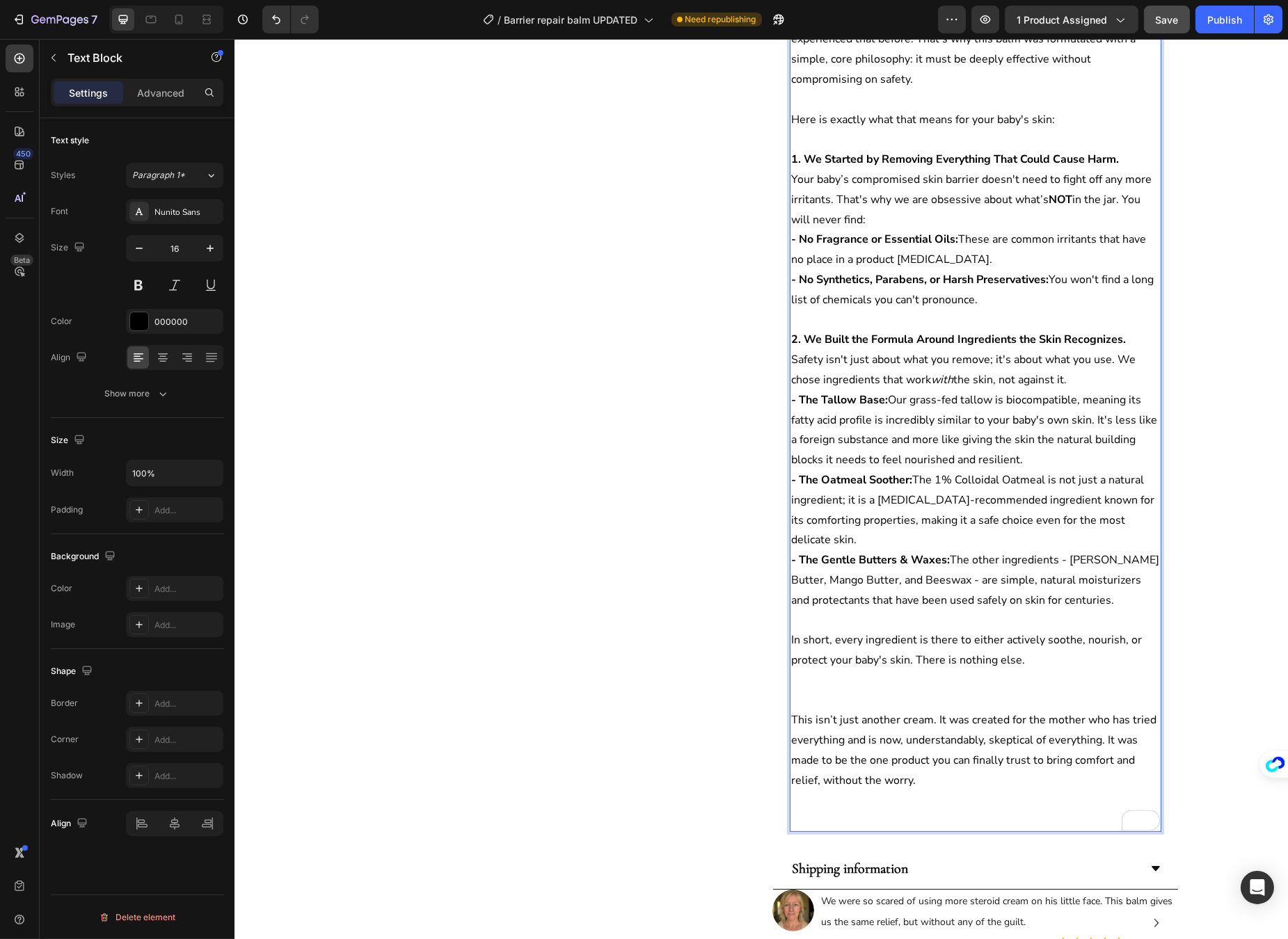
click at [1017, 641] on p "In short, every ingredient is there to either actively soothe, nourish, or prot…" at bounding box center [975, 651] width 369 height 41
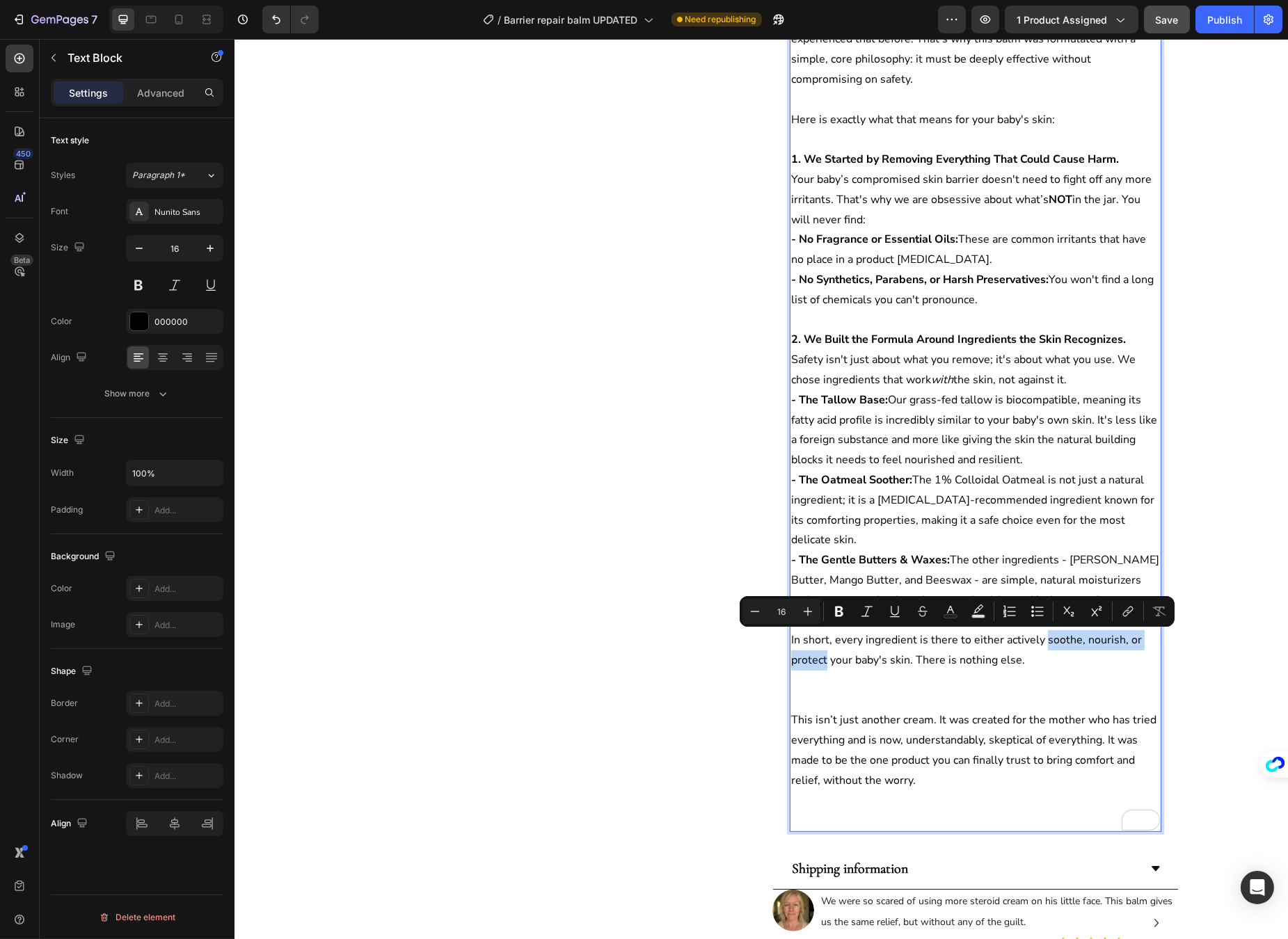
drag, startPoint x: 1037, startPoint y: 642, endPoint x: 819, endPoint y: 661, distance: 218.8
click at [819, 661] on p "In short, every ingredient is there to either actively soothe, nourish, or prot…" at bounding box center [975, 651] width 369 height 41
click at [879, 710] on p "This isn’t just another cream. It was created for the mother who has tried ever…" at bounding box center [975, 750] width 369 height 80
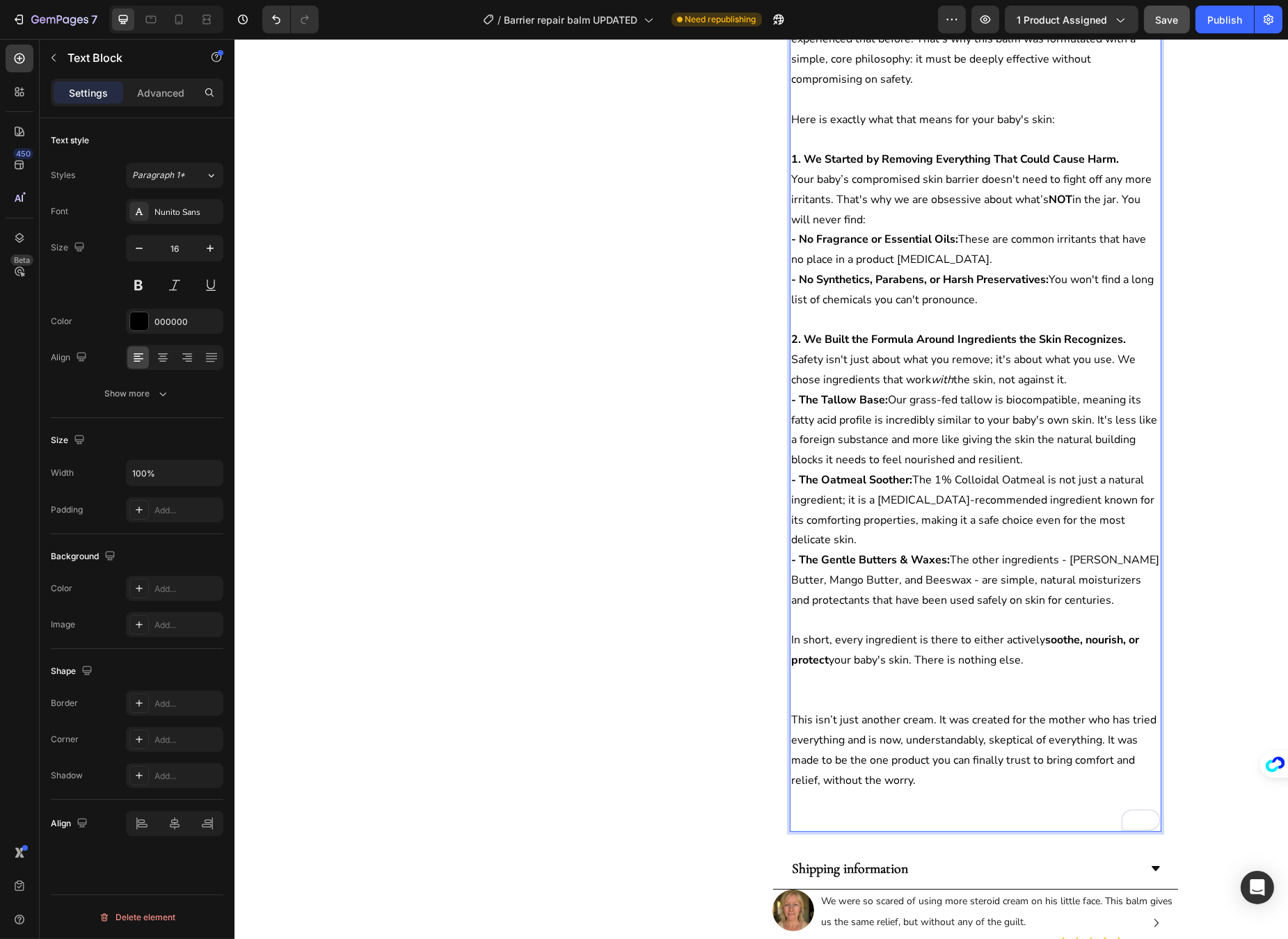
click at [883, 700] on p "Rich Text Editor. Editing area: main" at bounding box center [975, 701] width 369 height 20
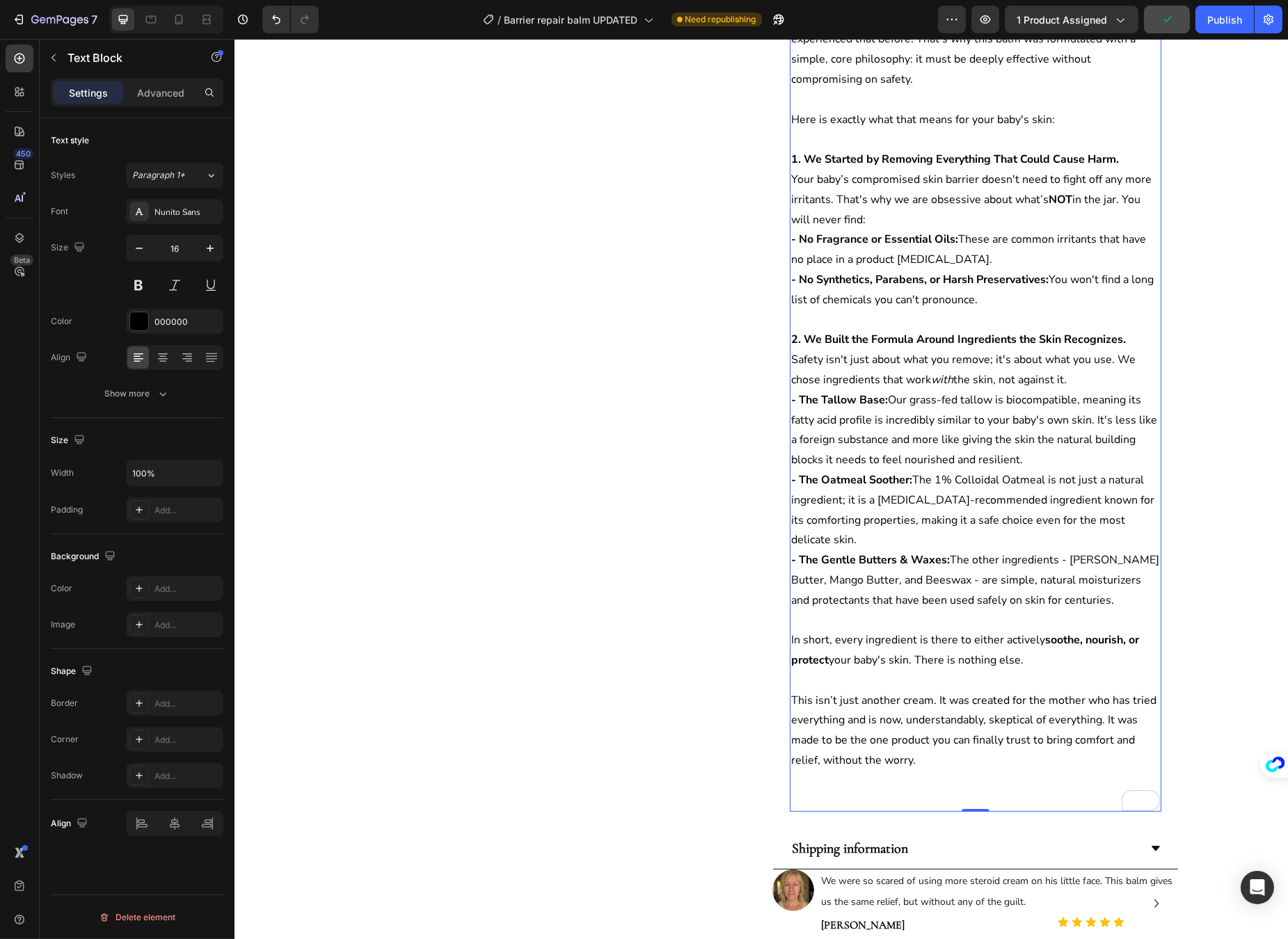
click at [964, 724] on p "This isn’t just another cream. It was created for the mother who has tried ever…" at bounding box center [975, 731] width 369 height 80
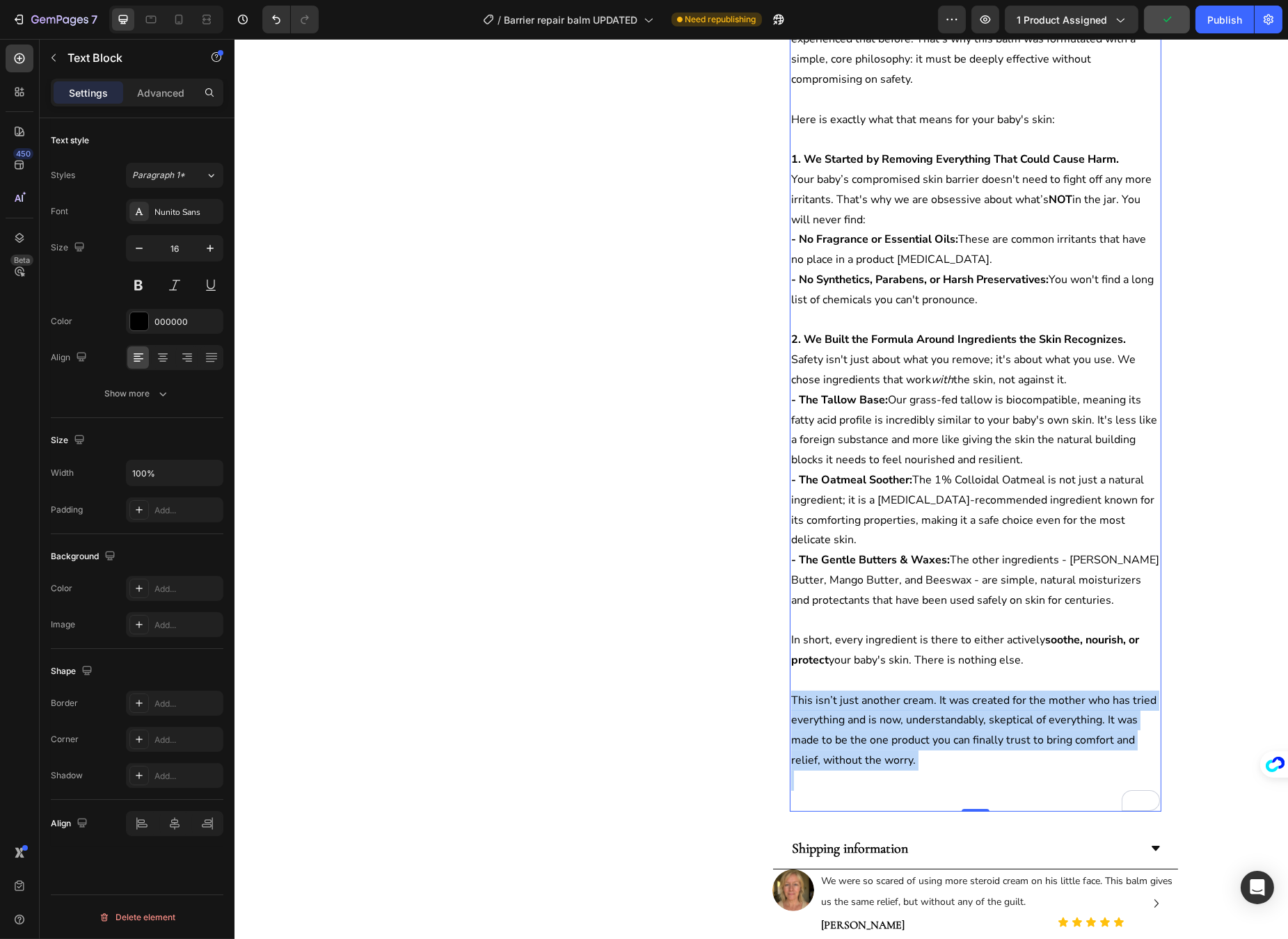
click at [964, 724] on p "This isn’t just another cream. It was created for the mother who has tried ever…" at bounding box center [975, 731] width 369 height 80
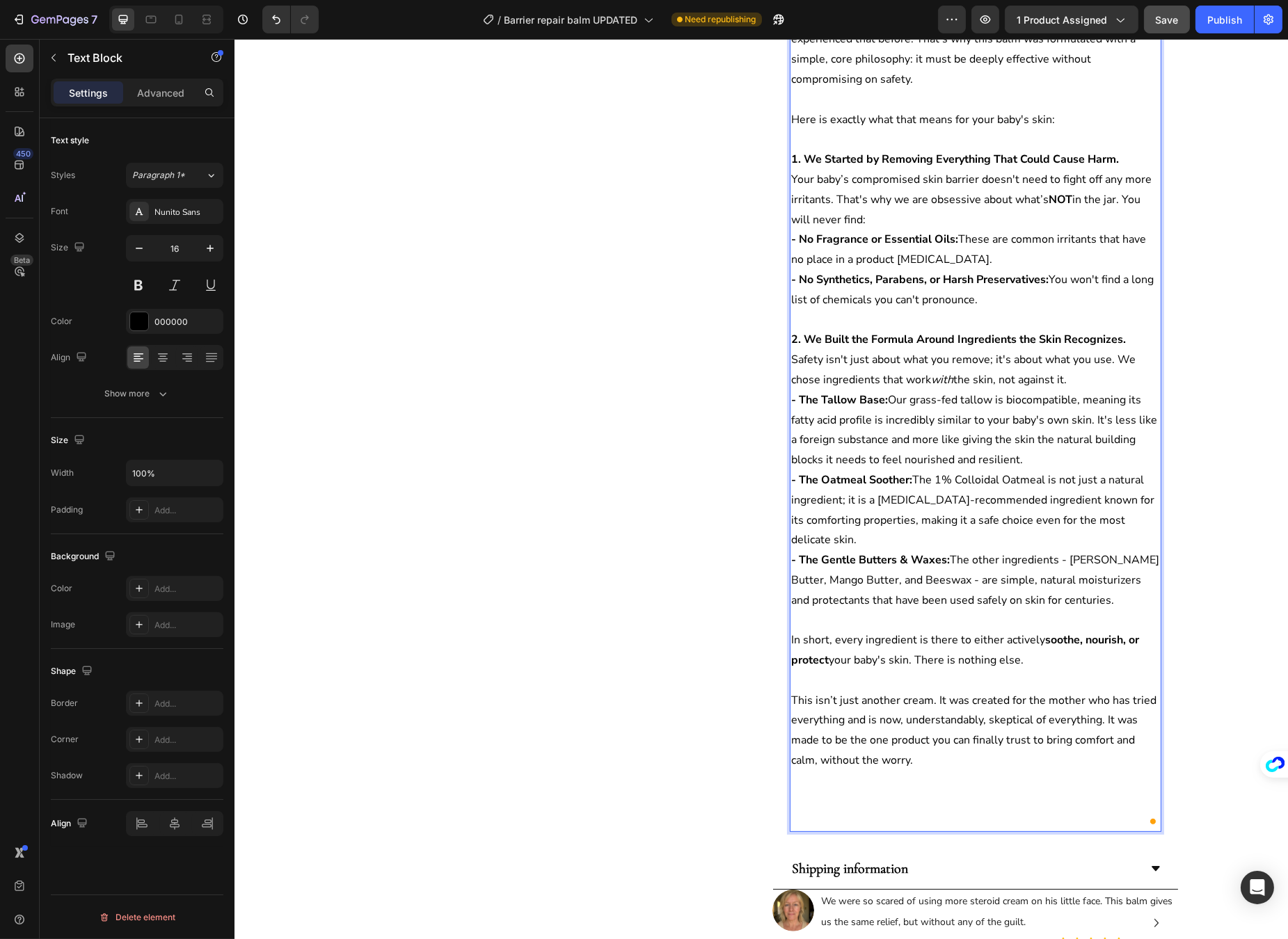
click at [835, 808] on p "Rich Text Editor. Editing area: main" at bounding box center [975, 801] width 369 height 20
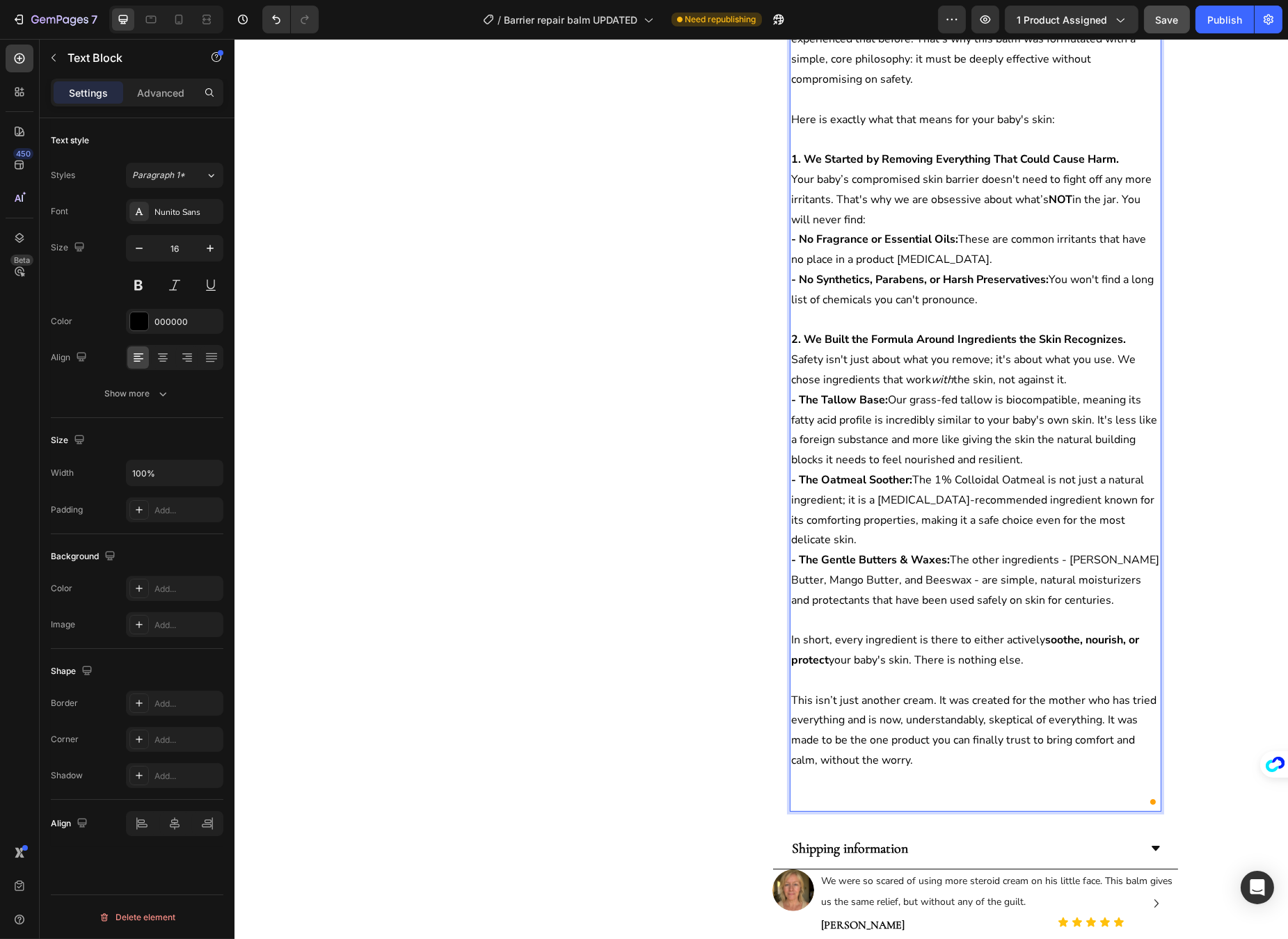
click at [834, 797] on p "Rich Text Editor. Editing area: main" at bounding box center [975, 801] width 369 height 20
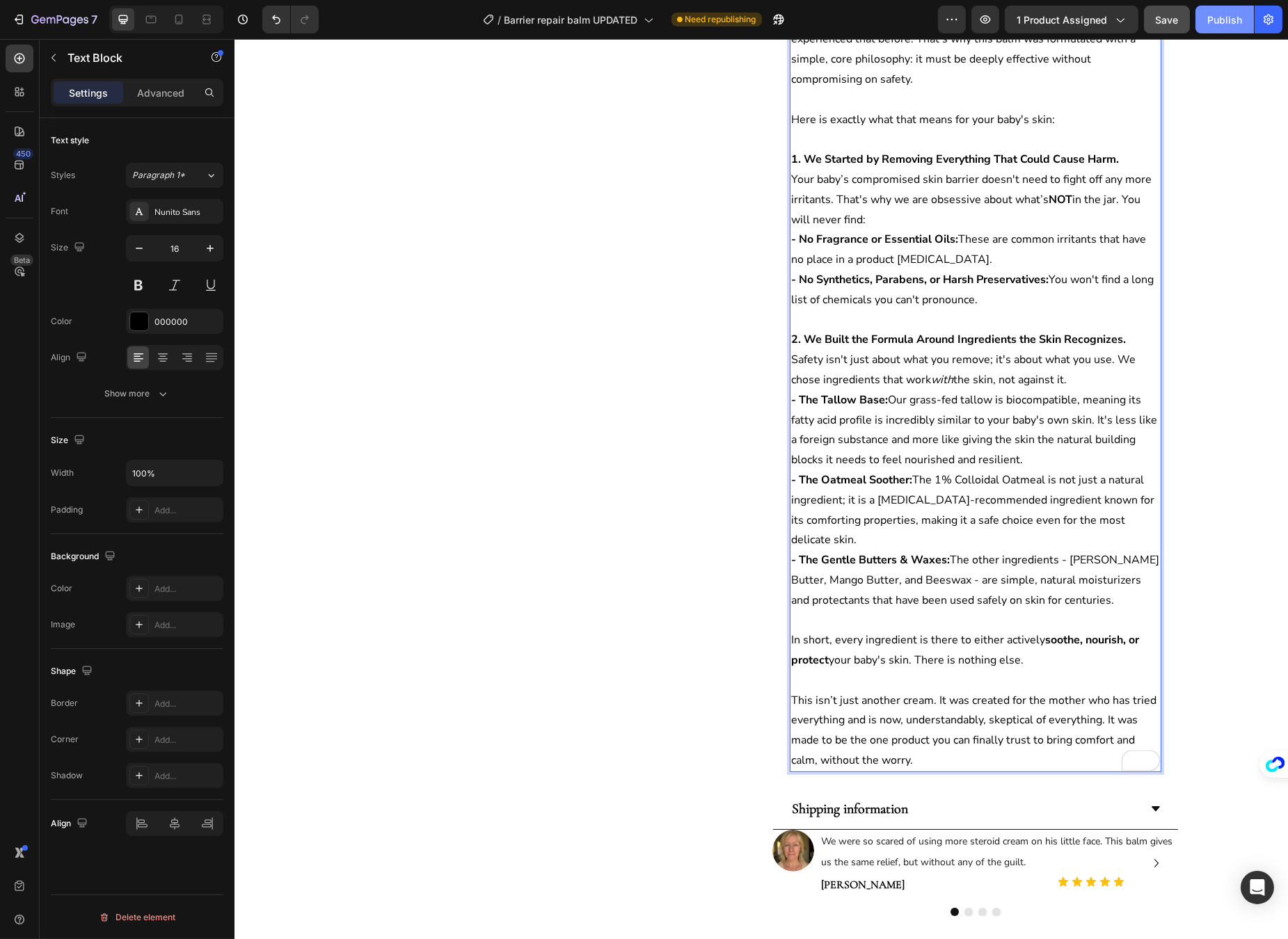
click at [1215, 27] on button "Publish" at bounding box center [1224, 20] width 59 height 28
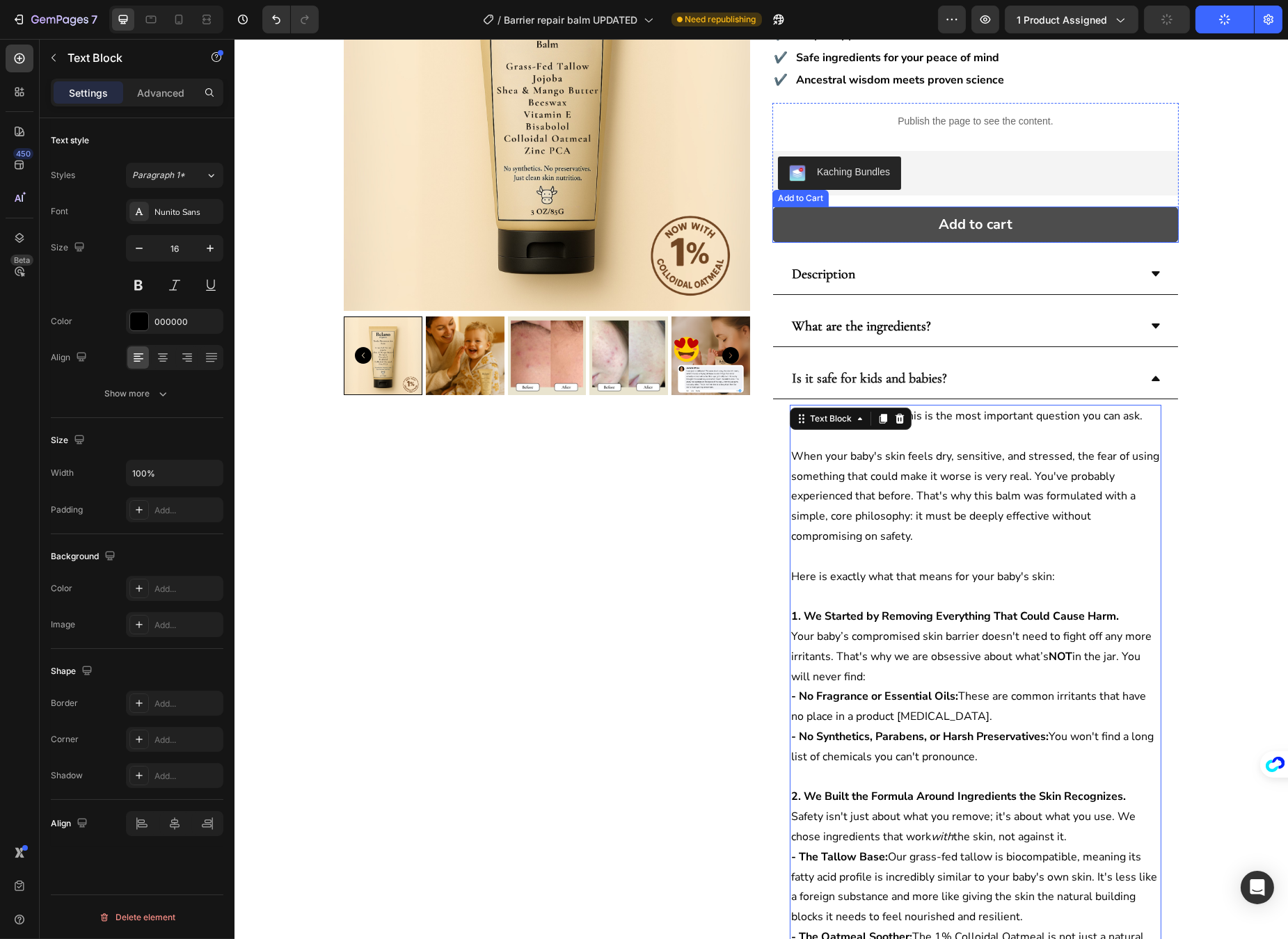
scroll to position [85, 0]
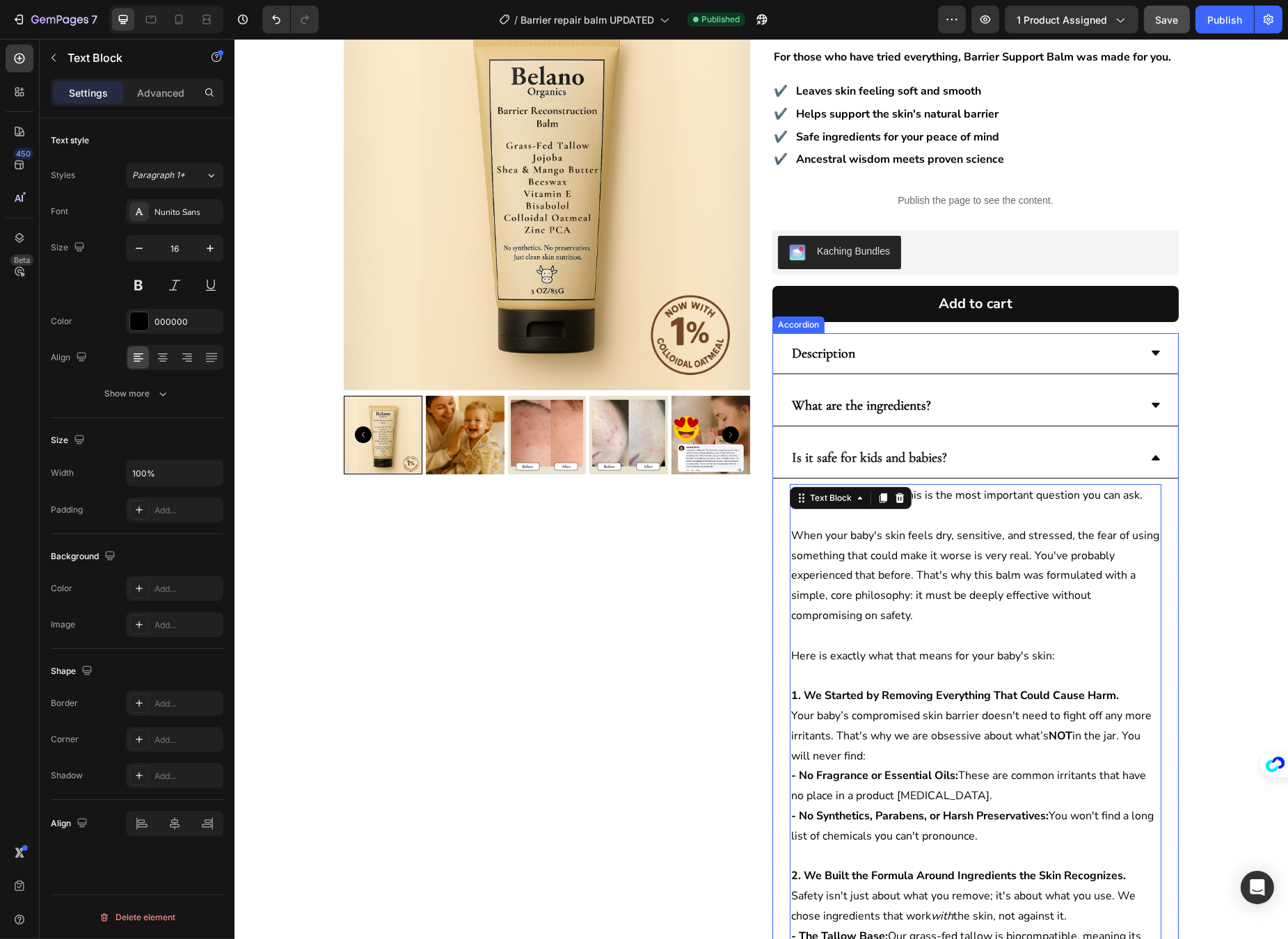
click at [1152, 451] on div "Is it safe for kids and babies?" at bounding box center [975, 458] width 405 height 41
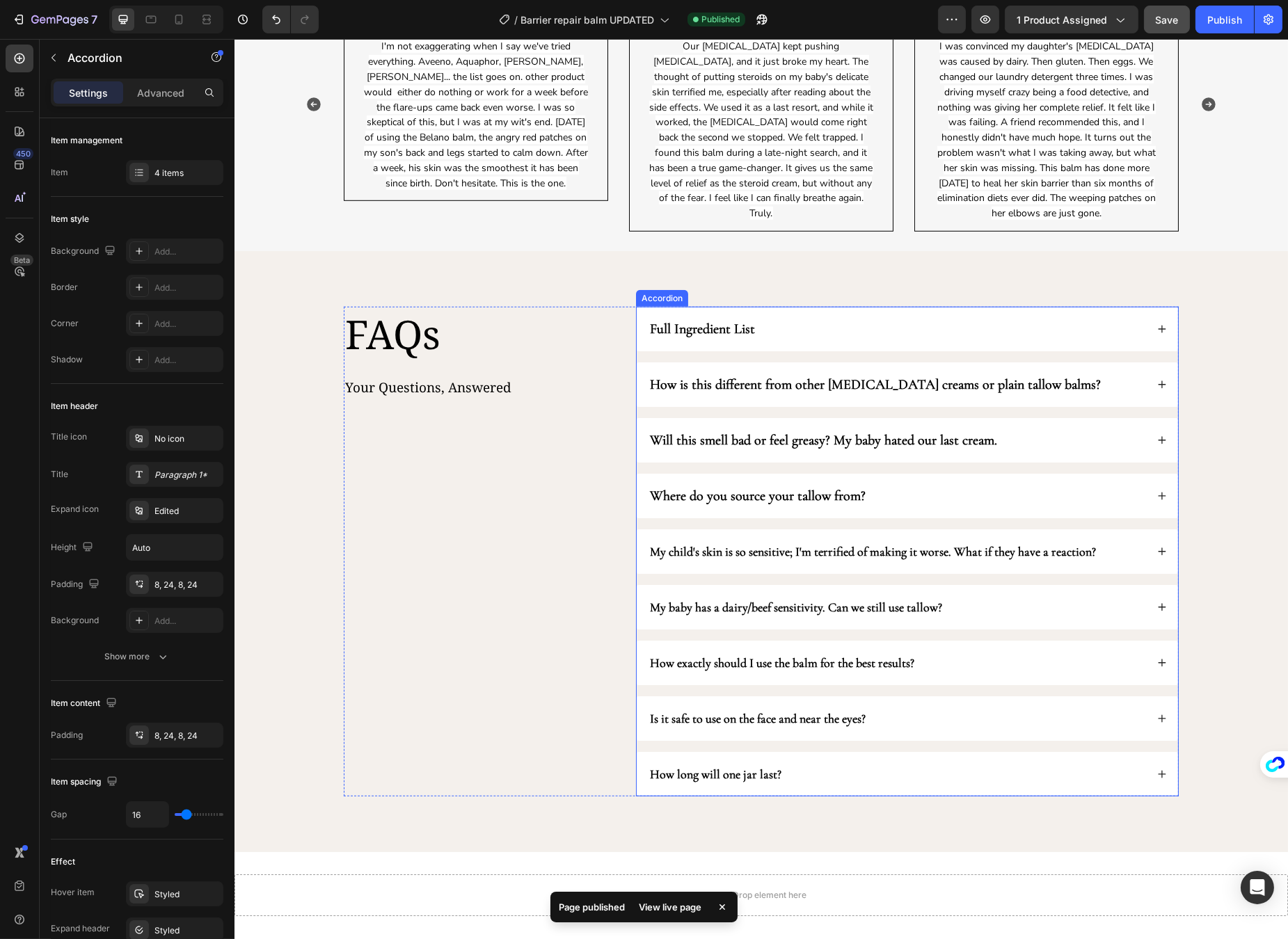
scroll to position [2289, 0]
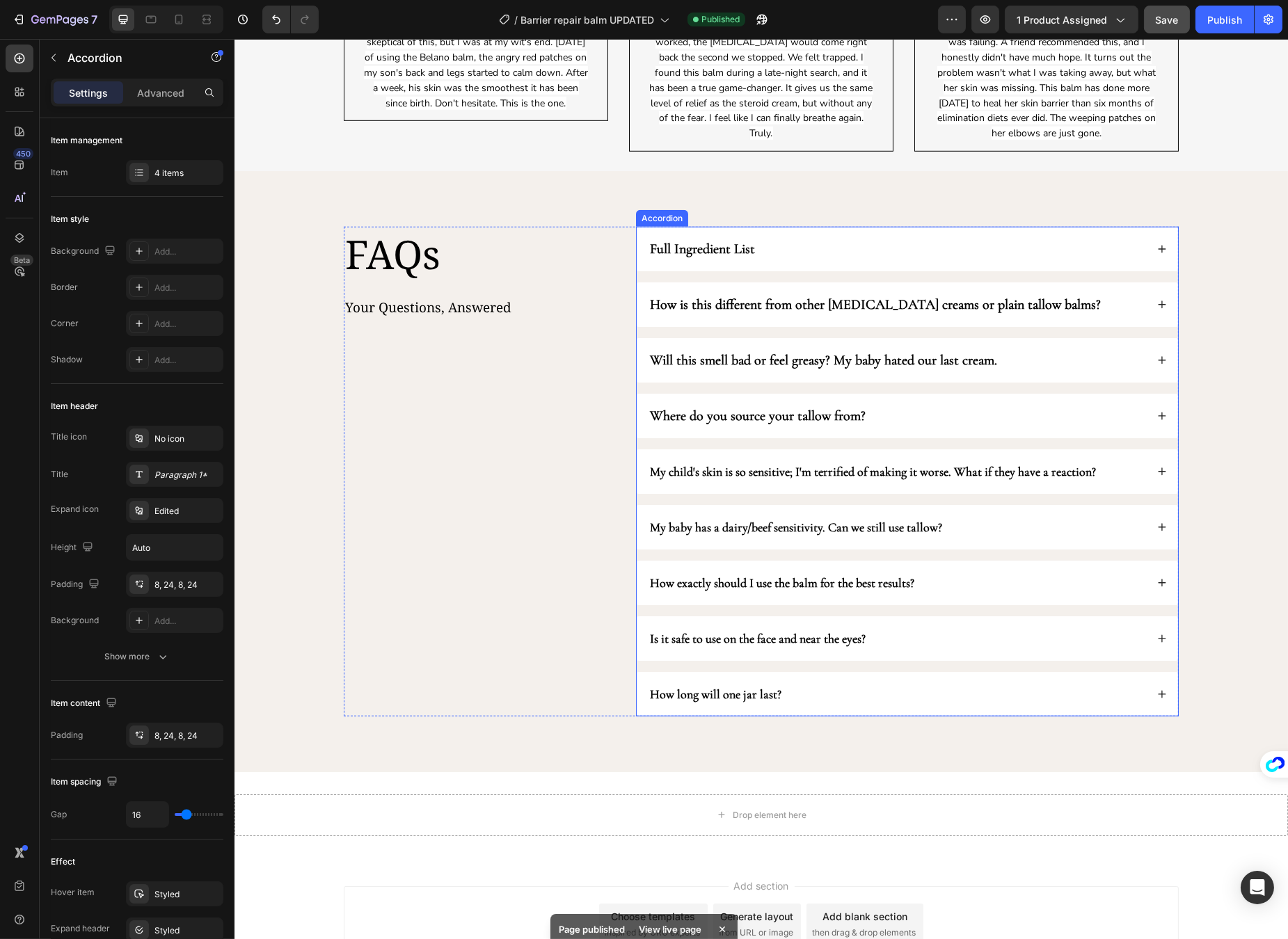
click at [771, 248] on div "Full Ingredient List" at bounding box center [896, 249] width 498 height 22
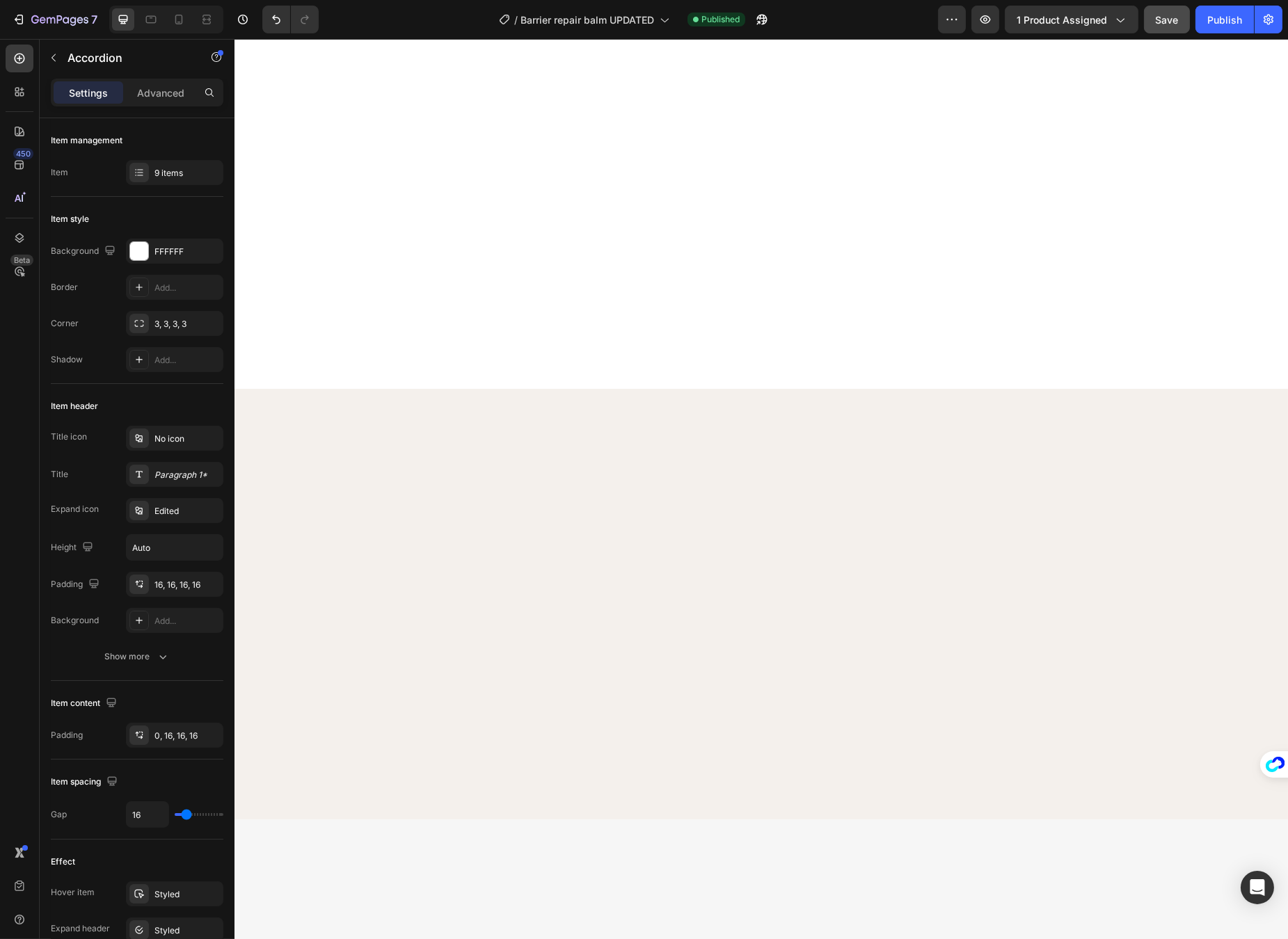
scroll to position [0, 0]
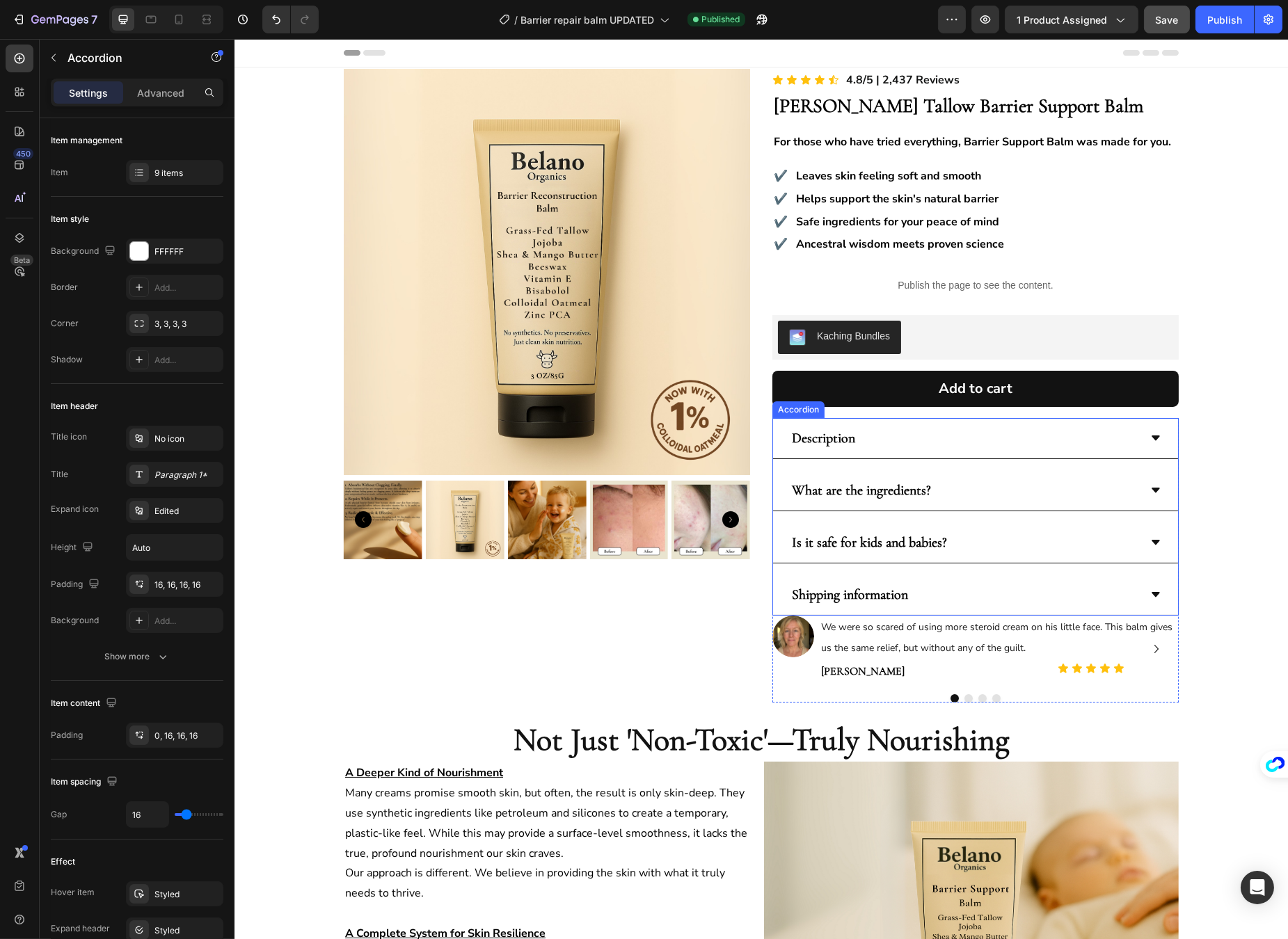
click at [1016, 502] on div "What are the ingredients?" at bounding box center [963, 491] width 349 height 29
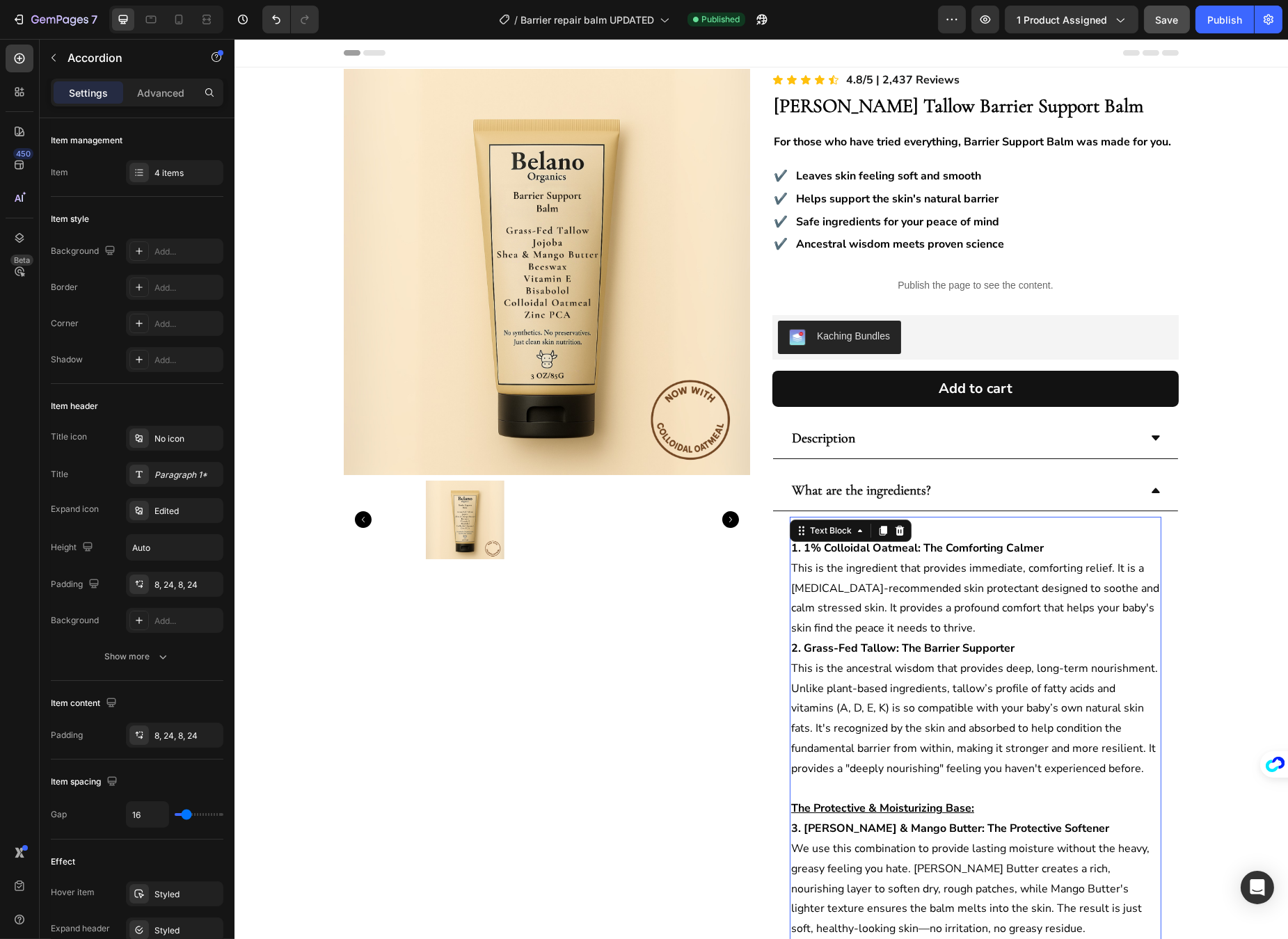
click at [827, 544] on strong "1. 1% Colloidal Oatmeal: The Comforting Calmer" at bounding box center [916, 548] width 253 height 15
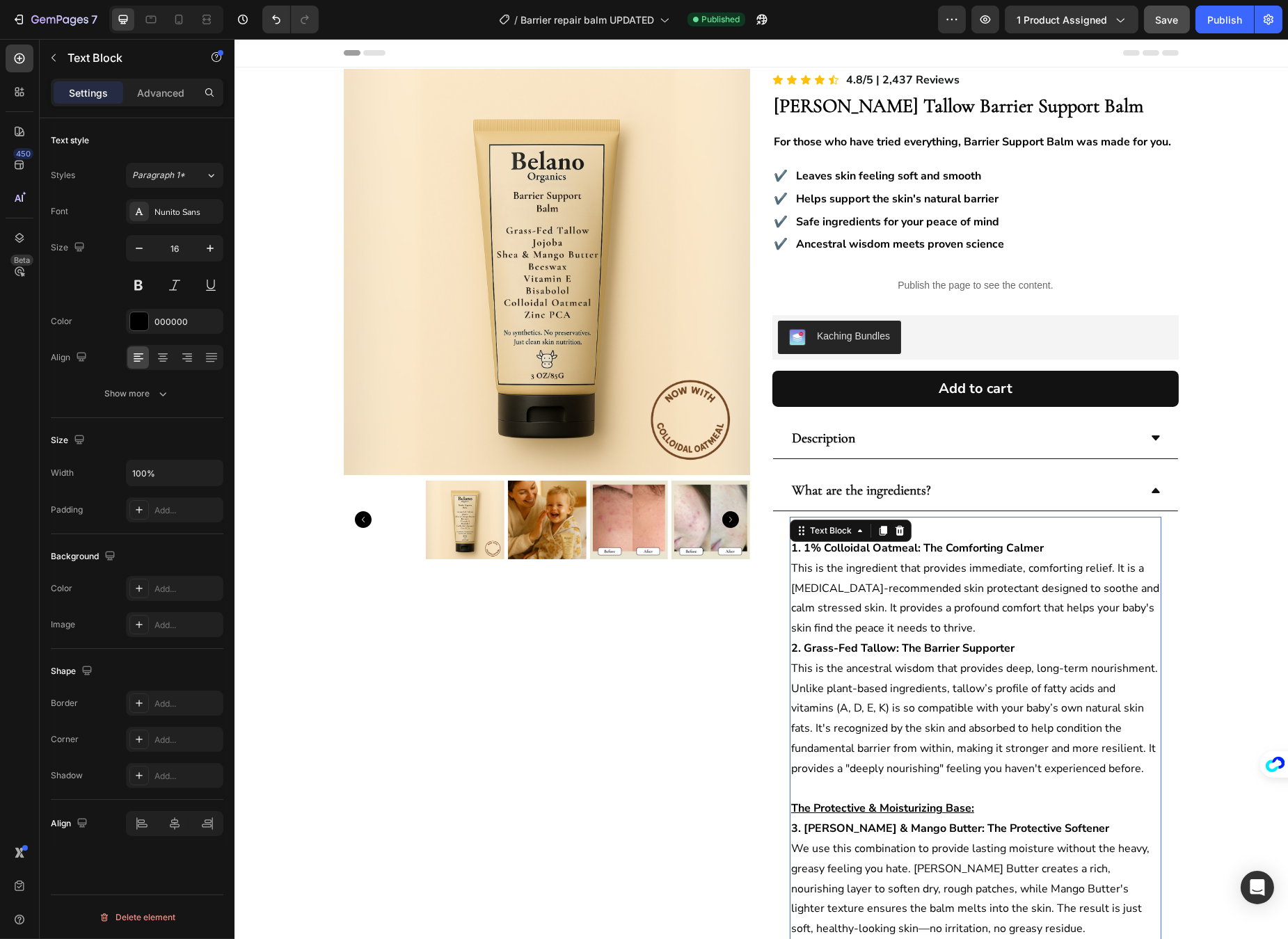
click at [860, 573] on p "1. 1% Colloidal Oatmeal: The Comforting Calmer This is the ingredient that prov…" at bounding box center [975, 589] width 369 height 100
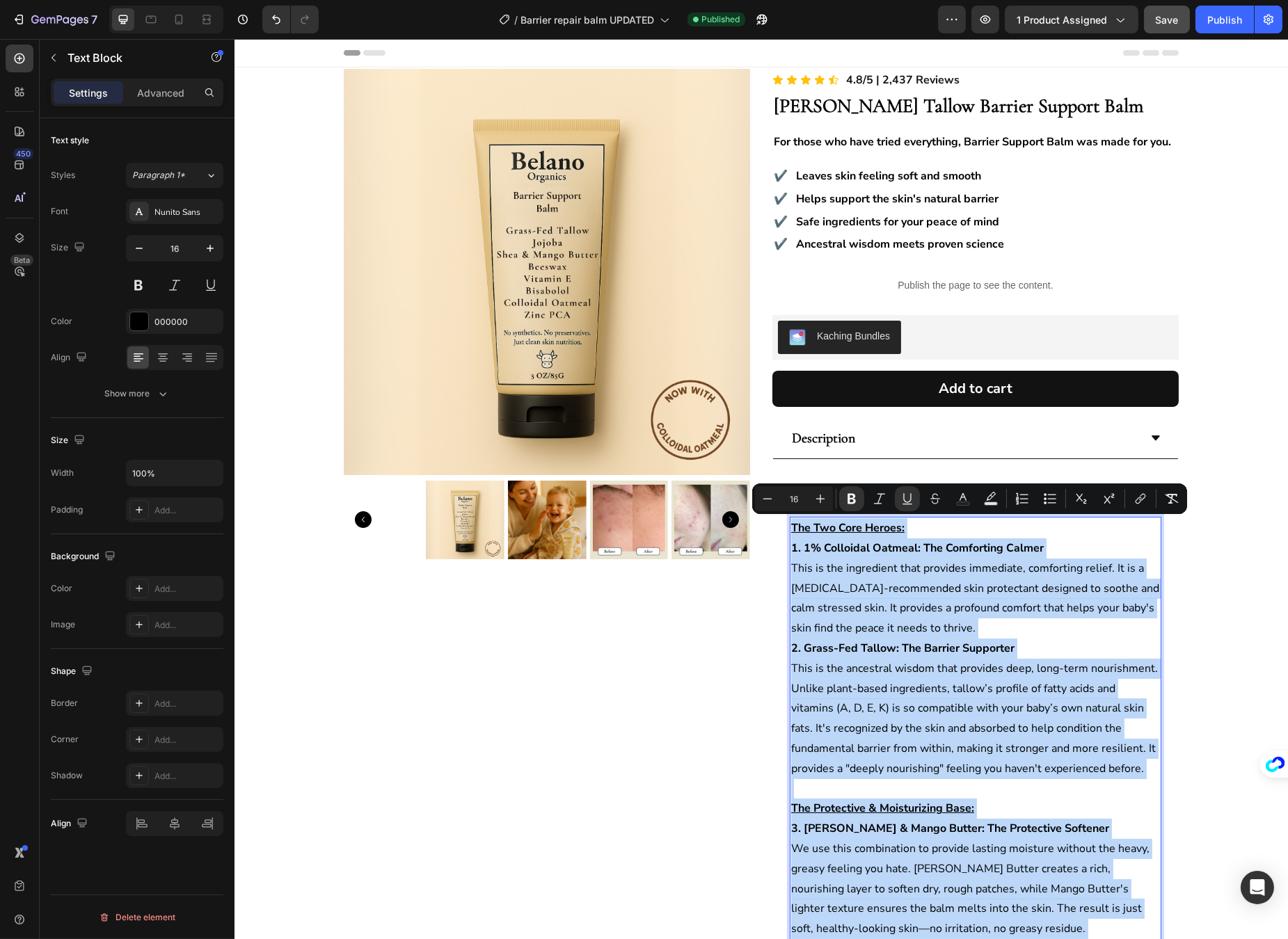
copy div "The Two Core Heroes: 1. 1% Colloidal Oatmeal: The Comforting Calmer This is the…"
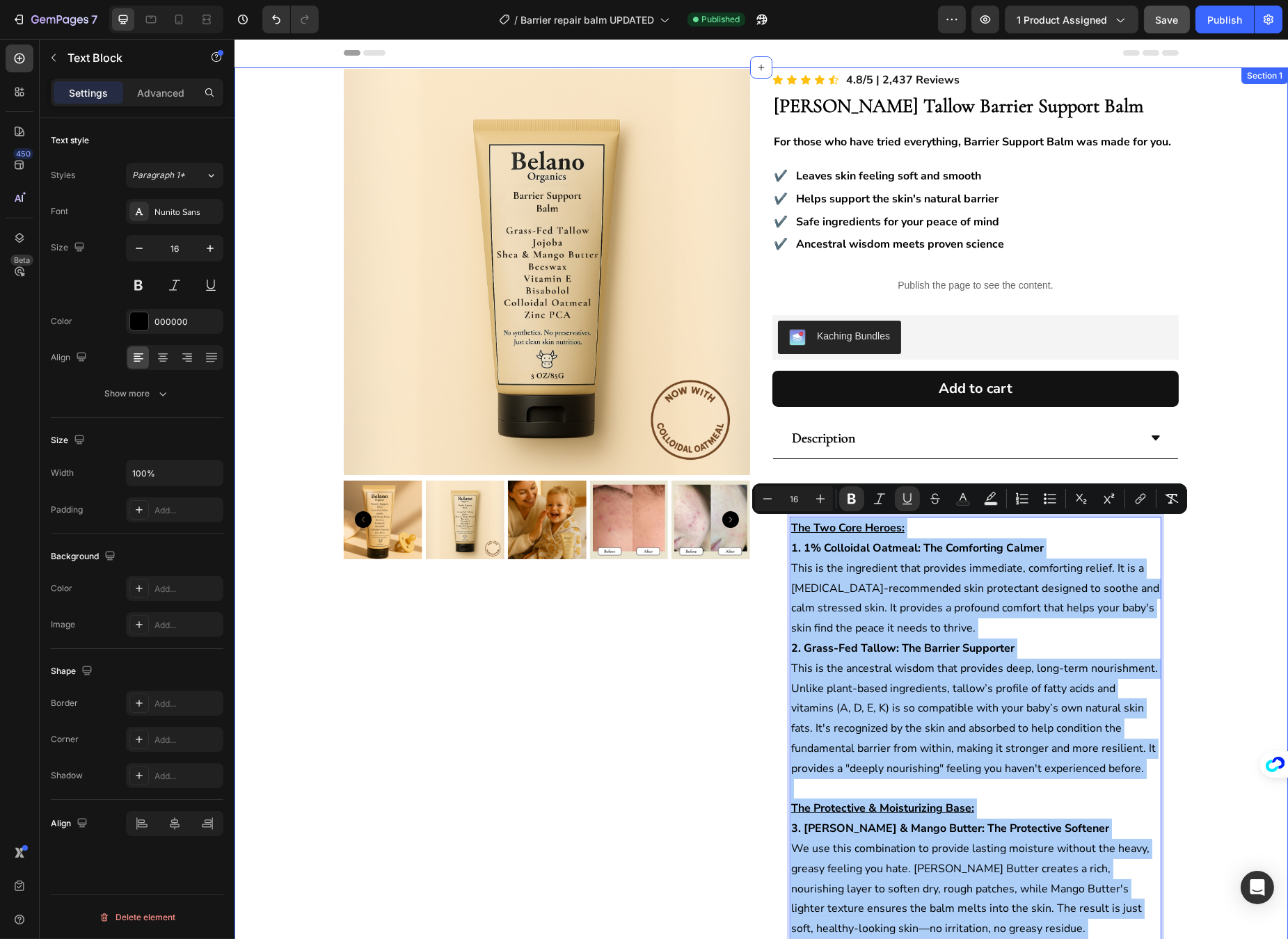
click at [1228, 562] on div "Product Images Icon Icon Icon Icon Icon Icon List 4.8/5 | 2,437 Reviews Text Bl…" at bounding box center [760, 910] width 1054 height 1682
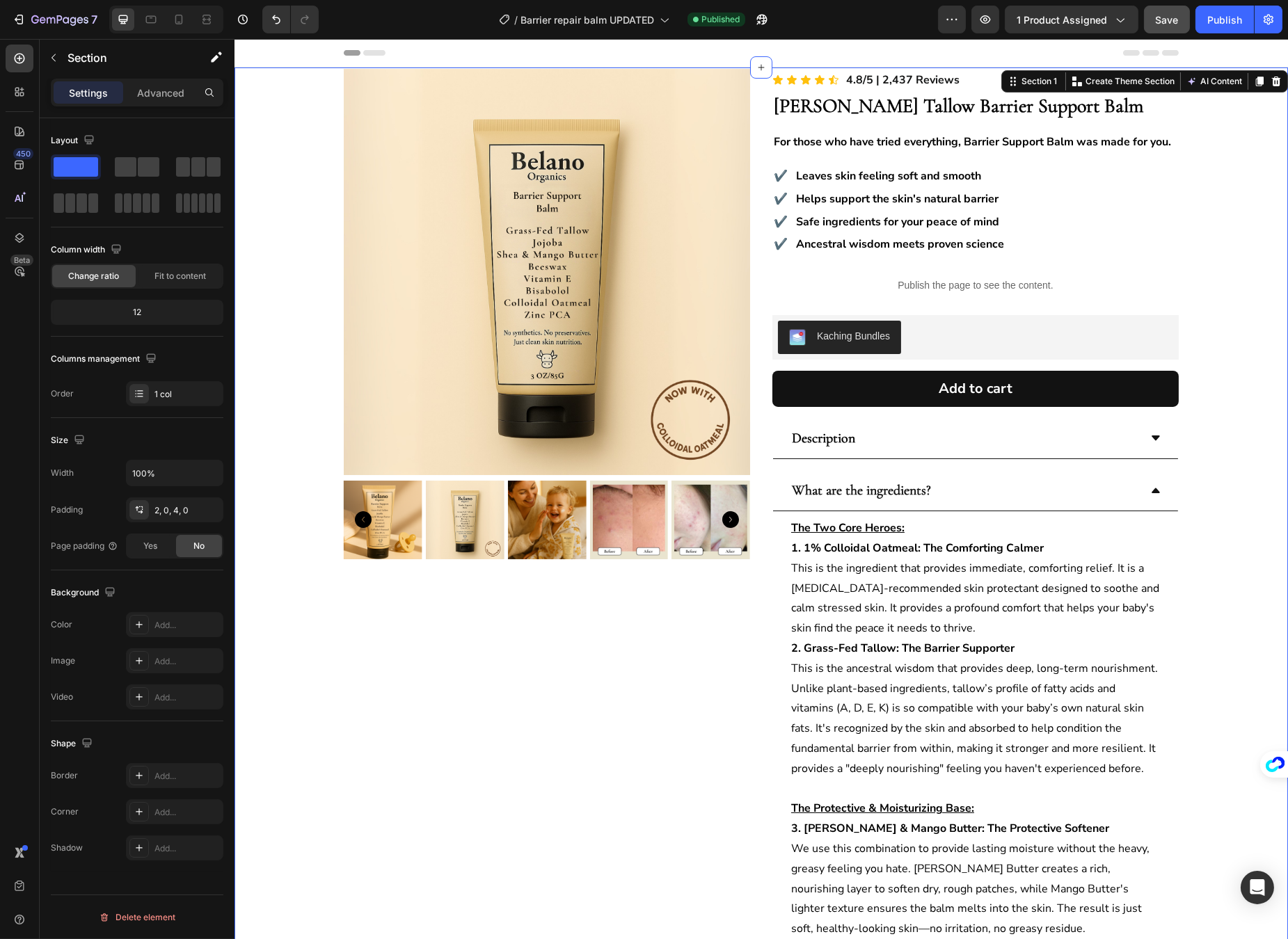
click at [1154, 489] on icon at bounding box center [1154, 490] width 11 height 11
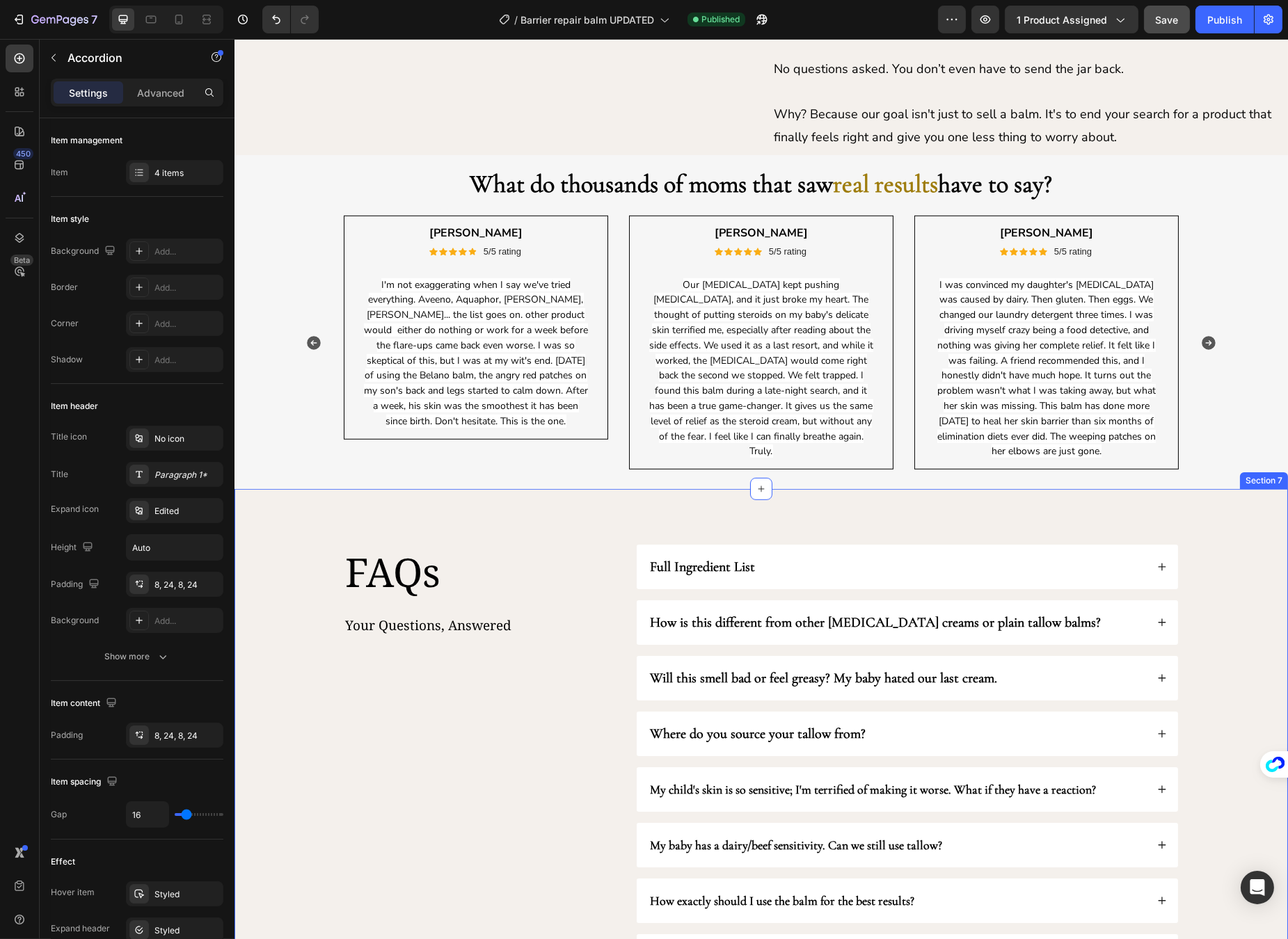
scroll to position [2090, 0]
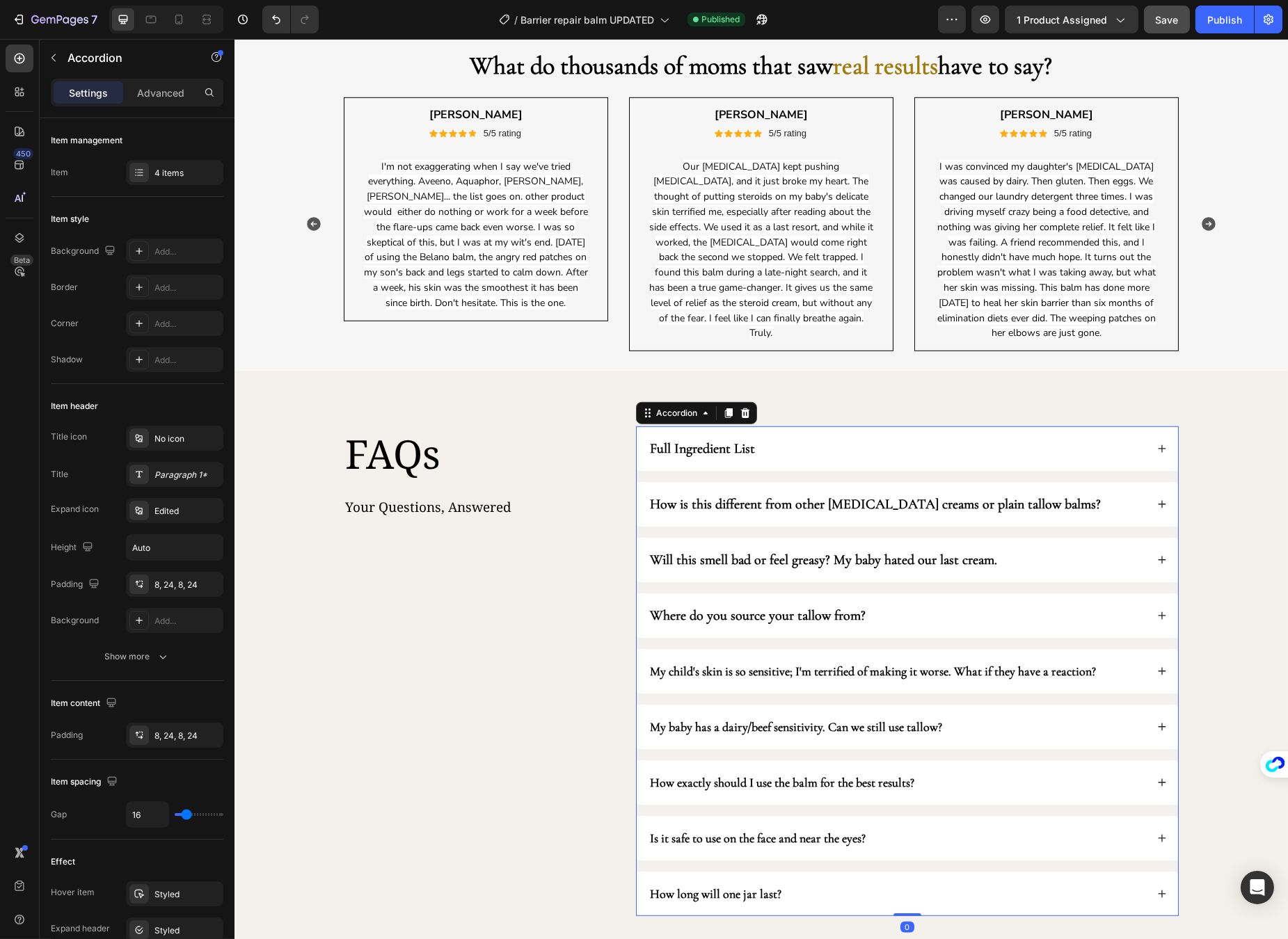
click at [1023, 456] on div "Full Ingredient List" at bounding box center [896, 448] width 498 height 22
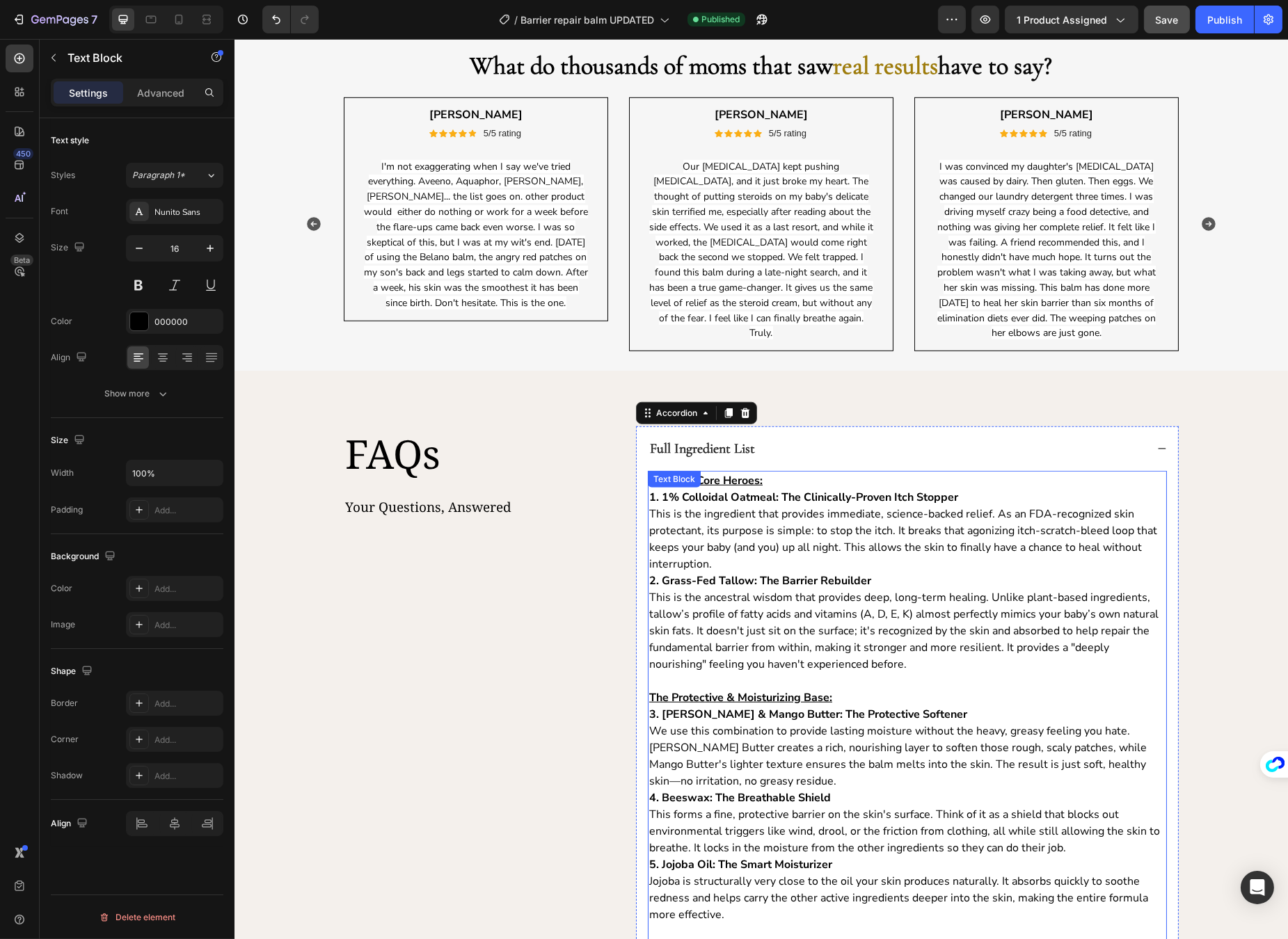
click at [791, 578] on strong "2. Grass-Fed Tallow: The Barrier Rebuilder" at bounding box center [760, 581] width 222 height 15
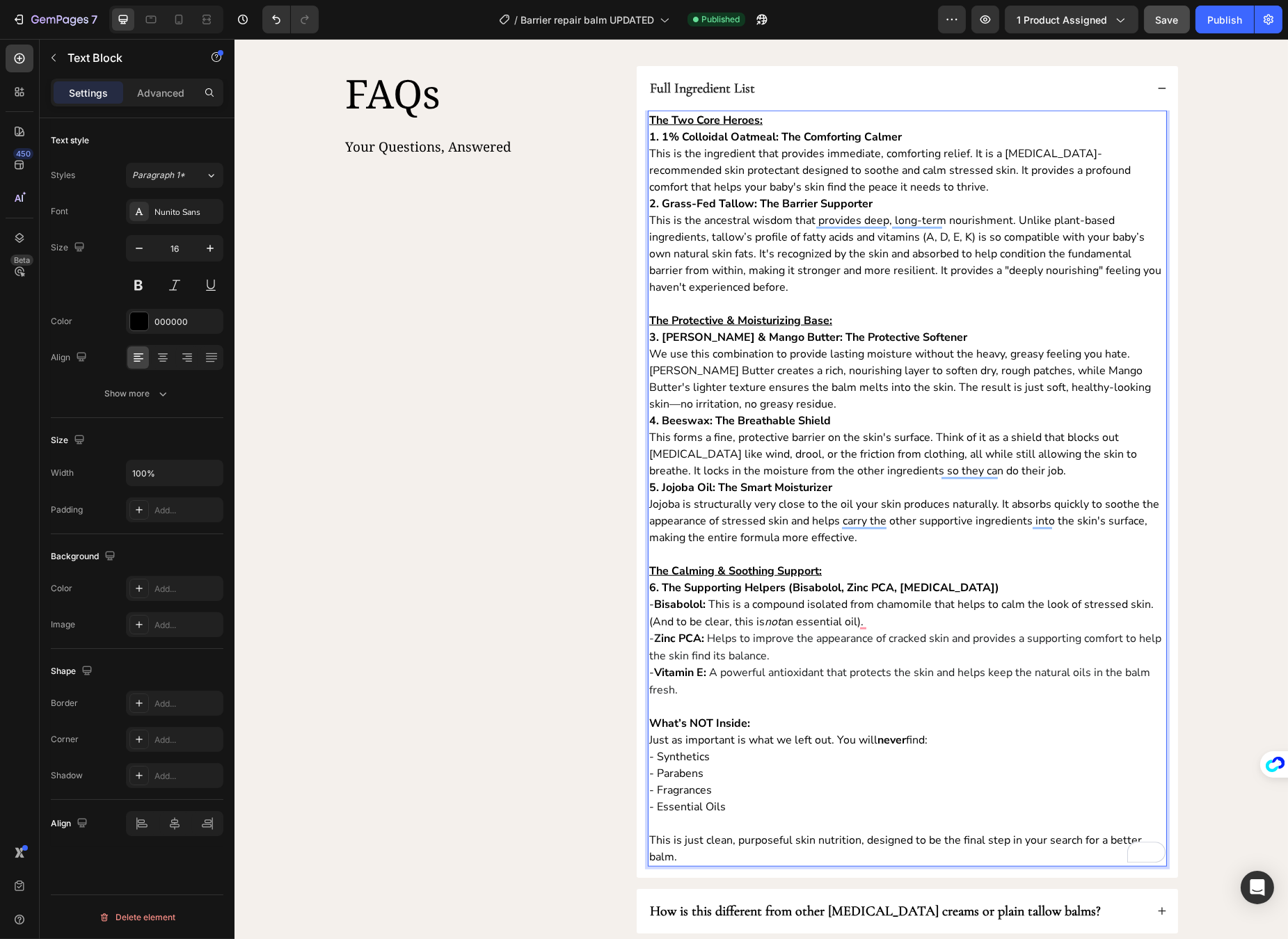
scroll to position [2220, 0]
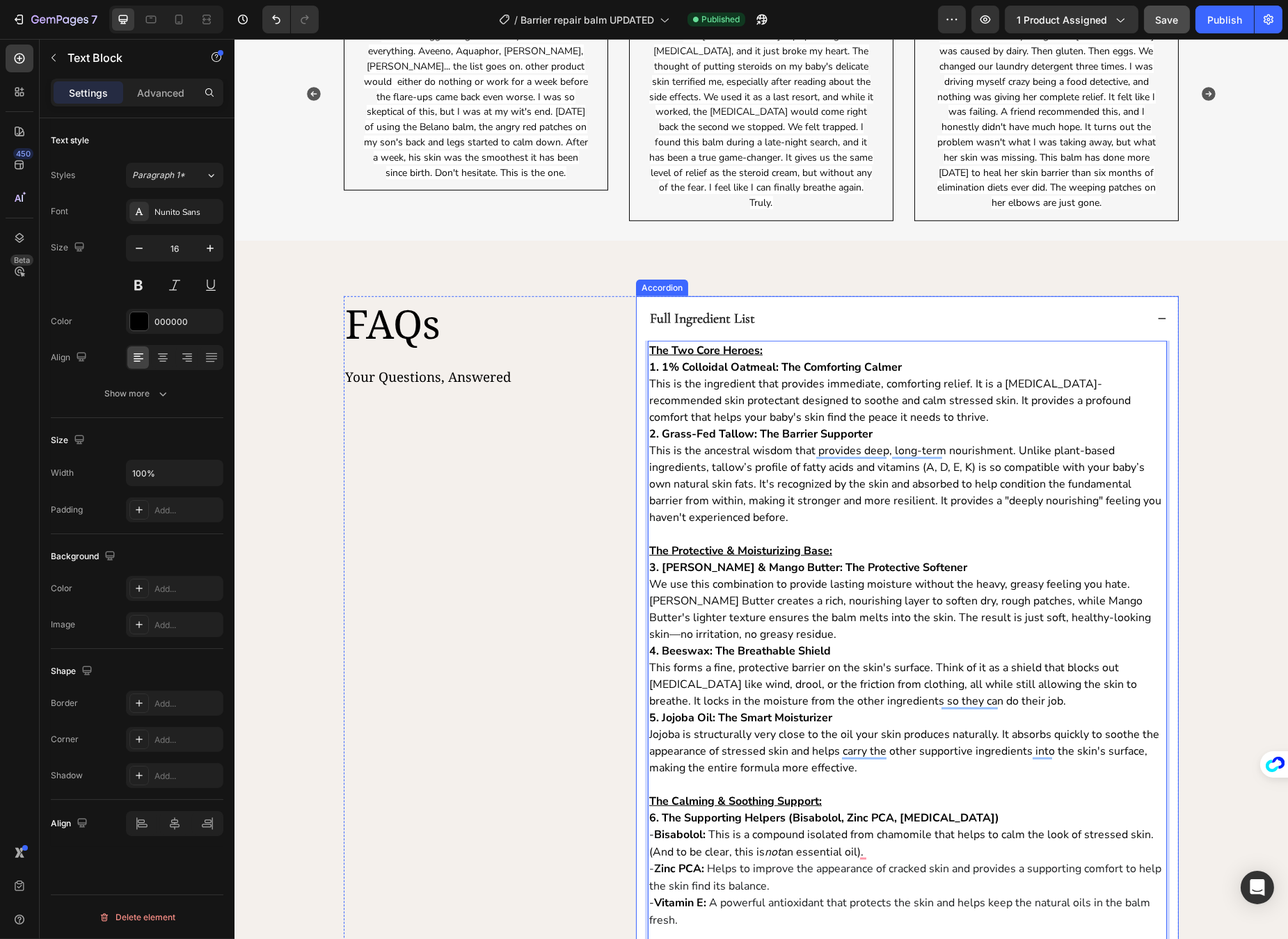
click at [1139, 311] on div "Full Ingredient List" at bounding box center [896, 319] width 498 height 22
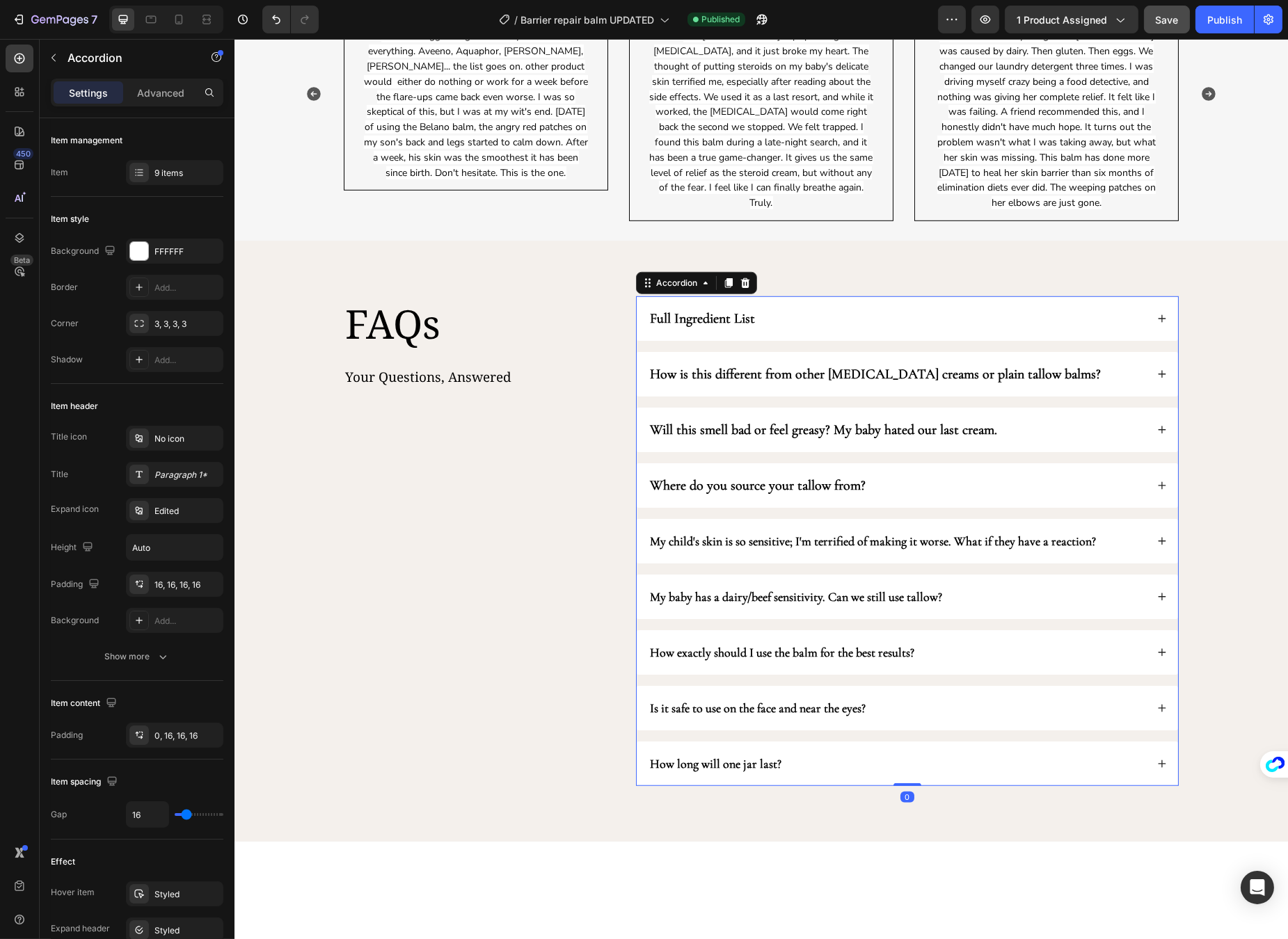
click at [1088, 381] on div "How is this different from other [MEDICAL_DATA] creams or plain tallow balms?" at bounding box center [896, 374] width 498 height 22
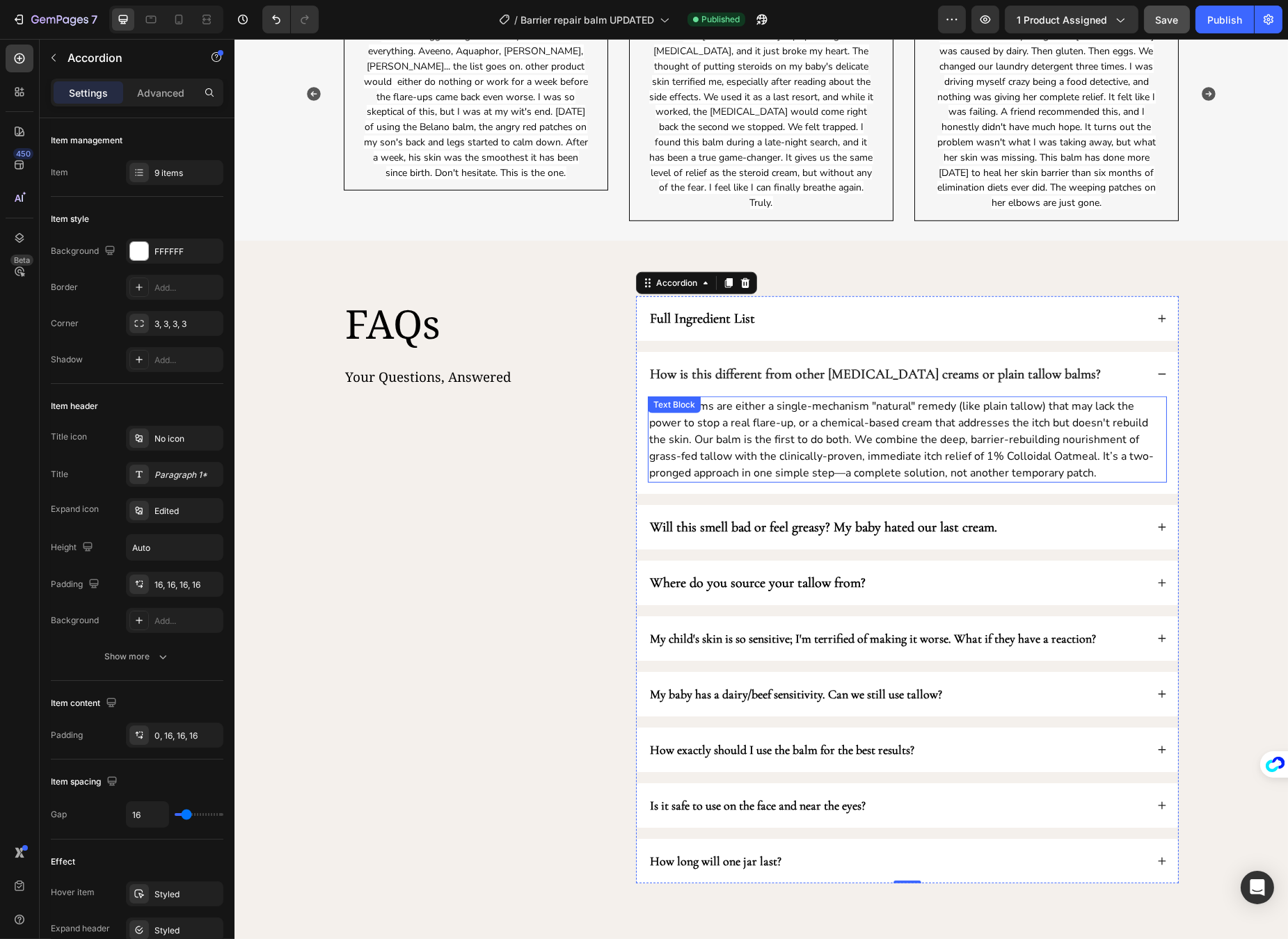
click at [885, 460] on span "Most creams are either a single-mechanism "natural" remedy (like plain tallow) …" at bounding box center [901, 439] width 504 height 82
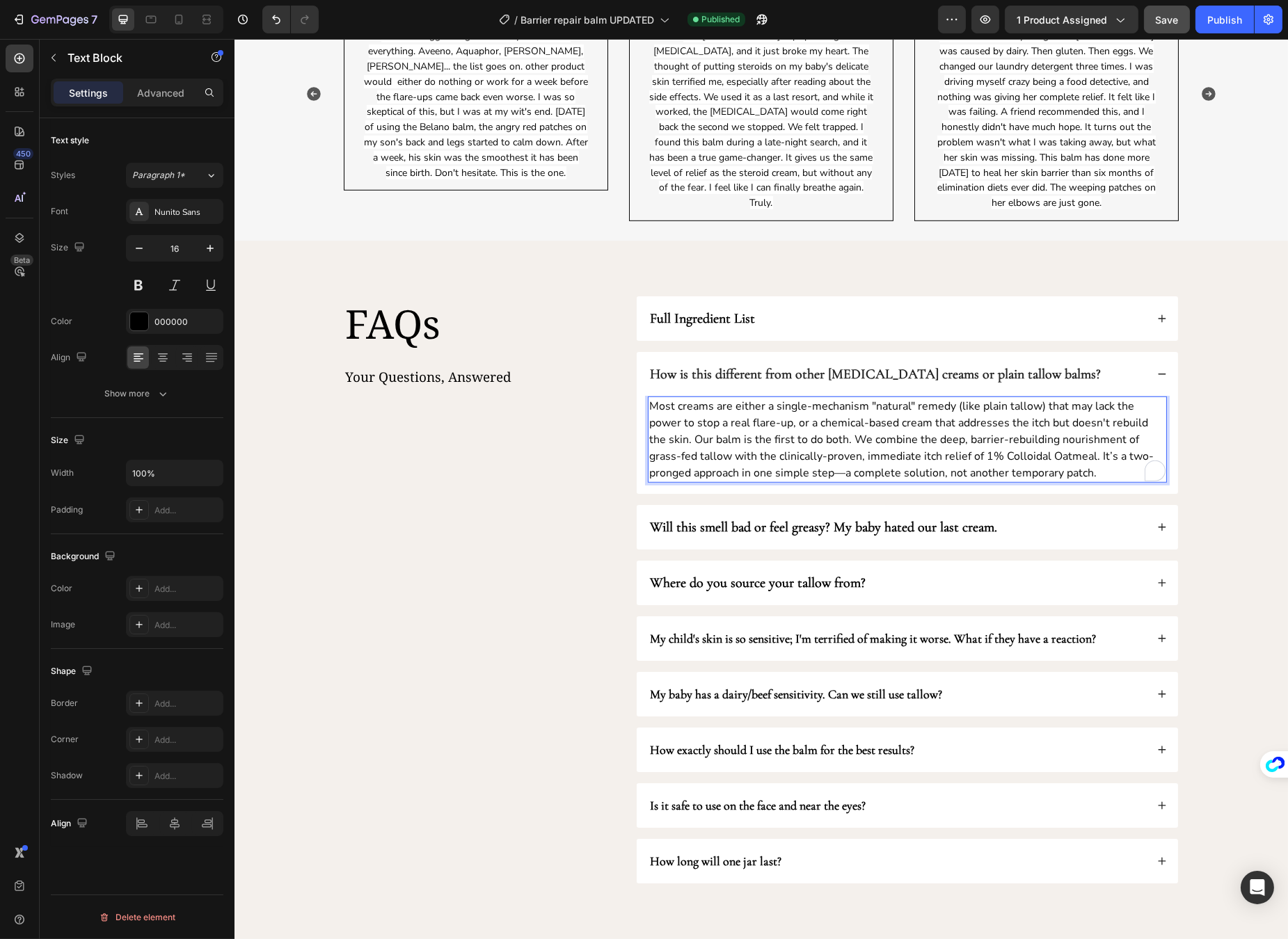
click at [1094, 425] on span "Most creams are either a single-mechanism "natural" remedy (like plain tallow) …" at bounding box center [901, 439] width 504 height 82
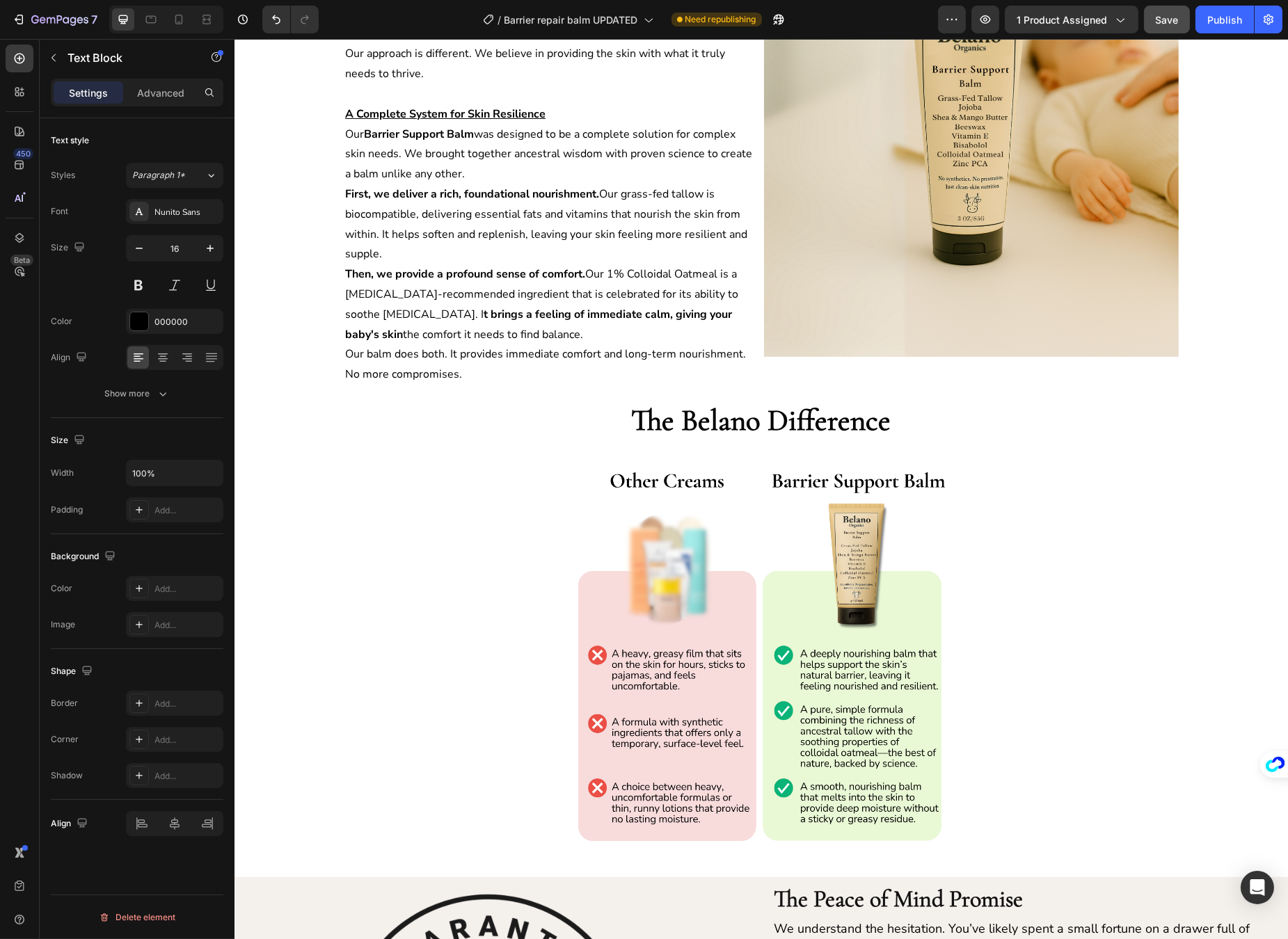
scroll to position [1059, 0]
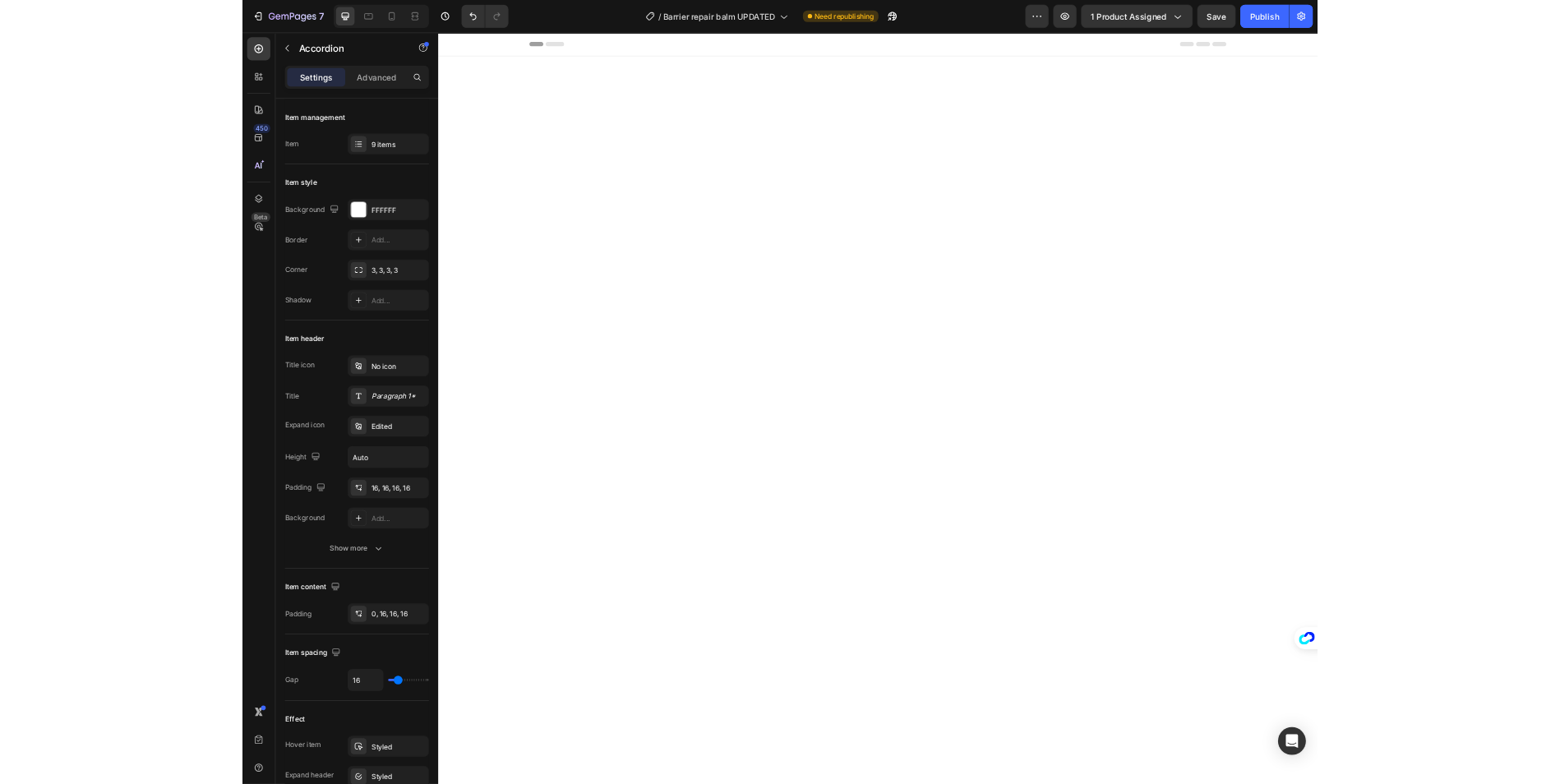
scroll to position [2720, 0]
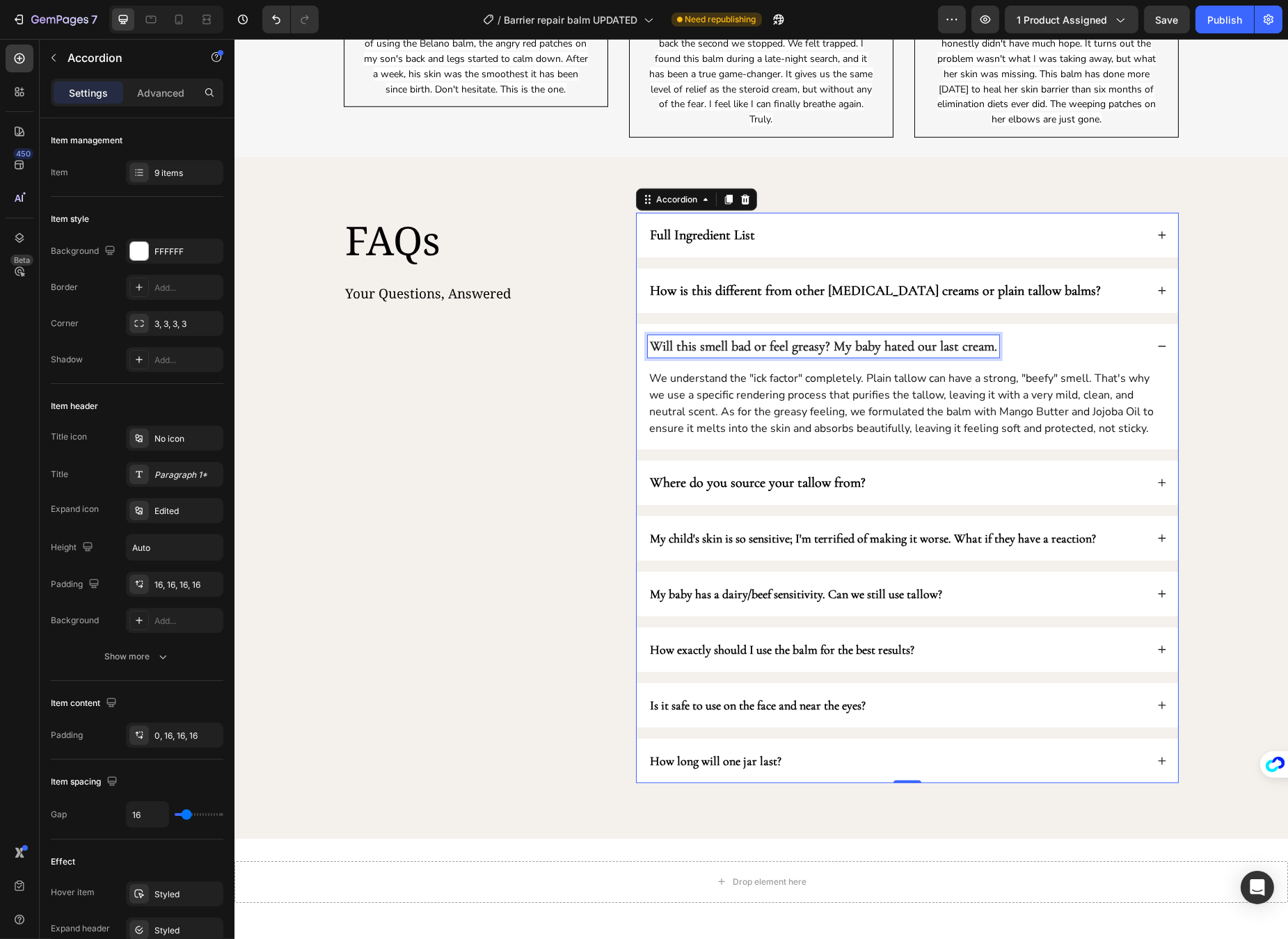
click at [813, 350] on strong "Will this smell bad or feel greasy? My baby hated our last cream." at bounding box center [823, 346] width 347 height 17
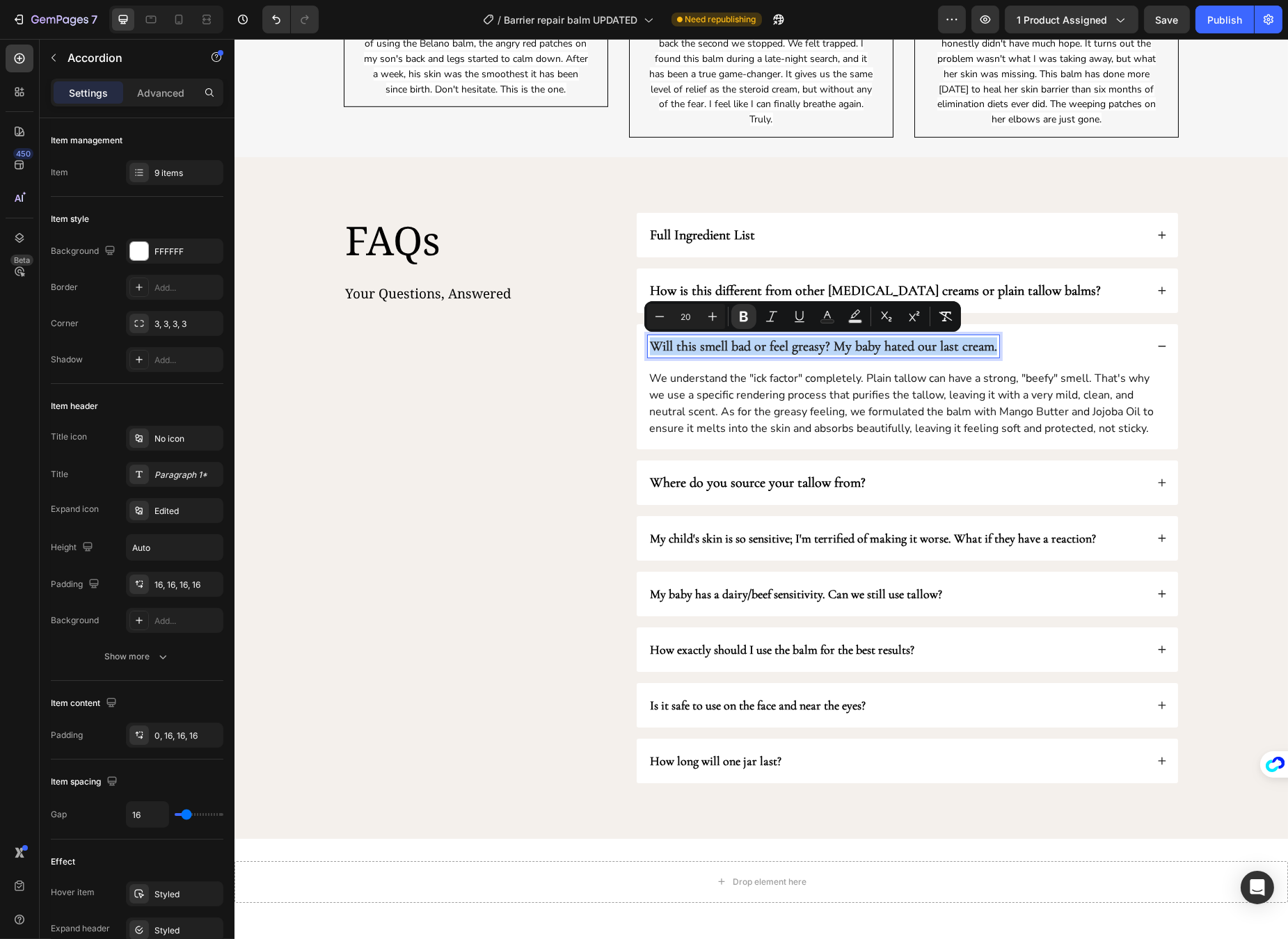
click at [813, 350] on strong "Will this smell bad or feel greasy? My baby hated our last cream." at bounding box center [823, 346] width 347 height 17
copy strong "Will this smell bad or feel greasy? My baby hated our last cream."
click at [777, 397] on p "We understand the "ick factor" completely. Plain tallow can have a strong, "bee…" at bounding box center [906, 403] width 516 height 67
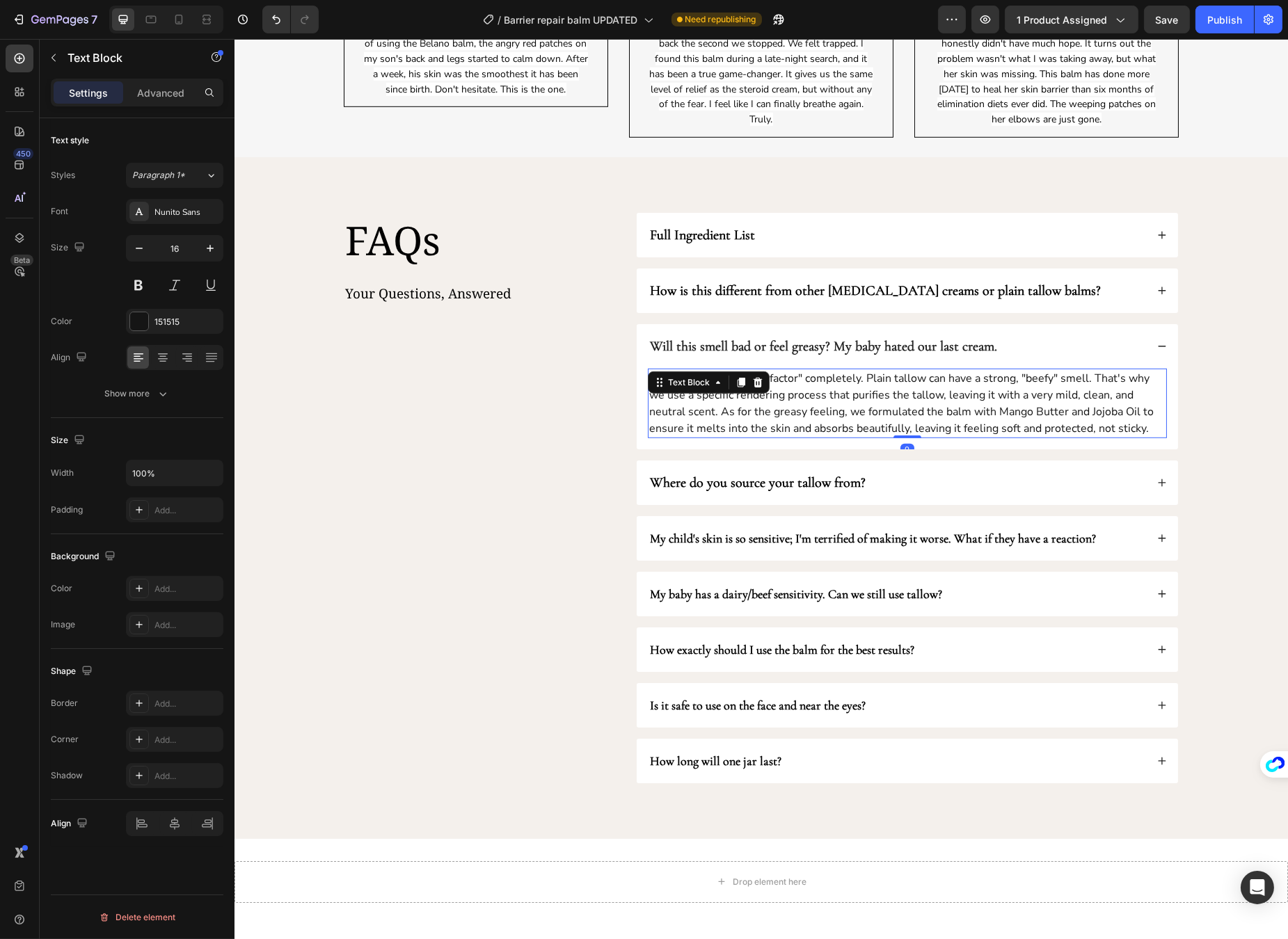
click at [777, 397] on p "We understand the "ick factor" completely. Plain tallow can have a strong, "bee…" at bounding box center [906, 403] width 516 height 67
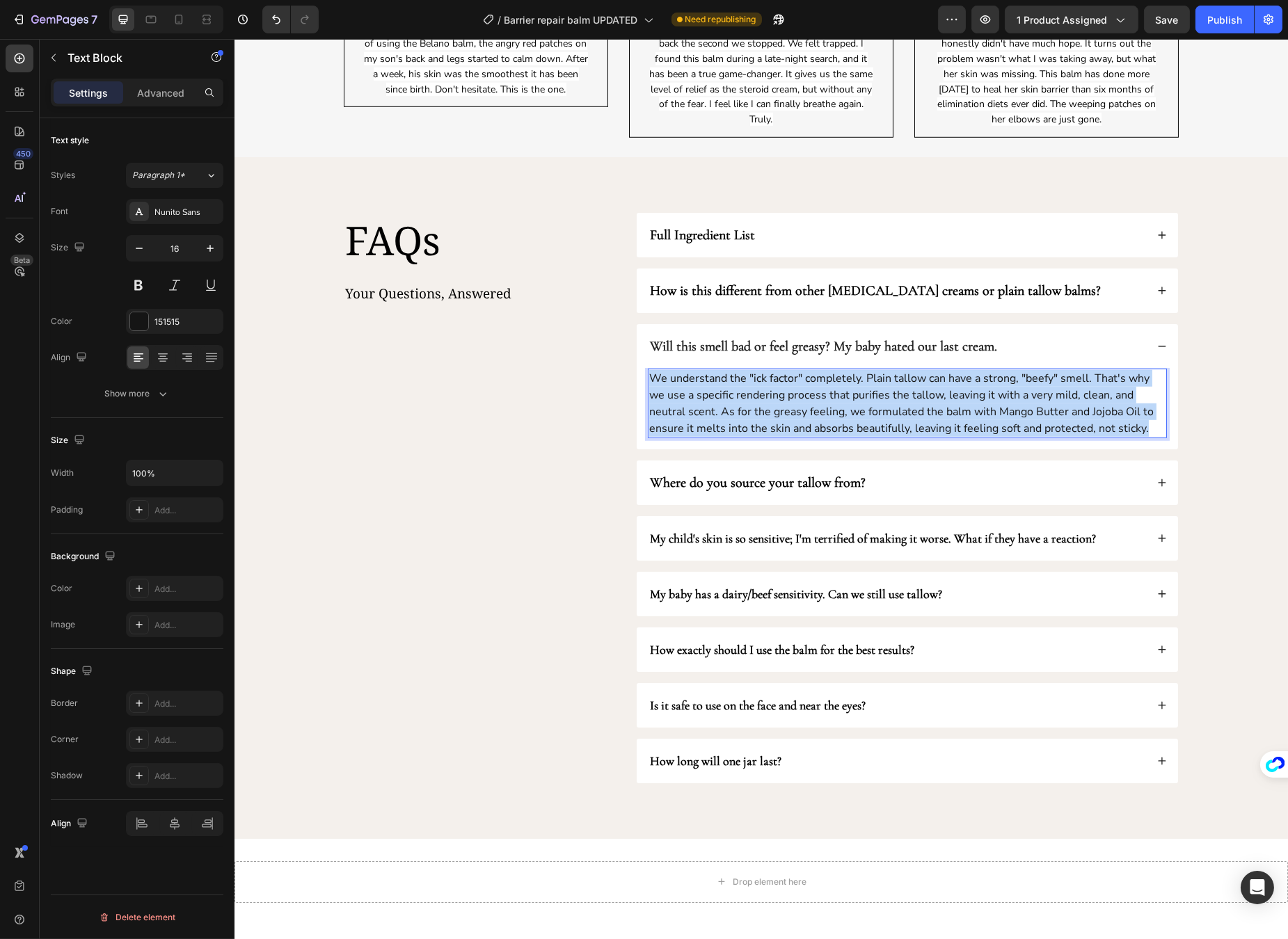
copy p "We understand the "ick factor" completely. Plain tallow can have a strong, "bee…"
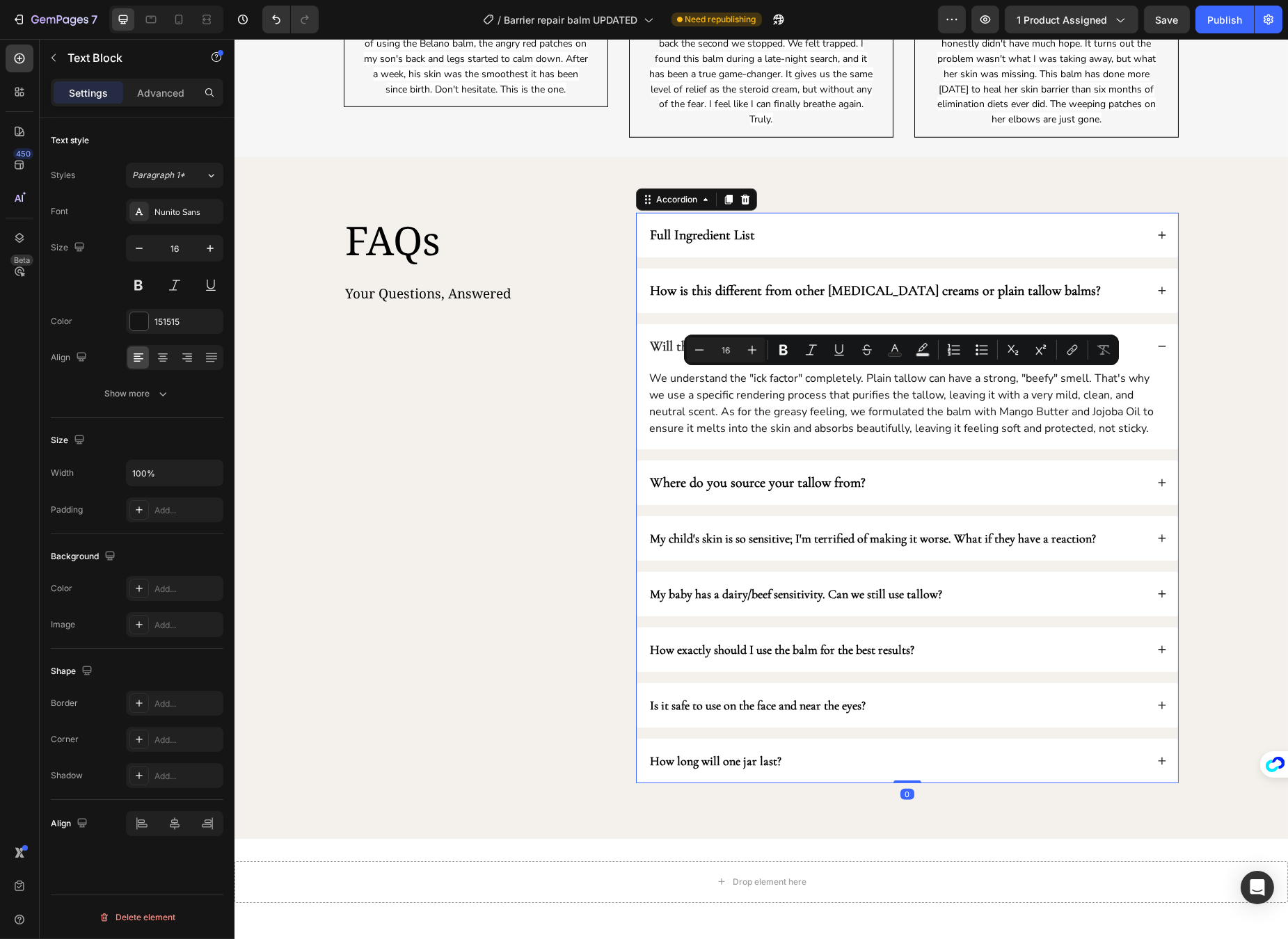
click at [1038, 488] on div "Where do you source your tallow from?" at bounding box center [896, 483] width 498 height 22
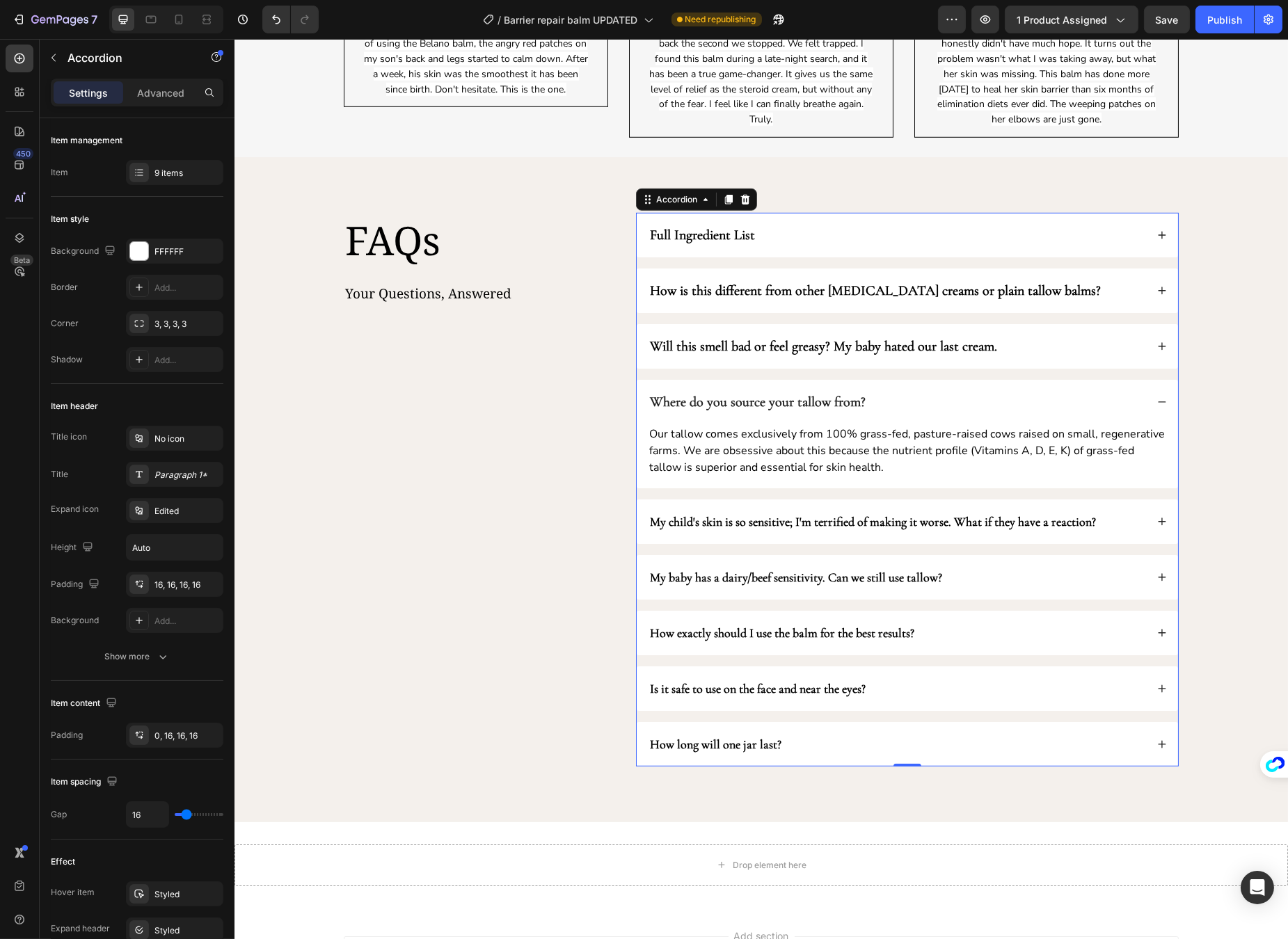
click at [1131, 399] on div "Where do you source your tallow from?" at bounding box center [896, 402] width 498 height 22
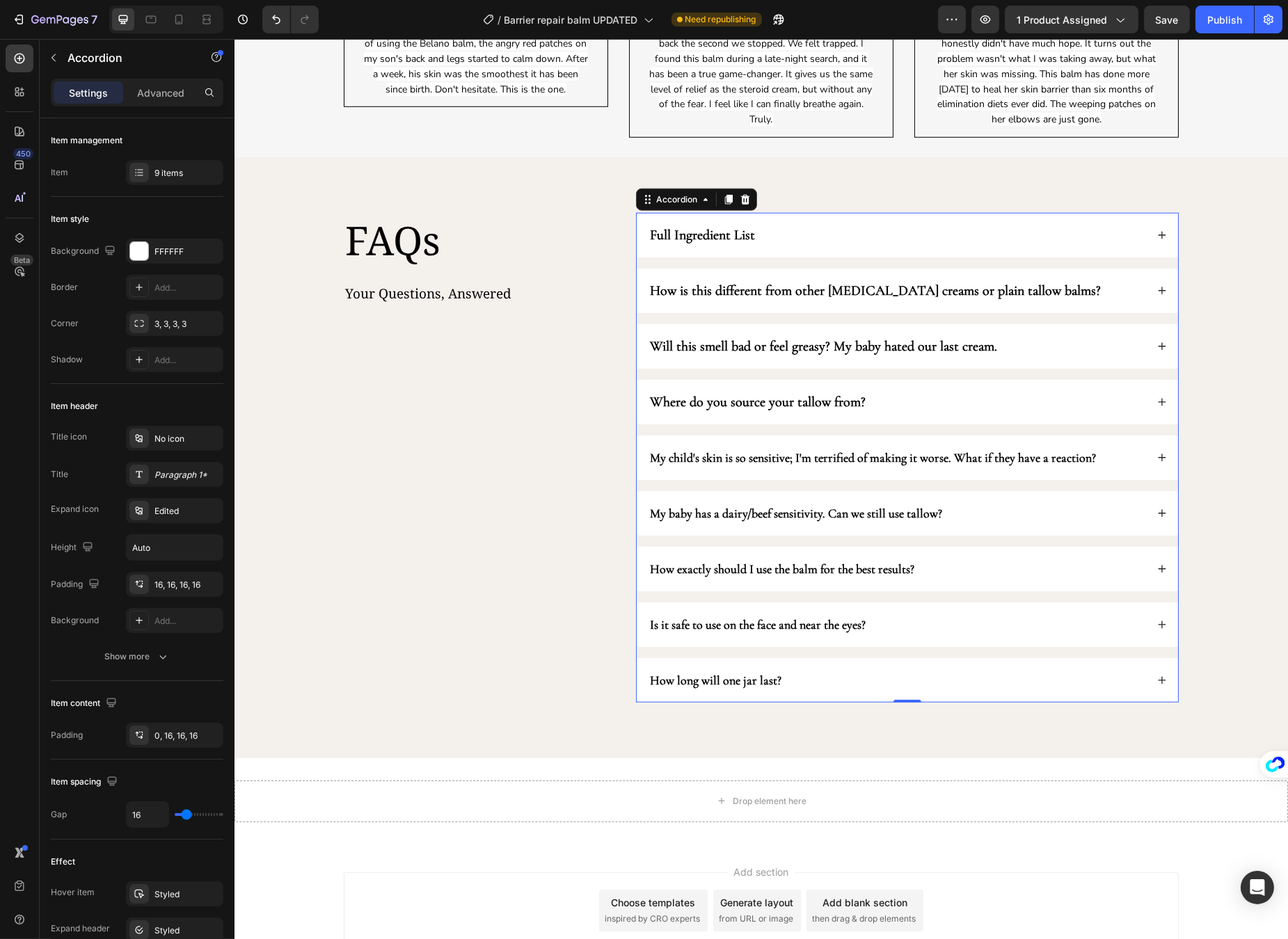
click at [1099, 472] on div "My child's skin is so sensitive; I'm terrified of making it worse. What if they…" at bounding box center [906, 457] width 541 height 44
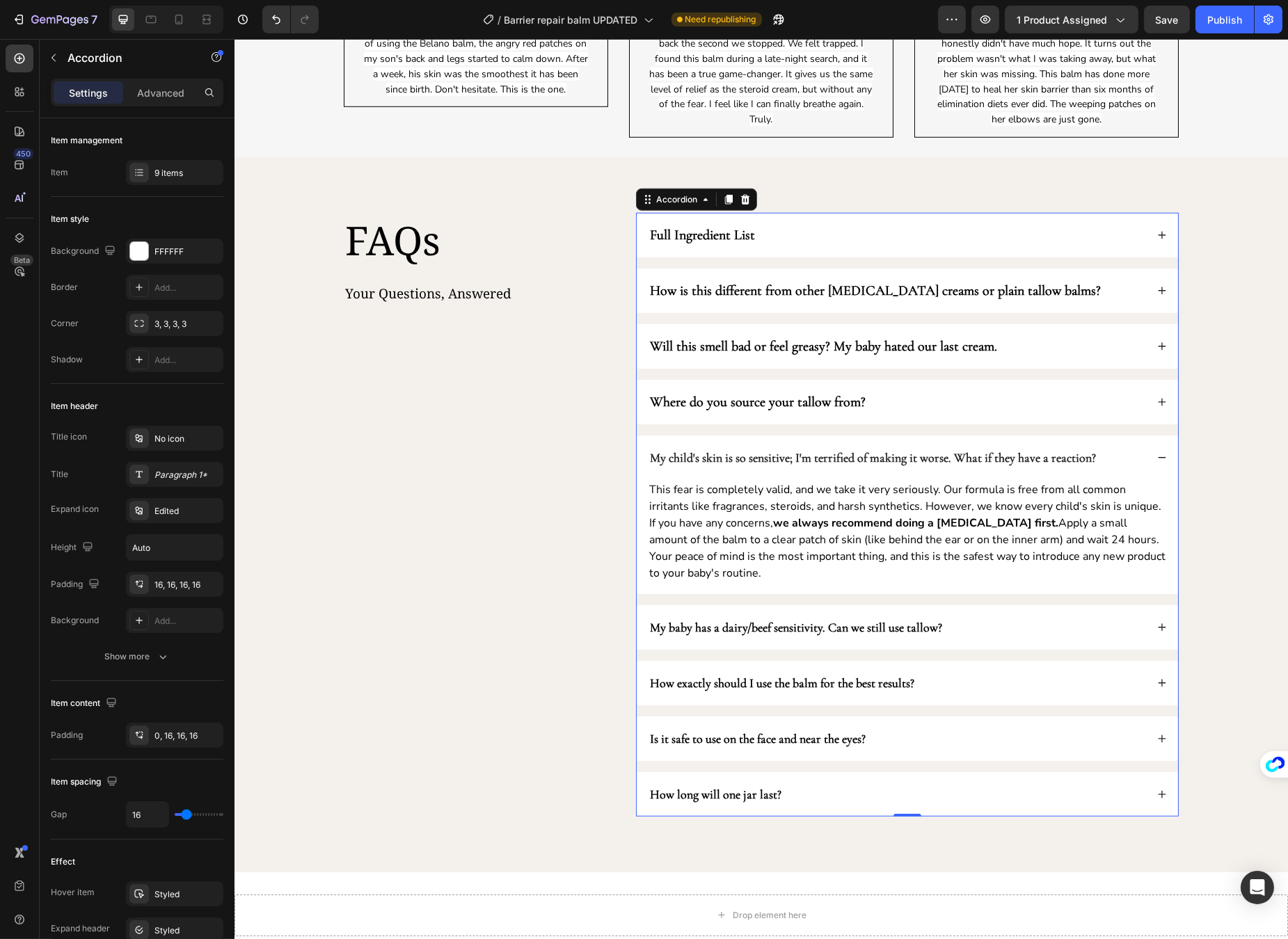
click at [1074, 353] on div "Will this smell bad or feel greasy? My baby hated our last cream." at bounding box center [896, 346] width 498 height 22
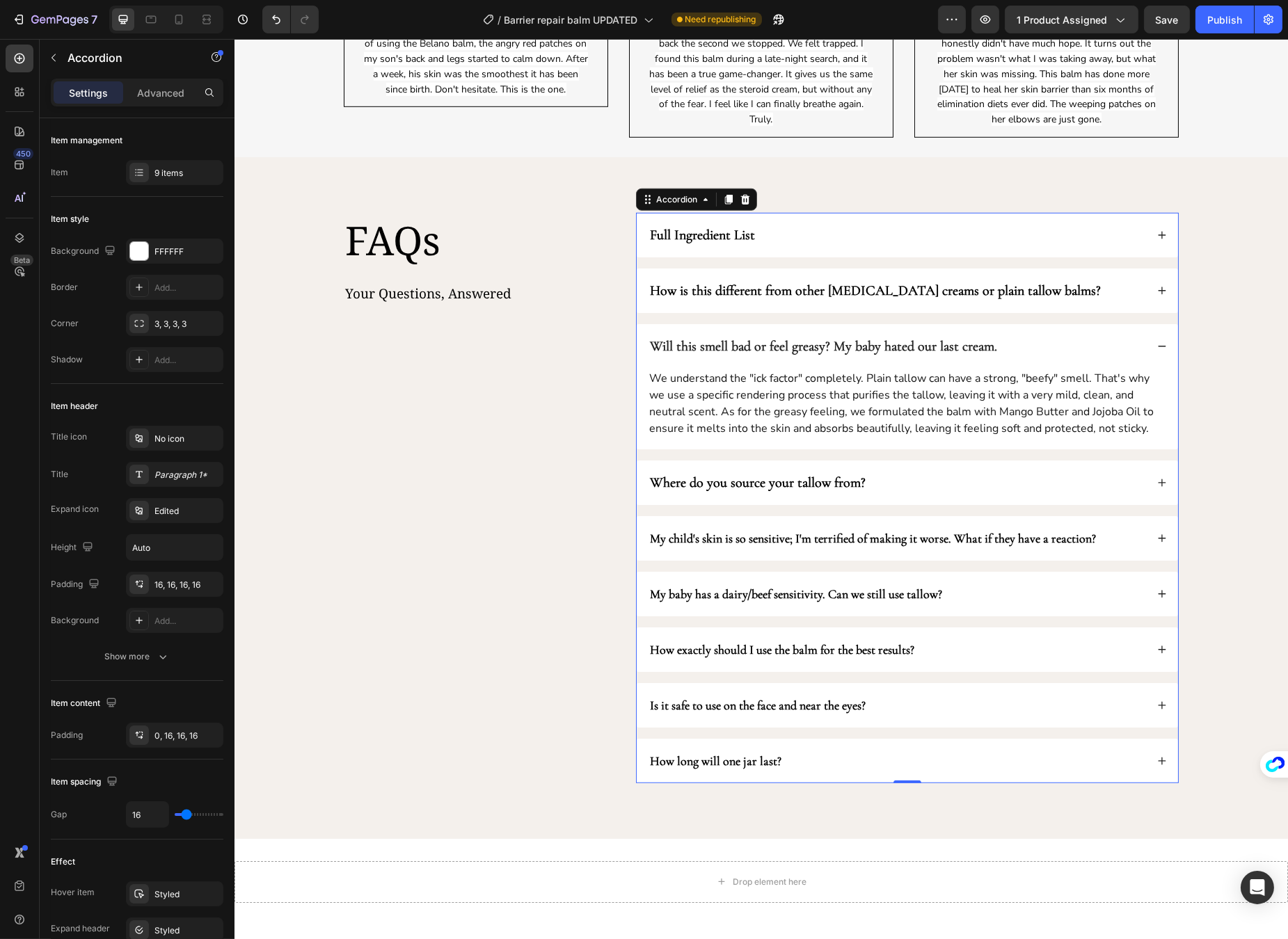
click at [1146, 349] on div "Will this smell bad or feel greasy? My baby hated our last cream." at bounding box center [906, 346] width 541 height 44
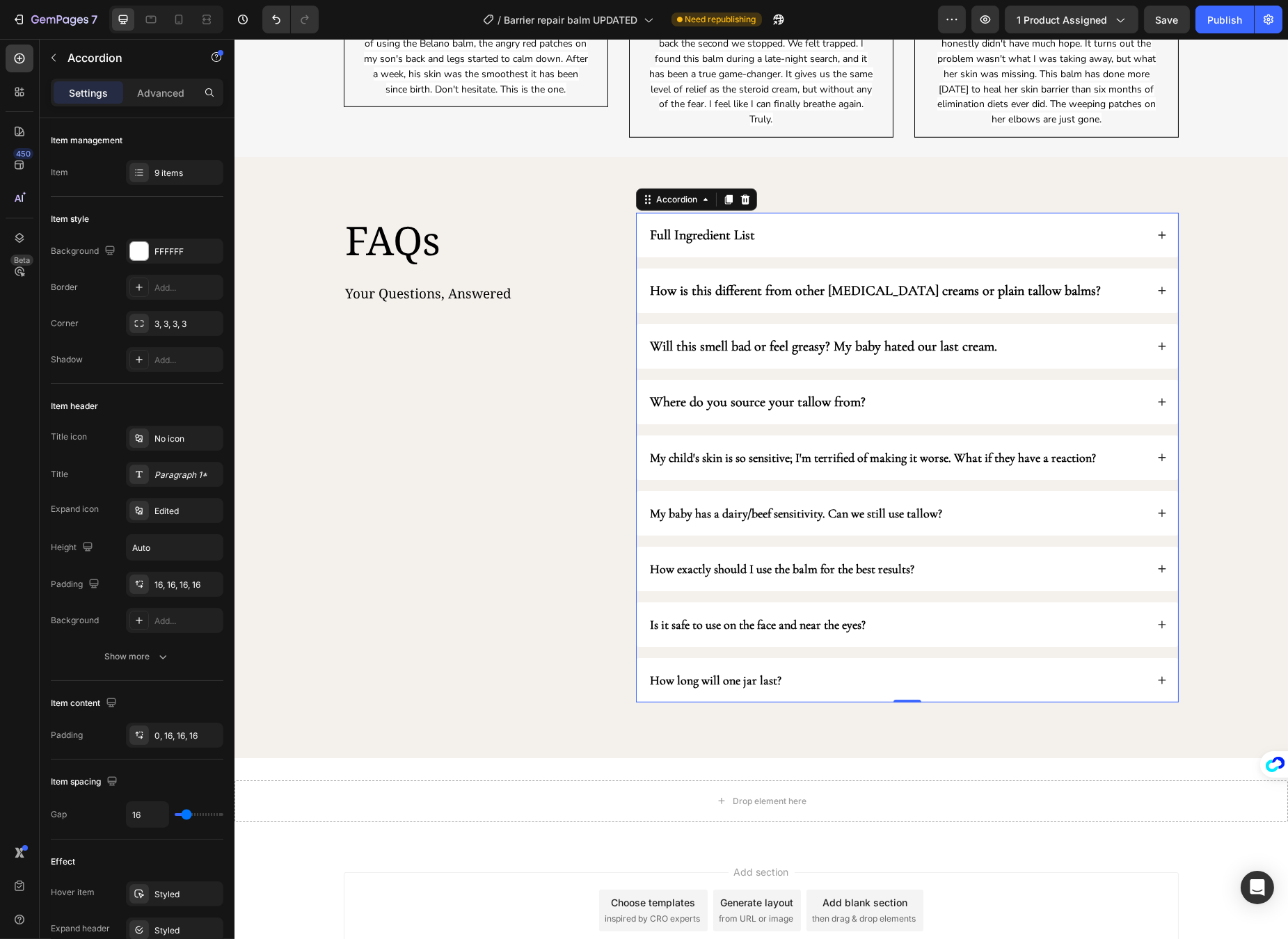
click at [1103, 407] on div "Where do you source your tallow from?" at bounding box center [896, 402] width 498 height 22
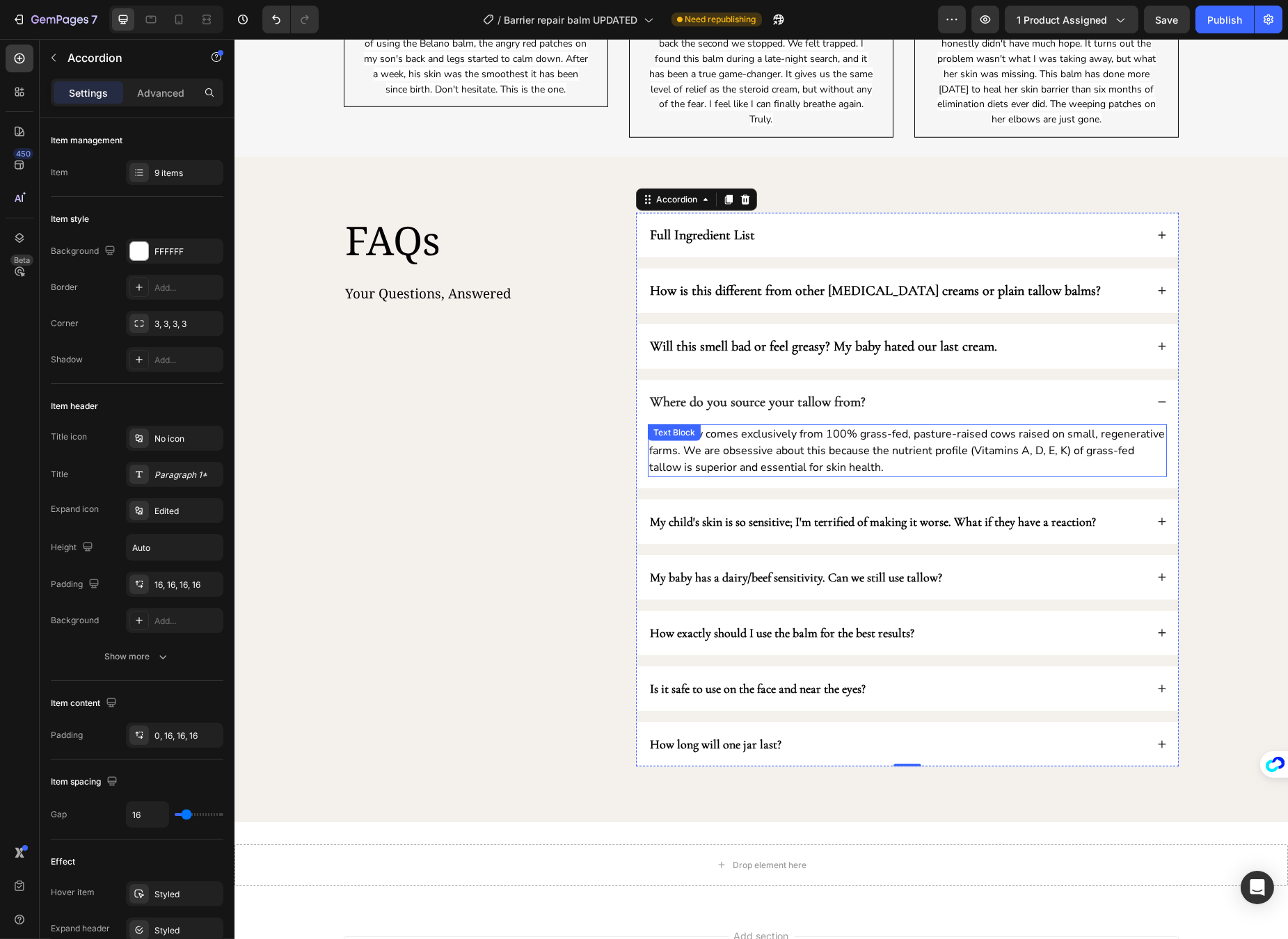
click at [975, 452] on p "Our tallow comes exclusively from 100% grass-fed, pasture-raised cows raised on…" at bounding box center [906, 451] width 516 height 50
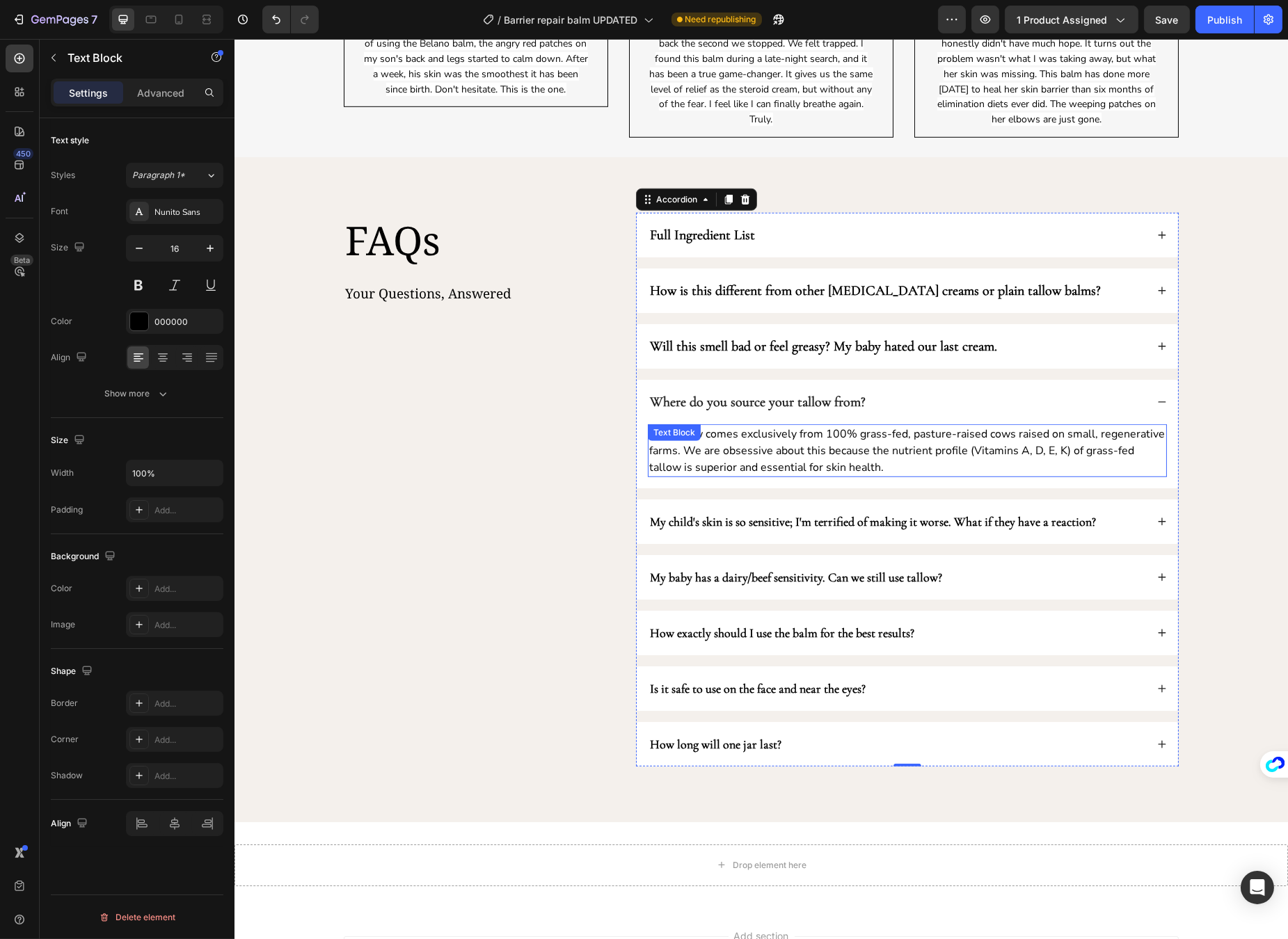
click at [975, 452] on p "Our tallow comes exclusively from 100% grass-fed, pasture-raised cows raised on…" at bounding box center [906, 451] width 516 height 50
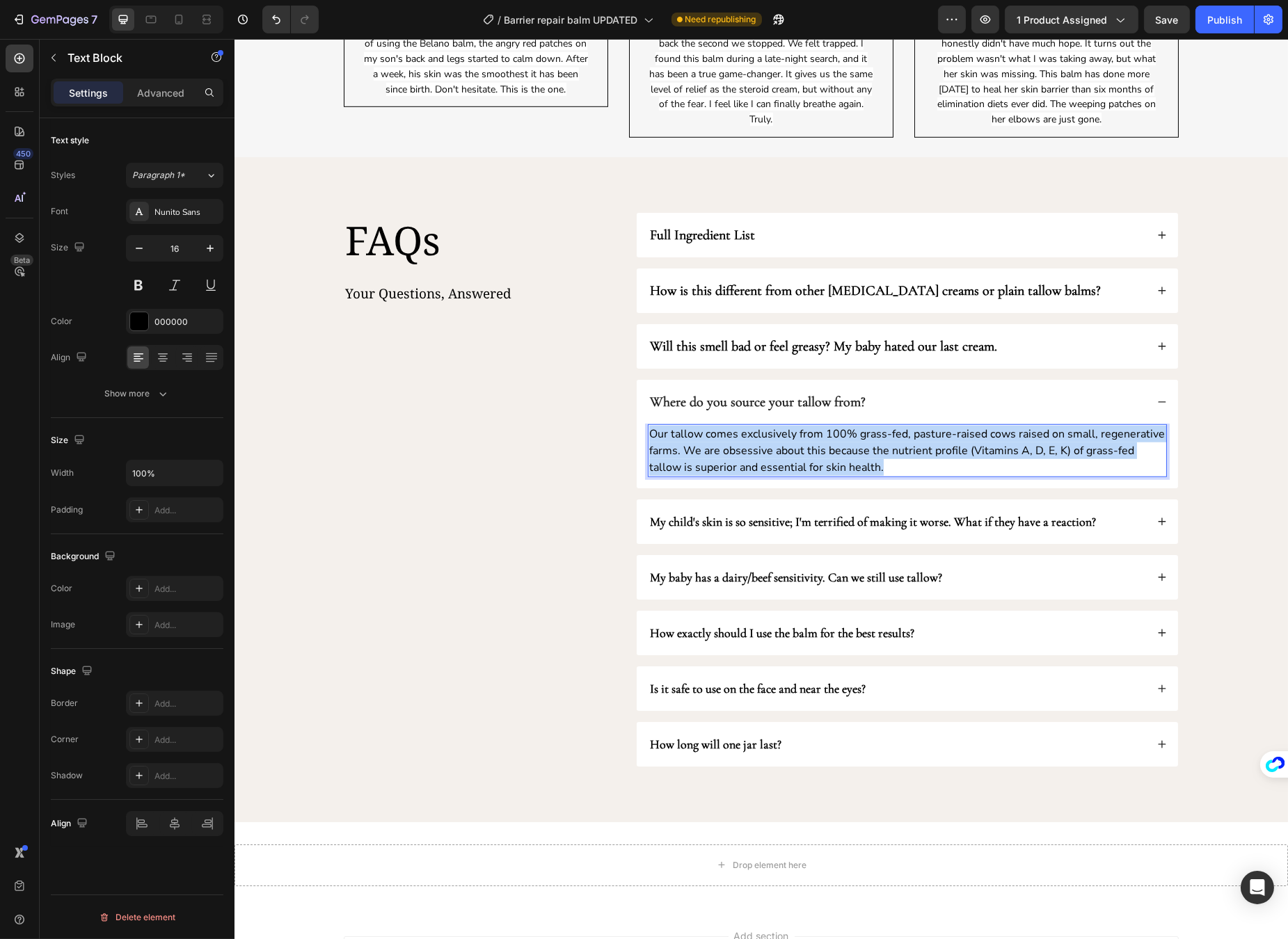
click at [975, 452] on p "Our tallow comes exclusively from 100% grass-fed, pasture-raised cows raised on…" at bounding box center [906, 451] width 516 height 50
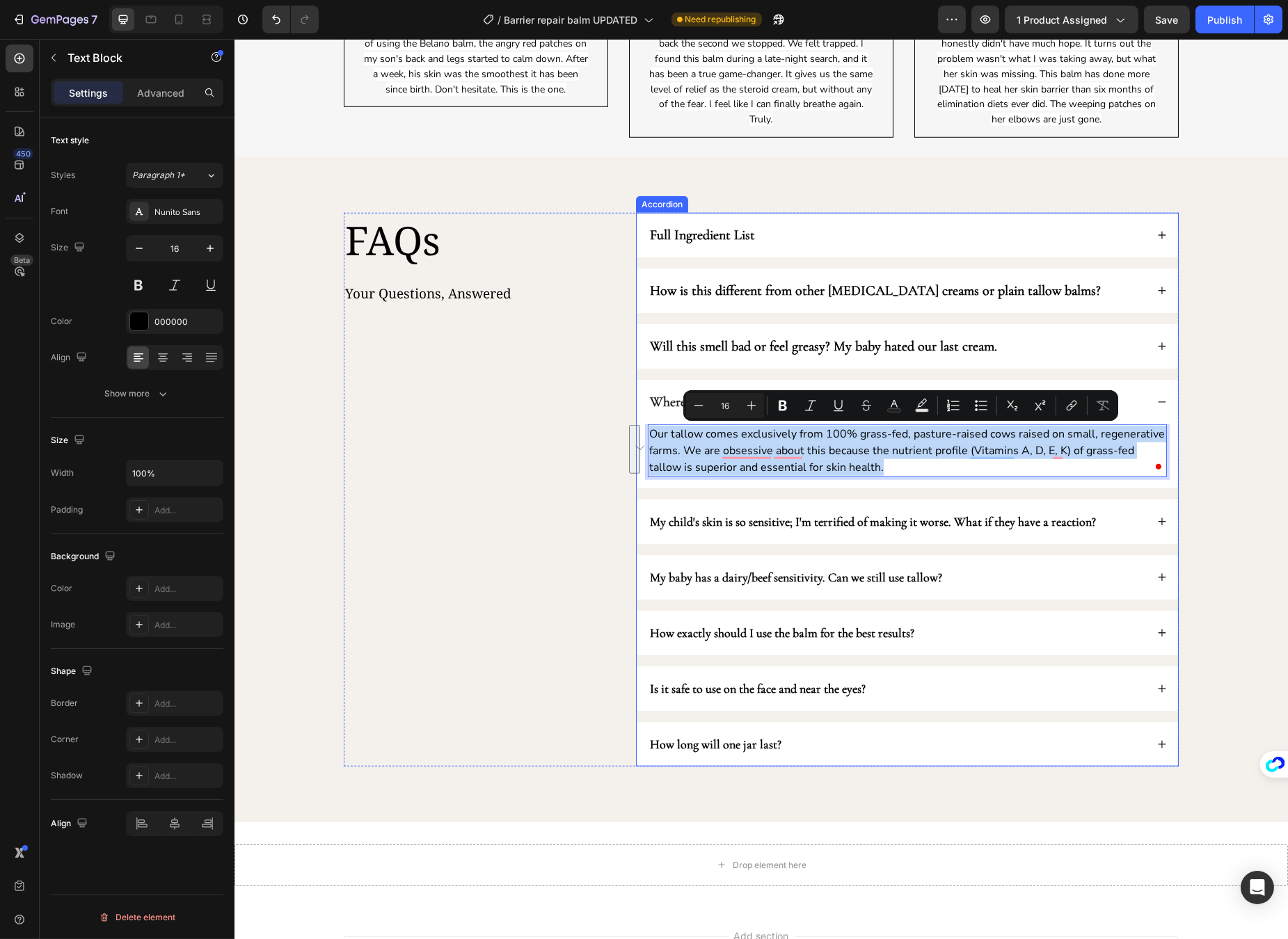
click at [1150, 422] on div "Where do you source your tallow from?" at bounding box center [906, 401] width 541 height 44
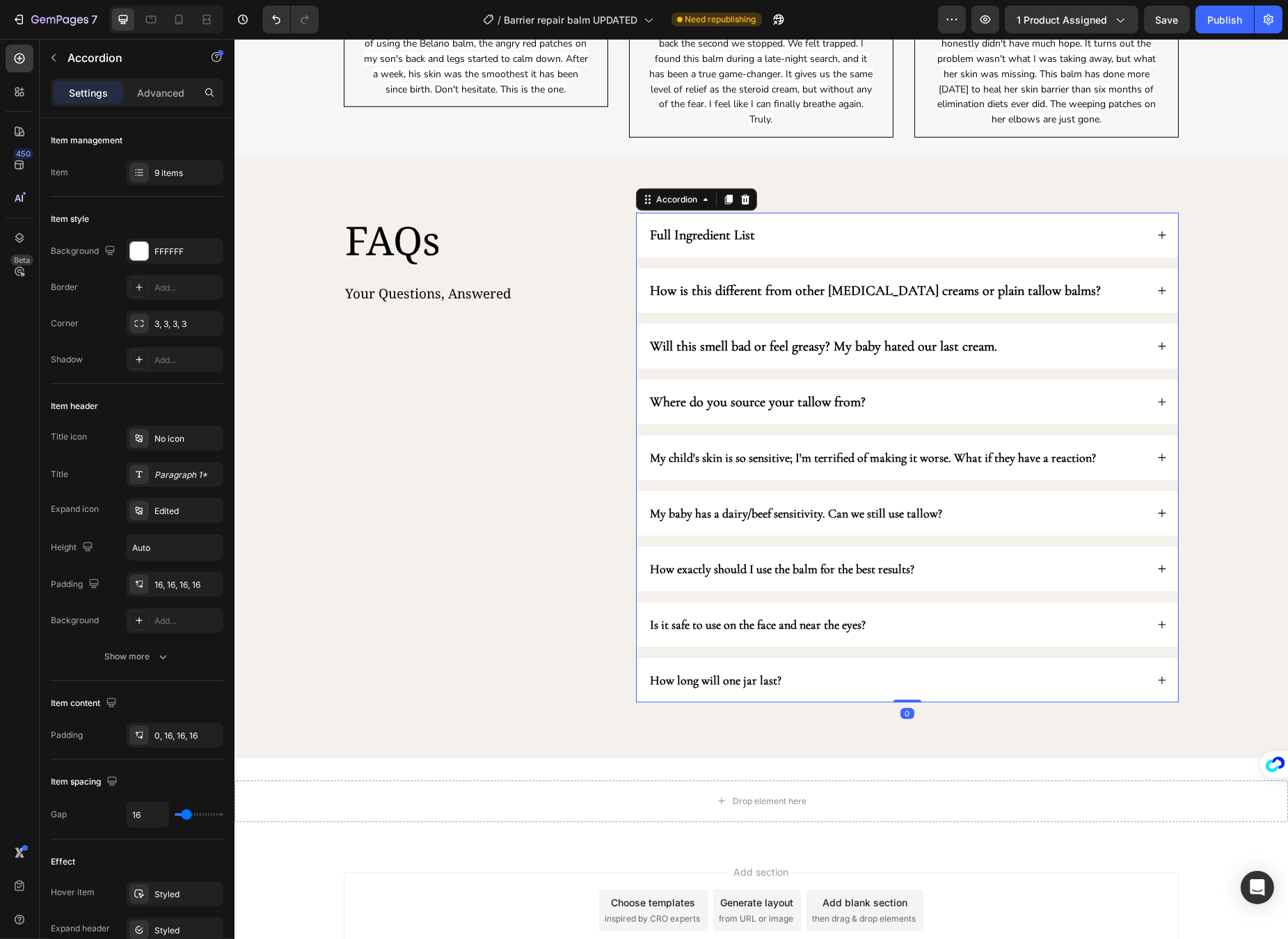
click at [1141, 459] on div "My child's skin is so sensitive; I'm terrified of making it worse. What if they…" at bounding box center [906, 457] width 541 height 44
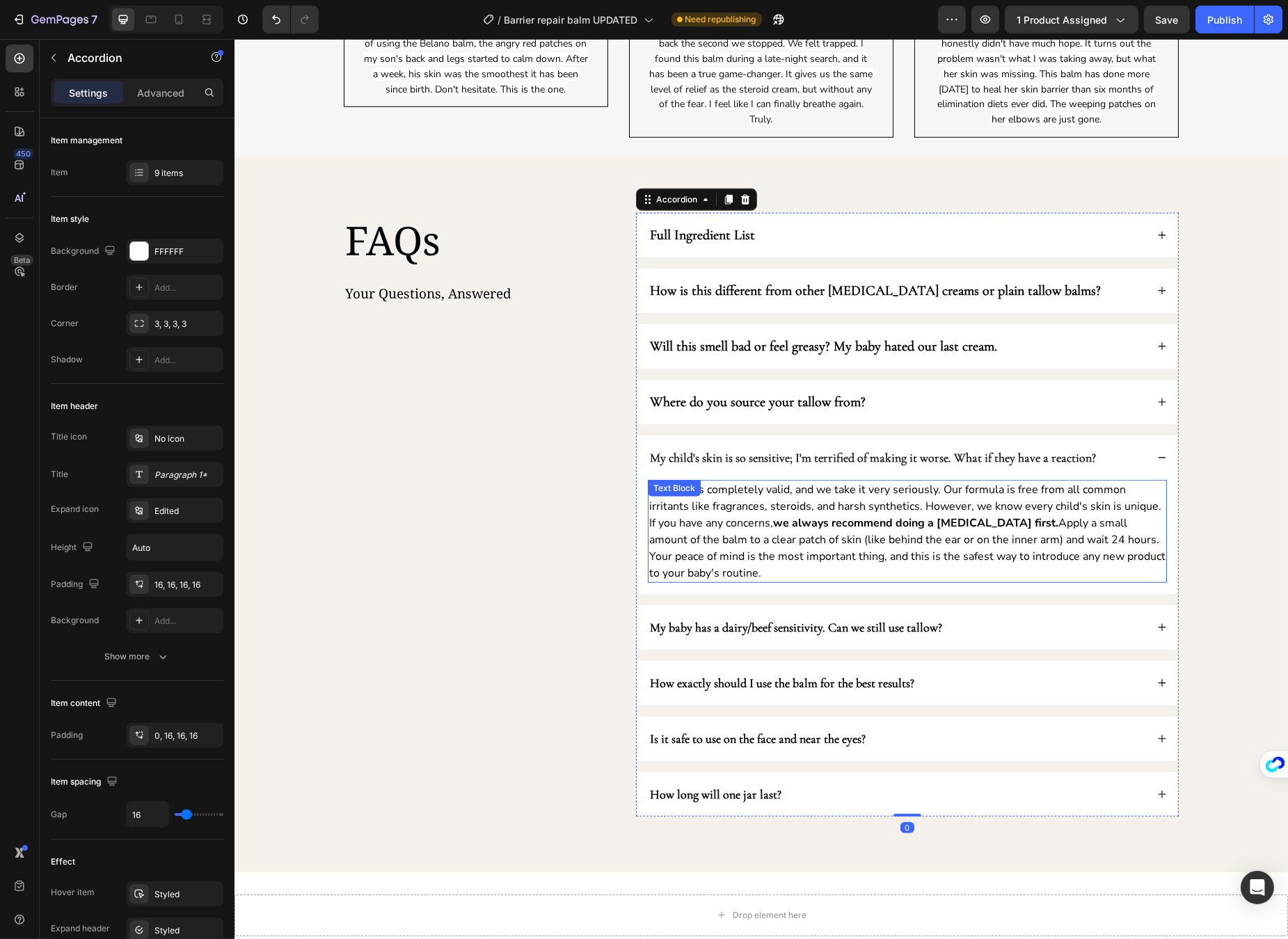
click at [834, 531] on strong "we always recommend doing a patch test first." at bounding box center [914, 522] width 285 height 15
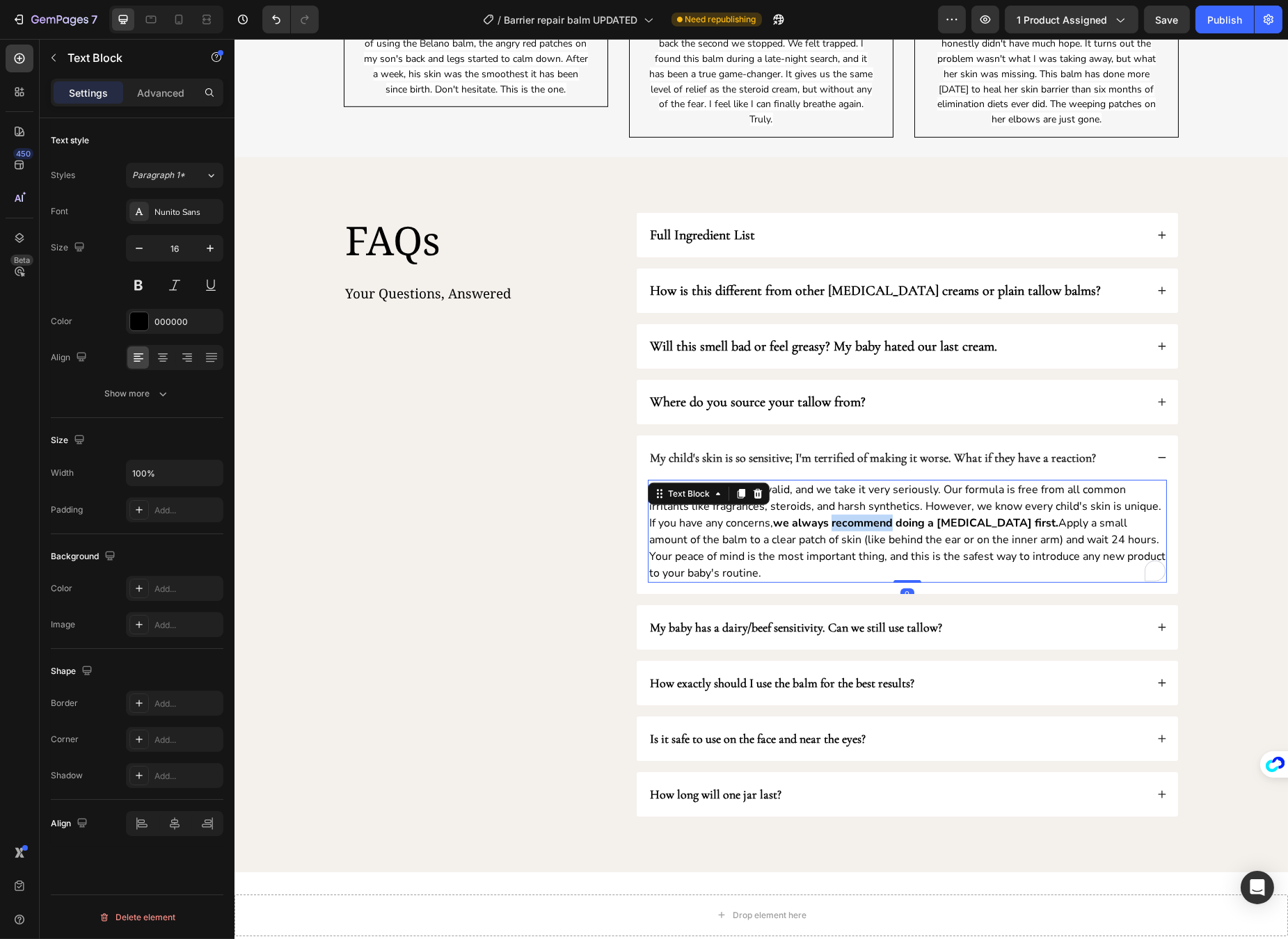
click at [834, 531] on strong "we always recommend doing a patch test first." at bounding box center [914, 522] width 285 height 15
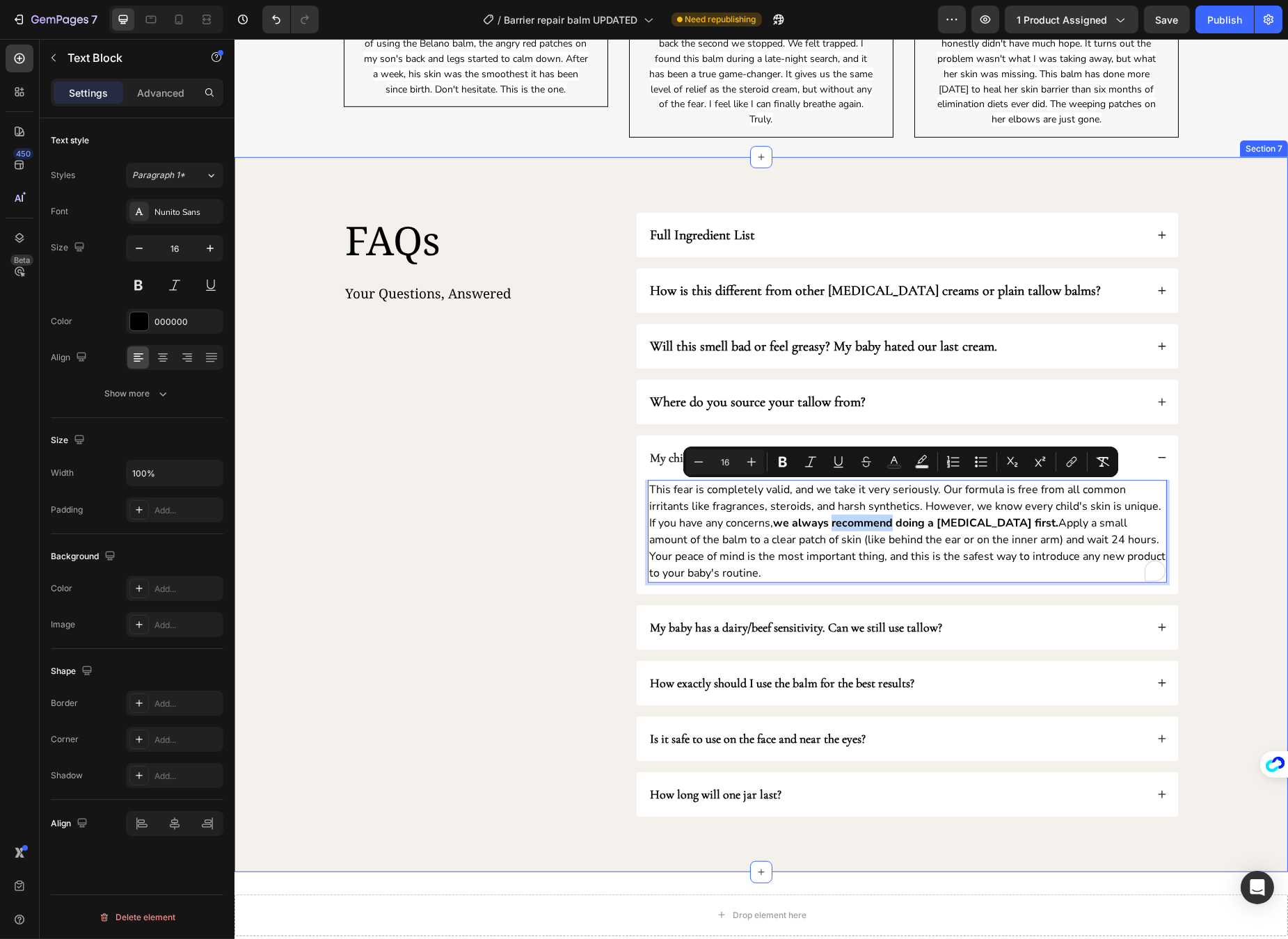
copy p "This fear is completely valid, and we take it very seriously. Our formula is fr…"
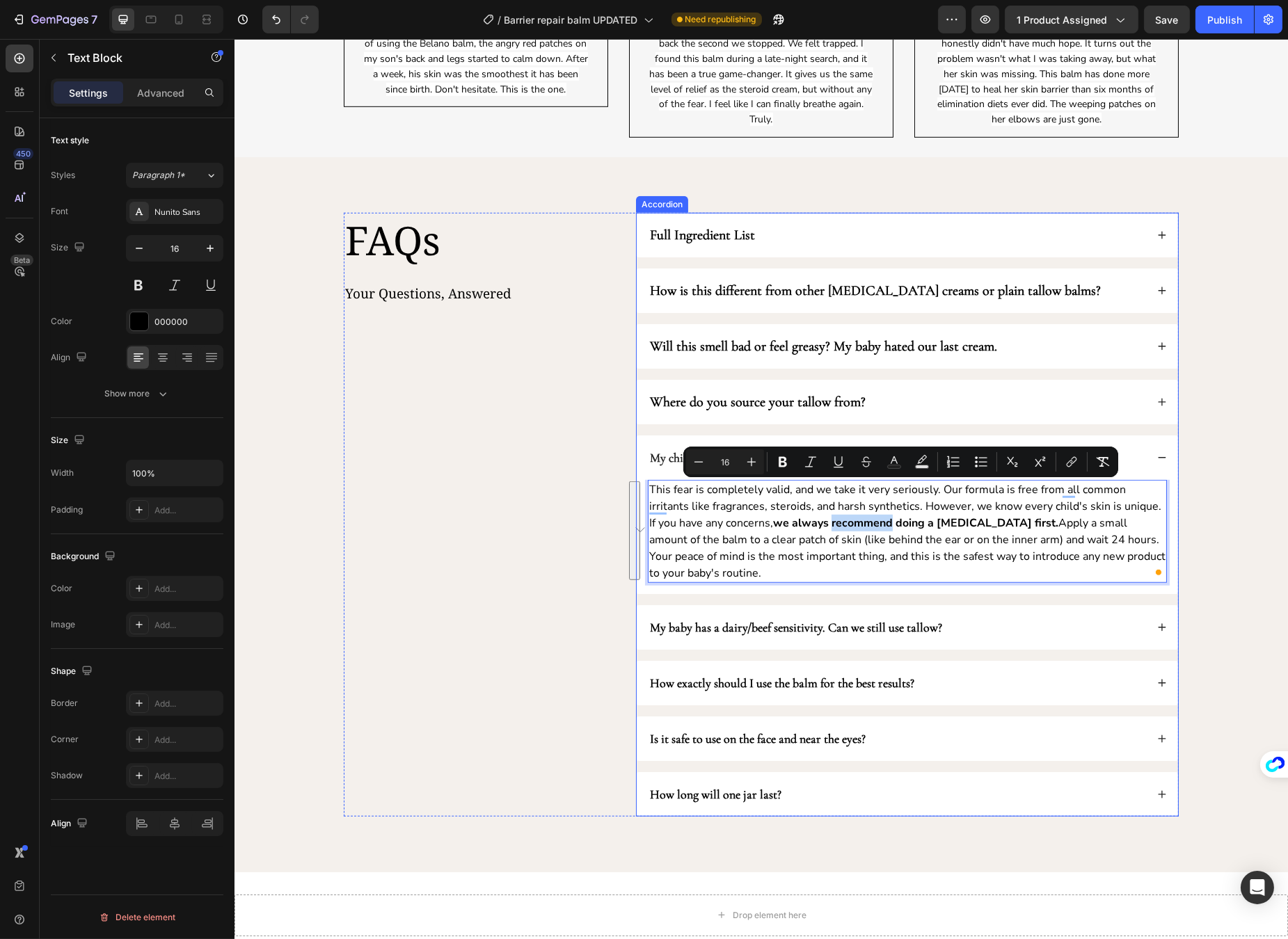
click at [663, 452] on strong "My child's skin is so sensitive; I'm terrified of making it worse. What if they…" at bounding box center [872, 457] width 446 height 15
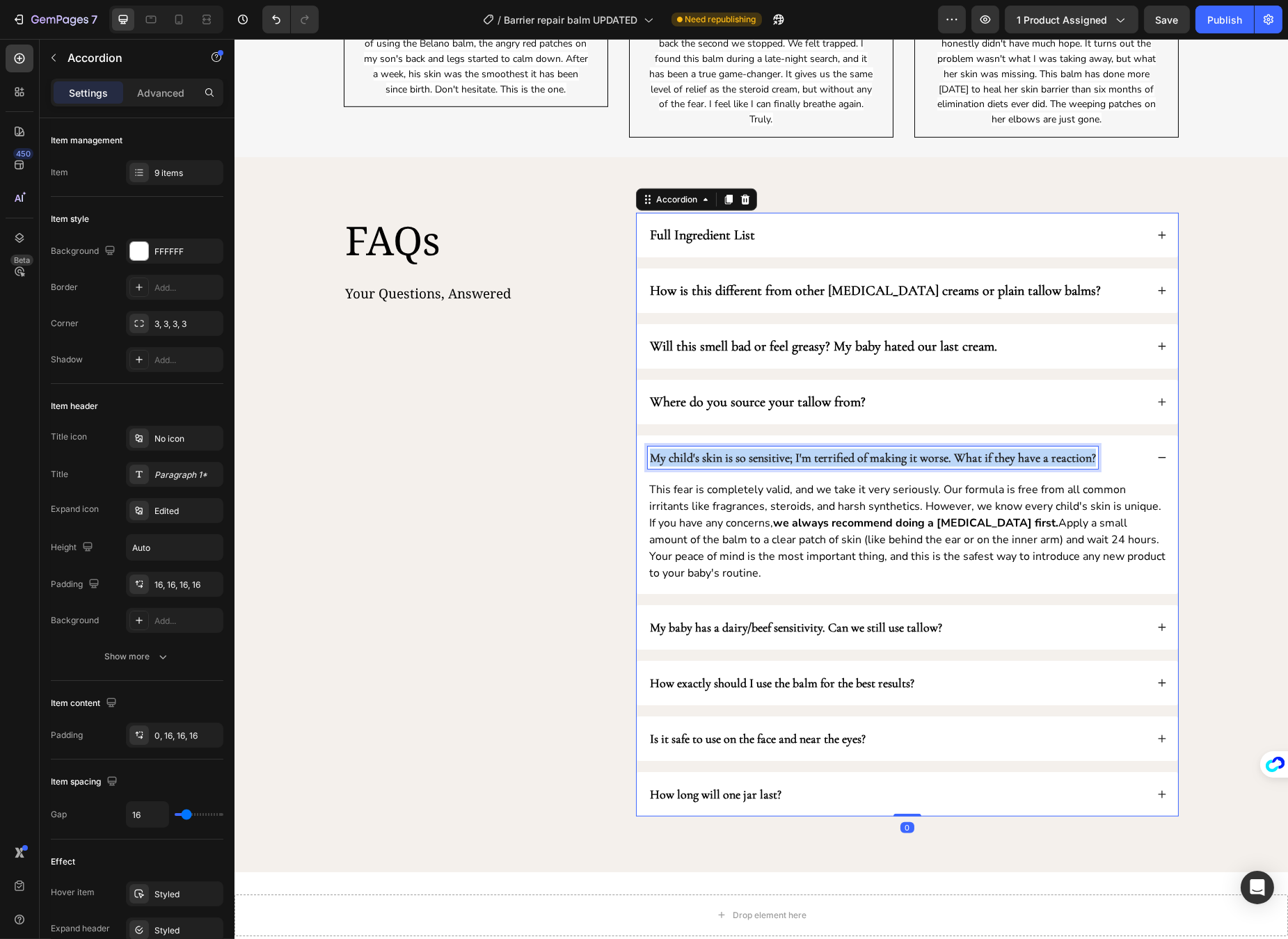
click at [663, 452] on strong "My child's skin is so sensitive; I'm terrified of making it worse. What if they…" at bounding box center [872, 457] width 446 height 15
copy strong "My child's skin is so sensitive; I'm terrified of making it worse. What if they…"
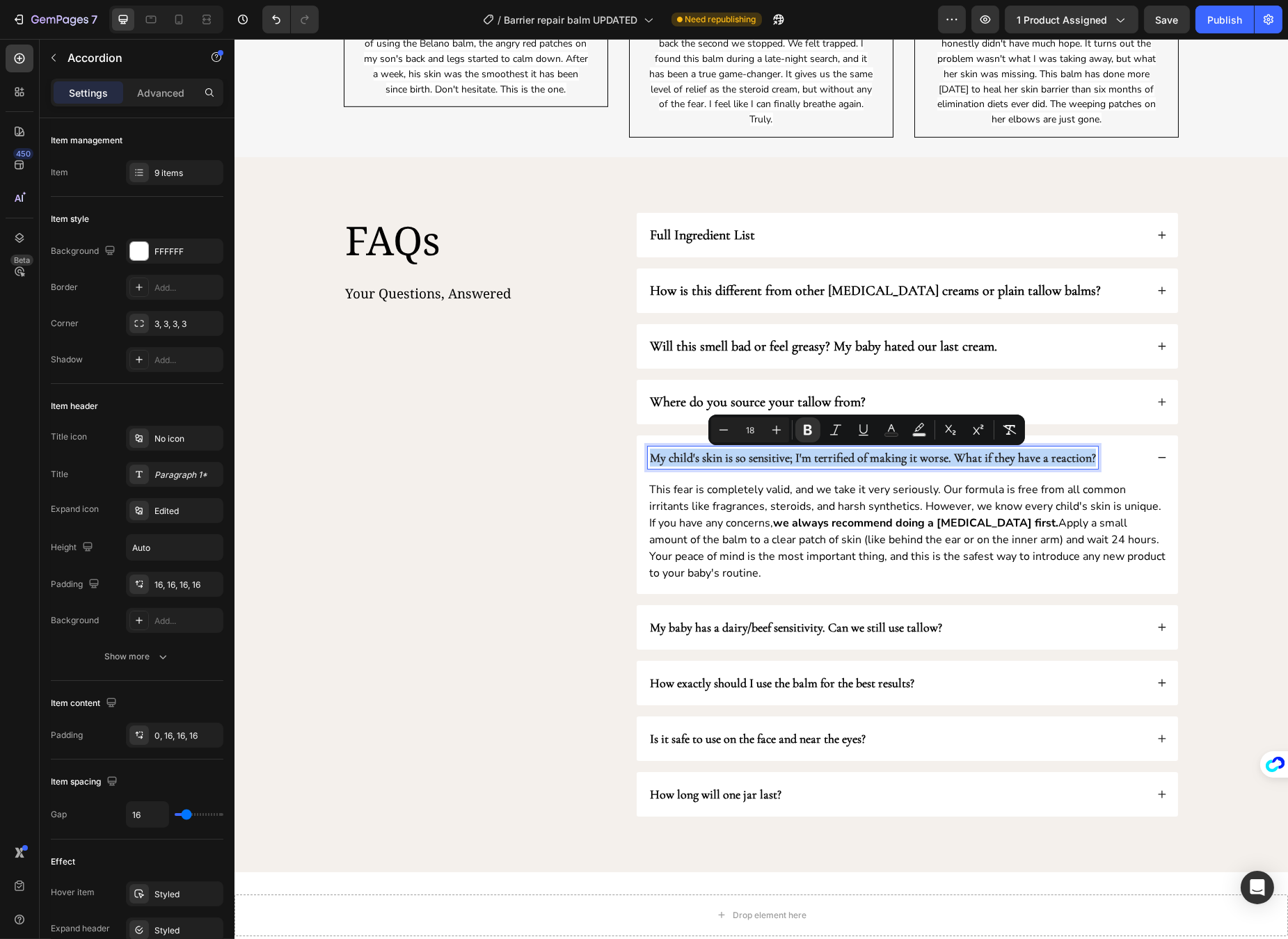
click at [932, 520] on strong "we always recommend doing a patch test first." at bounding box center [914, 522] width 285 height 15
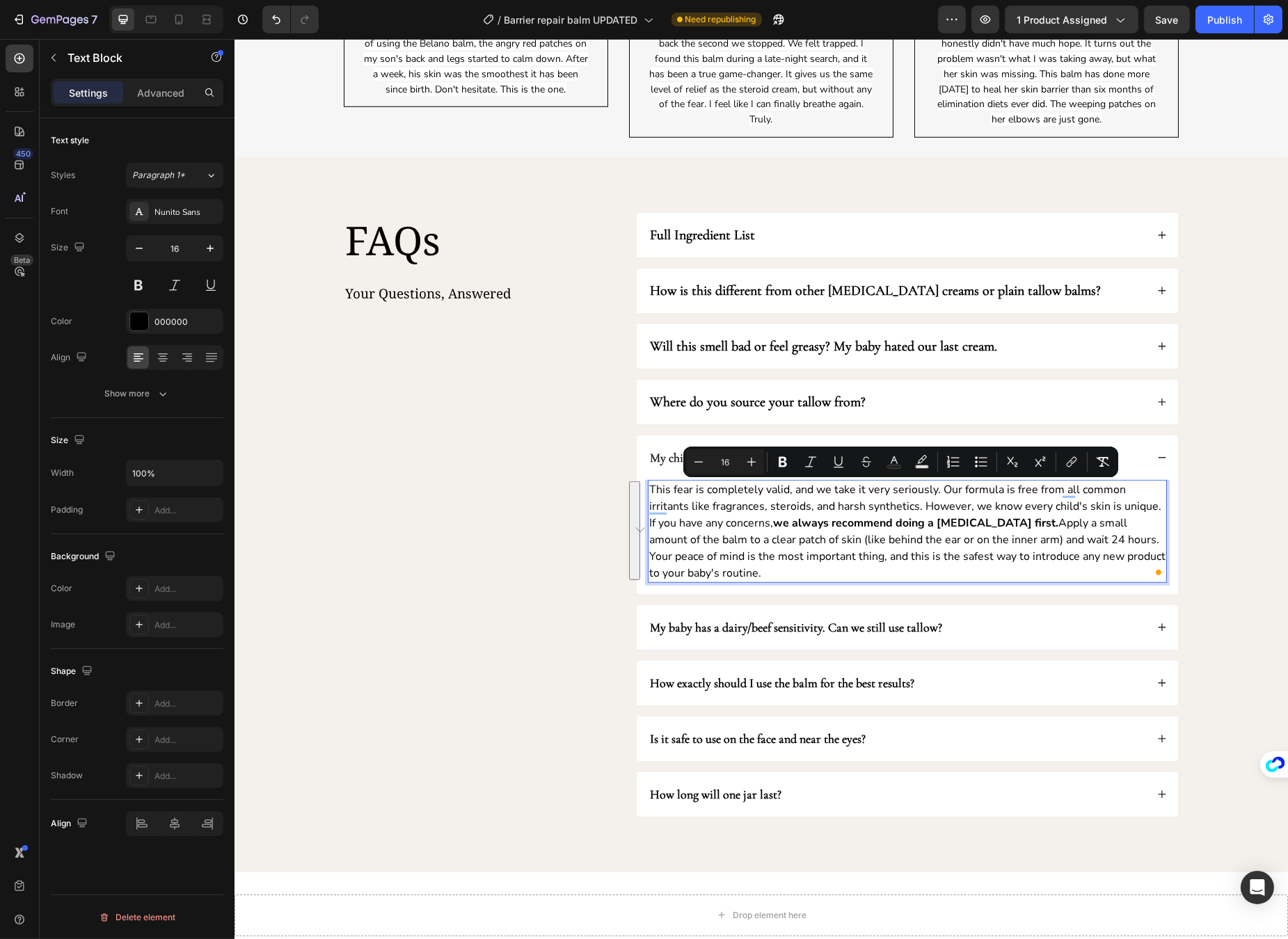
click at [745, 512] on p "This fear is completely valid, and we take it very seriously. Our formula is fr…" at bounding box center [906, 531] width 516 height 100
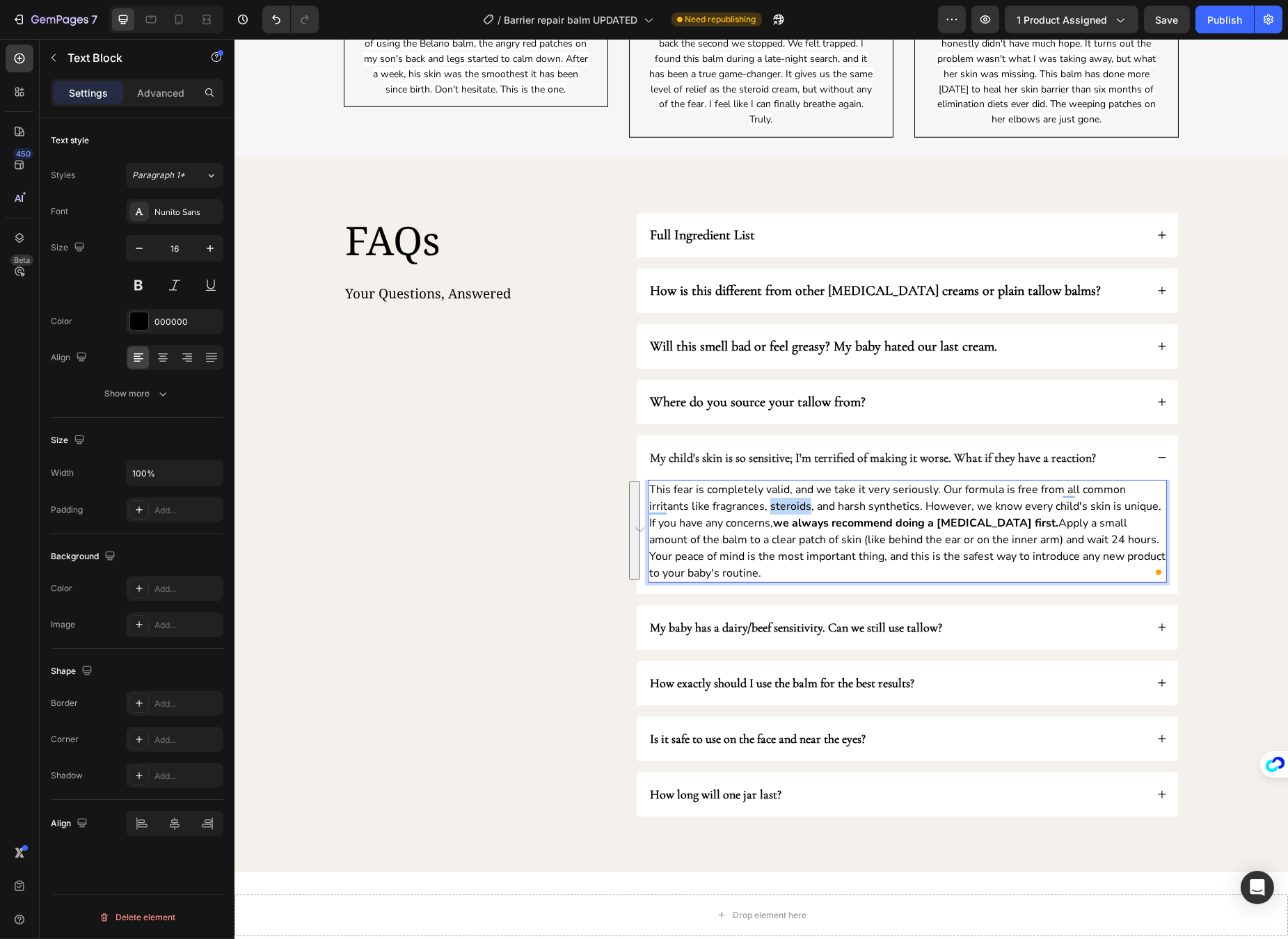
click at [745, 512] on p "This fear is completely valid, and we take it very seriously. Our formula is fr…" at bounding box center [906, 531] width 516 height 100
click at [729, 509] on p "This fear is completely valid, and we take it very seriously. Our formula is fr…" at bounding box center [906, 531] width 516 height 100
drag, startPoint x: 872, startPoint y: 505, endPoint x: 825, endPoint y: 507, distance: 47.0
click at [825, 507] on p "This fear is completely valid, and we take it very seriously. Our formula is fr…" at bounding box center [906, 531] width 516 height 100
click at [1013, 511] on p "This fear is completely valid, and we take it very seriously. Our formula is fr…" at bounding box center [906, 531] width 516 height 100
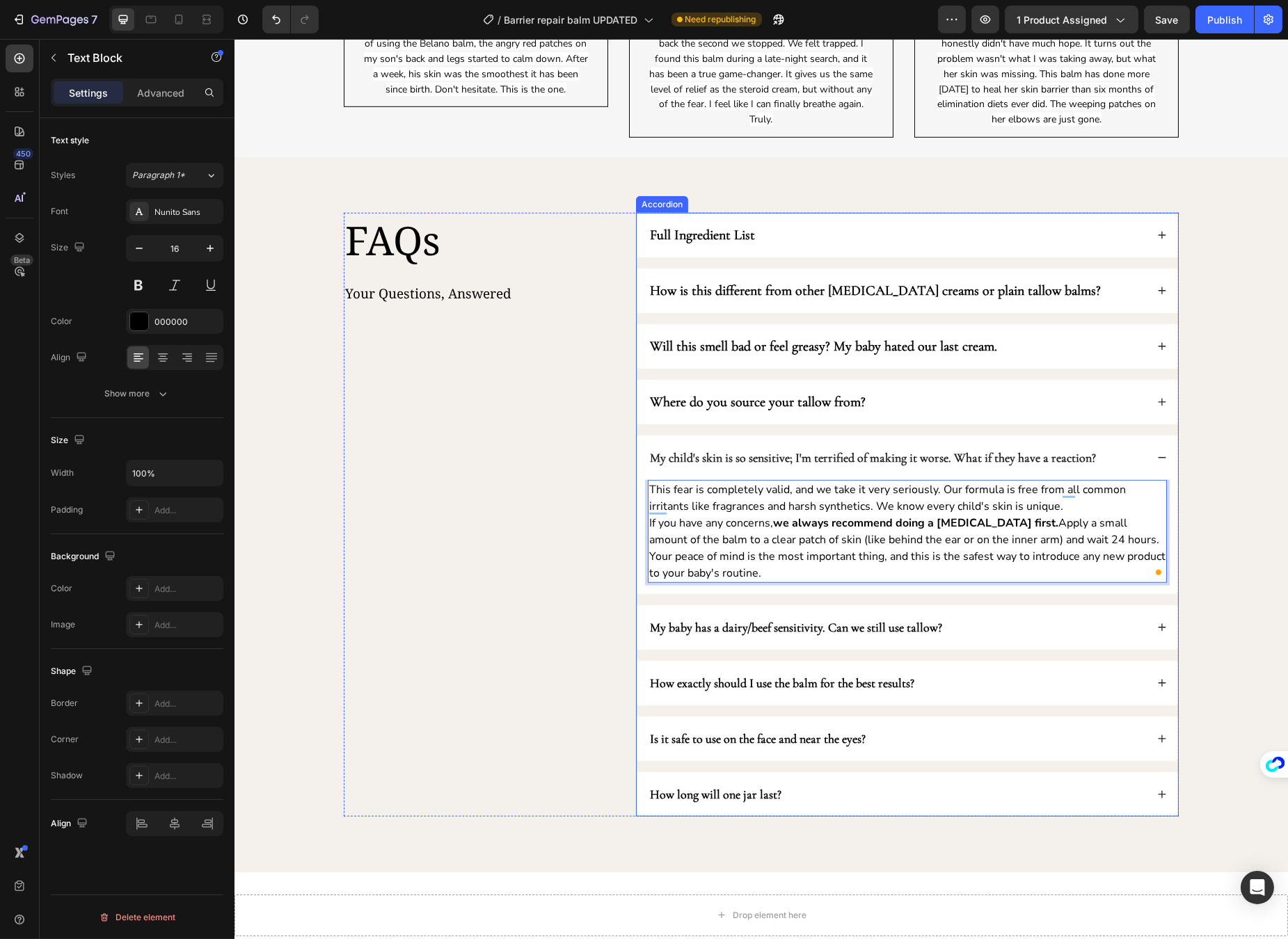
click at [1031, 631] on div "My baby has a dairy/beef sensitivity. Can we still use tallow?" at bounding box center [896, 627] width 498 height 22
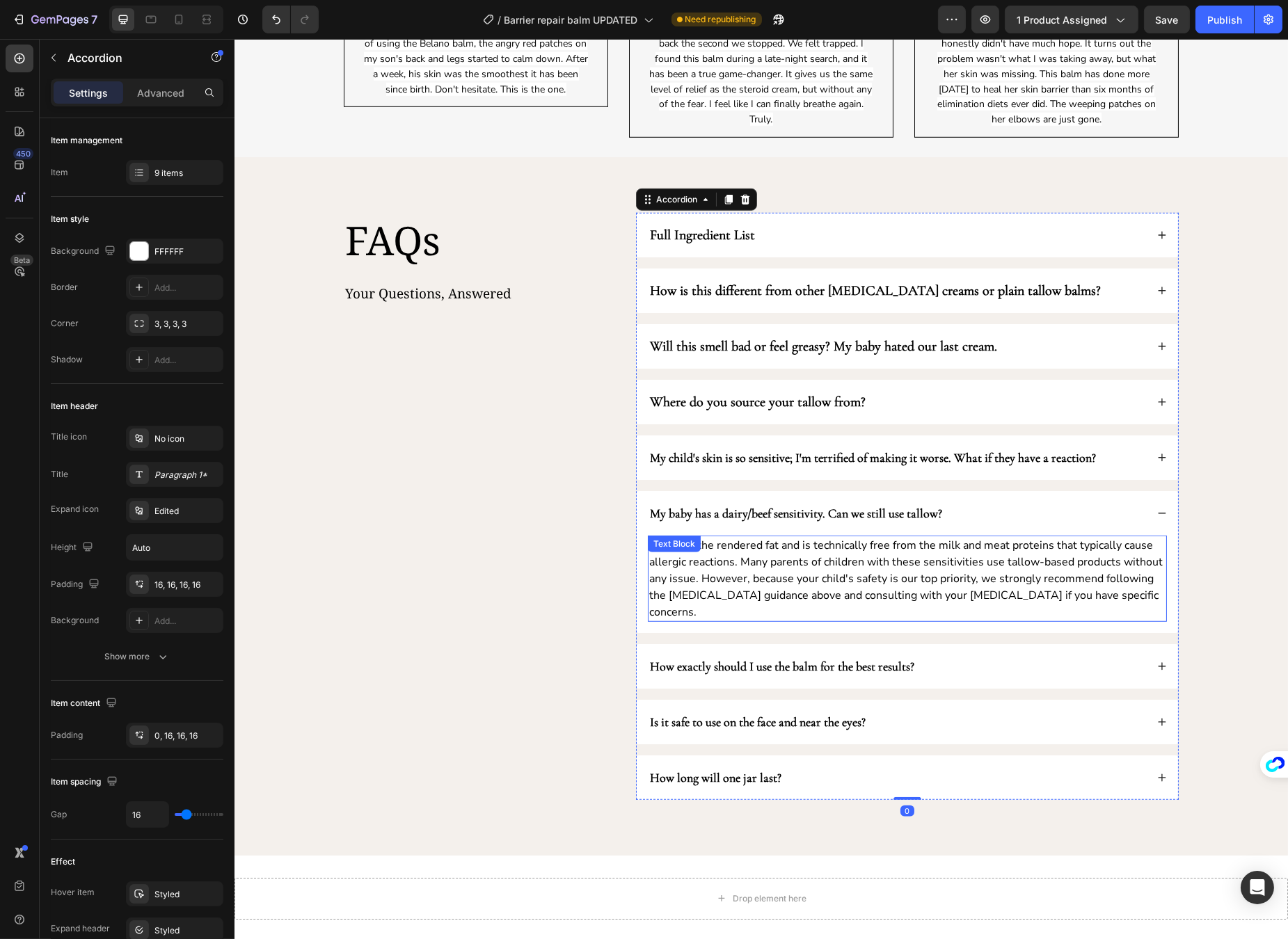
click at [916, 578] on p "Tallow is the rendered fat and is technically free from the milk and meat prote…" at bounding box center [906, 578] width 516 height 83
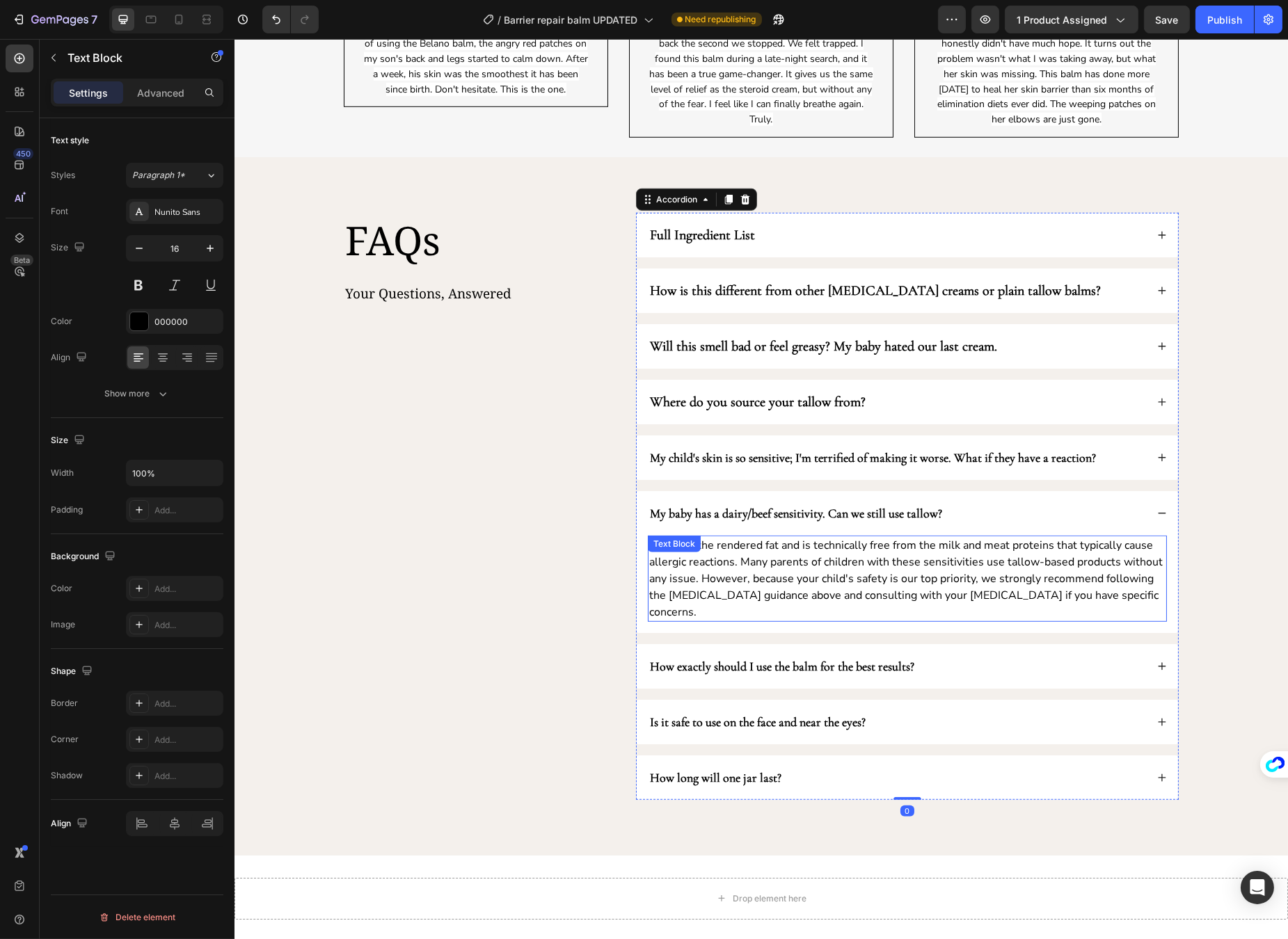
click at [916, 578] on p "Tallow is the rendered fat and is technically free from the milk and meat prote…" at bounding box center [906, 578] width 516 height 83
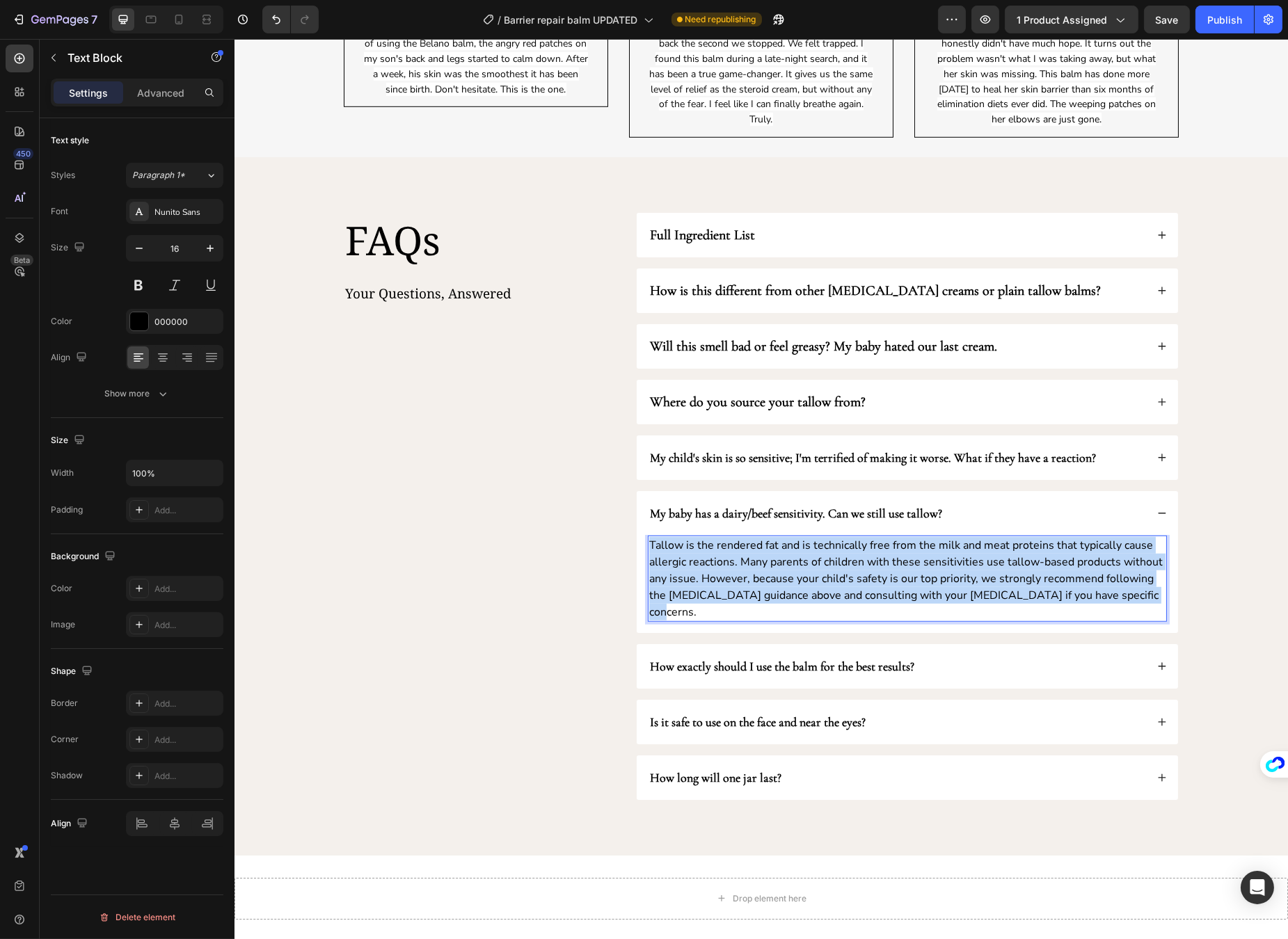
click at [916, 578] on p "Tallow is the rendered fat and is technically free from the milk and meat prote…" at bounding box center [906, 578] width 516 height 83
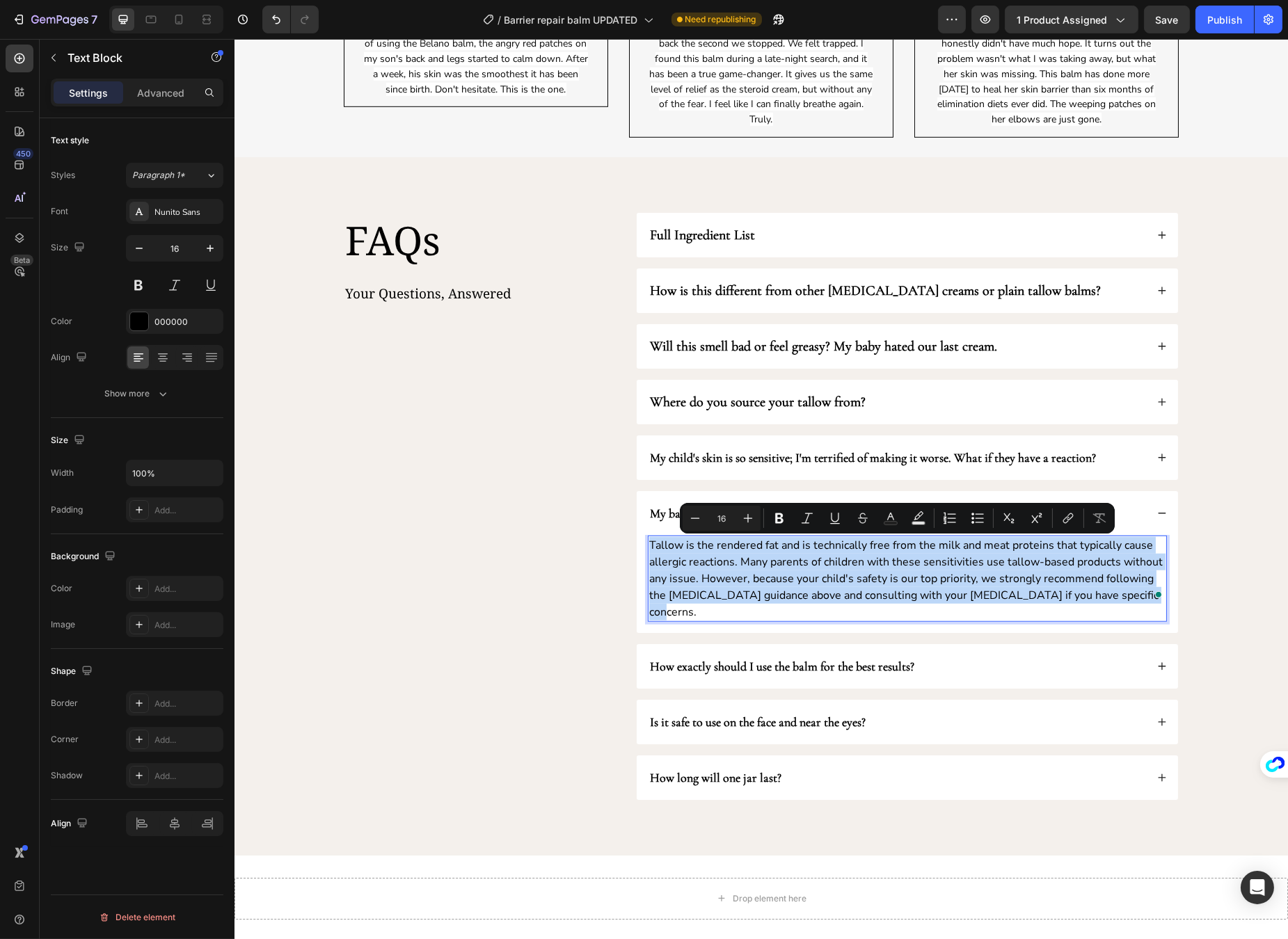
copy p "Tallow is the rendered fat and is technically free from the milk and meat prote…"
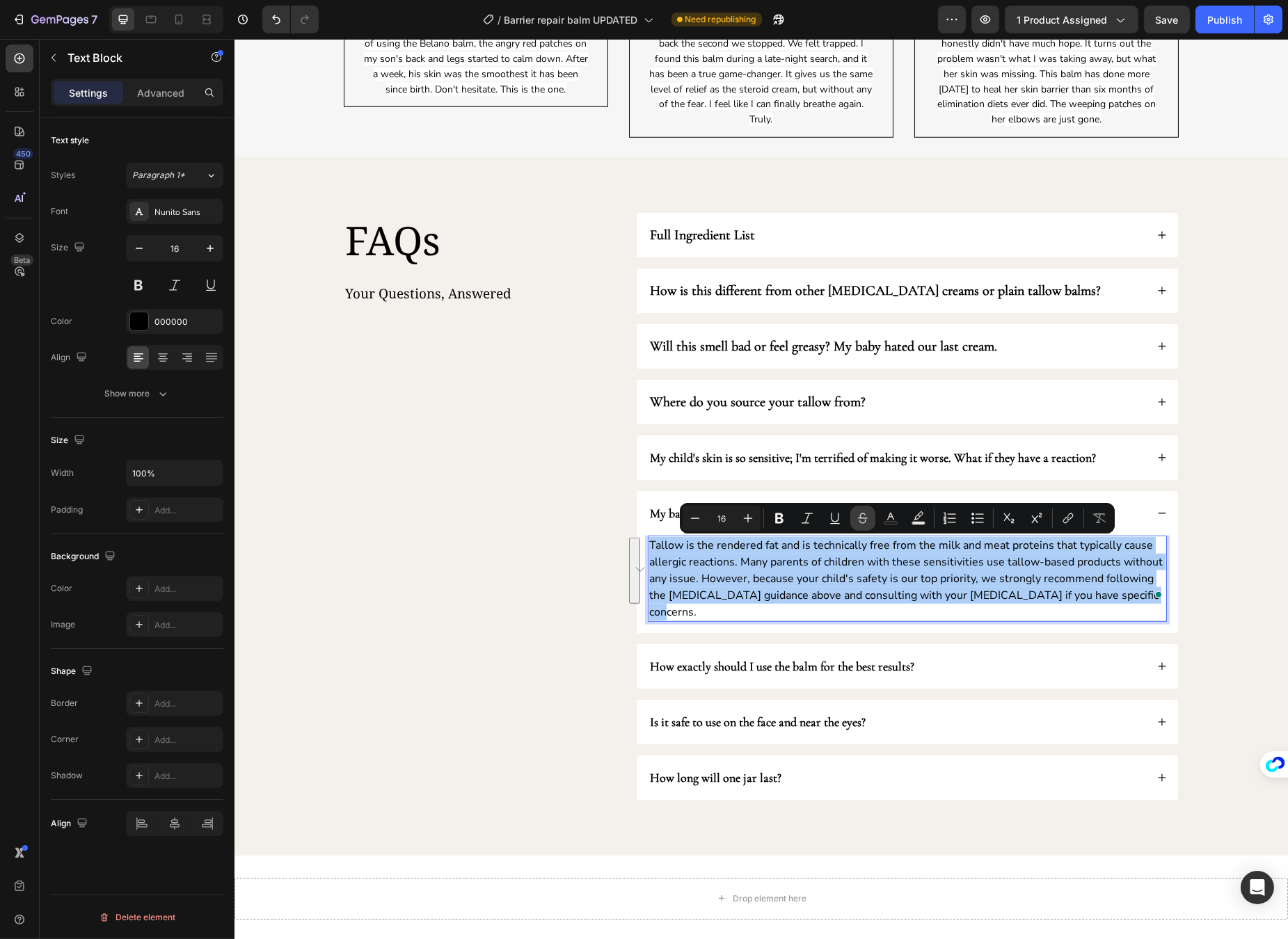
click at [850, 520] on button "Strikethrough" at bounding box center [863, 518] width 25 height 25
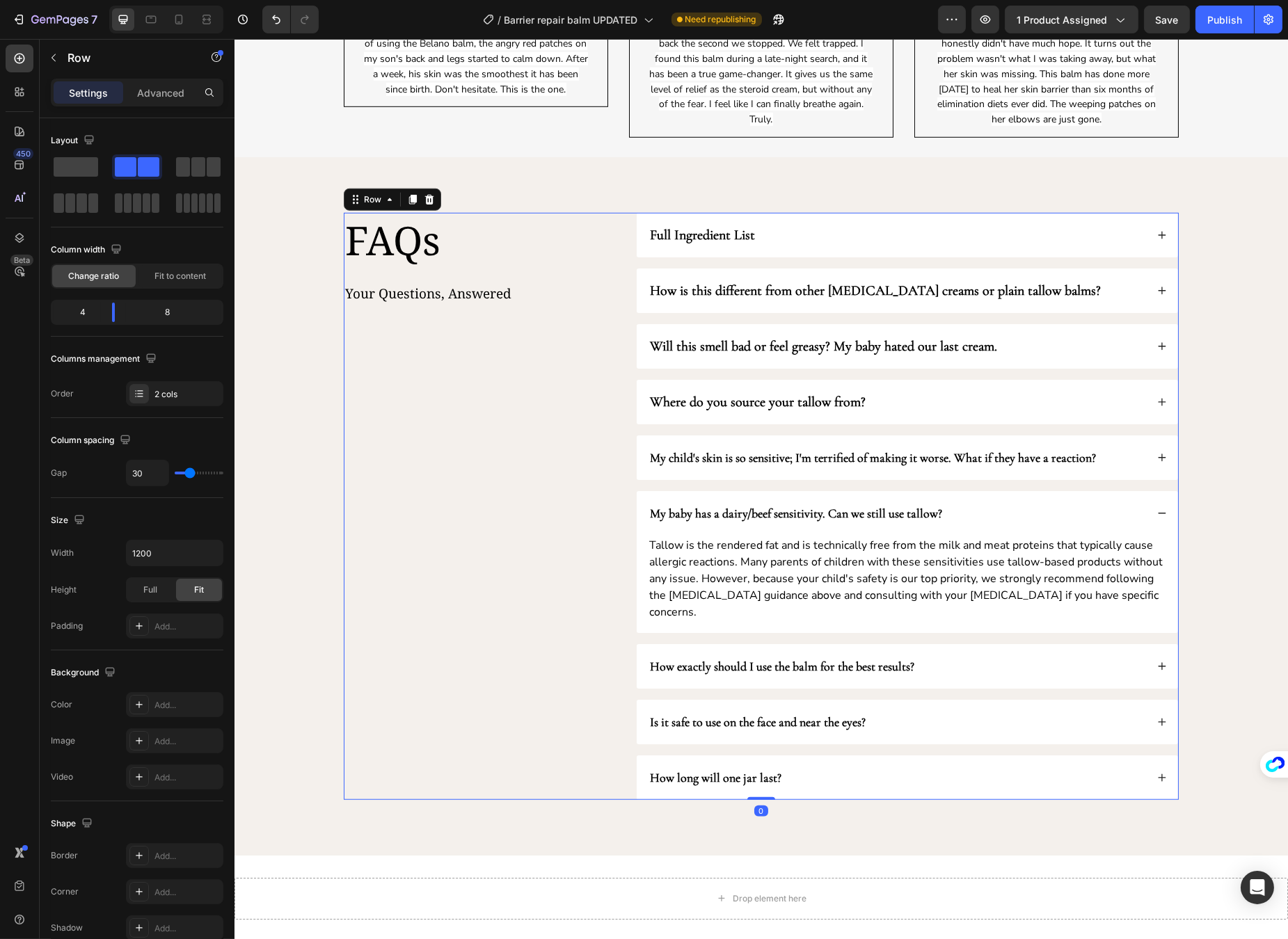
click at [605, 529] on div "FAQs Heading Your Questions, Answered Text Block" at bounding box center [479, 506] width 271 height 587
click at [696, 518] on strong "My baby has a dairy/beef sensitivity. Can we still use tallow?" at bounding box center [795, 513] width 292 height 15
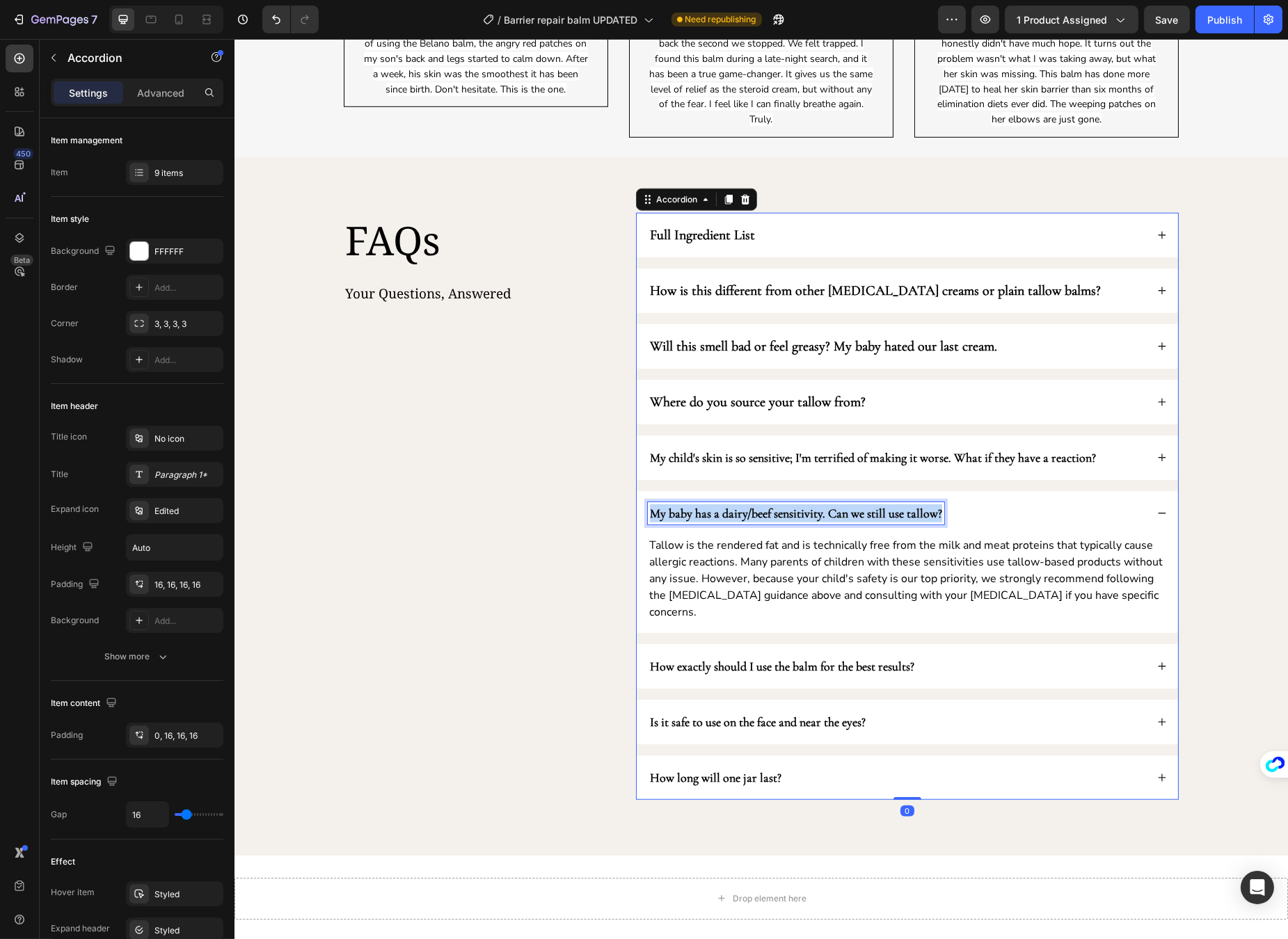
click at [696, 518] on strong "My baby has a dairy/beef sensitivity. Can we still use tallow?" at bounding box center [795, 513] width 292 height 15
copy strong "My baby has a dairy/beef sensitivity. Can we still use tallow?"
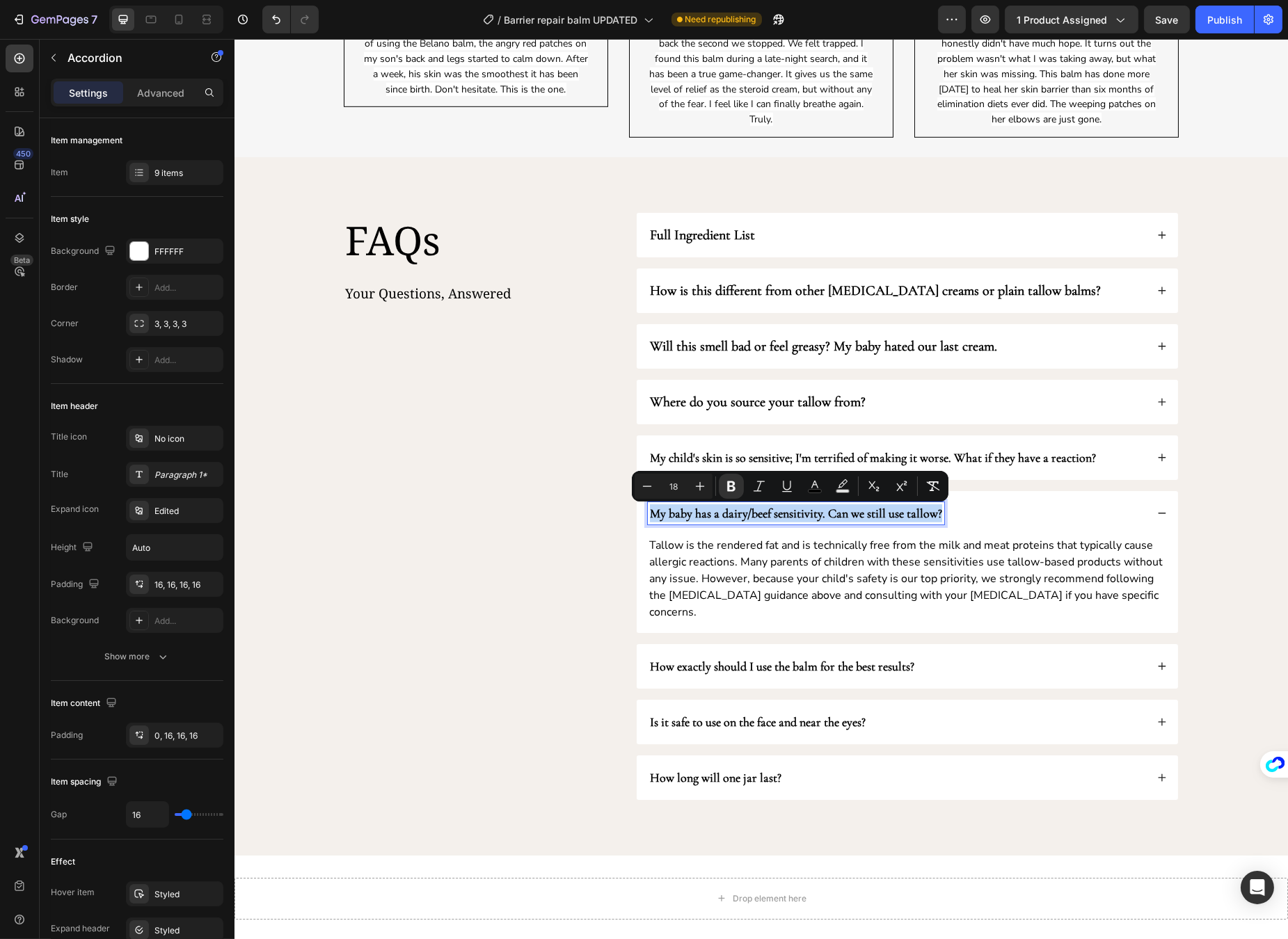
click at [928, 656] on div "How exactly should I use the balm for the best results?" at bounding box center [896, 666] width 498 height 22
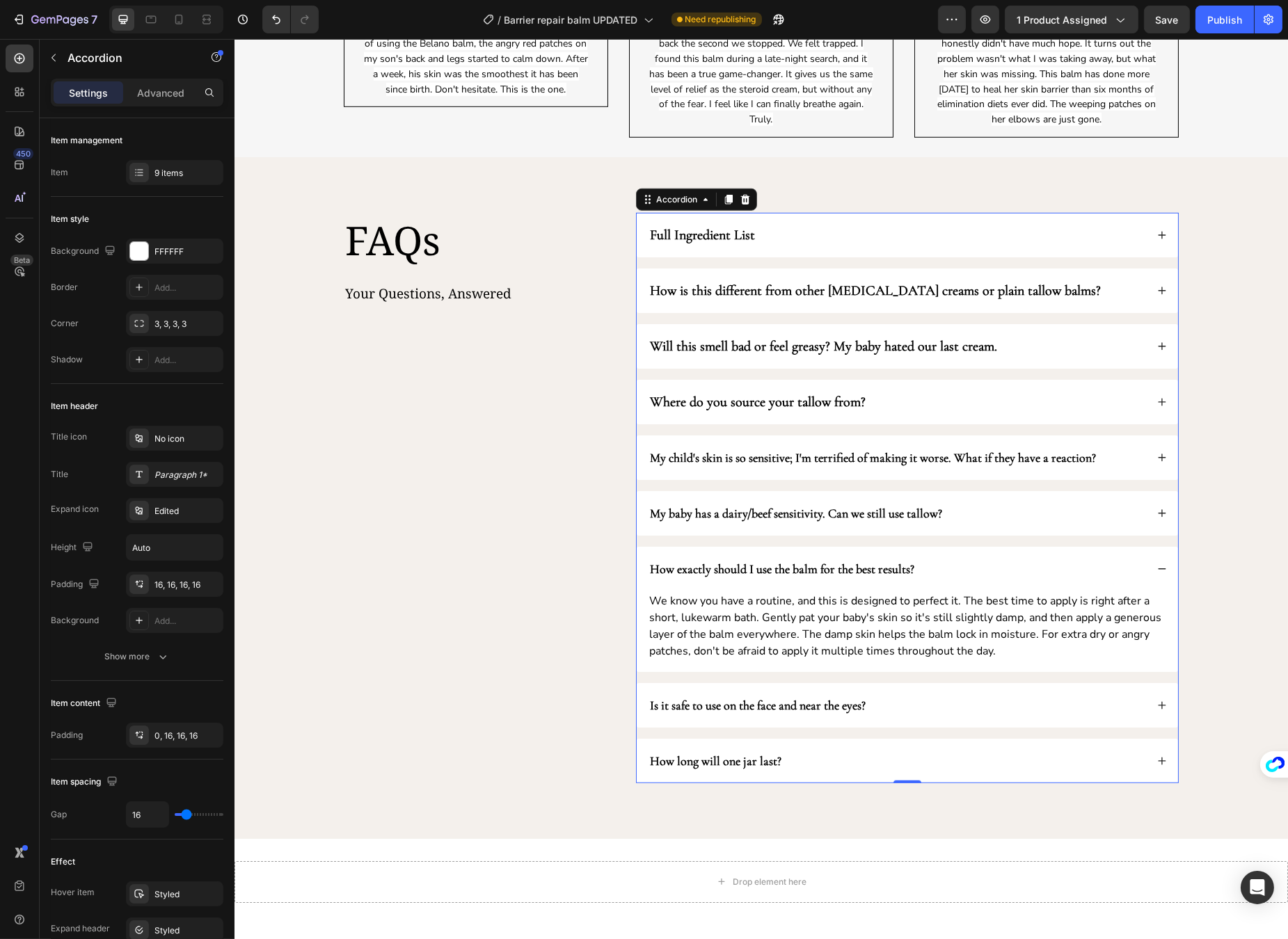
click at [967, 465] on strong "My child's skin is so sensitive; I'm terrified of making it worse. What if they…" at bounding box center [872, 457] width 446 height 15
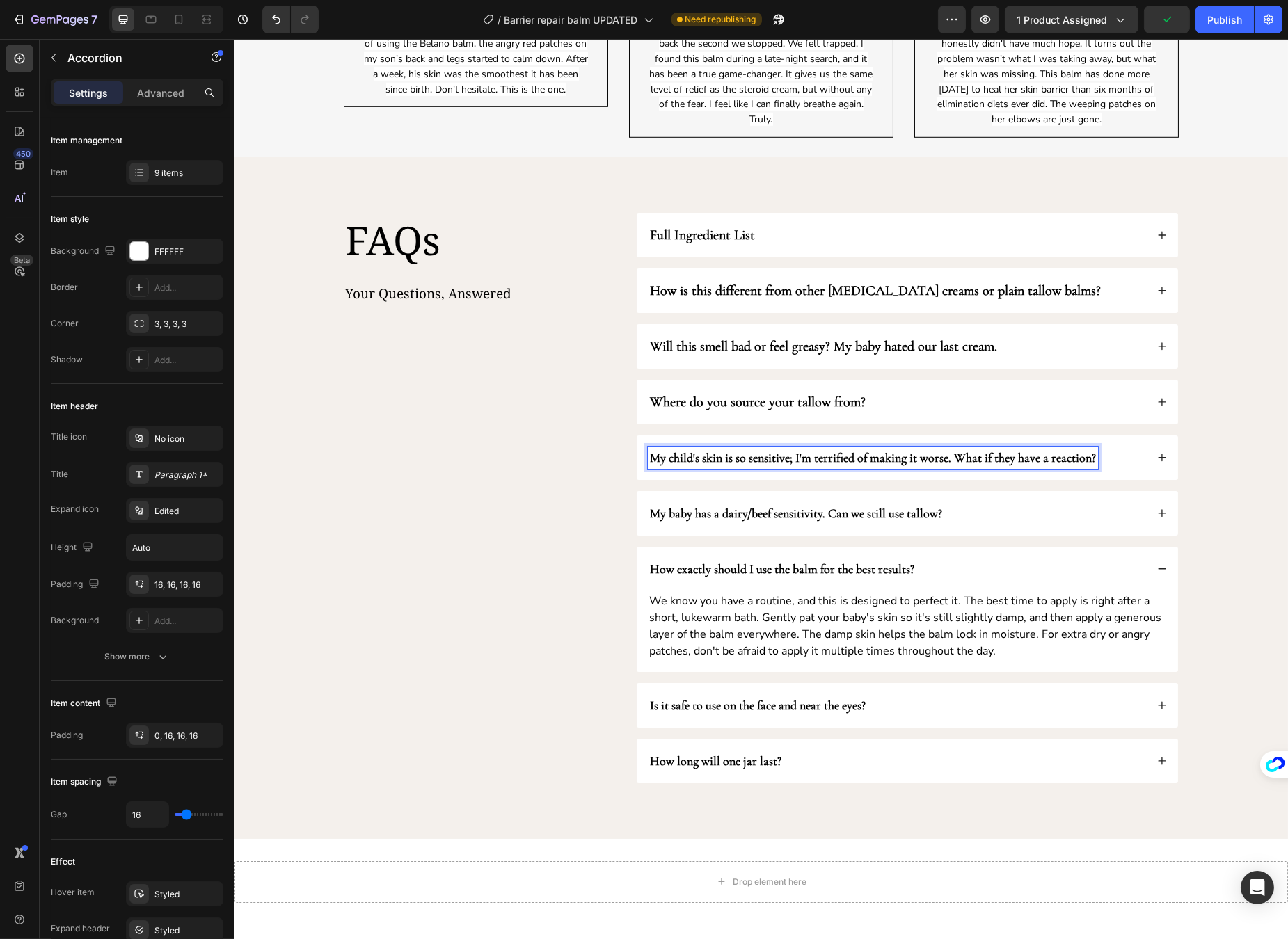
click at [1136, 464] on div "My child's skin is so sensitive; I'm terrified of making it worse. What if they…" at bounding box center [896, 458] width 498 height 22
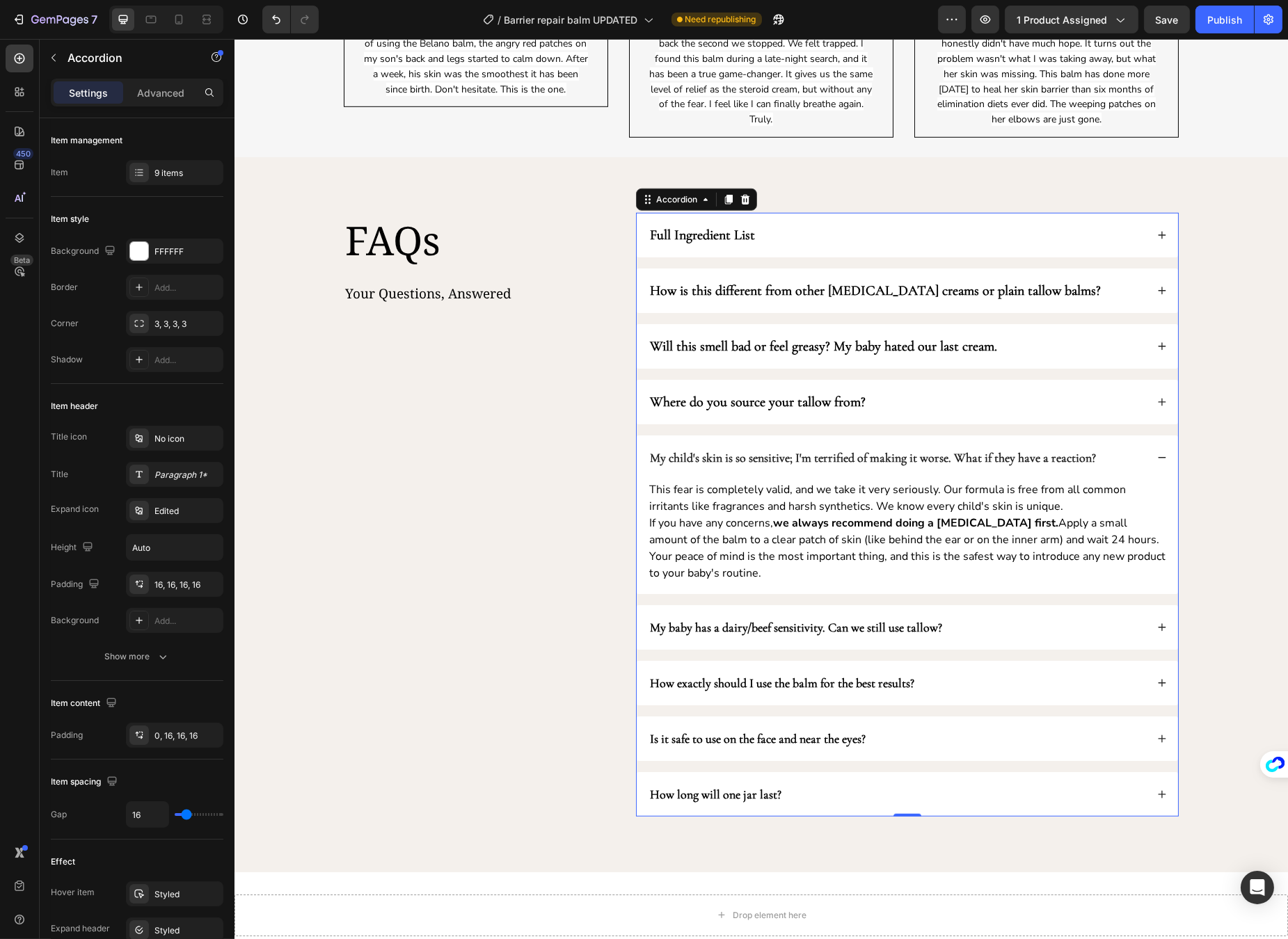
click at [1121, 632] on div "My baby has a dairy/beef sensitivity. Can we still use tallow?" at bounding box center [896, 627] width 498 height 22
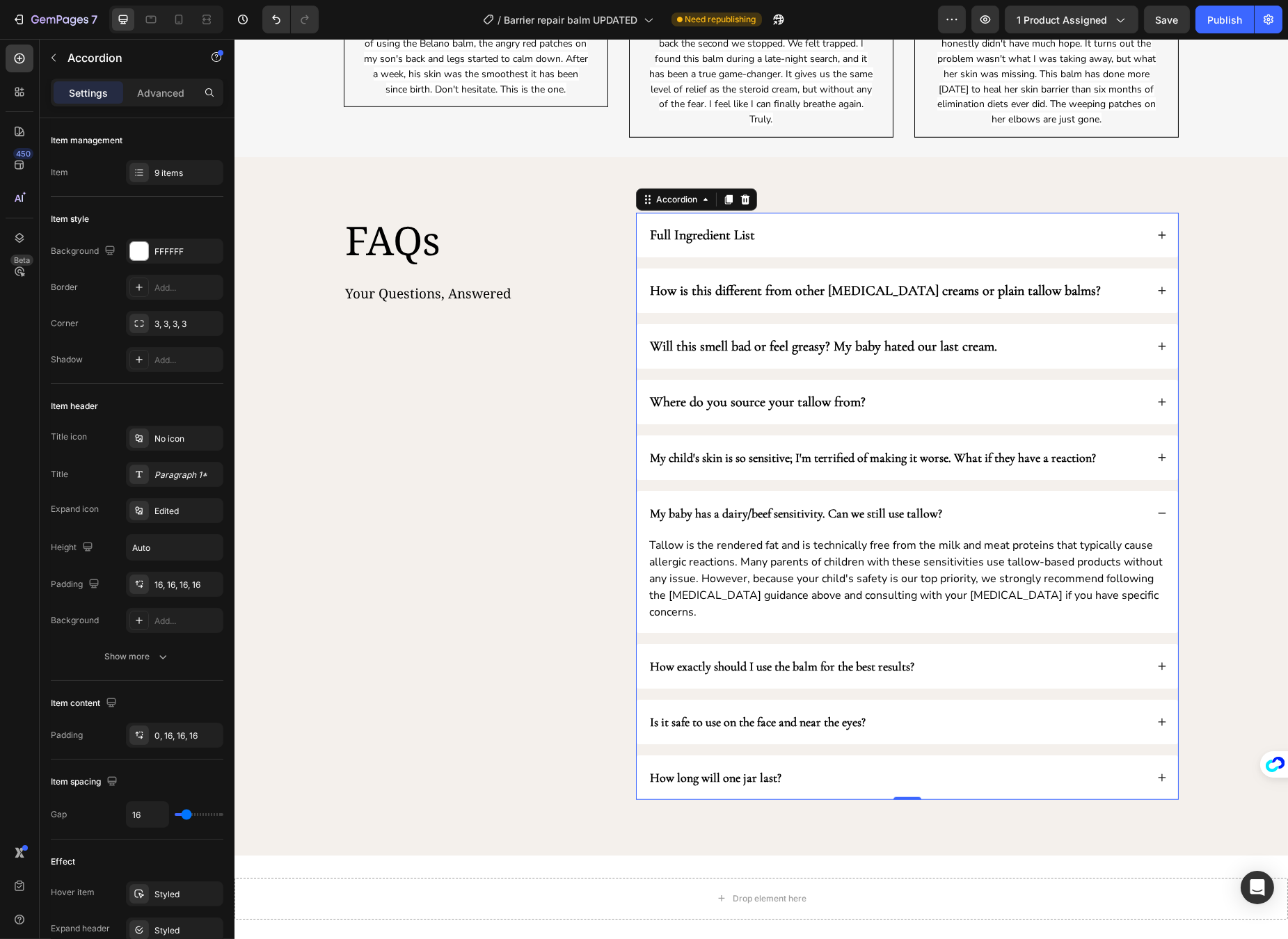
click at [1055, 664] on div "How exactly should I use the balm for the best results?" at bounding box center [896, 666] width 498 height 22
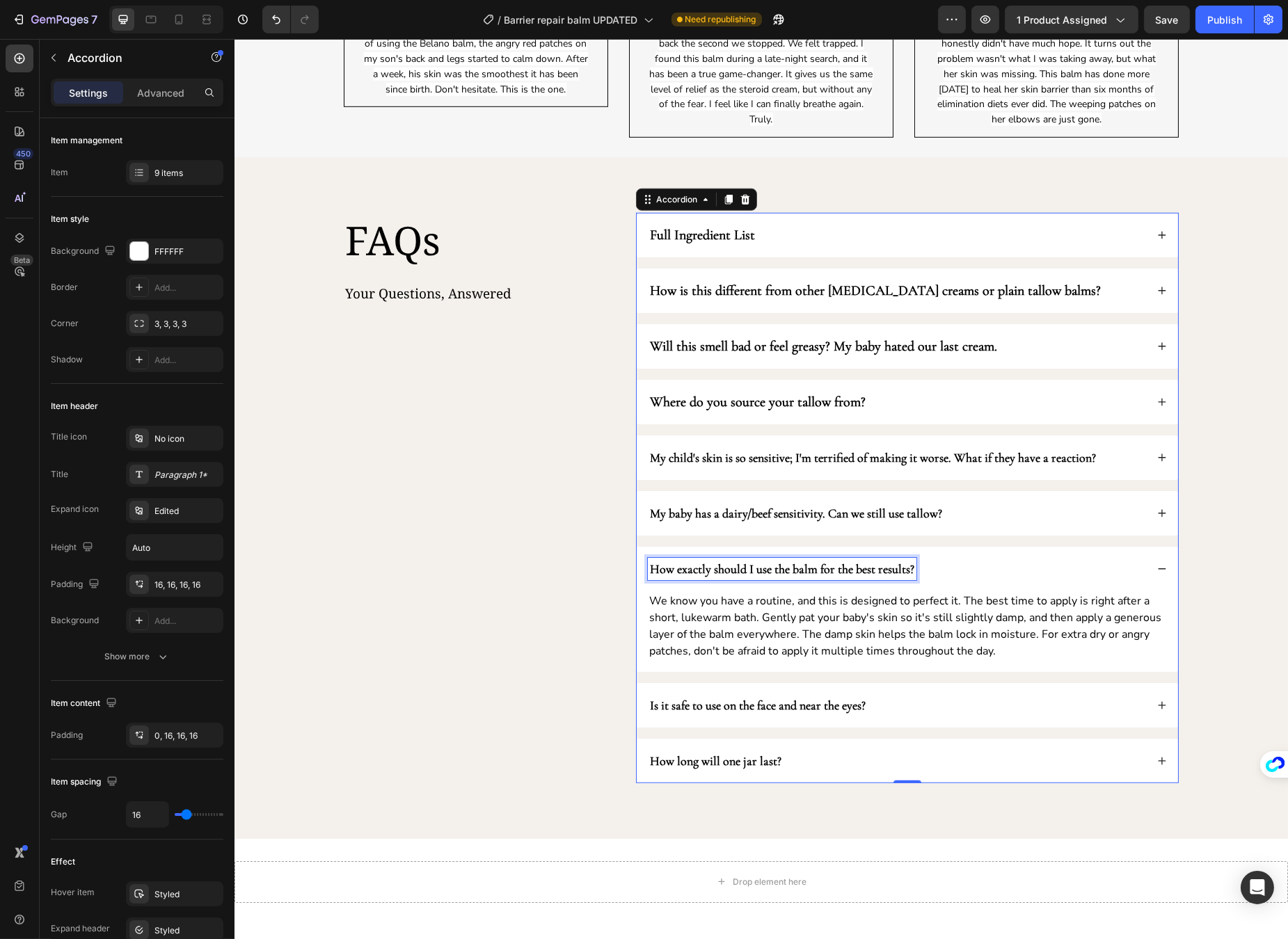
click at [892, 565] on strong "How exactly should I use the balm for the best results?" at bounding box center [782, 569] width 264 height 15
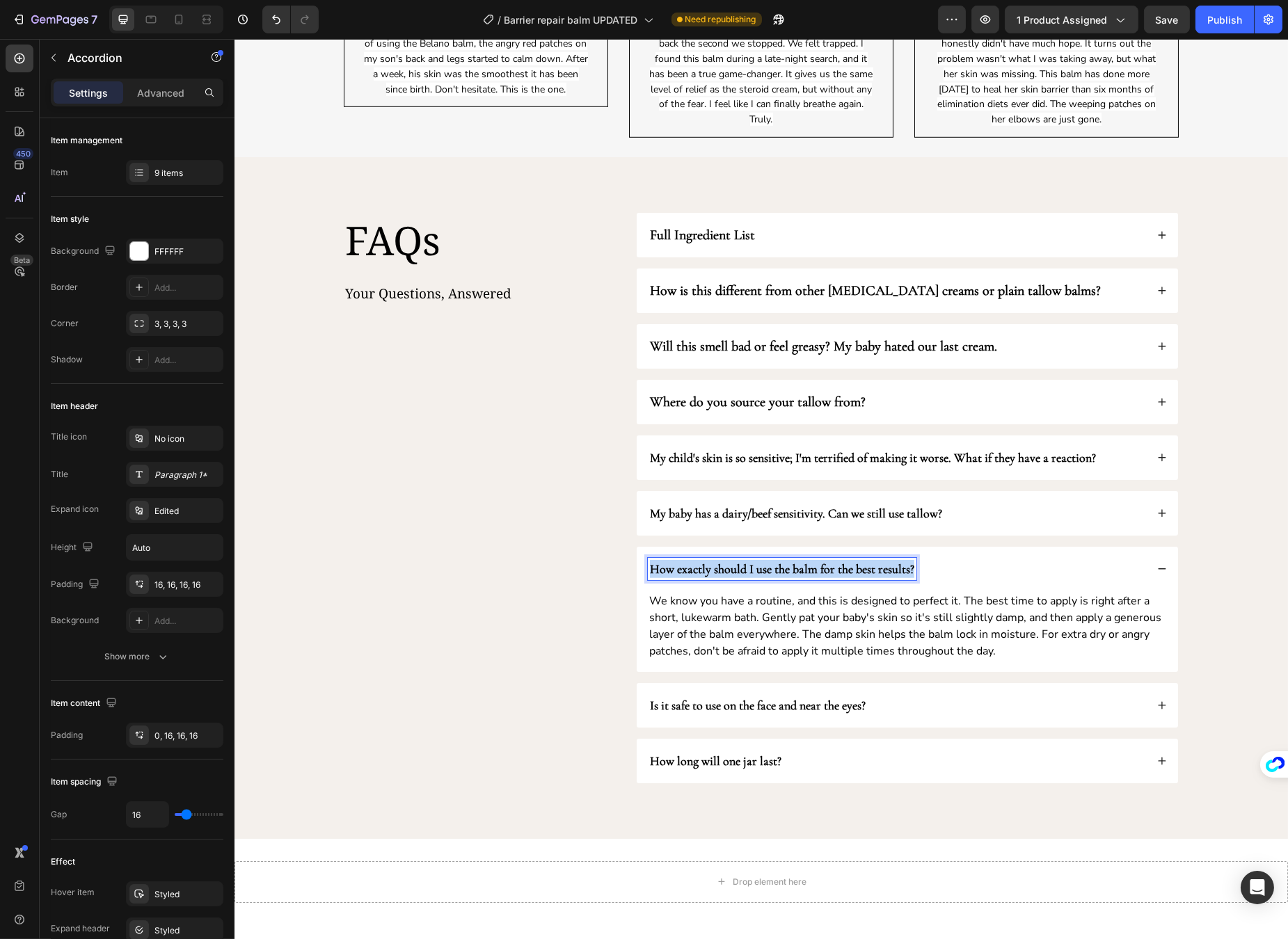
click at [892, 565] on strong "How exactly should I use the balm for the best results?" at bounding box center [782, 569] width 264 height 15
copy strong "How exactly should I use the balm for the best results?"
click at [889, 624] on p "We know you have a routine, and this is designed to perfect it. The best time t…" at bounding box center [906, 626] width 516 height 67
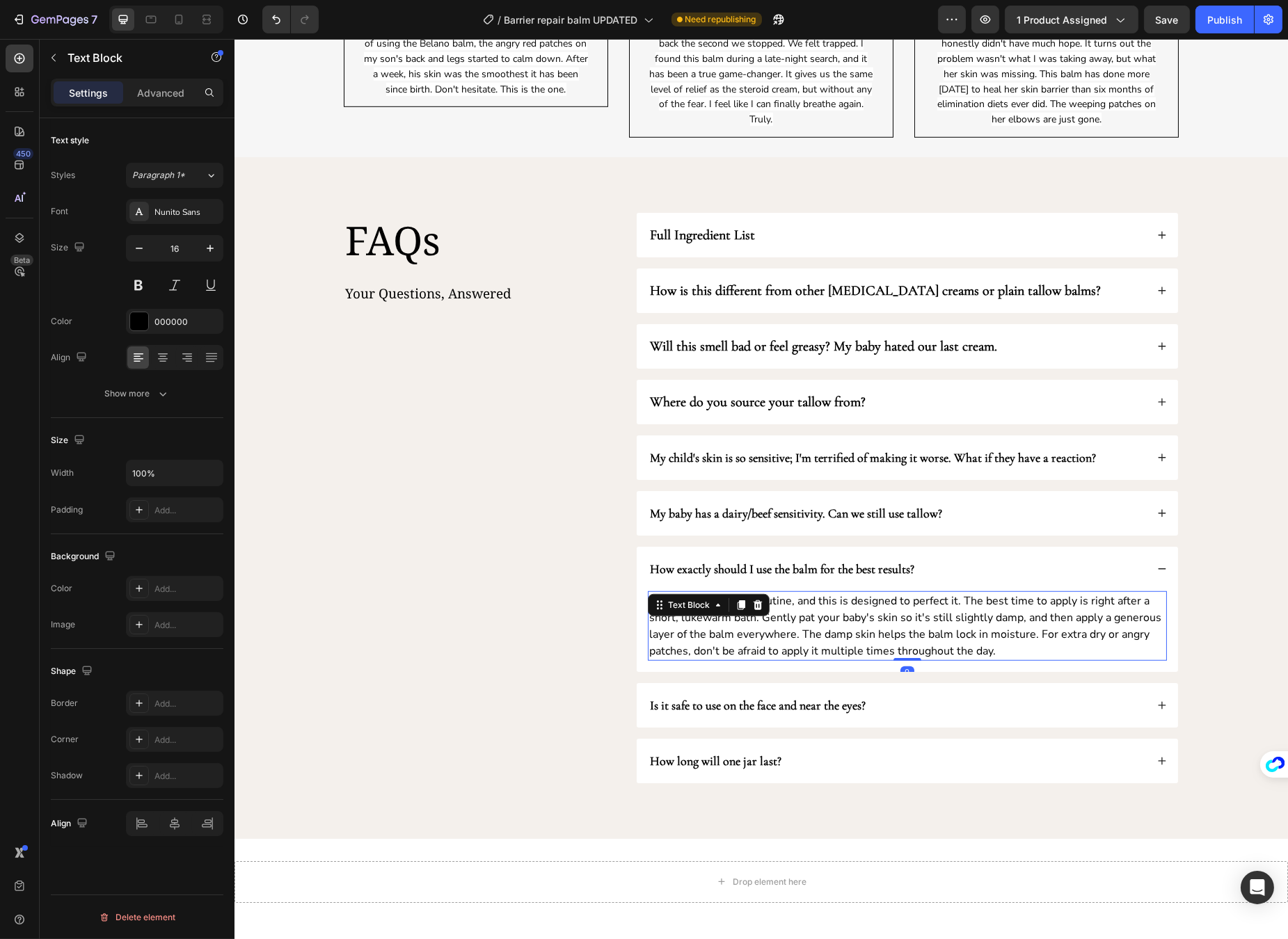
click at [889, 624] on p "We know you have a routine, and this is designed to perfect it. The best time t…" at bounding box center [906, 626] width 516 height 67
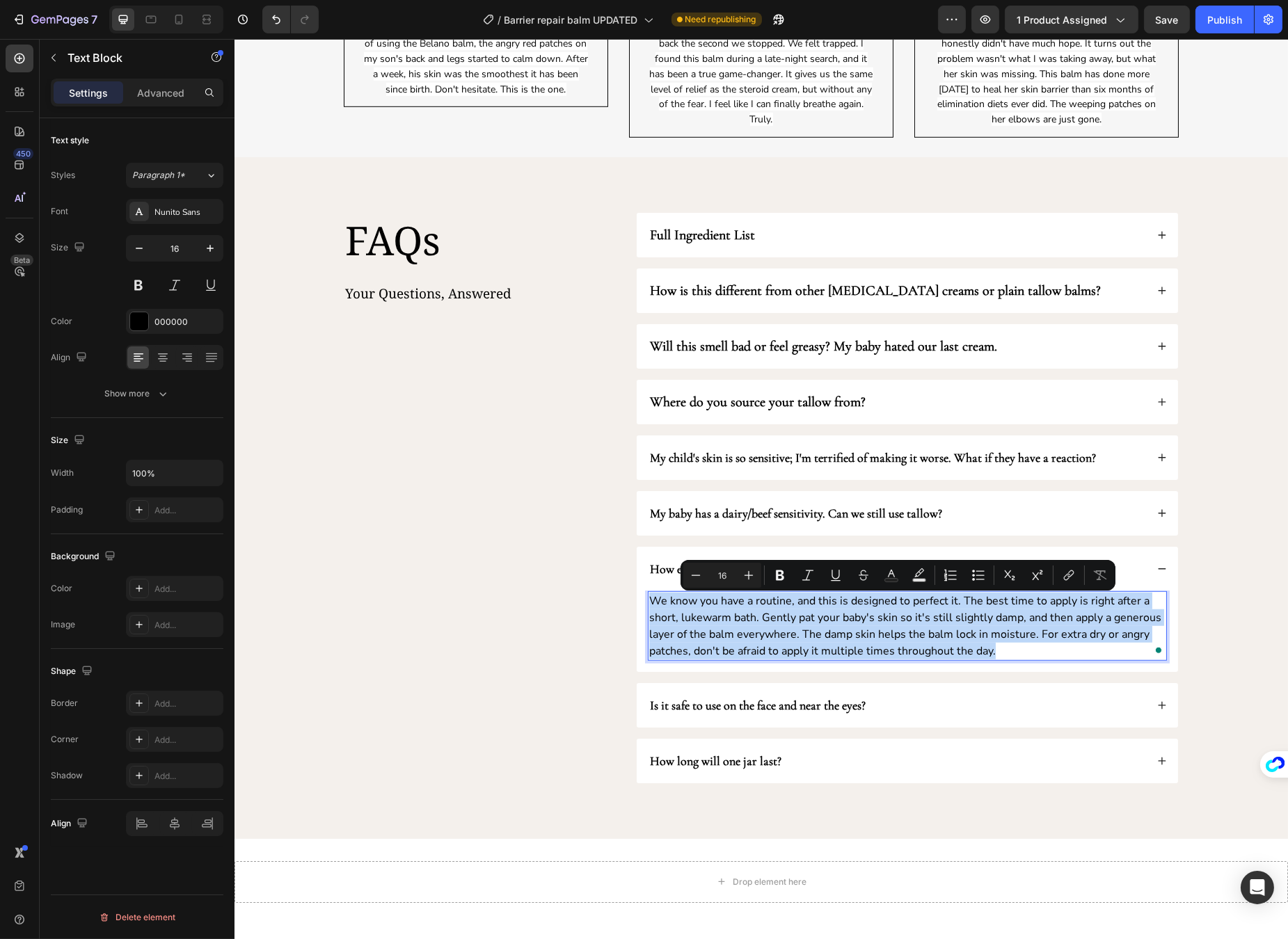
copy p "We know you have a routine, and this is designed to perfect it. The best time t…"
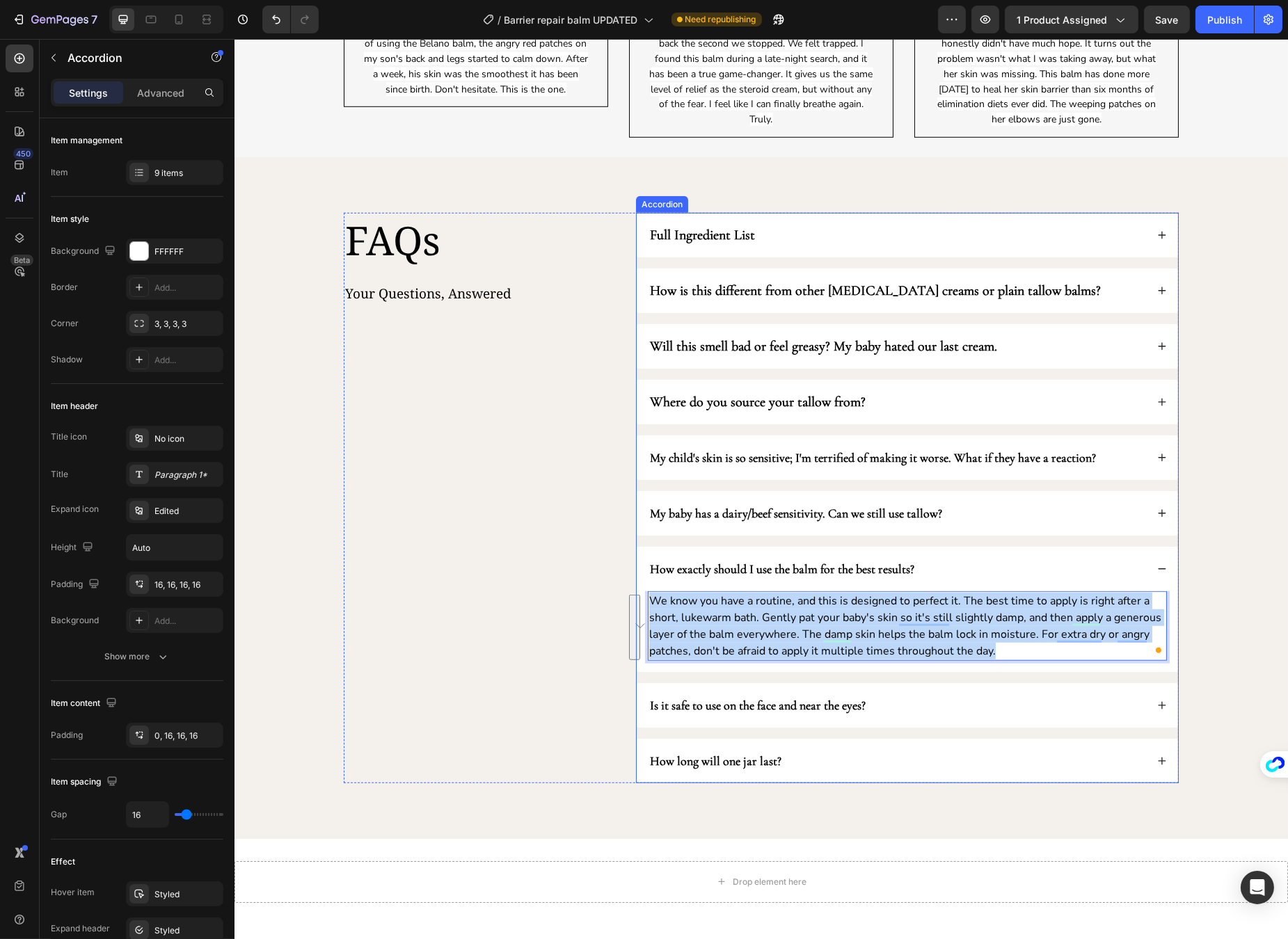
click at [949, 716] on div "Is it safe to use on the face and near the eyes?" at bounding box center [896, 705] width 498 height 22
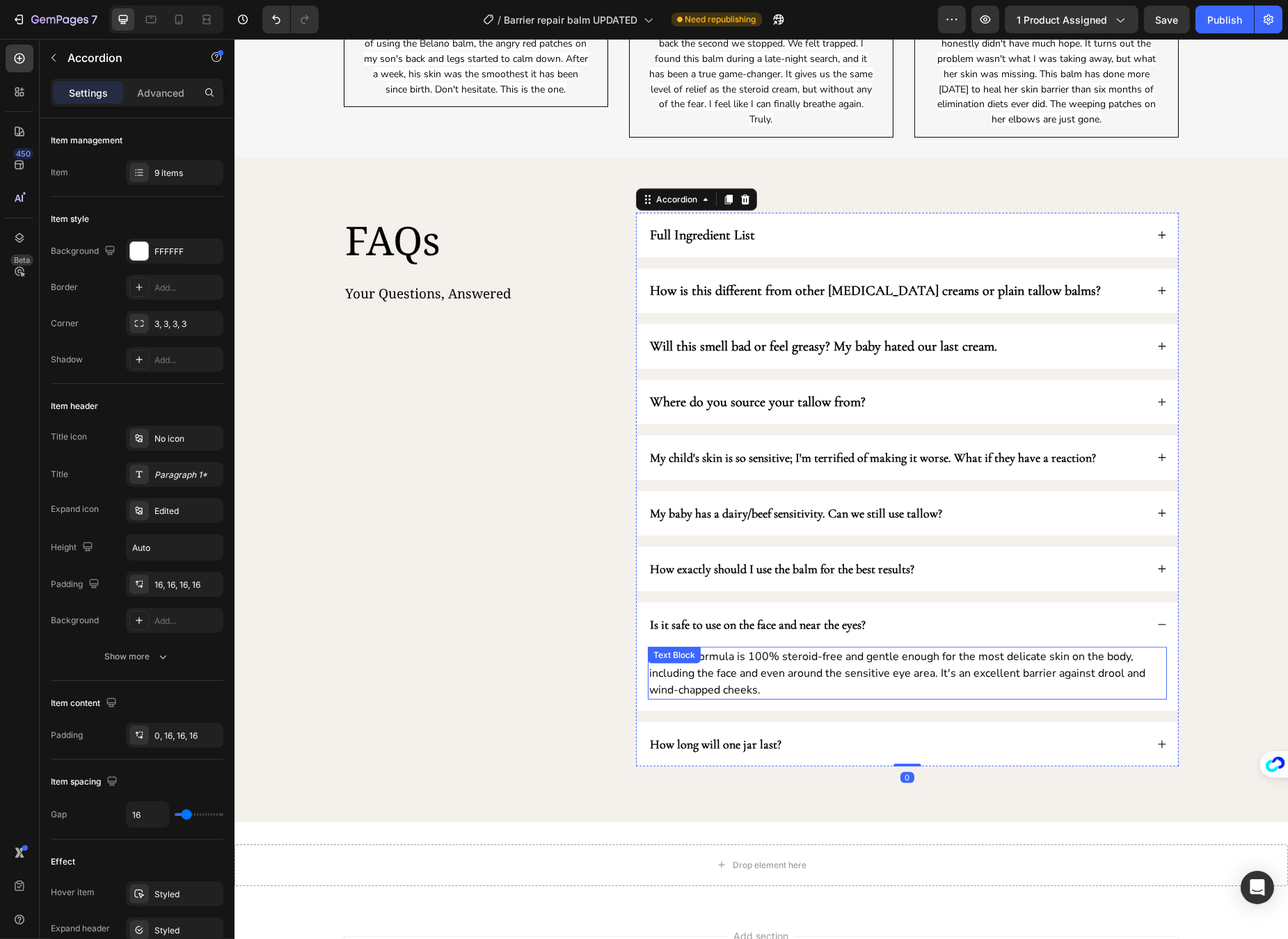
click at [799, 671] on p "Yes. The formula is 100% steroid-free and gentle enough for the most delicate s…" at bounding box center [906, 673] width 516 height 50
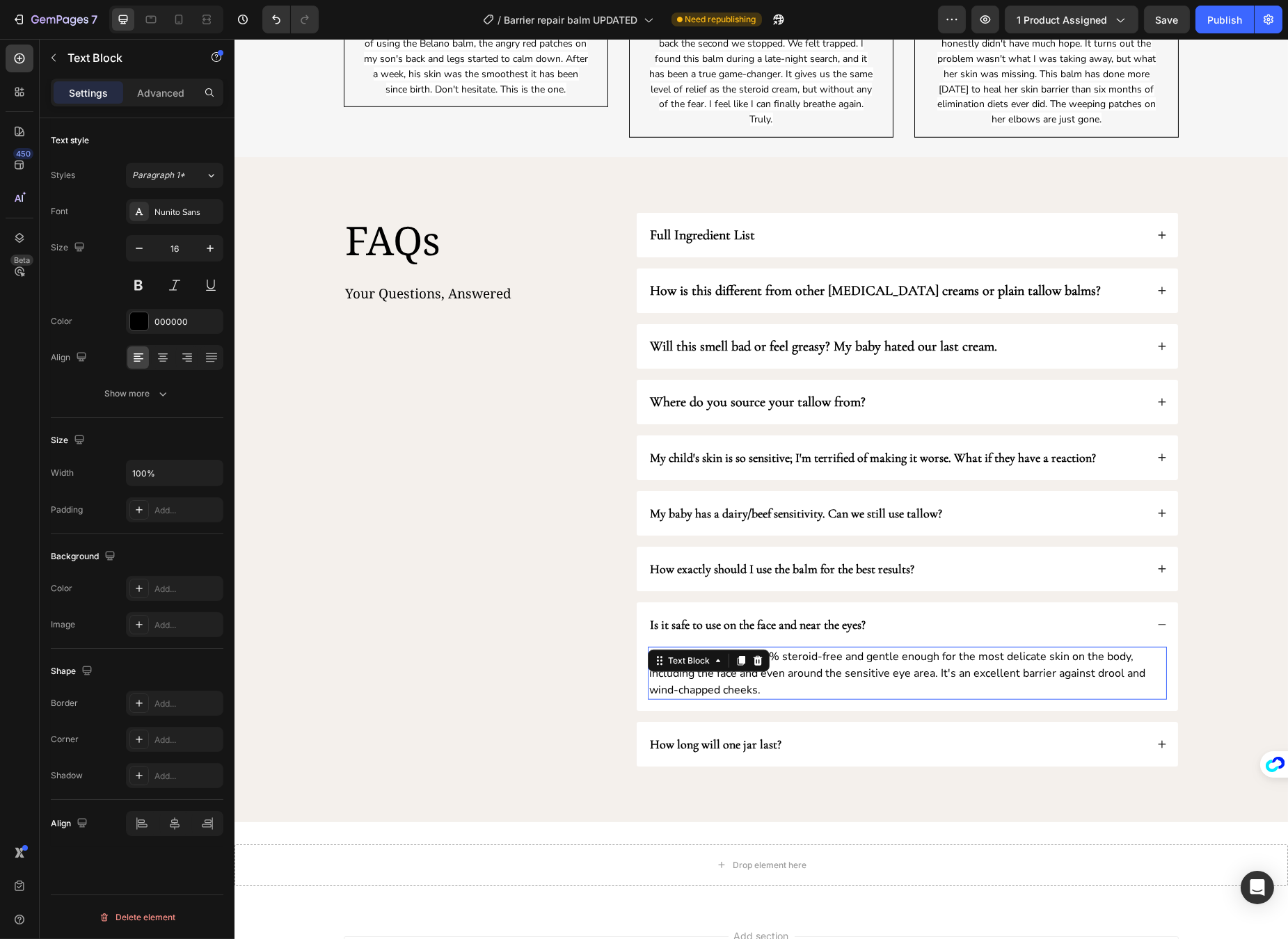
click at [799, 671] on p "Yes. The formula is 100% steroid-free and gentle enough for the most delicate s…" at bounding box center [906, 673] width 516 height 50
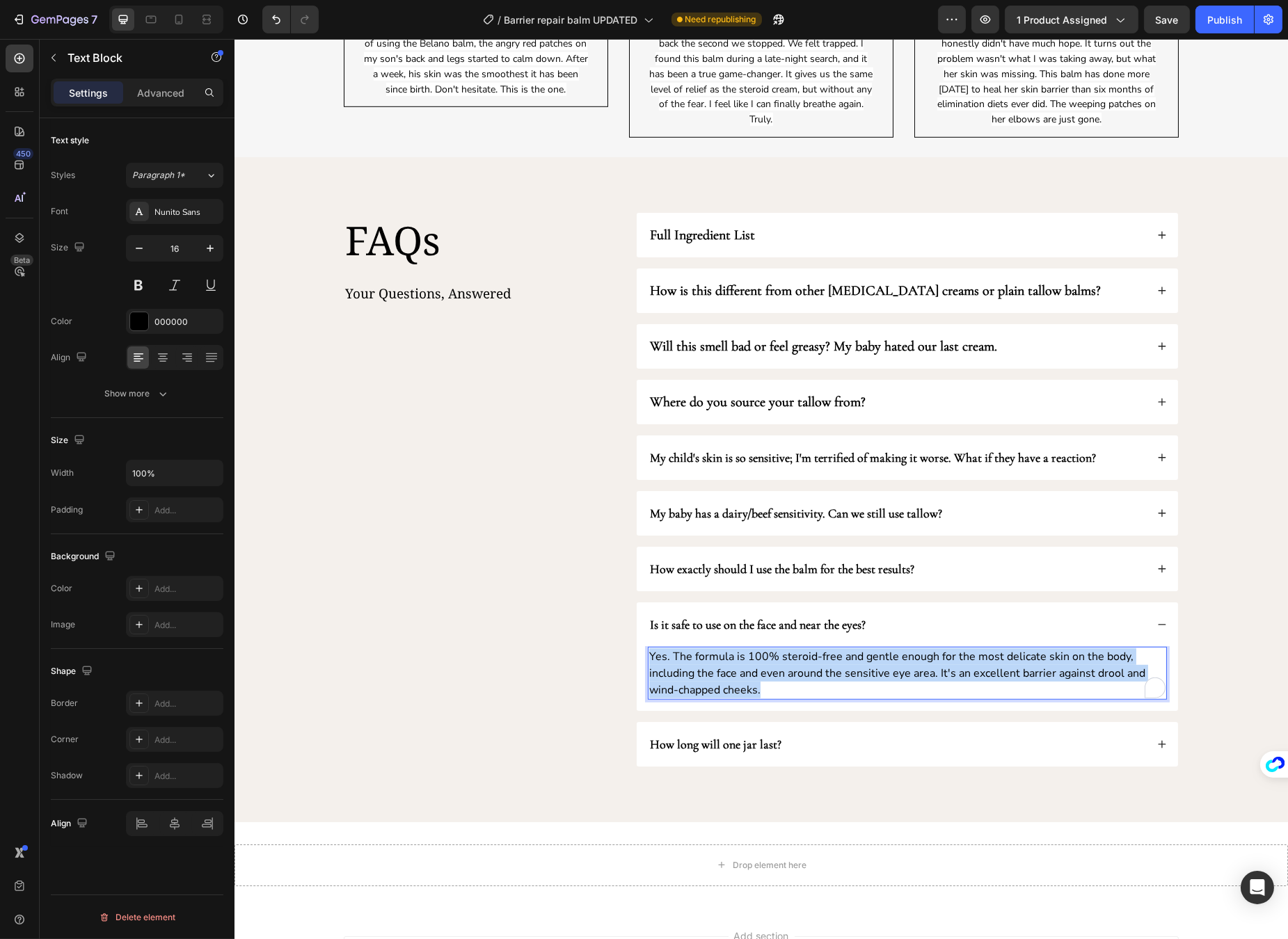
click at [799, 671] on p "Yes. The formula is 100% steroid-free and gentle enough for the most delicate s…" at bounding box center [906, 673] width 516 height 50
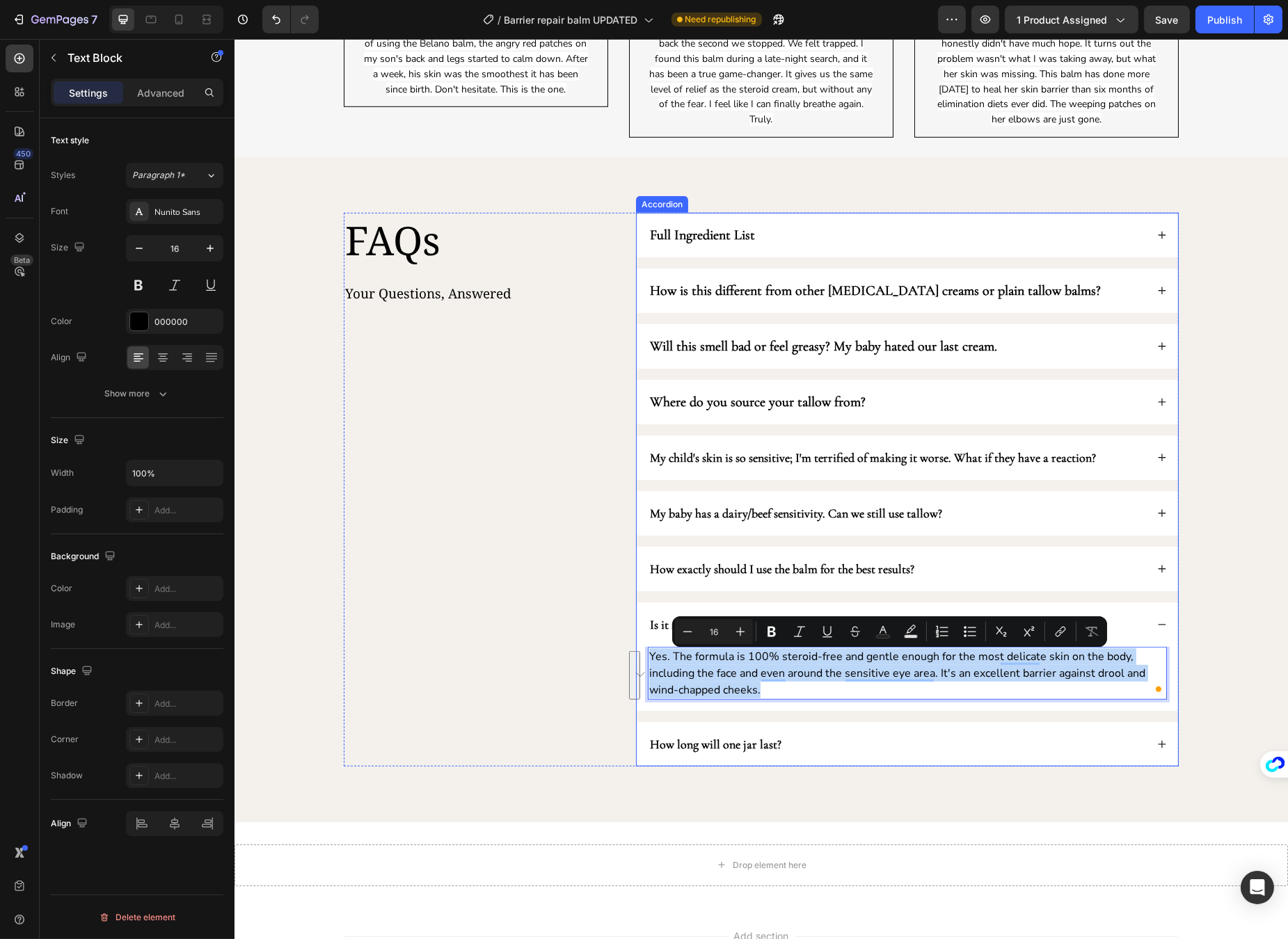
click at [1162, 617] on div "Is it safe to use on the face and near the eyes?" at bounding box center [906, 624] width 541 height 44
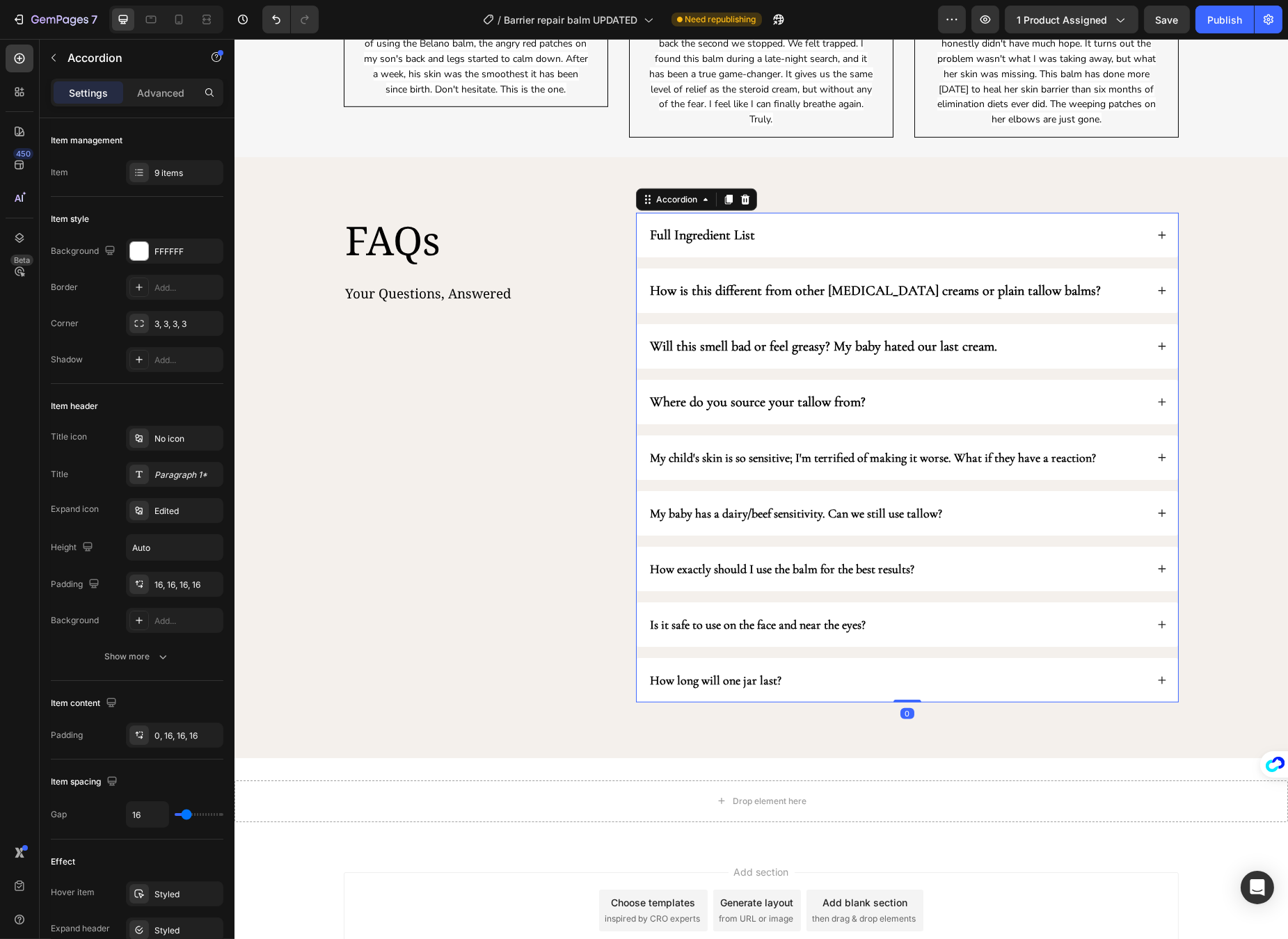
click at [1151, 581] on div "How exactly should I use the balm for the best results?" at bounding box center [906, 569] width 541 height 44
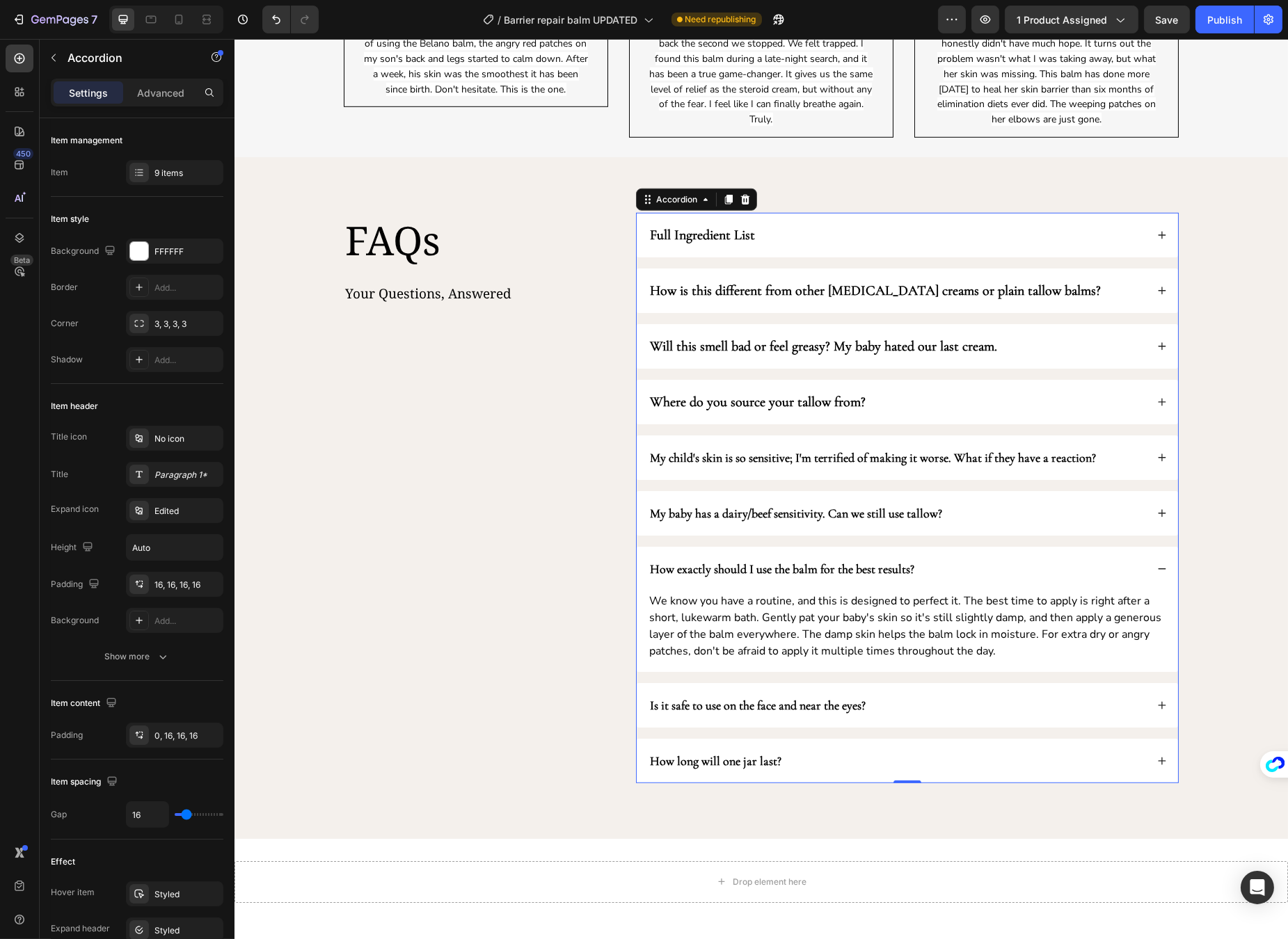
click at [856, 615] on p "We know you have a routine, and this is designed to perfect it. The best time t…" at bounding box center [906, 626] width 516 height 67
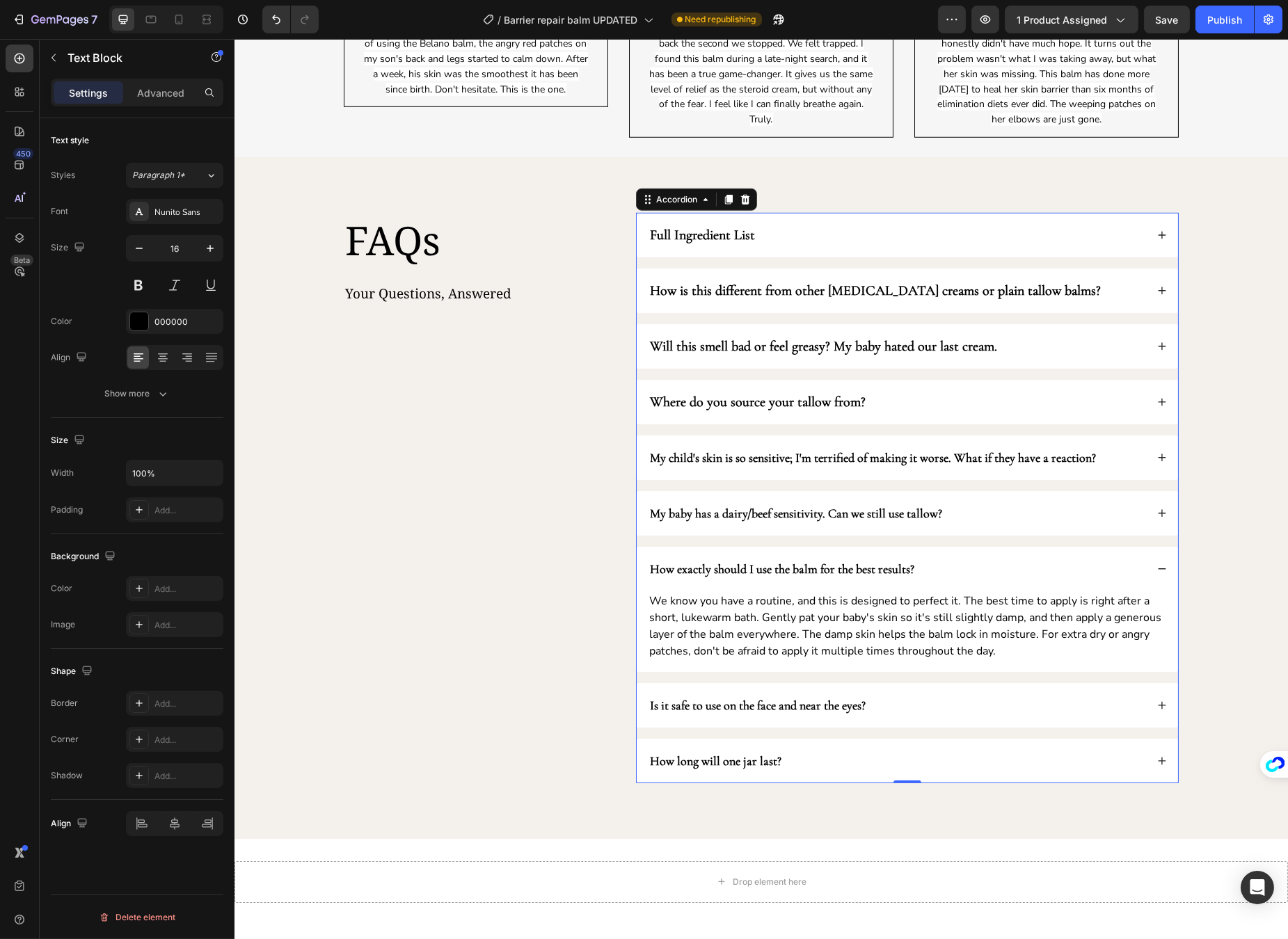
click at [856, 615] on p "We know you have a routine, and this is designed to perfect it. The best time t…" at bounding box center [906, 626] width 516 height 67
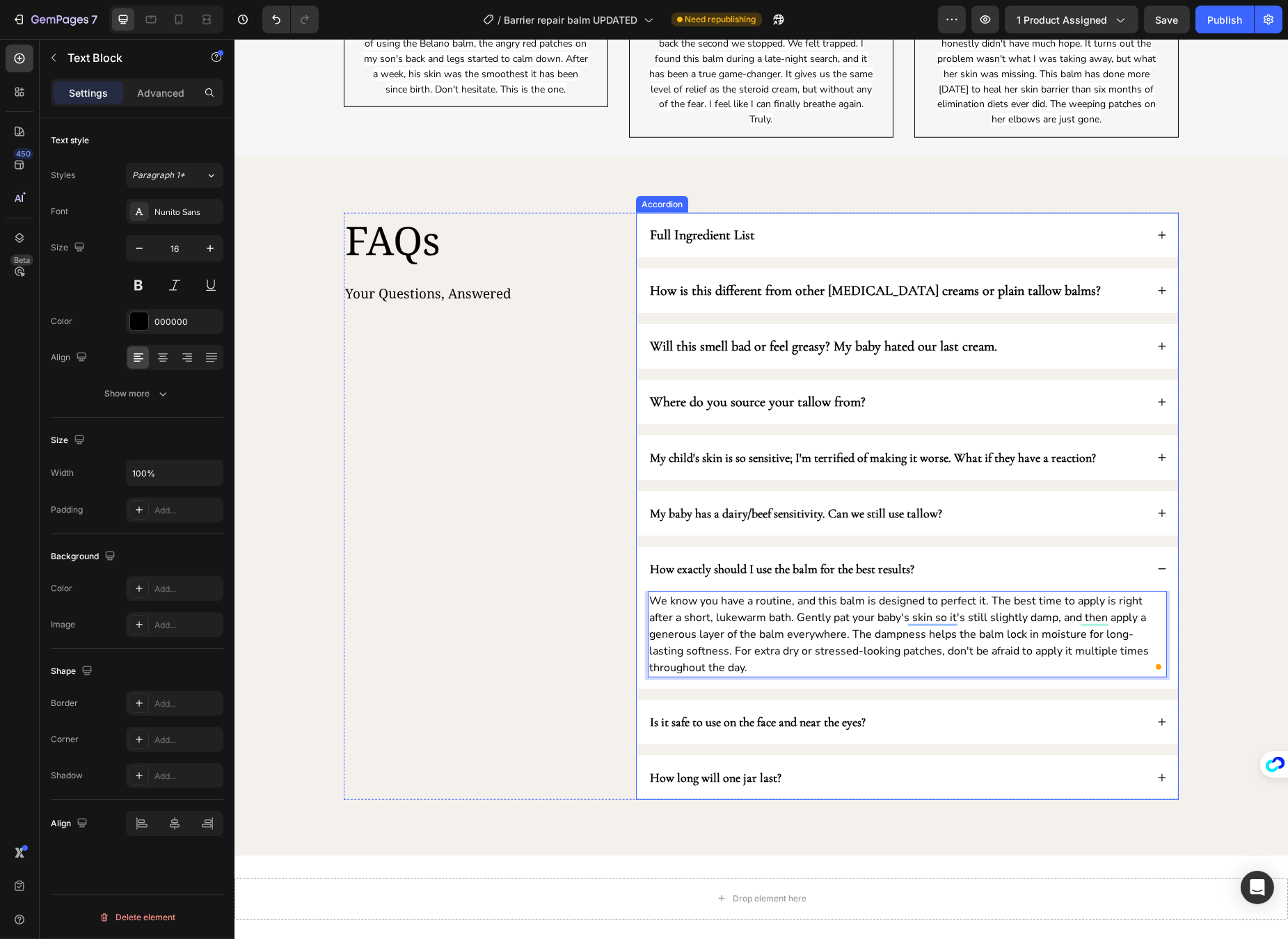
click at [943, 731] on div "Is it safe to use on the face and near the eyes?" at bounding box center [896, 722] width 498 height 22
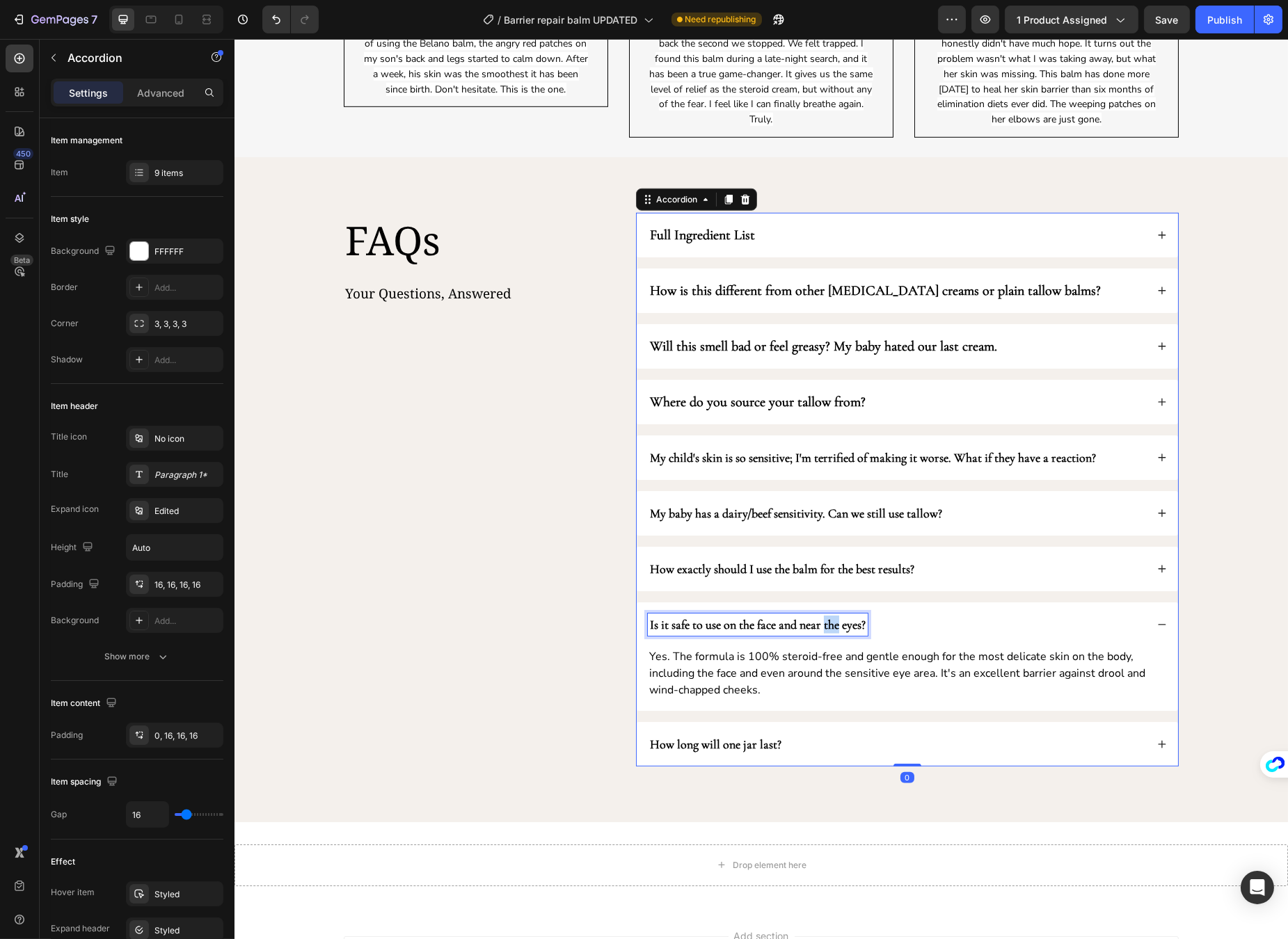
click at [823, 632] on strong "Is it safe to use on the face and near the eyes?" at bounding box center [757, 624] width 216 height 15
click at [808, 684] on p "Yes. The formula is 100% steroid-free and gentle enough for the most delicate s…" at bounding box center [906, 673] width 516 height 50
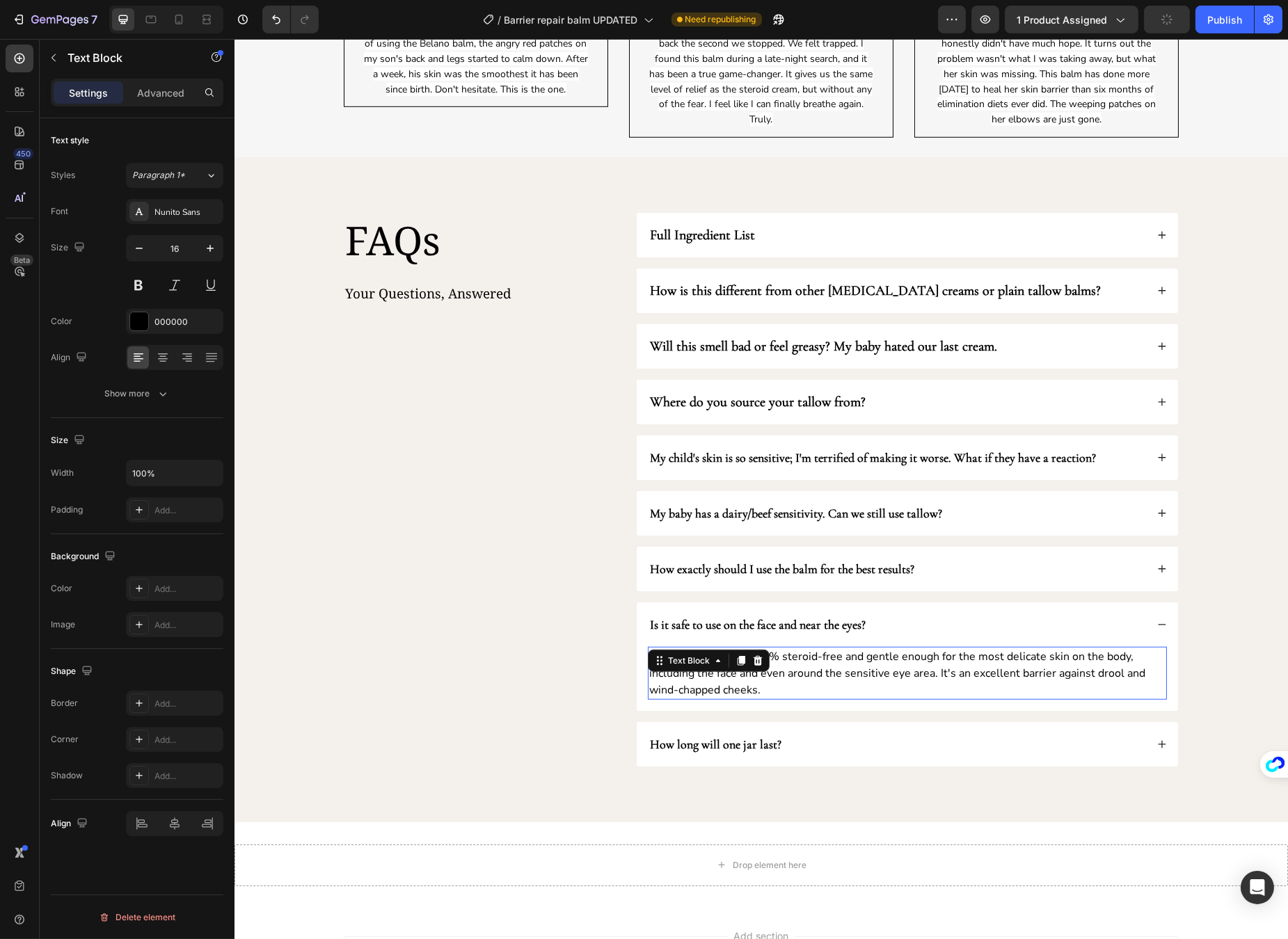
click at [808, 684] on p "Yes. The formula is 100% steroid-free and gentle enough for the most delicate s…" at bounding box center [906, 673] width 516 height 50
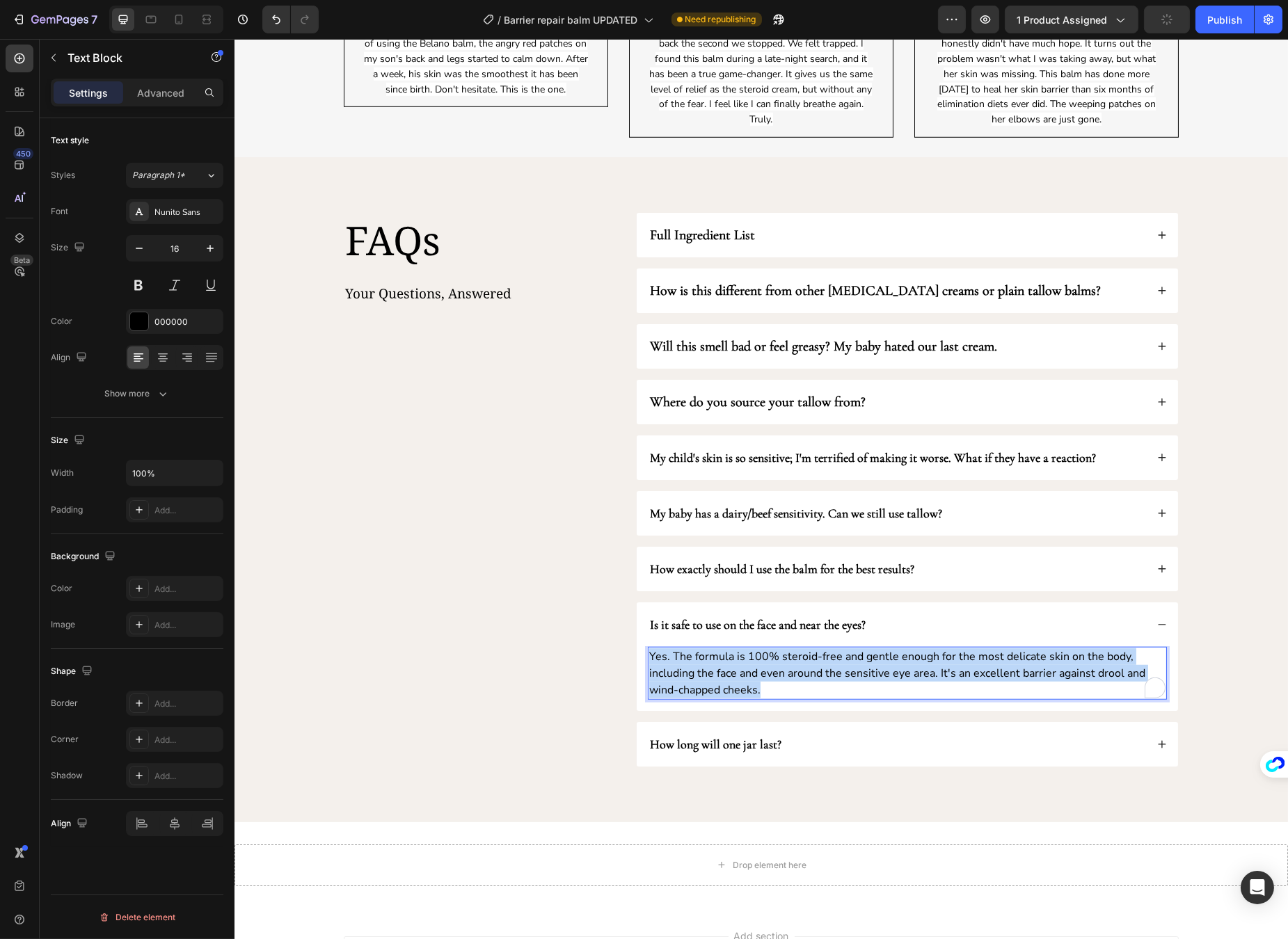
click at [808, 684] on p "Yes. The formula is 100% steroid-free and gentle enough for the most delicate s…" at bounding box center [906, 673] width 516 height 50
click at [869, 681] on p "Yes. The formula is 100% steroid-free and gentle enough for the most delicate s…" at bounding box center [906, 673] width 516 height 50
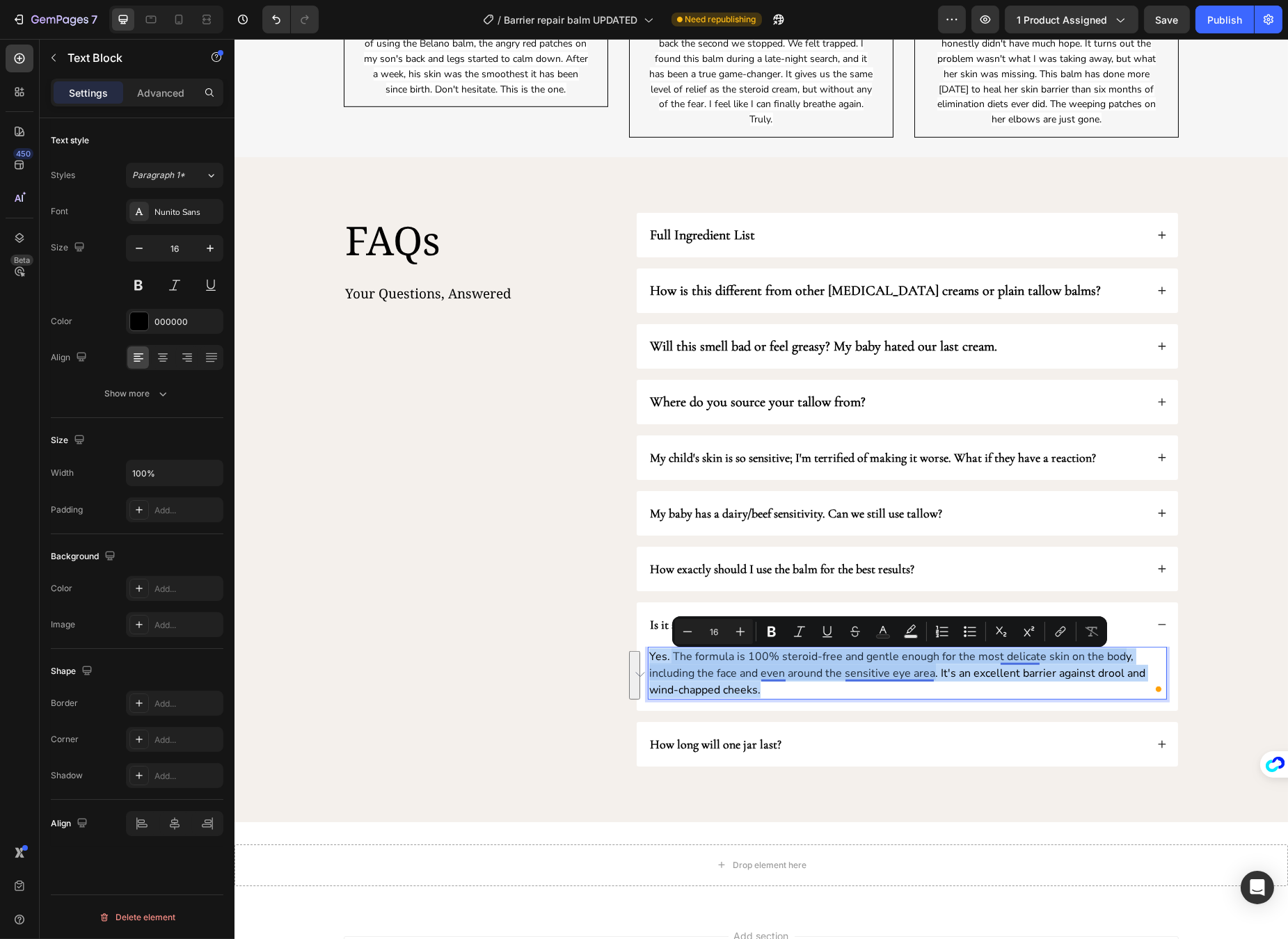
click at [869, 681] on p "Yes. The formula is 100% steroid-free and gentle enough for the most delicate s…" at bounding box center [906, 673] width 516 height 50
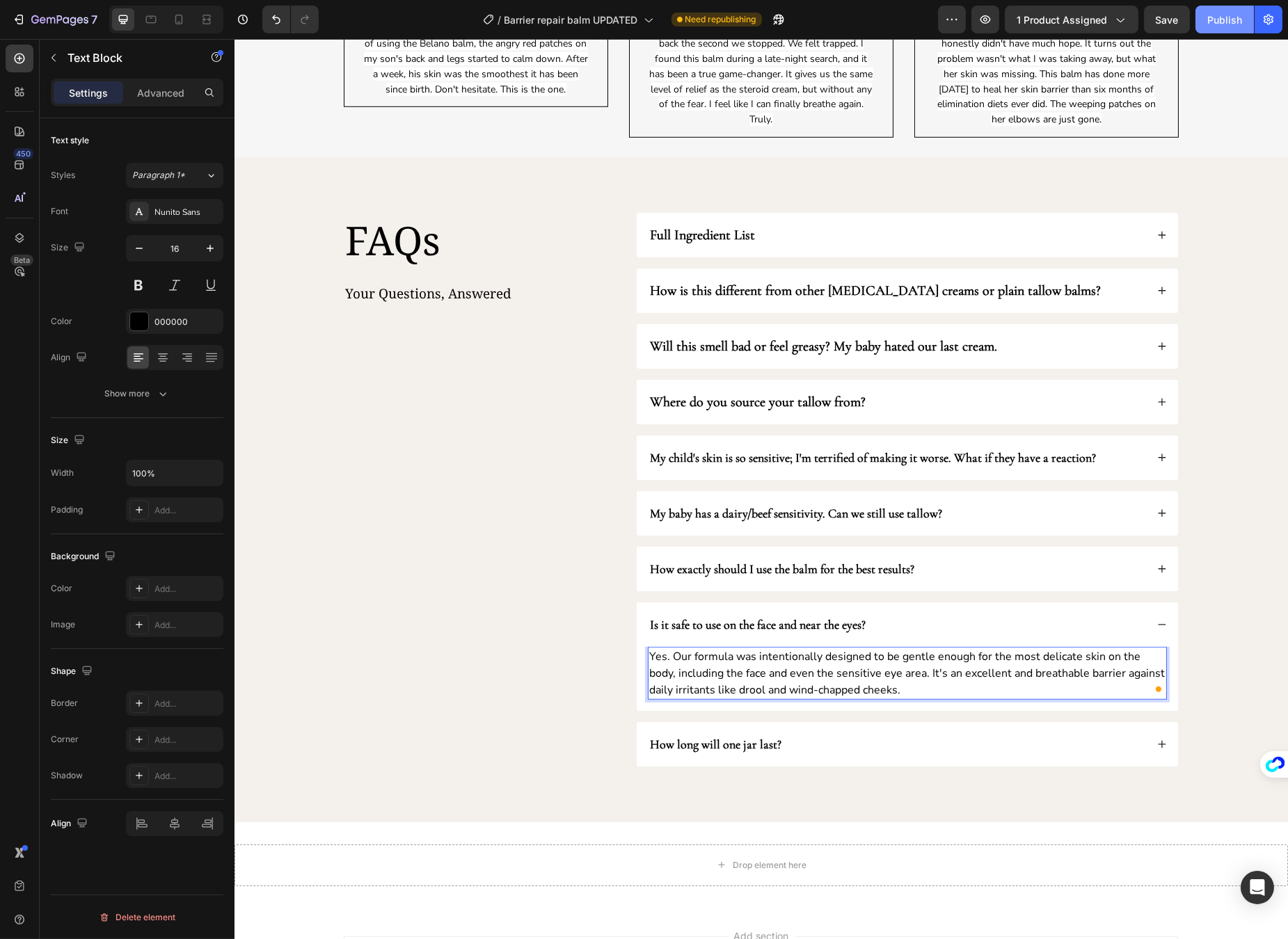
click at [1211, 22] on div "Publish" at bounding box center [1224, 20] width 35 height 15
